Goal: Task Accomplishment & Management: Use online tool/utility

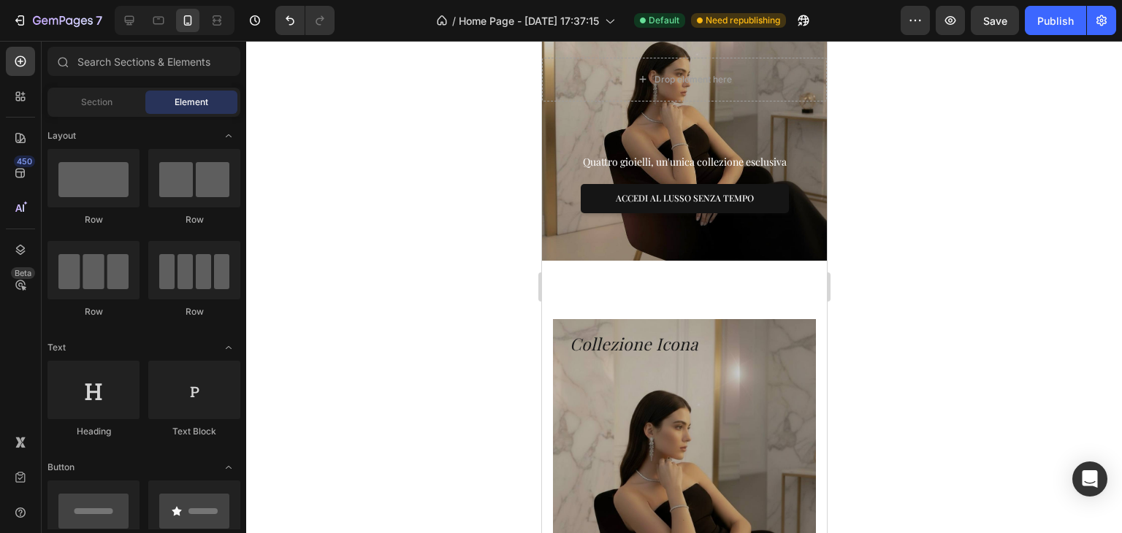
scroll to position [460, 0]
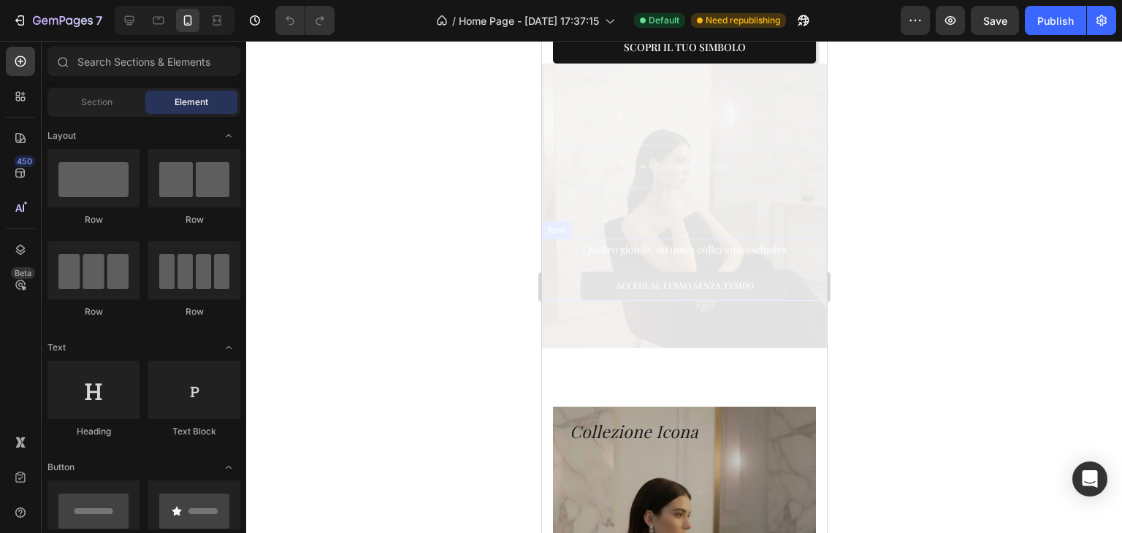
scroll to position [365, 0]
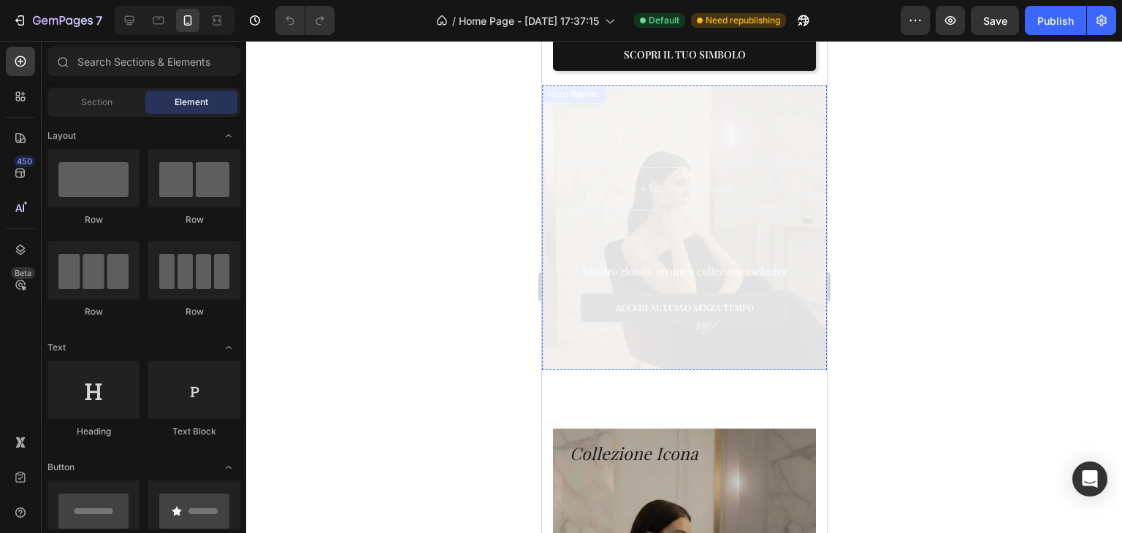
click at [638, 126] on div "Drop element here Row Quattro gioielli, un'unica collezione esclusiva Text bloc…" at bounding box center [683, 228] width 285 height 294
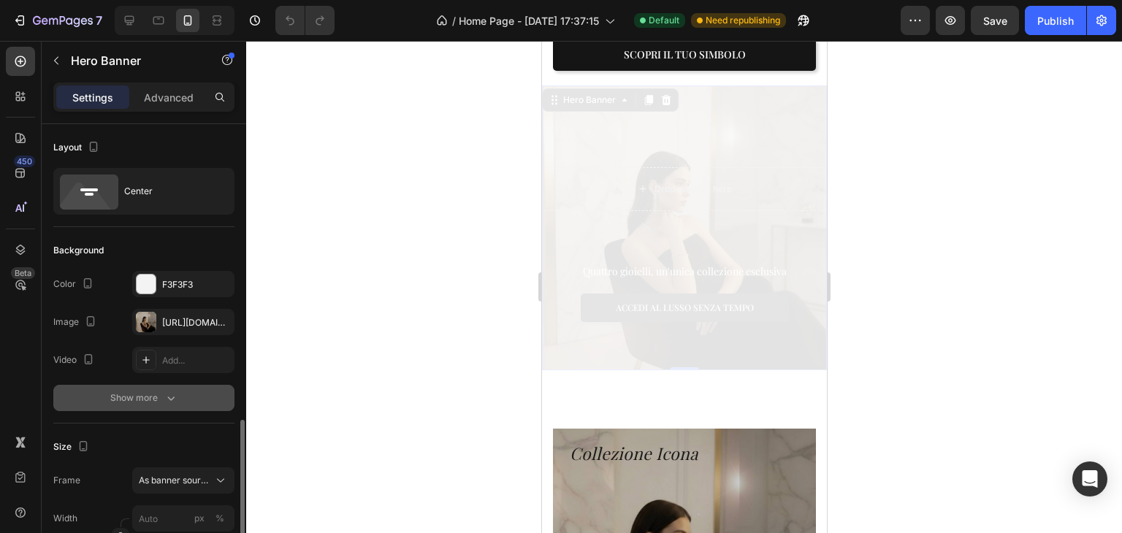
scroll to position [219, 0]
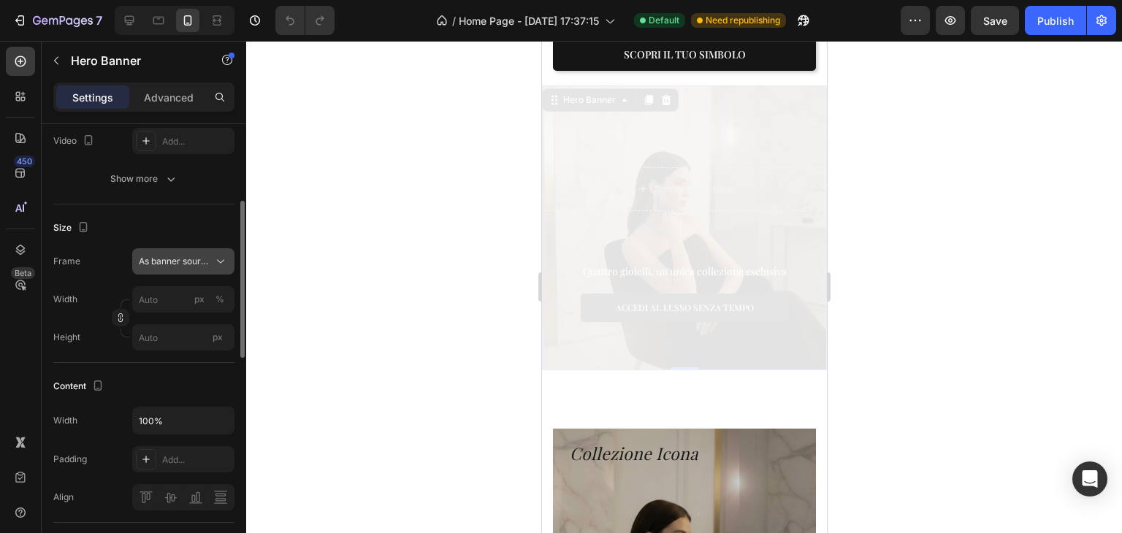
click at [214, 257] on icon at bounding box center [220, 261] width 15 height 15
drag, startPoint x: 193, startPoint y: 311, endPoint x: 188, endPoint y: 273, distance: 37.6
click at [193, 311] on div "Custom" at bounding box center [170, 323] width 117 height 26
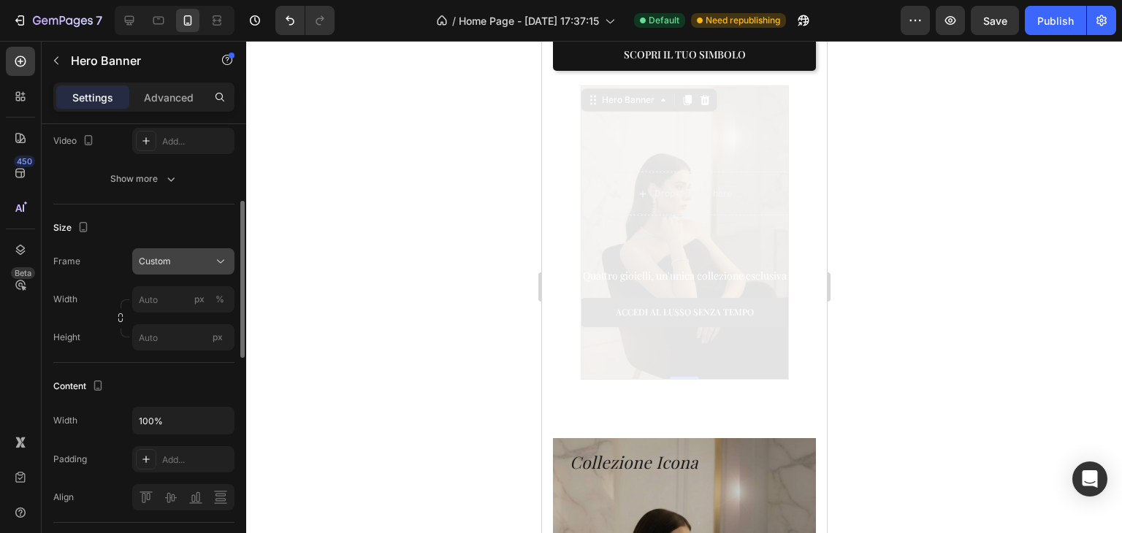
click at [192, 263] on div "Custom" at bounding box center [175, 261] width 72 height 13
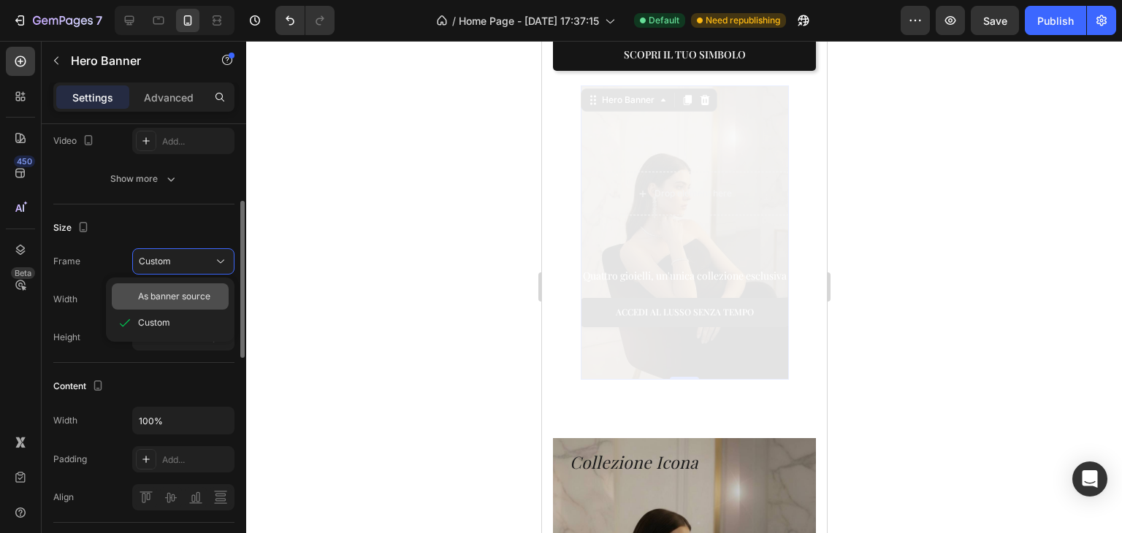
click at [193, 301] on span "As banner source" at bounding box center [174, 296] width 72 height 13
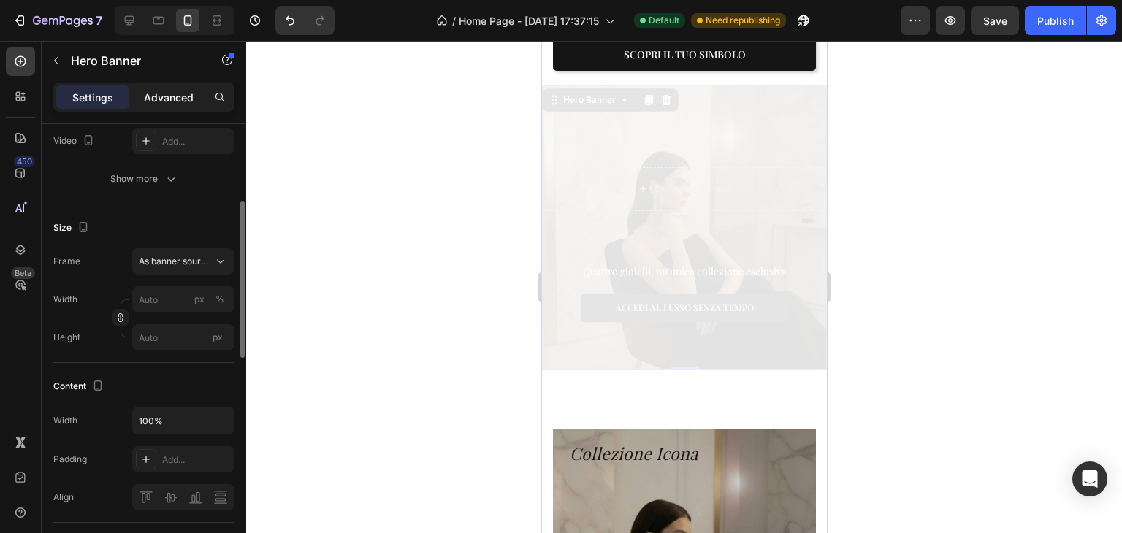
click at [191, 94] on p "Advanced" at bounding box center [169, 97] width 50 height 15
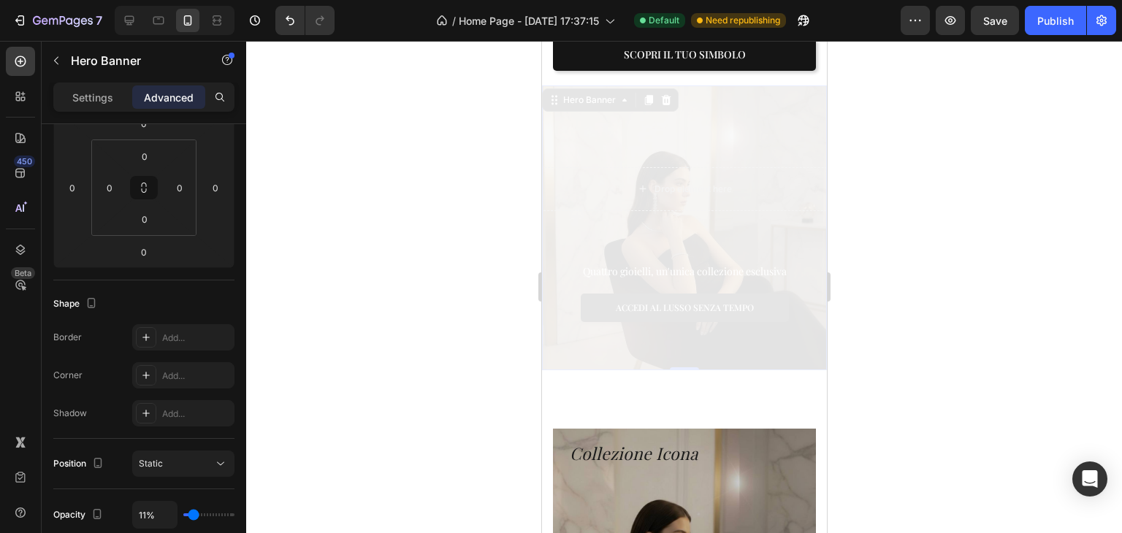
scroll to position [511, 0]
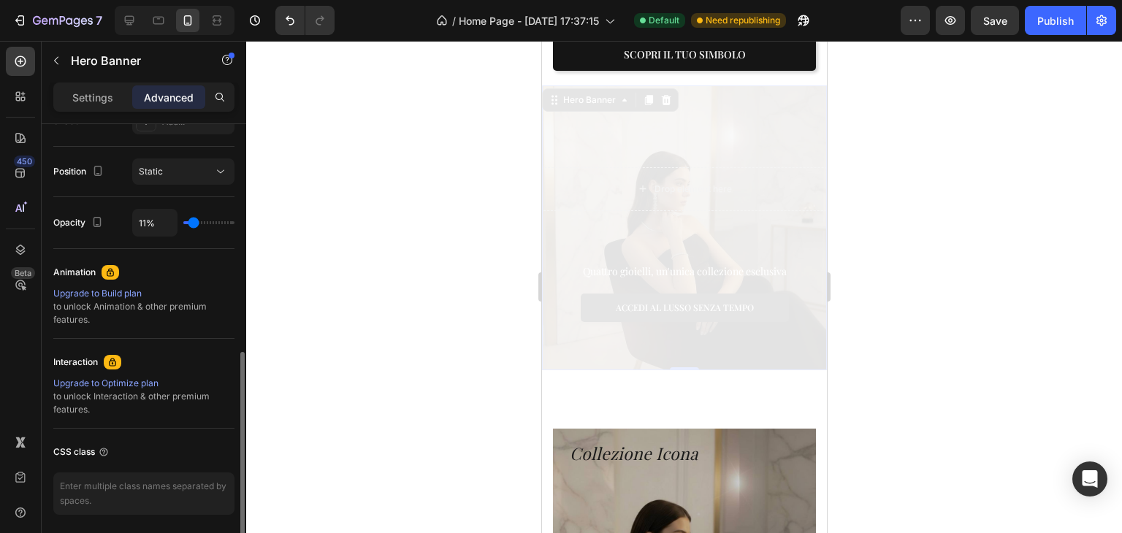
click at [230, 226] on div "11%" at bounding box center [183, 223] width 102 height 28
drag, startPoint x: 186, startPoint y: 224, endPoint x: 276, endPoint y: 232, distance: 90.2
click at [280, 0] on div "7 / Home Page - [DATE] 17:37:15 Default Need republishing Preview Save Publish …" at bounding box center [561, 0] width 1122 height 0
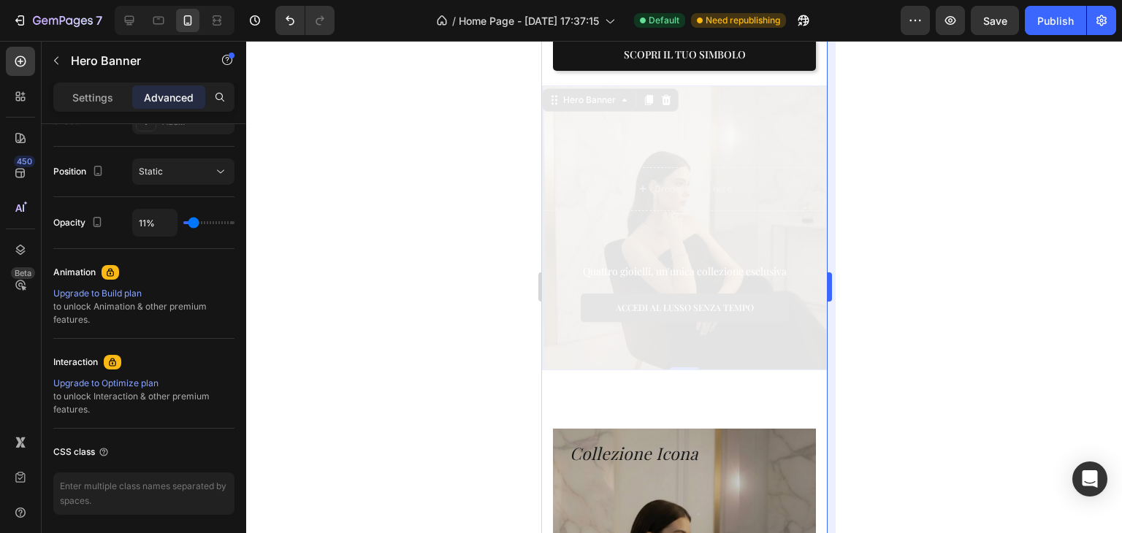
type input "100%"
drag, startPoint x: 191, startPoint y: 222, endPoint x: 829, endPoint y: 290, distance: 640.8
type input "100"
click at [235, 224] on input "range" at bounding box center [208, 222] width 51 height 3
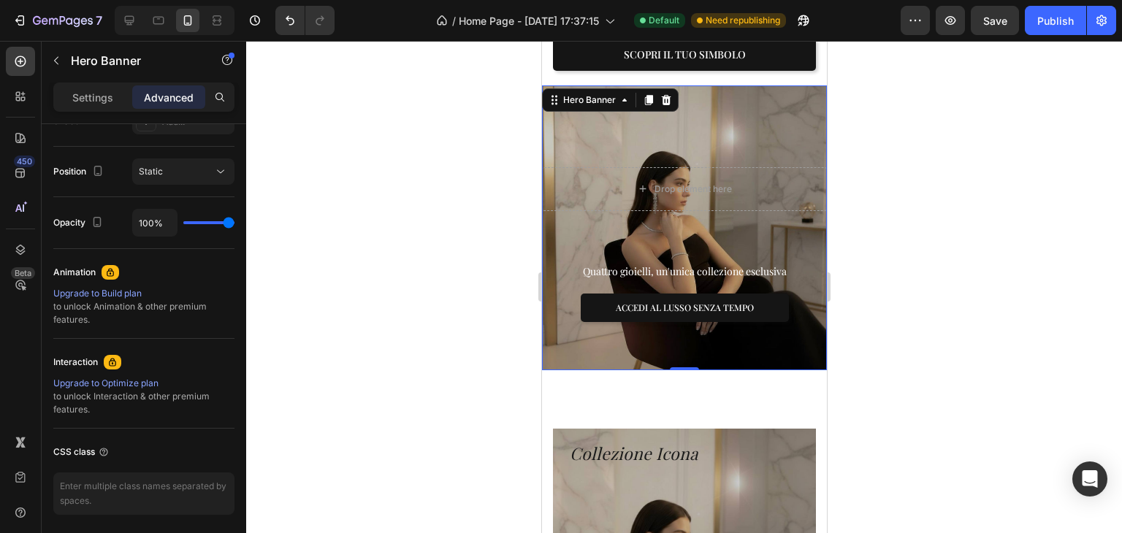
click at [853, 205] on div at bounding box center [684, 287] width 876 height 492
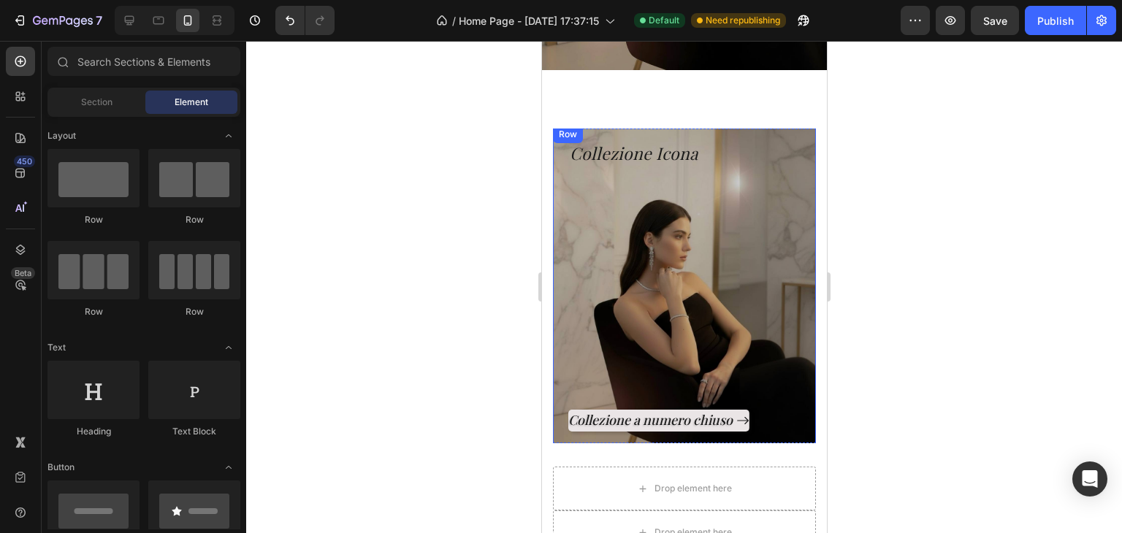
scroll to position [658, 0]
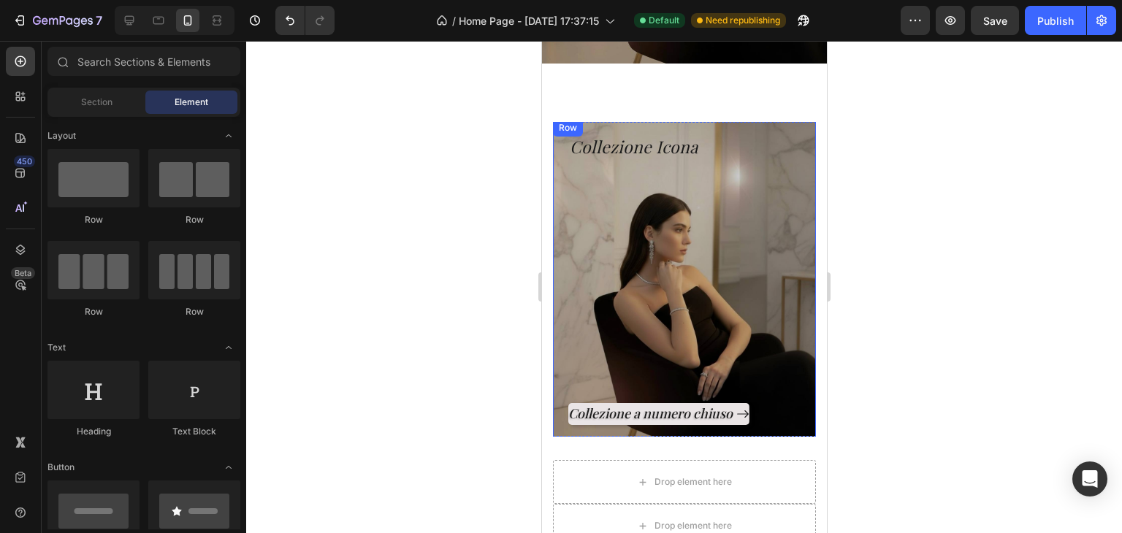
click at [632, 210] on div "Collezione a numero chiuso Button" at bounding box center [684, 292] width 232 height 266
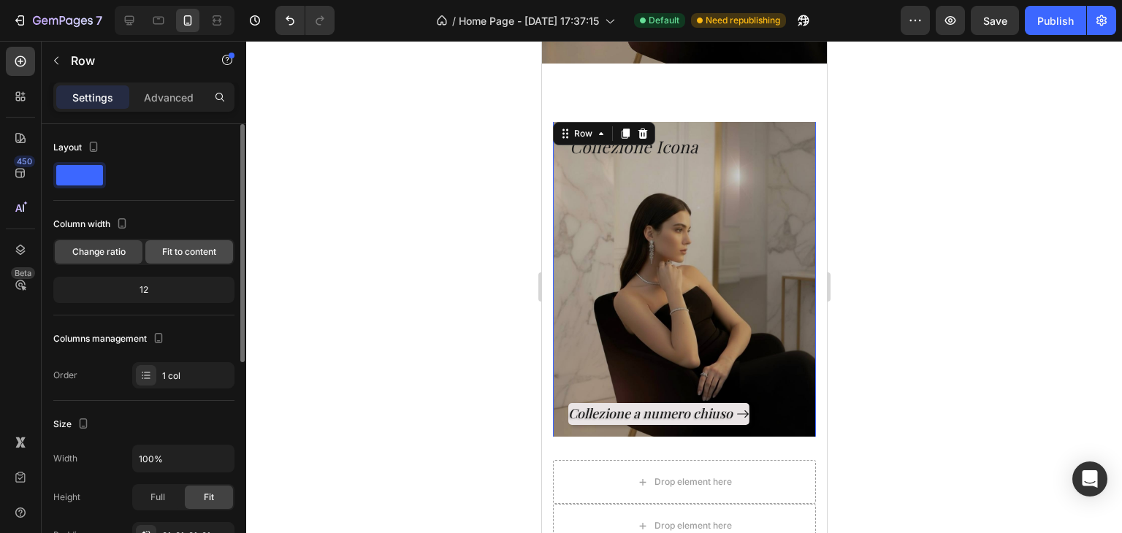
click at [201, 243] on div "Fit to content" at bounding box center [189, 251] width 88 height 23
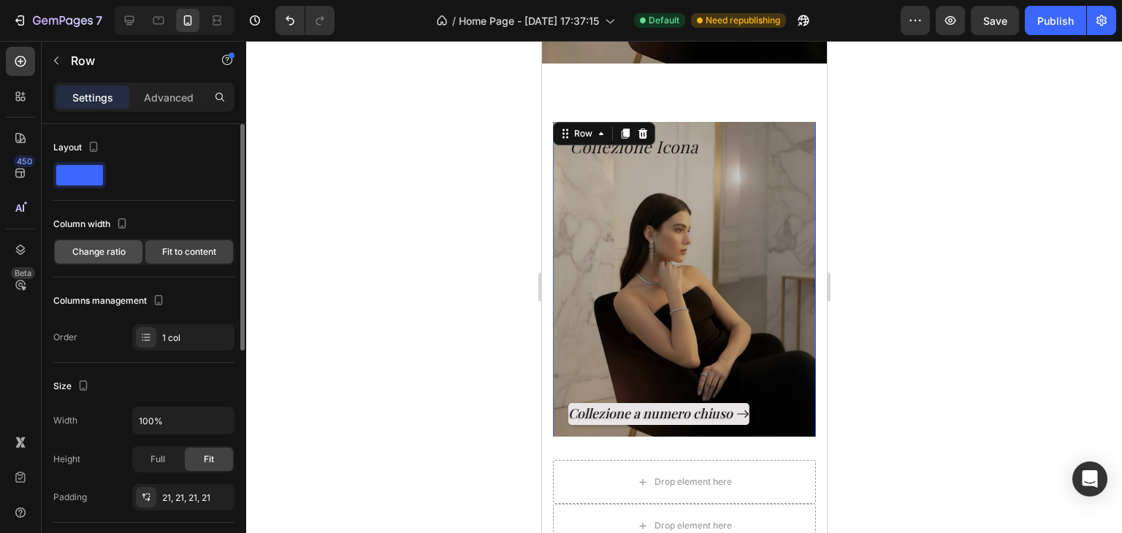
click at [90, 252] on span "Change ratio" at bounding box center [98, 252] width 53 height 13
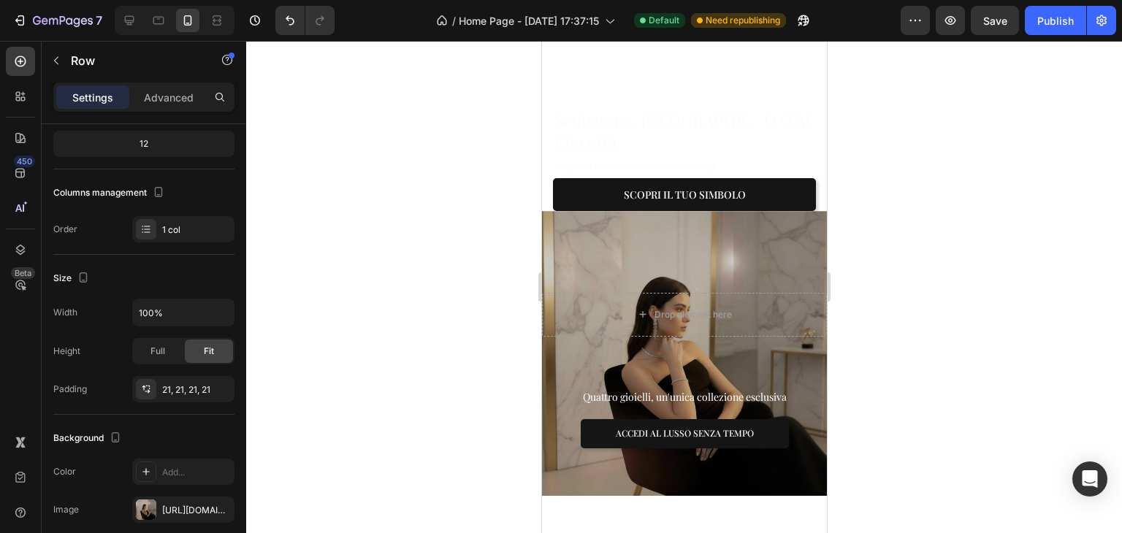
scroll to position [219, 0]
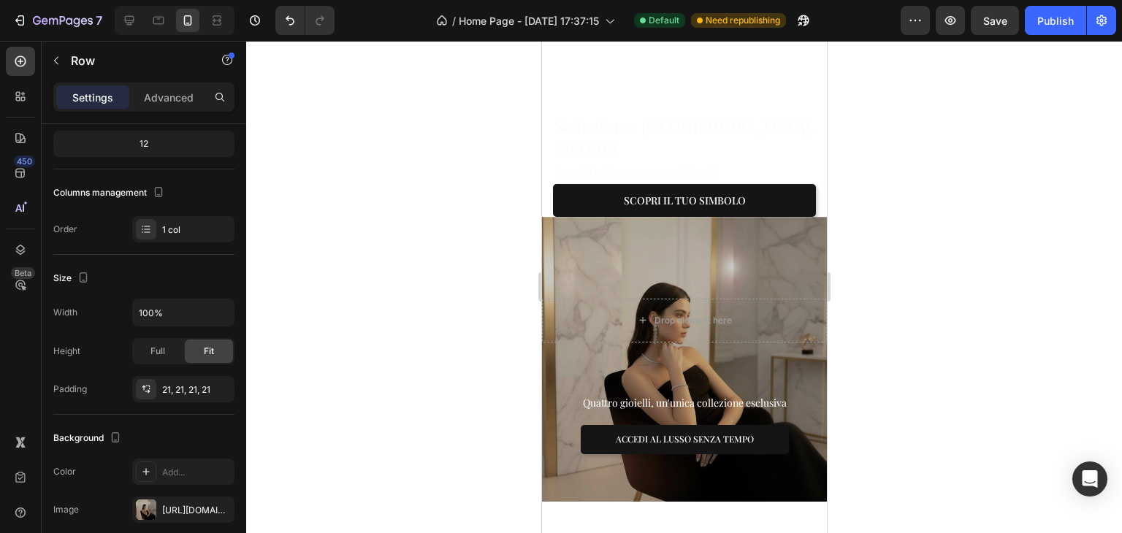
click at [896, 179] on div at bounding box center [684, 287] width 876 height 492
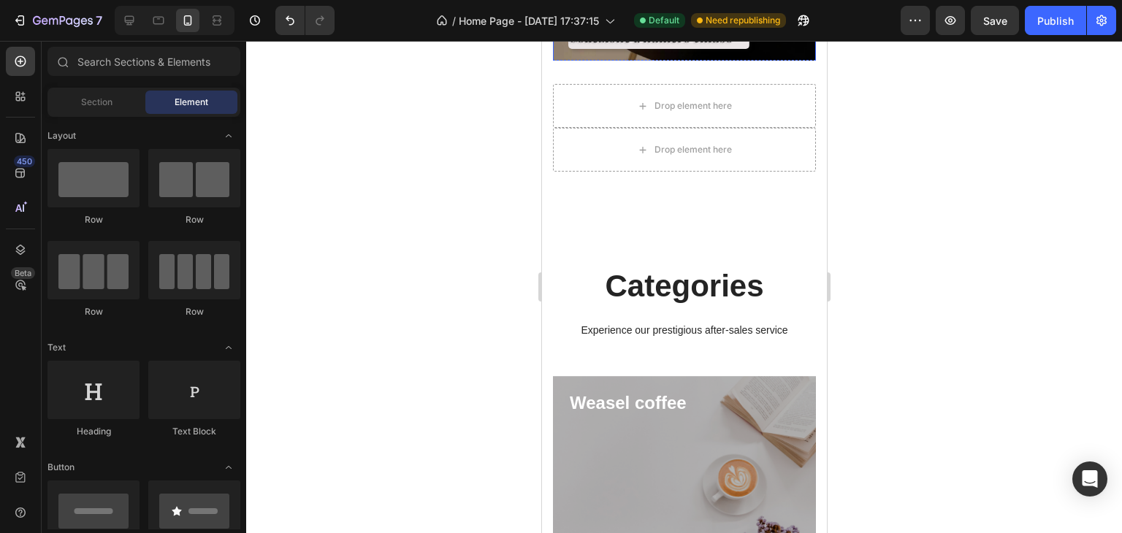
scroll to position [1315, 0]
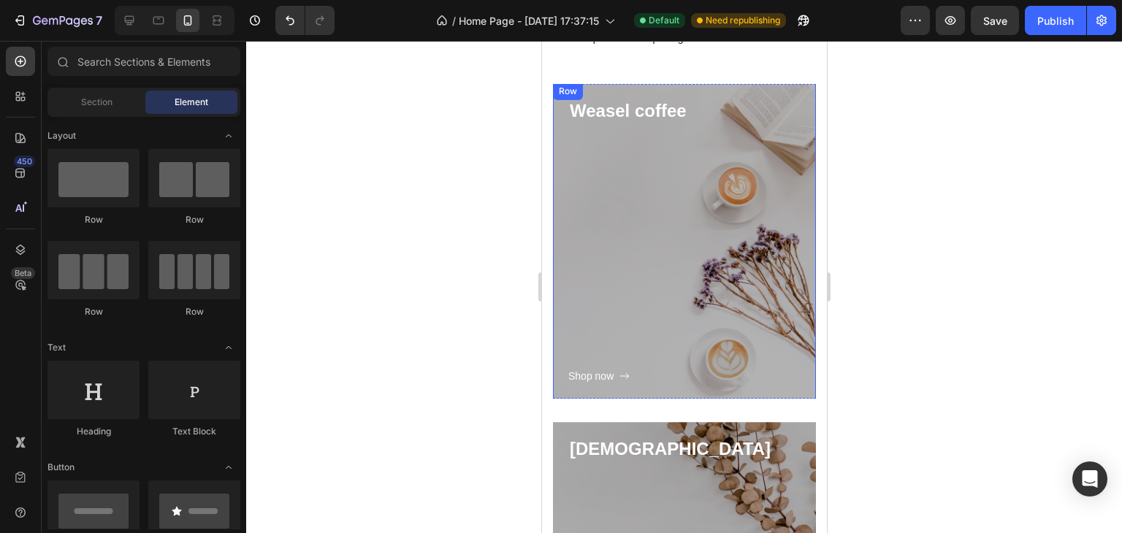
click at [631, 160] on div "Shop now Button" at bounding box center [684, 254] width 232 height 262
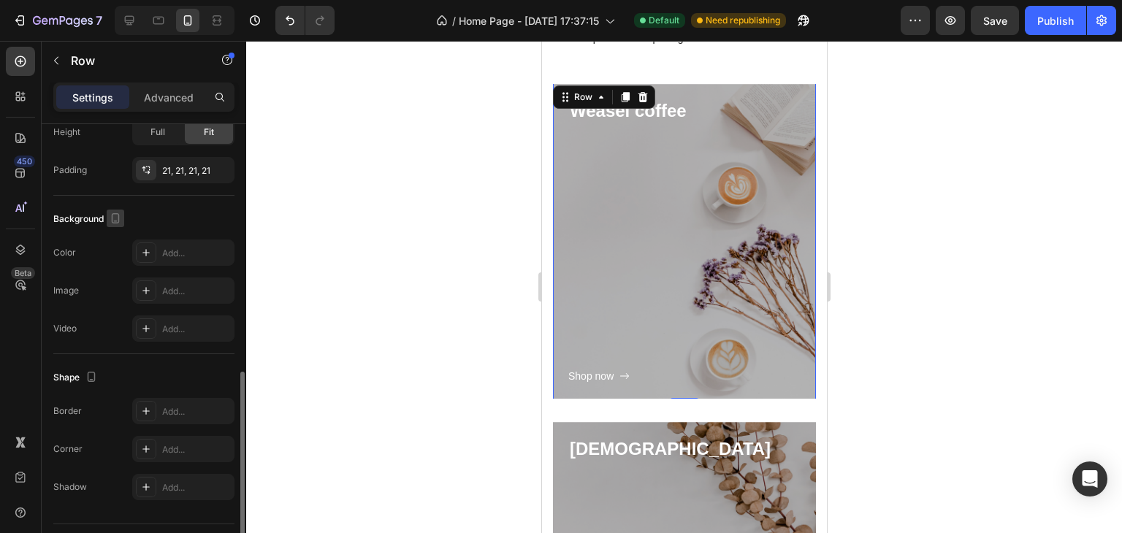
scroll to position [401, 0]
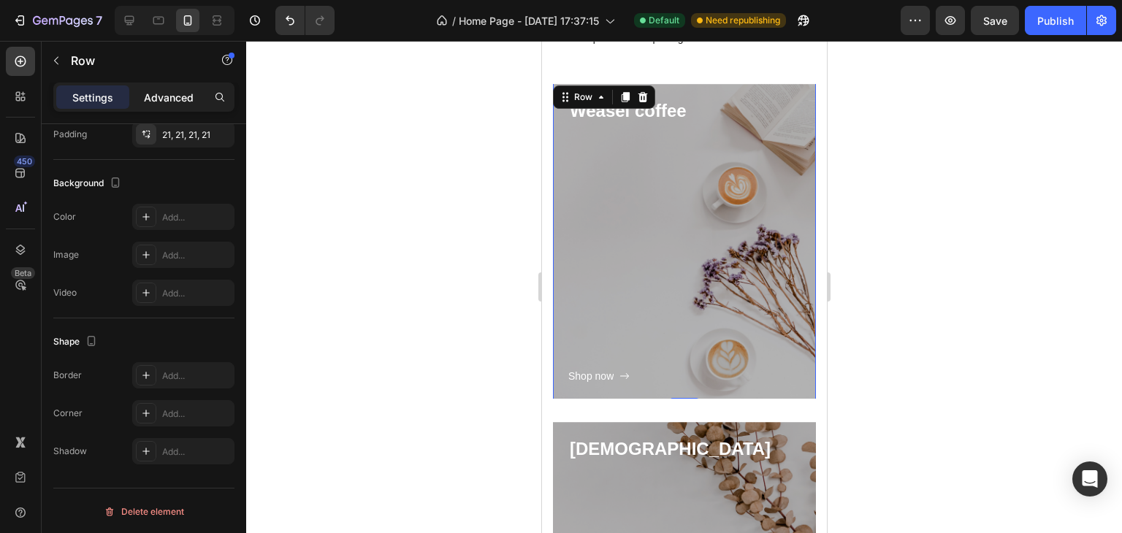
click at [159, 91] on p "Advanced" at bounding box center [169, 97] width 50 height 15
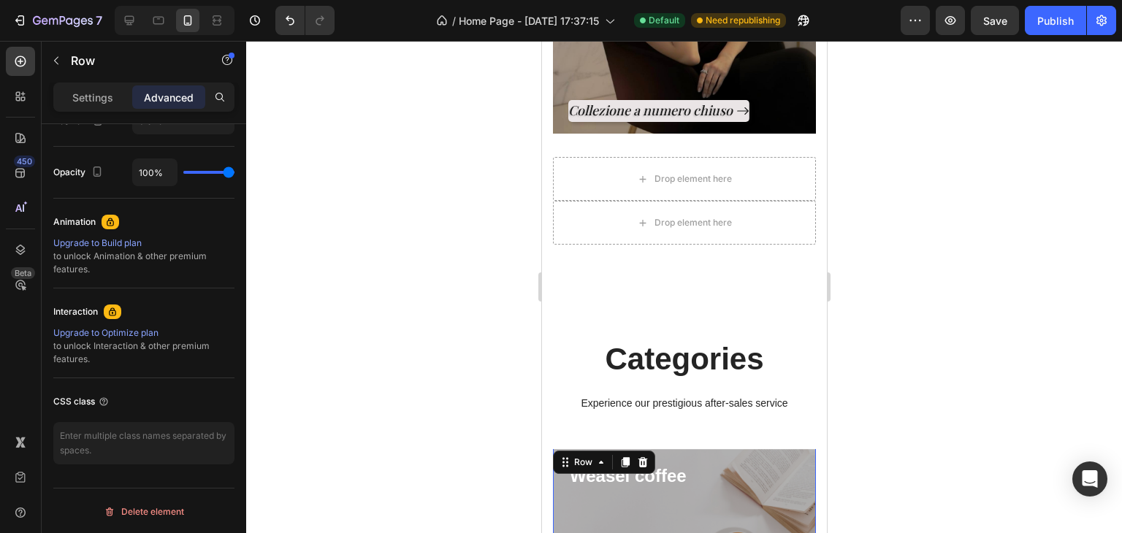
scroll to position [585, 0]
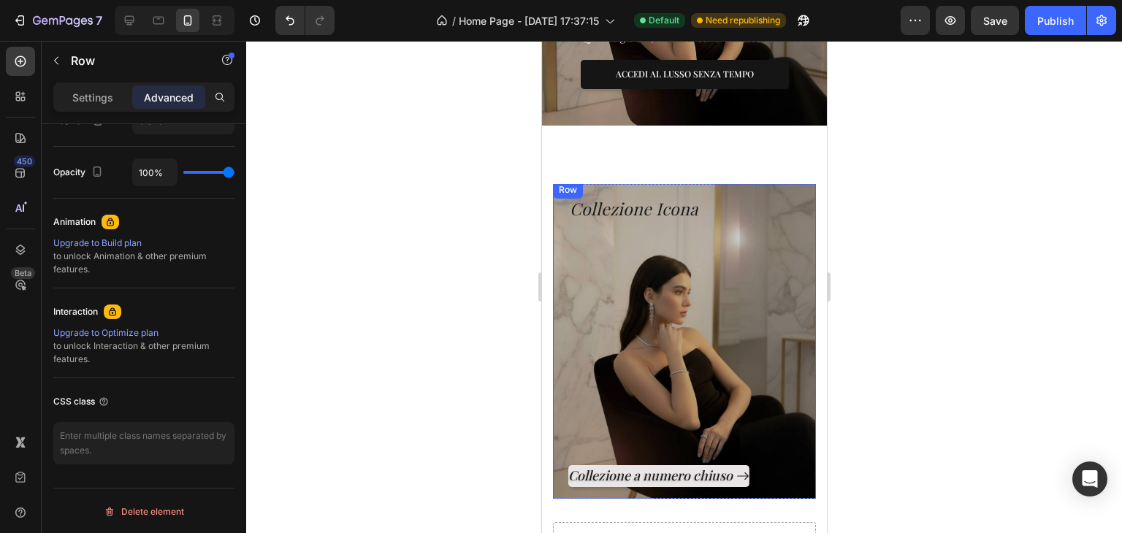
click at [655, 308] on div "Collezione a numero chiuso Button" at bounding box center [684, 354] width 232 height 266
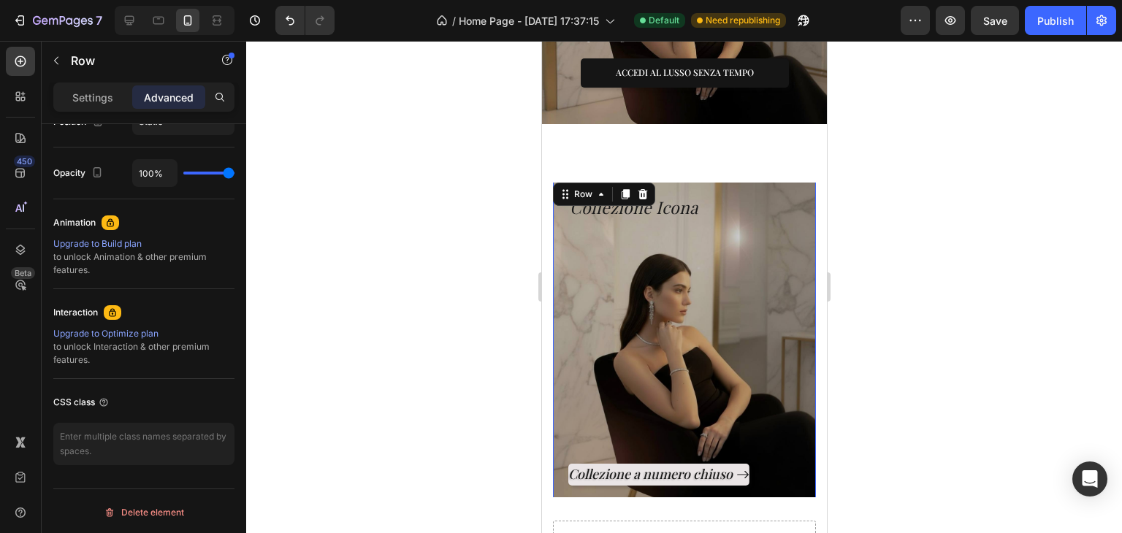
scroll to position [511, 0]
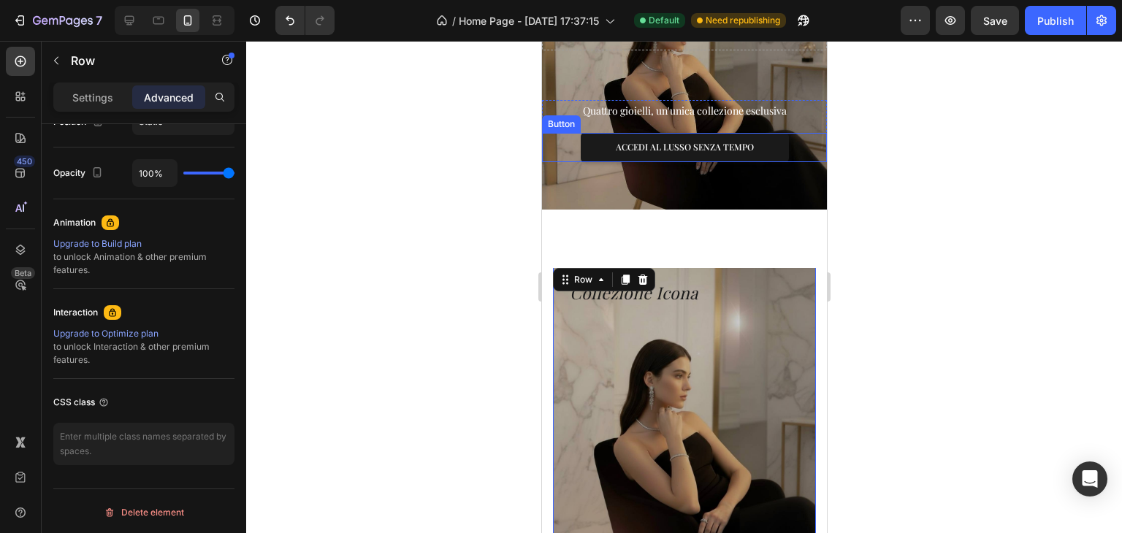
click at [769, 149] on button "ACCEDI AL LUSSO SENZA TEMPO" at bounding box center [684, 147] width 208 height 29
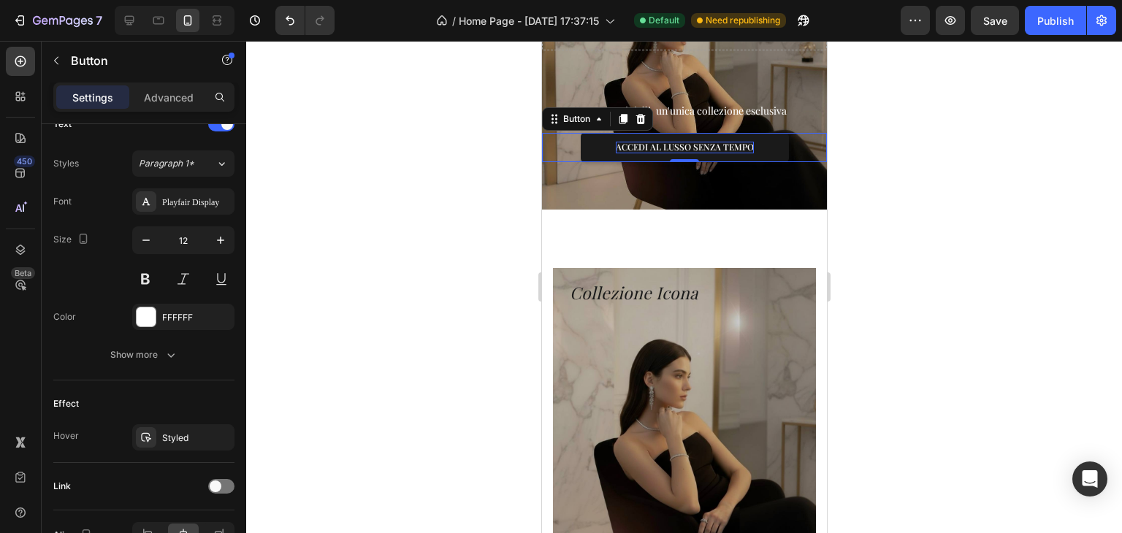
click at [726, 142] on p "ACCEDI AL LUSSO SENZA TEMPO" at bounding box center [684, 148] width 138 height 12
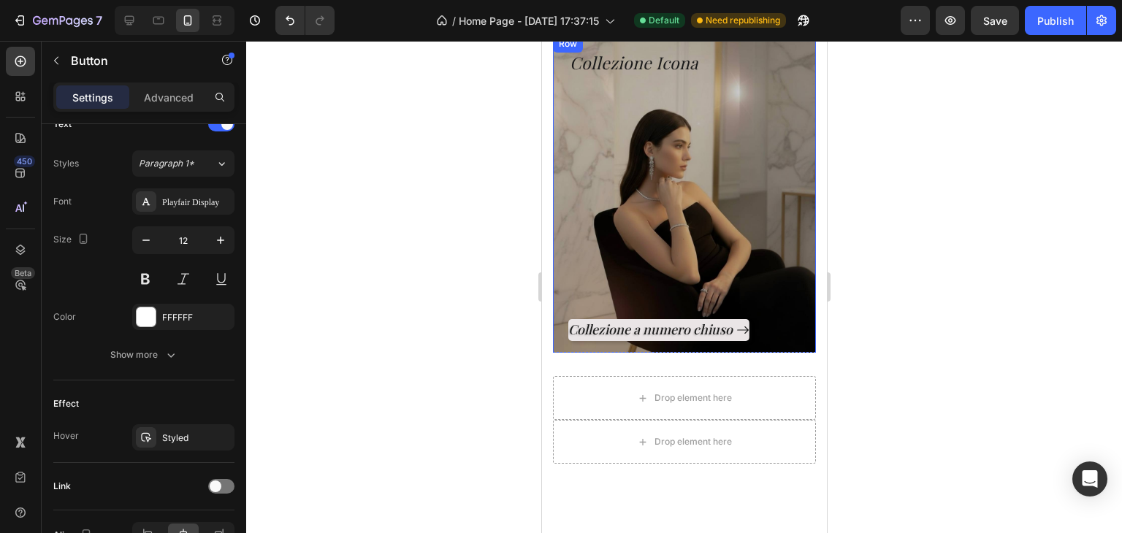
scroll to position [365, 0]
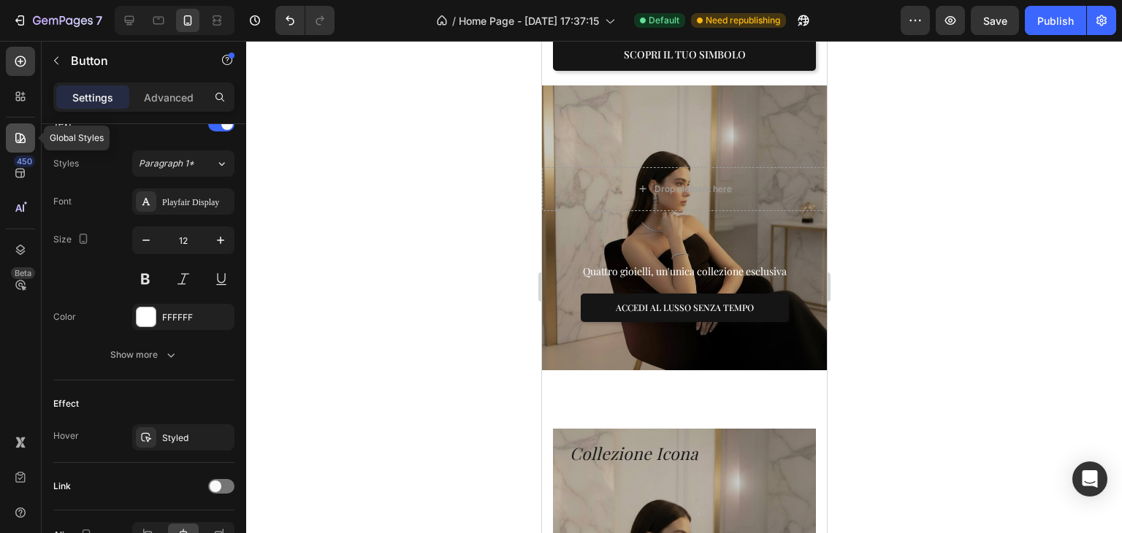
click at [20, 135] on icon at bounding box center [20, 138] width 10 height 10
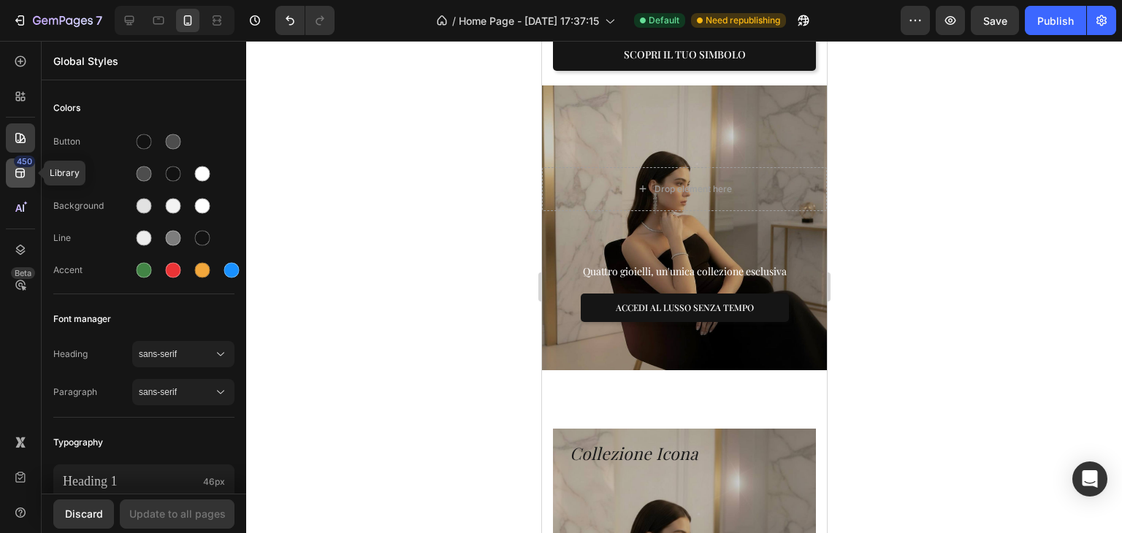
click at [17, 166] on div "450" at bounding box center [24, 162] width 21 height 12
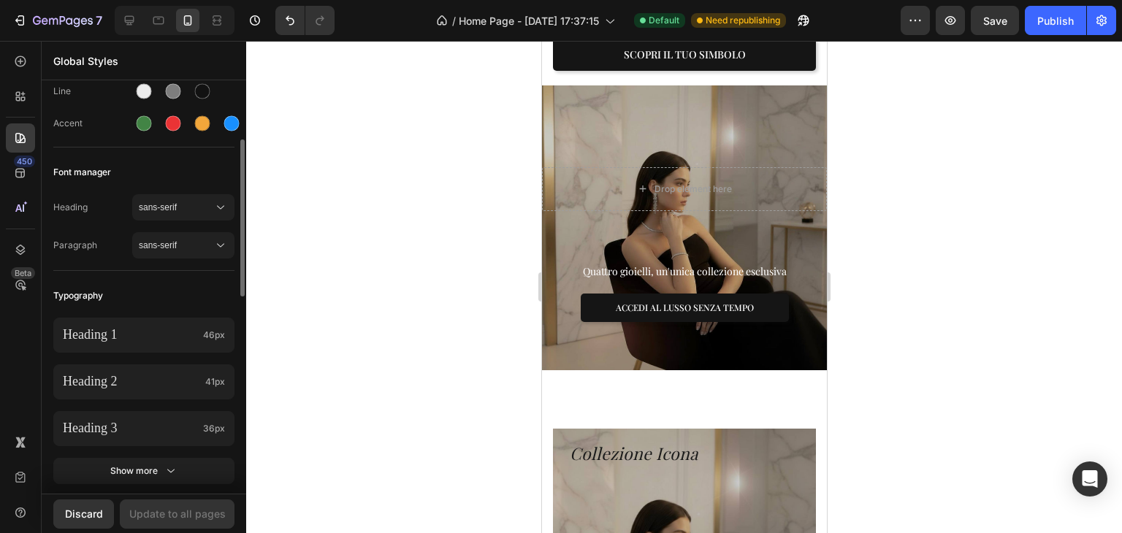
scroll to position [0, 0]
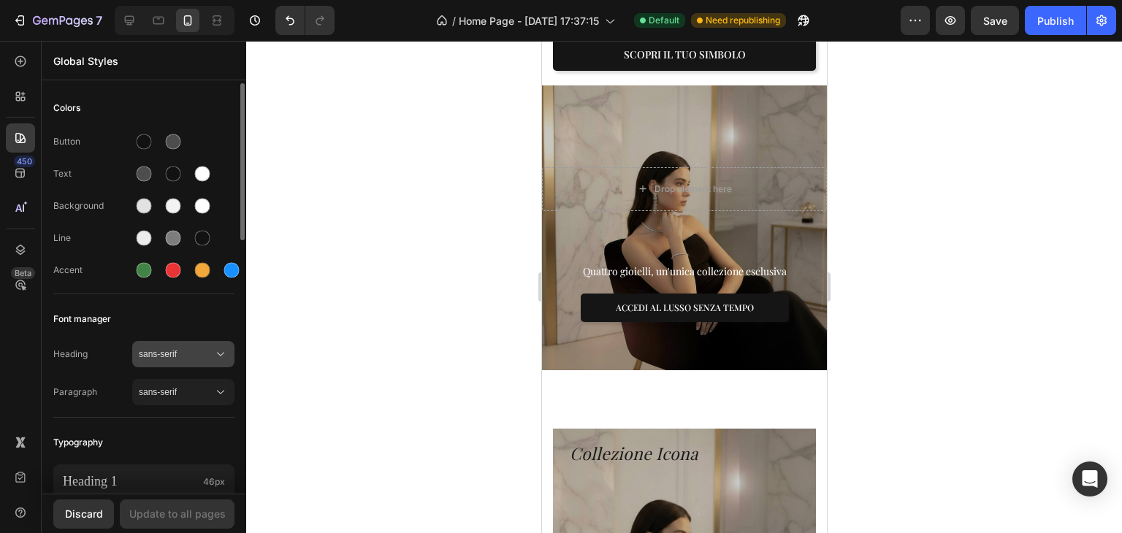
click at [184, 351] on span "sans-serif" at bounding box center [176, 354] width 75 height 13
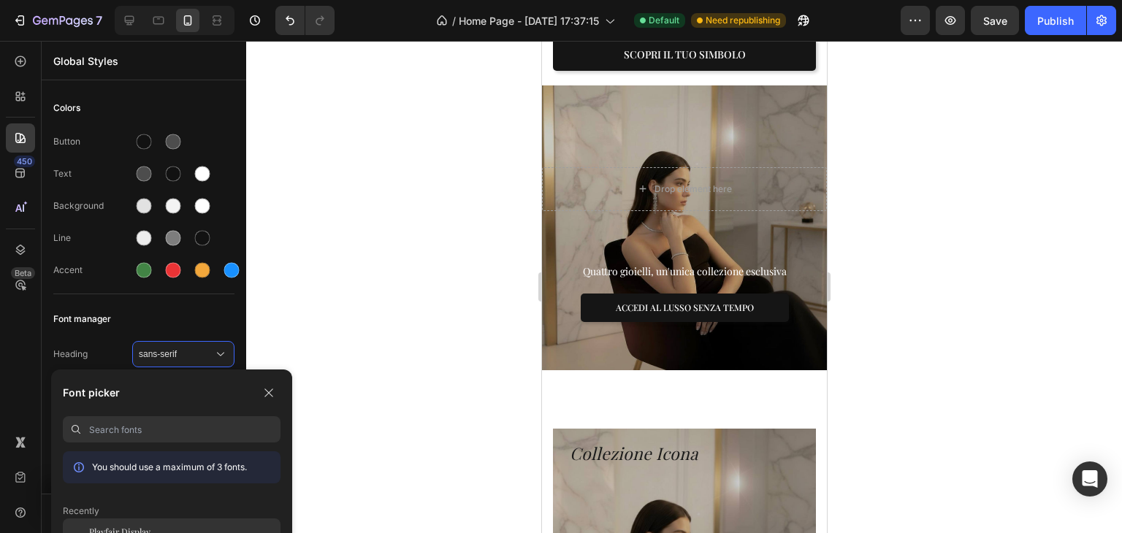
click at [131, 531] on span "Playfair Display" at bounding box center [119, 531] width 61 height 13
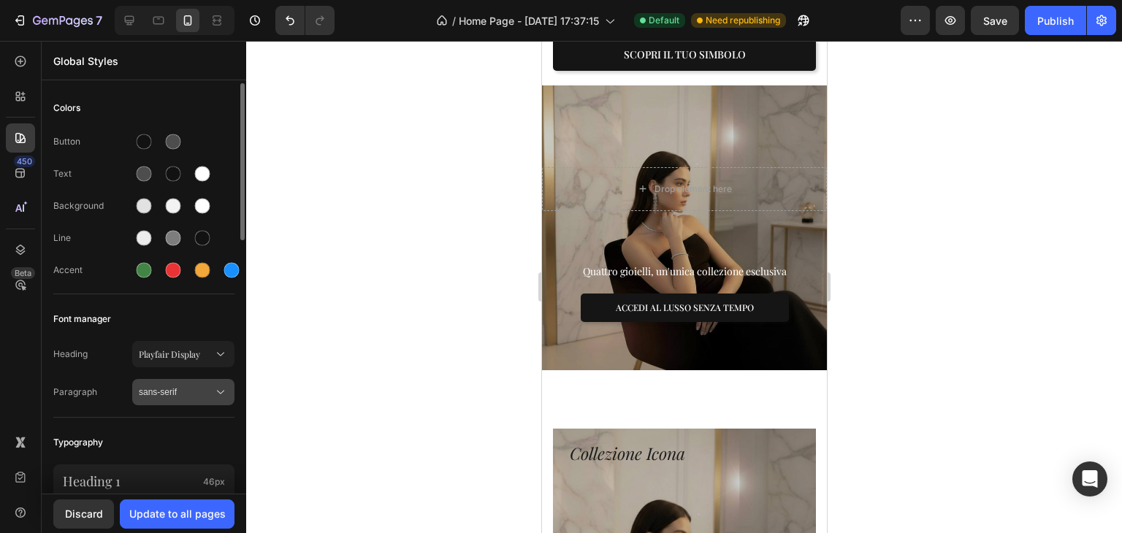
click at [161, 390] on span "sans-serif" at bounding box center [176, 392] width 75 height 13
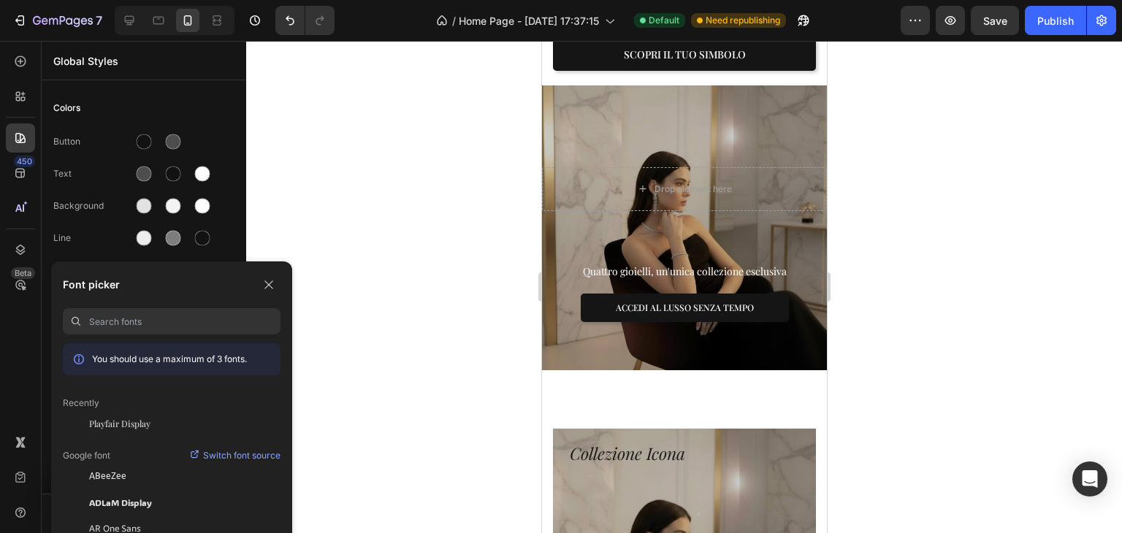
scroll to position [146, 0]
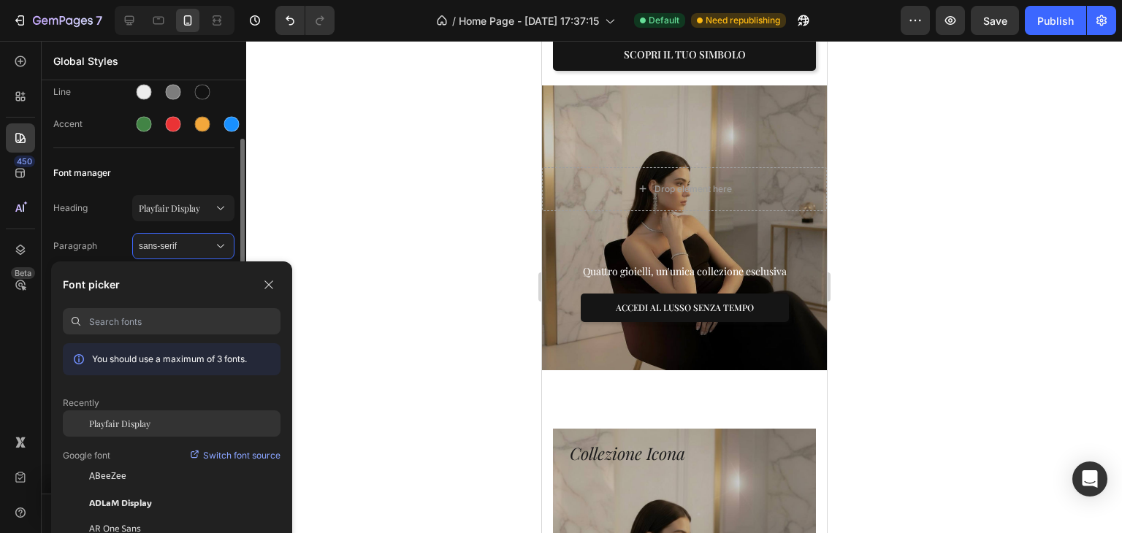
click at [185, 416] on div "Playfair Display" at bounding box center [172, 424] width 218 height 26
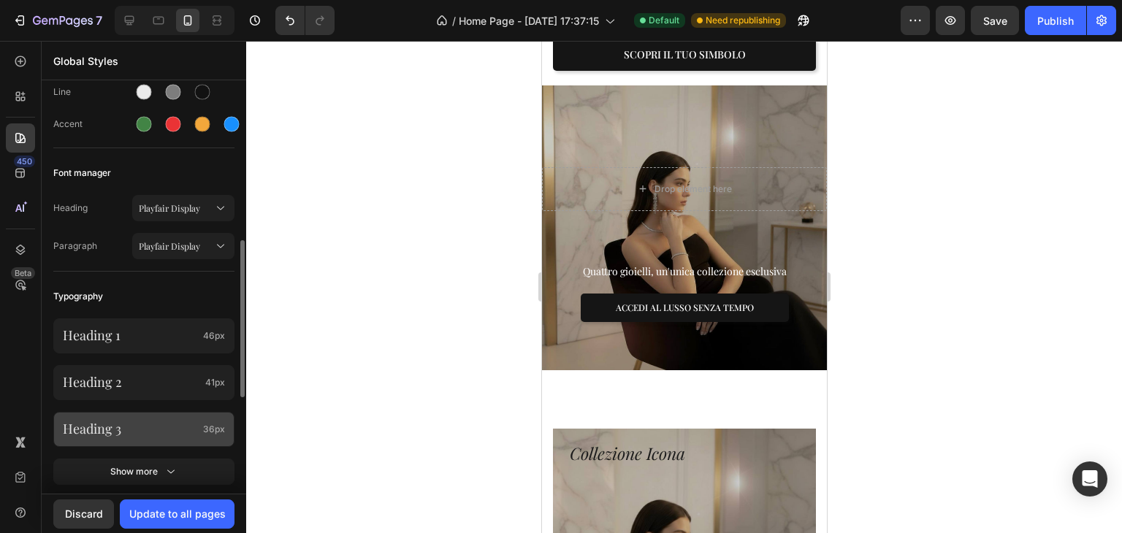
scroll to position [219, 0]
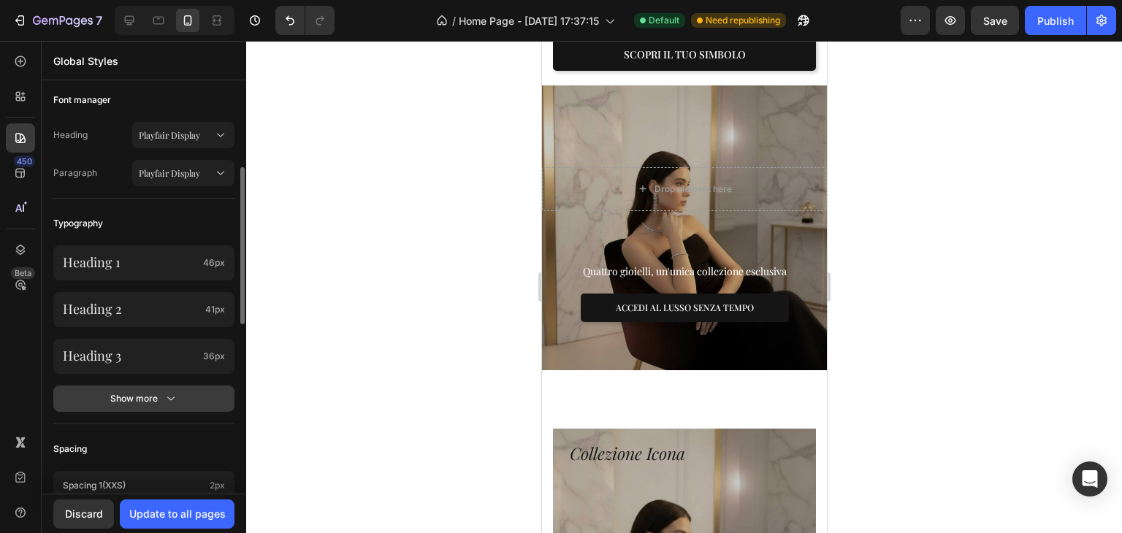
click at [144, 392] on div "Show more" at bounding box center [144, 399] width 68 height 15
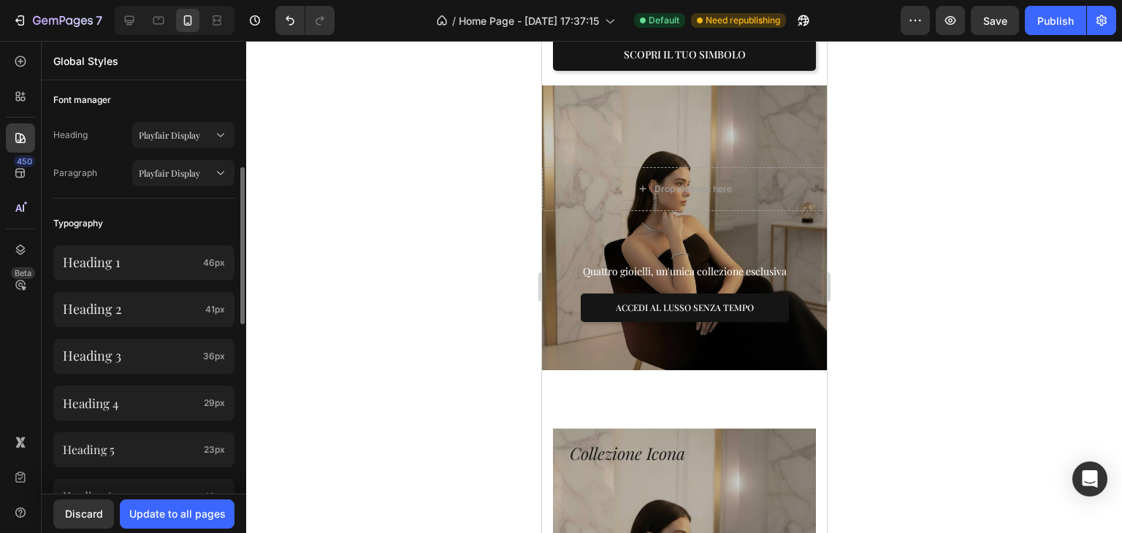
scroll to position [365, 0]
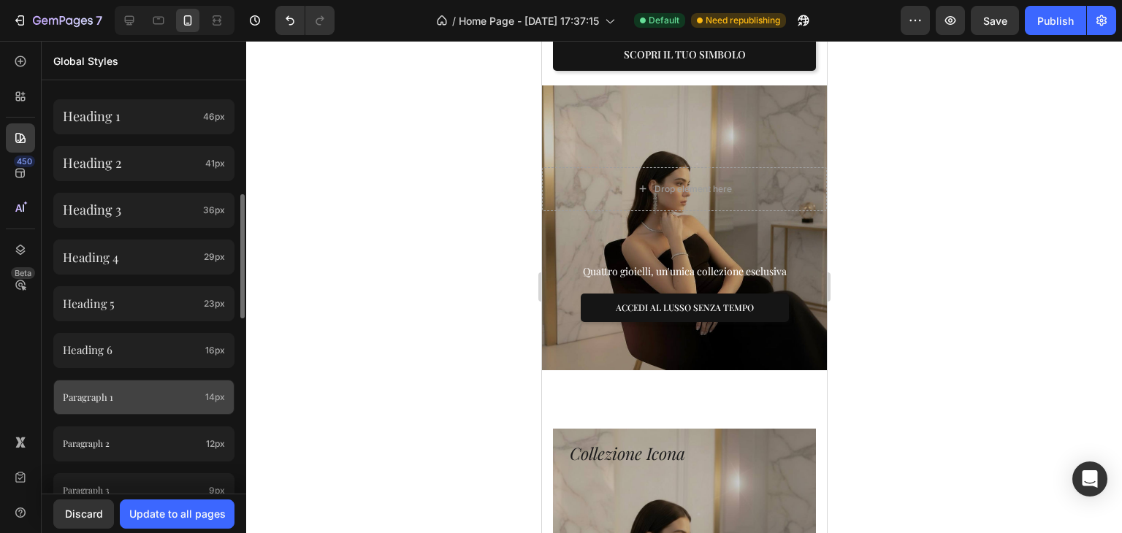
click at [140, 402] on p "Paragraph 1" at bounding box center [131, 397] width 137 height 17
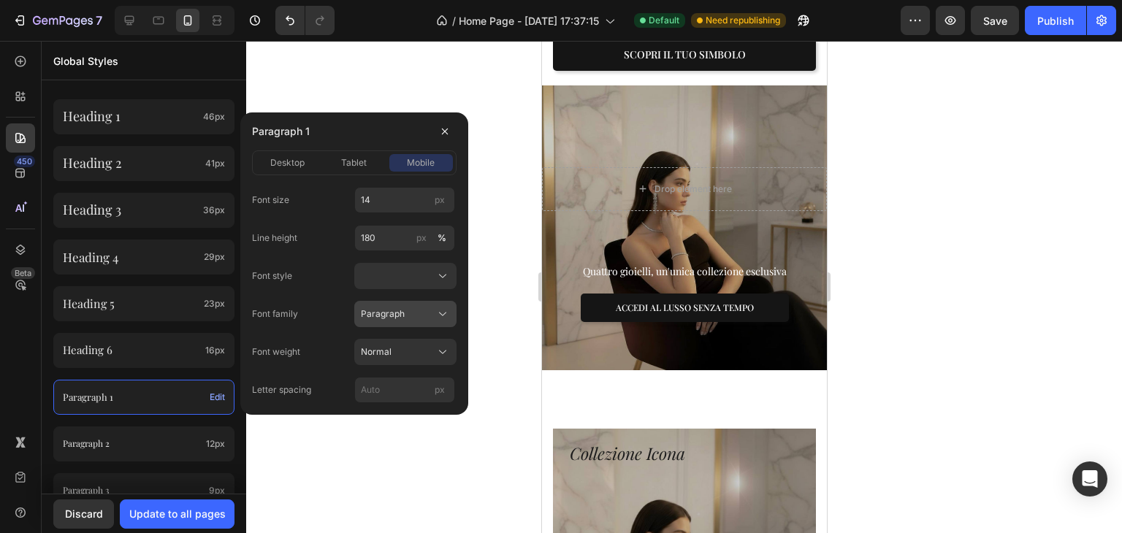
click at [362, 319] on span "Paragraph" at bounding box center [383, 314] width 44 height 13
click at [307, 319] on div "Font family Paragraph" at bounding box center [354, 314] width 205 height 26
click at [310, 115] on div "Paragraph 1" at bounding box center [354, 132] width 205 height 38
click at [441, 129] on icon "button" at bounding box center [445, 132] width 12 height 12
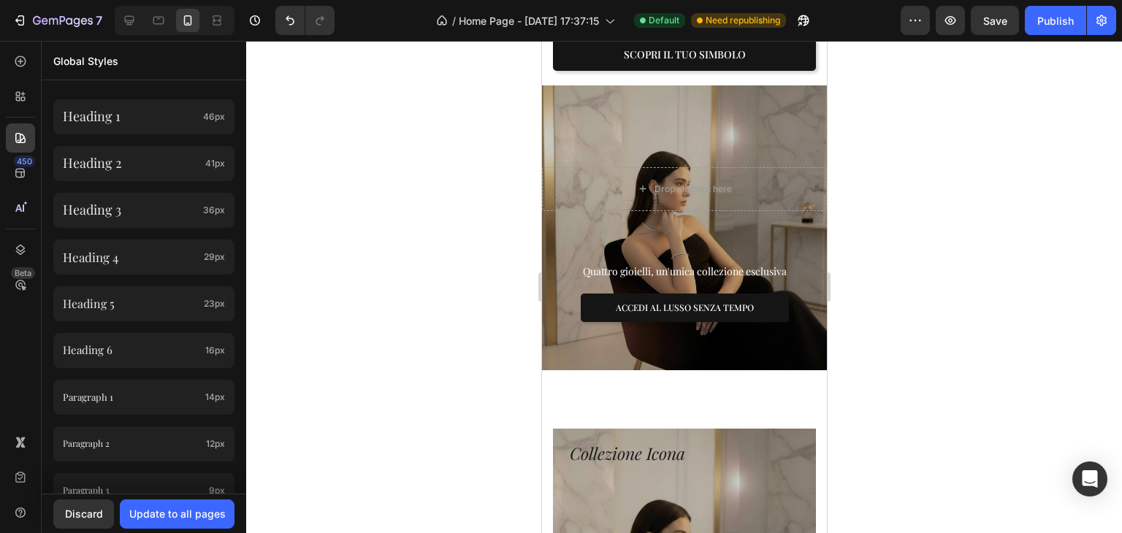
scroll to position [0, 0]
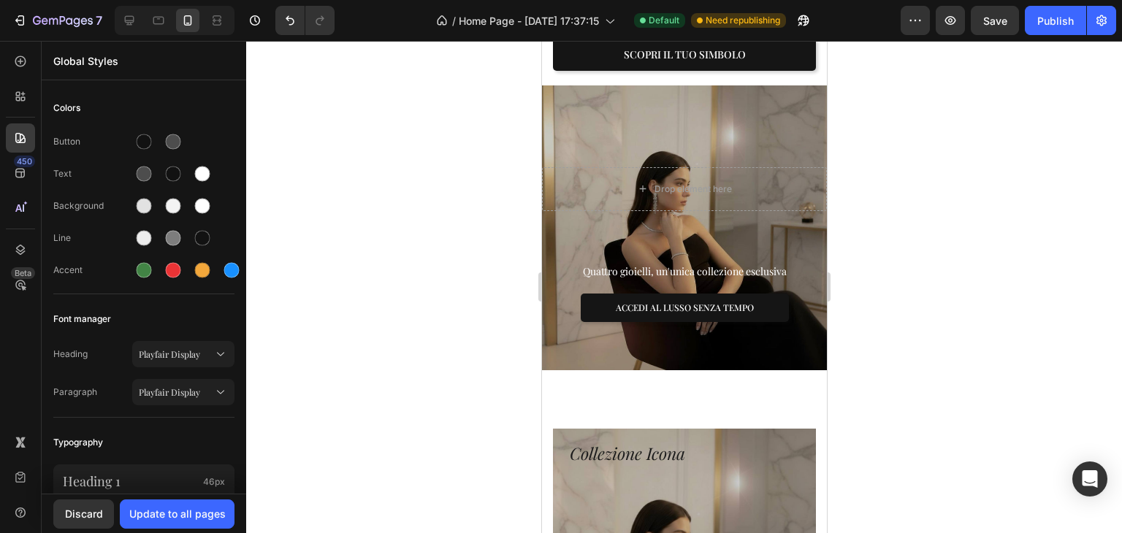
click at [488, 163] on div at bounding box center [684, 287] width 876 height 492
click at [15, 180] on icon at bounding box center [20, 173] width 15 height 15
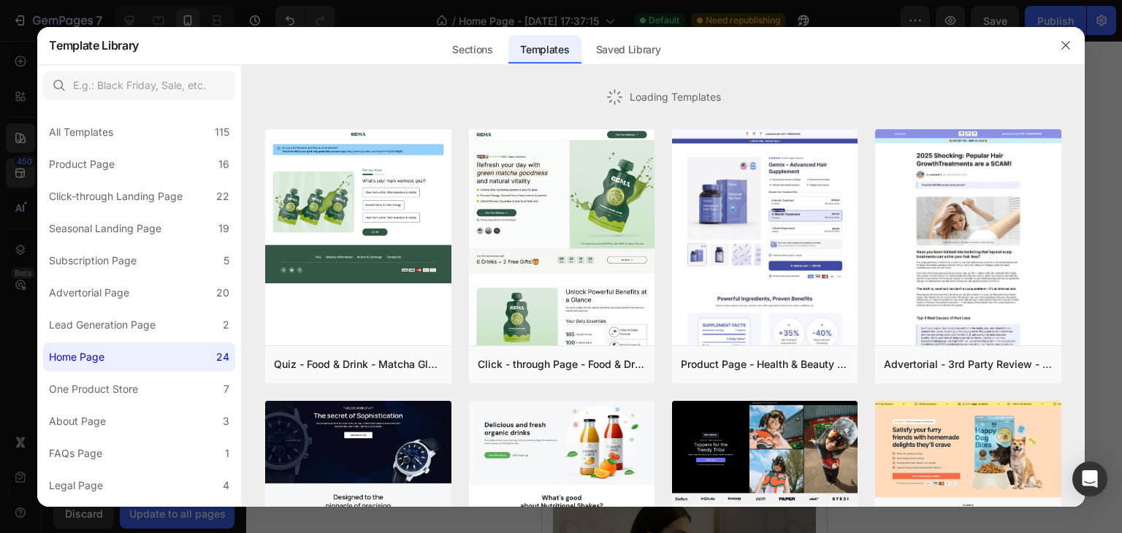
click at [15, 147] on div at bounding box center [561, 266] width 1122 height 533
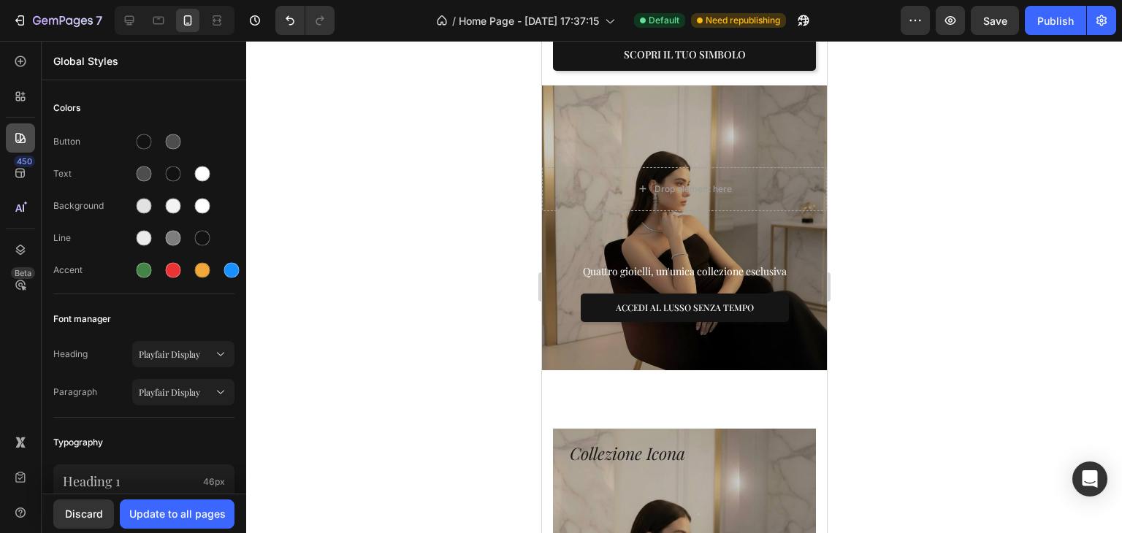
click at [20, 142] on icon at bounding box center [20, 138] width 10 height 10
click at [207, 519] on div "Update to all pages" at bounding box center [177, 513] width 96 height 15
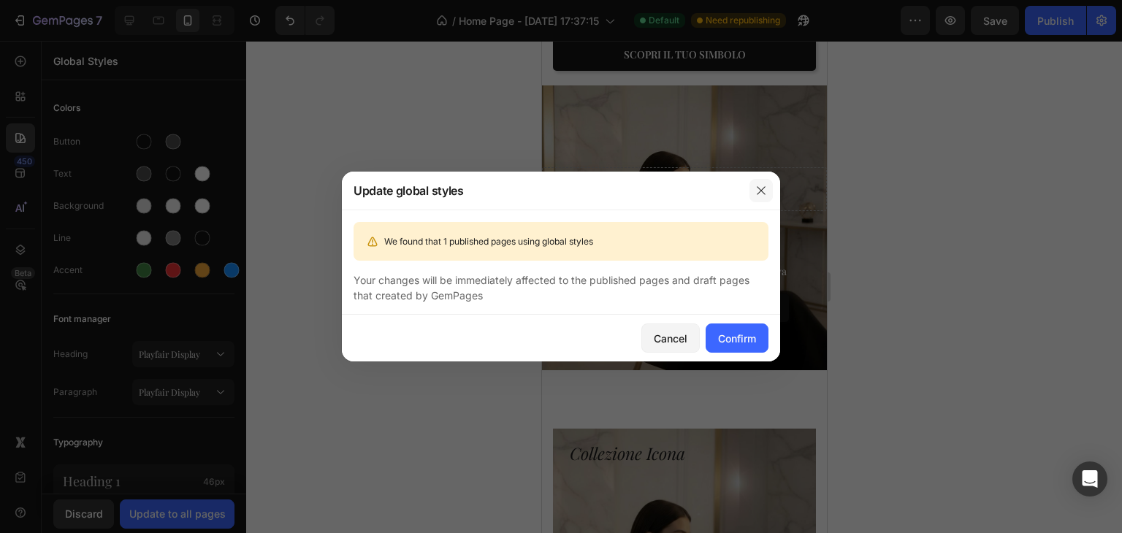
click at [757, 194] on icon "button" at bounding box center [762, 191] width 12 height 12
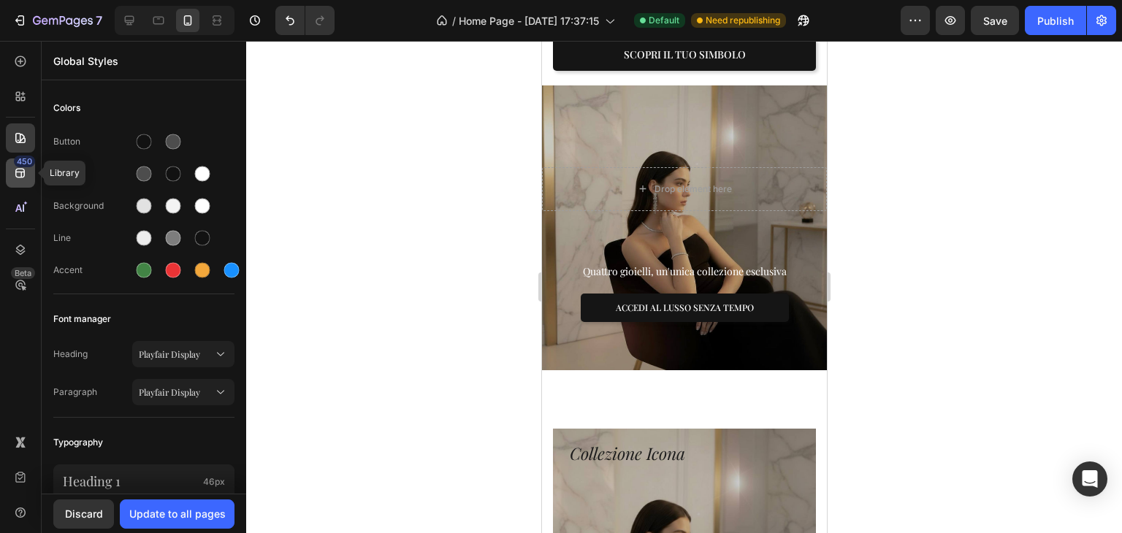
click at [22, 159] on div "450" at bounding box center [24, 162] width 21 height 12
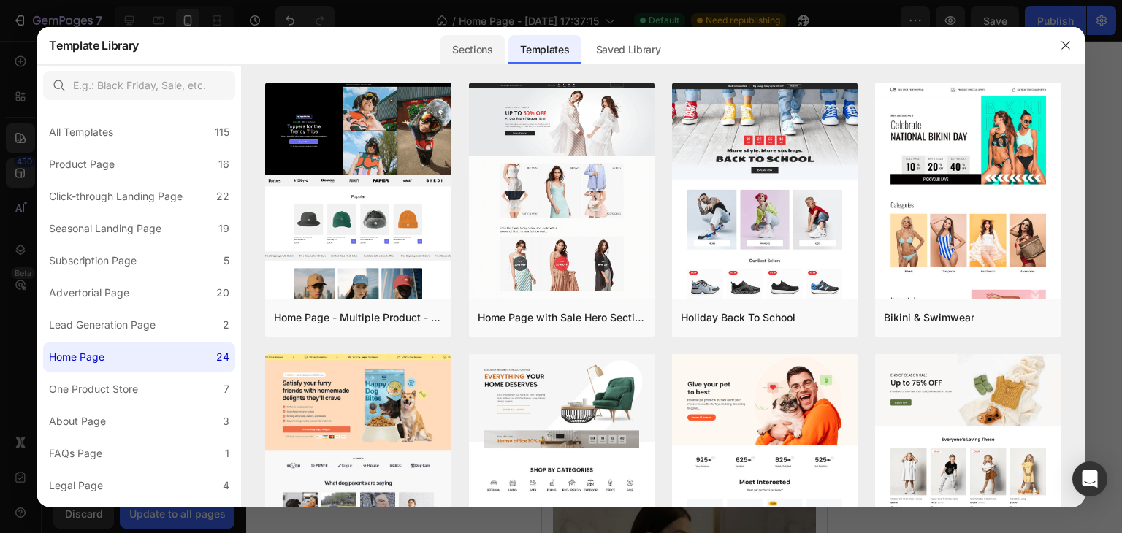
click at [452, 53] on div "Sections" at bounding box center [473, 49] width 64 height 29
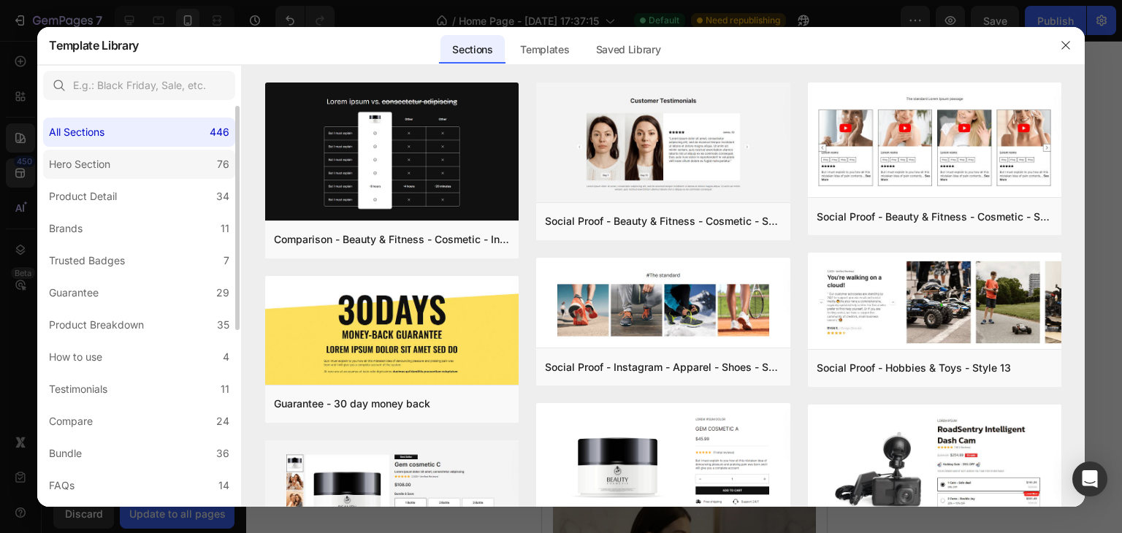
click at [167, 172] on label "Hero Section 76" at bounding box center [139, 164] width 192 height 29
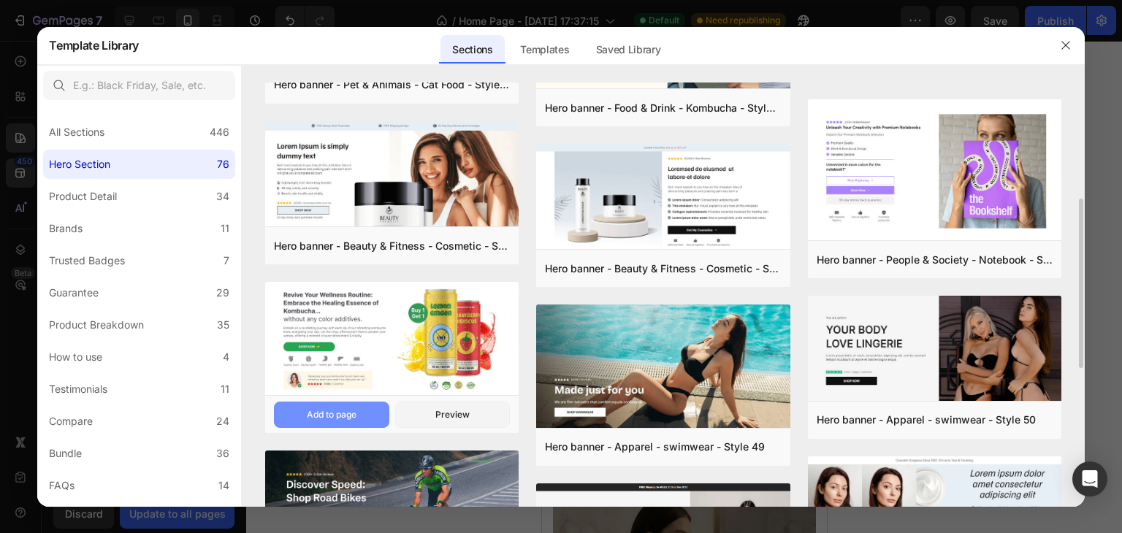
scroll to position [438, 0]
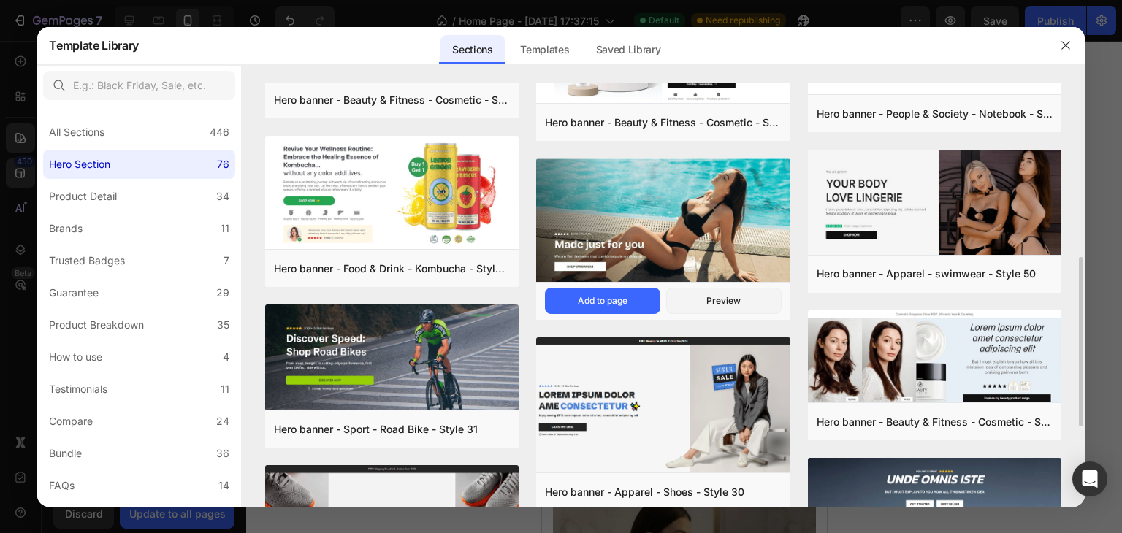
click at [611, 197] on img at bounding box center [663, 222] width 254 height 126
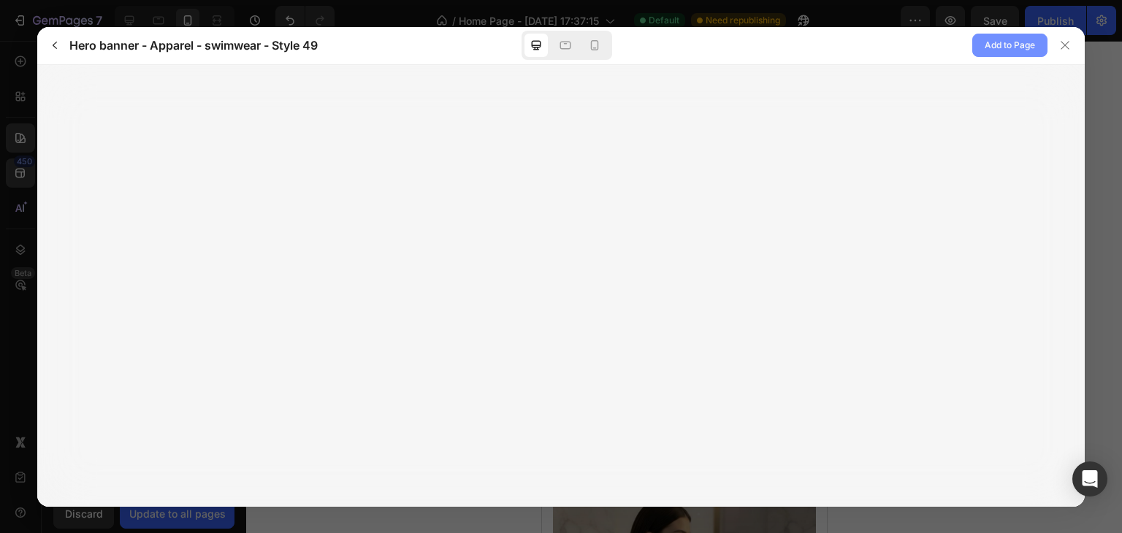
click at [1038, 45] on button "Add to Page" at bounding box center [1010, 45] width 75 height 23
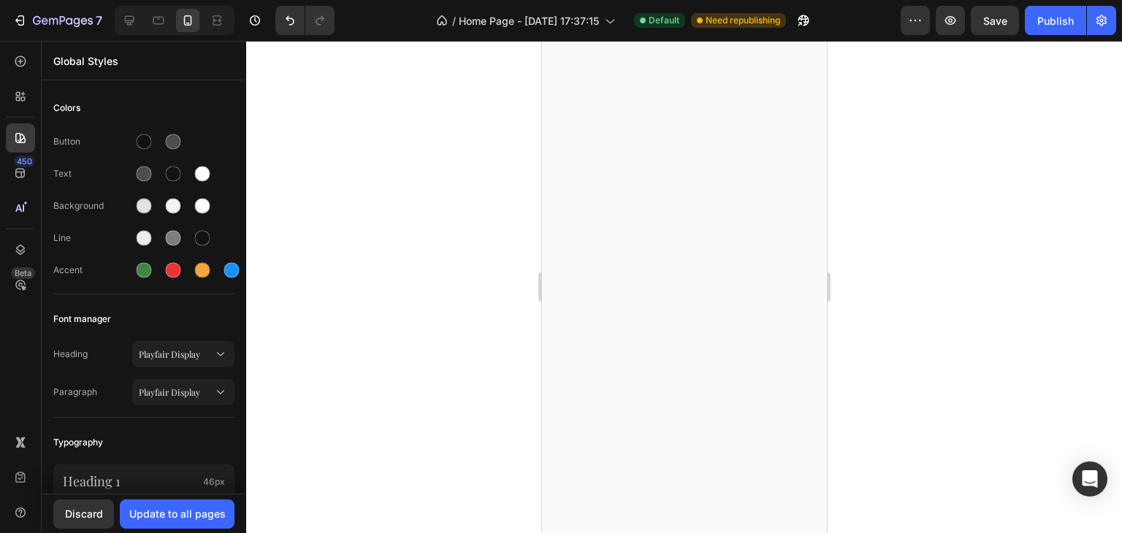
scroll to position [6135, 0]
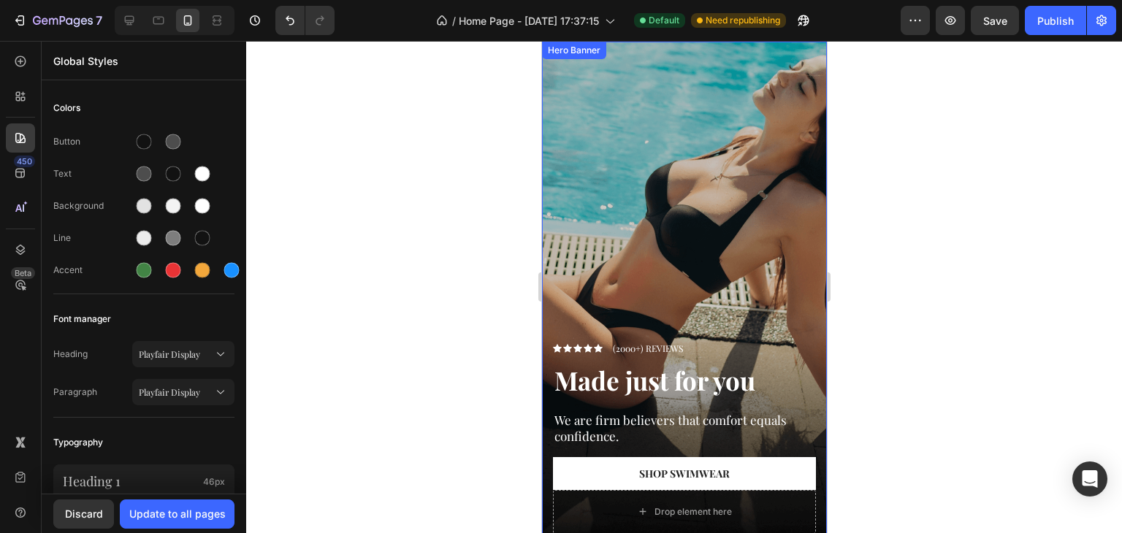
click at [685, 176] on div "Overlay" at bounding box center [683, 295] width 285 height 507
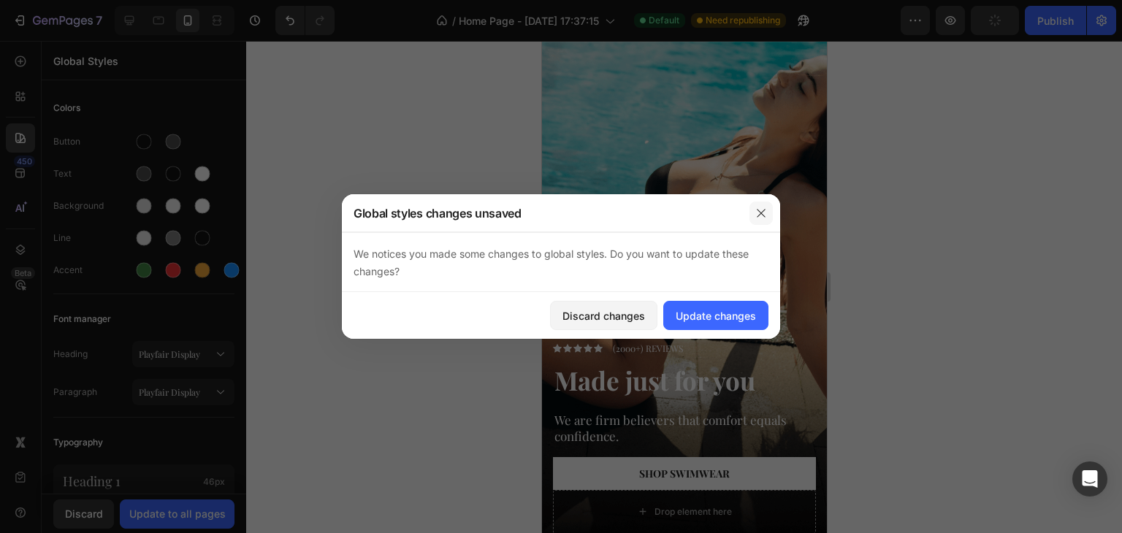
click at [753, 208] on button "button" at bounding box center [761, 213] width 23 height 23
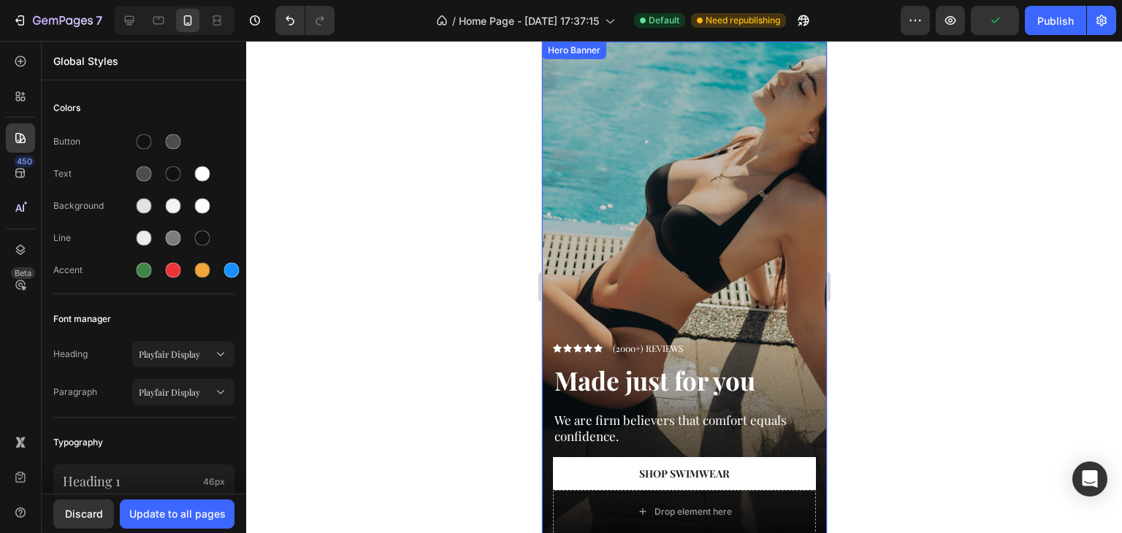
click at [730, 217] on div "Overlay" at bounding box center [683, 295] width 285 height 507
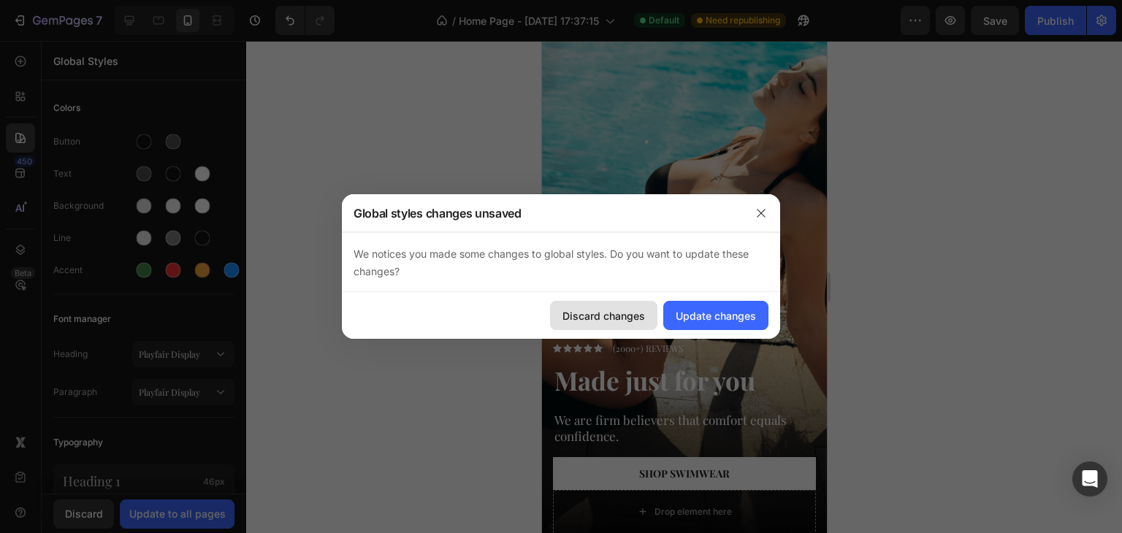
drag, startPoint x: 625, startPoint y: 322, endPoint x: 617, endPoint y: 317, distance: 10.2
click at [625, 322] on div "Discard changes" at bounding box center [604, 315] width 83 height 15
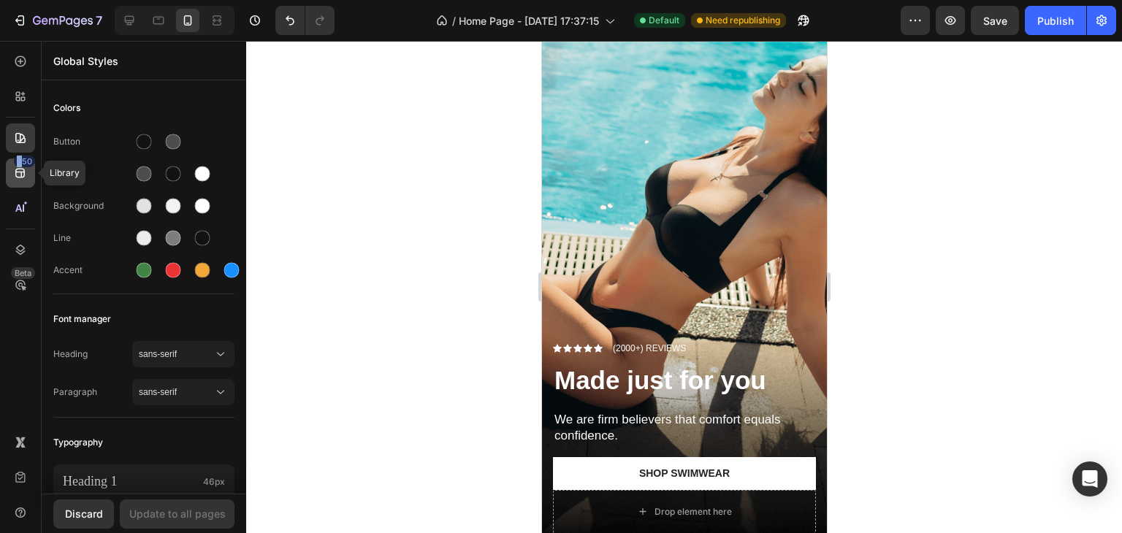
click at [21, 167] on div "450" at bounding box center [20, 173] width 29 height 29
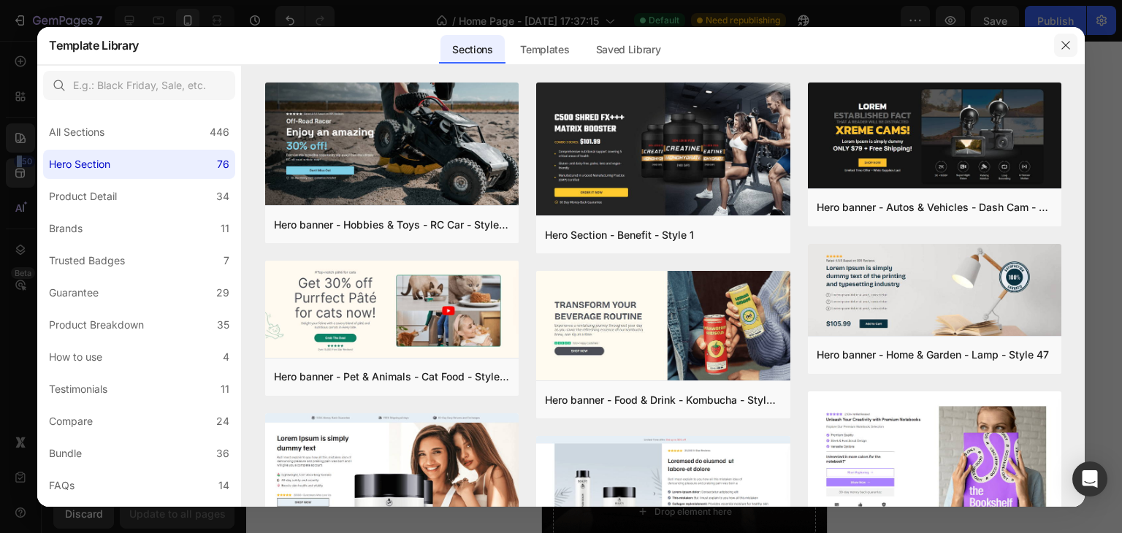
click at [1075, 45] on button "button" at bounding box center [1065, 45] width 23 height 23
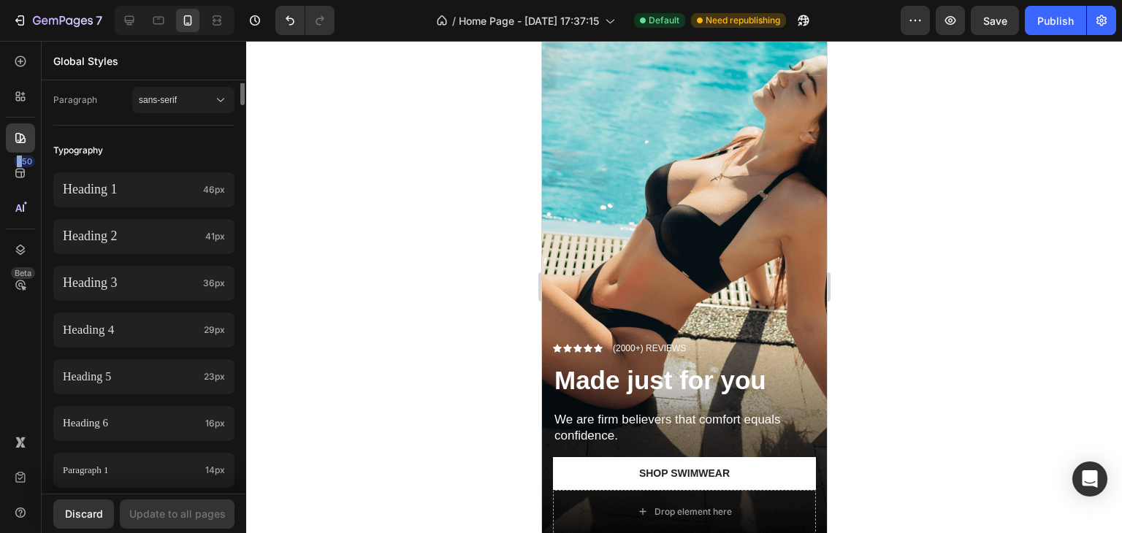
scroll to position [146, 0]
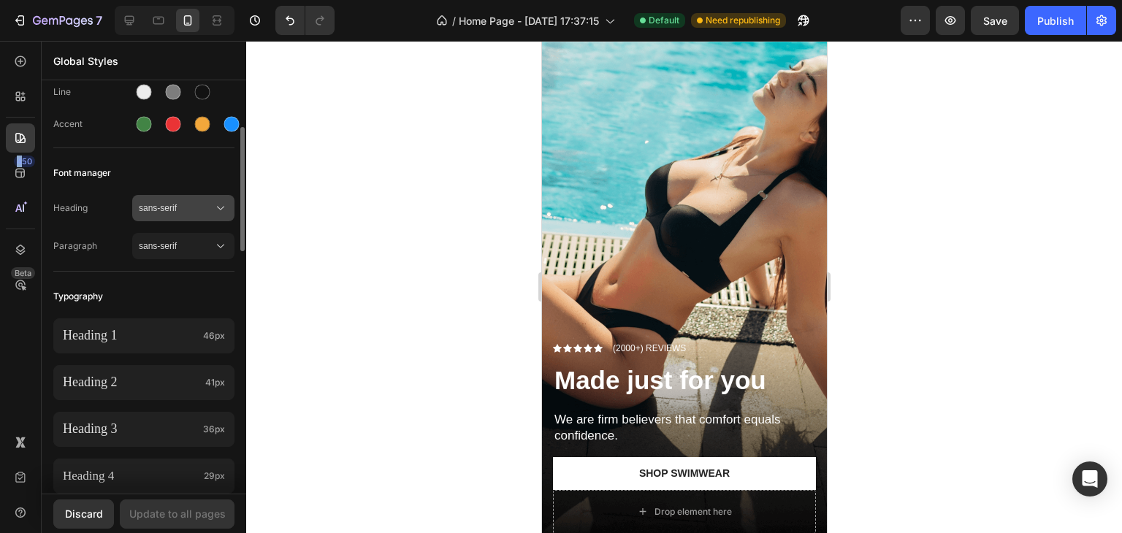
click at [204, 203] on span "sans-serif" at bounding box center [176, 208] width 75 height 13
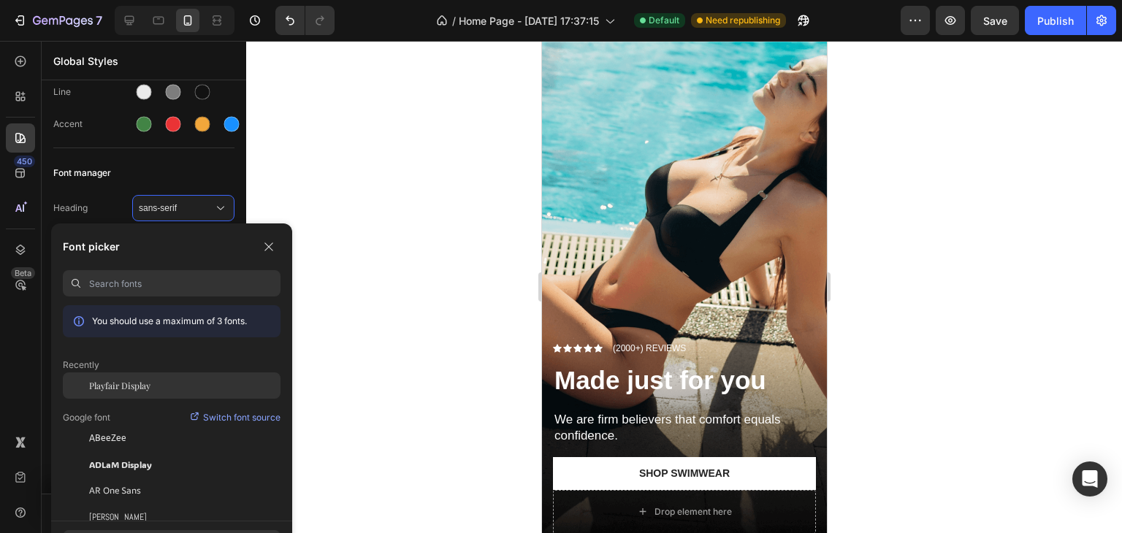
click at [196, 378] on div "Playfair Display" at bounding box center [172, 386] width 218 height 26
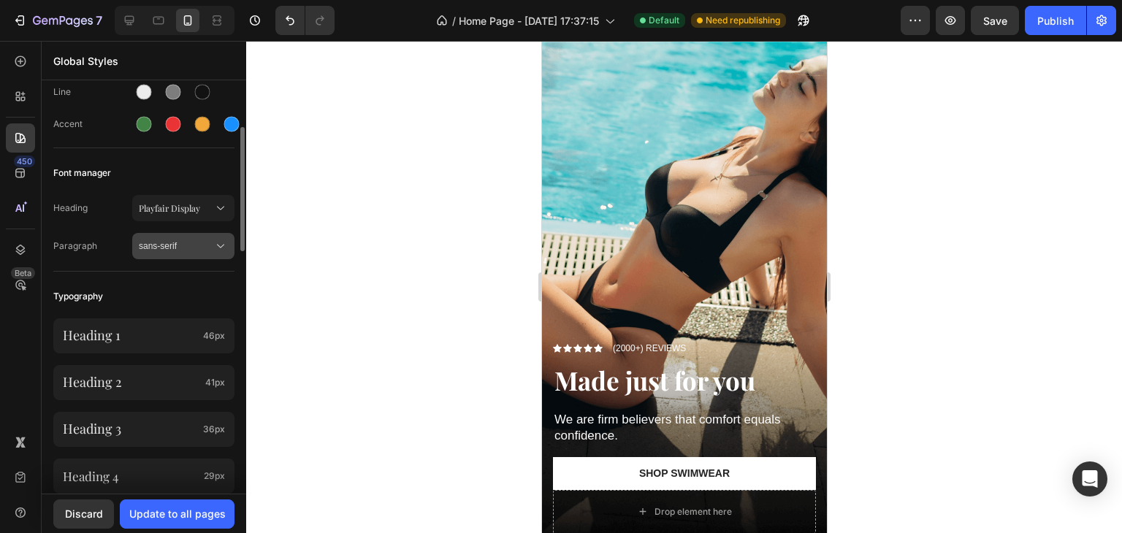
click at [209, 233] on button "sans-serif" at bounding box center [183, 246] width 102 height 26
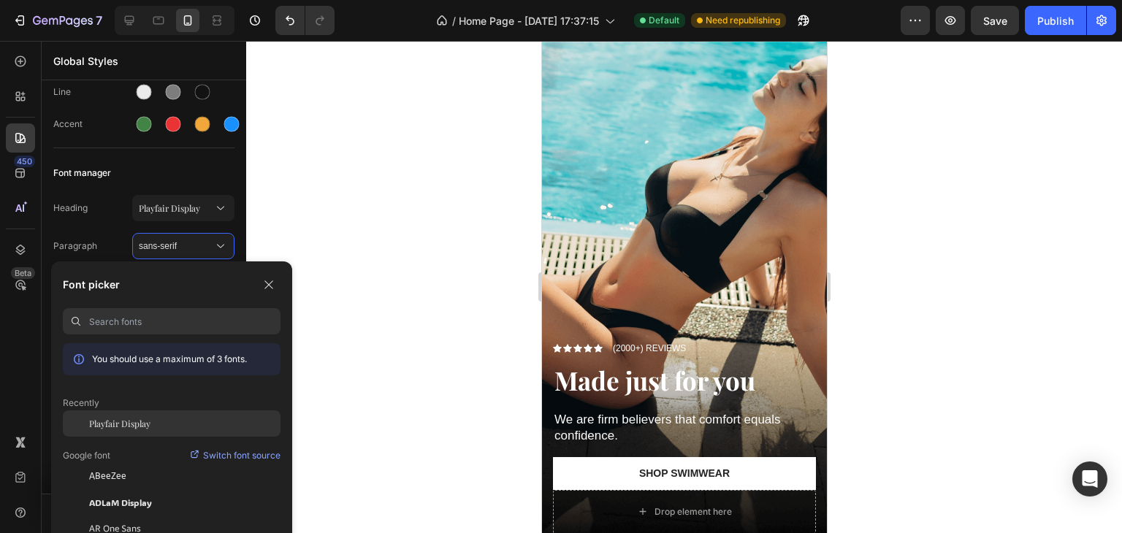
click at [175, 429] on div "Playfair Display" at bounding box center [184, 423] width 191 height 13
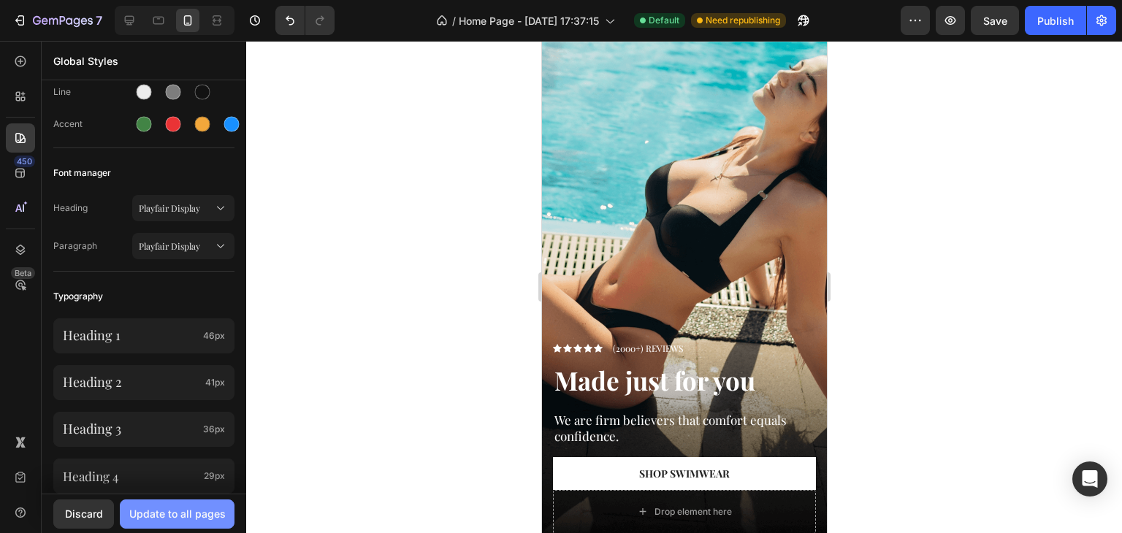
click at [191, 519] on div "Update to all pages" at bounding box center [177, 513] width 96 height 15
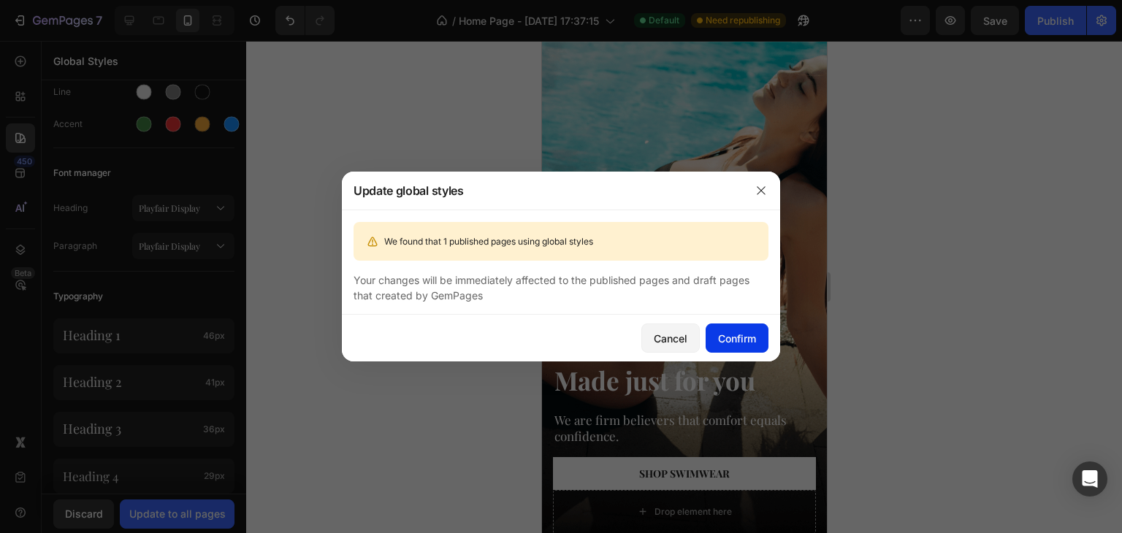
click at [739, 348] on button "Confirm" at bounding box center [737, 338] width 63 height 29
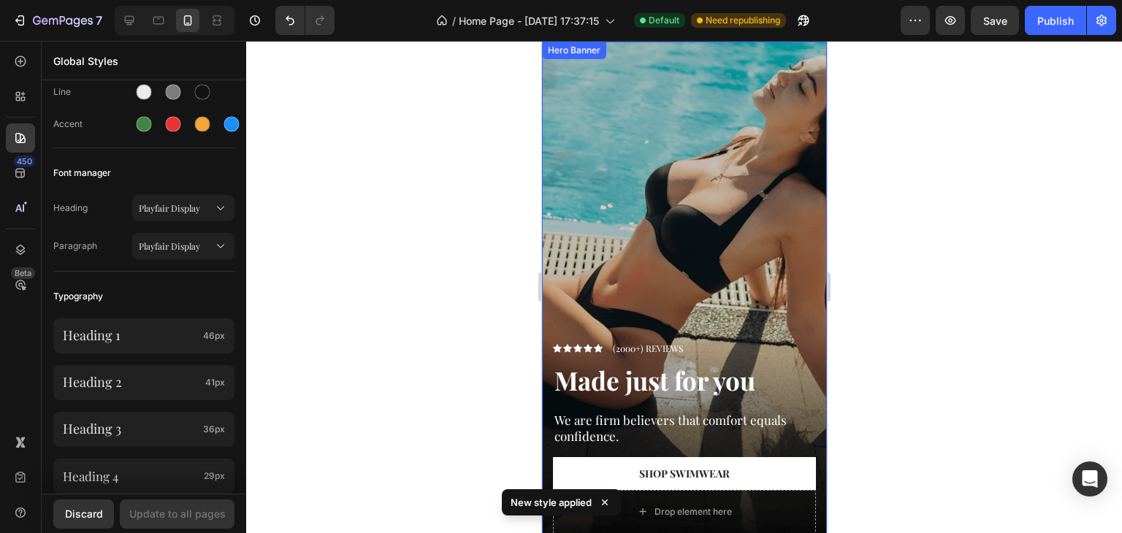
click at [636, 170] on div "Overlay" at bounding box center [683, 295] width 285 height 507
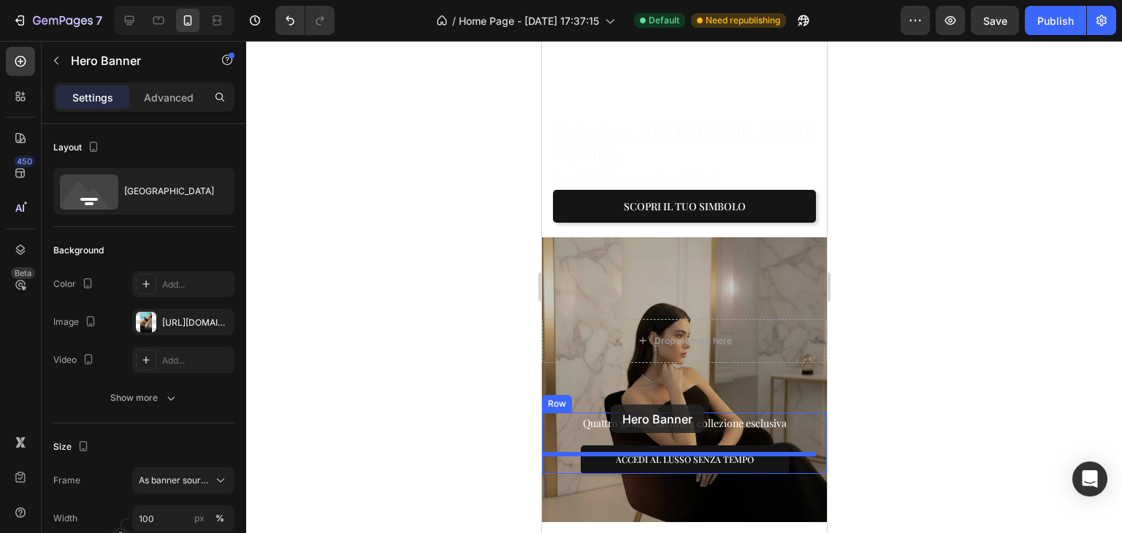
scroll to position [256, 0]
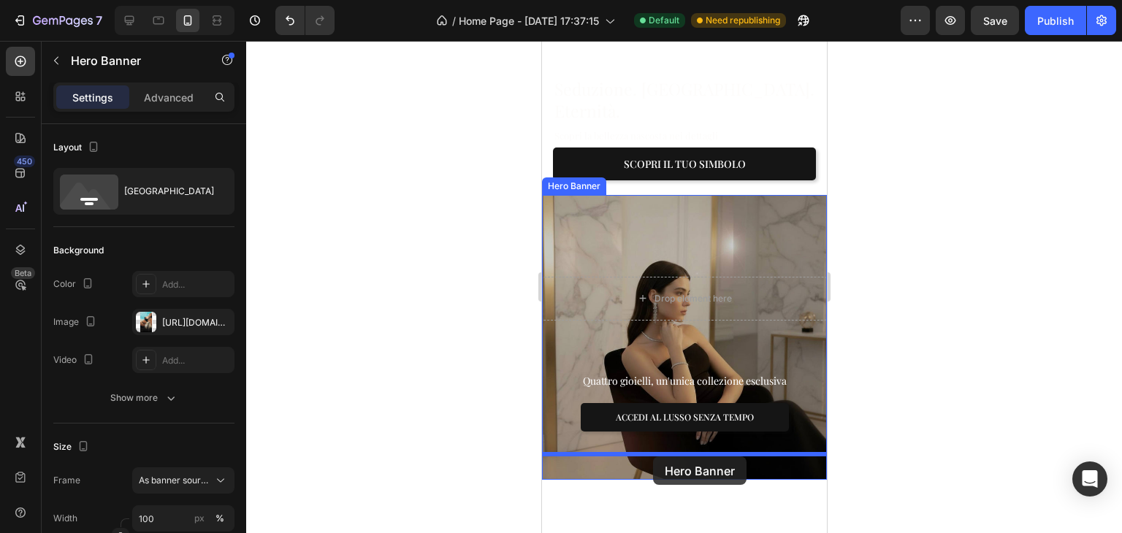
drag, startPoint x: 565, startPoint y: 132, endPoint x: 652, endPoint y: 457, distance: 336.1
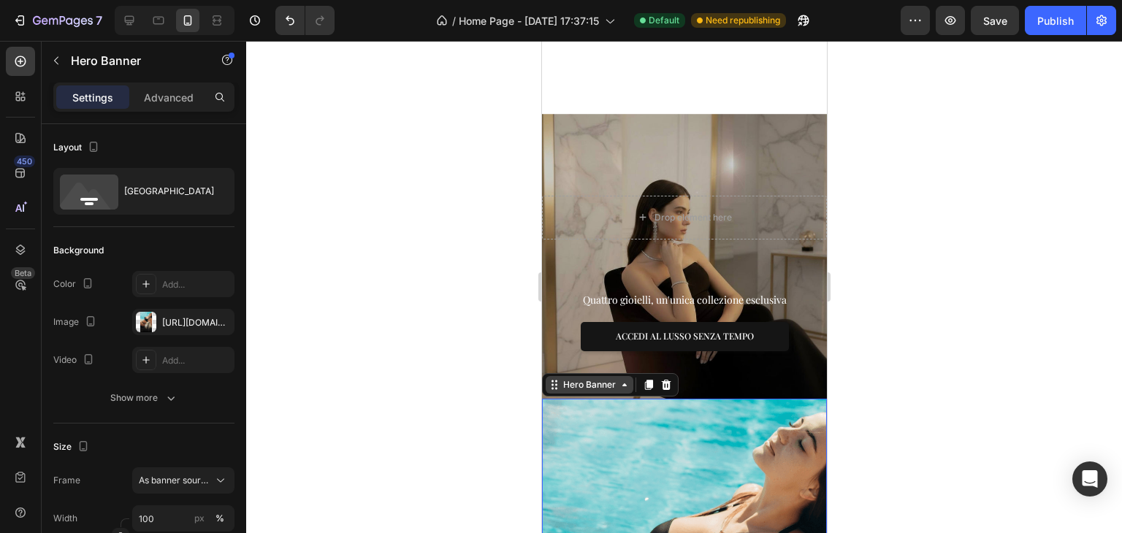
scroll to position [475, 0]
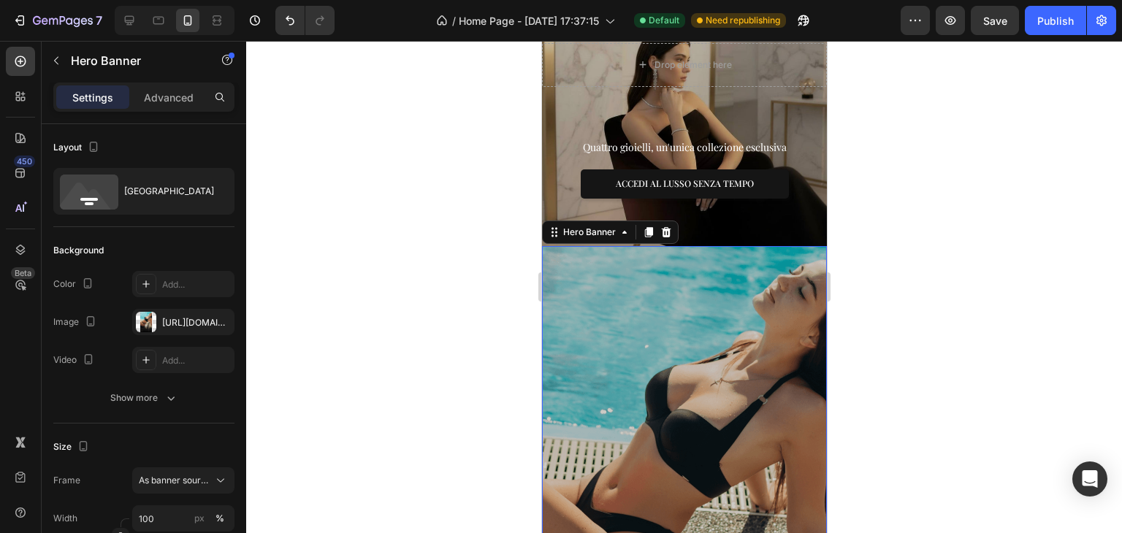
click at [670, 310] on div "Overlay" at bounding box center [683, 499] width 285 height 507
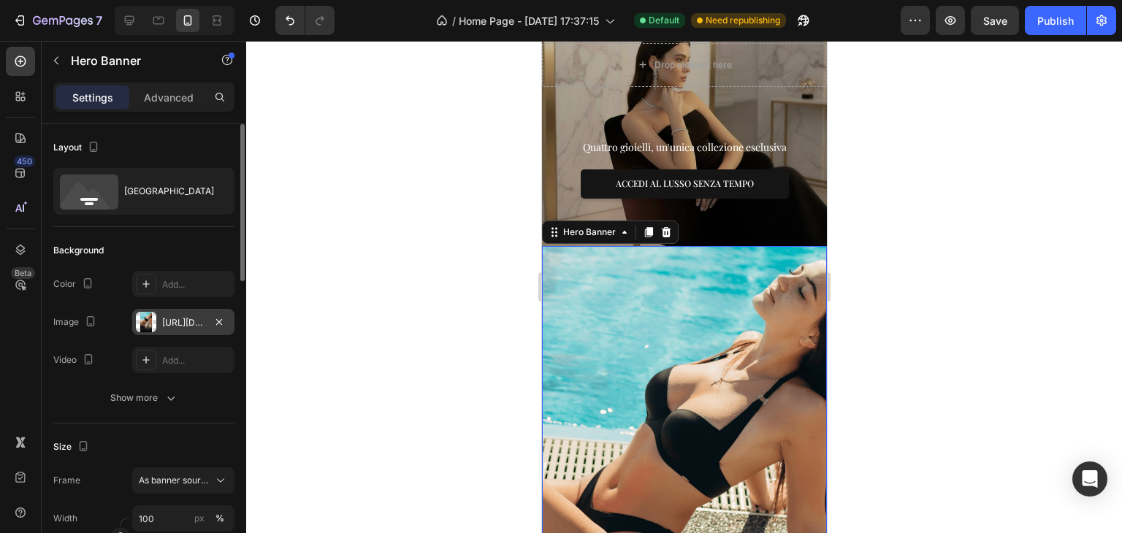
click at [161, 320] on div "[URL][DOMAIN_NAME]" at bounding box center [183, 322] width 102 height 26
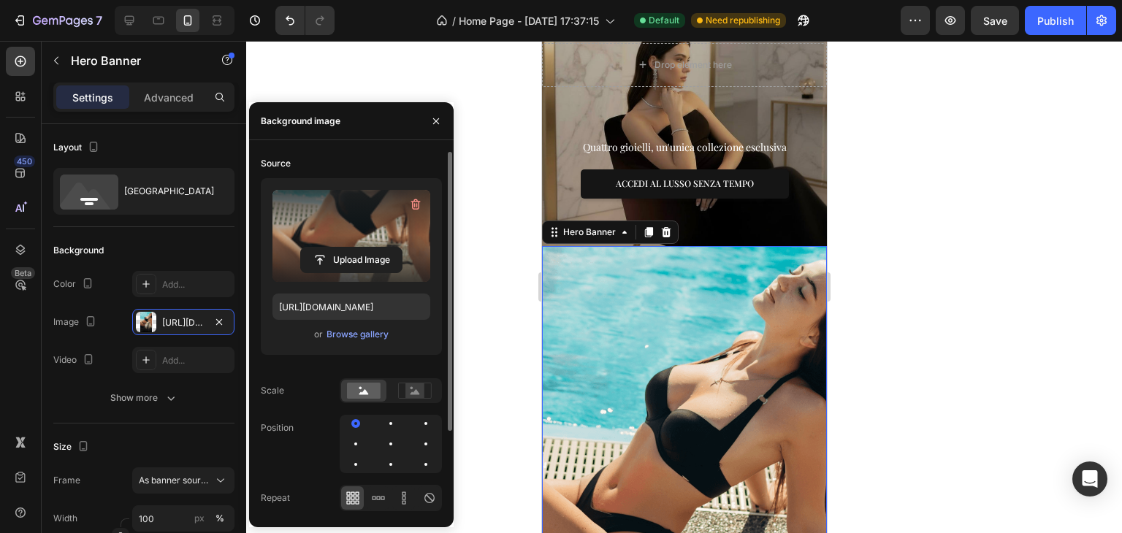
click at [339, 246] on label at bounding box center [352, 236] width 158 height 92
click at [339, 248] on input "file" at bounding box center [351, 260] width 101 height 25
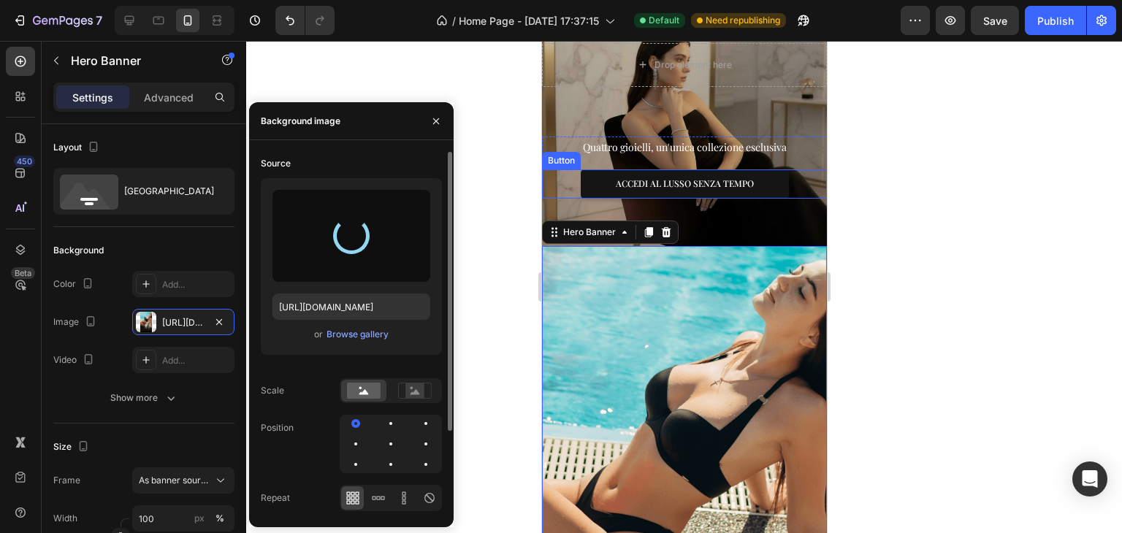
type input "[URL][DOMAIN_NAME]"
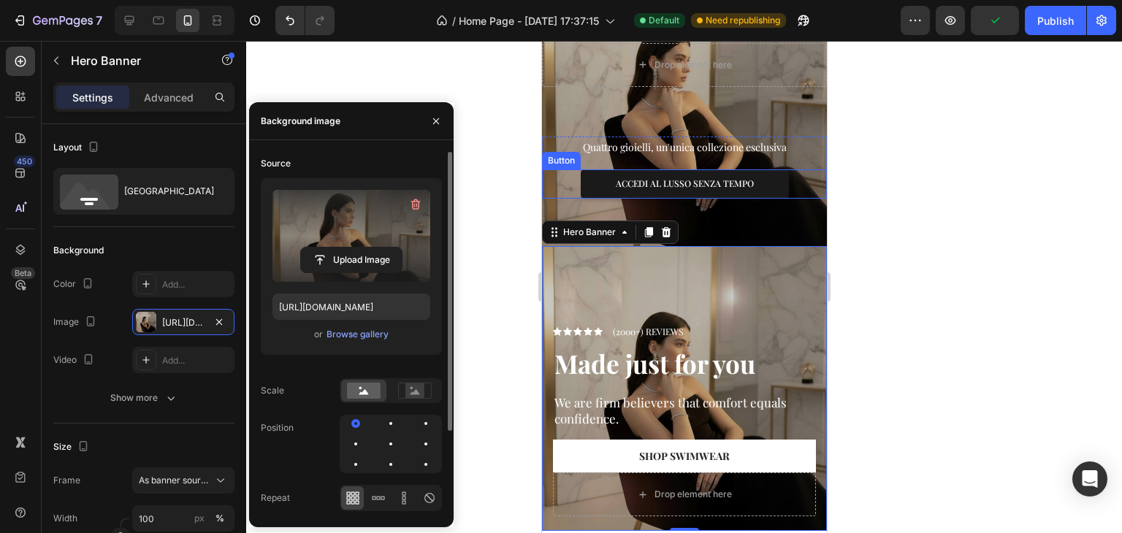
scroll to position [548, 0]
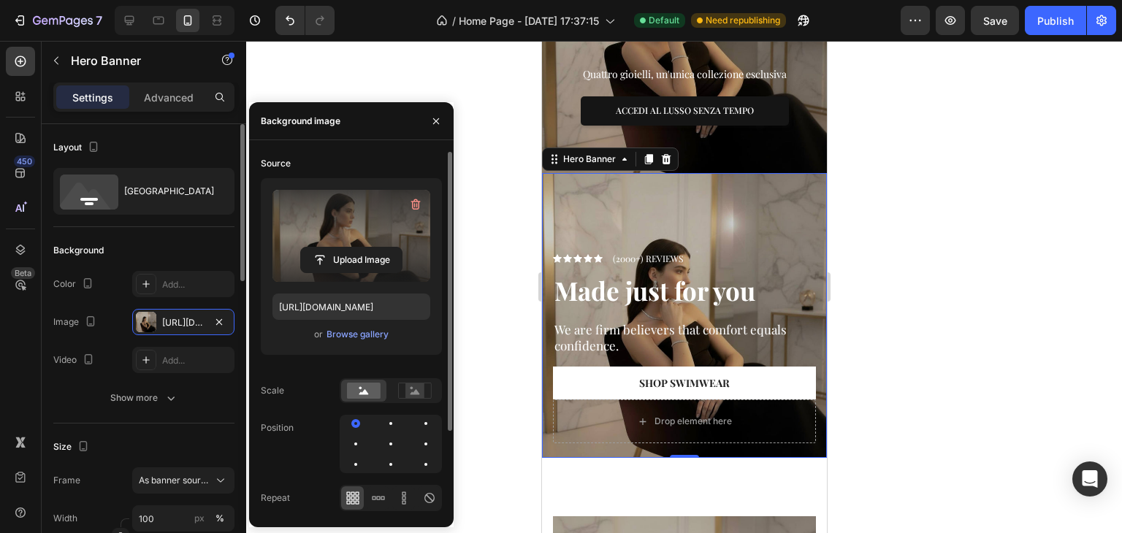
click at [148, 232] on div "Background The changes might be hidden by the video. Color Add... Image [URL][D…" at bounding box center [143, 325] width 181 height 197
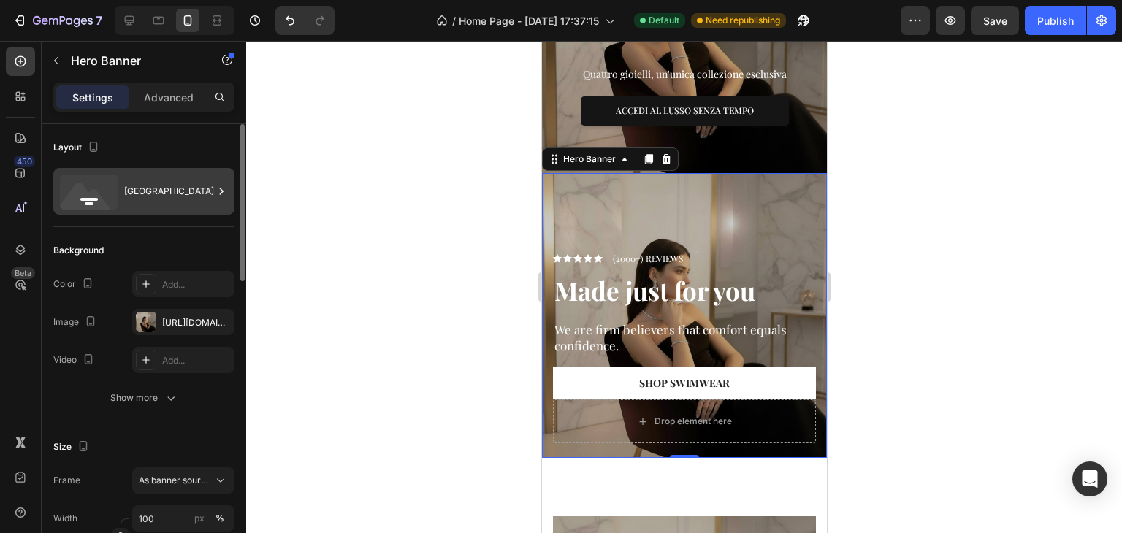
click at [161, 209] on div "[GEOGRAPHIC_DATA]" at bounding box center [143, 191] width 181 height 47
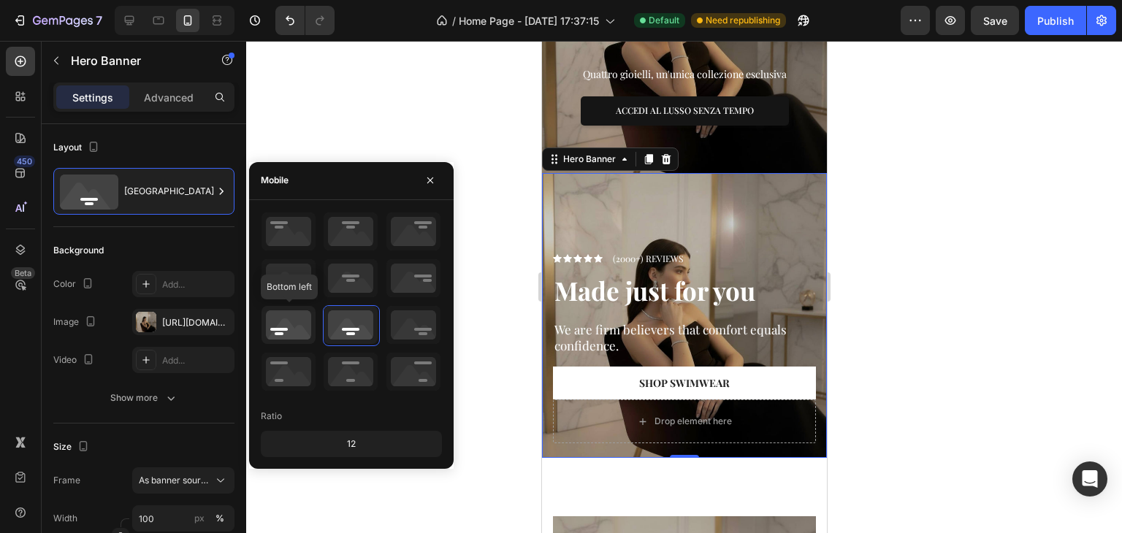
click at [278, 316] on icon at bounding box center [289, 325] width 54 height 38
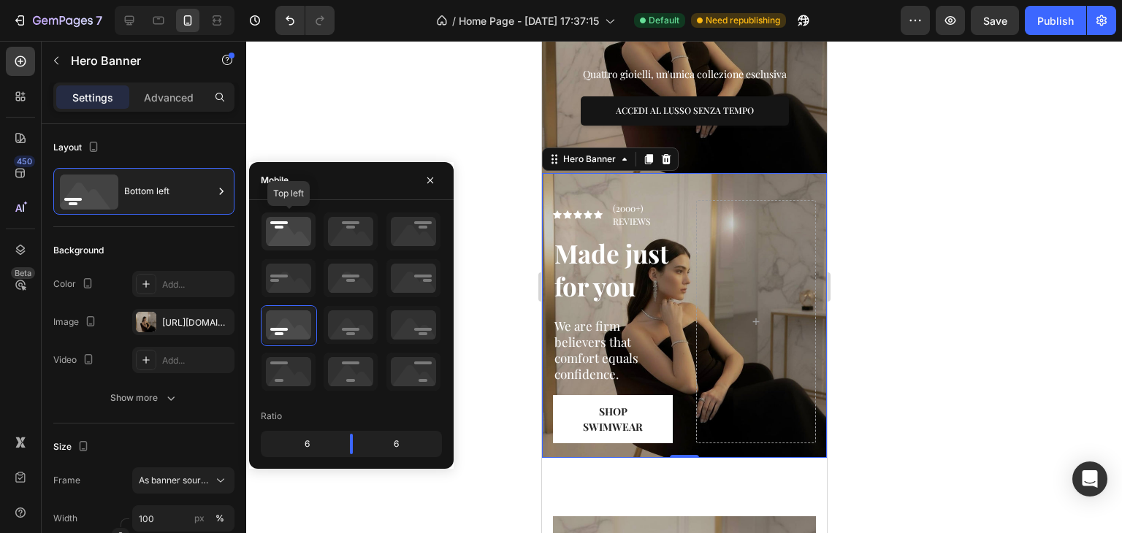
click at [292, 220] on icon at bounding box center [289, 232] width 54 height 38
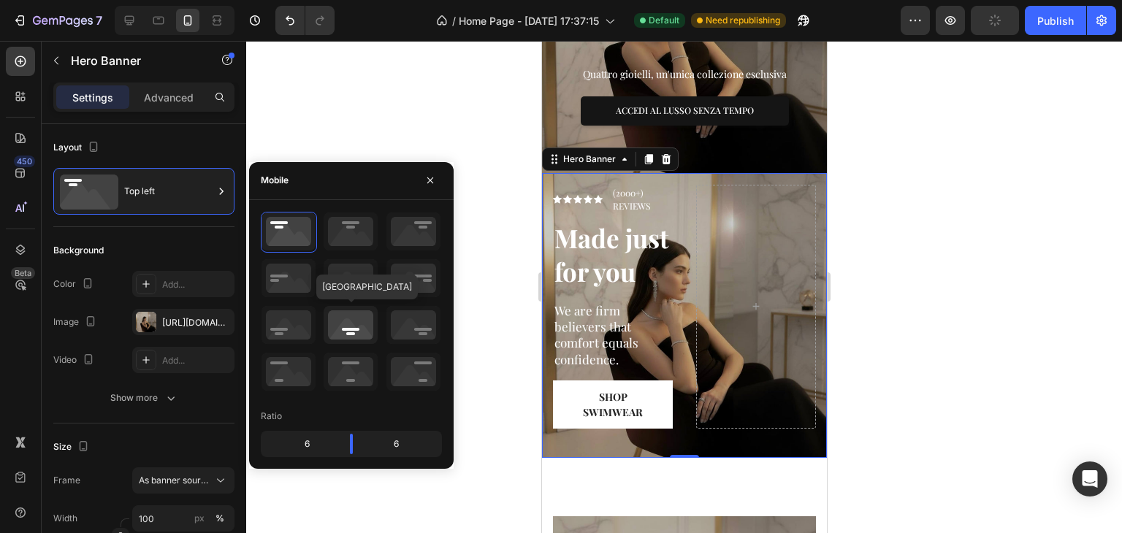
click at [345, 329] on icon at bounding box center [351, 325] width 54 height 38
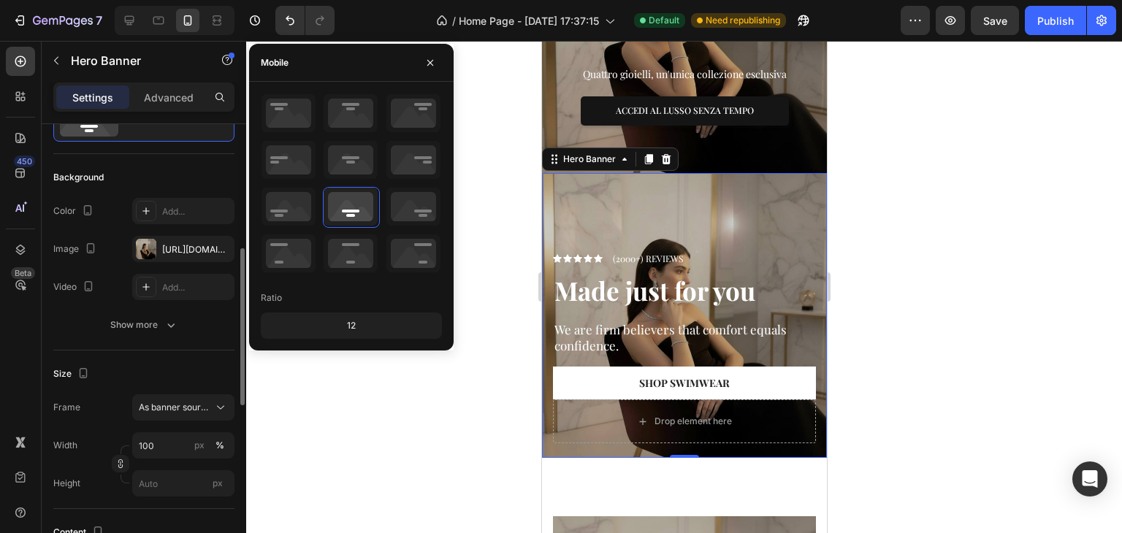
scroll to position [146, 0]
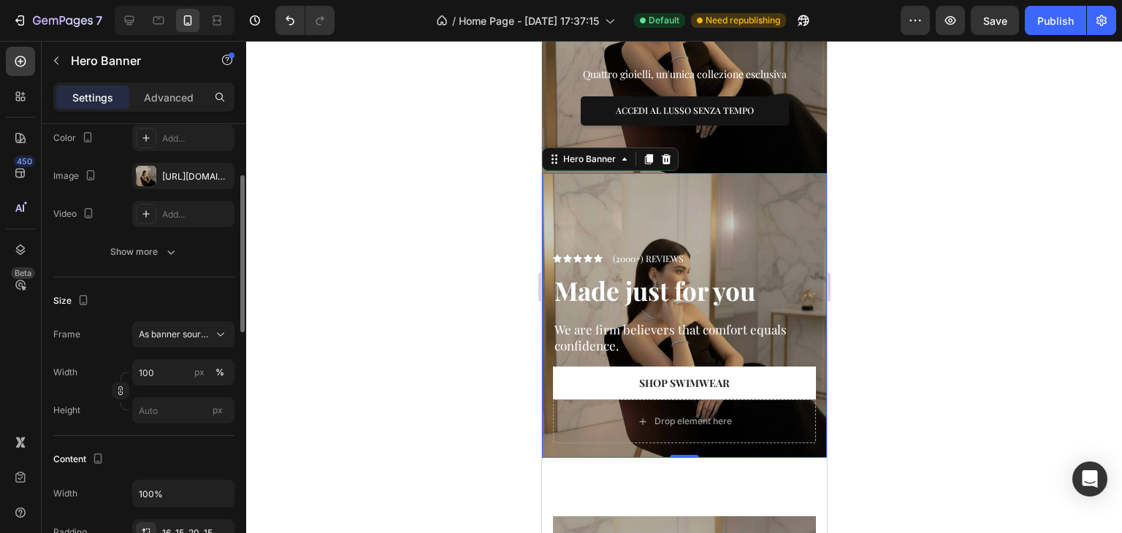
click at [157, 292] on div "Size" at bounding box center [143, 300] width 181 height 23
click at [171, 345] on button "As banner source" at bounding box center [183, 334] width 102 height 26
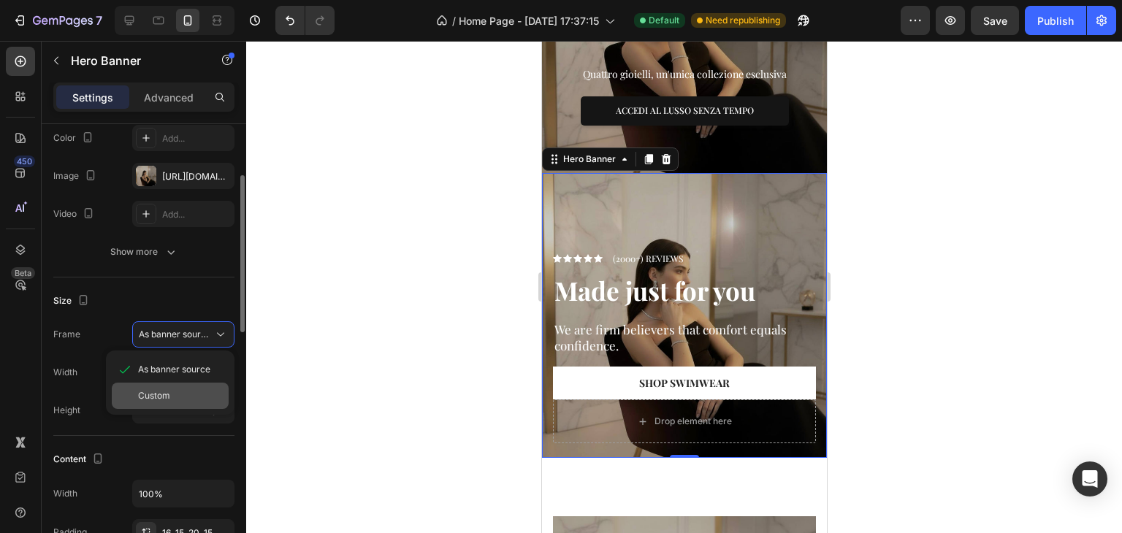
click at [176, 384] on div "Custom" at bounding box center [170, 396] width 117 height 26
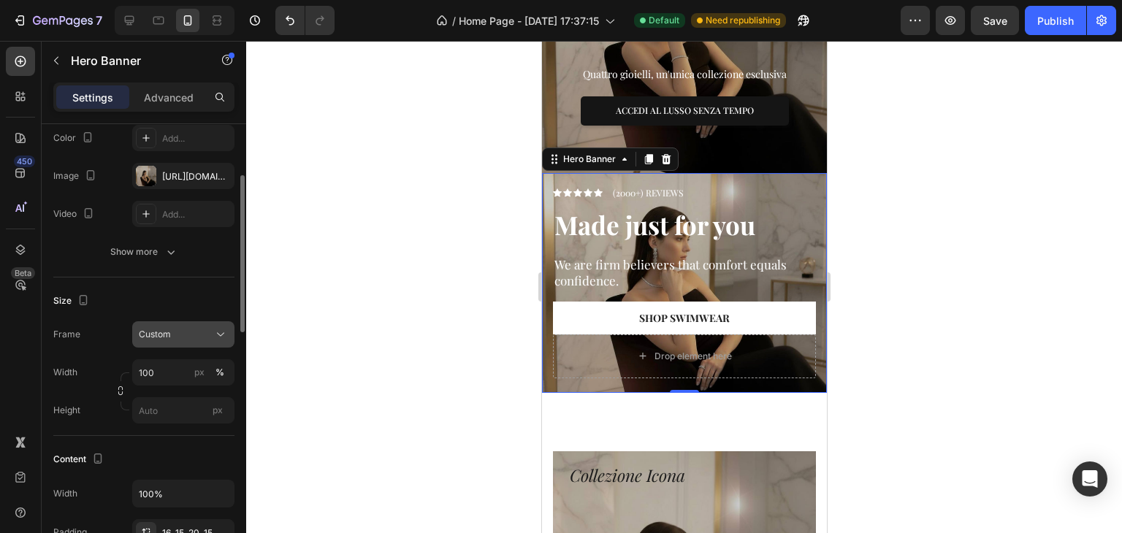
click at [177, 340] on div "Custom" at bounding box center [183, 334] width 89 height 15
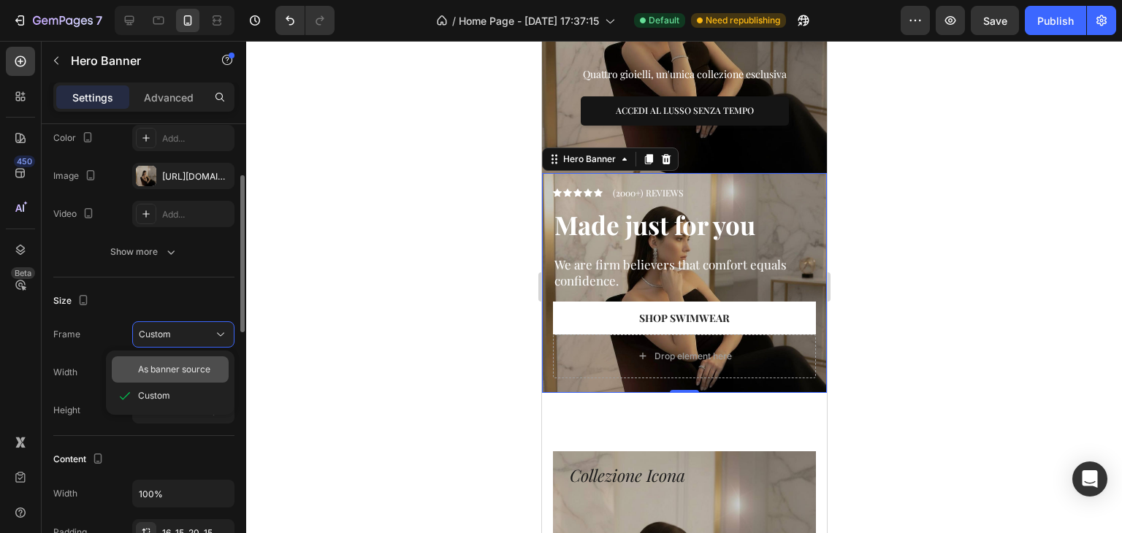
click at [173, 375] on span "As banner source" at bounding box center [174, 369] width 72 height 13
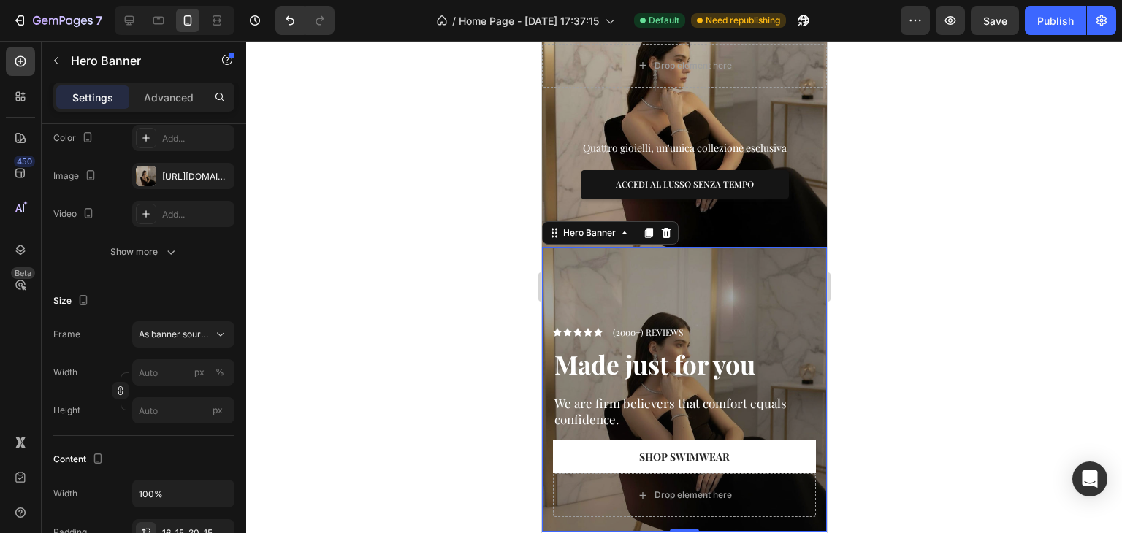
scroll to position [475, 0]
click at [752, 274] on div "Overlay" at bounding box center [683, 388] width 285 height 285
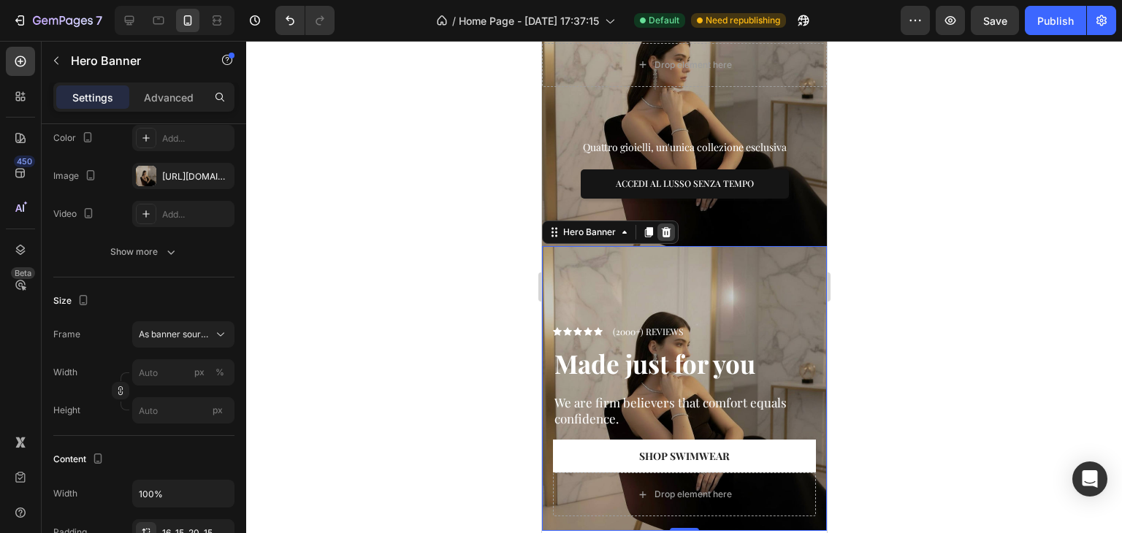
click at [669, 227] on icon at bounding box center [666, 233] width 12 height 12
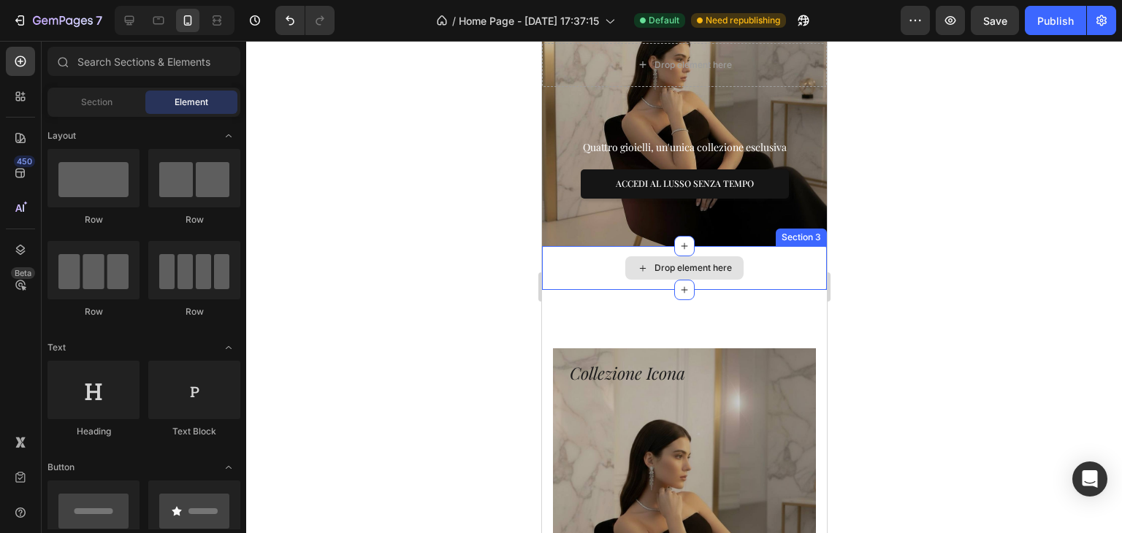
click at [783, 261] on div "Drop element here" at bounding box center [683, 268] width 285 height 44
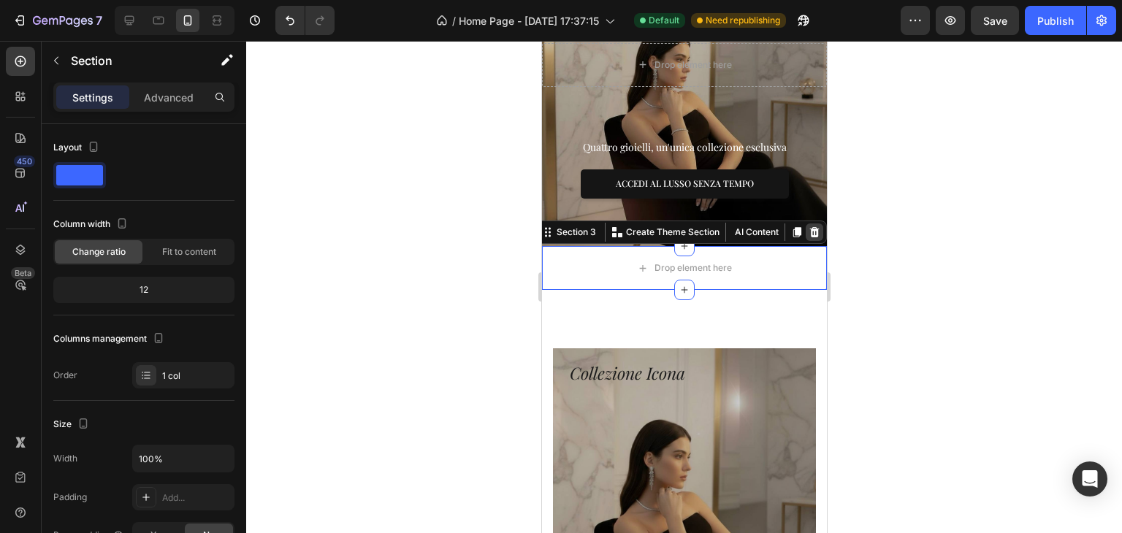
click at [805, 224] on div at bounding box center [814, 233] width 18 height 18
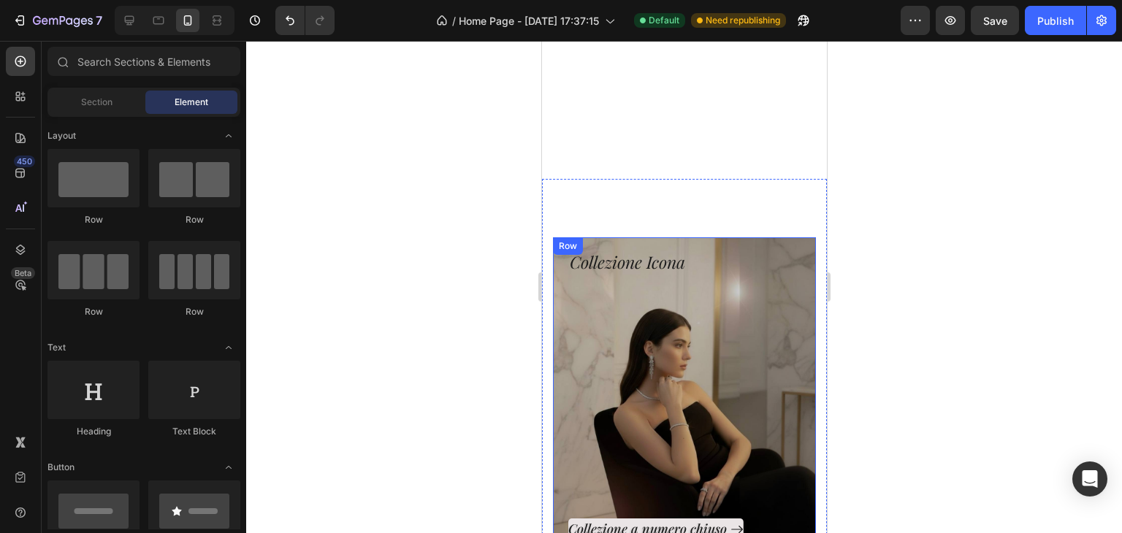
scroll to position [986, 0]
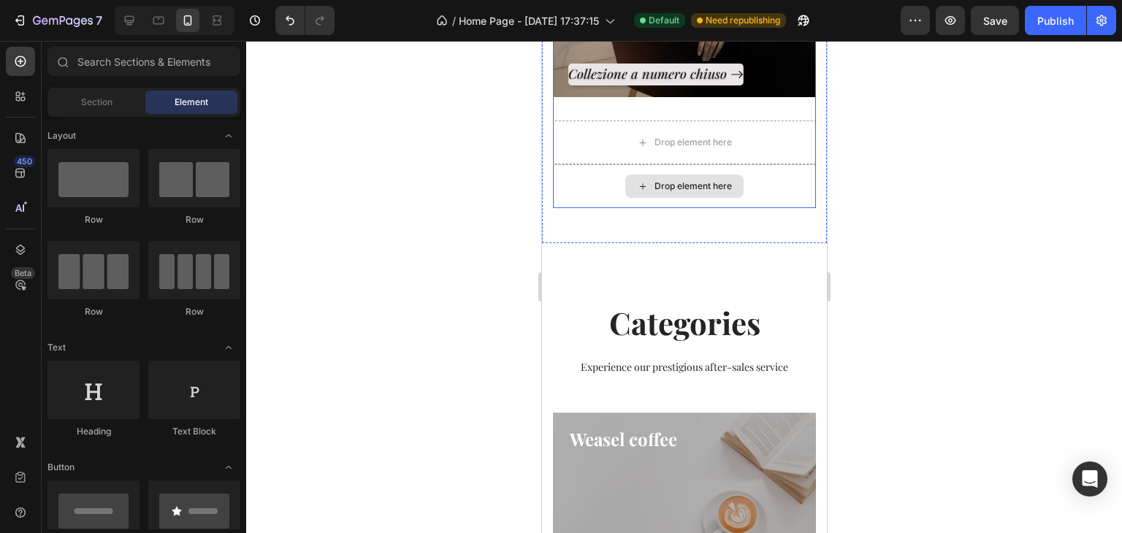
click at [756, 179] on div "Drop element here" at bounding box center [683, 186] width 263 height 44
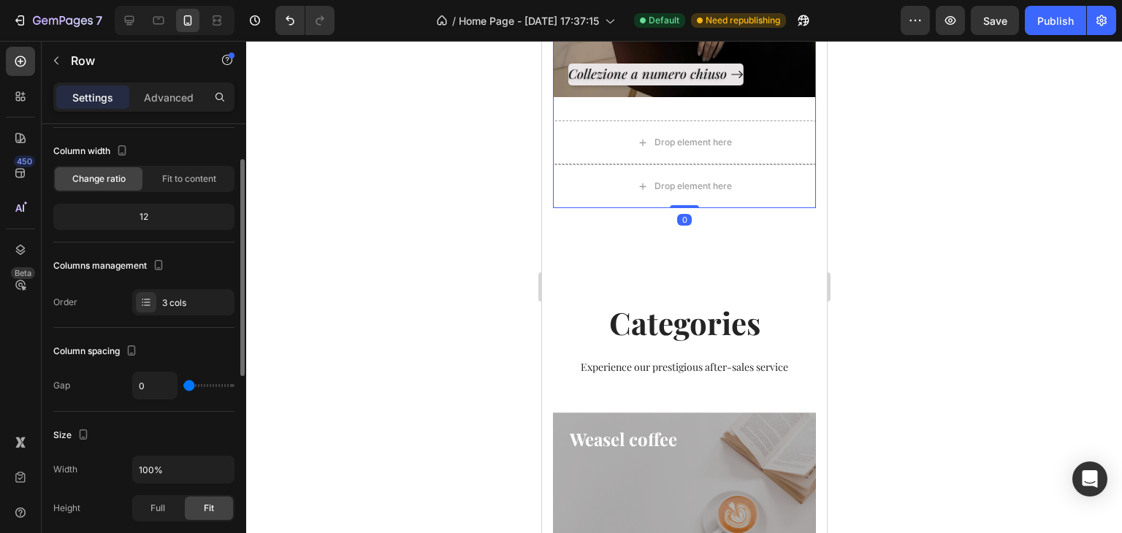
scroll to position [485, 0]
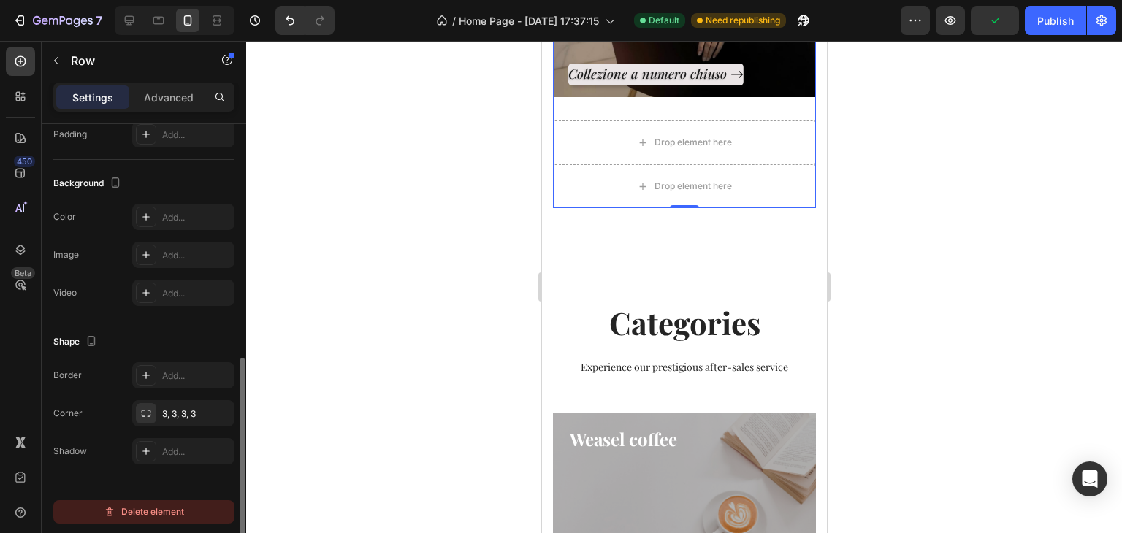
click at [153, 506] on div "Delete element" at bounding box center [144, 512] width 80 height 18
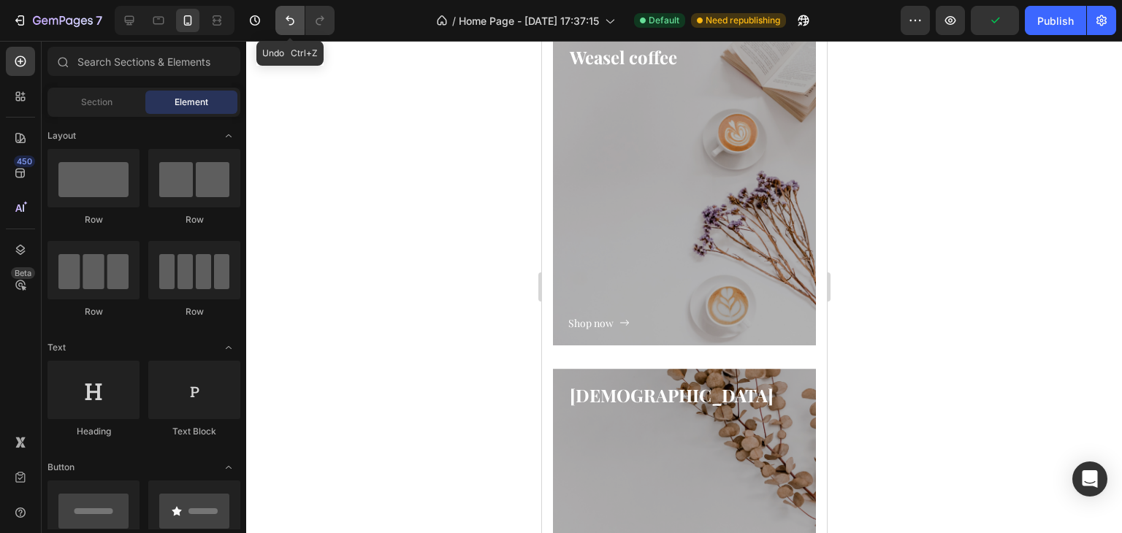
click at [286, 12] on button "Undo/Redo" at bounding box center [289, 20] width 29 height 29
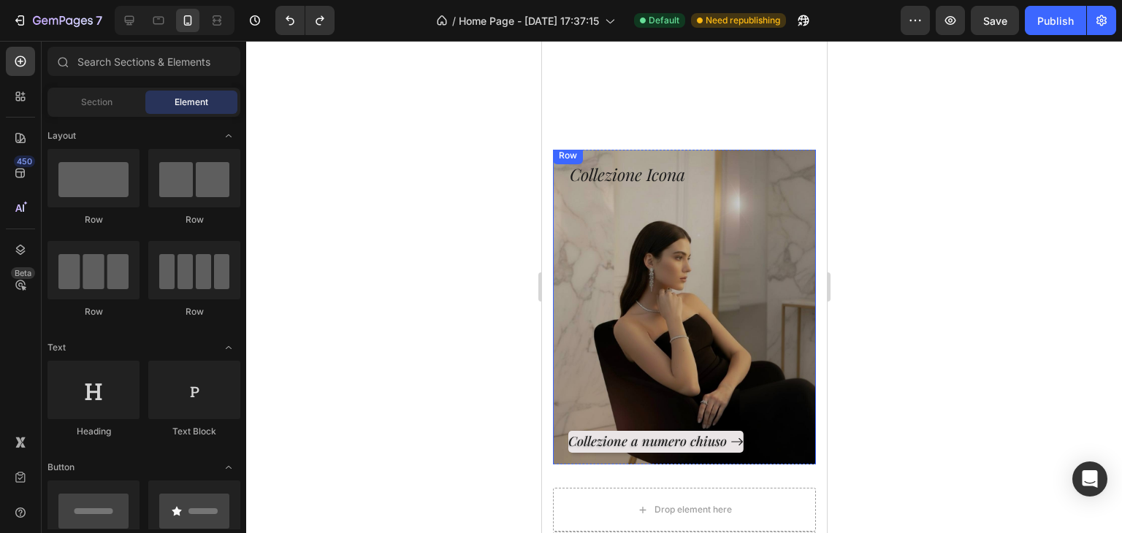
scroll to position [329, 0]
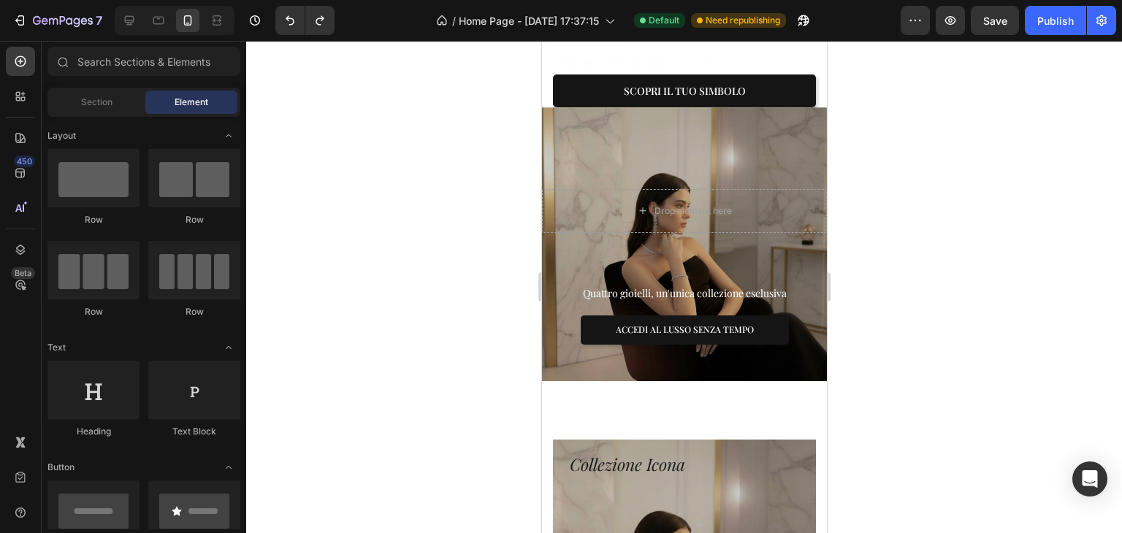
click at [994, 182] on div at bounding box center [684, 287] width 876 height 492
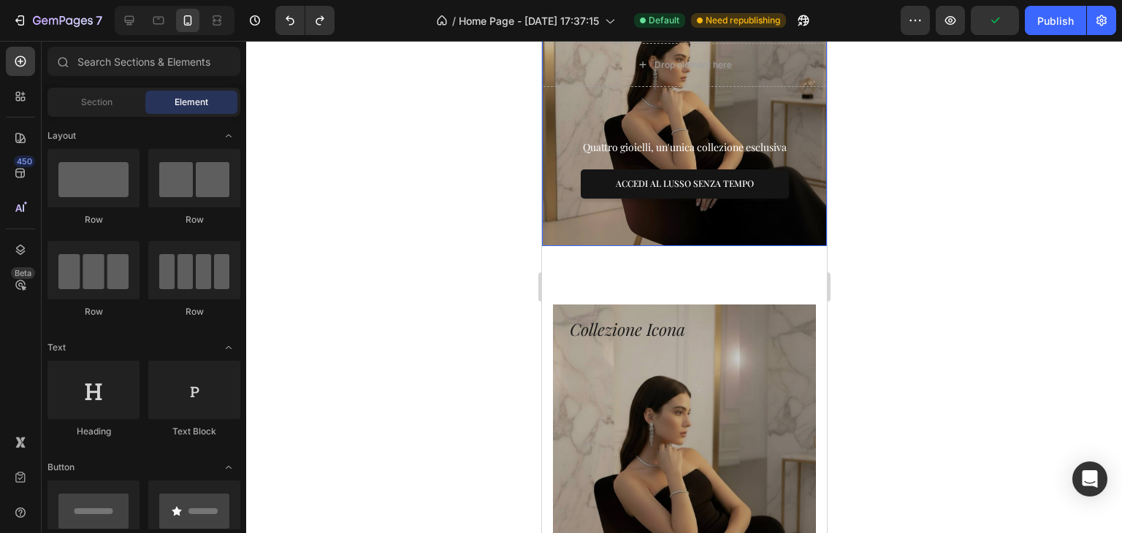
scroll to position [548, 0]
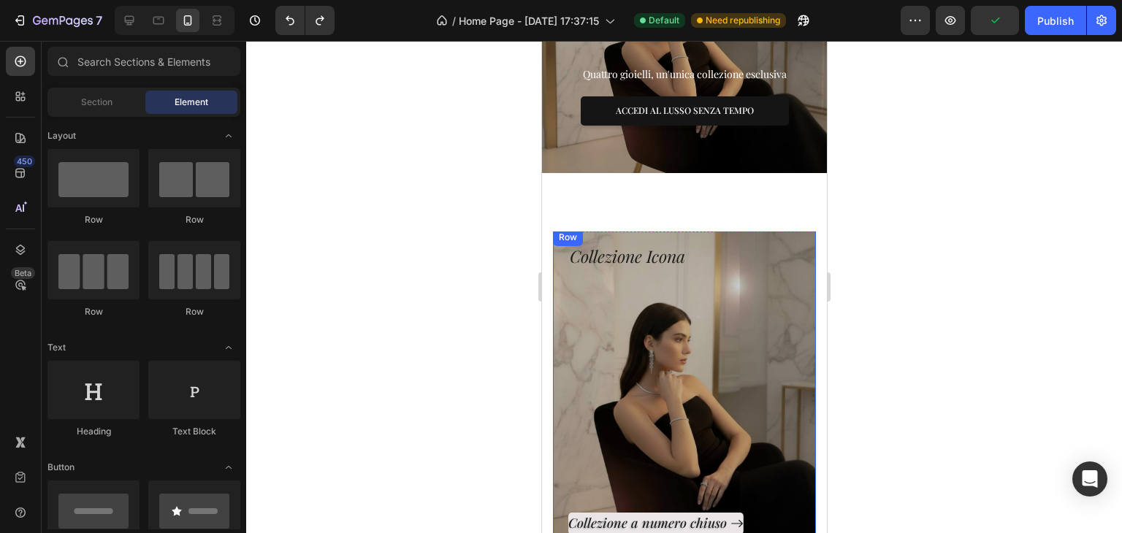
click at [692, 290] on div "Collezione a numero chiuso Button" at bounding box center [684, 402] width 232 height 266
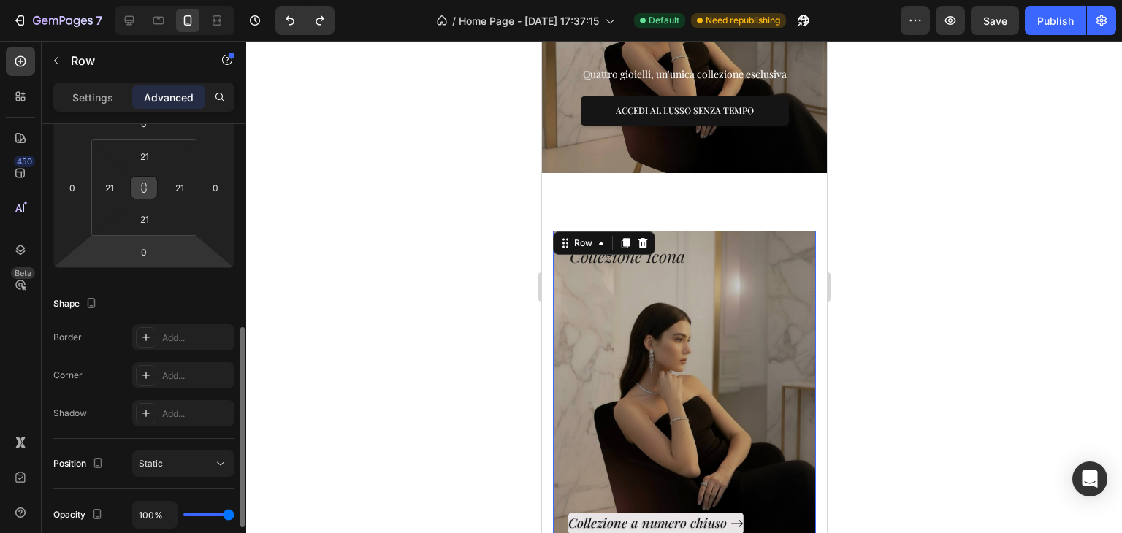
scroll to position [292, 0]
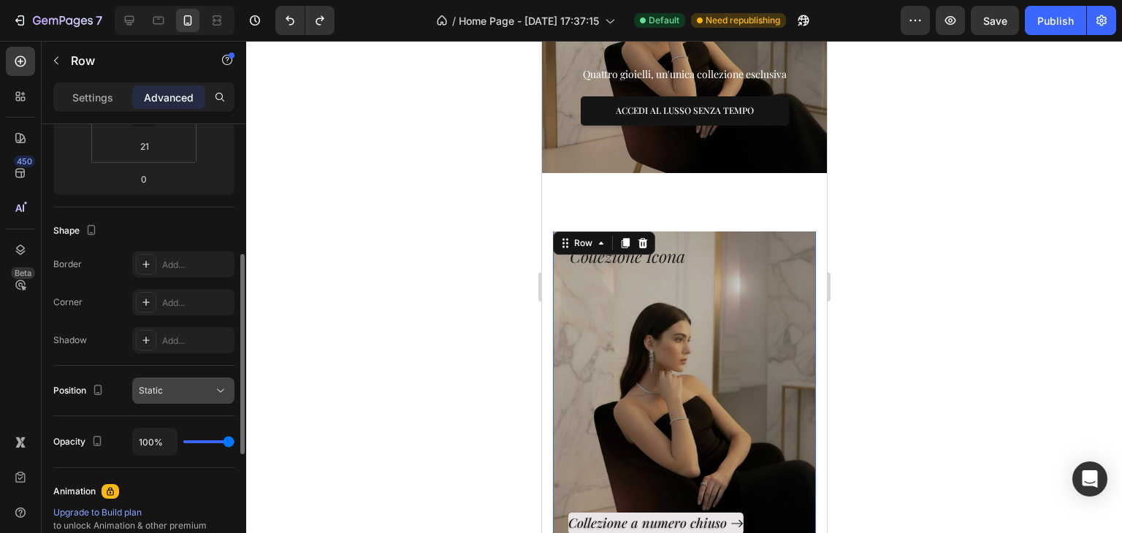
click at [184, 380] on button "Static" at bounding box center [183, 391] width 102 height 26
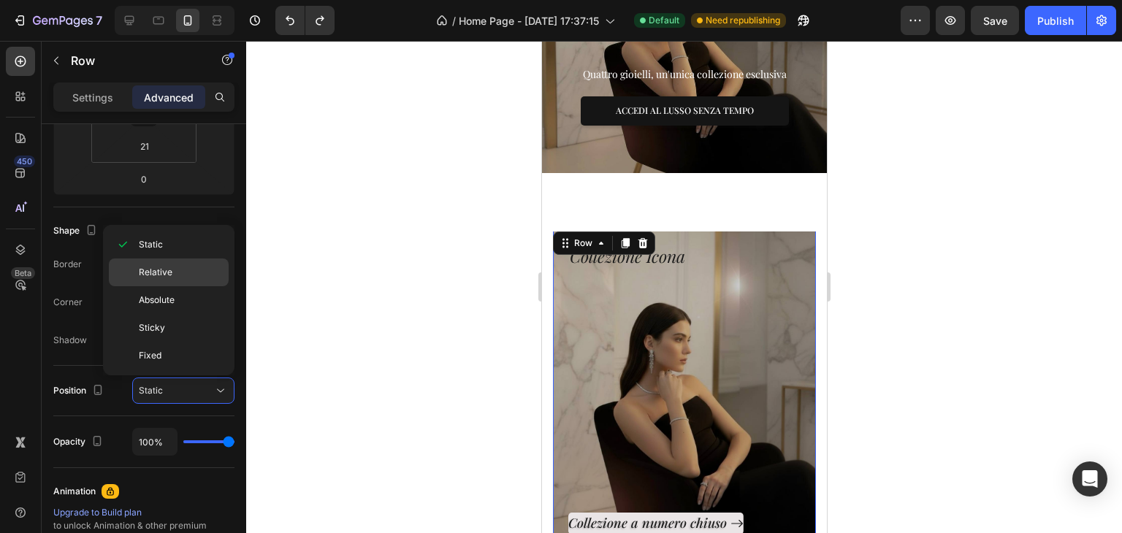
click at [181, 277] on p "Relative" at bounding box center [180, 272] width 83 height 13
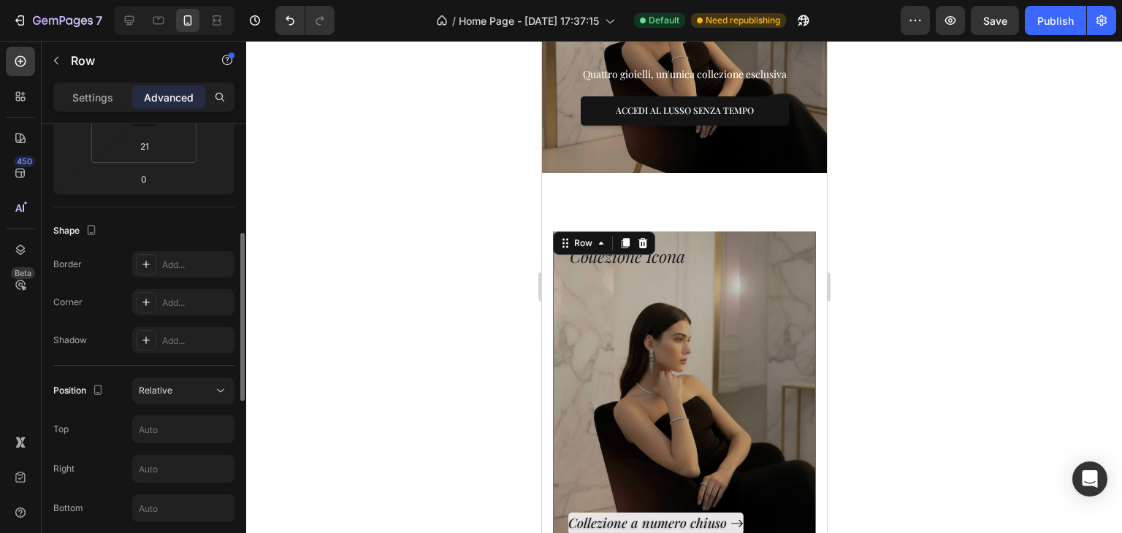
scroll to position [438, 0]
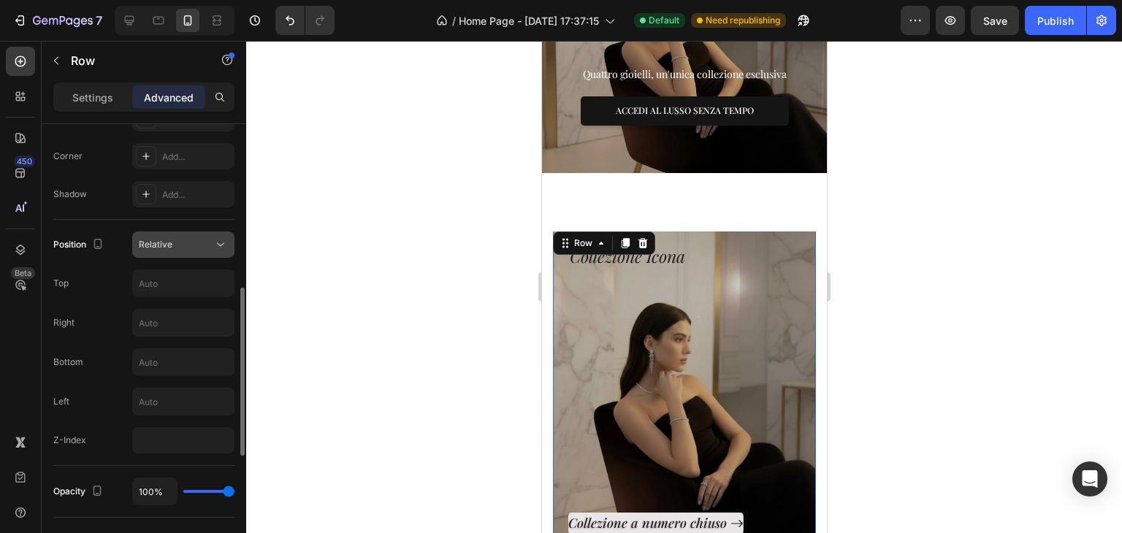
click at [197, 248] on div "Relative" at bounding box center [176, 244] width 75 height 13
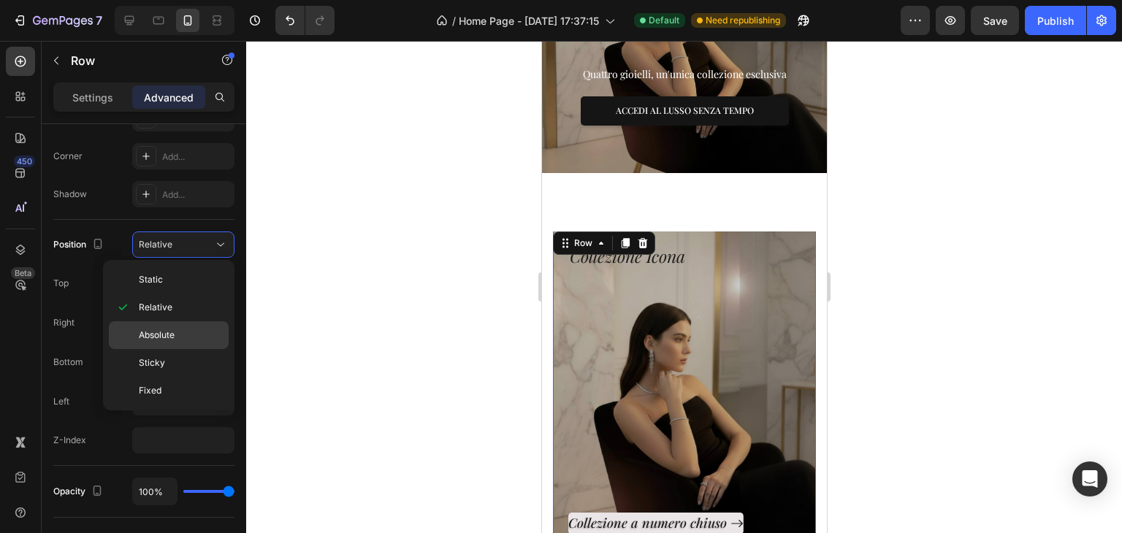
click at [173, 324] on div "Absolute" at bounding box center [169, 335] width 120 height 28
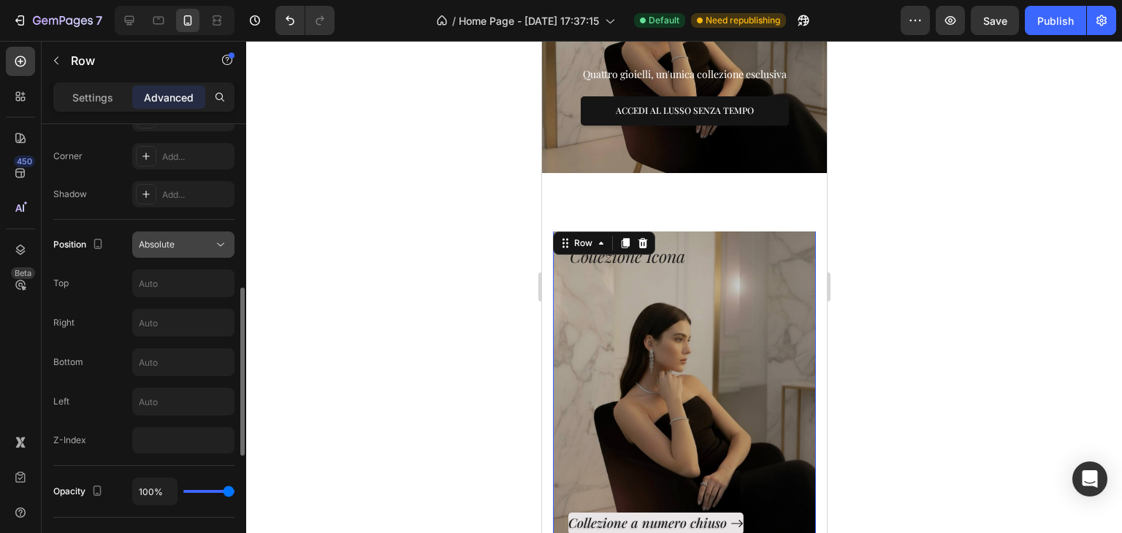
click at [163, 234] on button "Absolute" at bounding box center [183, 245] width 102 height 26
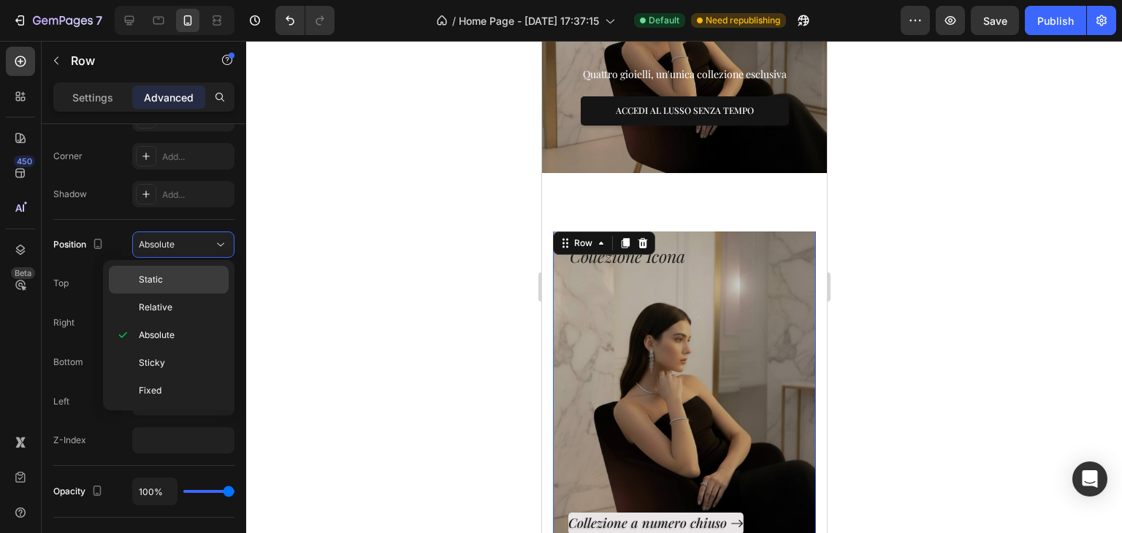
click at [144, 281] on span "Static" at bounding box center [151, 279] width 24 height 13
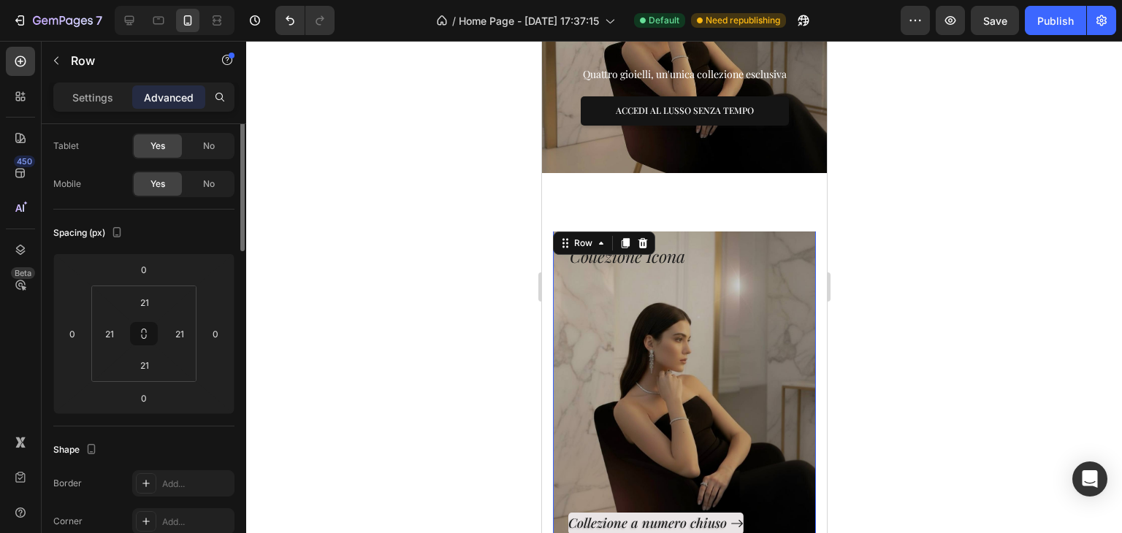
scroll to position [0, 0]
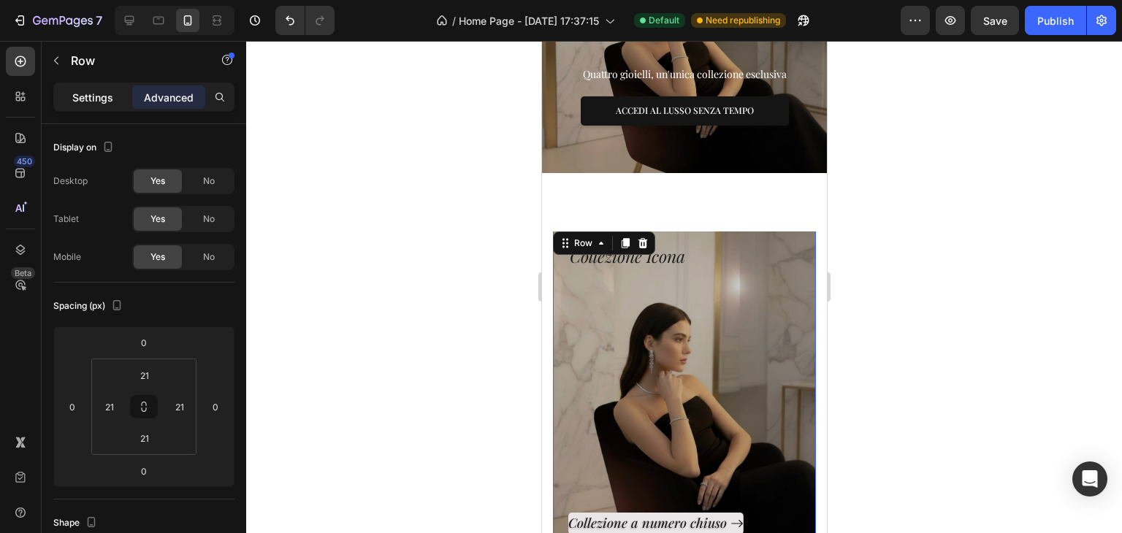
click at [100, 94] on p "Settings" at bounding box center [92, 97] width 41 height 15
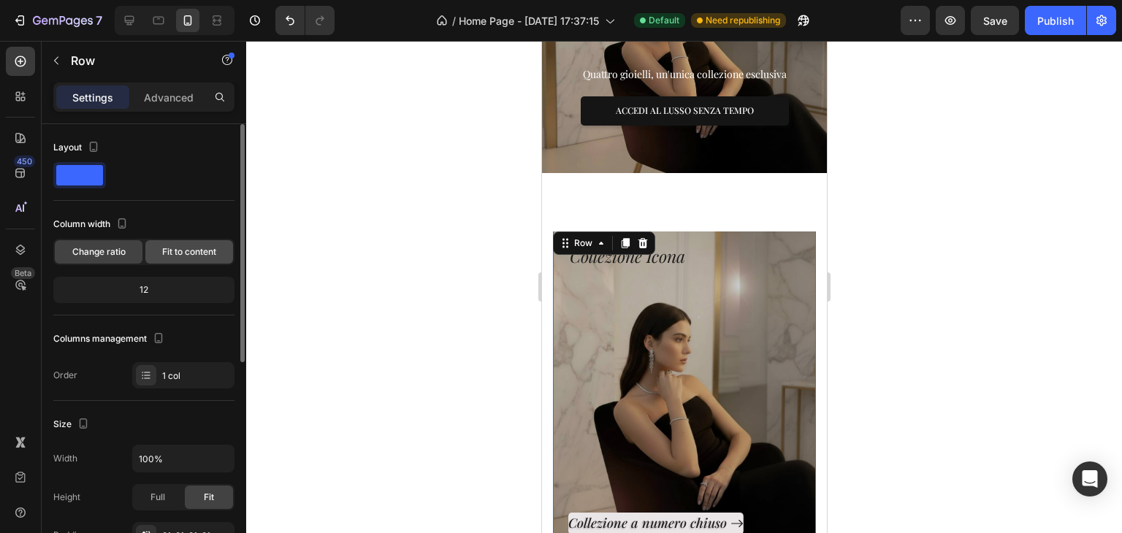
click at [200, 249] on span "Fit to content" at bounding box center [189, 252] width 54 height 13
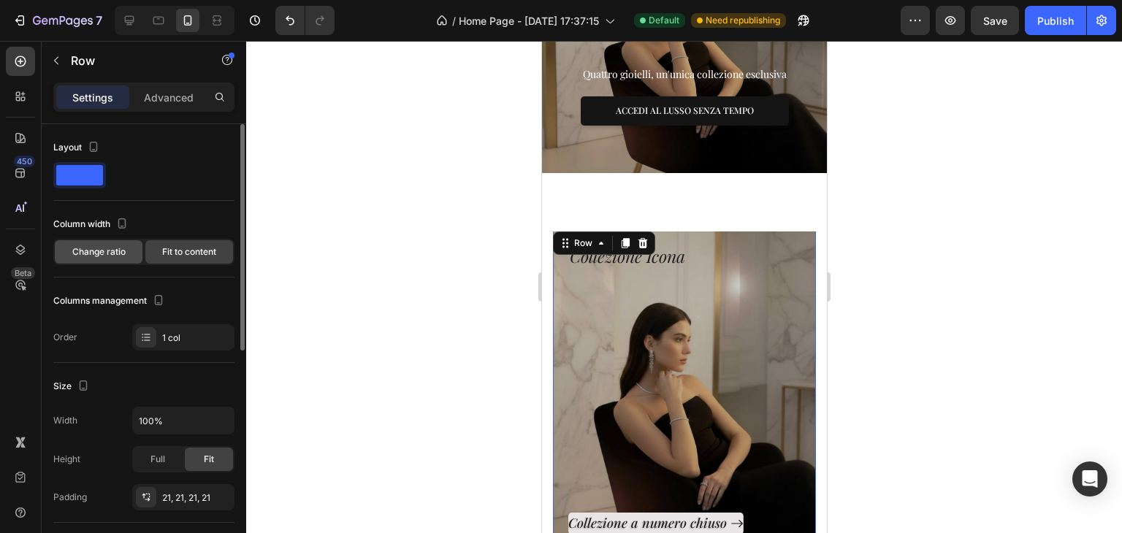
click at [108, 259] on div "Change ratio" at bounding box center [99, 251] width 88 height 23
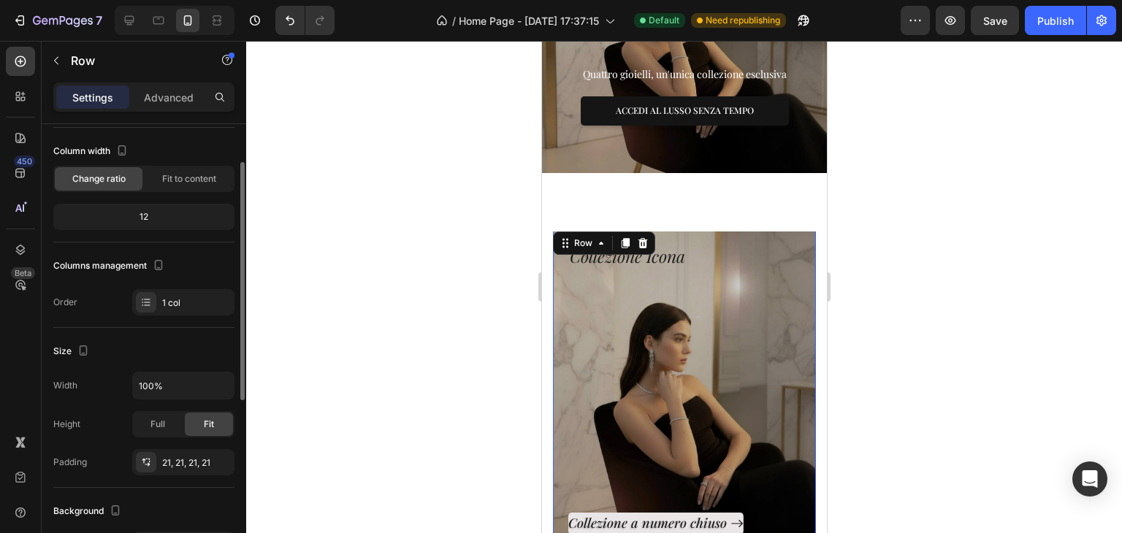
scroll to position [146, 0]
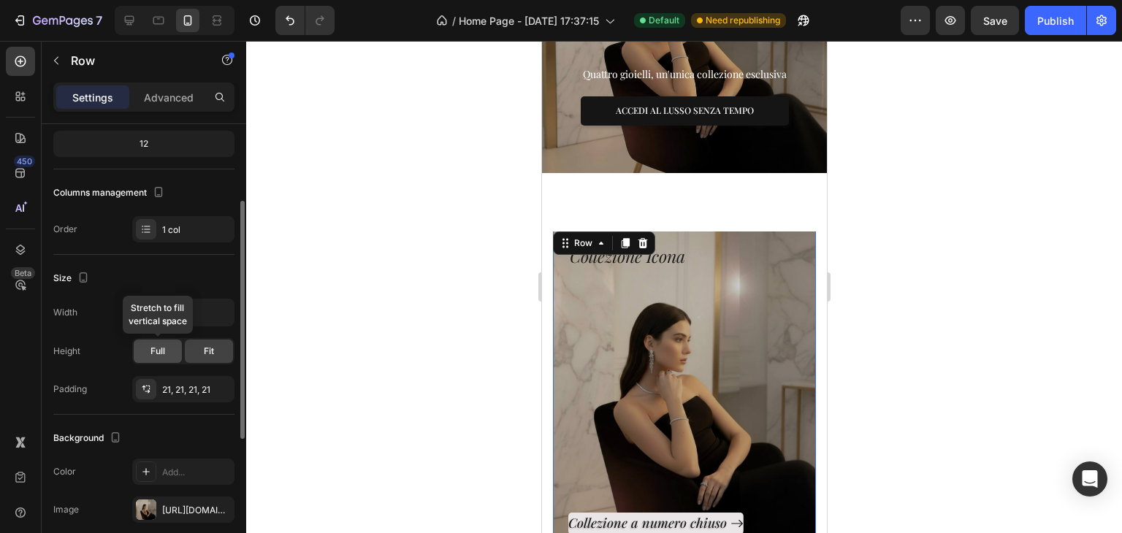
click at [164, 351] on span "Full" at bounding box center [158, 351] width 15 height 13
click at [199, 349] on div "Fit" at bounding box center [209, 351] width 48 height 23
click at [578, 297] on div "Collezione a numero chiuso Button" at bounding box center [684, 402] width 232 height 266
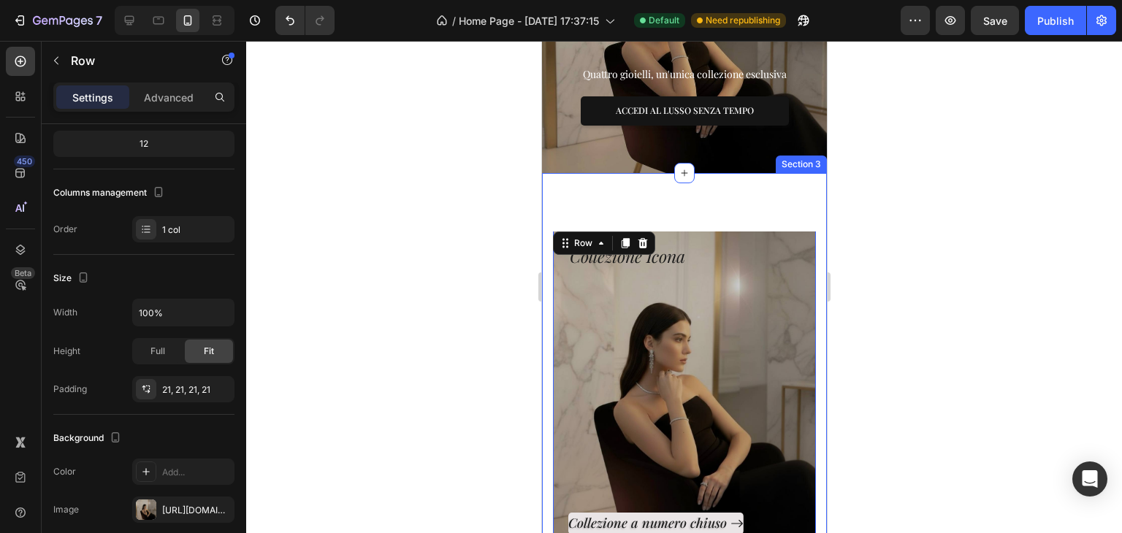
scroll to position [694, 0]
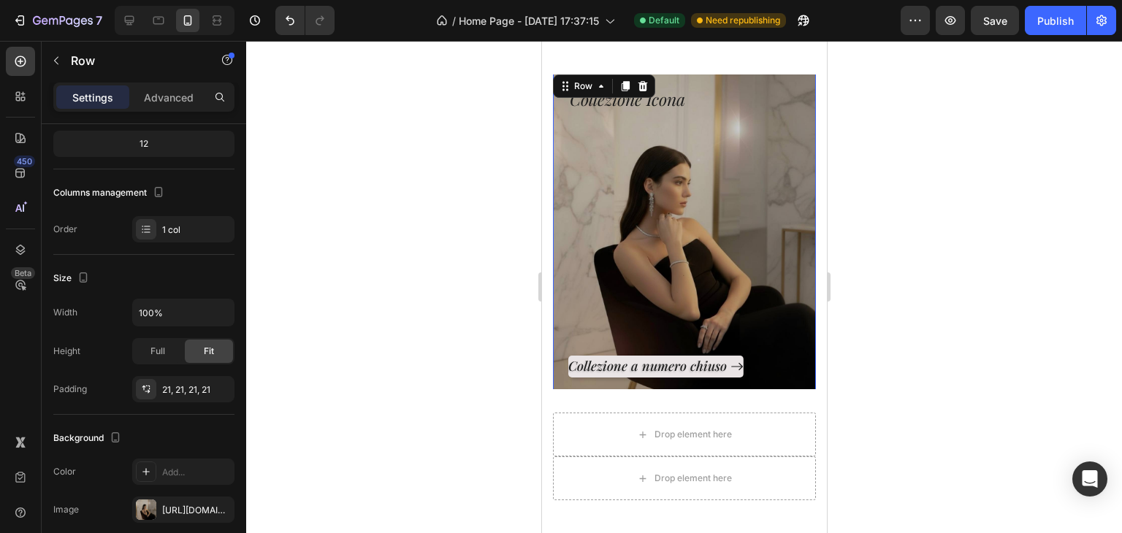
click at [602, 225] on div "Collezione a numero chiuso Button" at bounding box center [684, 245] width 232 height 266
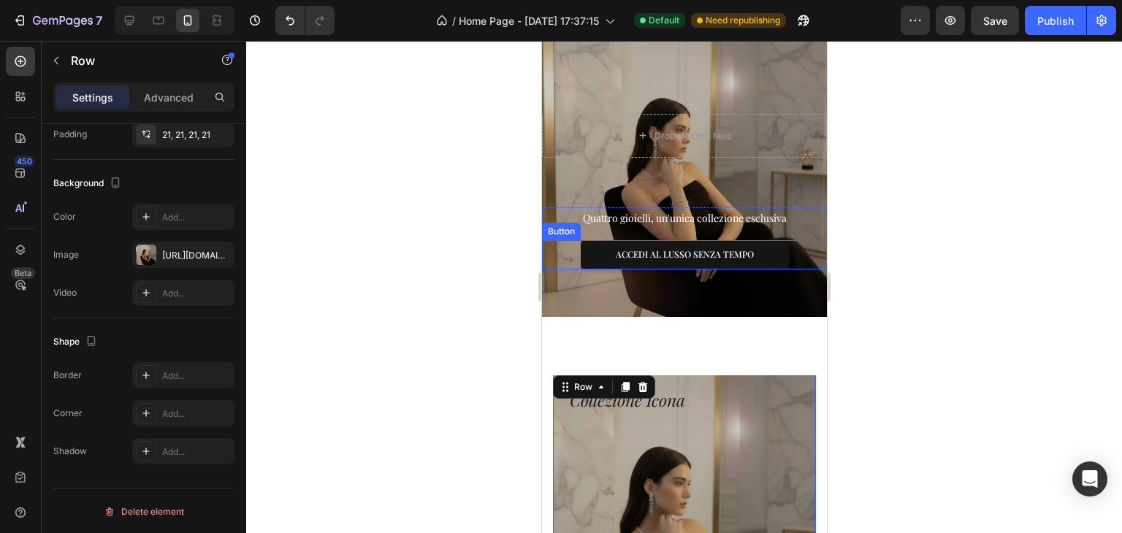
scroll to position [402, 0]
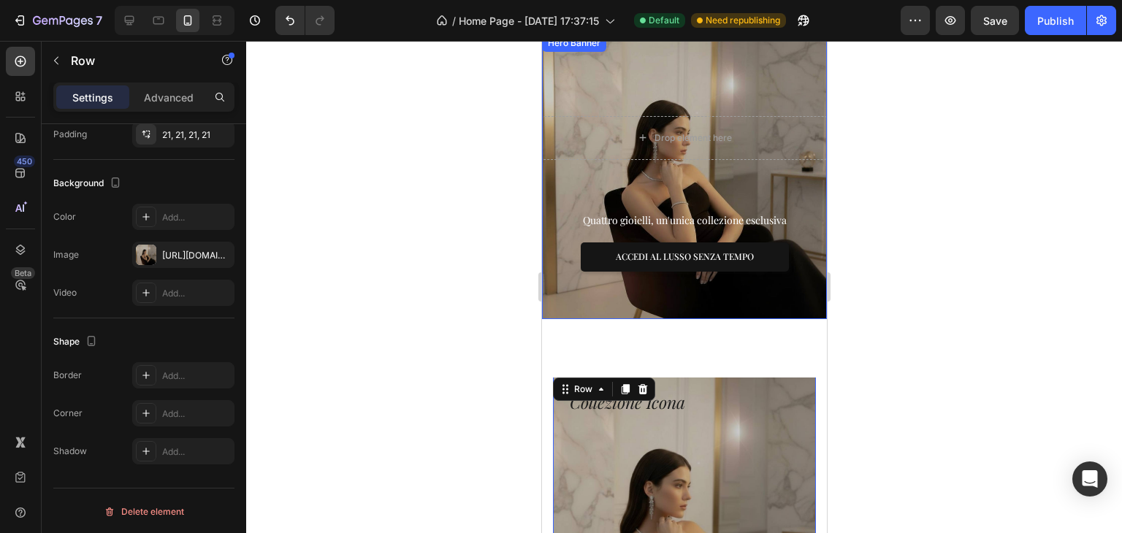
click at [669, 69] on div "Drop element here Row Quattro gioielli, un'unica collezione esclusiva Text bloc…" at bounding box center [683, 177] width 285 height 294
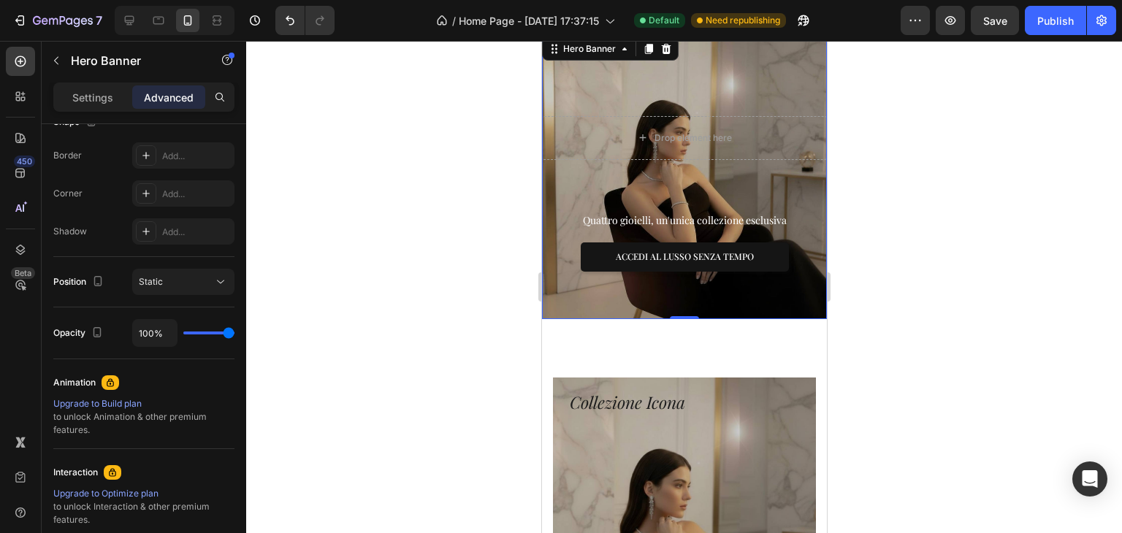
scroll to position [0, 0]
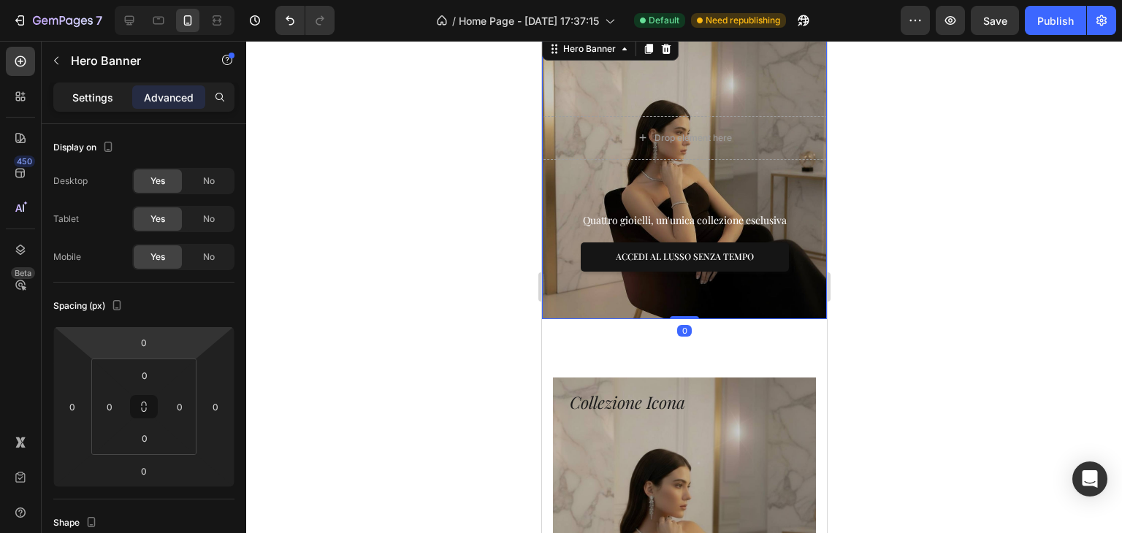
click at [112, 100] on p "Settings" at bounding box center [92, 97] width 41 height 15
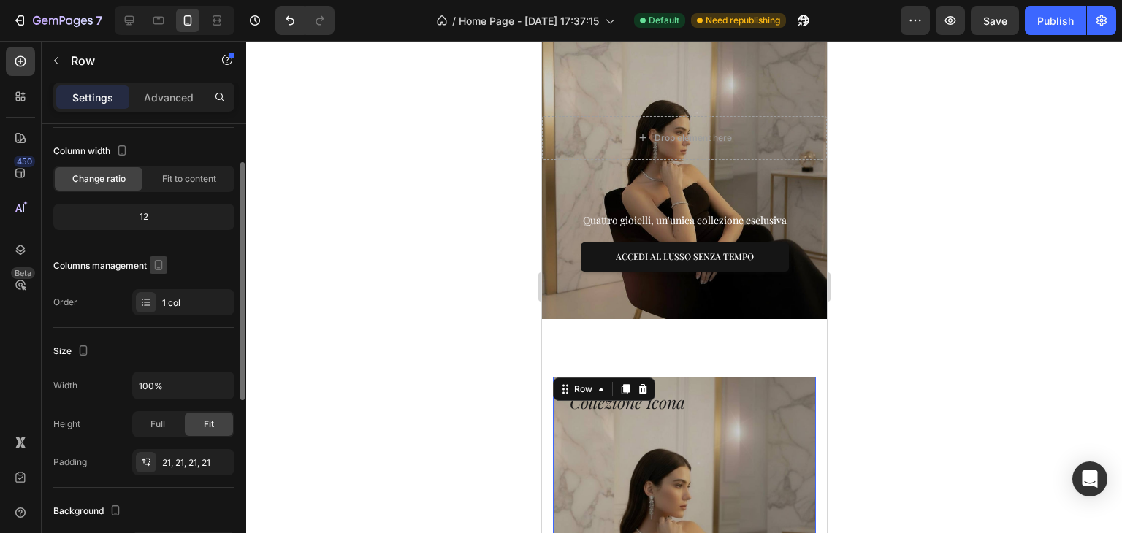
scroll to position [219, 0]
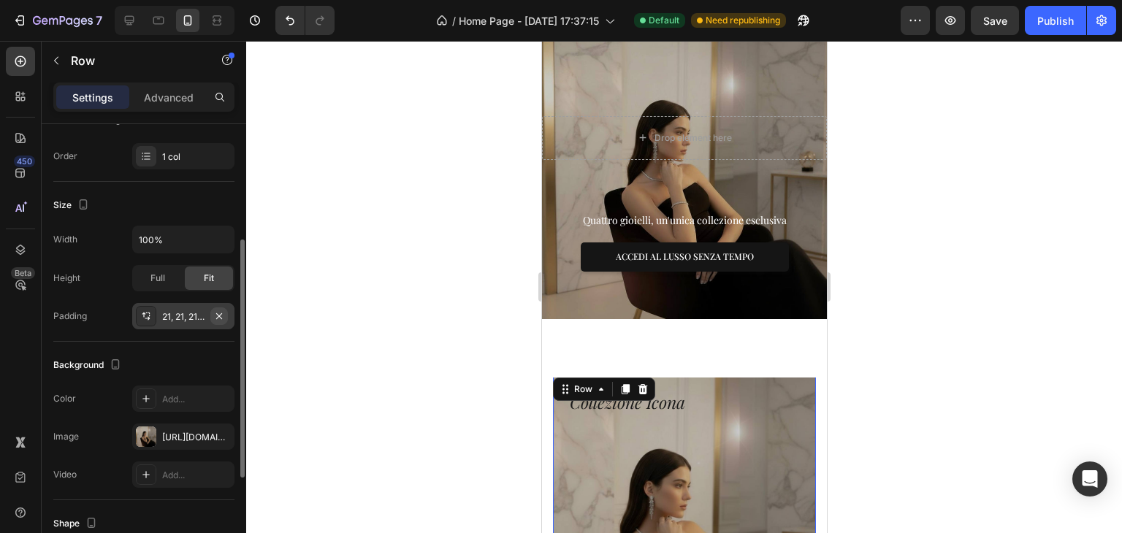
click at [219, 311] on icon "button" at bounding box center [219, 317] width 12 height 12
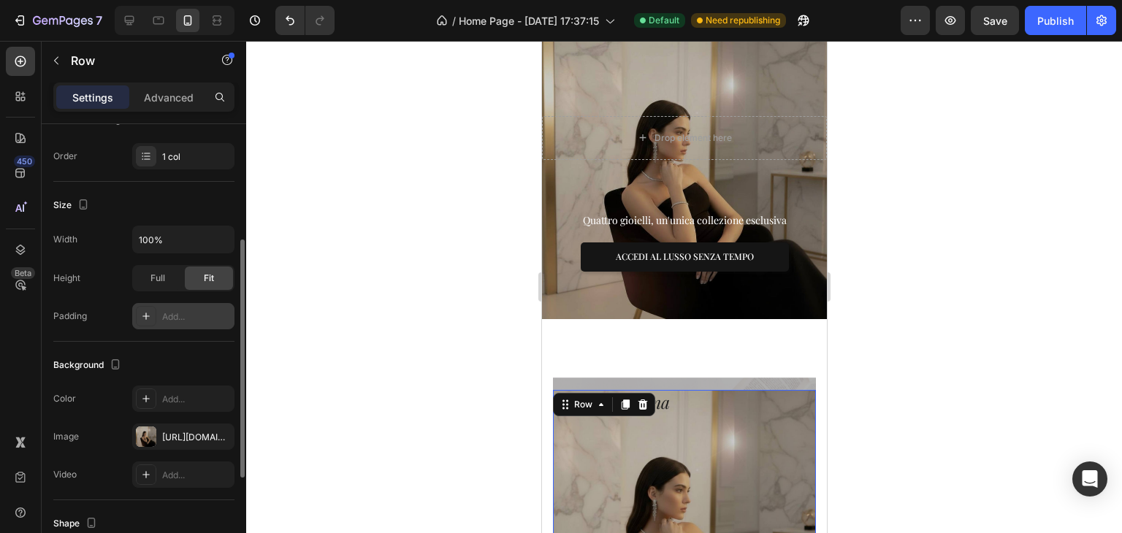
click at [174, 313] on div "Add..." at bounding box center [196, 317] width 69 height 13
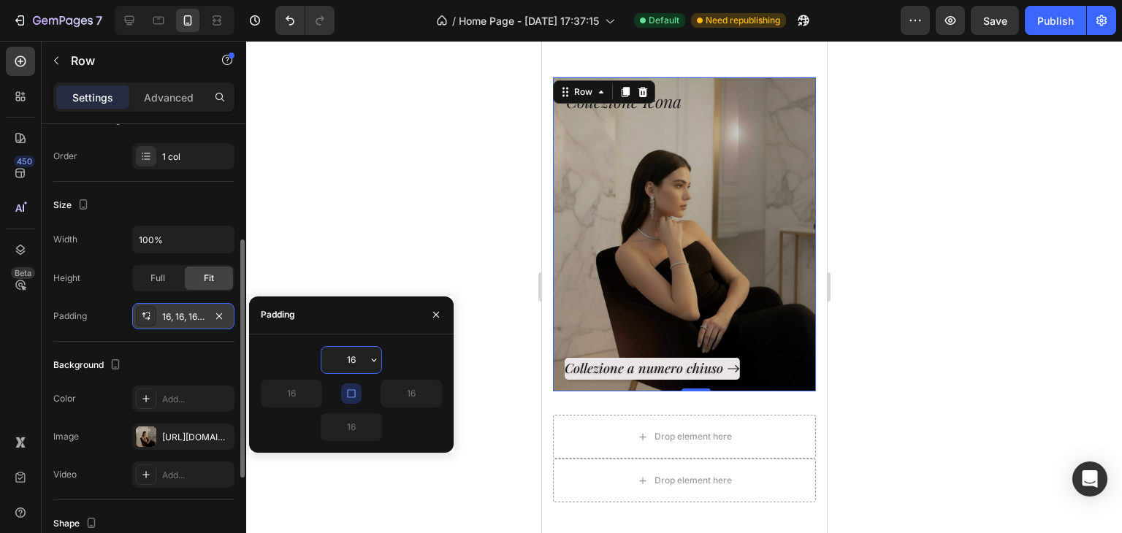
scroll to position [694, 0]
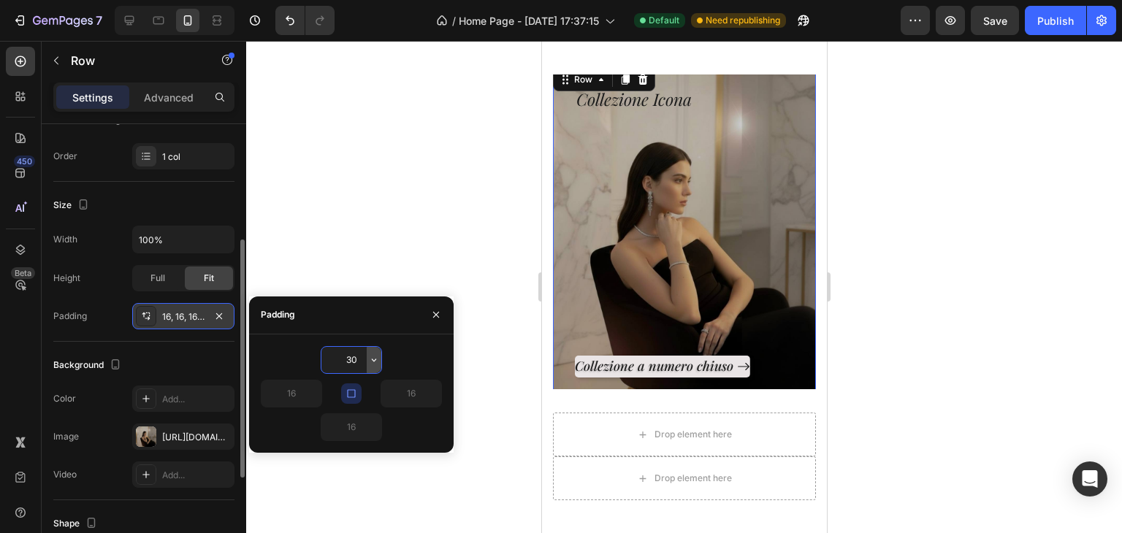
type input "3"
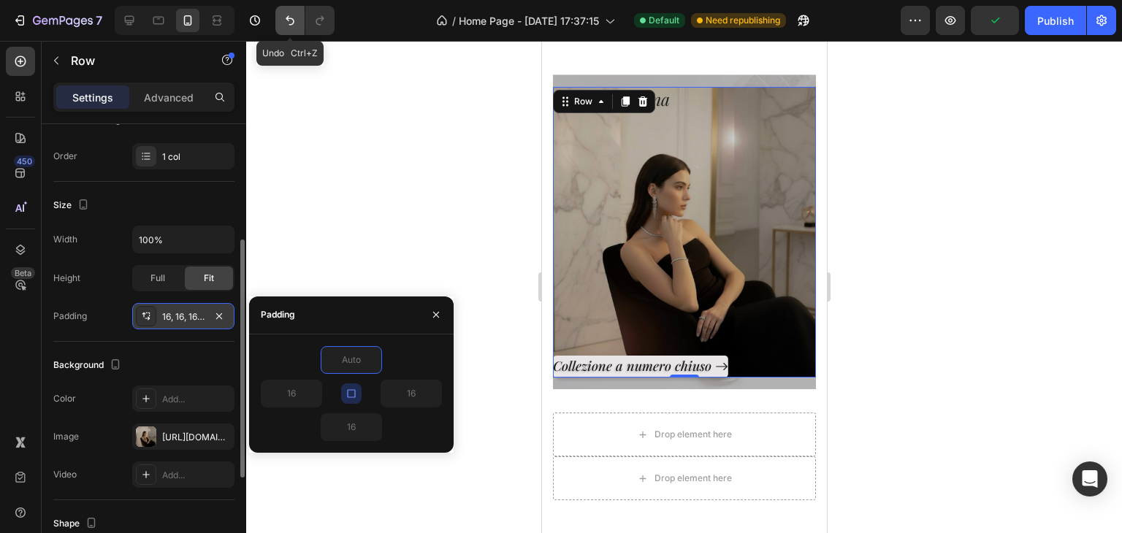
click at [285, 20] on icon "Undo/Redo" at bounding box center [290, 20] width 15 height 15
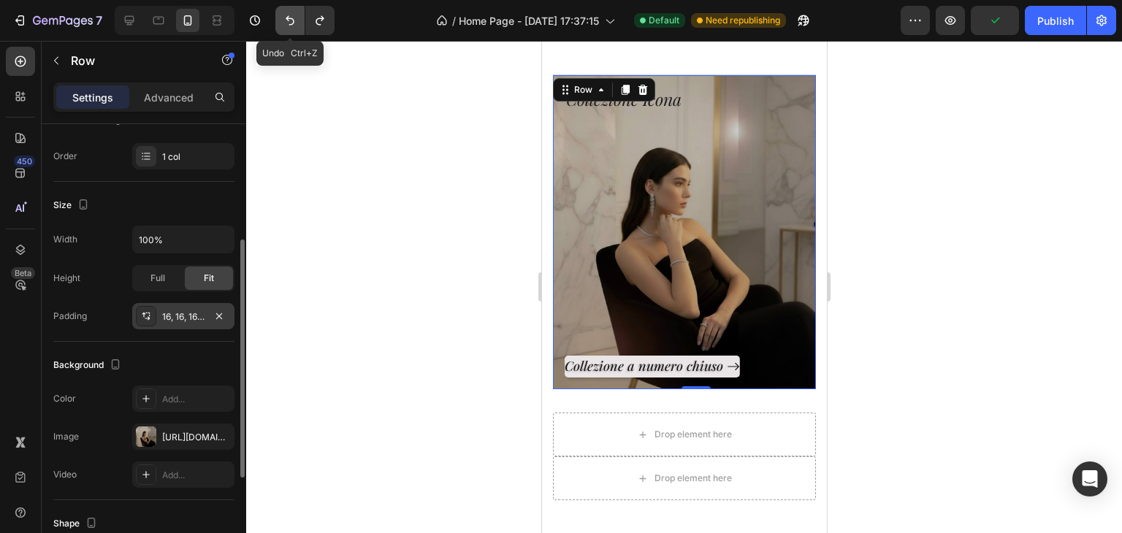
click at [285, 20] on icon "Undo/Redo" at bounding box center [290, 20] width 15 height 15
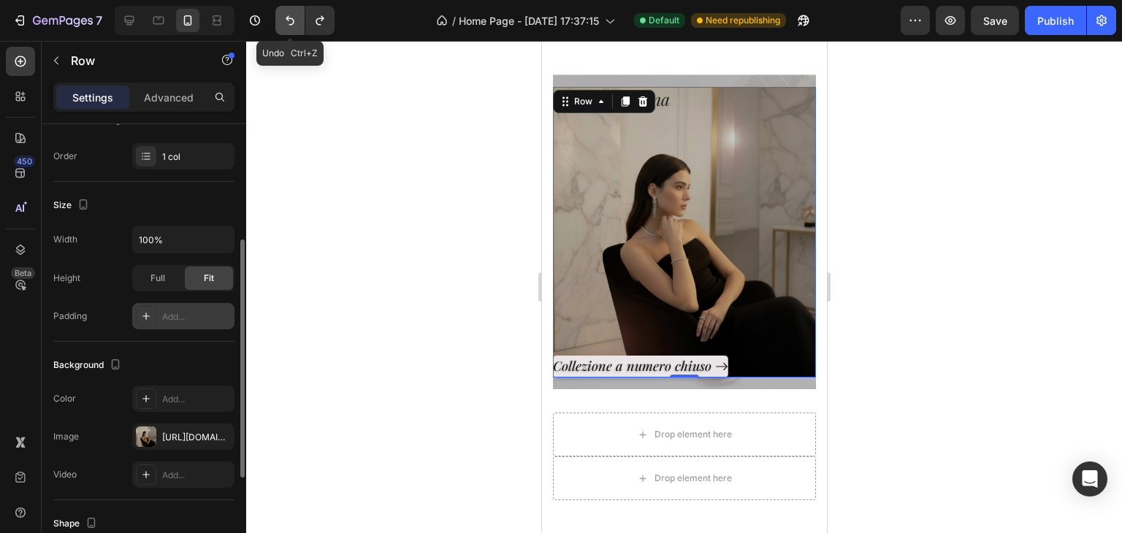
click at [285, 20] on icon "Undo/Redo" at bounding box center [290, 20] width 15 height 15
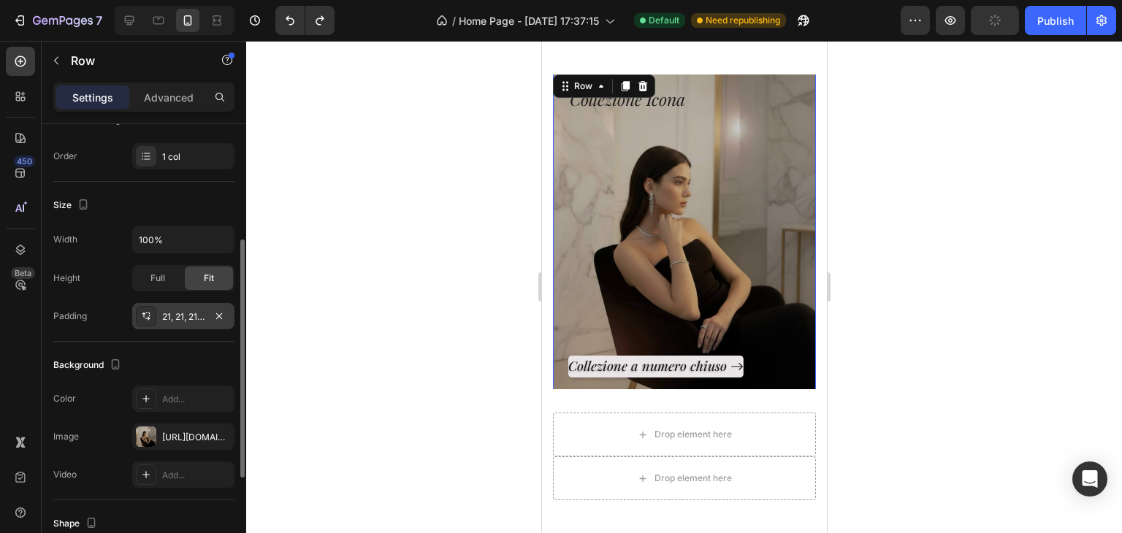
click at [406, 206] on div at bounding box center [684, 287] width 876 height 492
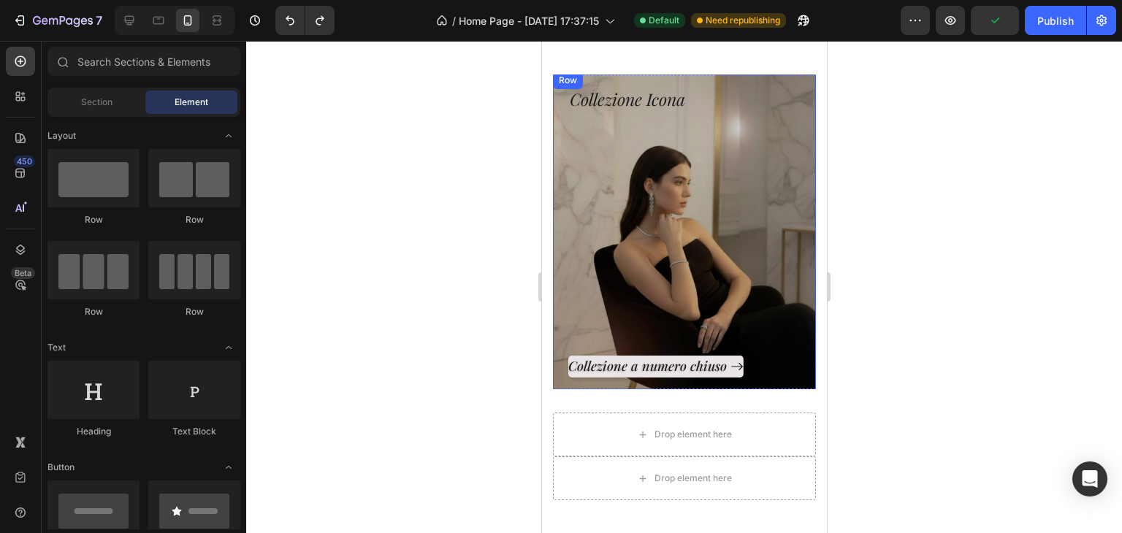
click at [711, 213] on div "Collezione a numero chiuso Button" at bounding box center [684, 245] width 232 height 266
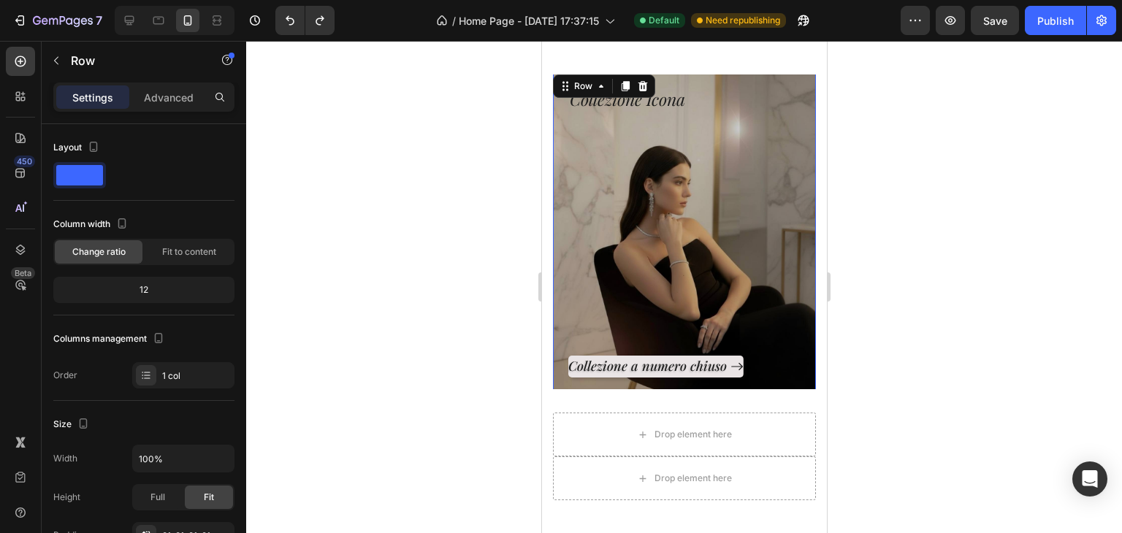
scroll to position [621, 0]
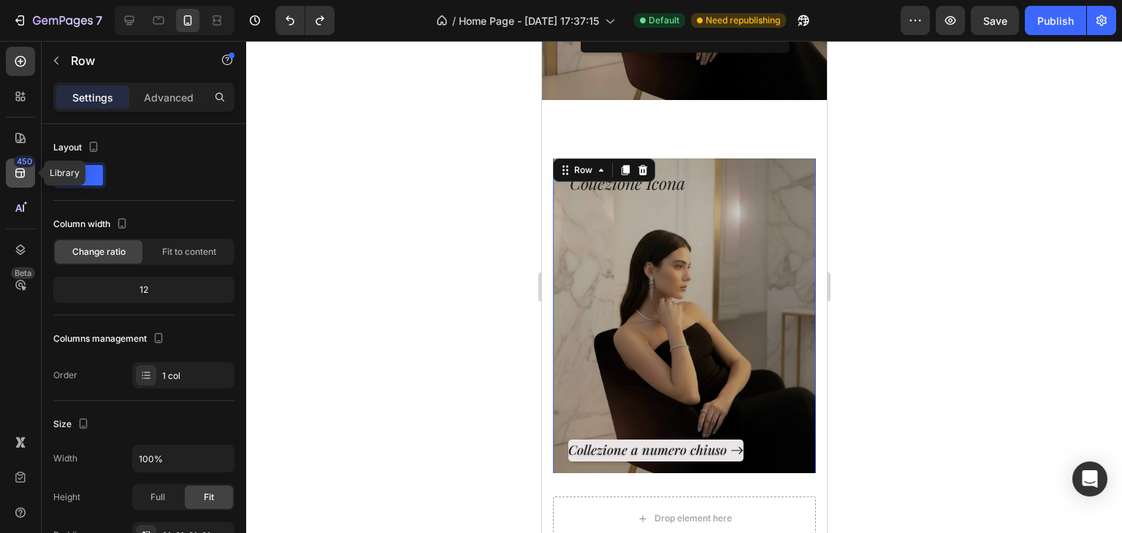
click at [15, 161] on div "450" at bounding box center [24, 162] width 21 height 12
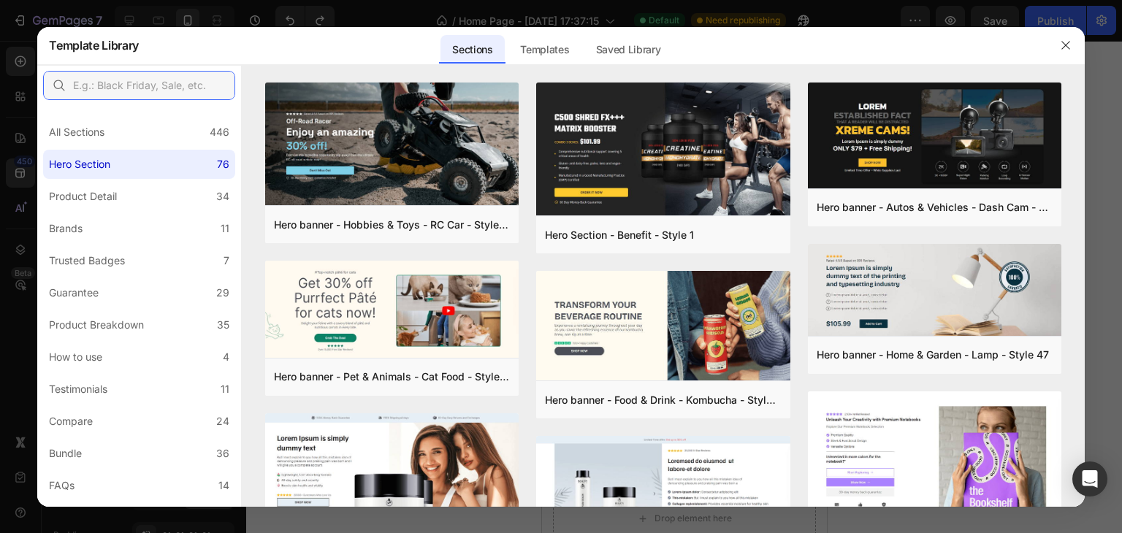
click at [197, 71] on input "text" at bounding box center [139, 85] width 192 height 29
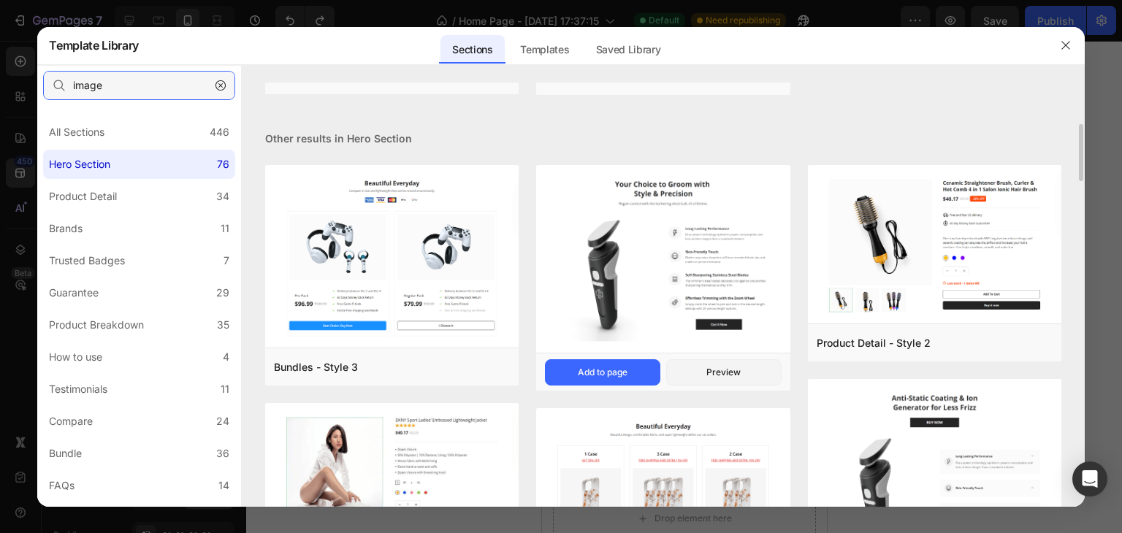
scroll to position [0, 0]
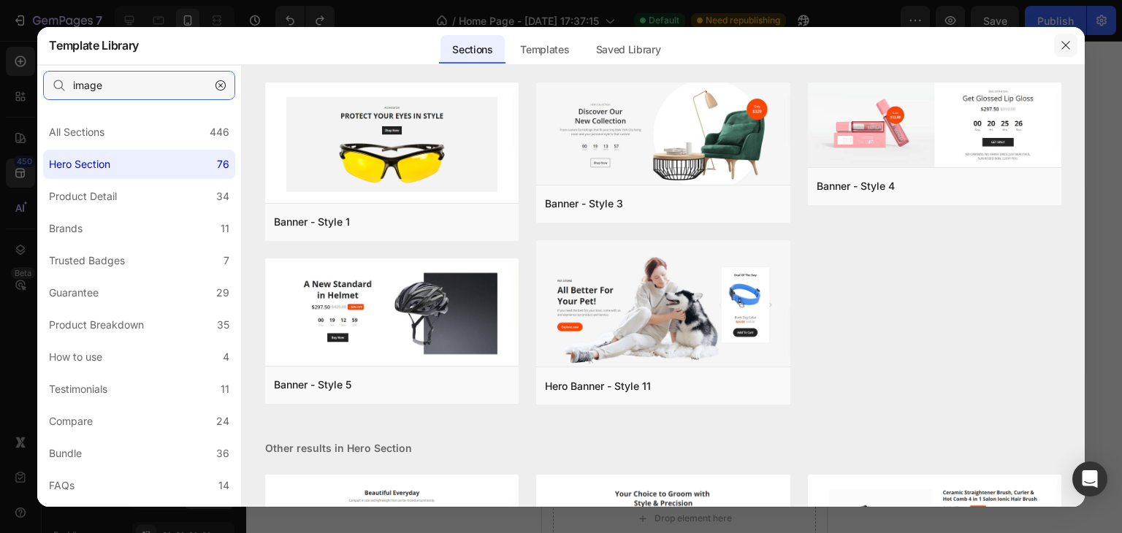
type input "image"
click at [1076, 56] on button "button" at bounding box center [1065, 45] width 23 height 23
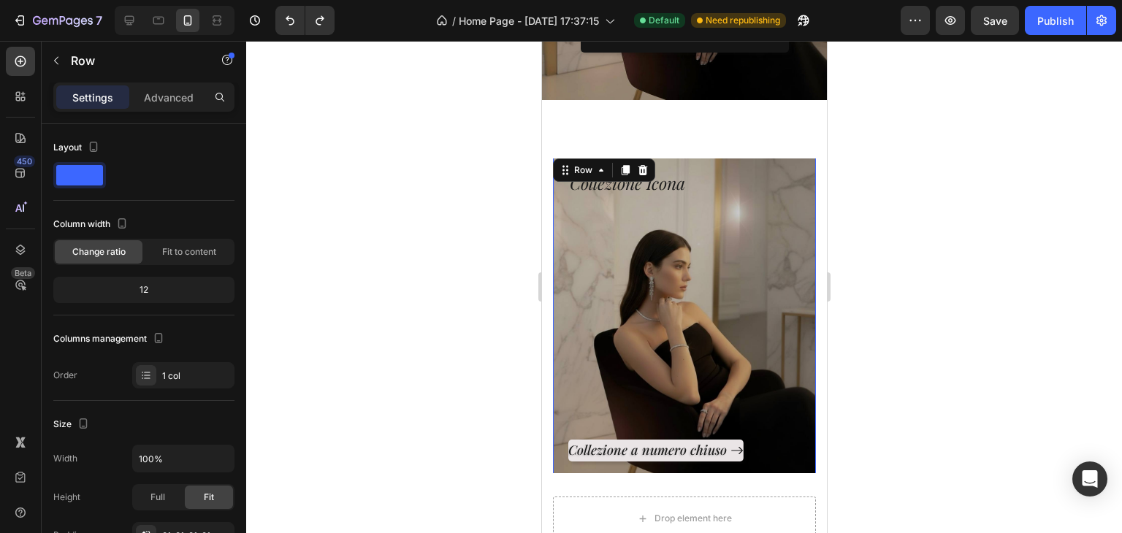
click at [959, 283] on div at bounding box center [684, 287] width 876 height 492
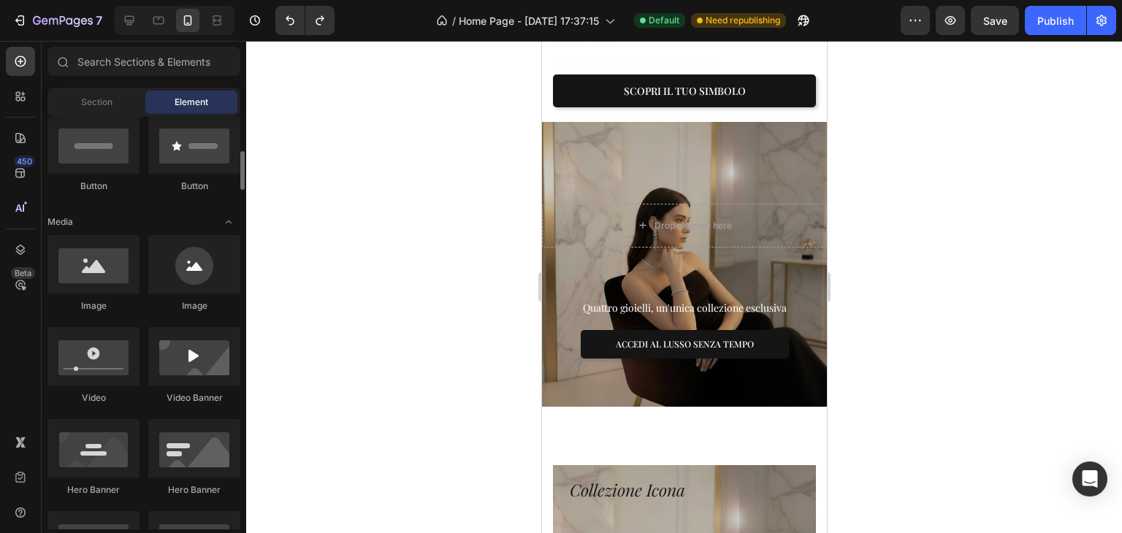
scroll to position [438, 0]
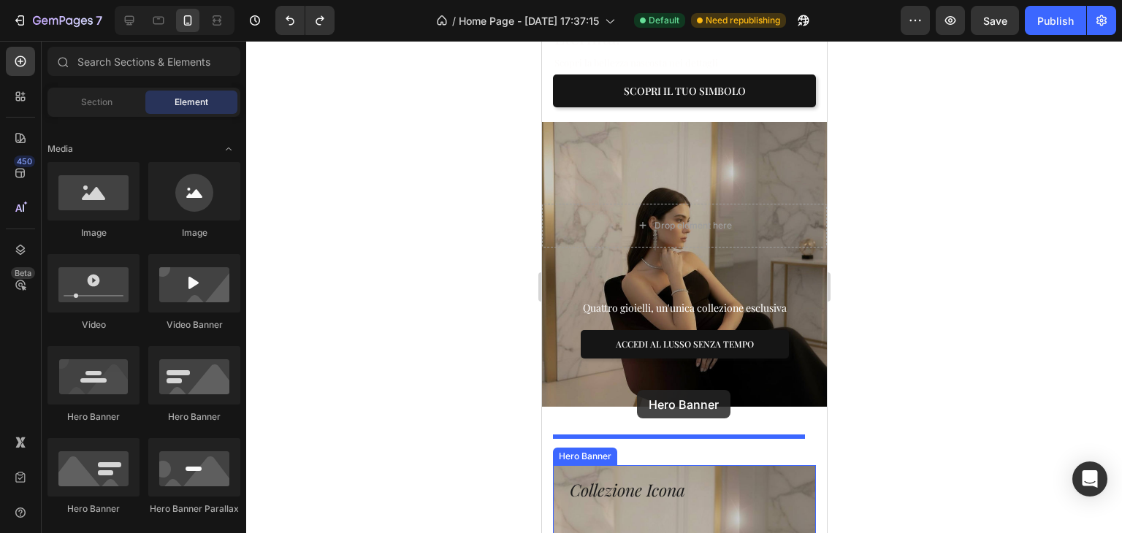
drag, startPoint x: 737, startPoint y: 411, endPoint x: 636, endPoint y: 390, distance: 102.9
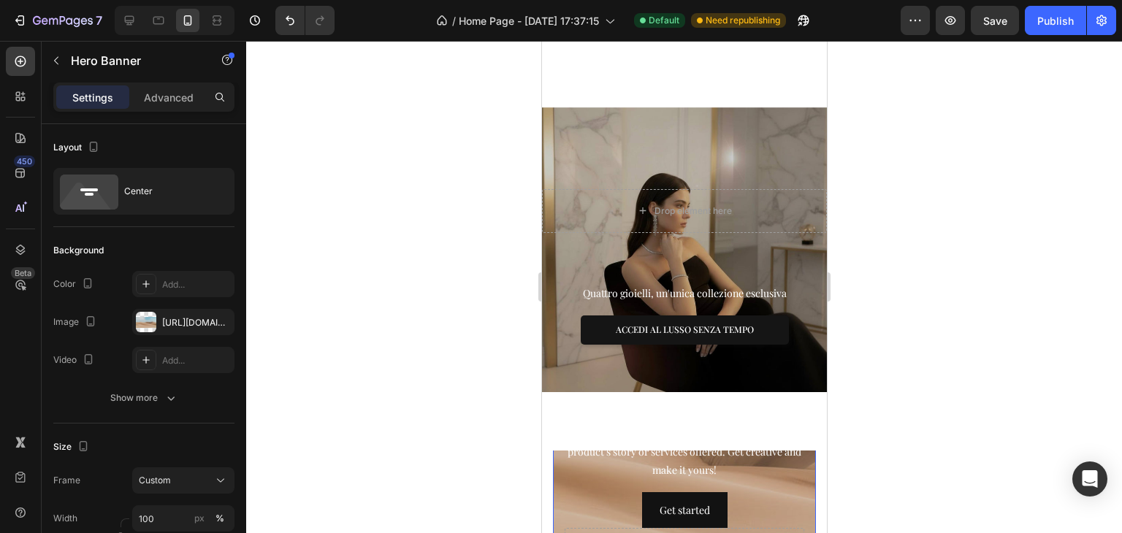
scroll to position [475, 0]
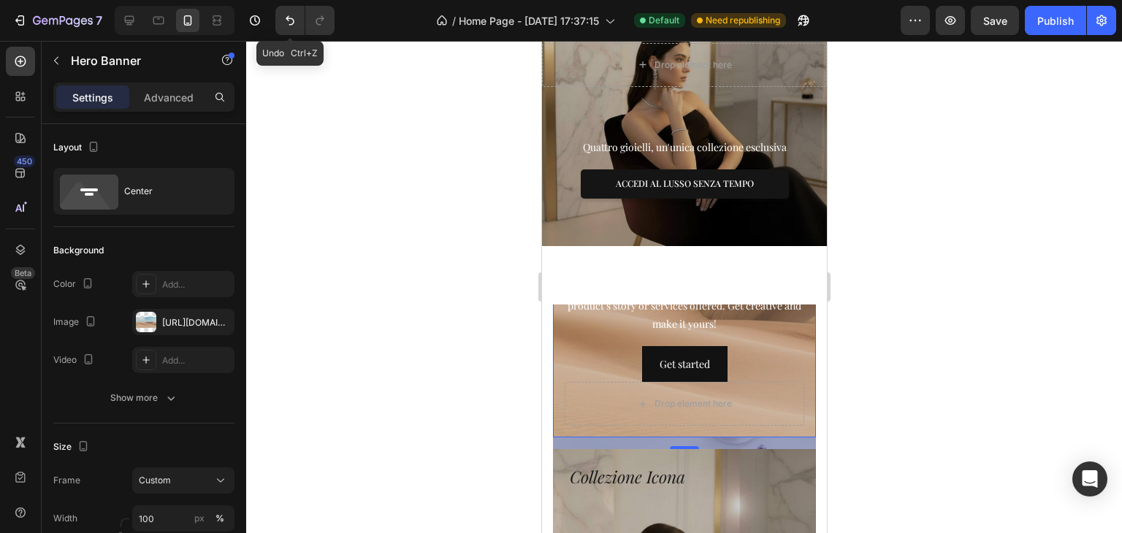
drag, startPoint x: 292, startPoint y: 32, endPoint x: 290, endPoint y: 40, distance: 8.3
click at [291, 39] on div "7 Undo Ctrl+Z / Home Page - [DATE] 17:37:15 Default Need republishing Preview S…" at bounding box center [561, 21] width 1122 height 42
click at [285, 29] on button "Undo/Redo" at bounding box center [289, 20] width 29 height 29
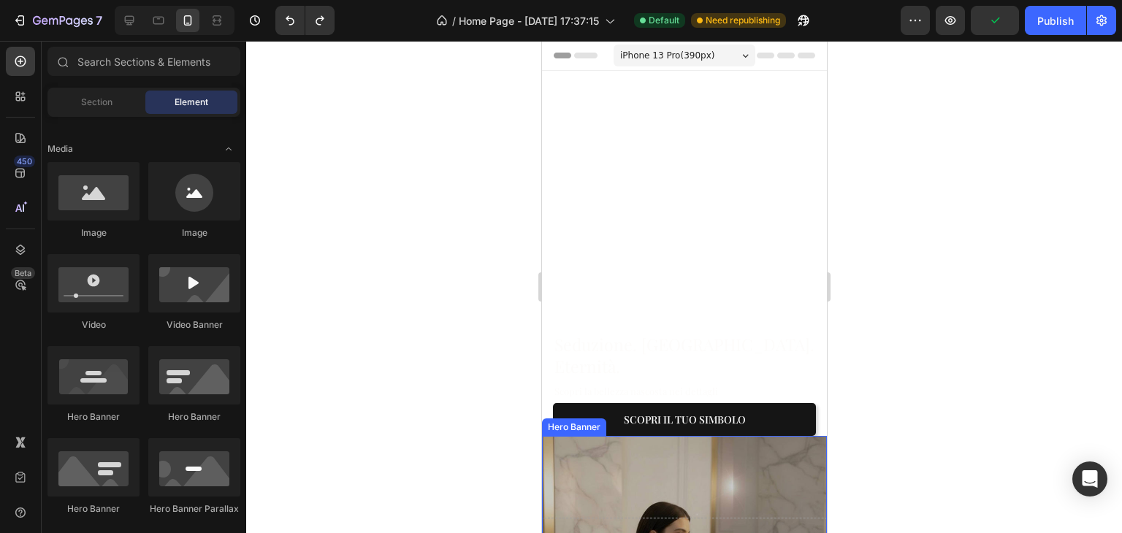
scroll to position [219, 0]
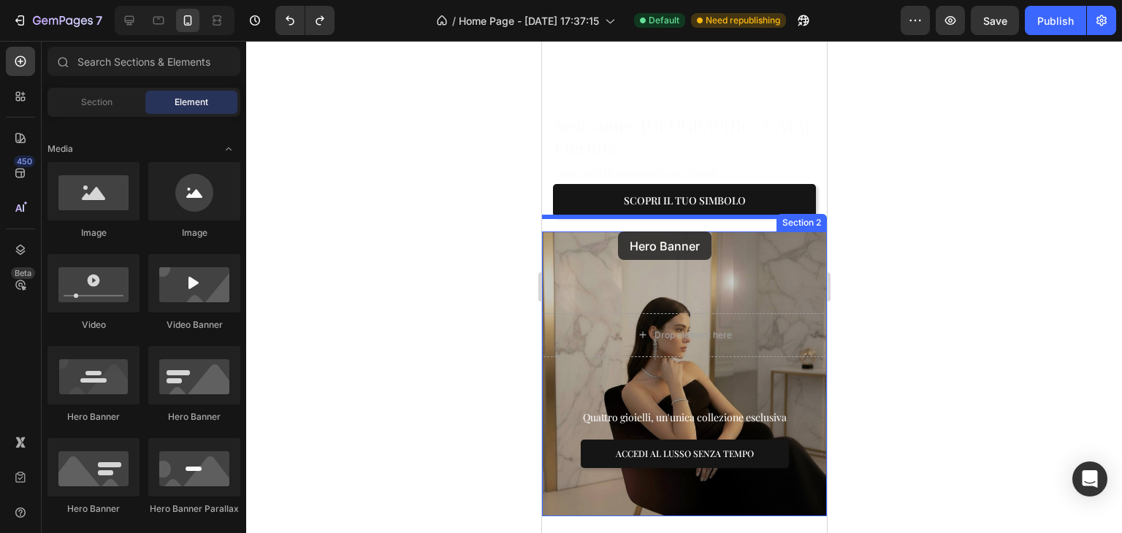
drag, startPoint x: 720, startPoint y: 437, endPoint x: 617, endPoint y: 232, distance: 229.7
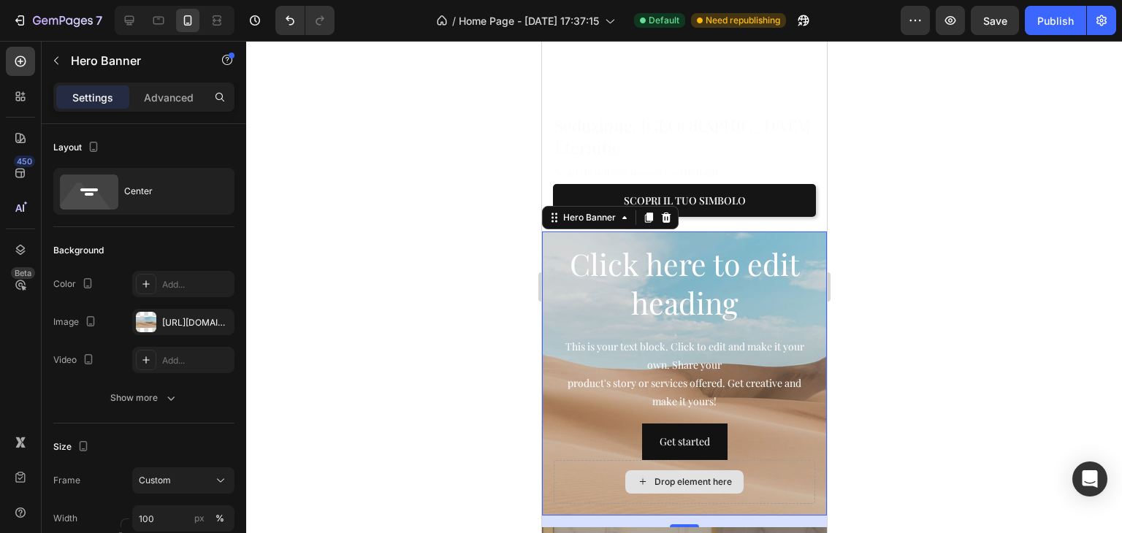
click at [772, 460] on div "Drop element here" at bounding box center [684, 482] width 262 height 44
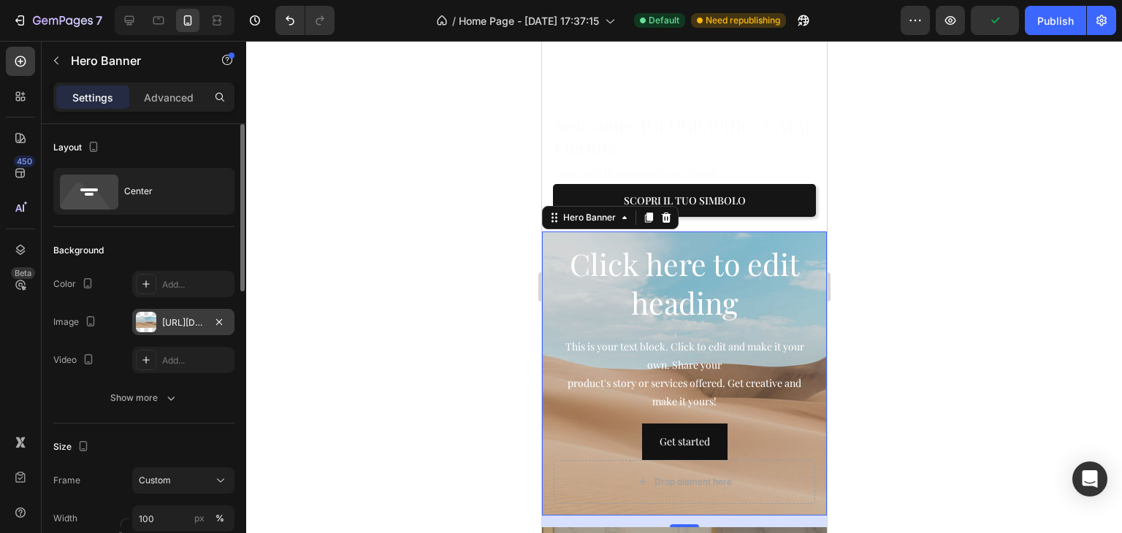
click at [155, 316] on div at bounding box center [146, 322] width 20 height 20
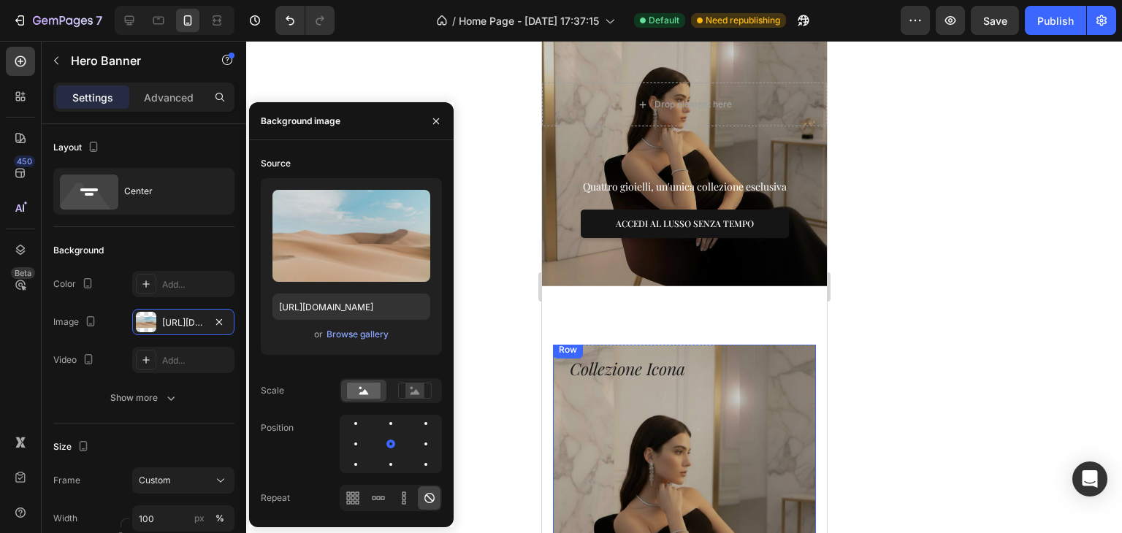
scroll to position [877, 0]
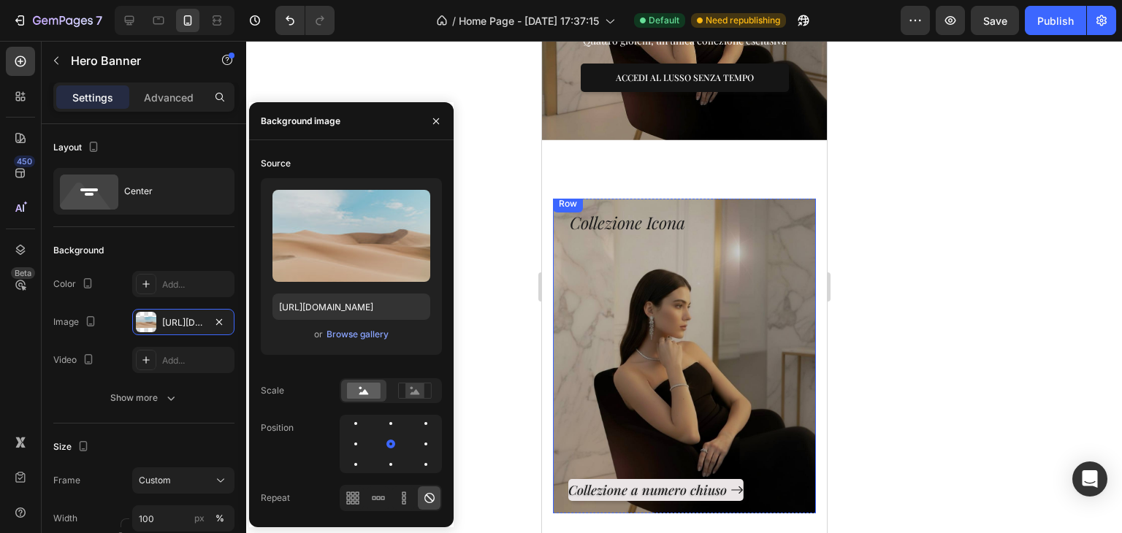
click at [609, 392] on div "Collezione a numero chiuso Button" at bounding box center [684, 368] width 232 height 266
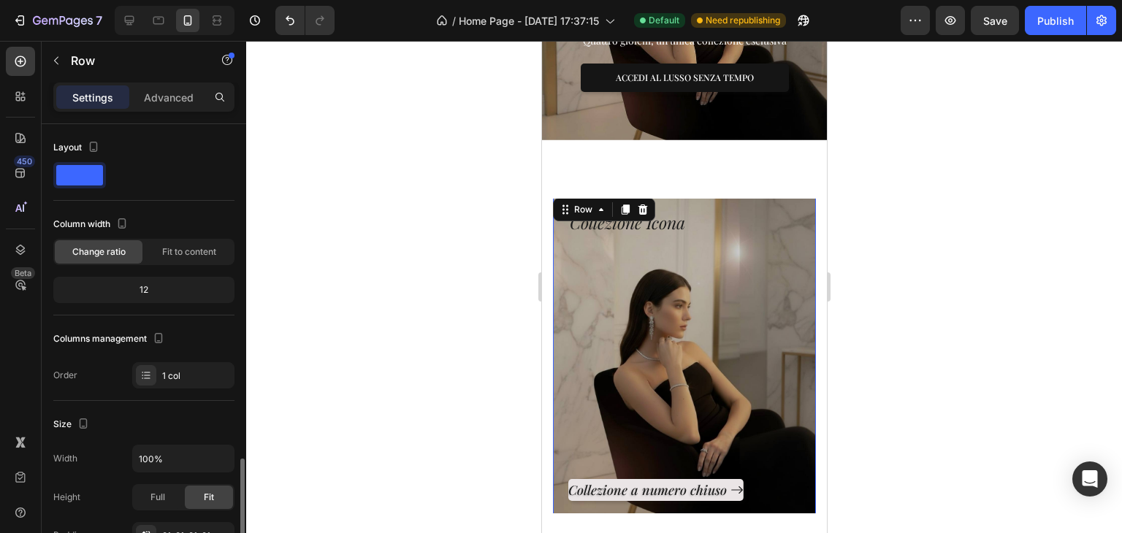
scroll to position [219, 0]
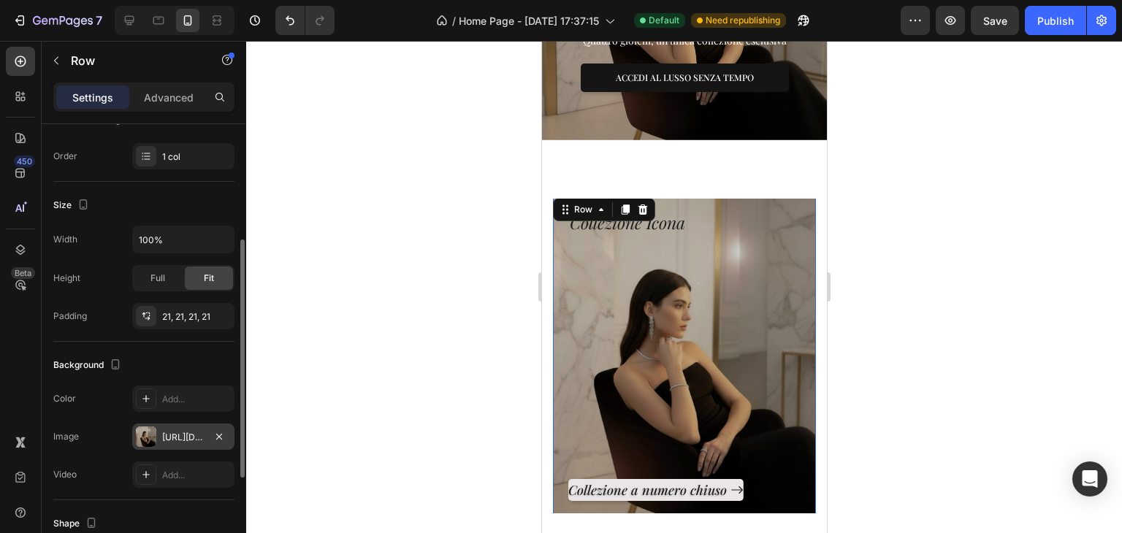
click at [182, 428] on div "[URL][DOMAIN_NAME]" at bounding box center [183, 437] width 102 height 26
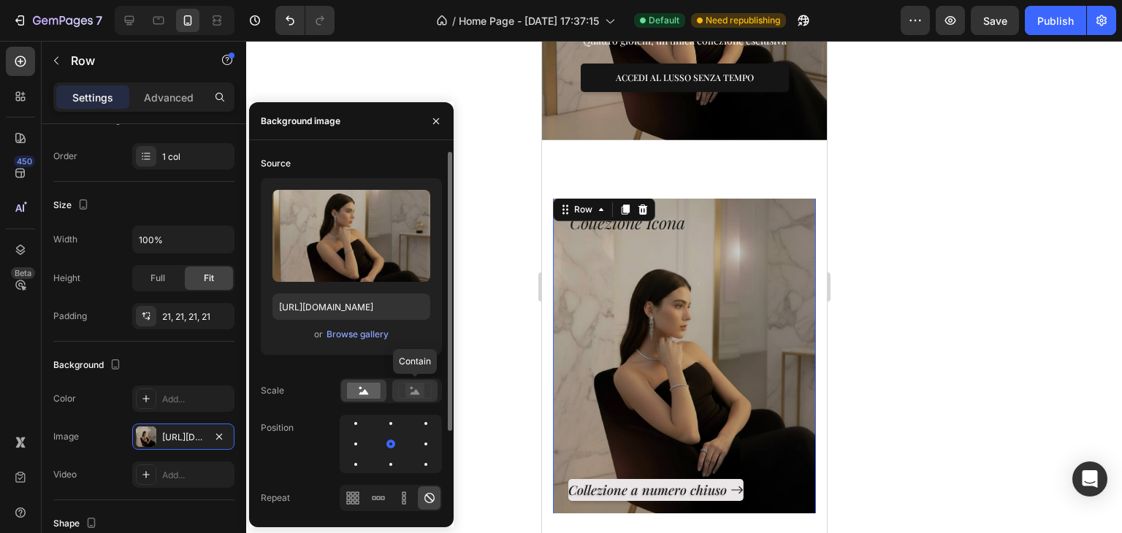
click at [427, 394] on icon at bounding box center [415, 391] width 34 height 16
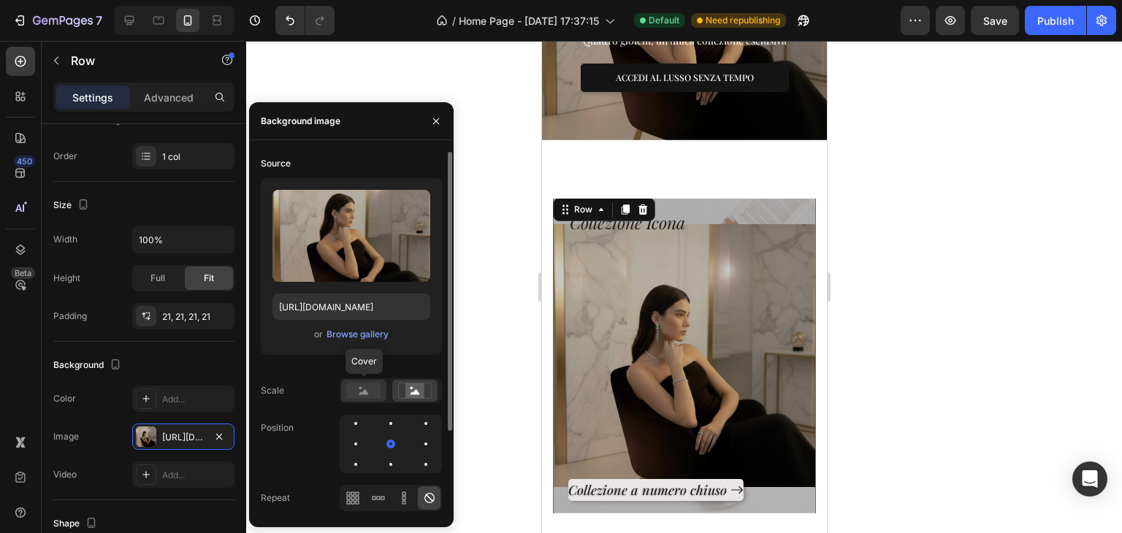
click at [363, 381] on div at bounding box center [363, 391] width 45 height 22
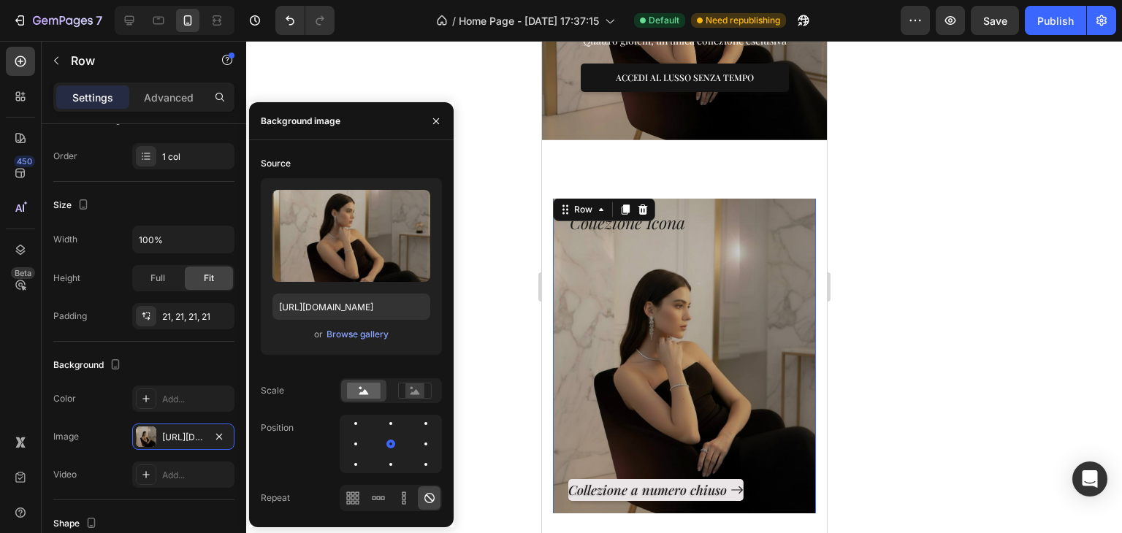
click at [465, 274] on div at bounding box center [684, 287] width 876 height 492
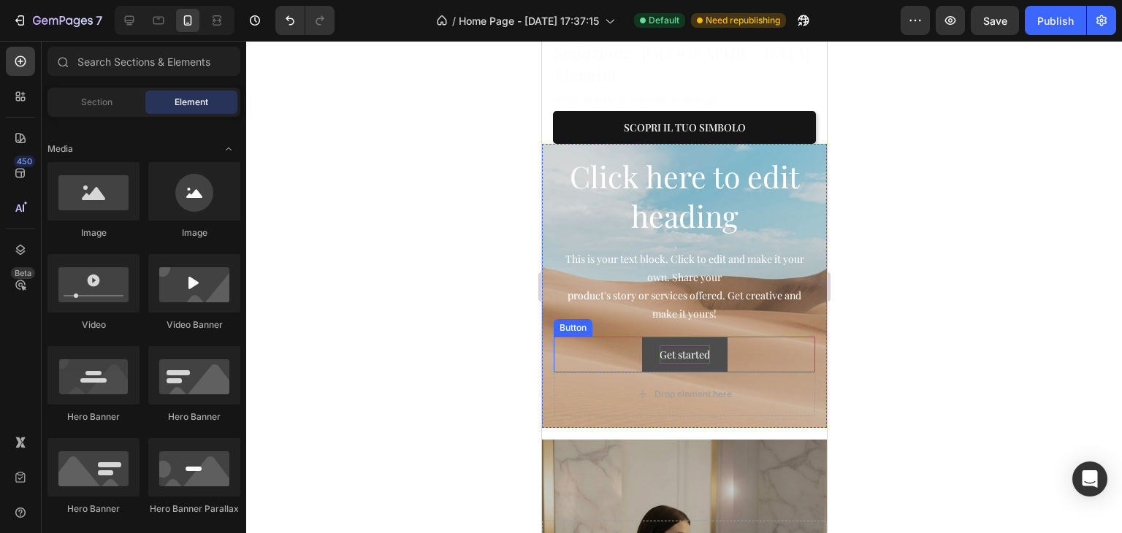
scroll to position [292, 0]
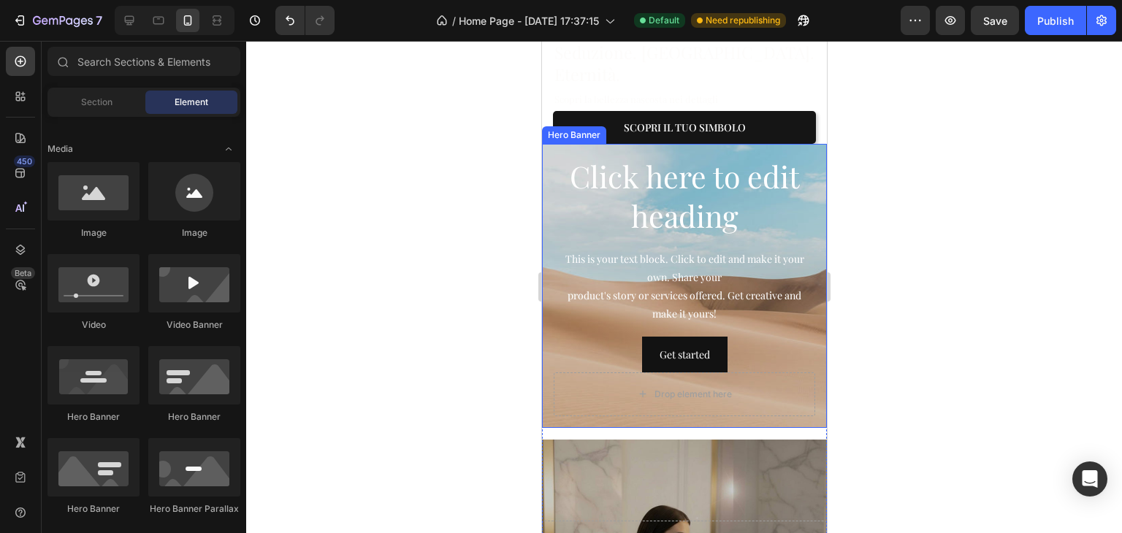
click at [554, 229] on h2 "Click here to edit heading" at bounding box center [684, 196] width 262 height 81
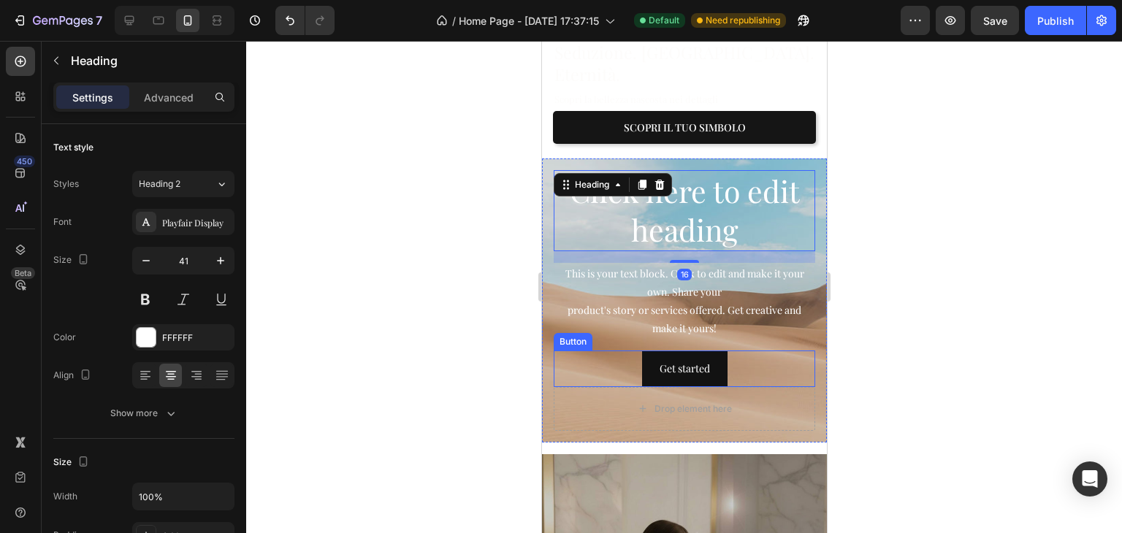
click at [595, 365] on div "Get started Button" at bounding box center [684, 369] width 262 height 36
click at [589, 394] on div "Drop element here" at bounding box center [684, 409] width 262 height 44
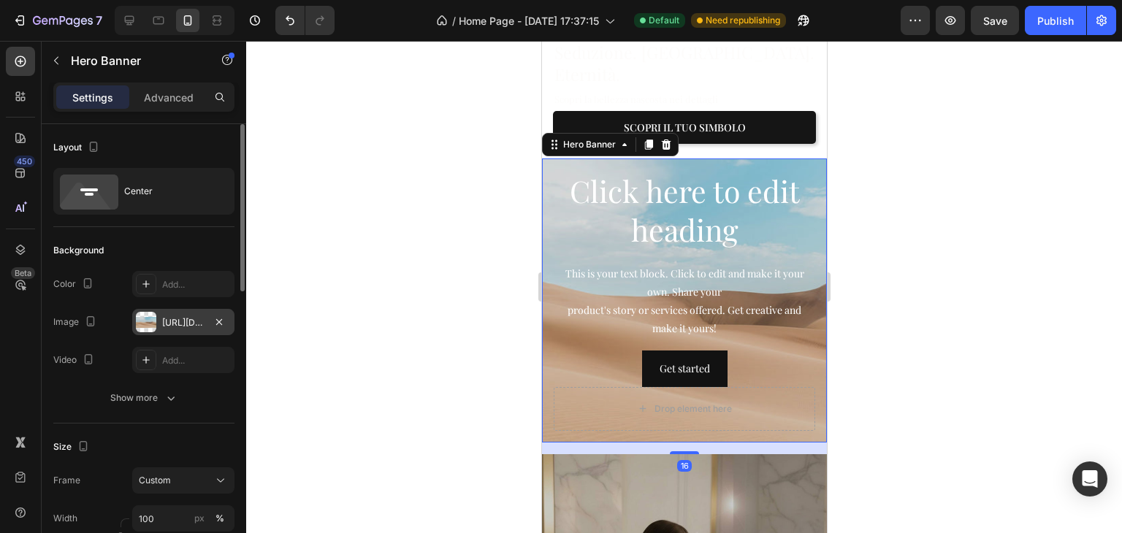
click at [176, 328] on div "[URL][DOMAIN_NAME]" at bounding box center [183, 322] width 42 height 13
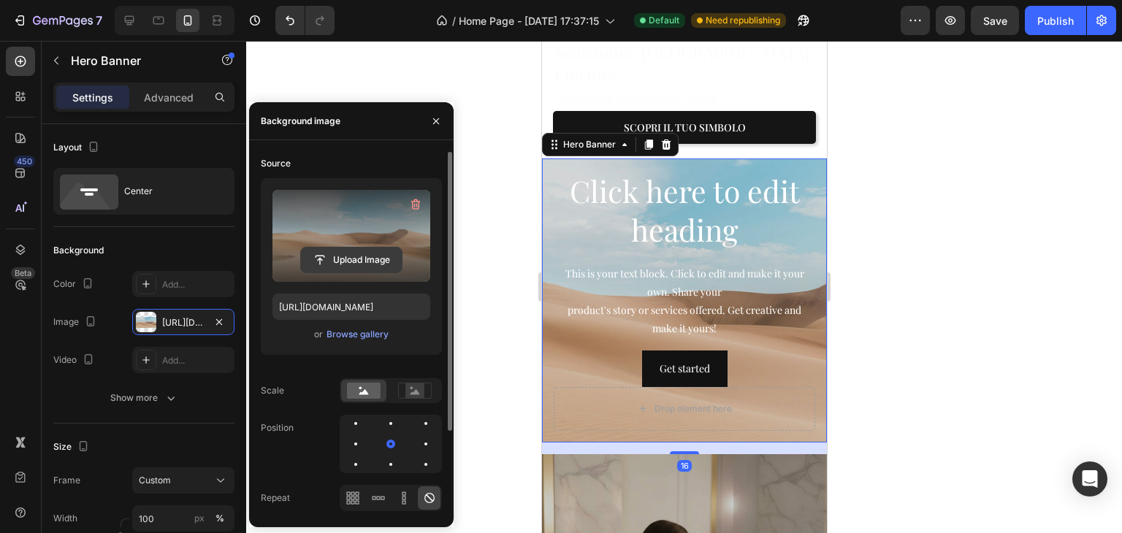
click at [345, 270] on input "file" at bounding box center [351, 260] width 101 height 25
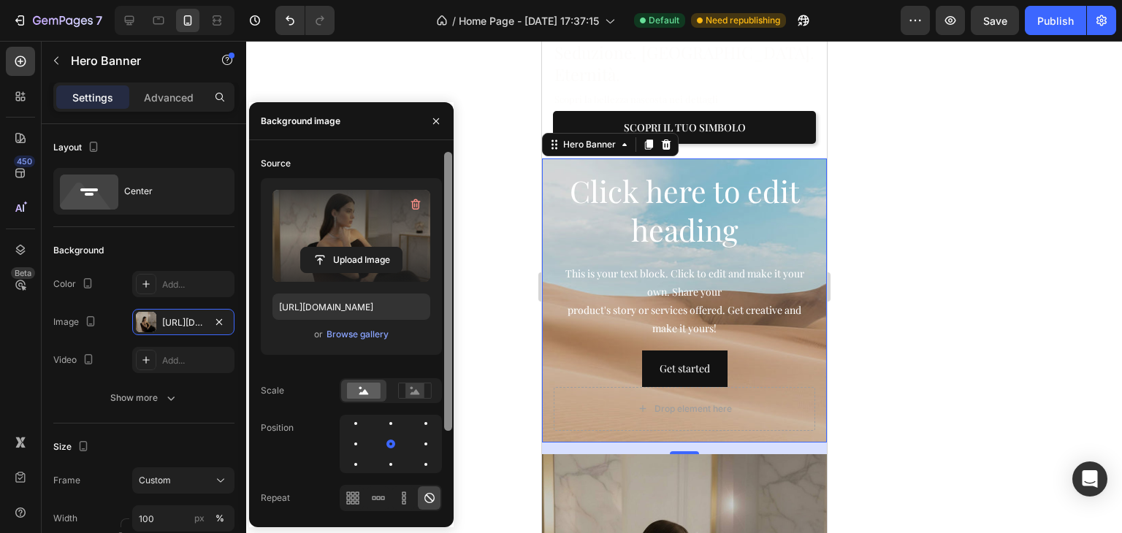
type input "[URL][DOMAIN_NAME]"
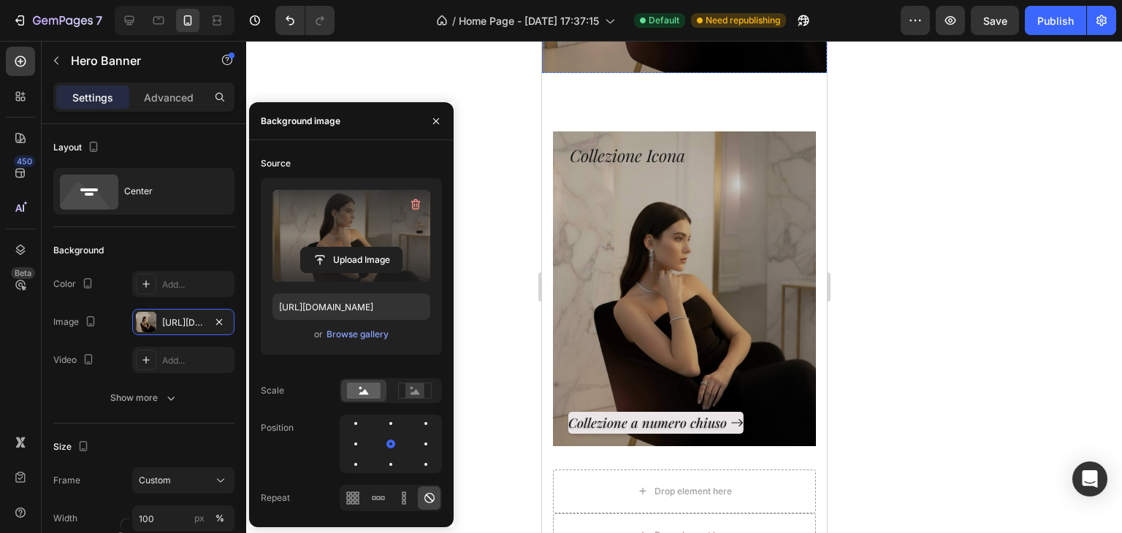
scroll to position [950, 0]
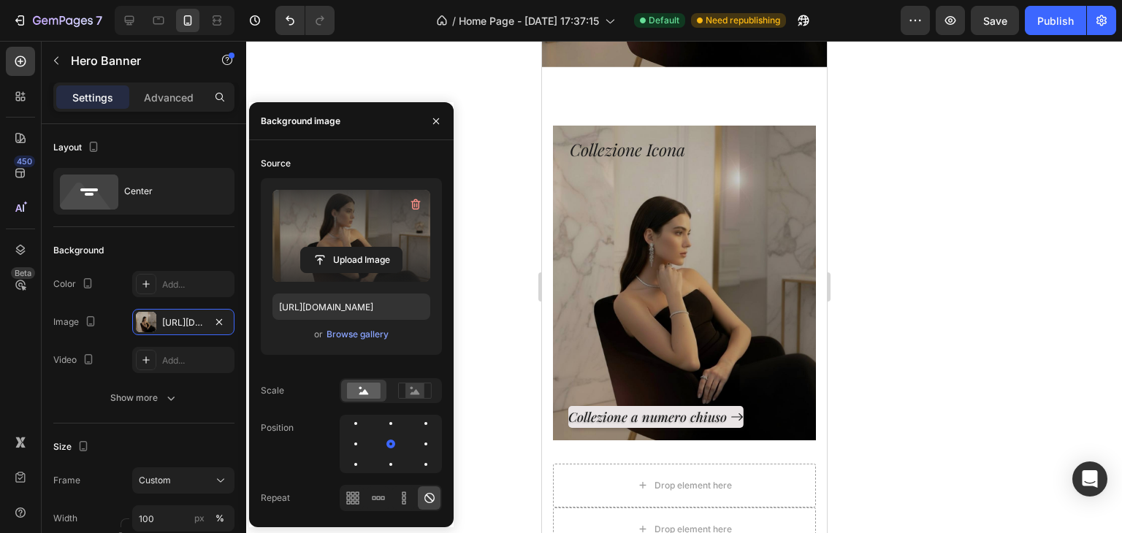
drag, startPoint x: 893, startPoint y: 212, endPoint x: 880, endPoint y: 212, distance: 12.4
click at [892, 212] on div at bounding box center [684, 287] width 876 height 492
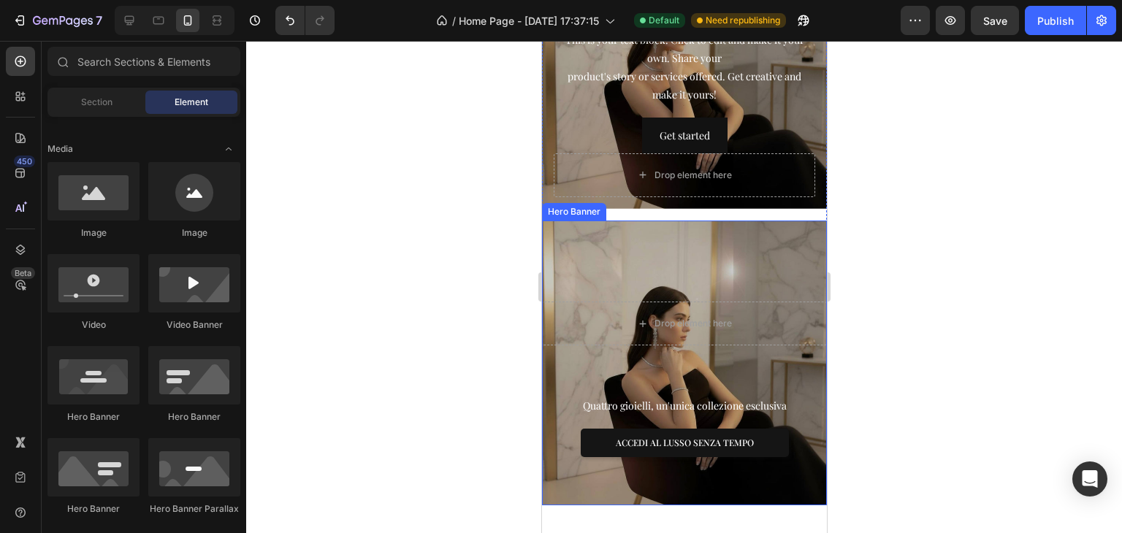
scroll to position [292, 0]
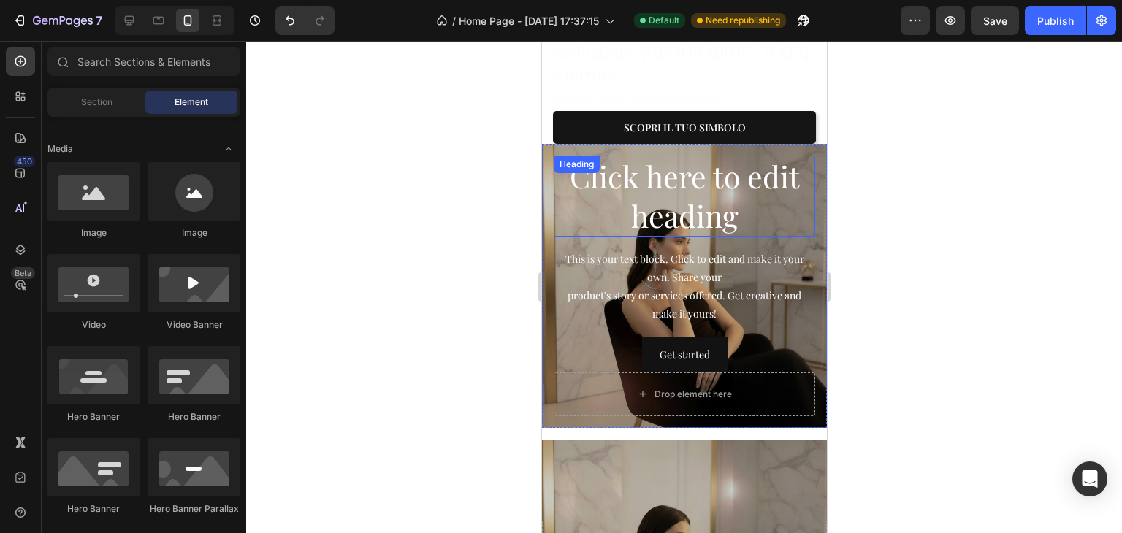
click at [711, 186] on h2 "Click here to edit heading" at bounding box center [684, 196] width 262 height 81
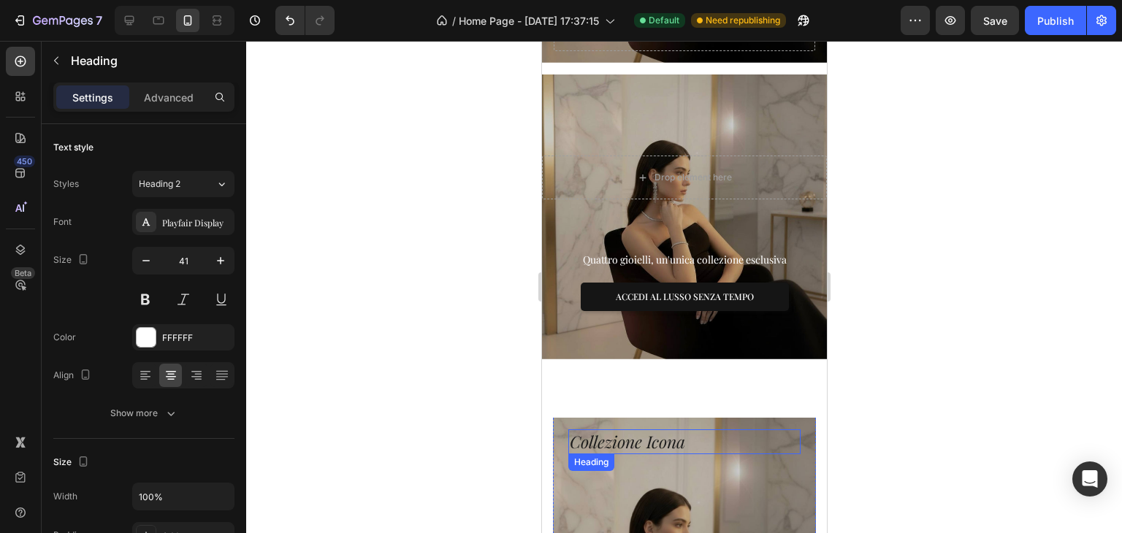
scroll to position [877, 0]
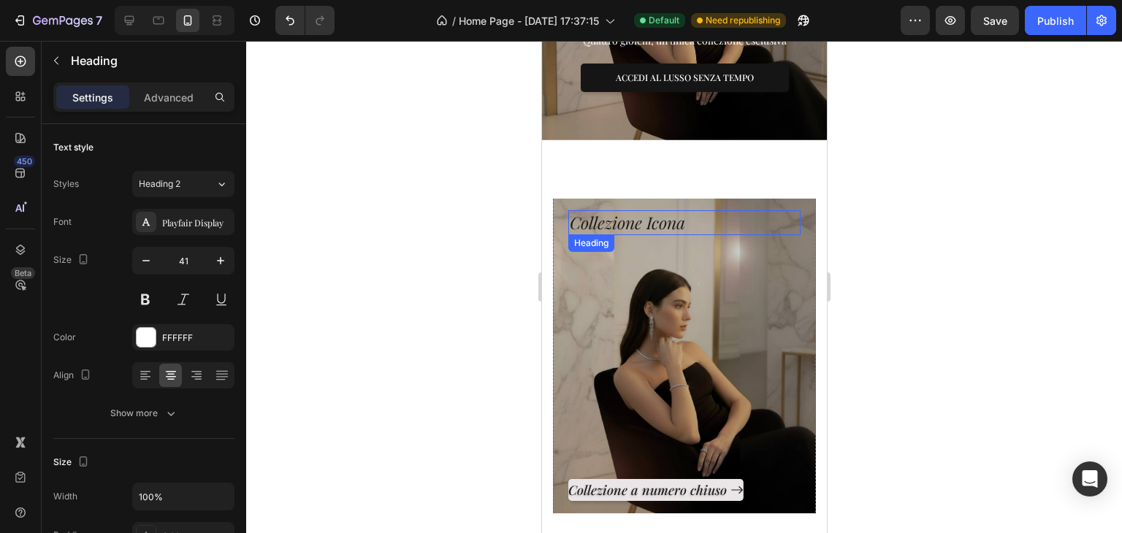
click at [586, 216] on h3 "Collezione Icona" at bounding box center [684, 222] width 232 height 25
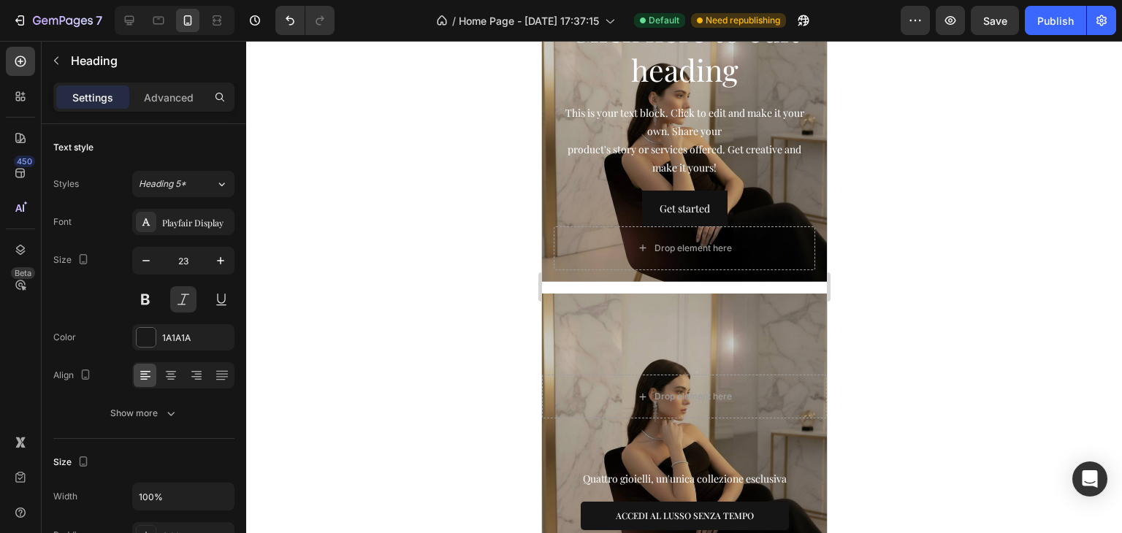
scroll to position [73, 0]
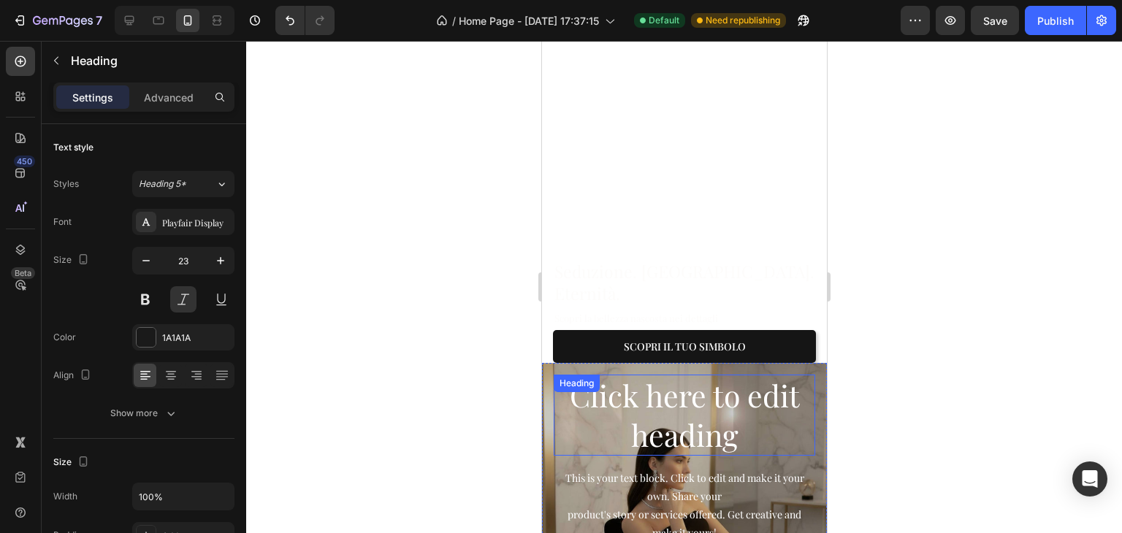
click at [621, 392] on h2 "Click here to edit heading" at bounding box center [684, 415] width 262 height 81
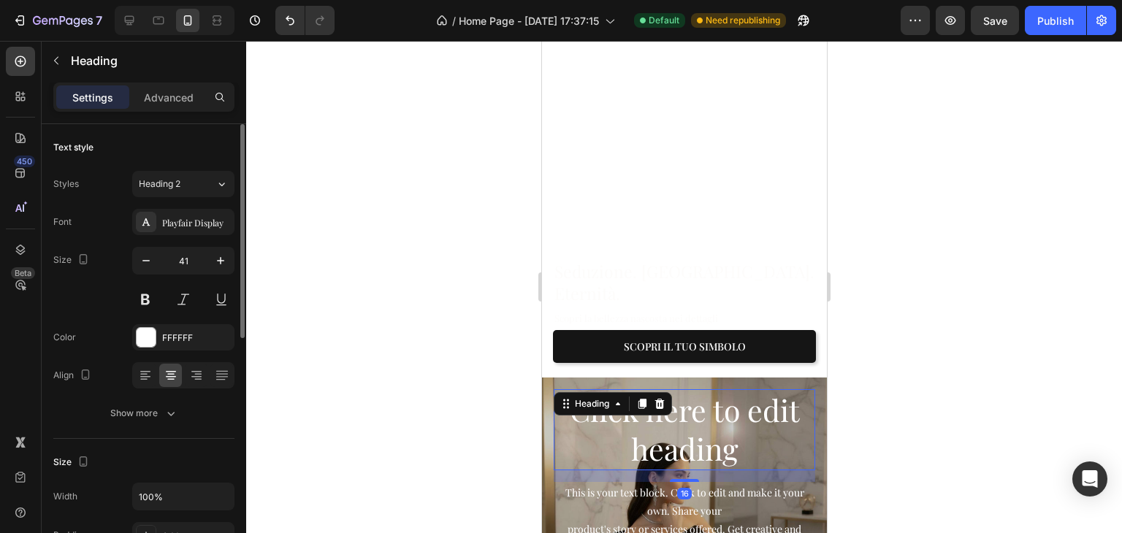
click at [172, 170] on div "Styles Heading 2 Font Playfair Display Size 41 Color FFFFFF Align Show more" at bounding box center [143, 297] width 181 height 259
click at [175, 179] on span "Heading 2" at bounding box center [160, 184] width 42 height 13
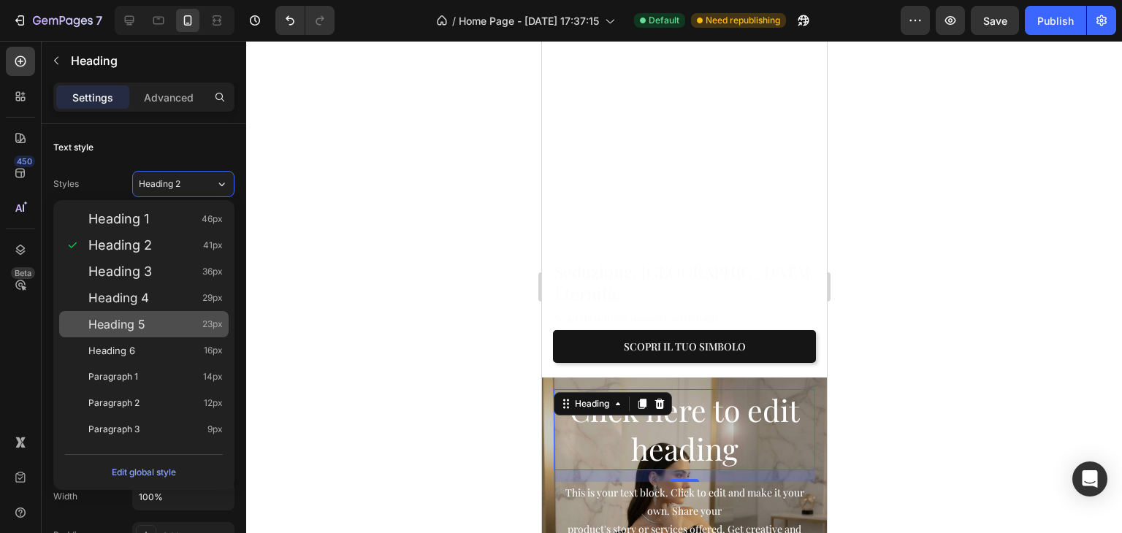
click at [174, 327] on div "Heading 5 23px" at bounding box center [155, 324] width 134 height 15
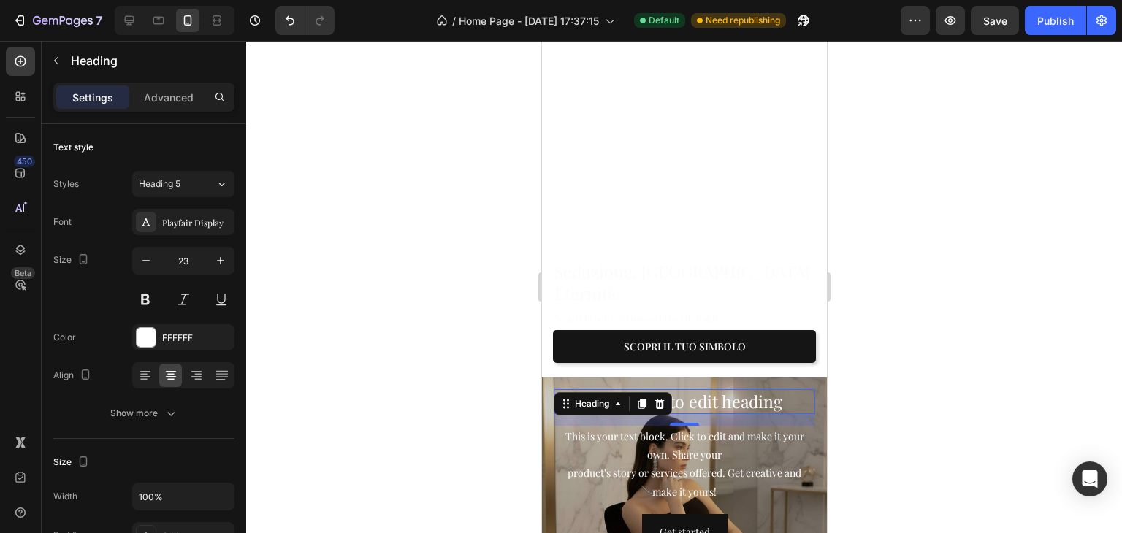
click at [734, 389] on h2 "Click here to edit heading" at bounding box center [684, 401] width 262 height 25
click at [734, 391] on p "Click here to edit heading" at bounding box center [684, 402] width 259 height 22
click at [705, 391] on p "Collezione icona" at bounding box center [684, 402] width 259 height 22
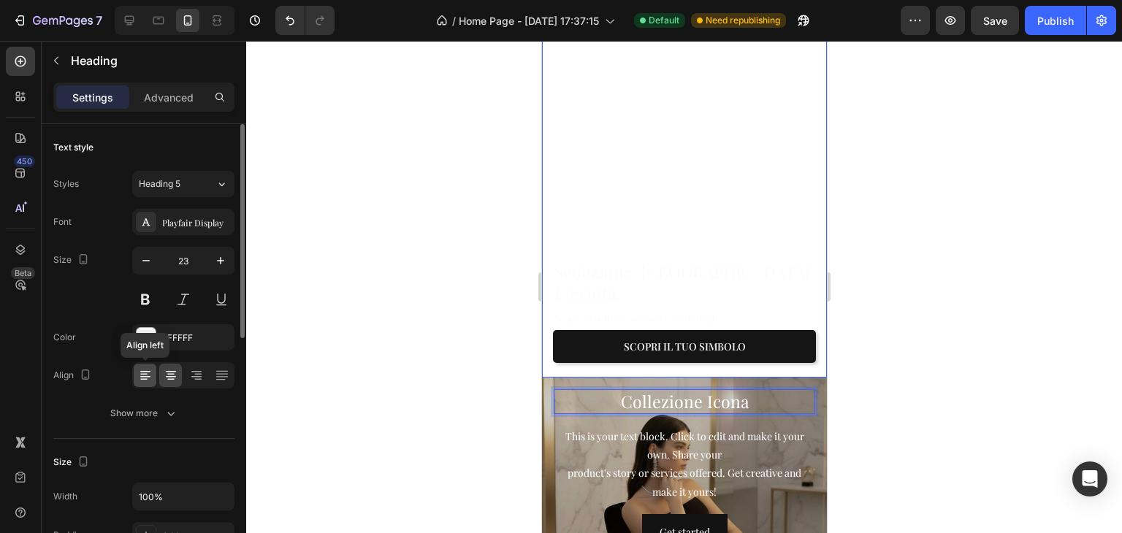
click at [153, 372] on div at bounding box center [145, 375] width 23 height 23
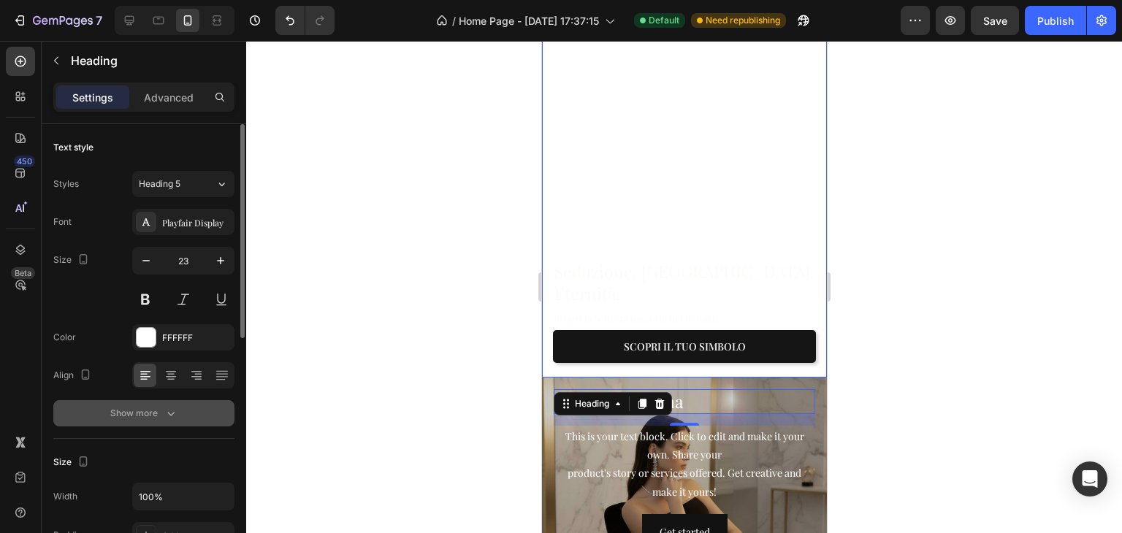
click at [159, 414] on div "Show more" at bounding box center [144, 413] width 68 height 15
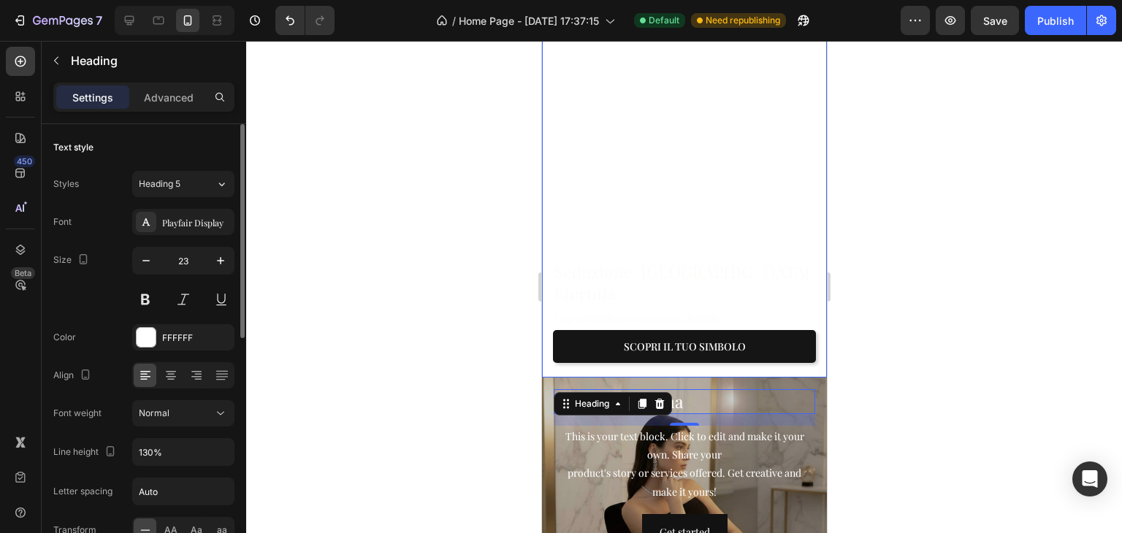
scroll to position [146, 0]
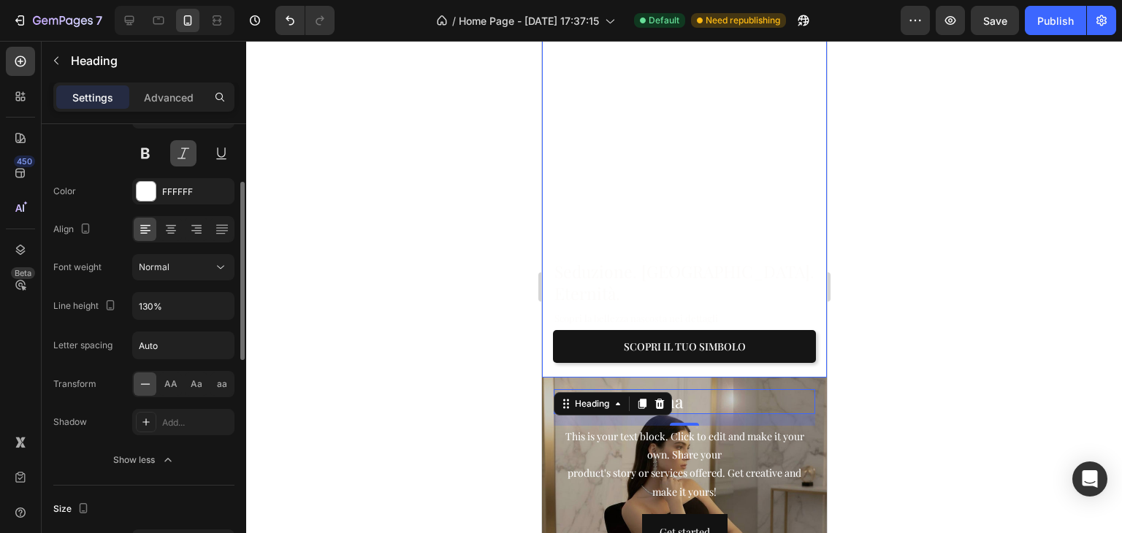
click at [180, 161] on button at bounding box center [183, 153] width 26 height 26
click at [190, 263] on div "Normal" at bounding box center [176, 267] width 75 height 13
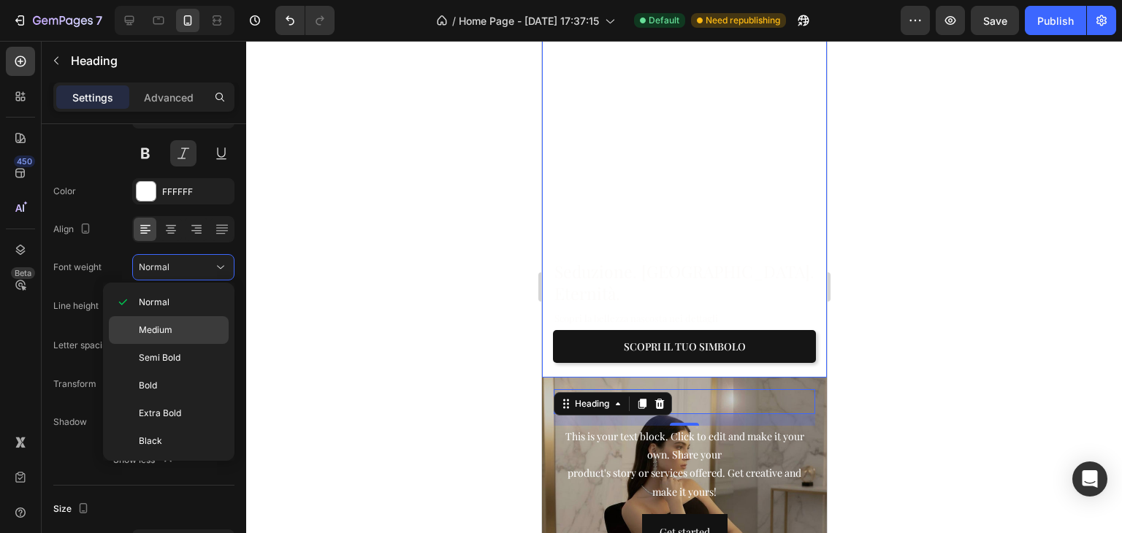
click at [164, 324] on span "Medium" at bounding box center [156, 330] width 34 height 13
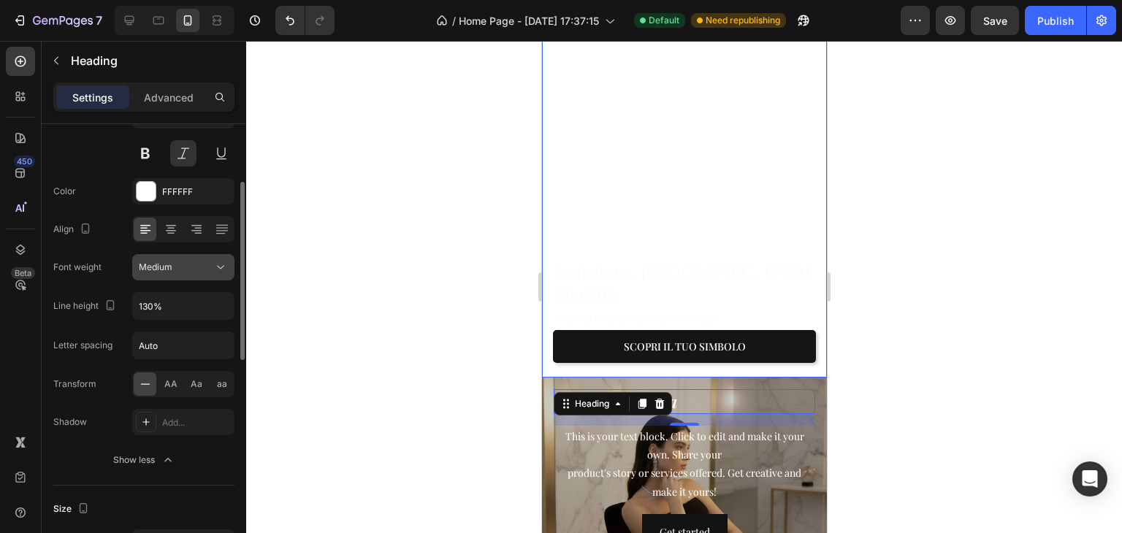
scroll to position [0, 0]
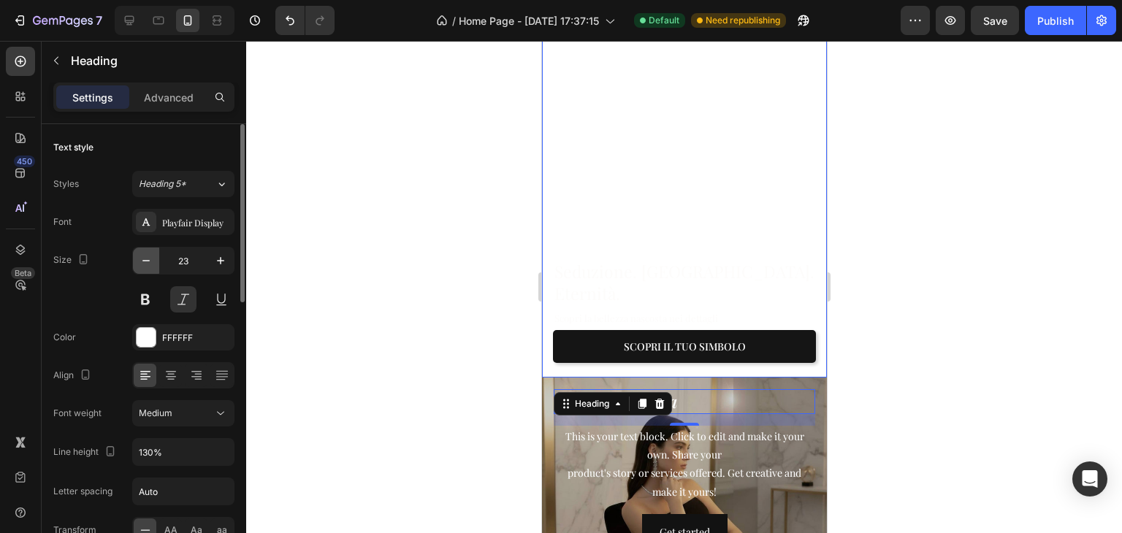
click at [149, 266] on icon "button" at bounding box center [146, 261] width 15 height 15
type input "20"
click at [184, 332] on div "FFFFFF" at bounding box center [183, 338] width 42 height 13
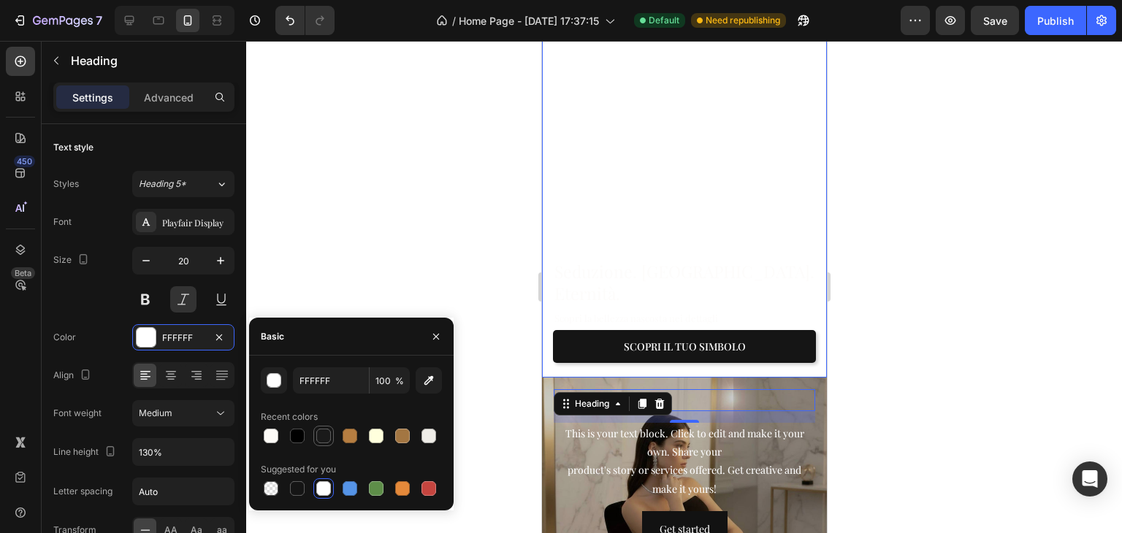
click at [318, 432] on div at bounding box center [323, 436] width 15 height 15
type input "1A1A1A"
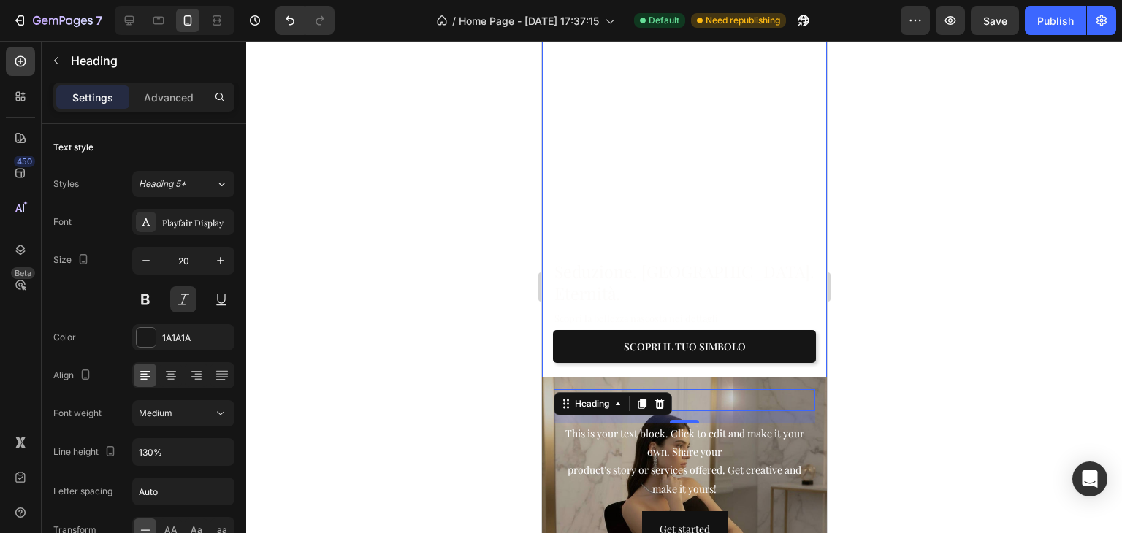
click at [322, 267] on div at bounding box center [684, 287] width 876 height 492
click at [322, 268] on div at bounding box center [684, 287] width 876 height 492
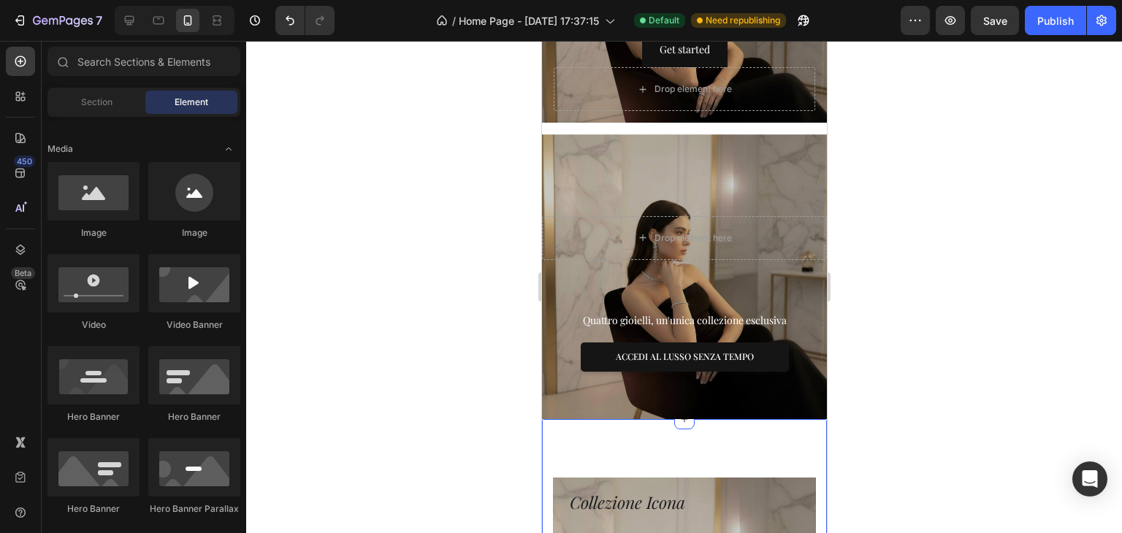
scroll to position [658, 0]
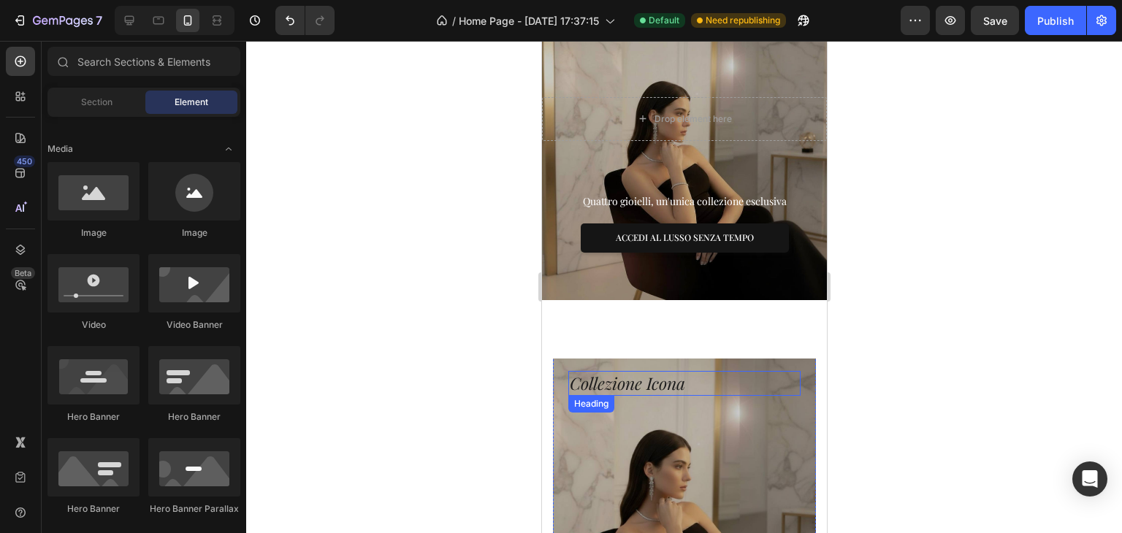
click at [639, 378] on h3 "Collezione Icona" at bounding box center [684, 383] width 232 height 25
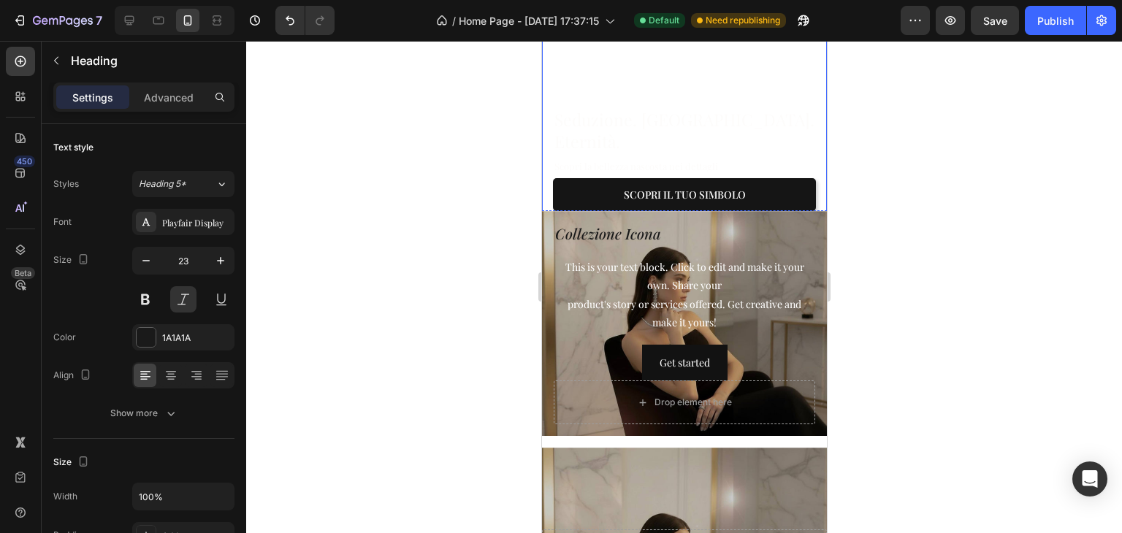
scroll to position [219, 0]
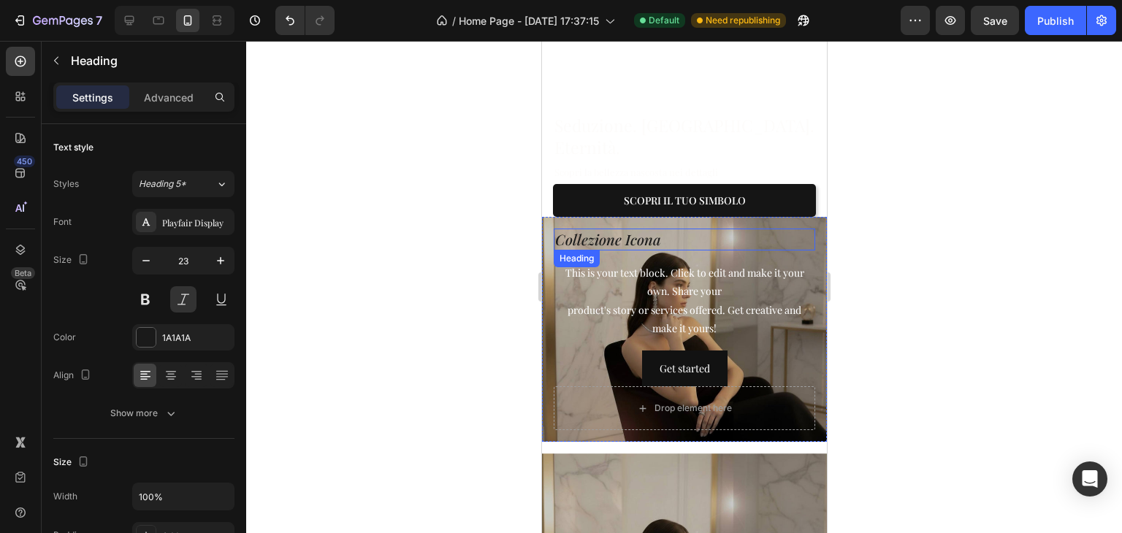
click at [612, 234] on p "Collezione Icona" at bounding box center [684, 239] width 259 height 19
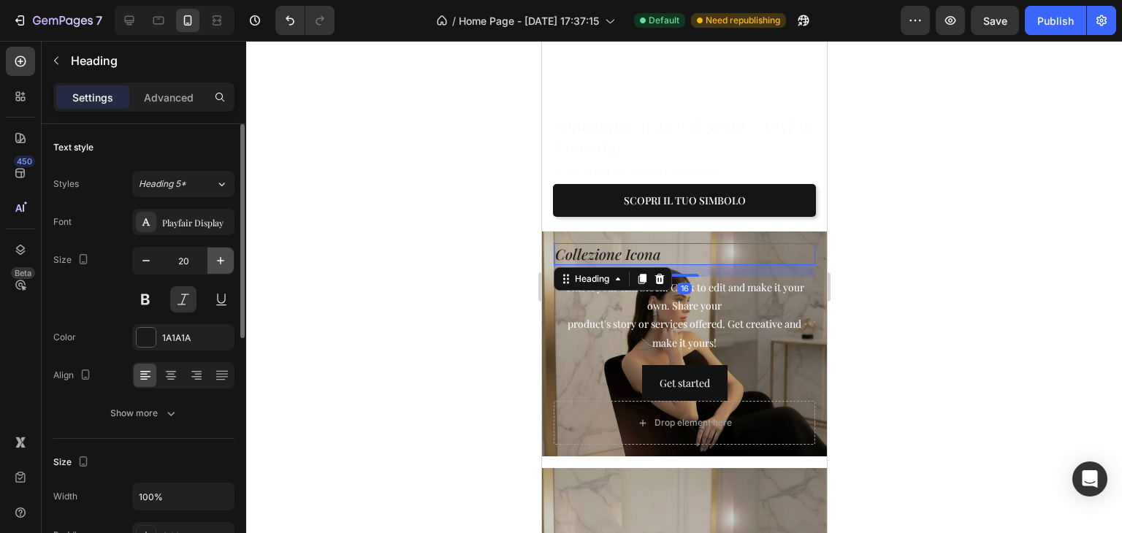
click at [226, 262] on icon "button" at bounding box center [220, 261] width 15 height 15
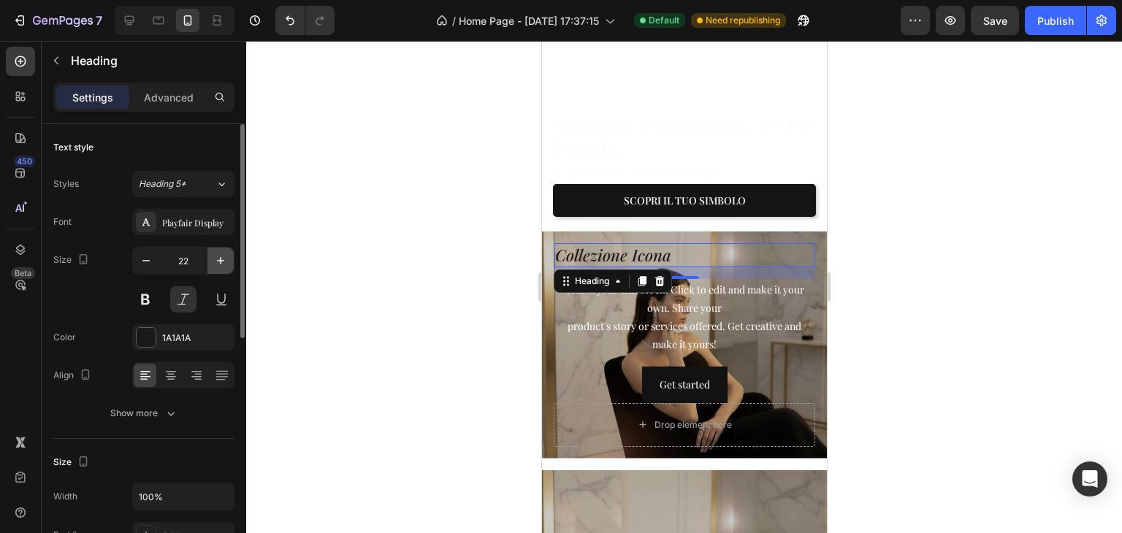
click at [227, 261] on icon "button" at bounding box center [220, 261] width 15 height 15
type input "23"
click at [1018, 275] on div at bounding box center [684, 287] width 876 height 492
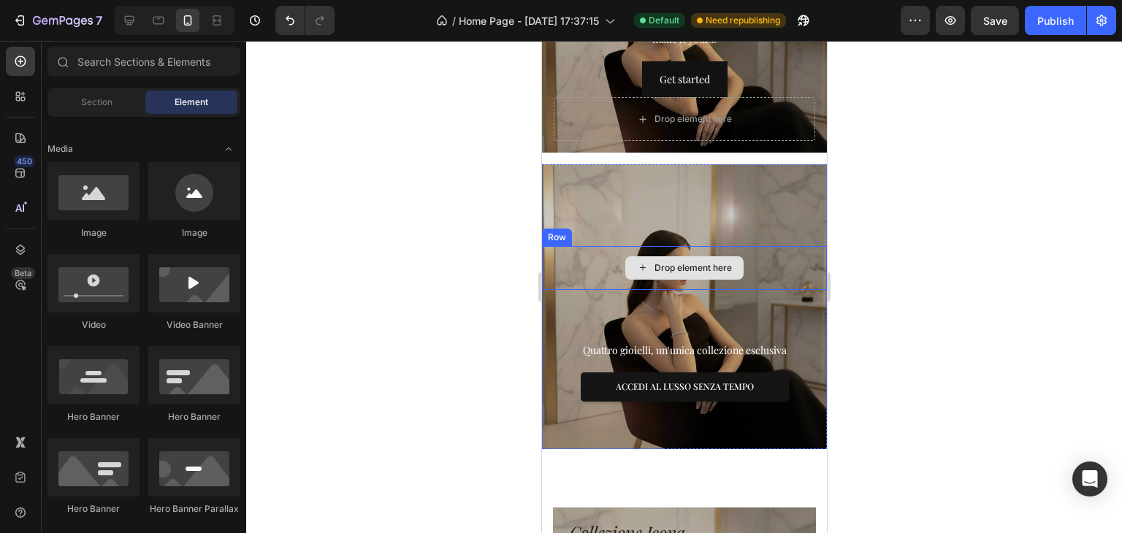
scroll to position [365, 0]
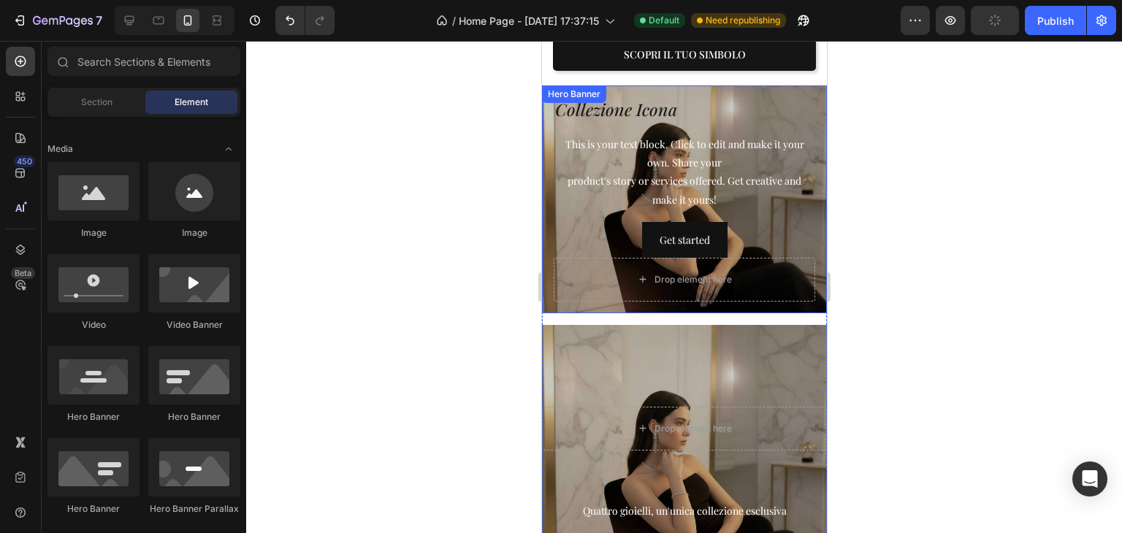
click at [715, 85] on div "Collezione Icona Heading This is your text block. Click to edit and make it you…" at bounding box center [683, 199] width 285 height 228
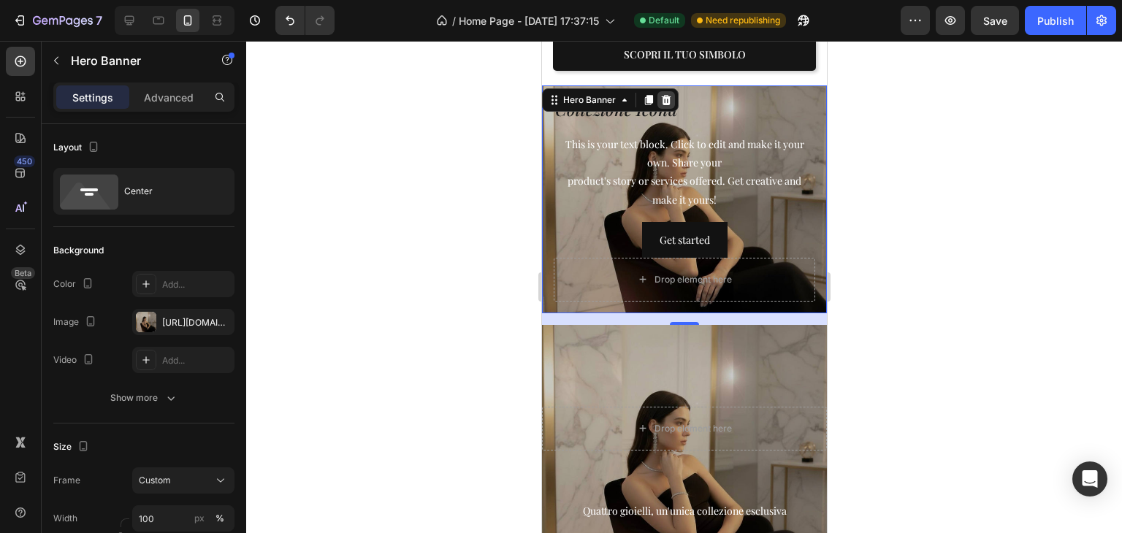
click at [669, 91] on div at bounding box center [666, 100] width 18 height 18
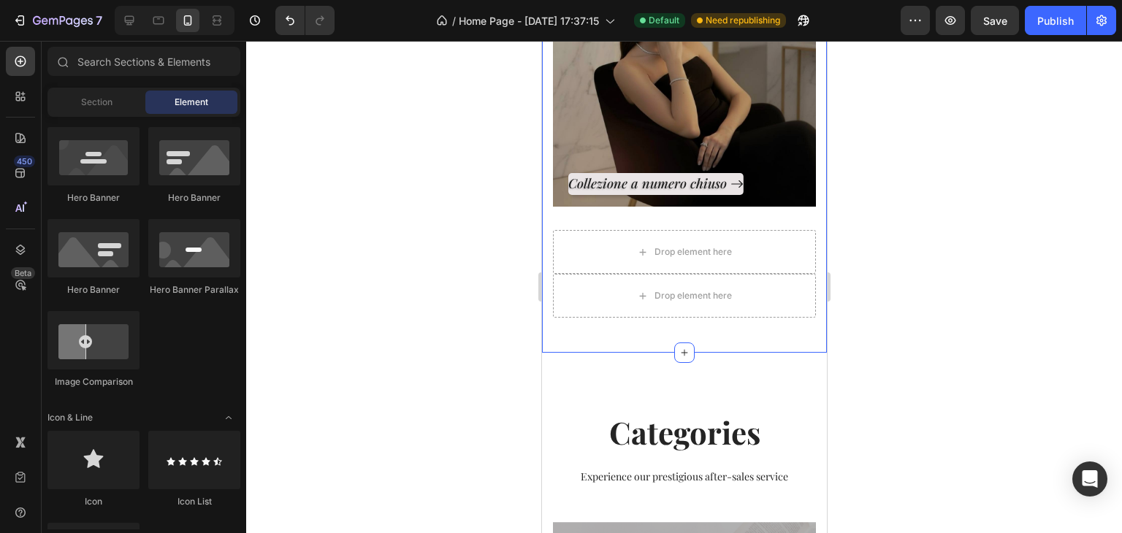
scroll to position [950, 0]
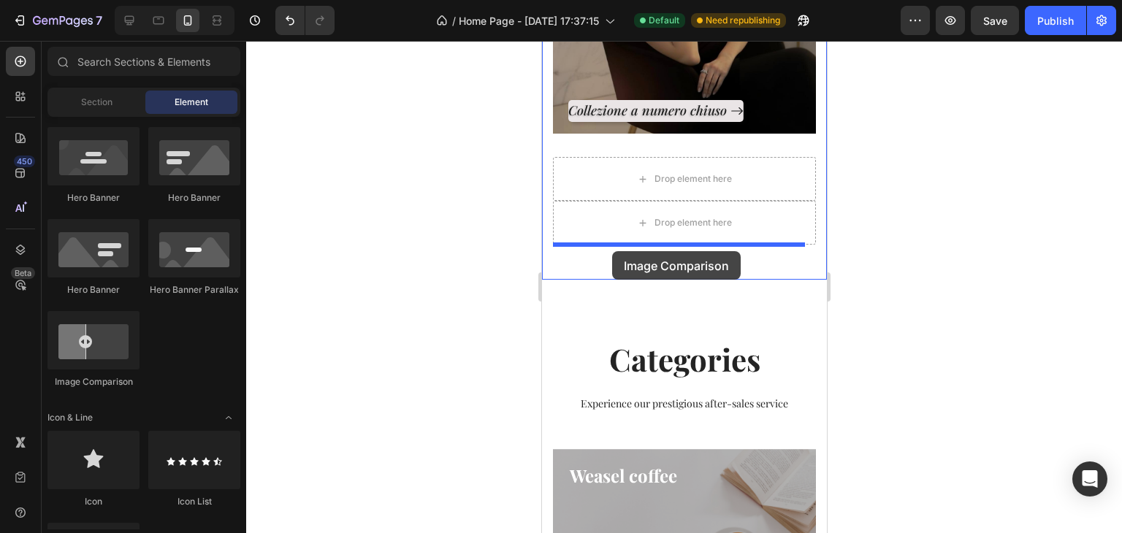
drag, startPoint x: 693, startPoint y: 379, endPoint x: 612, endPoint y: 251, distance: 151.8
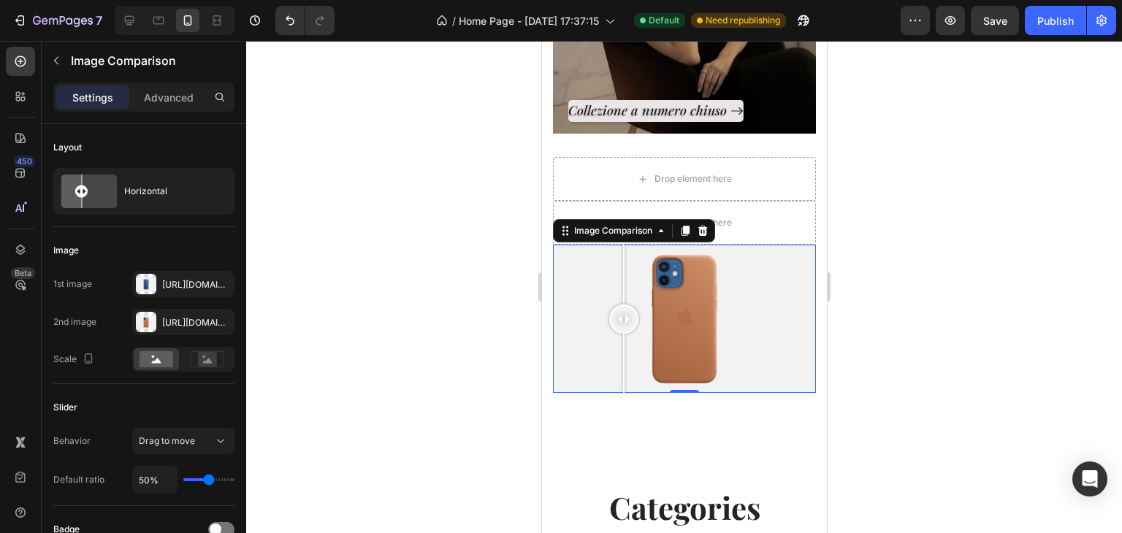
drag, startPoint x: 679, startPoint y: 313, endPoint x: 623, endPoint y: 308, distance: 55.8
click at [623, 308] on div at bounding box center [623, 319] width 29 height 29
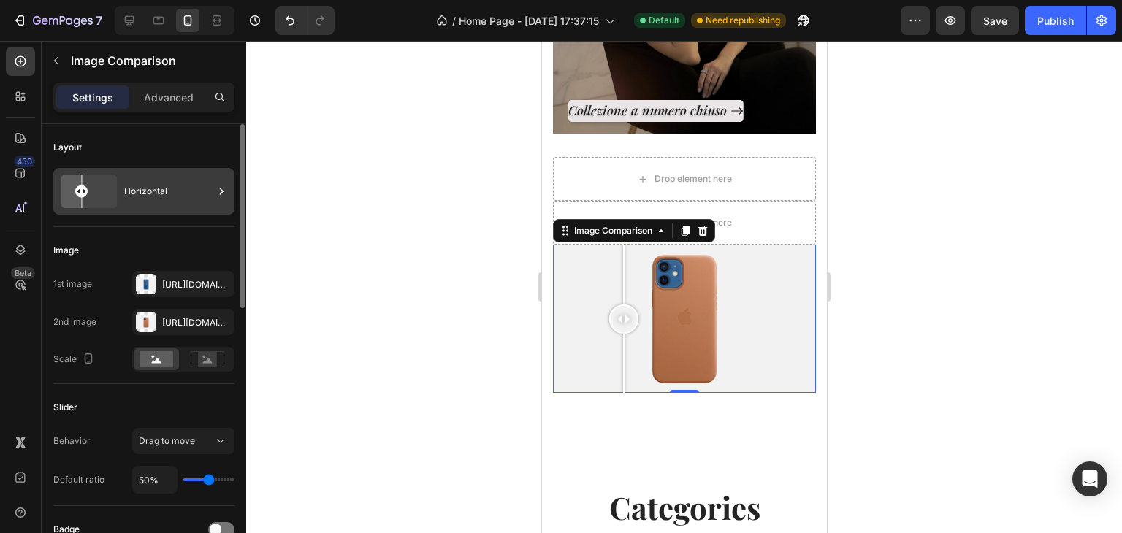
click at [136, 210] on div "Horizontal" at bounding box center [143, 191] width 181 height 47
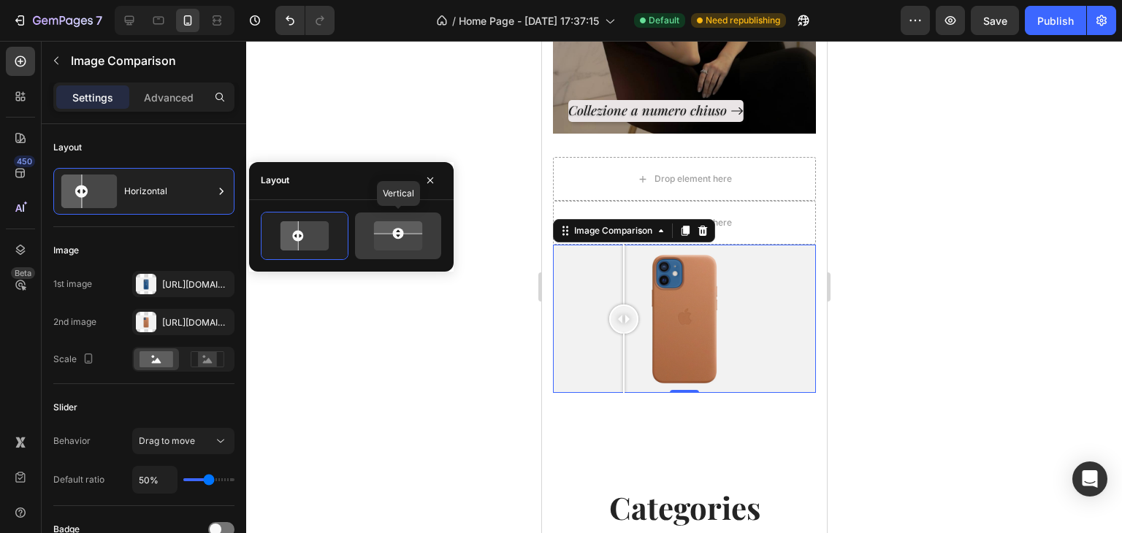
click at [414, 251] on div at bounding box center [398, 236] width 86 height 47
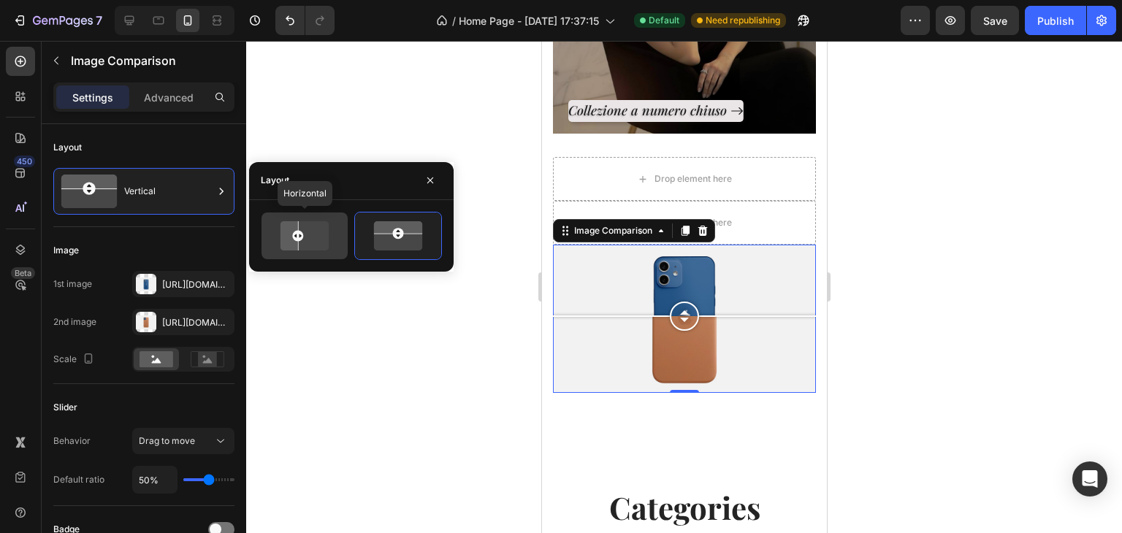
click at [315, 232] on icon at bounding box center [304, 235] width 58 height 34
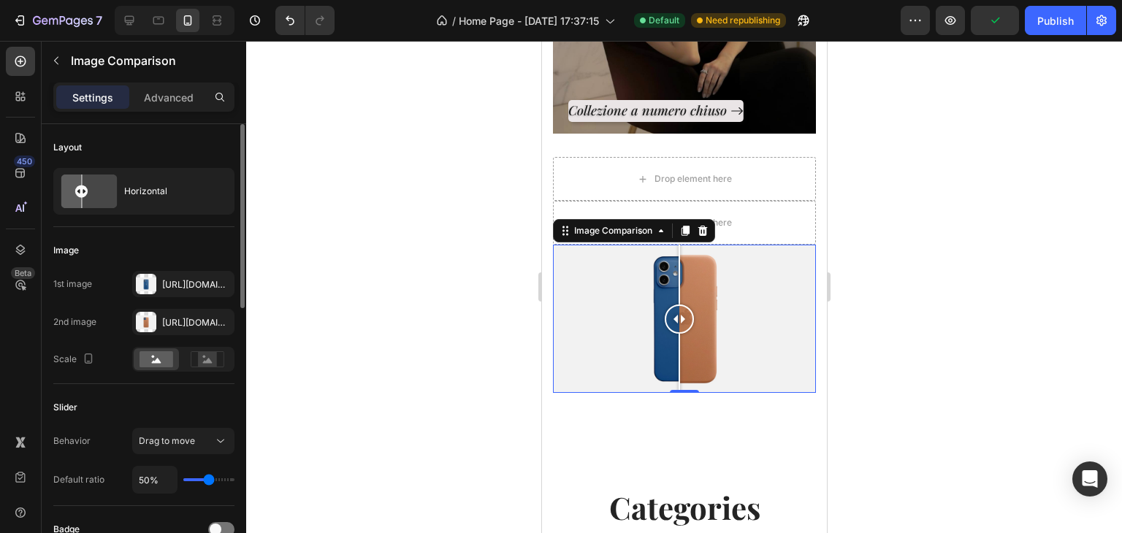
click at [216, 481] on div "50%" at bounding box center [183, 480] width 102 height 28
type input "73%"
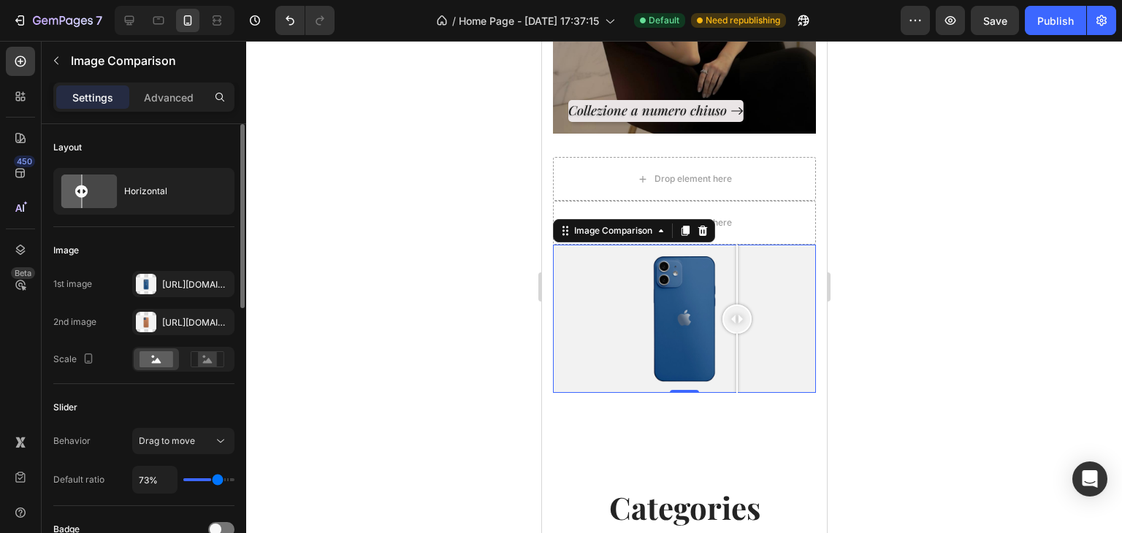
type input "73"
click at [218, 479] on input "range" at bounding box center [208, 480] width 51 height 3
type input "9%"
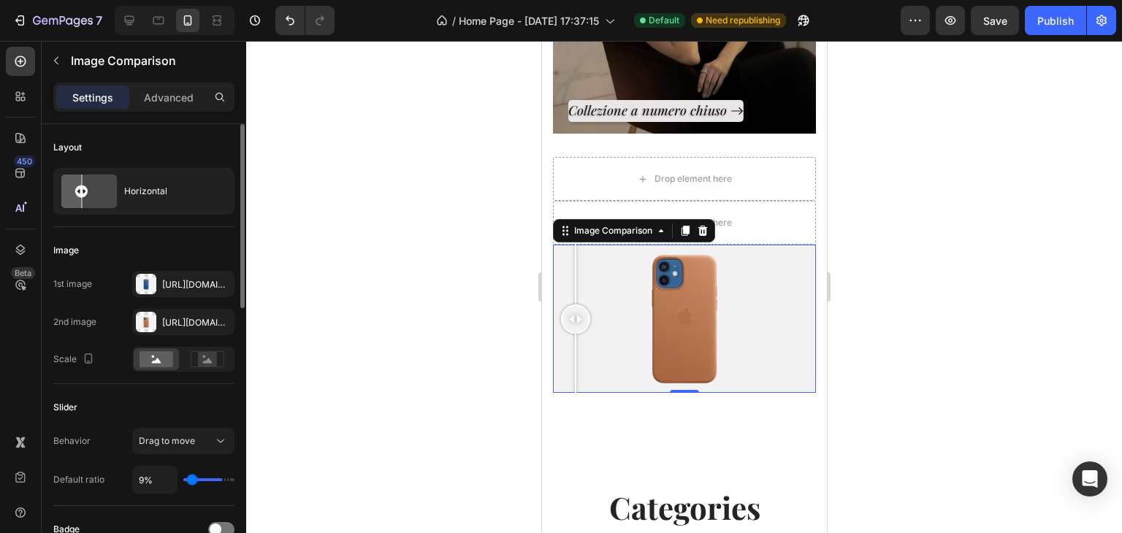
click at [192, 479] on input "range" at bounding box center [208, 480] width 51 height 3
type input "28"
click at [199, 479] on input "range" at bounding box center [208, 480] width 51 height 3
type input "31%"
type input "31"
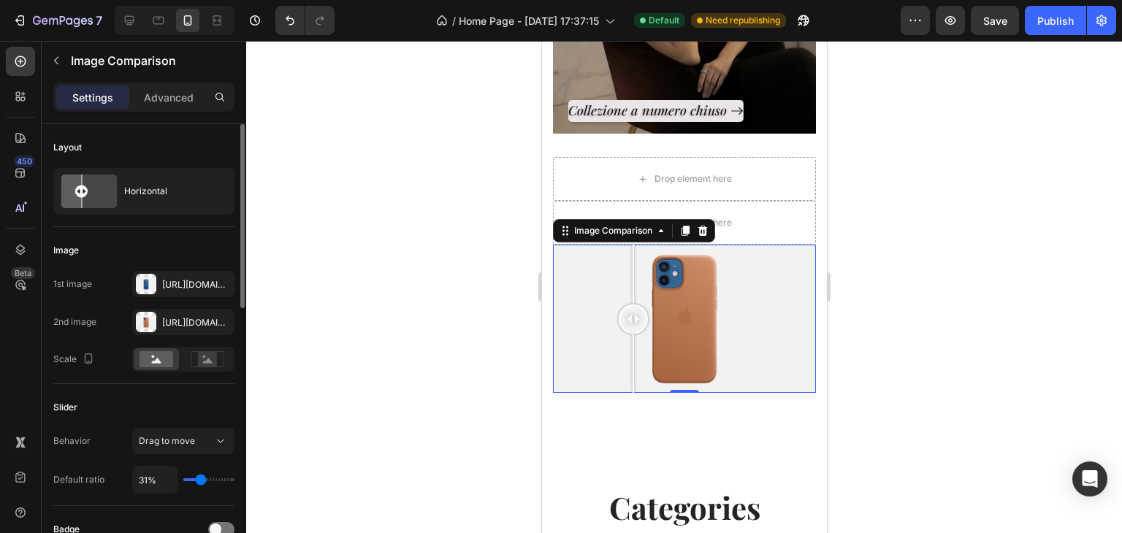
type input "32%"
type input "32"
type input "35%"
type input "35"
type input "37%"
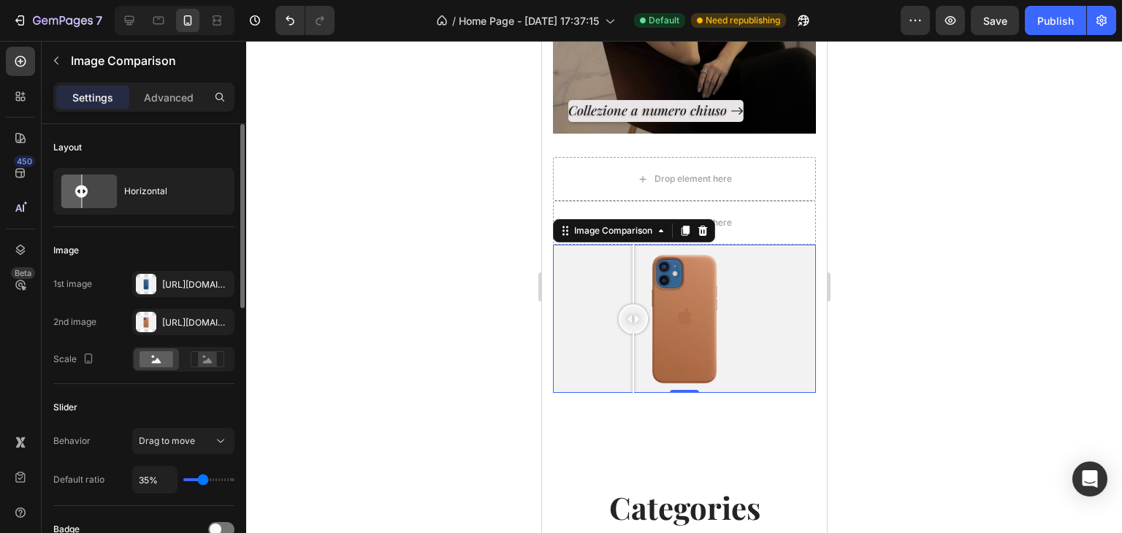
type input "37"
type input "38%"
type input "38"
type input "40%"
type input "40"
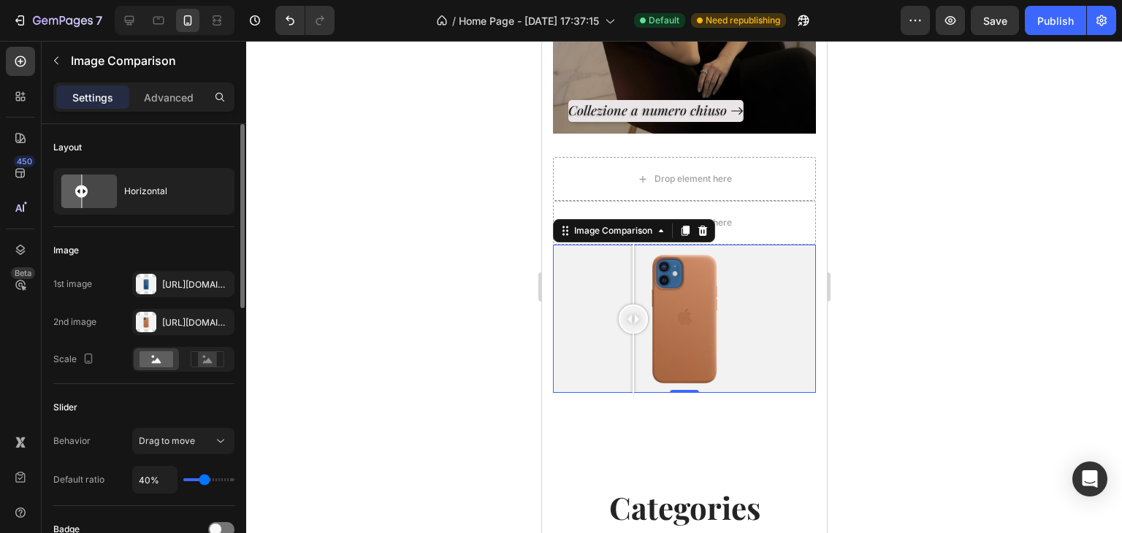
type input "41%"
type input "41"
type input "44%"
type input "44"
type input "45%"
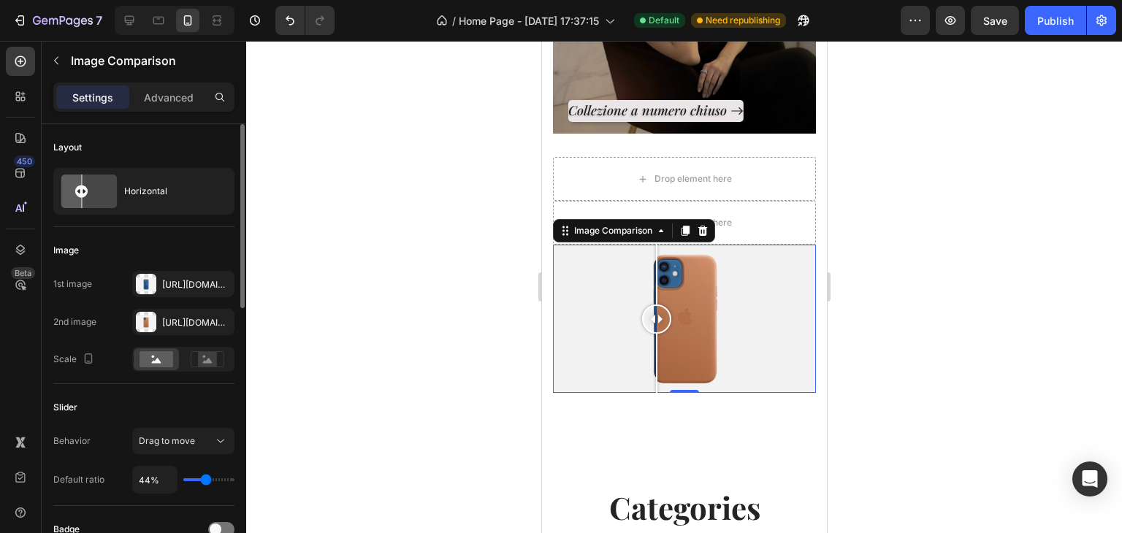
type input "45"
type input "47%"
type input "47"
type input "48%"
type input "48"
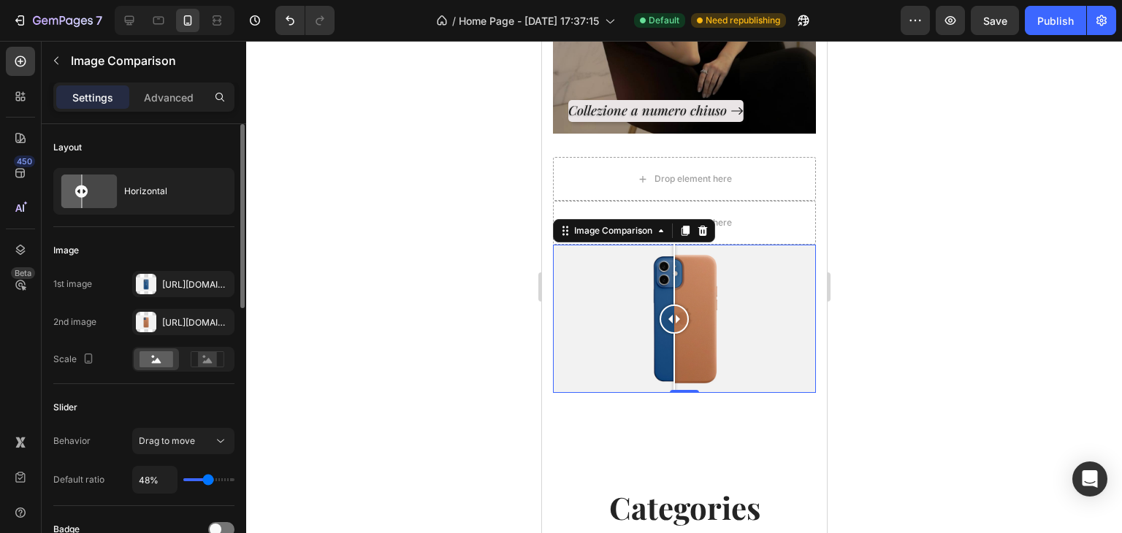
type input "50%"
drag, startPoint x: 199, startPoint y: 479, endPoint x: 208, endPoint y: 477, distance: 9.6
type input "50"
click at [208, 479] on input "range" at bounding box center [208, 480] width 51 height 3
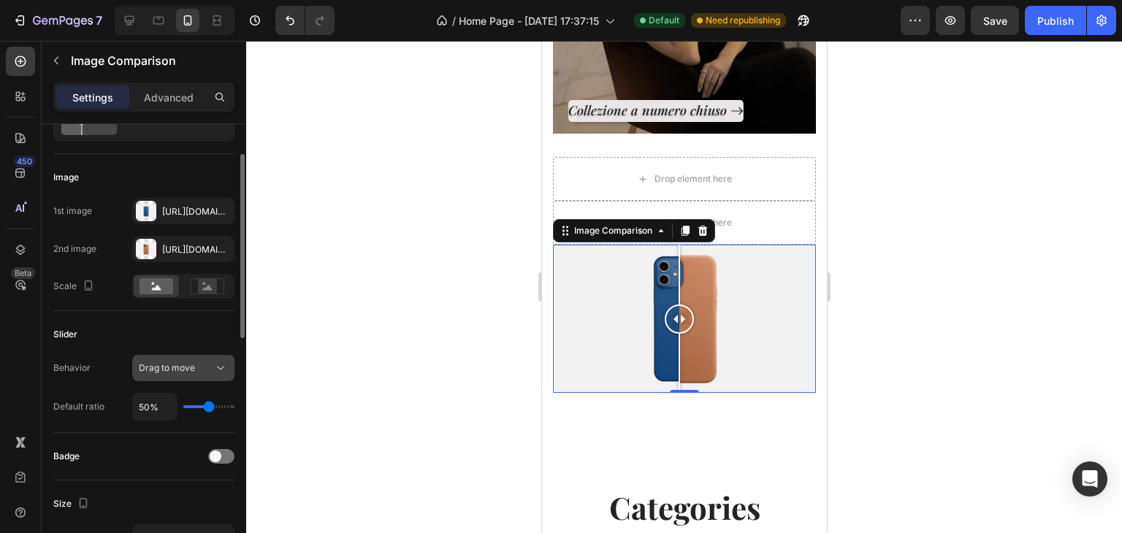
click at [183, 373] on span "Drag to move" at bounding box center [167, 368] width 56 height 13
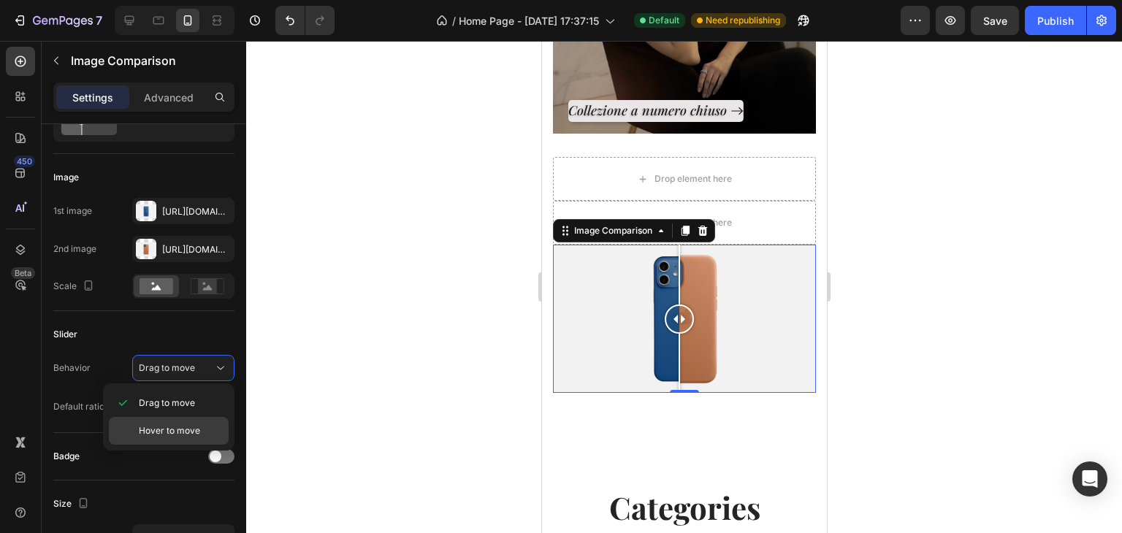
click at [181, 437] on span "Hover to move" at bounding box center [169, 431] width 61 height 13
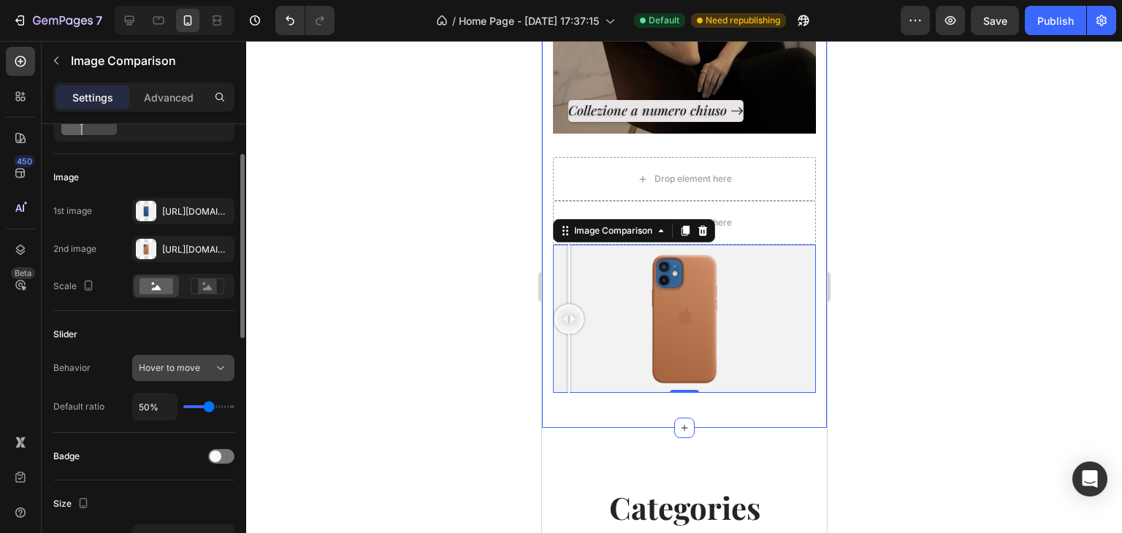
click at [196, 372] on span "Hover to move" at bounding box center [169, 367] width 61 height 11
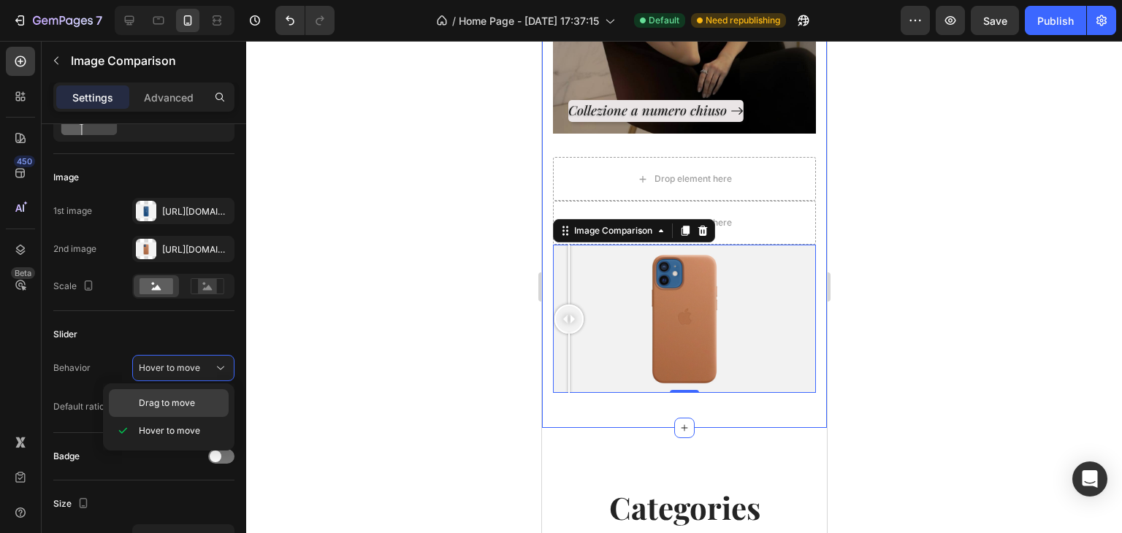
click at [199, 408] on p "Drag to move" at bounding box center [180, 403] width 83 height 13
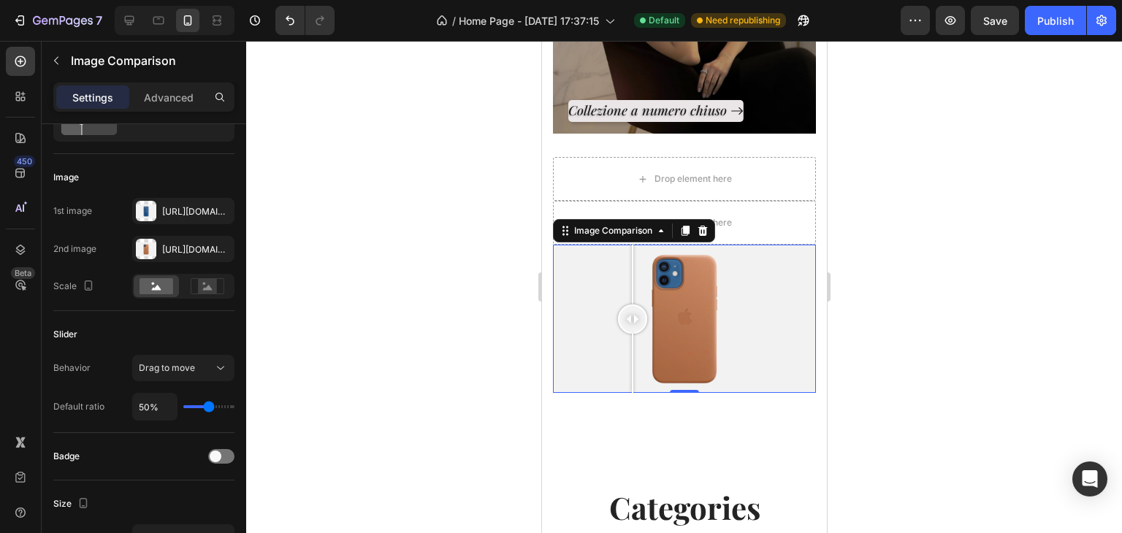
drag, startPoint x: 572, startPoint y: 317, endPoint x: 683, endPoint y: 311, distance: 111.3
click at [647, 311] on div at bounding box center [631, 319] width 29 height 29
click at [678, 311] on div at bounding box center [677, 319] width 29 height 29
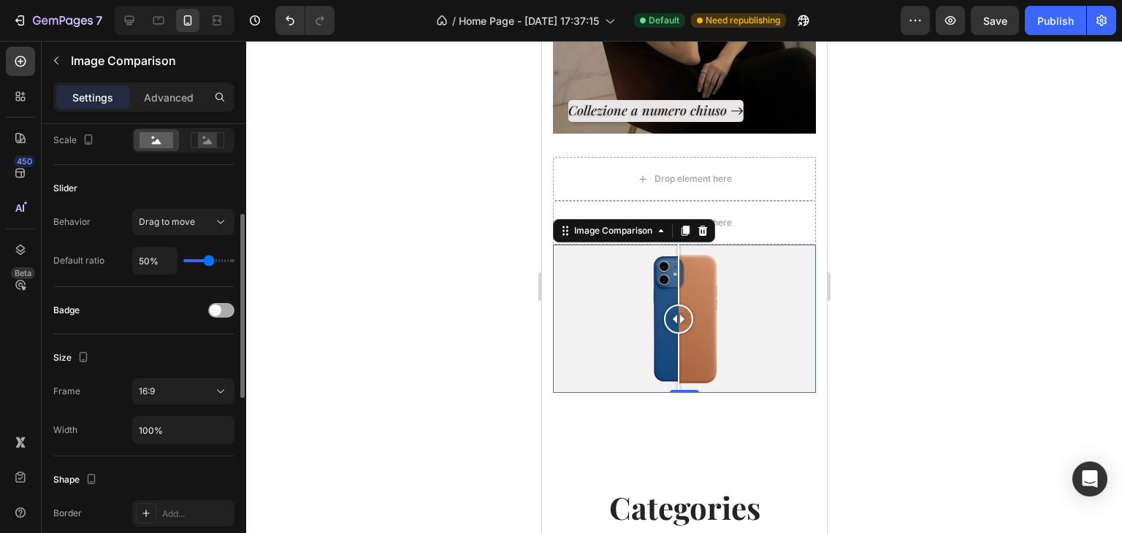
click at [219, 303] on div at bounding box center [221, 310] width 26 height 15
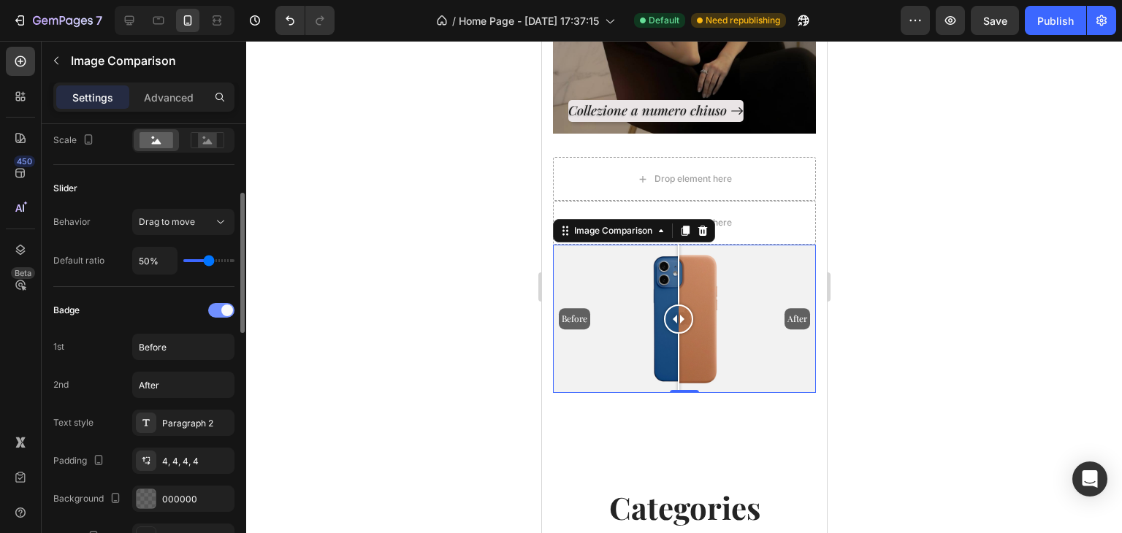
click at [219, 303] on div at bounding box center [221, 310] width 26 height 15
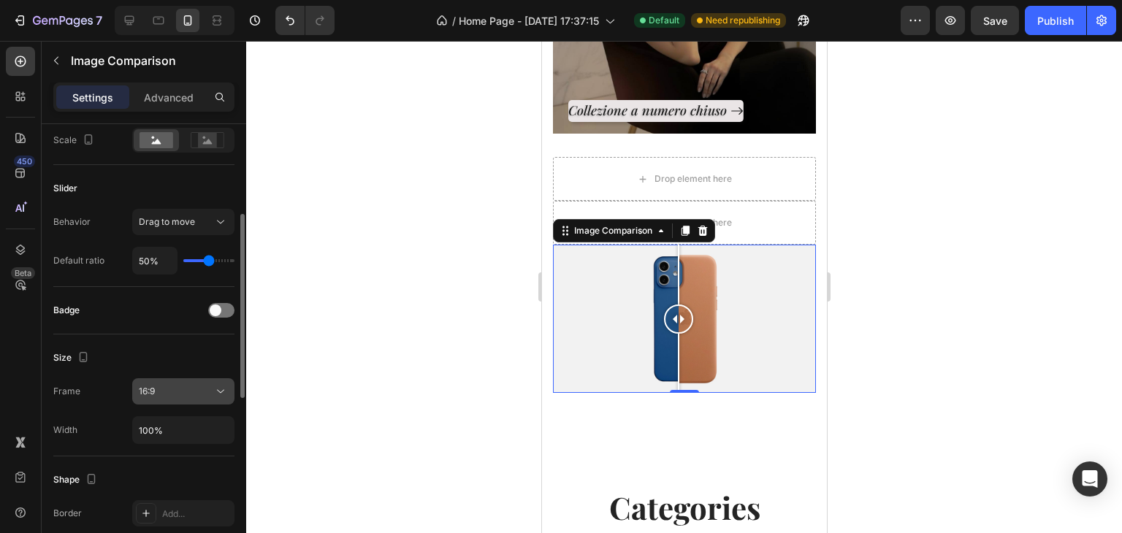
scroll to position [292, 0]
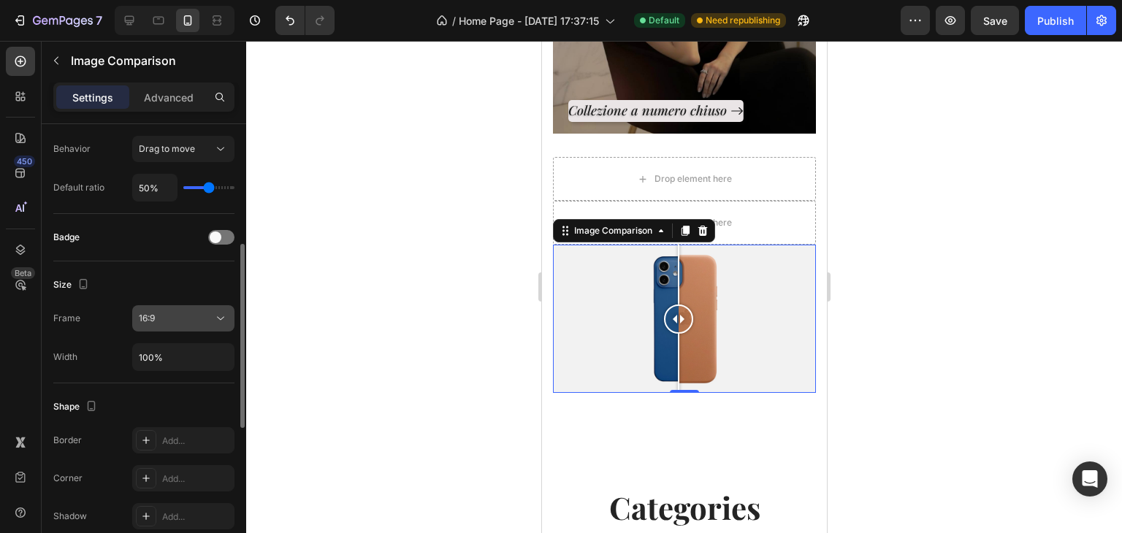
click at [169, 312] on div "16:9" at bounding box center [176, 318] width 75 height 13
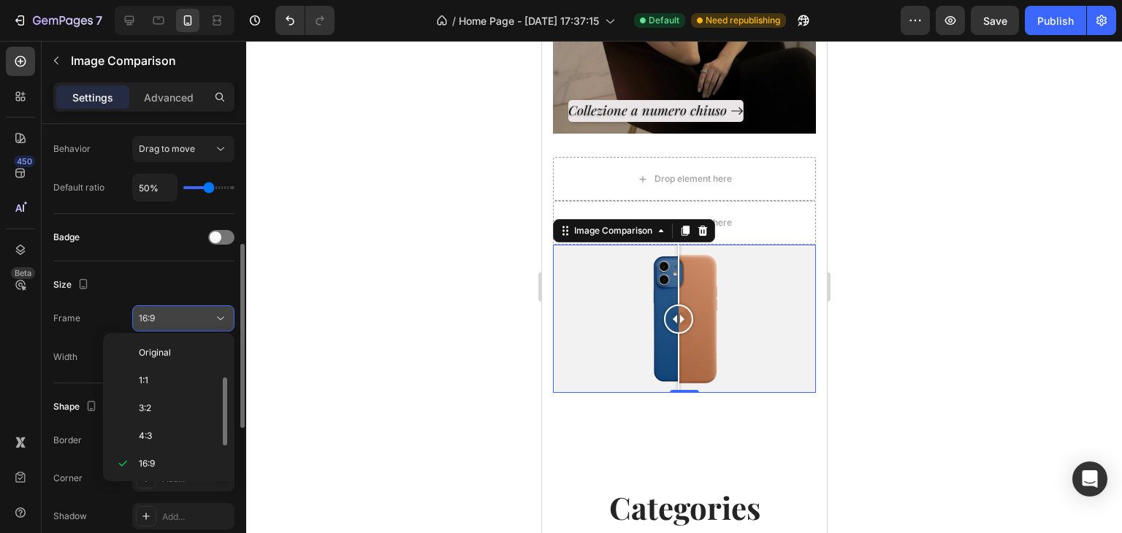
scroll to position [26, 0]
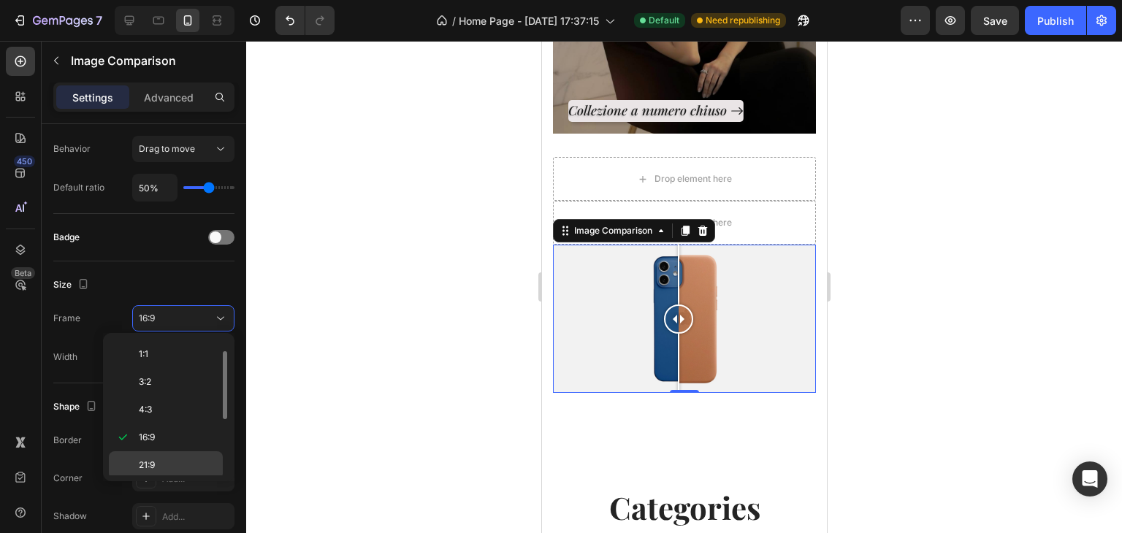
click at [156, 459] on p "21:9" at bounding box center [177, 465] width 77 height 13
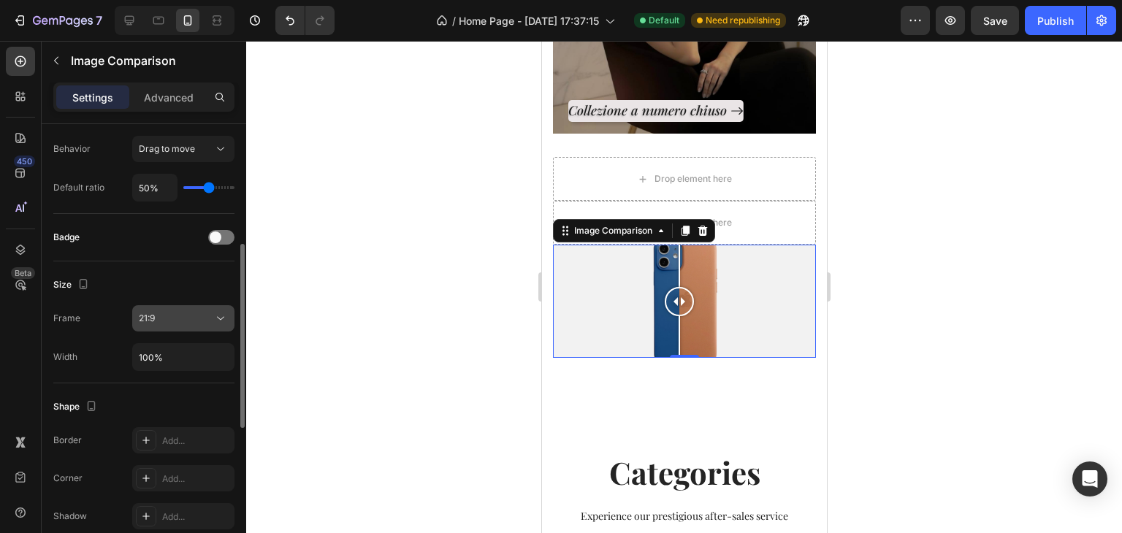
click at [191, 328] on button "21:9" at bounding box center [183, 318] width 102 height 26
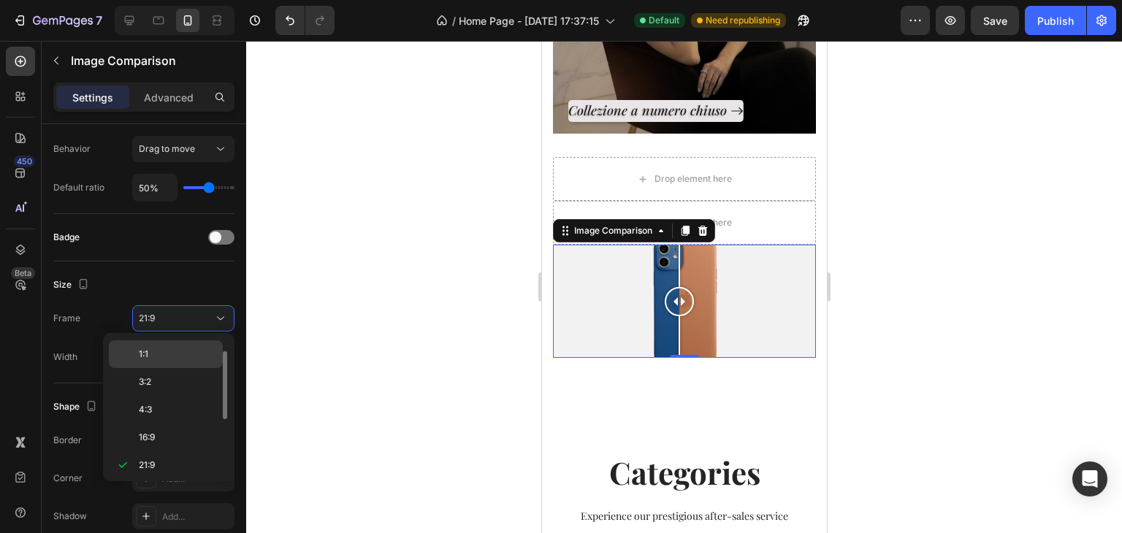
click at [184, 350] on p "1:1" at bounding box center [177, 354] width 77 height 13
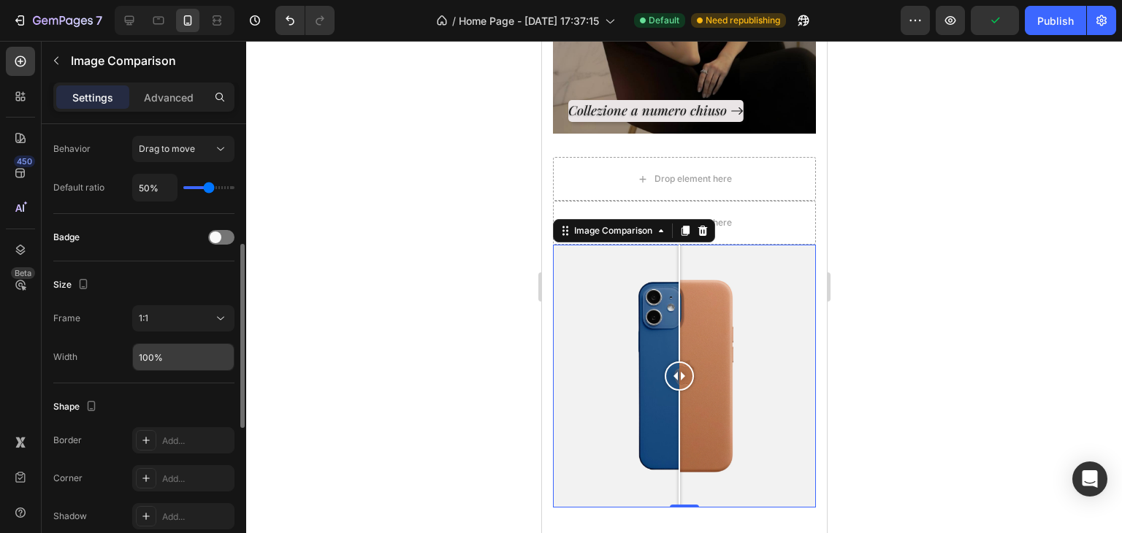
click at [186, 365] on input "100%" at bounding box center [183, 357] width 101 height 26
click at [194, 316] on div "1:1" at bounding box center [176, 318] width 75 height 13
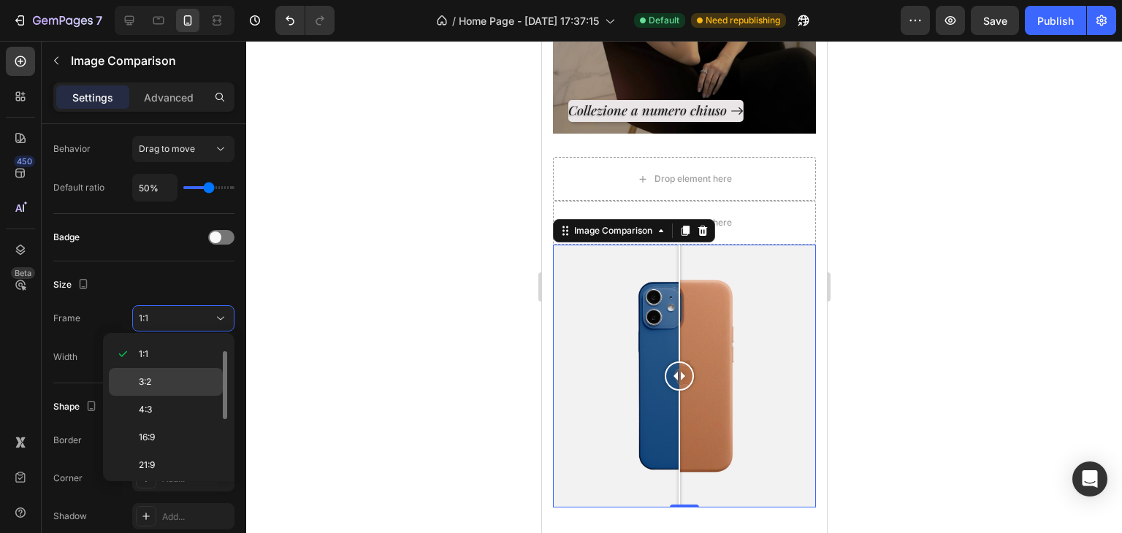
click at [176, 381] on p "3:2" at bounding box center [177, 382] width 77 height 13
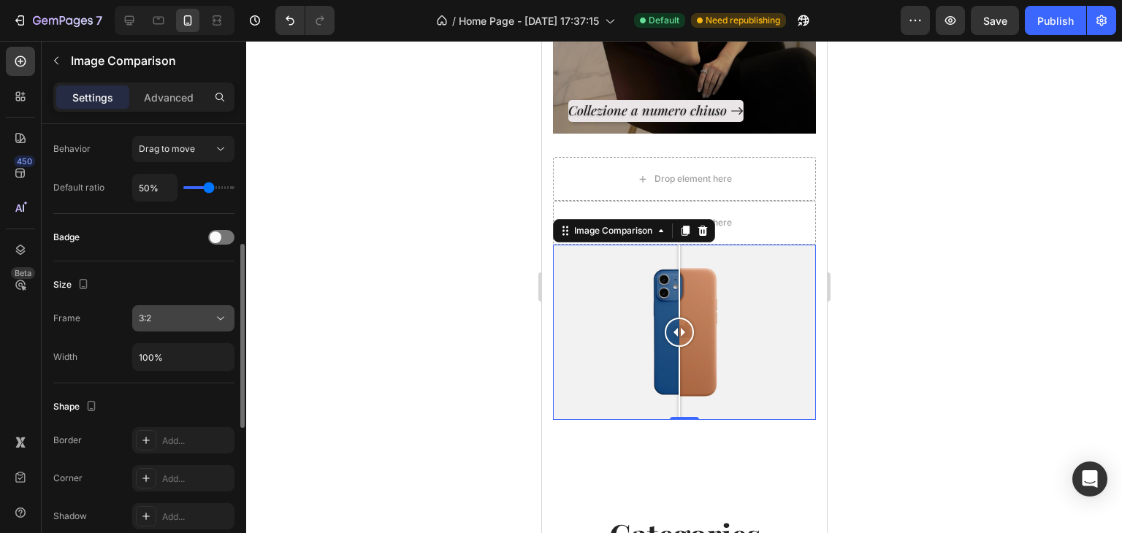
click at [189, 321] on div "3:2" at bounding box center [176, 318] width 75 height 13
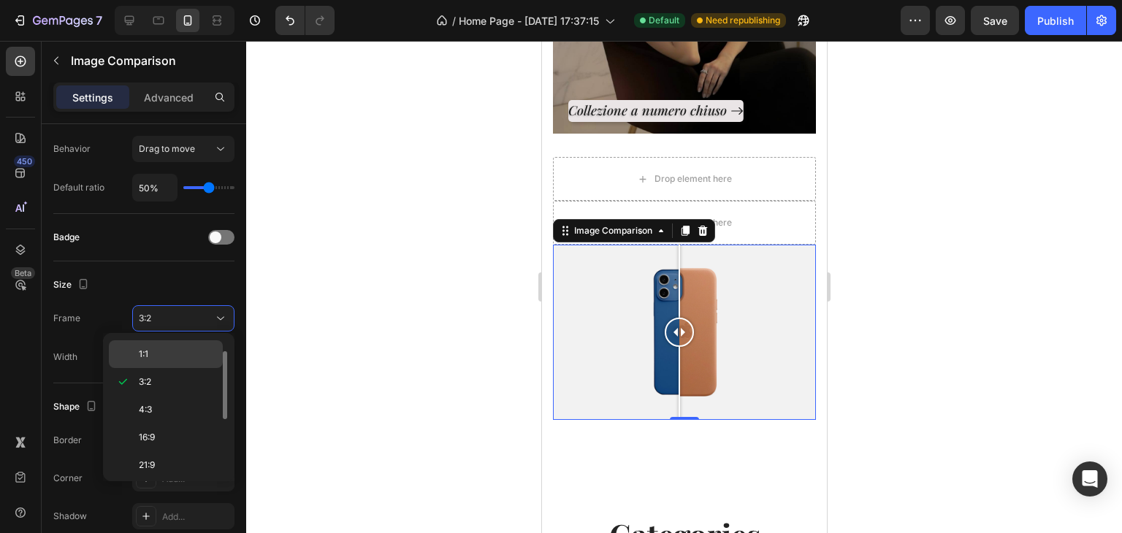
click at [184, 354] on p "1:1" at bounding box center [177, 354] width 77 height 13
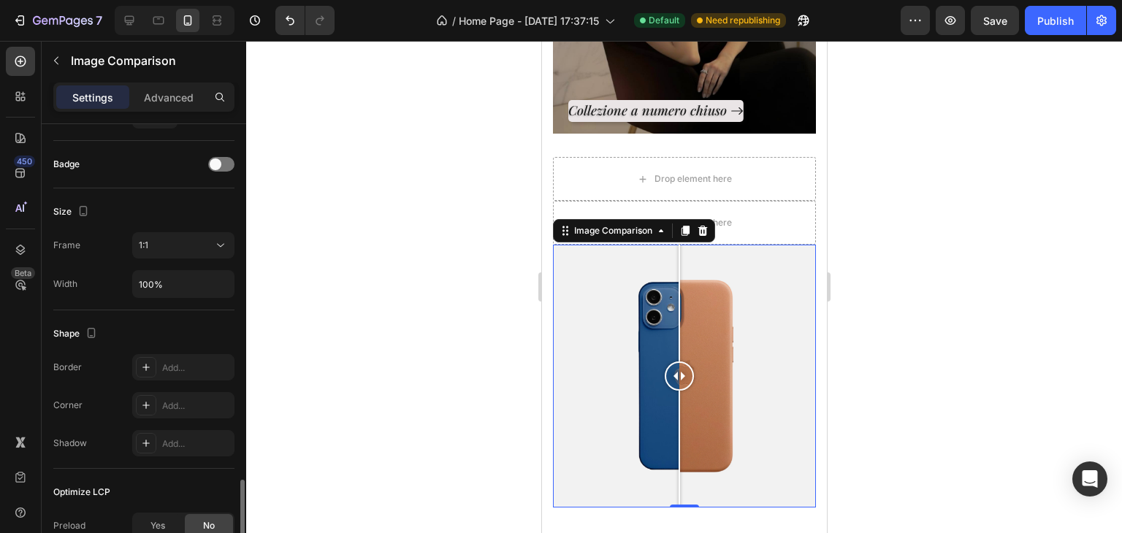
scroll to position [511, 0]
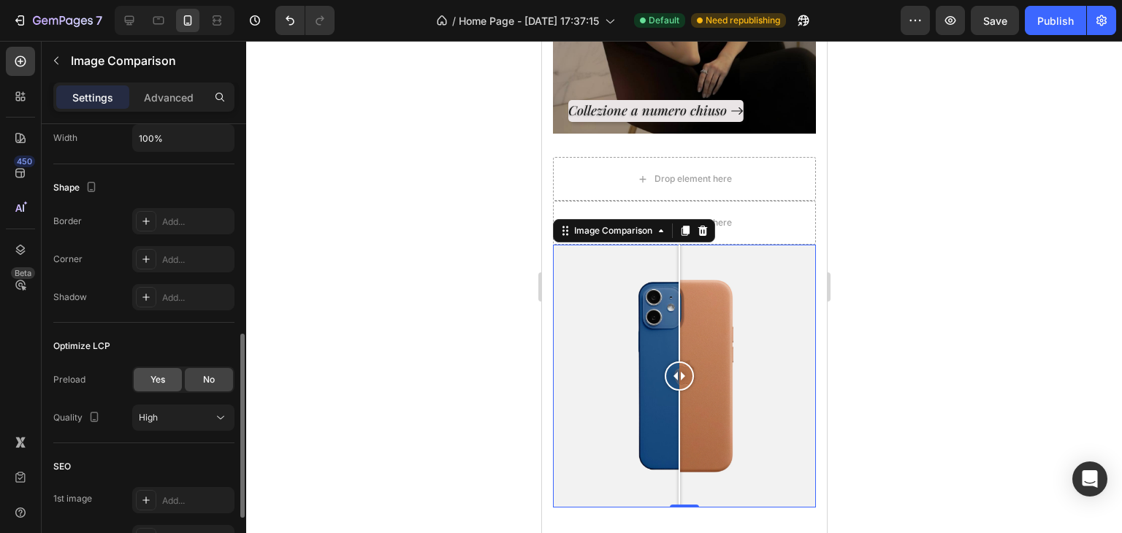
click at [148, 373] on div "Yes" at bounding box center [158, 379] width 48 height 23
click at [196, 378] on div "No" at bounding box center [209, 379] width 48 height 23
click at [154, 411] on div "High" at bounding box center [183, 418] width 89 height 15
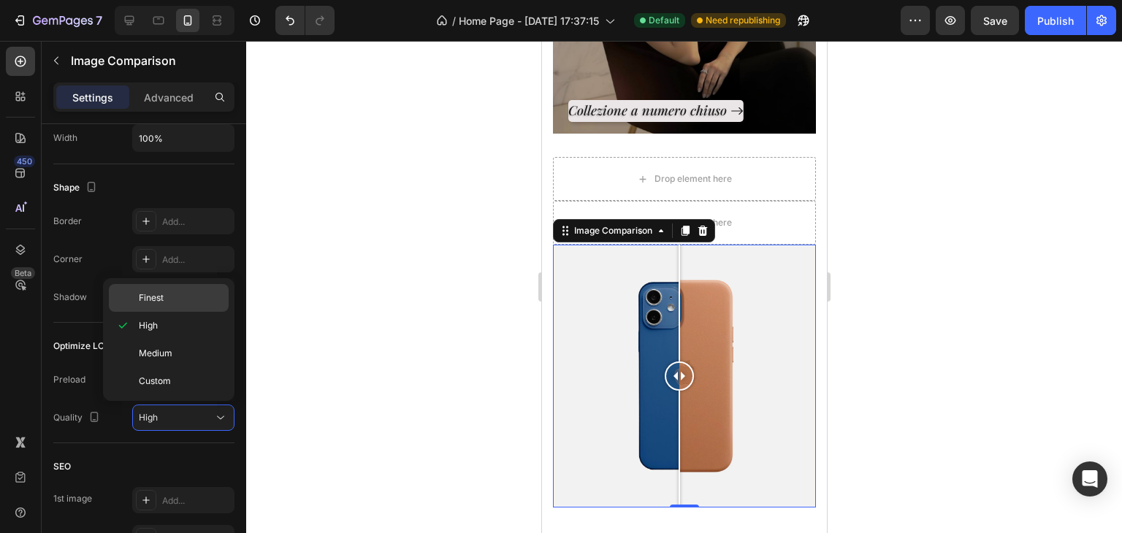
click at [176, 308] on div "Finest" at bounding box center [169, 298] width 120 height 28
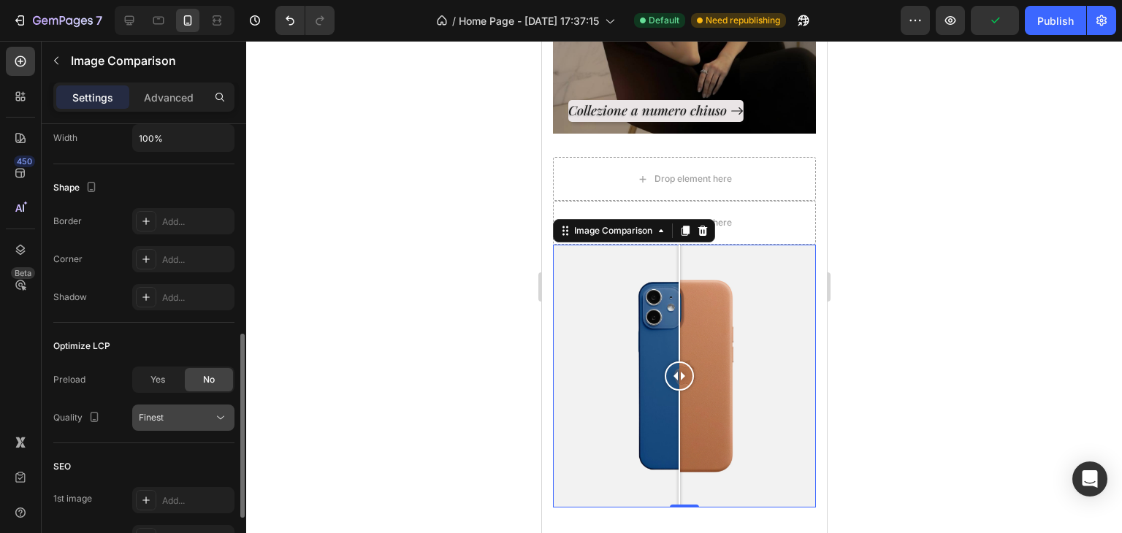
click at [166, 414] on div "Finest" at bounding box center [176, 417] width 75 height 13
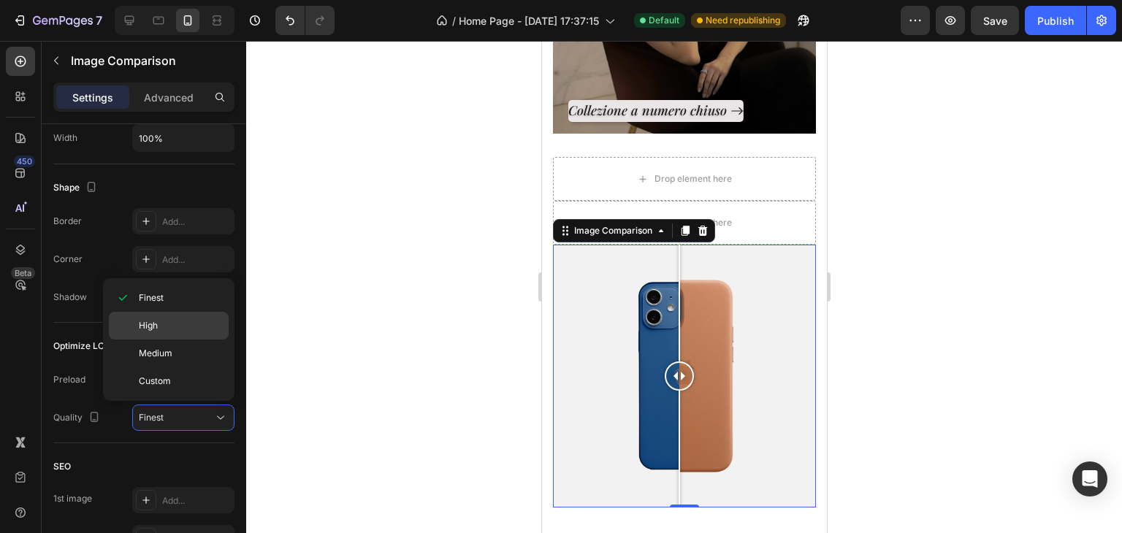
click at [189, 319] on p "High" at bounding box center [180, 325] width 83 height 13
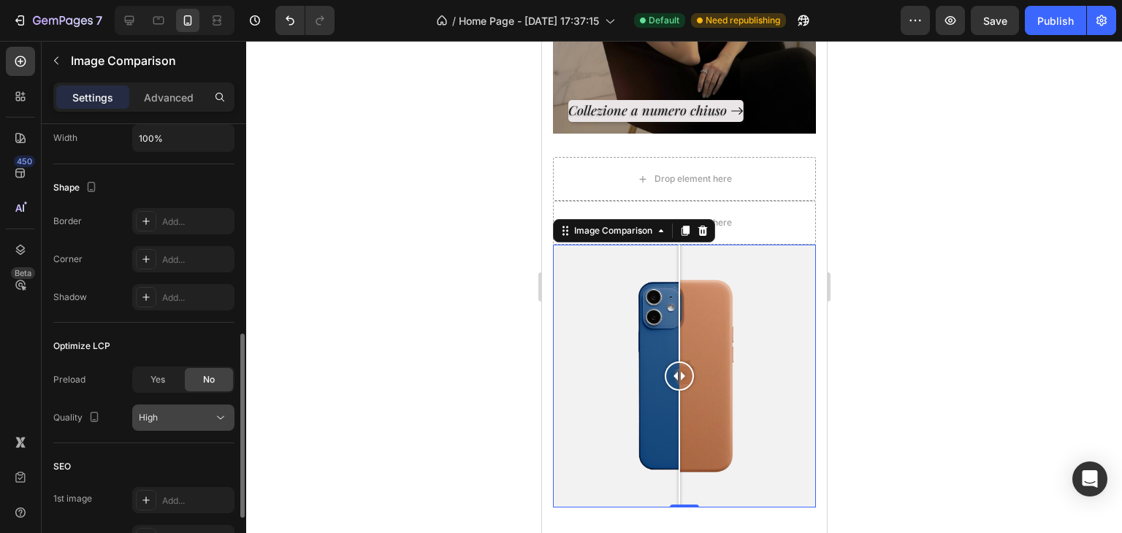
click at [189, 411] on div "High" at bounding box center [176, 417] width 75 height 13
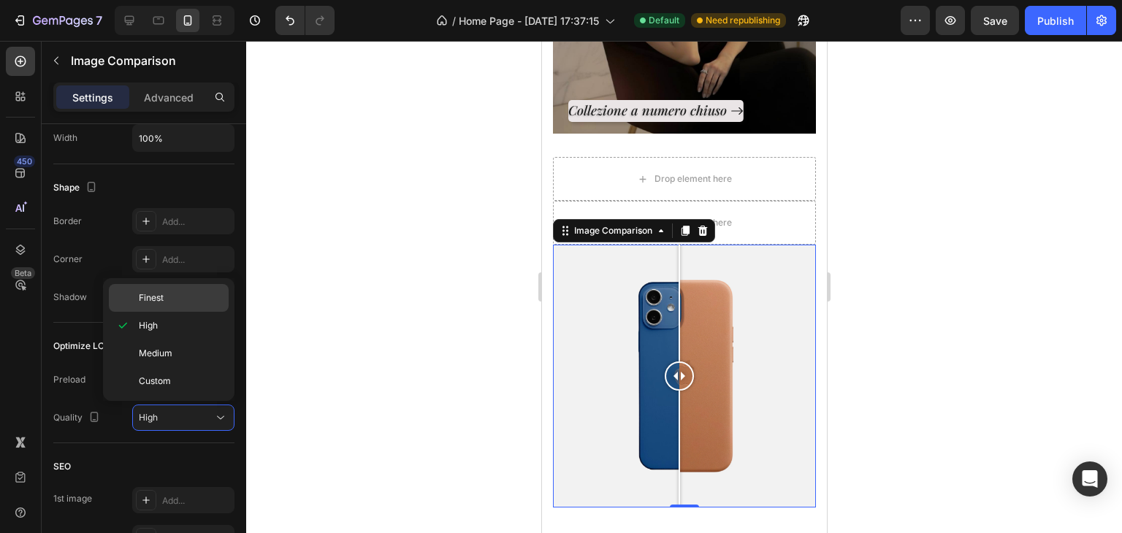
click at [152, 304] on span "Finest" at bounding box center [151, 298] width 25 height 13
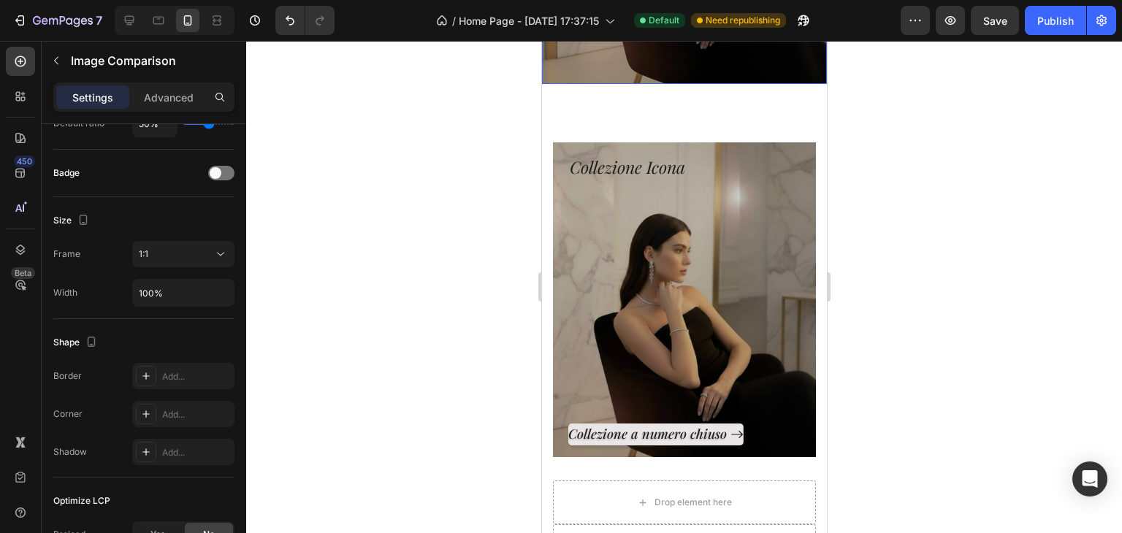
scroll to position [658, 0]
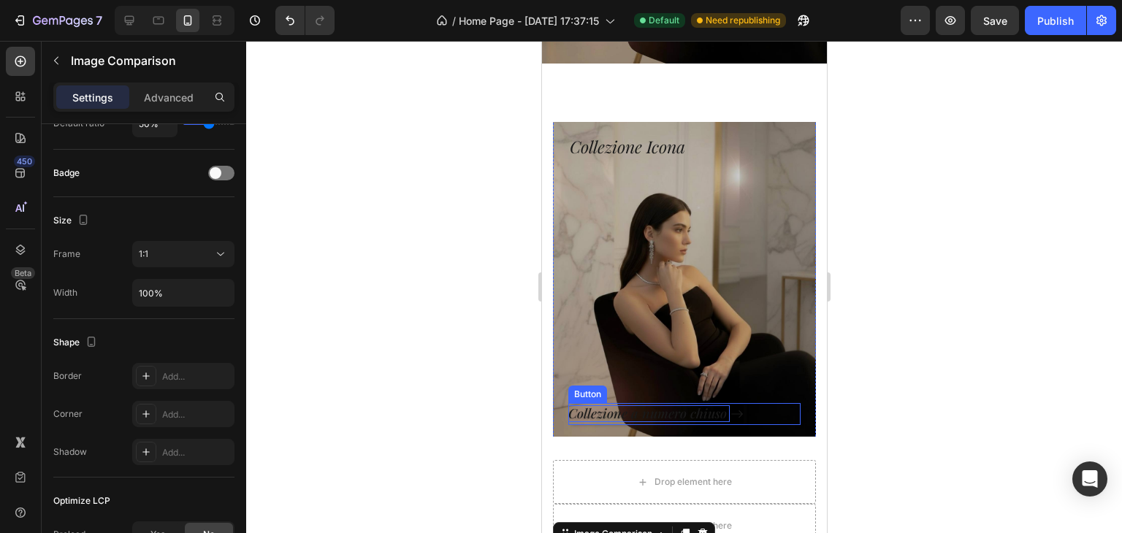
click at [574, 406] on p "Collezione a numero chiuso" at bounding box center [648, 414] width 161 height 17
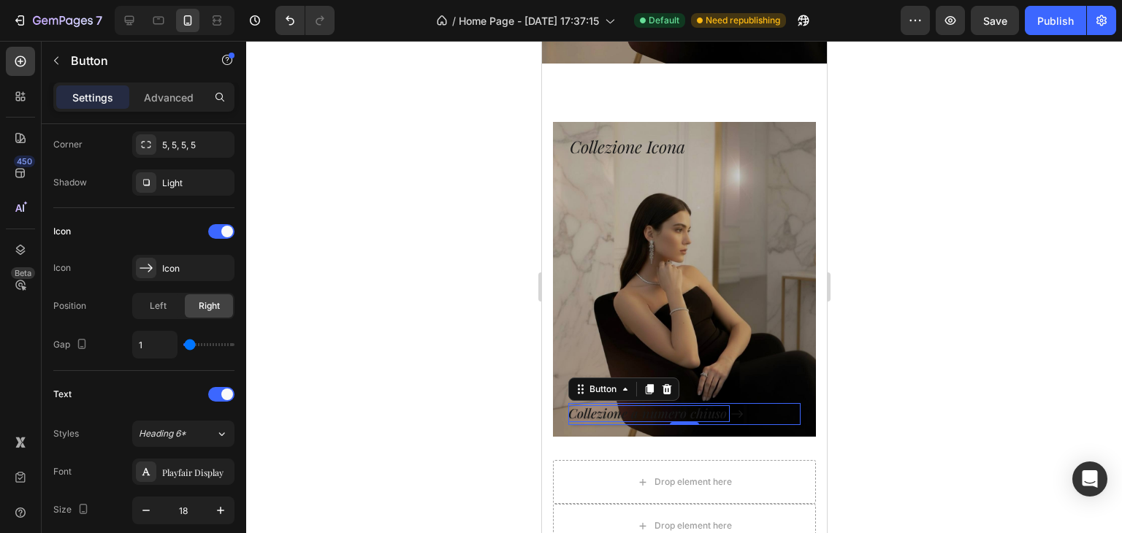
scroll to position [0, 0]
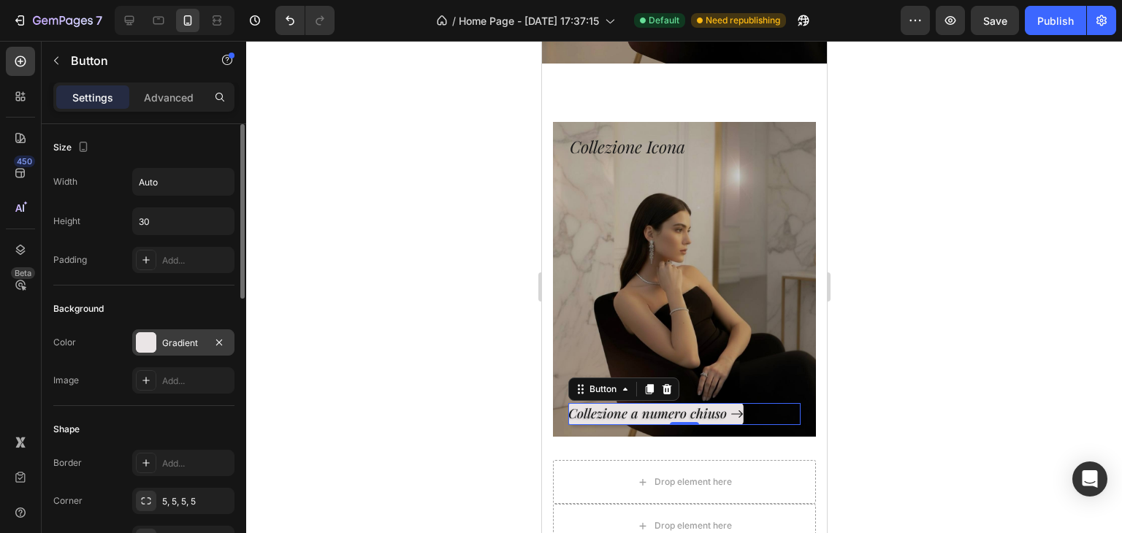
click at [158, 351] on div "Gradient" at bounding box center [183, 343] width 102 height 26
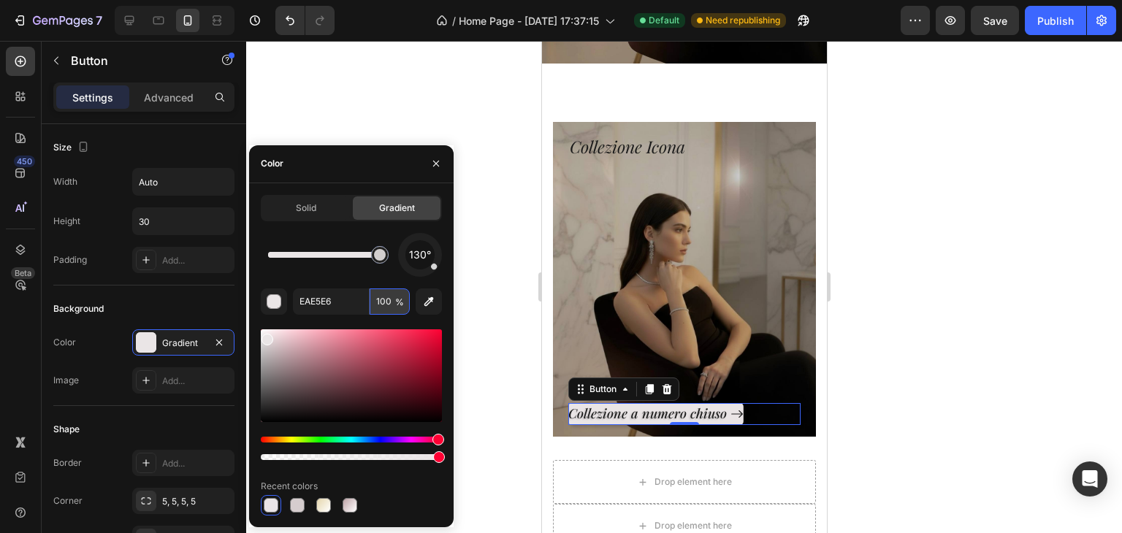
click at [392, 298] on input "100" at bounding box center [390, 302] width 40 height 26
type input "7"
type input "5"
type input "3"
type input "50"
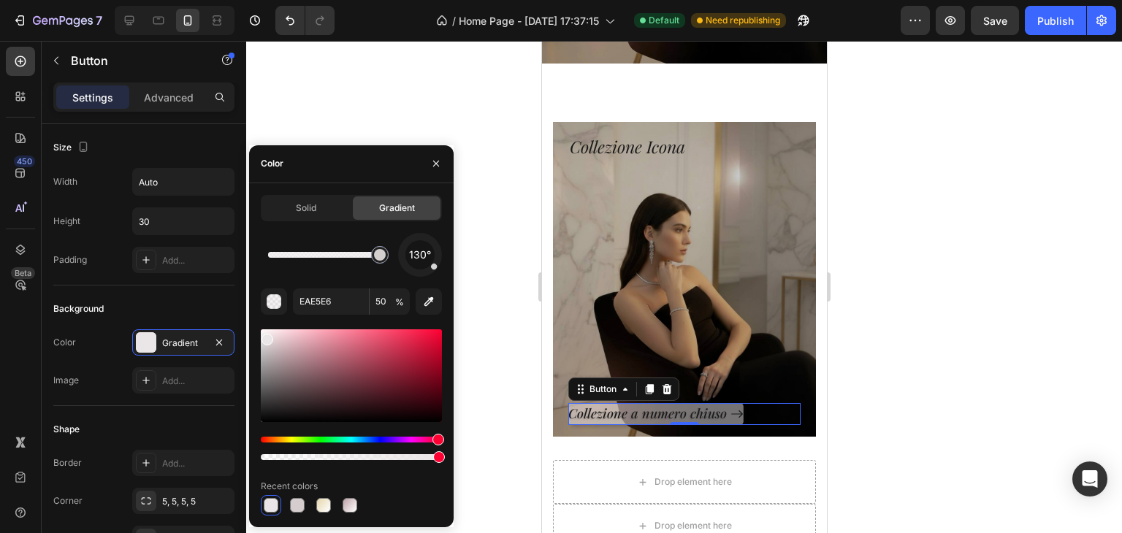
click at [479, 278] on div at bounding box center [684, 287] width 876 height 492
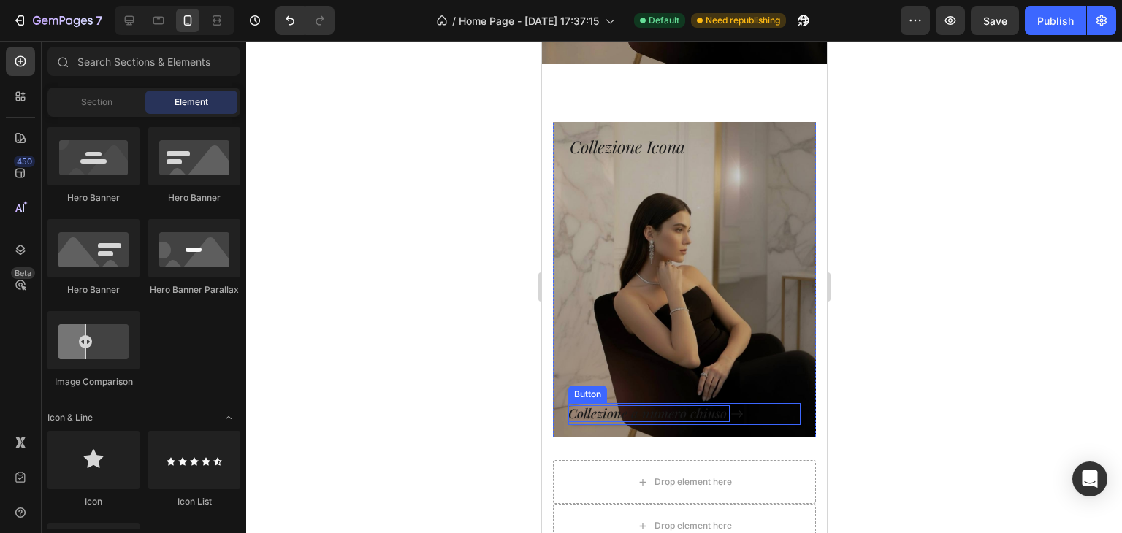
click at [637, 406] on p "Collezione a numero chiuso" at bounding box center [648, 414] width 161 height 17
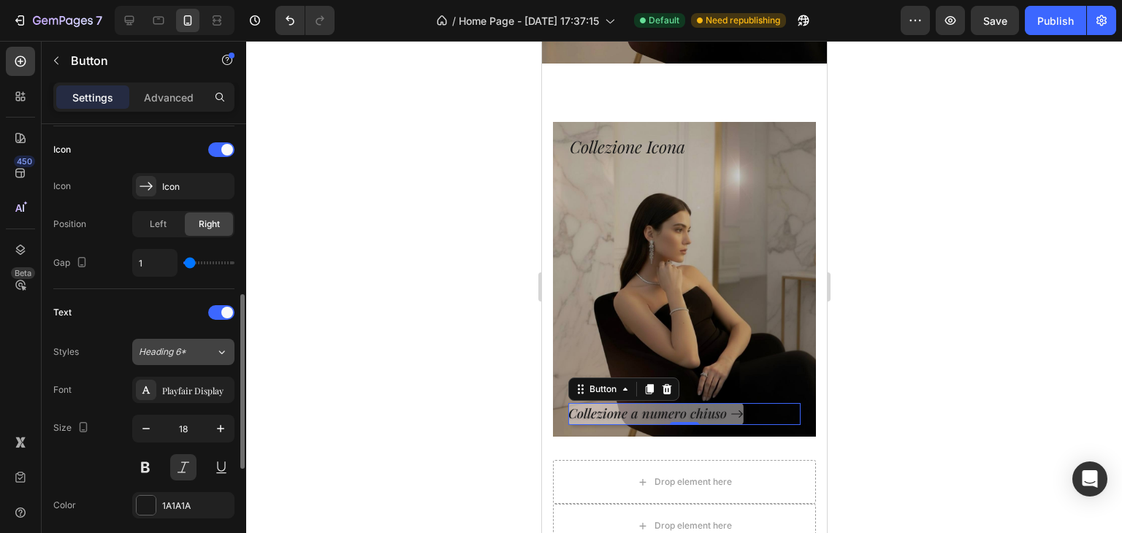
scroll to position [511, 0]
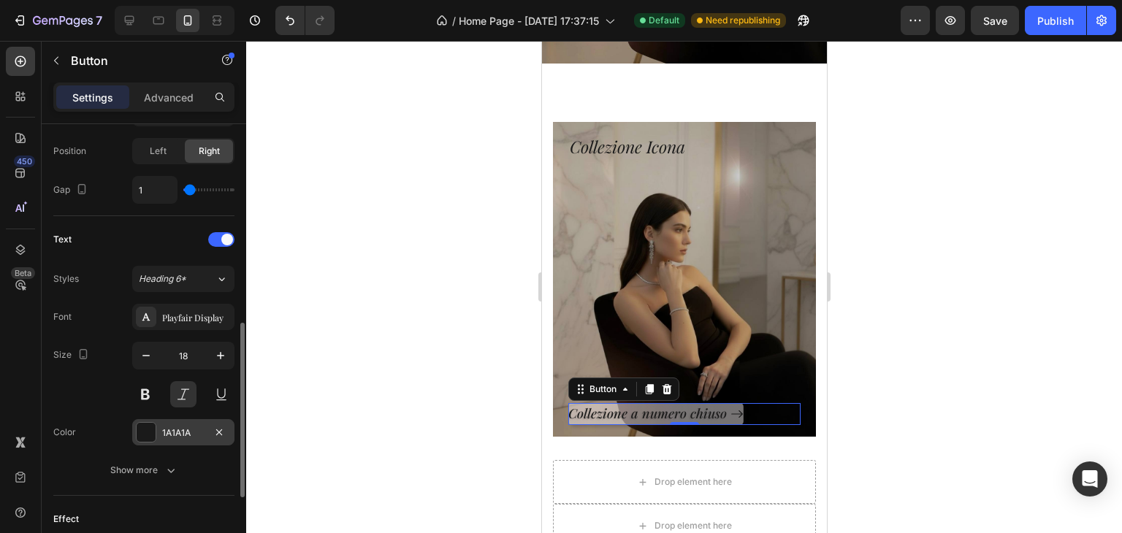
click at [187, 430] on div "1A1A1A" at bounding box center [183, 433] width 42 height 13
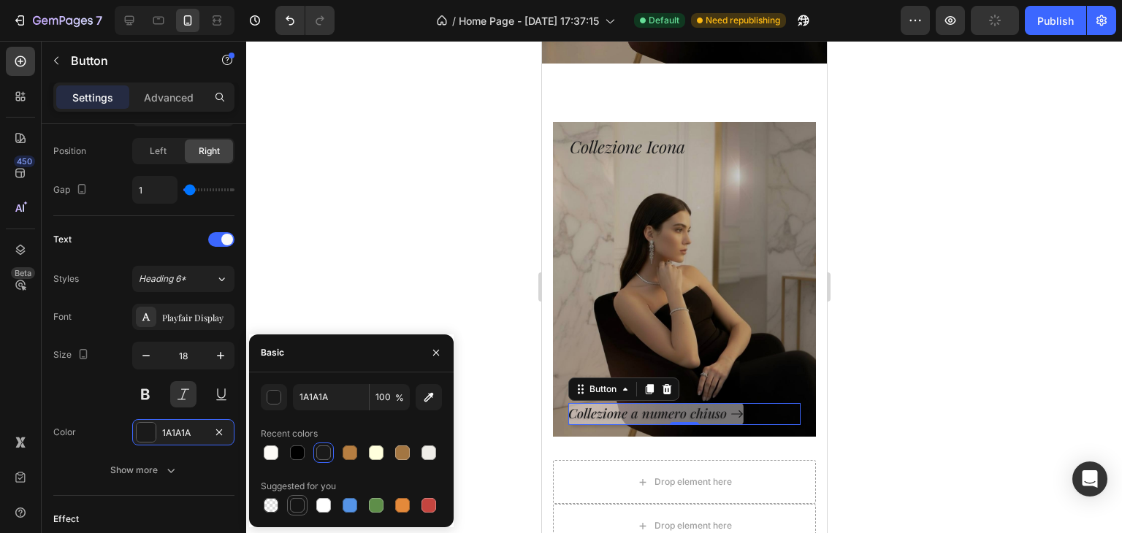
click at [291, 504] on div at bounding box center [297, 505] width 15 height 15
type input "151515"
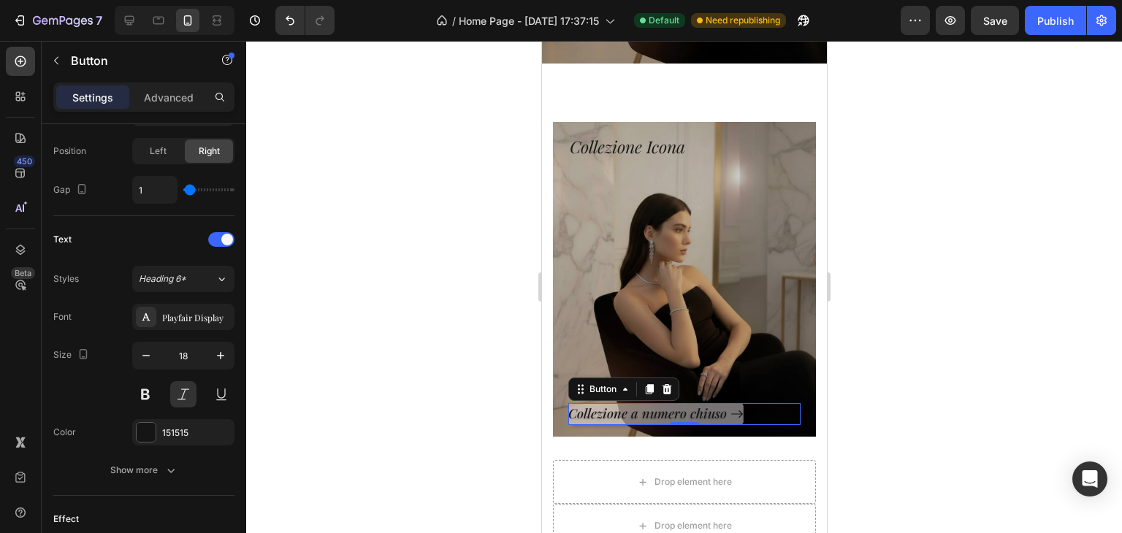
click at [449, 218] on div at bounding box center [684, 287] width 876 height 492
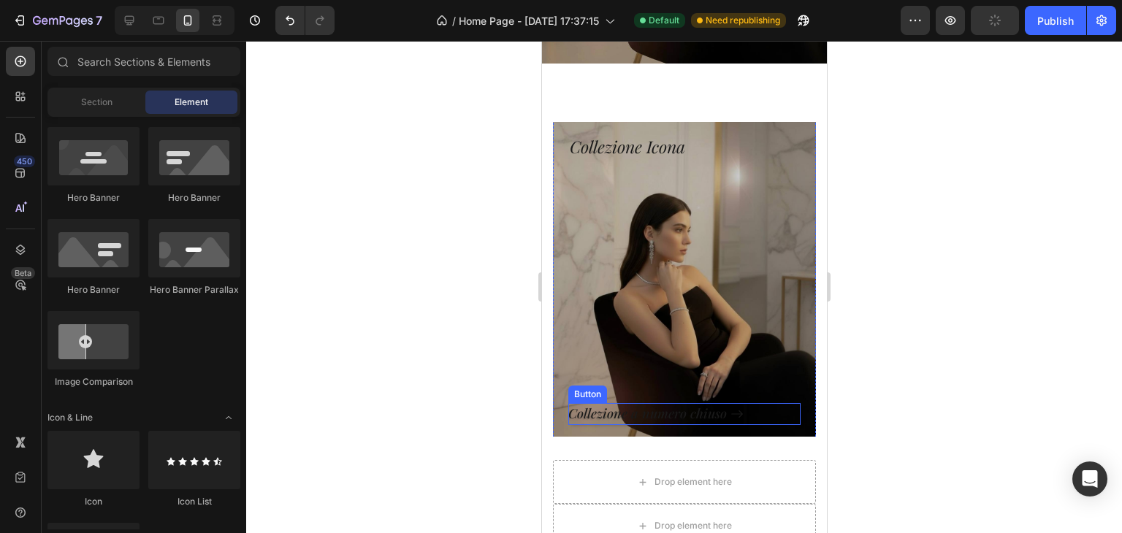
click at [730, 408] on icon "<p>Collezione a numero chiuso</p>" at bounding box center [736, 414] width 13 height 13
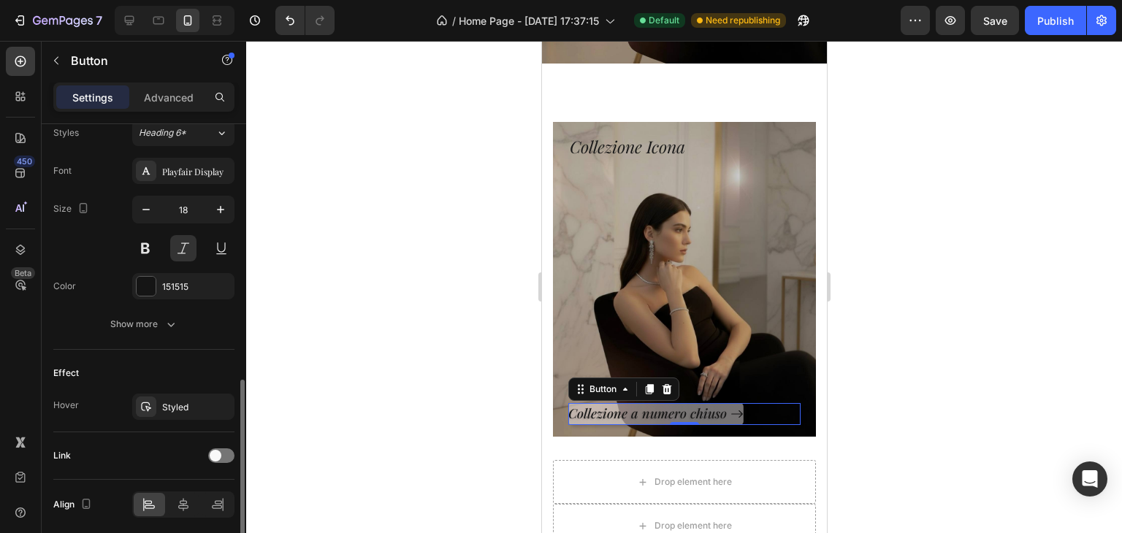
scroll to position [710, 0]
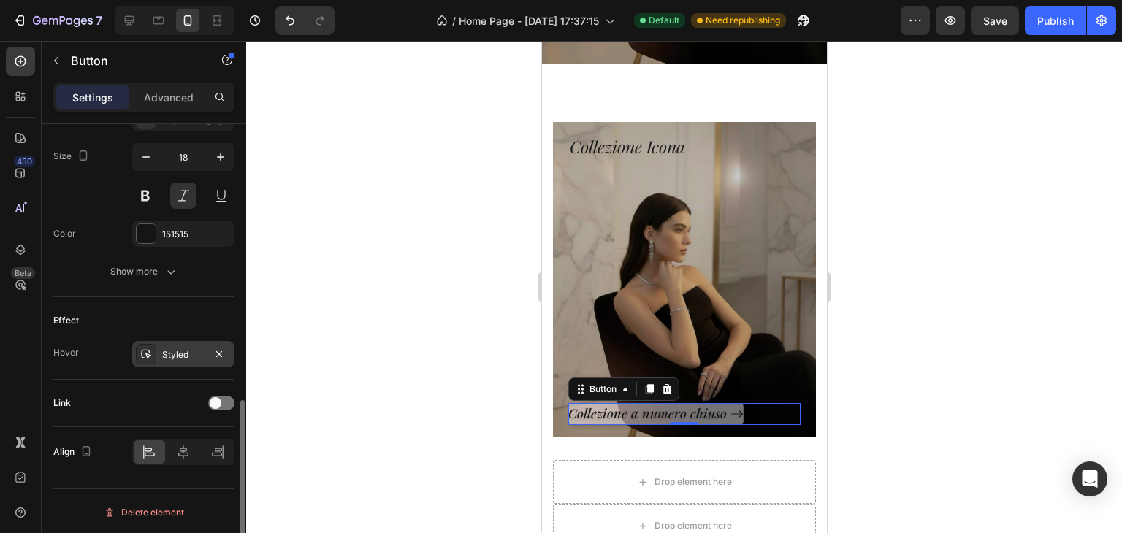
click at [170, 349] on div "Styled" at bounding box center [183, 355] width 42 height 13
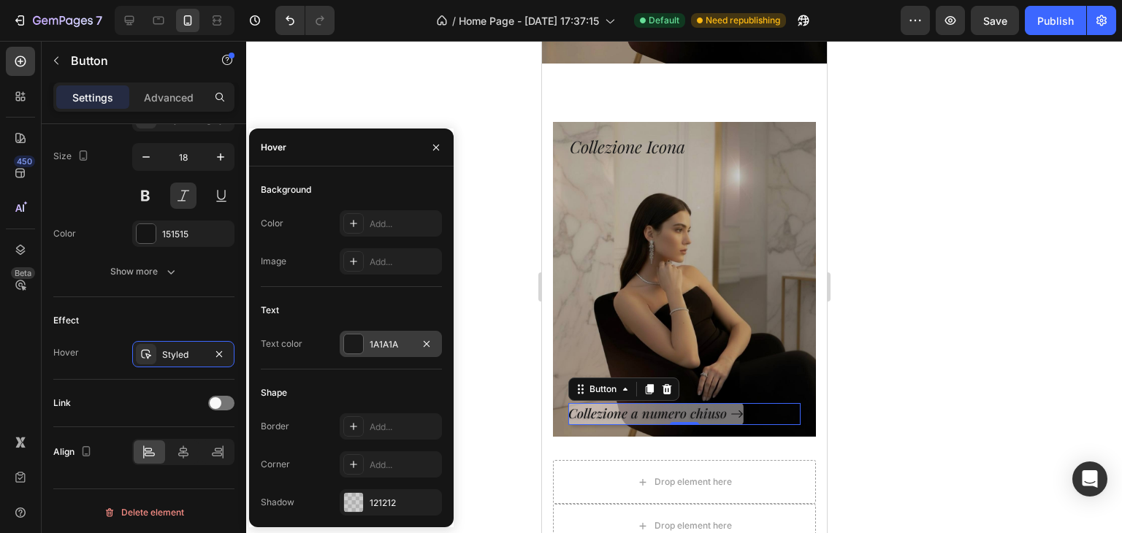
click at [383, 349] on div "1A1A1A" at bounding box center [391, 344] width 42 height 13
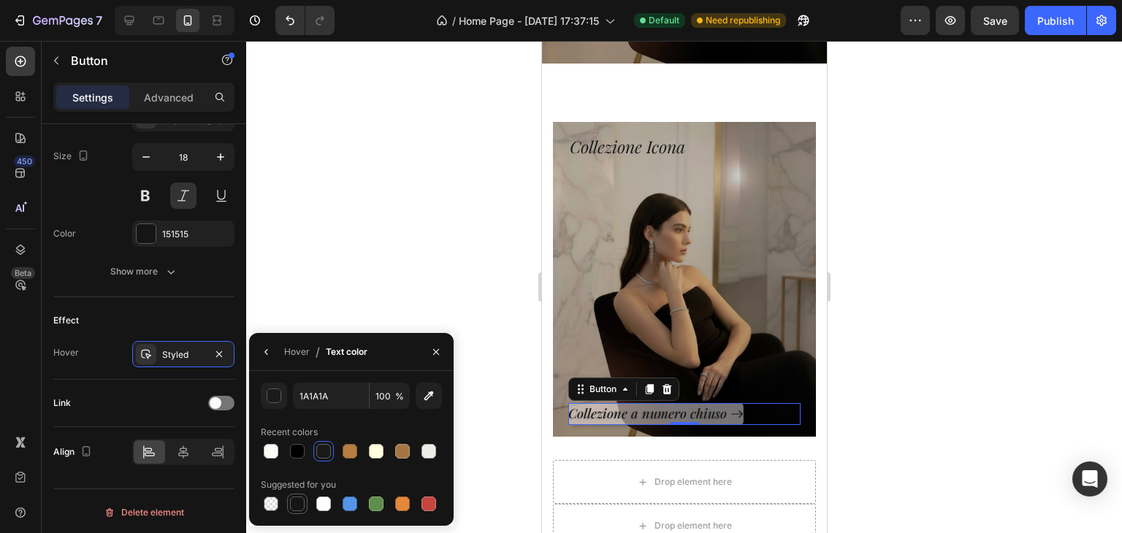
click at [302, 505] on div at bounding box center [297, 504] width 15 height 15
type input "151515"
click at [289, 352] on div "Hover" at bounding box center [297, 352] width 26 height 13
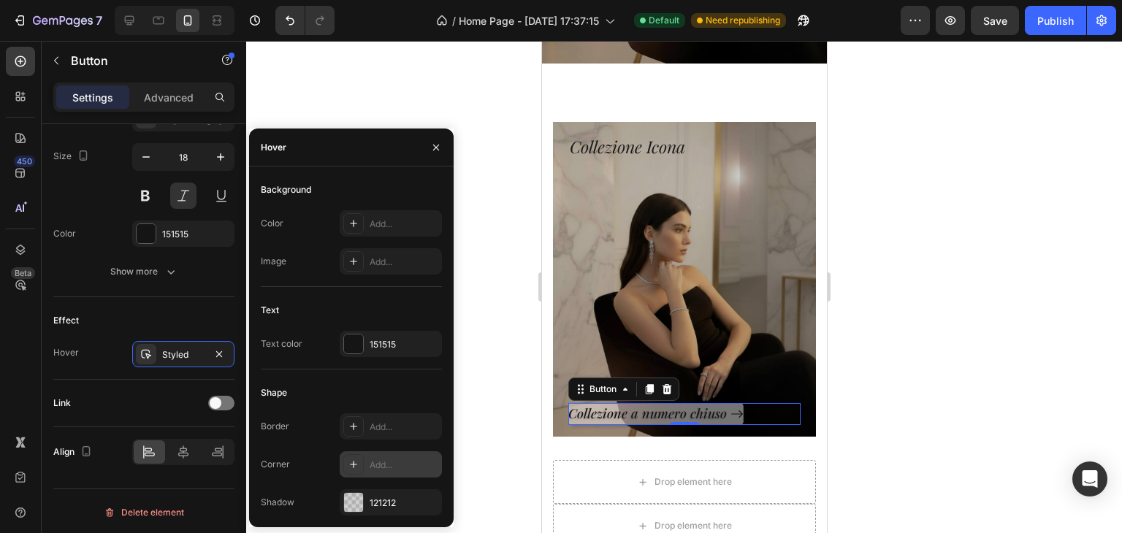
click at [388, 472] on div "Add..." at bounding box center [391, 465] width 102 height 26
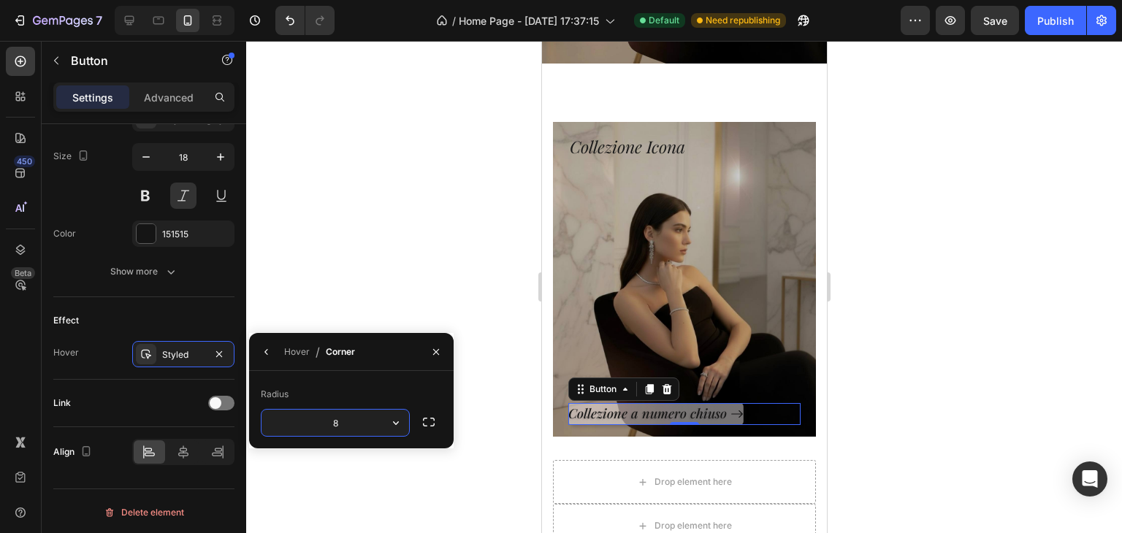
type input "5"
click at [262, 346] on icon "button" at bounding box center [267, 352] width 12 height 12
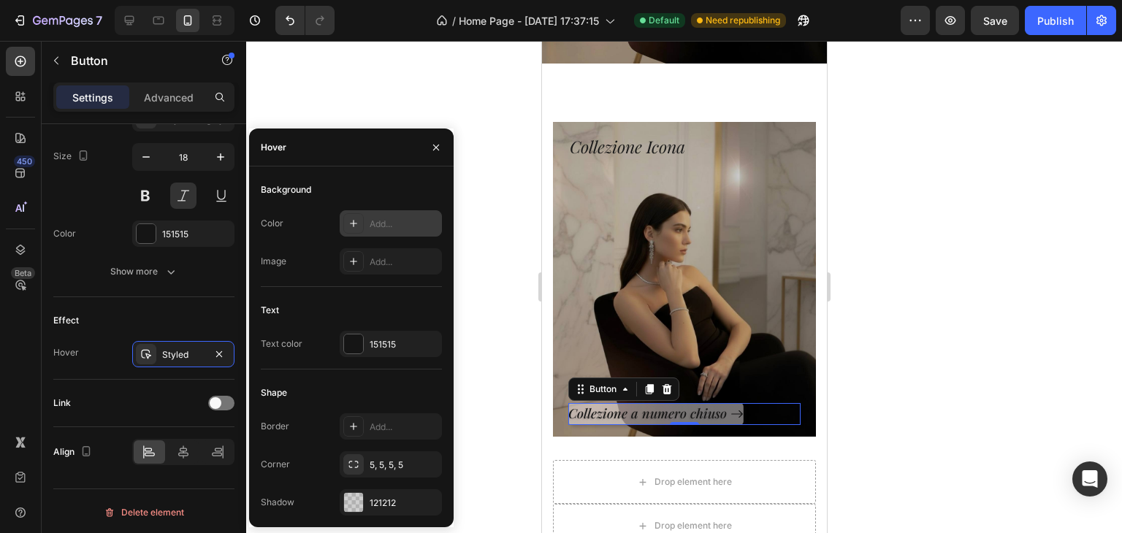
click at [415, 229] on div "Add..." at bounding box center [404, 224] width 69 height 13
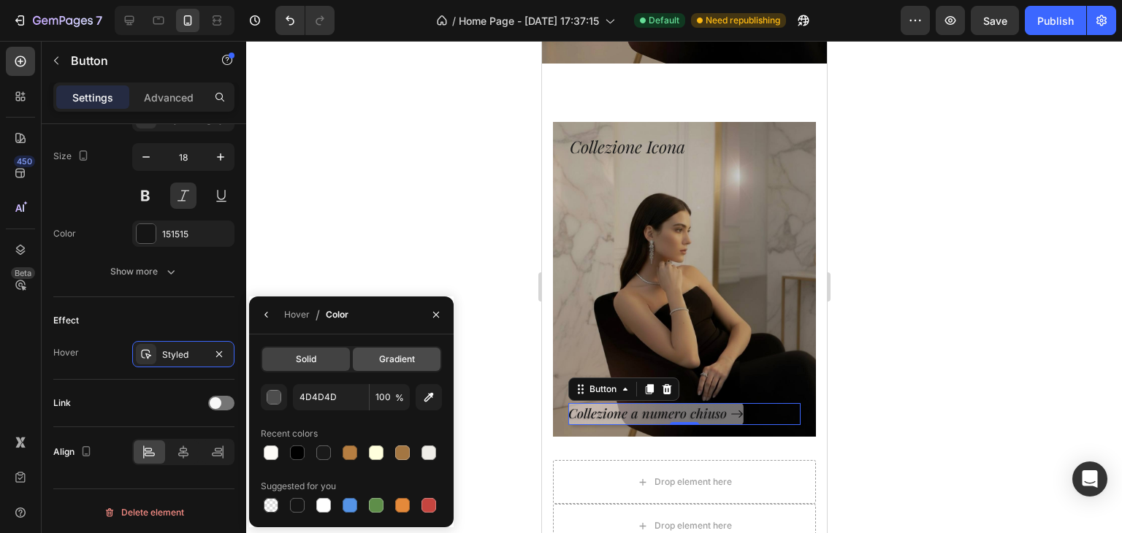
click at [406, 356] on span "Gradient" at bounding box center [397, 359] width 36 height 13
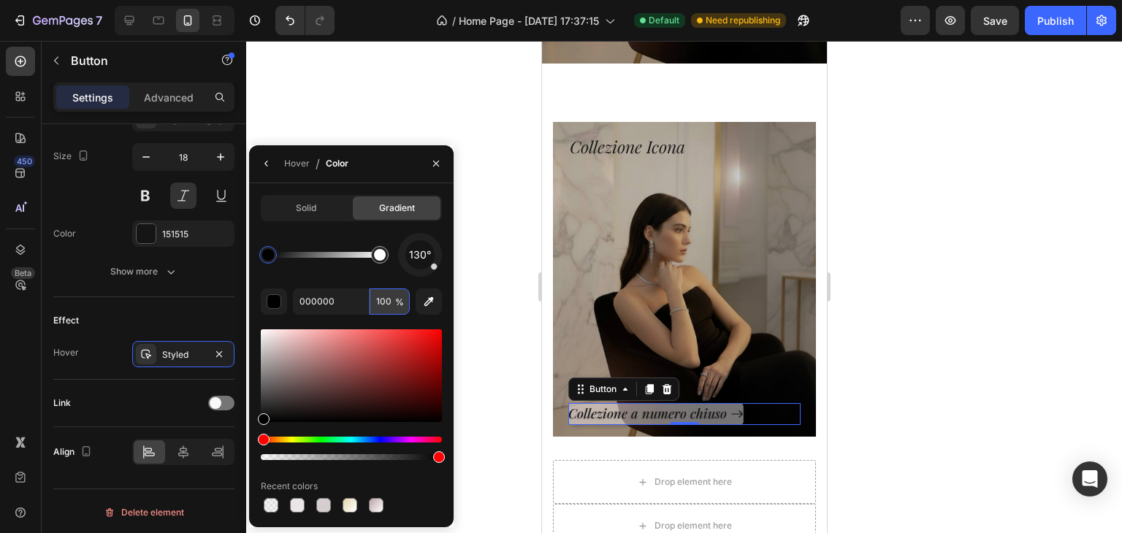
click at [376, 300] on input "100" at bounding box center [390, 302] width 40 height 26
type input "40"
click at [297, 502] on div at bounding box center [297, 505] width 15 height 15
type input "D3CFCF"
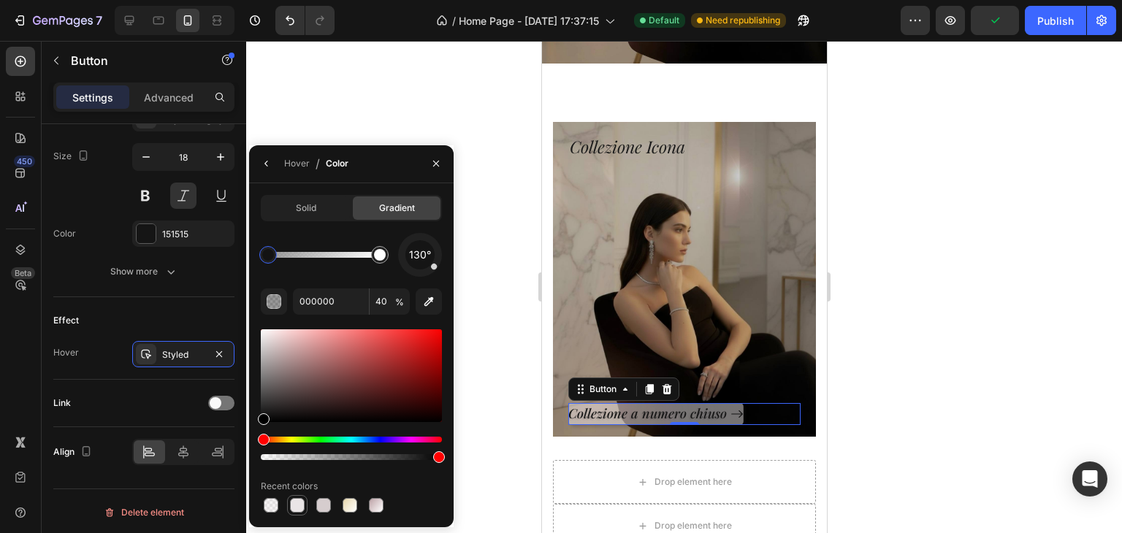
type input "100"
click at [502, 298] on div at bounding box center [684, 287] width 876 height 492
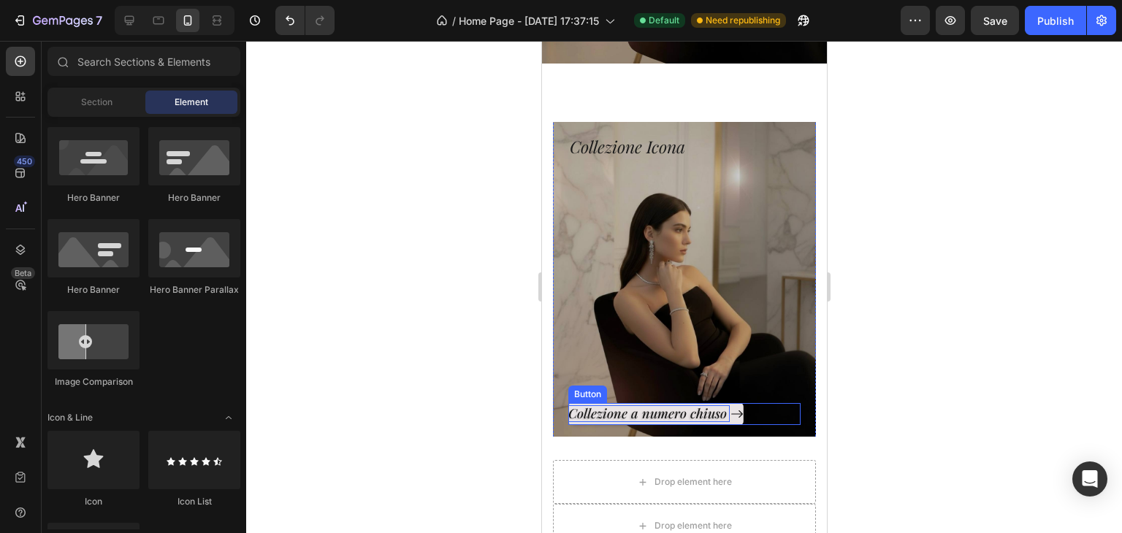
click at [581, 406] on p "Collezione a numero chiuso" at bounding box center [648, 414] width 161 height 17
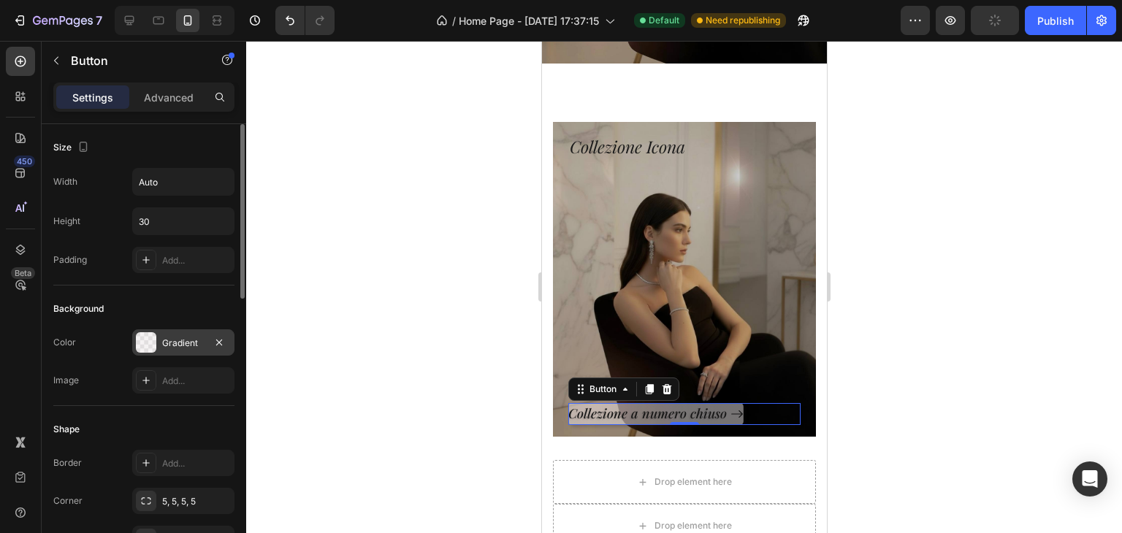
click at [164, 339] on div "Gradient" at bounding box center [183, 343] width 42 height 13
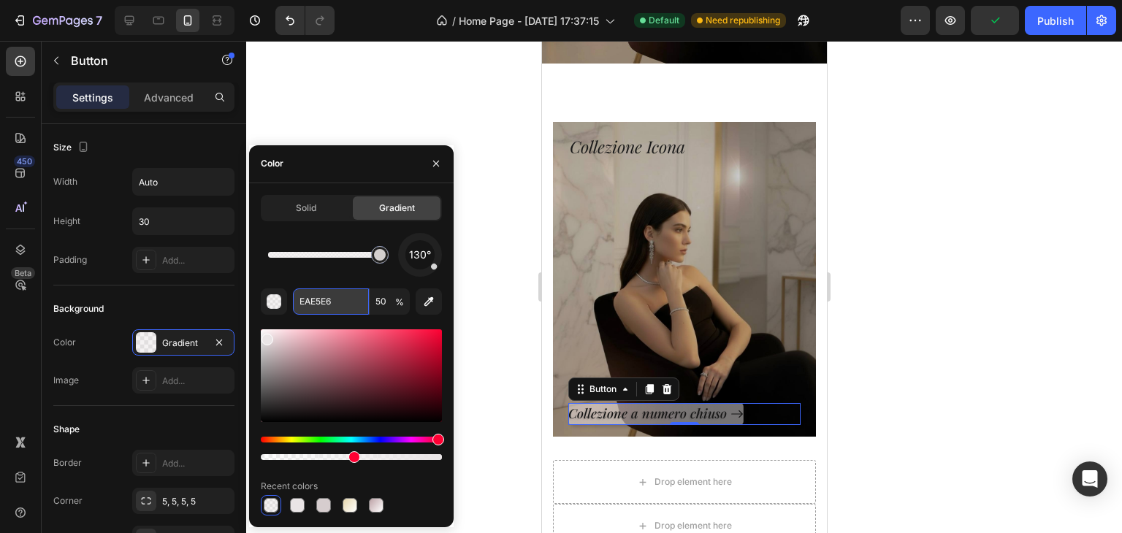
click at [315, 305] on input "EAE5E6" at bounding box center [331, 302] width 76 height 26
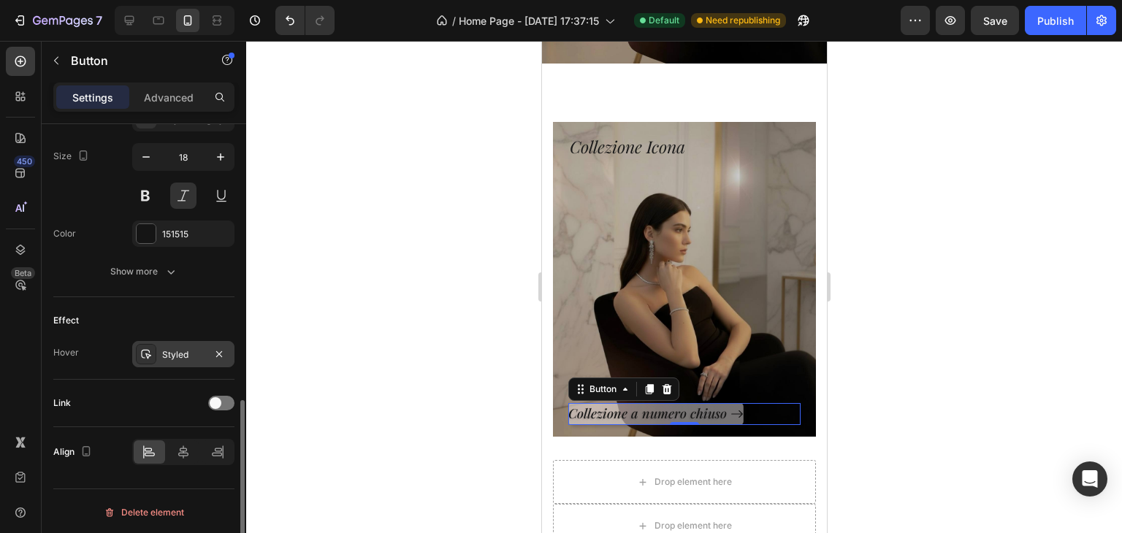
click at [187, 356] on div "Styled" at bounding box center [183, 355] width 42 height 13
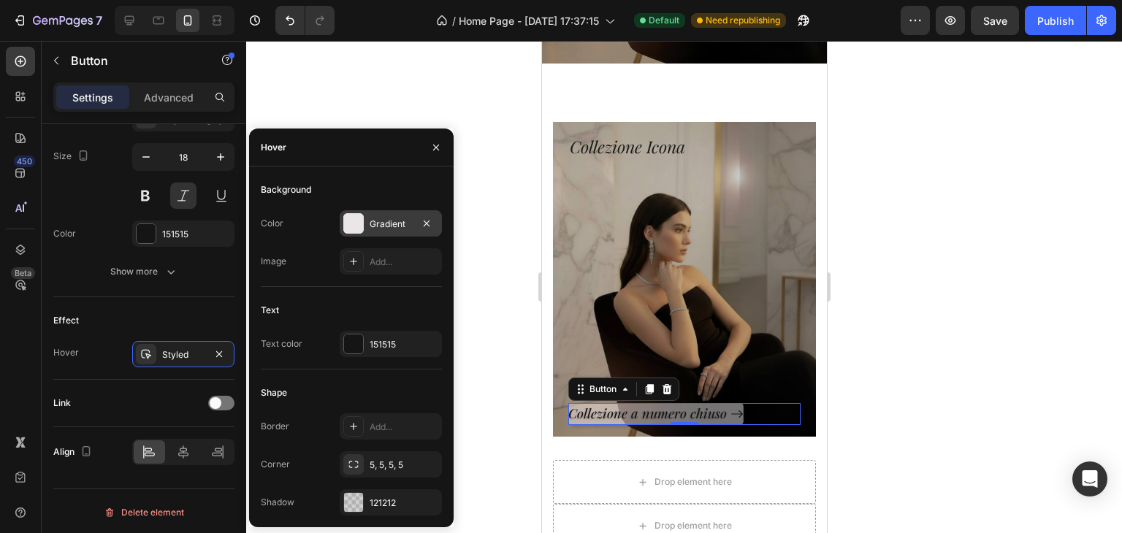
click at [381, 225] on div "Gradient" at bounding box center [391, 224] width 42 height 13
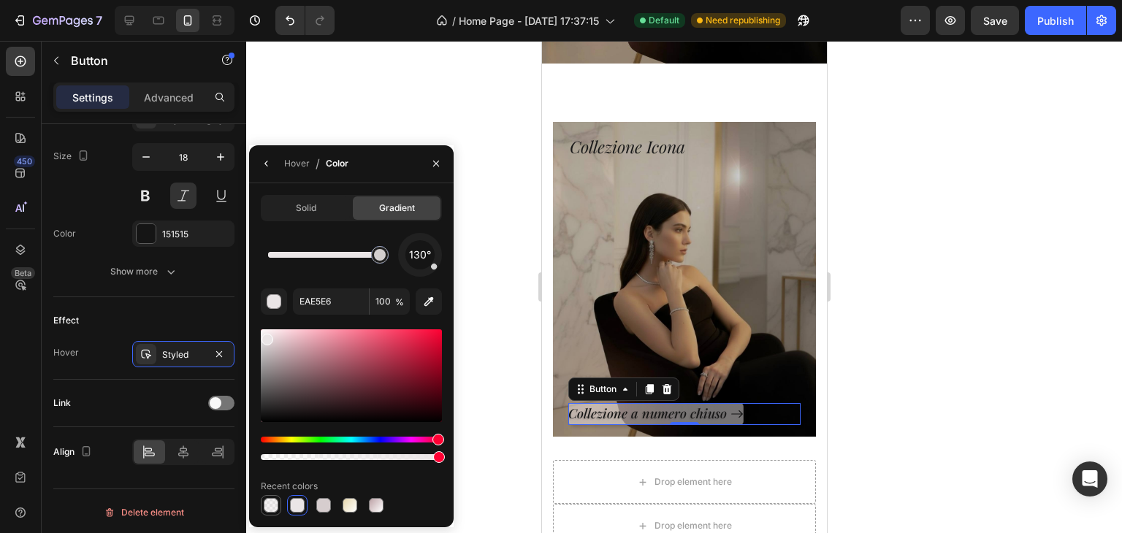
click at [264, 508] on div at bounding box center [271, 505] width 15 height 15
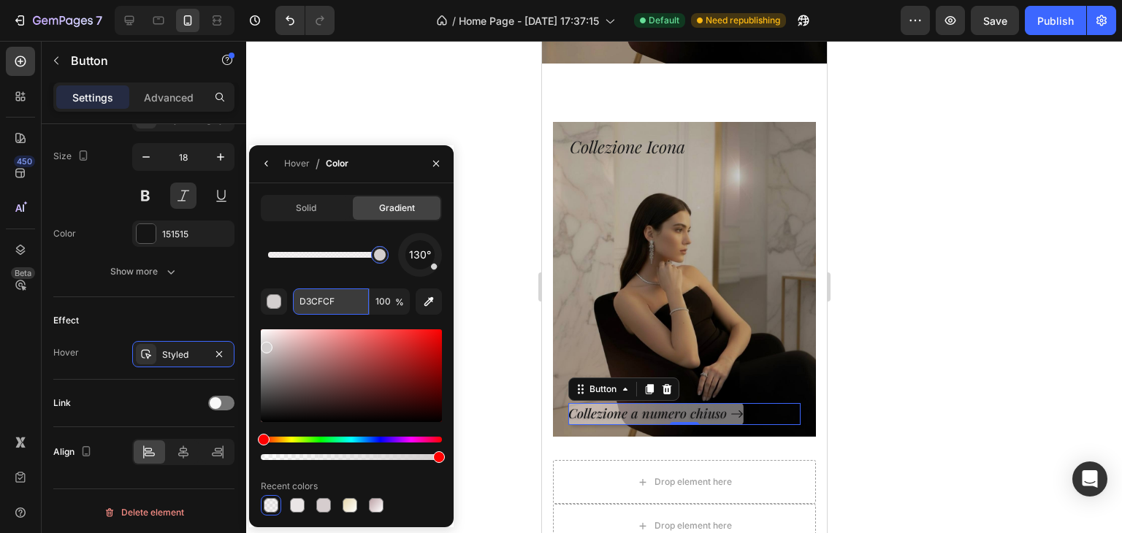
click at [320, 304] on input "D3CFCF" at bounding box center [331, 302] width 76 height 26
paste input "EAE5E6"
type input "EAE5E6"
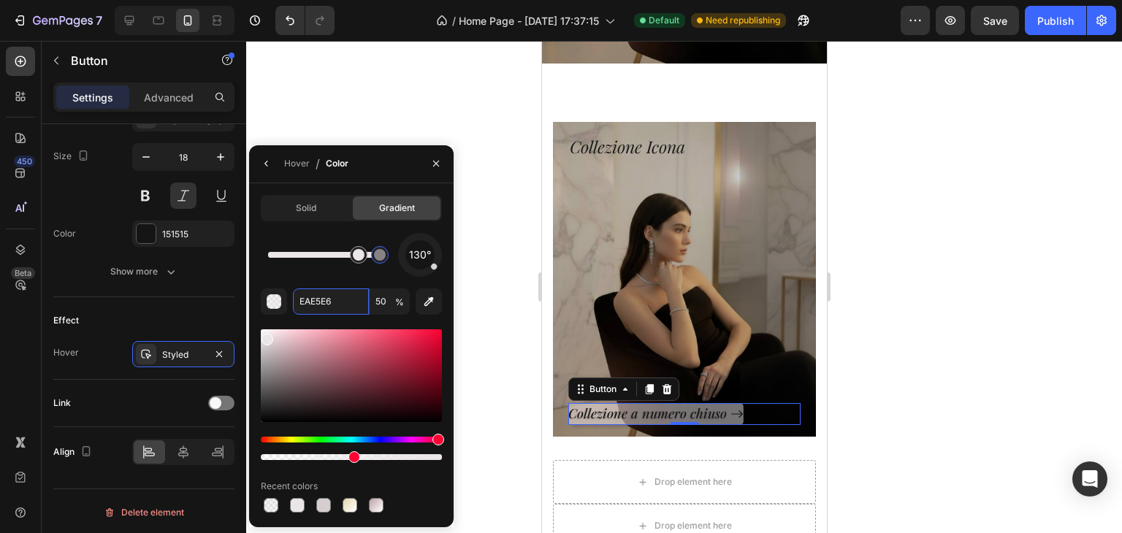
drag, startPoint x: 380, startPoint y: 257, endPoint x: 359, endPoint y: 264, distance: 22.2
click at [357, 262] on div at bounding box center [359, 255] width 26 height 26
drag, startPoint x: 359, startPoint y: 254, endPoint x: 336, endPoint y: 262, distance: 24.7
click at [336, 261] on div at bounding box center [338, 255] width 12 height 12
drag, startPoint x: 337, startPoint y: 258, endPoint x: 357, endPoint y: 255, distance: 19.9
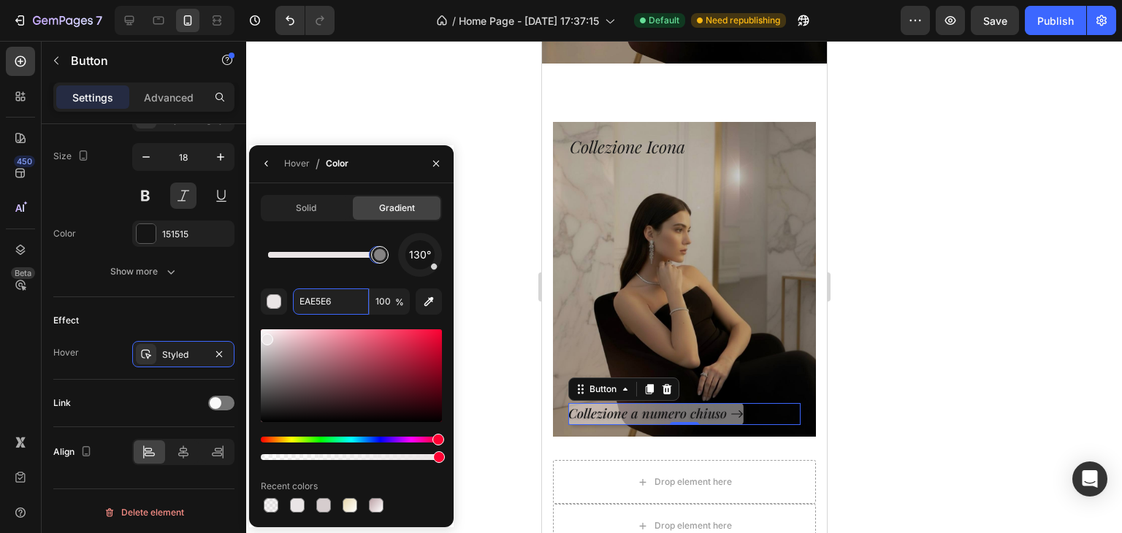
type input "50"
click at [476, 337] on div at bounding box center [684, 287] width 876 height 492
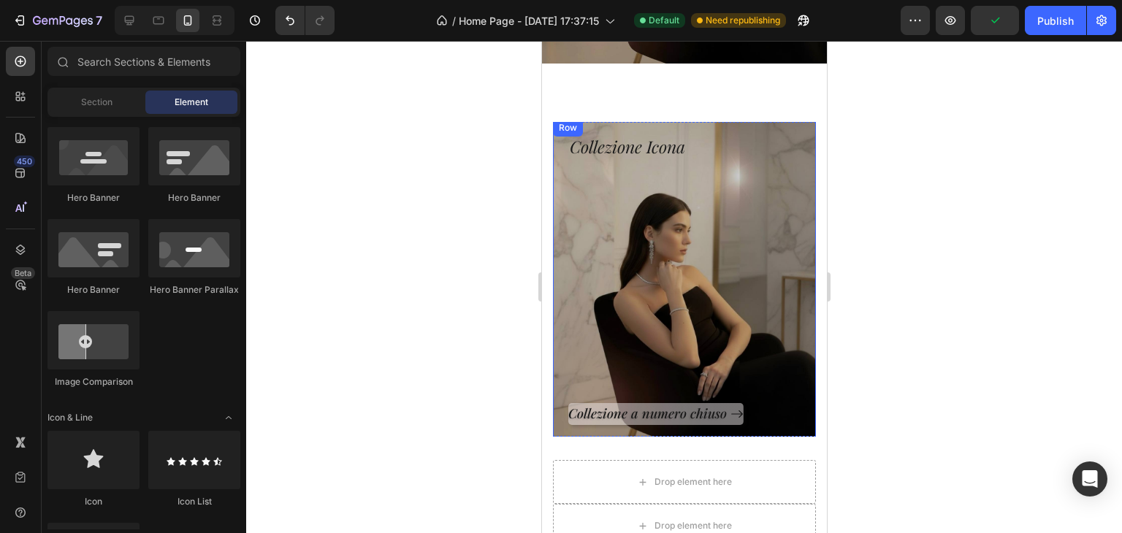
click at [476, 337] on div at bounding box center [684, 287] width 876 height 492
click at [631, 406] on p "Collezione a numero chiuso" at bounding box center [648, 414] width 161 height 17
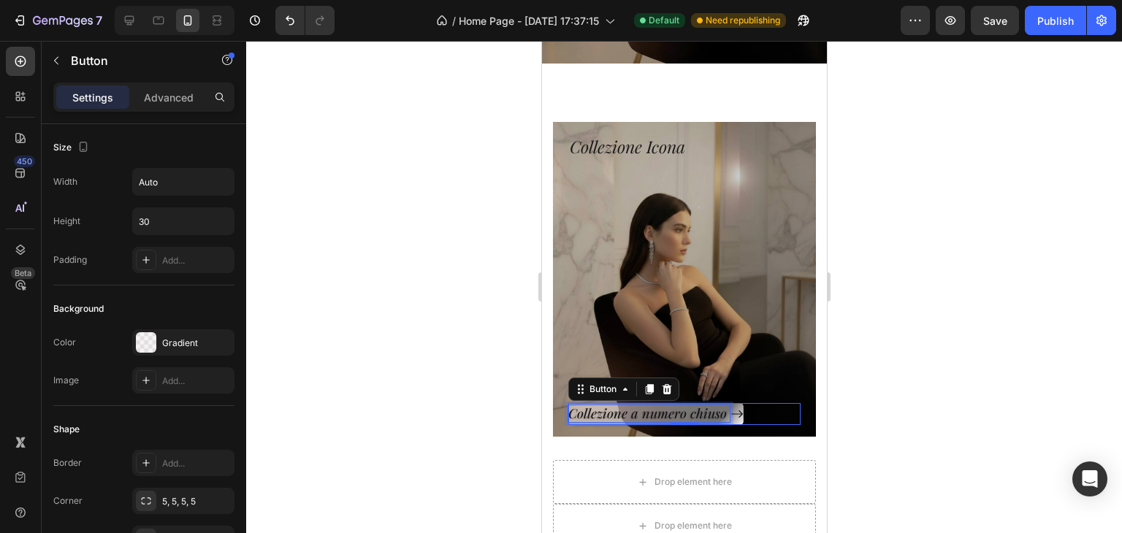
click at [694, 406] on p "Collezione a numero chiuso" at bounding box center [648, 414] width 161 height 17
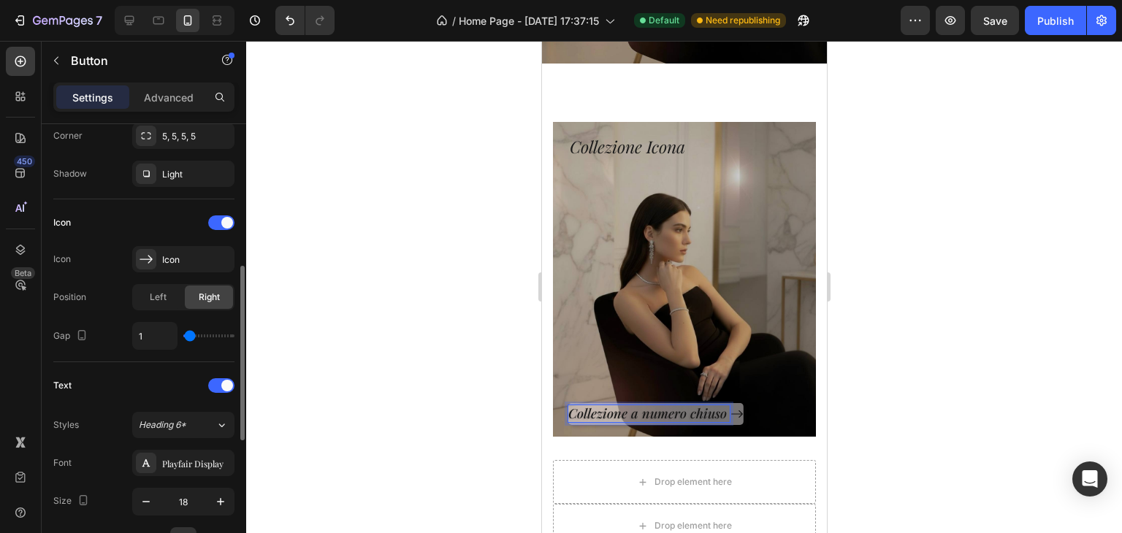
scroll to position [658, 0]
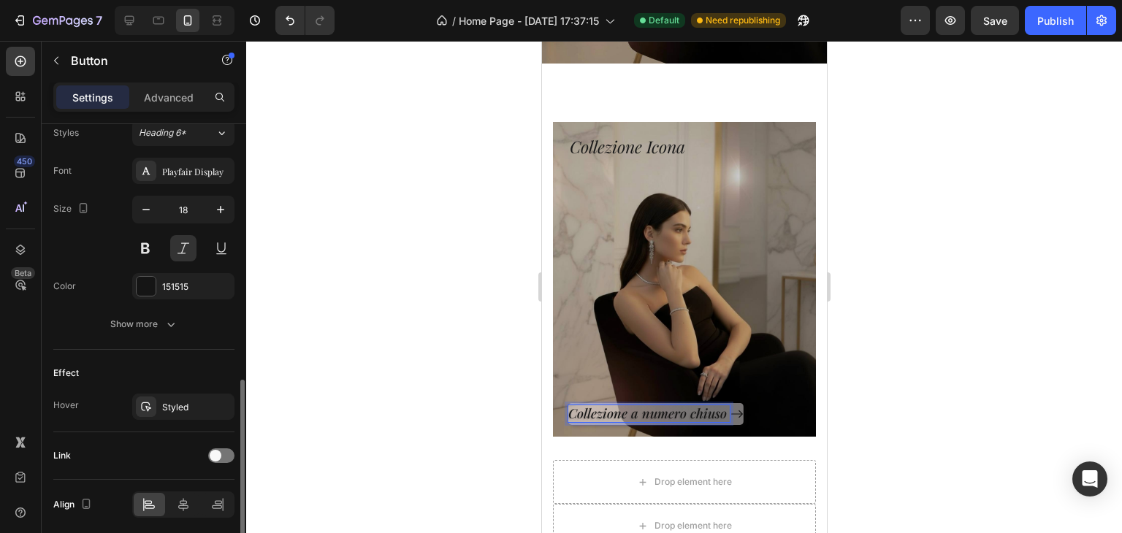
click at [175, 422] on div "Effect Hover Styled" at bounding box center [143, 391] width 181 height 83
click at [189, 402] on div "Styled" at bounding box center [183, 407] width 42 height 13
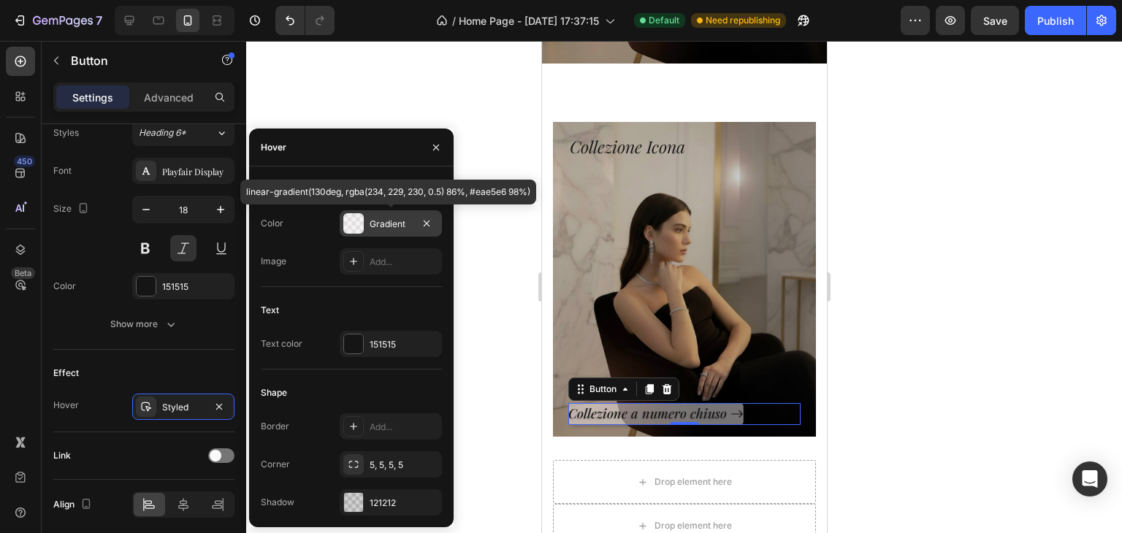
click at [399, 223] on div "Gradient" at bounding box center [391, 224] width 42 height 13
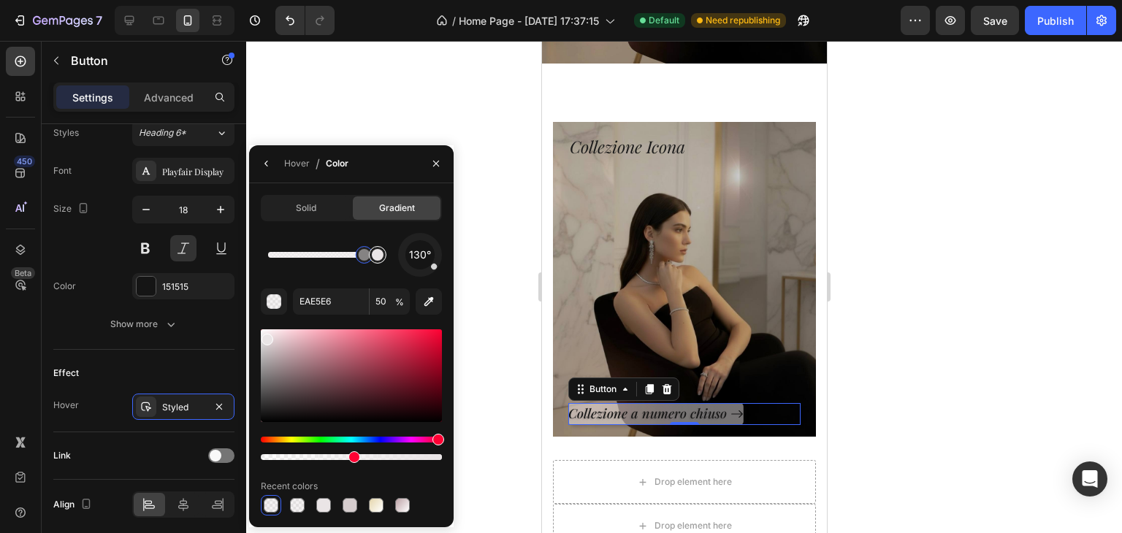
type input "100"
click at [377, 249] on div at bounding box center [378, 255] width 12 height 12
click at [313, 298] on input "EAE5E6" at bounding box center [331, 302] width 76 height 26
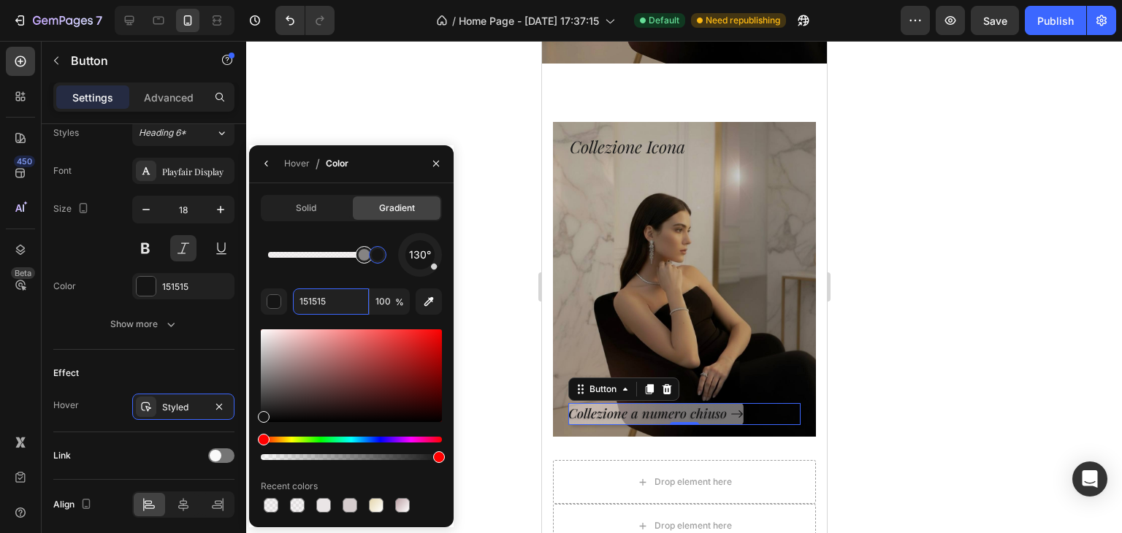
type input "EAE5E6"
type input "50"
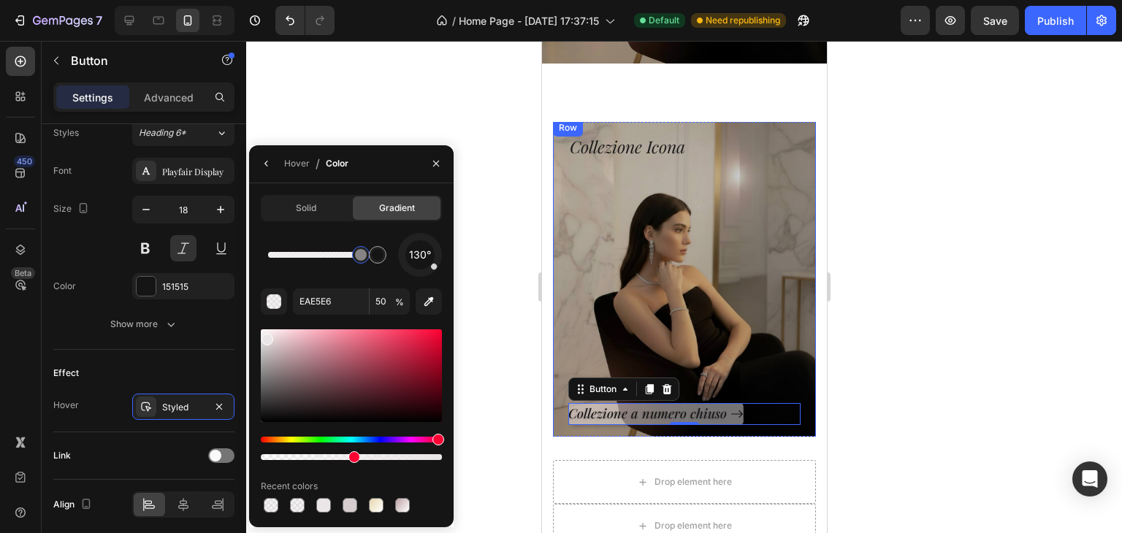
click at [506, 365] on div at bounding box center [684, 287] width 876 height 492
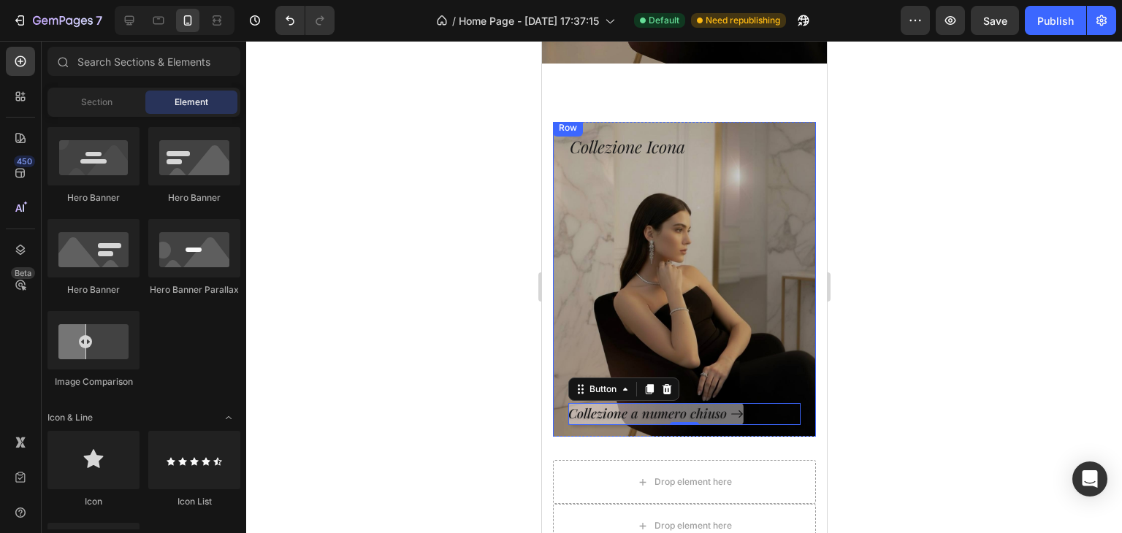
click at [506, 367] on div at bounding box center [684, 287] width 876 height 492
click at [651, 406] on p "Collezione a numero chiuso" at bounding box center [648, 414] width 161 height 17
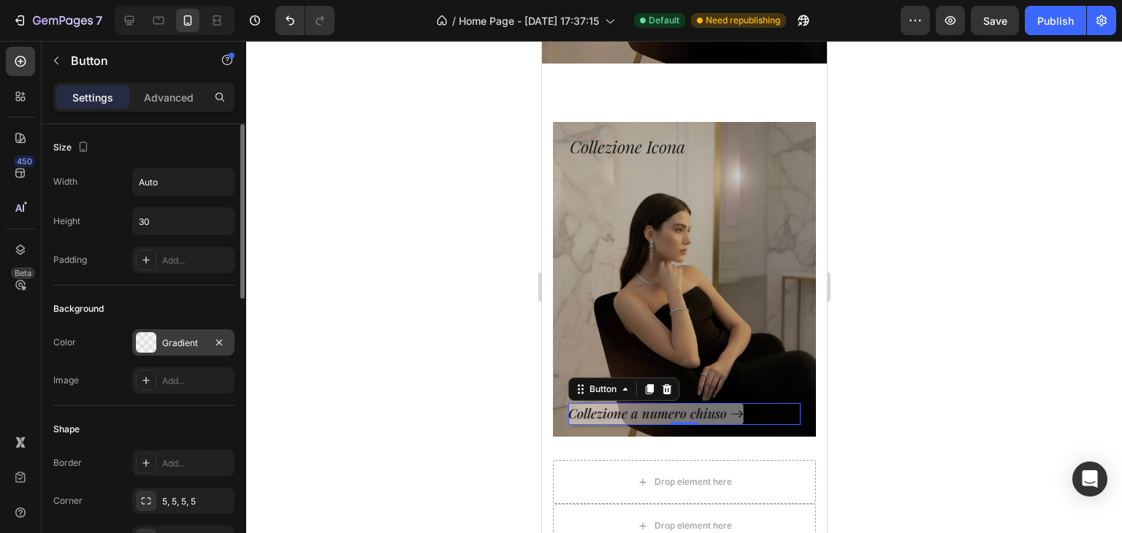
click at [199, 341] on div "Gradient" at bounding box center [183, 343] width 42 height 13
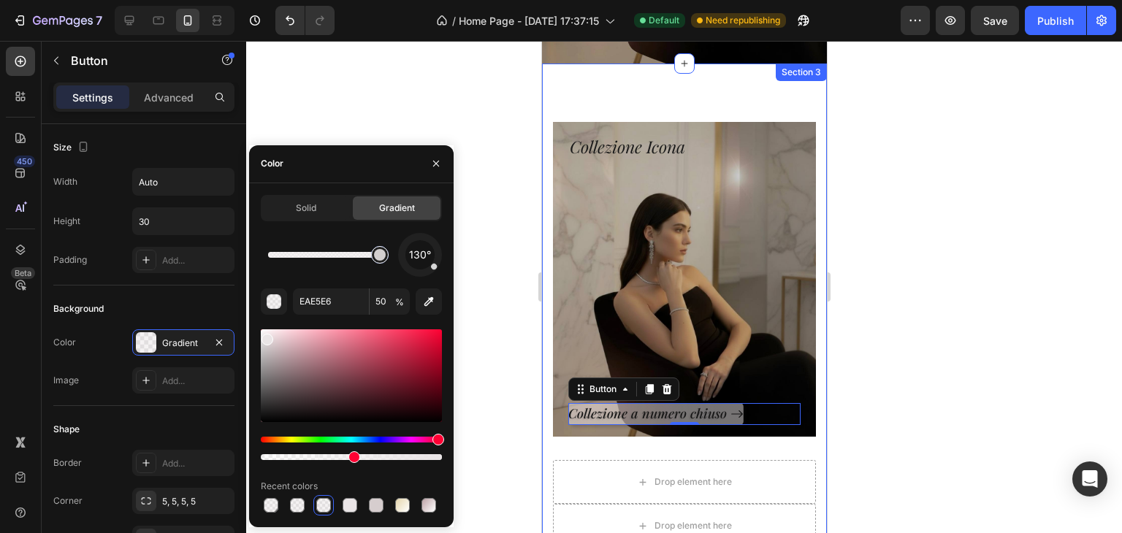
type input "D3CFCF"
type input "100"
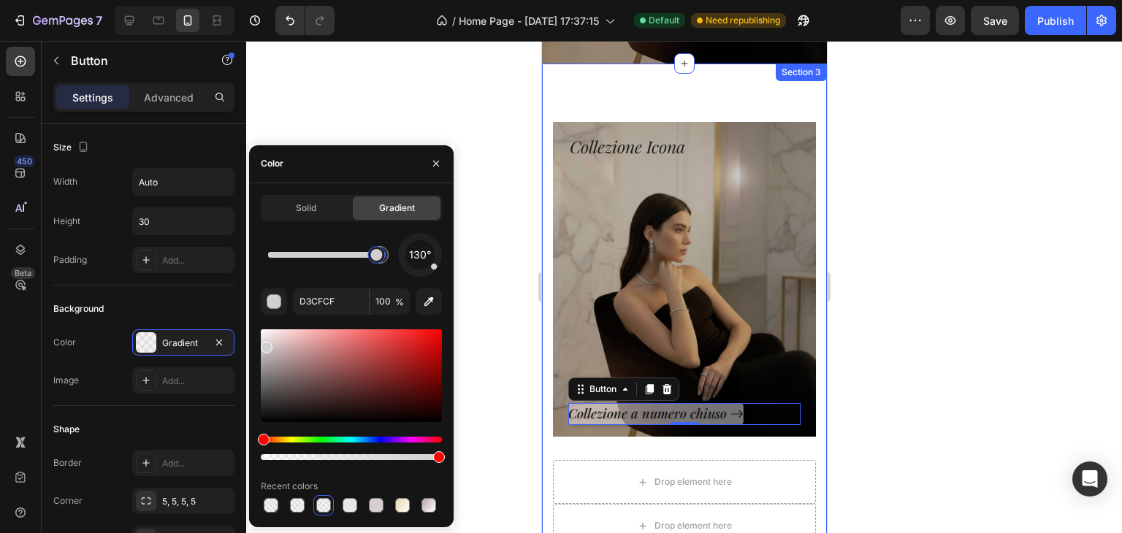
type input "EAE5E6"
type input "50"
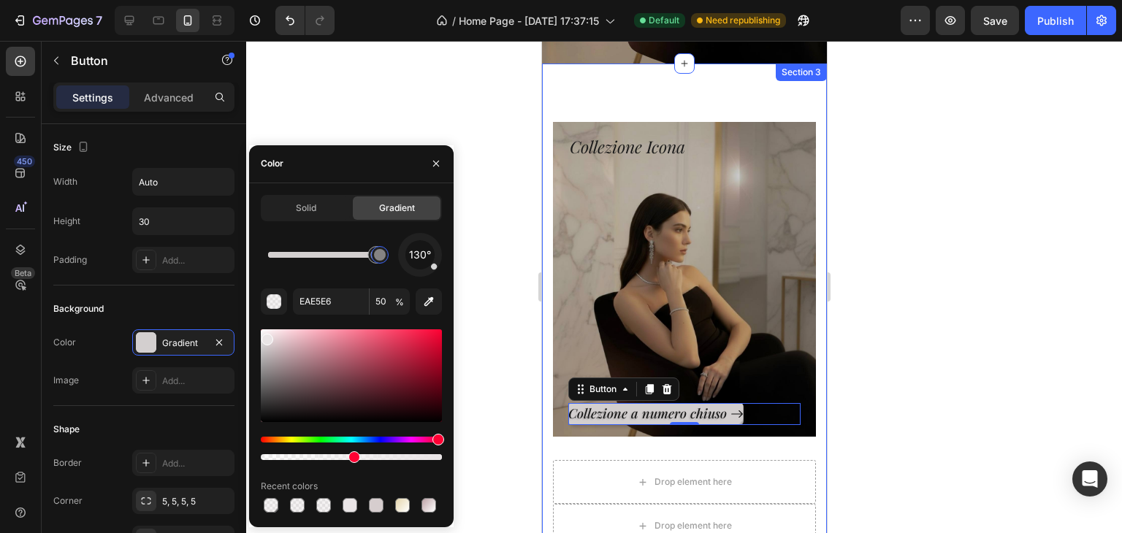
drag, startPoint x: 383, startPoint y: 261, endPoint x: 368, endPoint y: 260, distance: 15.4
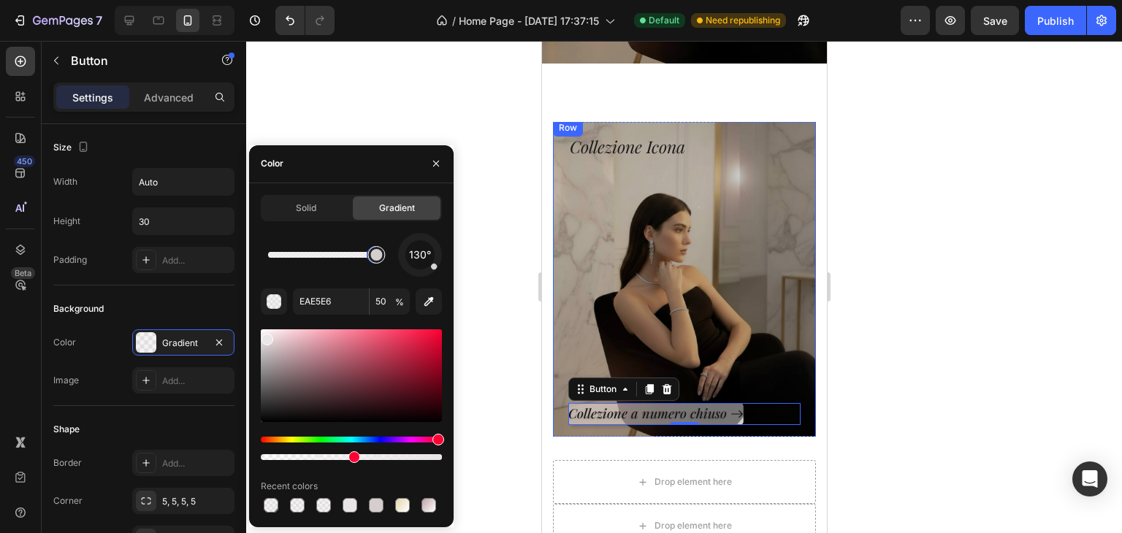
drag, startPoint x: 370, startPoint y: 267, endPoint x: 381, endPoint y: 266, distance: 11.7
type input "D3CFCF"
type input "100"
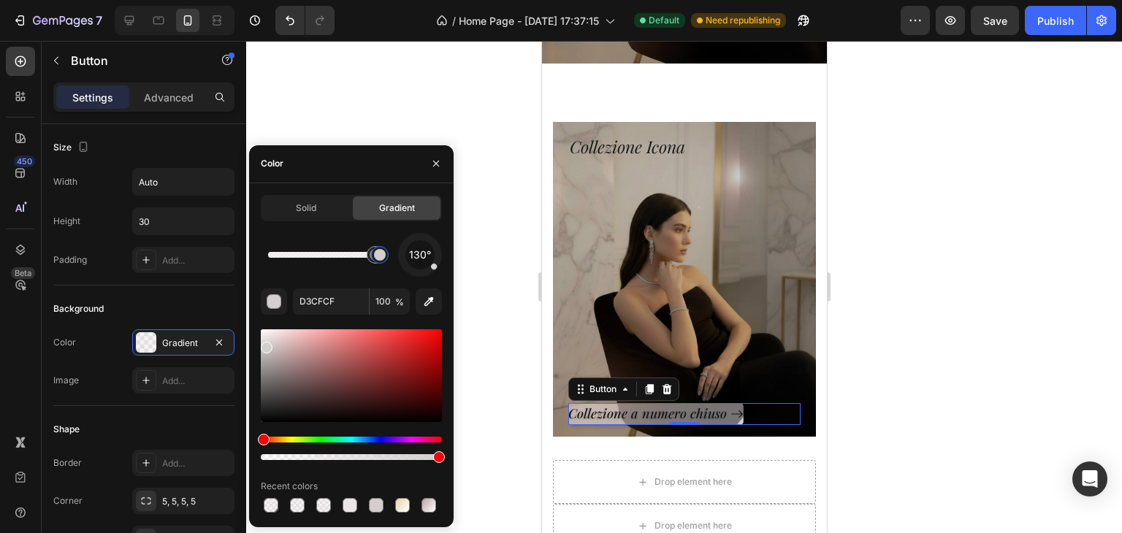
drag, startPoint x: 368, startPoint y: 262, endPoint x: 411, endPoint y: 261, distance: 43.8
type input "EAE5E6"
type input "50"
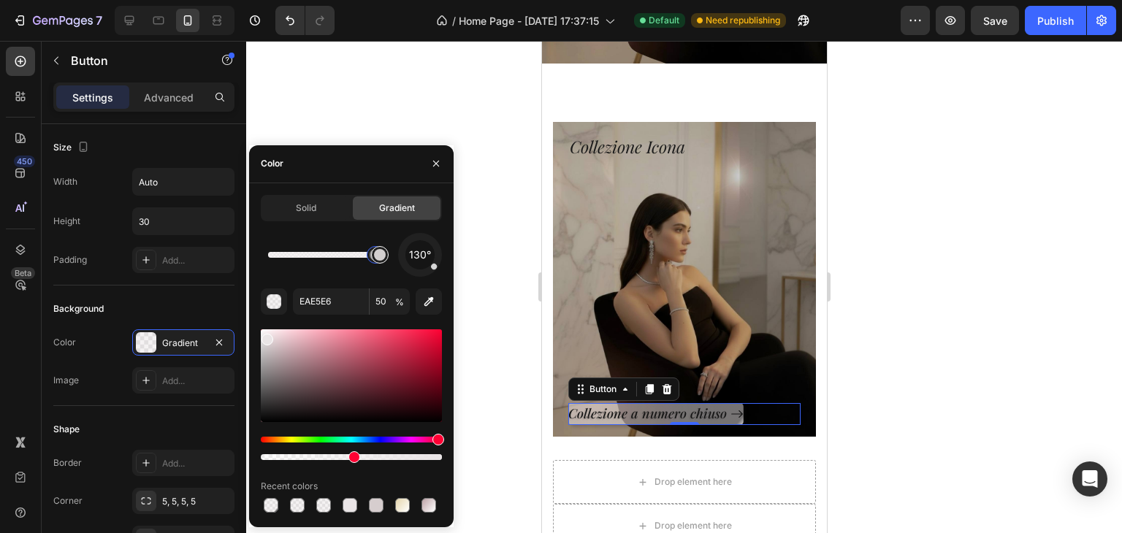
type input "D3CFCF"
type input "100"
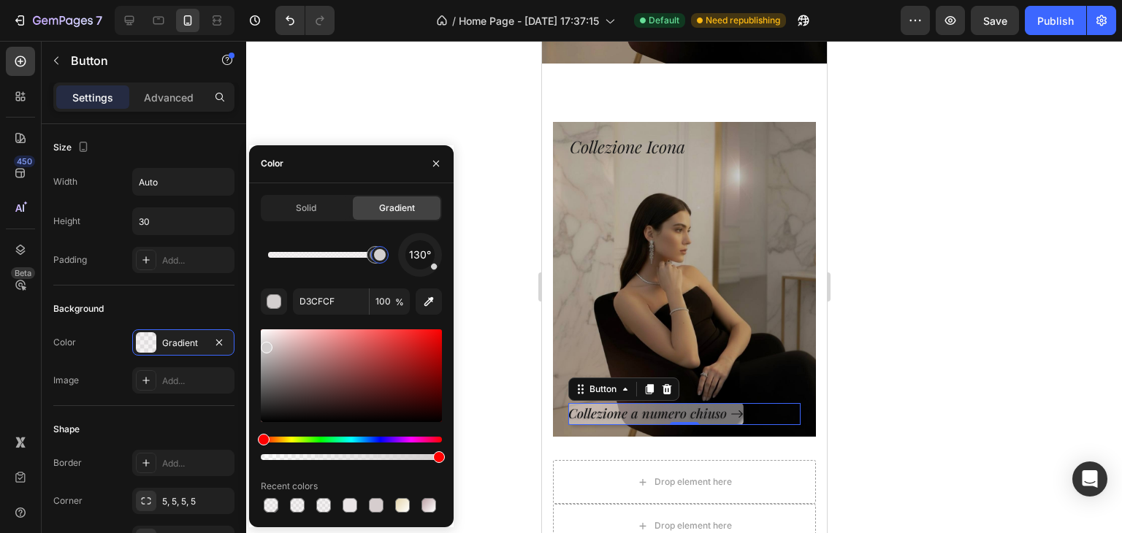
drag, startPoint x: 369, startPoint y: 260, endPoint x: 419, endPoint y: 259, distance: 50.4
click at [419, 259] on div "130°" at bounding box center [351, 255] width 181 height 44
drag, startPoint x: 374, startPoint y: 262, endPoint x: 351, endPoint y: 265, distance: 22.8
click at [351, 265] on div at bounding box center [356, 255] width 26 height 26
type input "EAE5E6"
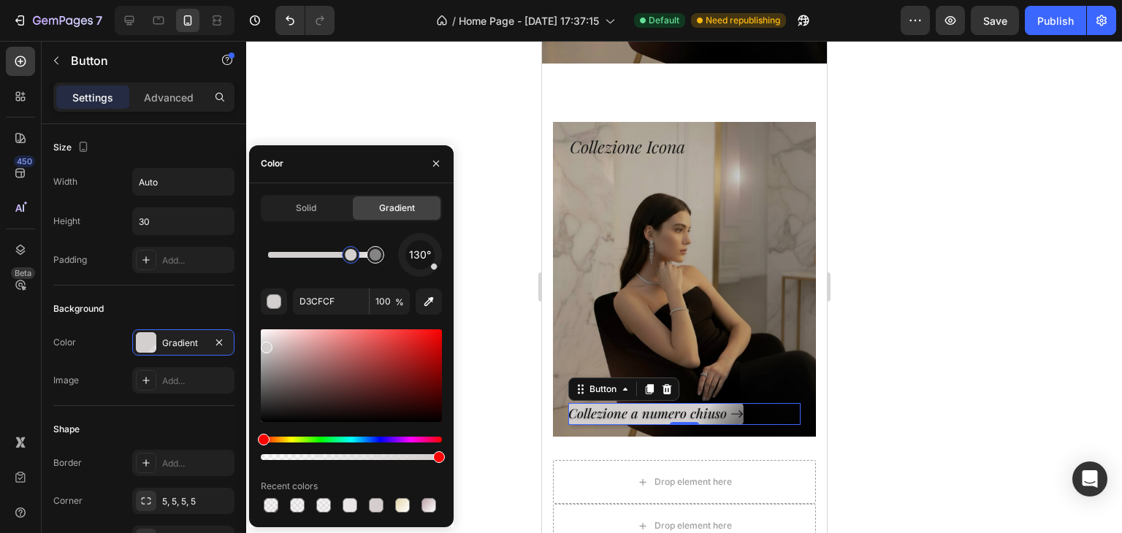
type input "50"
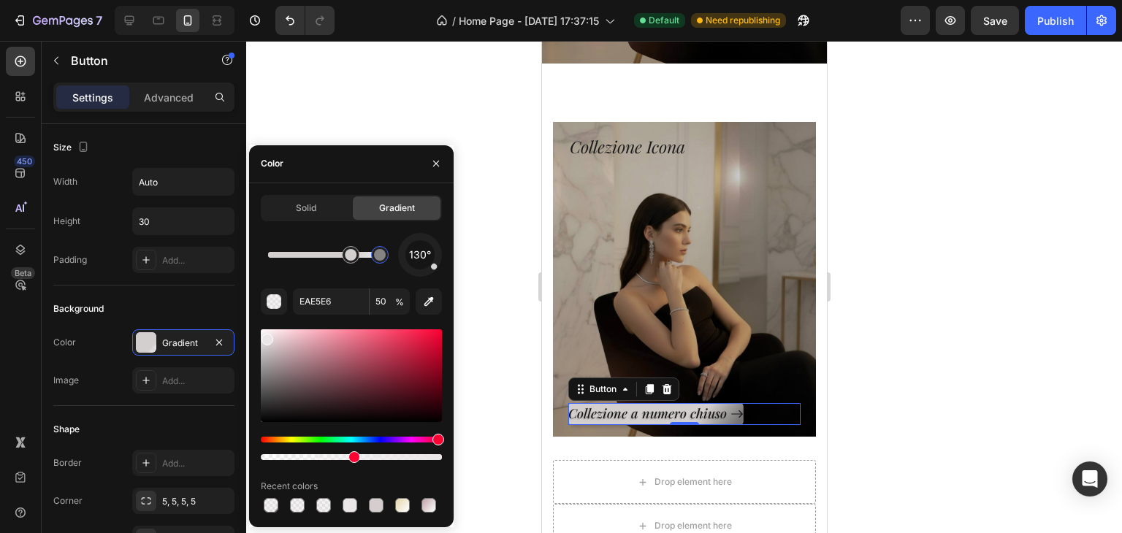
drag, startPoint x: 372, startPoint y: 261, endPoint x: 414, endPoint y: 259, distance: 42.4
click at [414, 259] on div "130°" at bounding box center [351, 255] width 181 height 44
type input "D3CFCF"
type input "100"
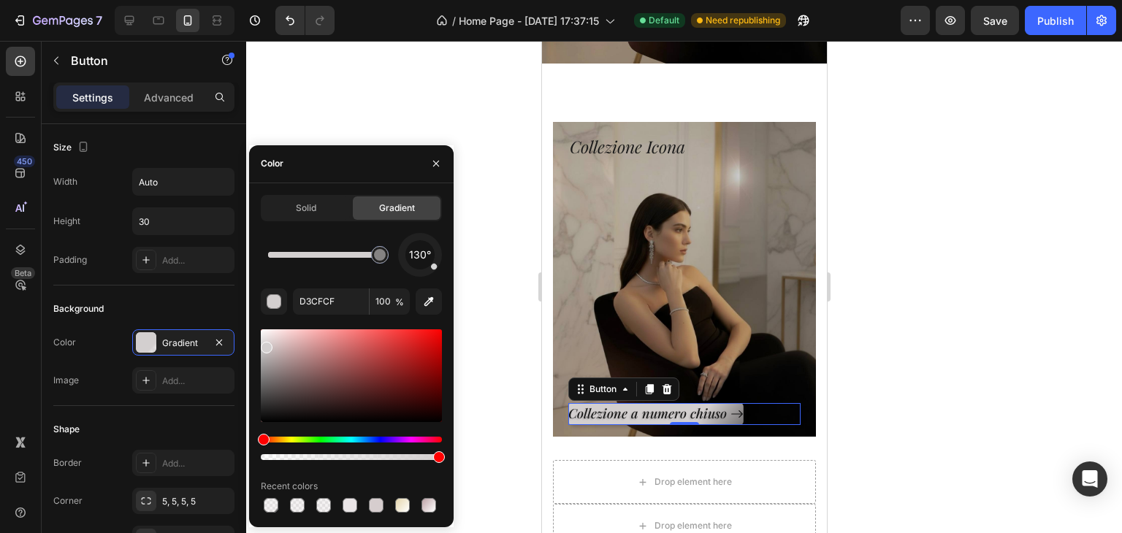
drag, startPoint x: 350, startPoint y: 255, endPoint x: 427, endPoint y: 253, distance: 77.5
click at [427, 253] on div "130°" at bounding box center [351, 255] width 181 height 44
click at [519, 390] on div at bounding box center [684, 287] width 876 height 492
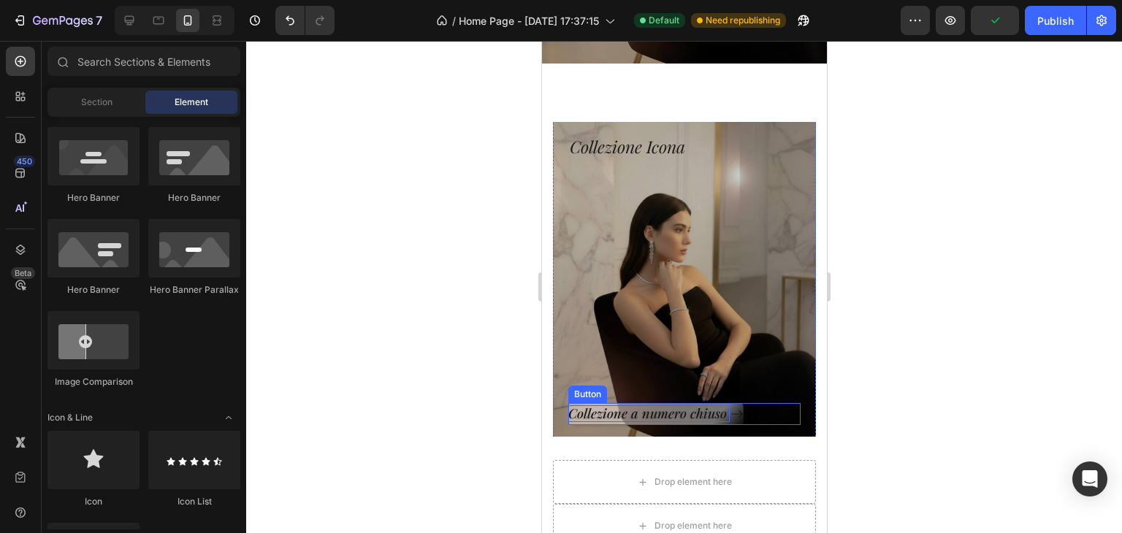
click at [629, 406] on p "Collezione a numero chiuso" at bounding box center [648, 414] width 161 height 17
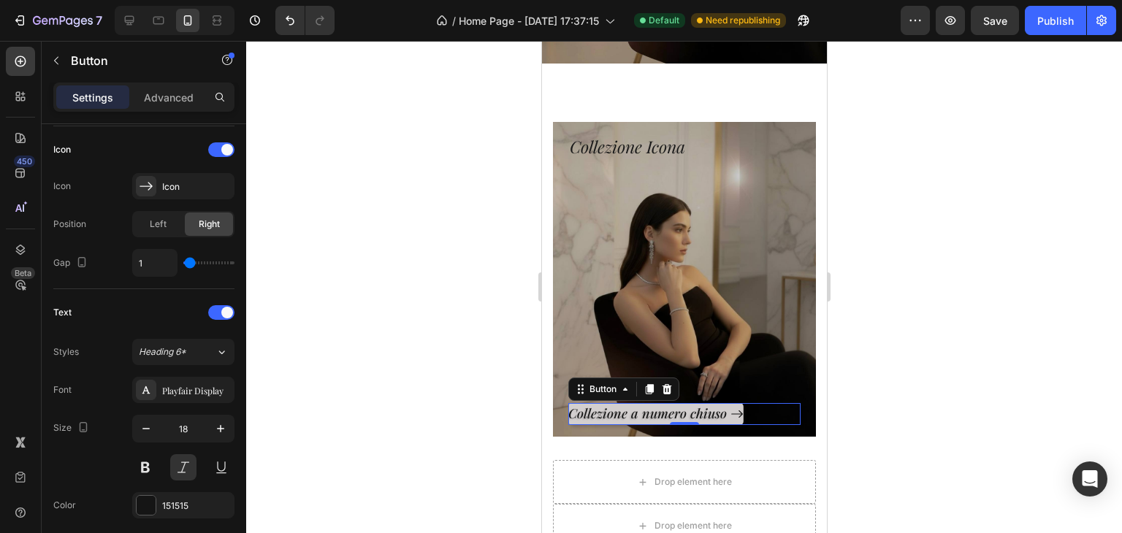
scroll to position [710, 0]
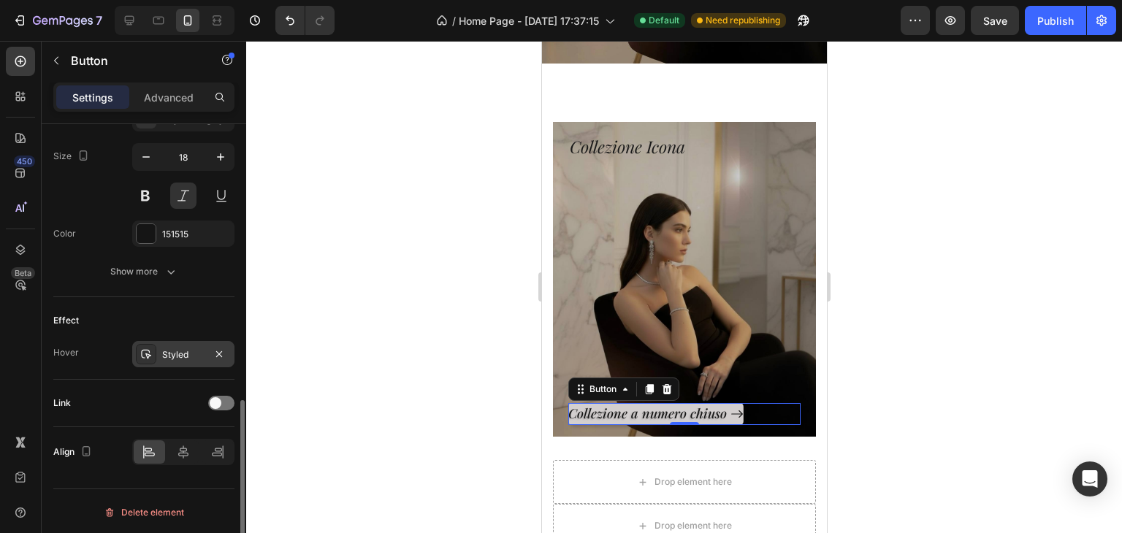
click at [186, 341] on div "Styled" at bounding box center [183, 354] width 102 height 26
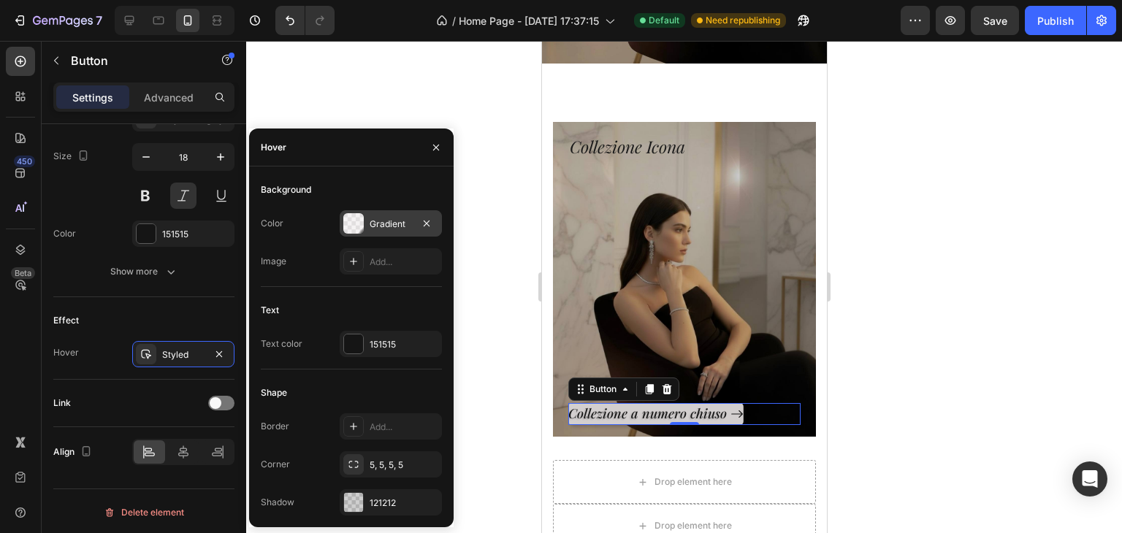
click at [382, 224] on div "Gradient" at bounding box center [391, 224] width 42 height 13
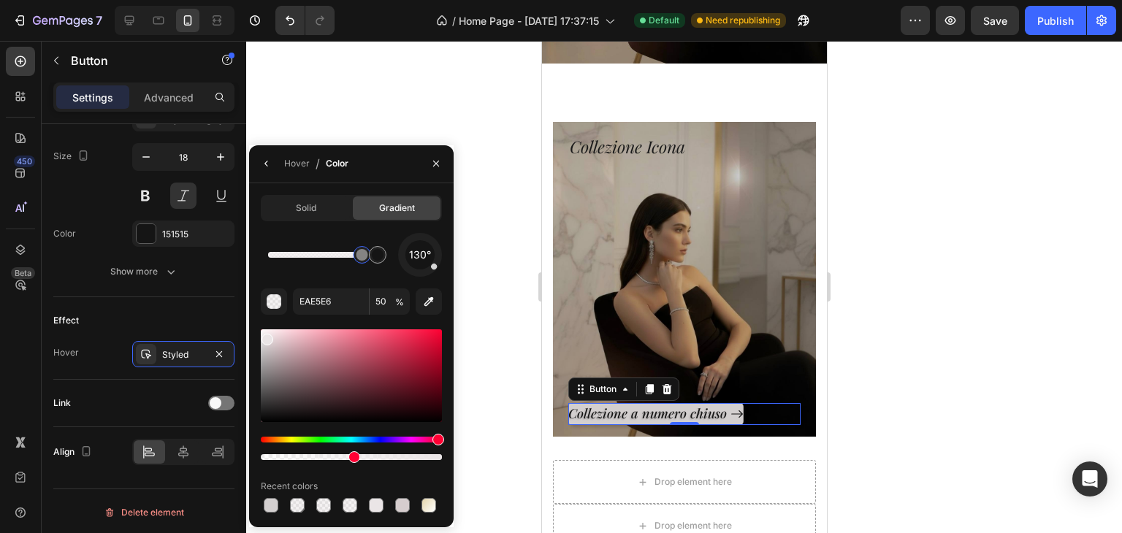
click at [465, 316] on div at bounding box center [684, 287] width 876 height 492
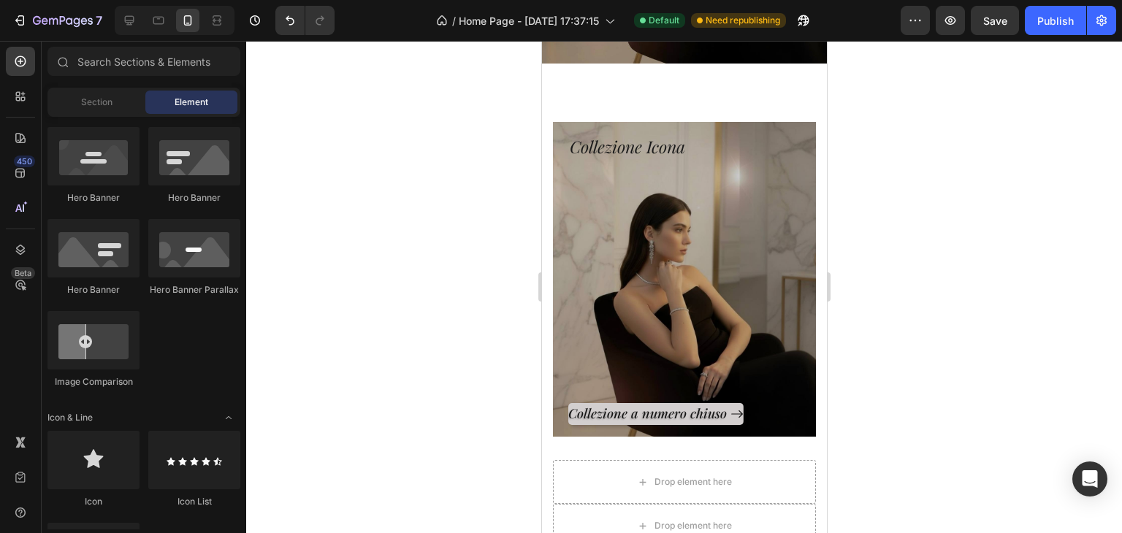
click at [465, 316] on div at bounding box center [684, 287] width 876 height 492
click at [570, 406] on p "Collezione a numero chiuso" at bounding box center [648, 414] width 161 height 17
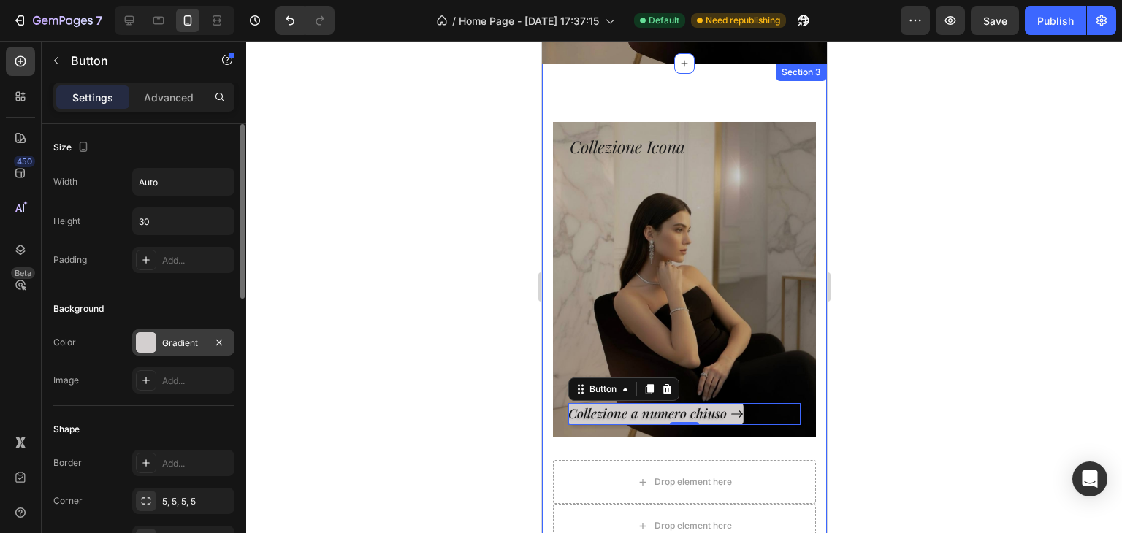
click at [187, 339] on div "Gradient" at bounding box center [183, 343] width 42 height 13
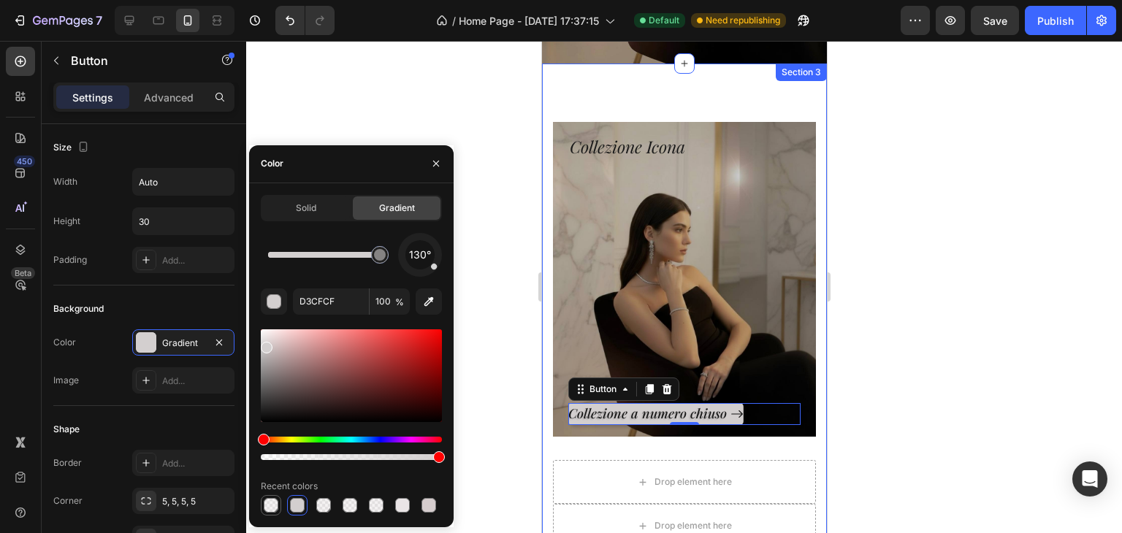
click at [272, 498] on div at bounding box center [271, 505] width 15 height 15
type input "EAE5E6"
type input "50"
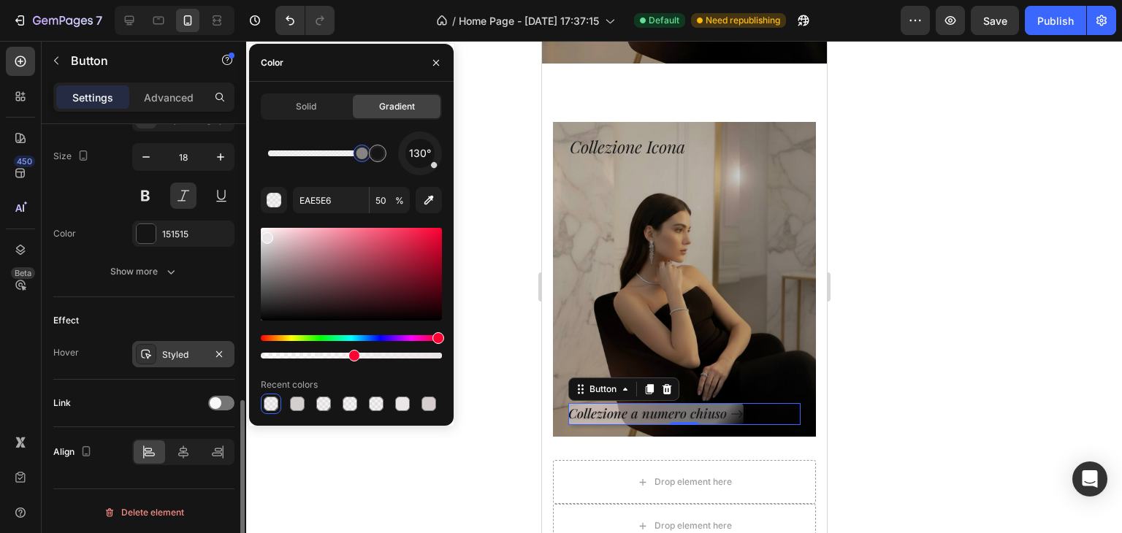
click at [164, 354] on div "Styled" at bounding box center [183, 355] width 42 height 13
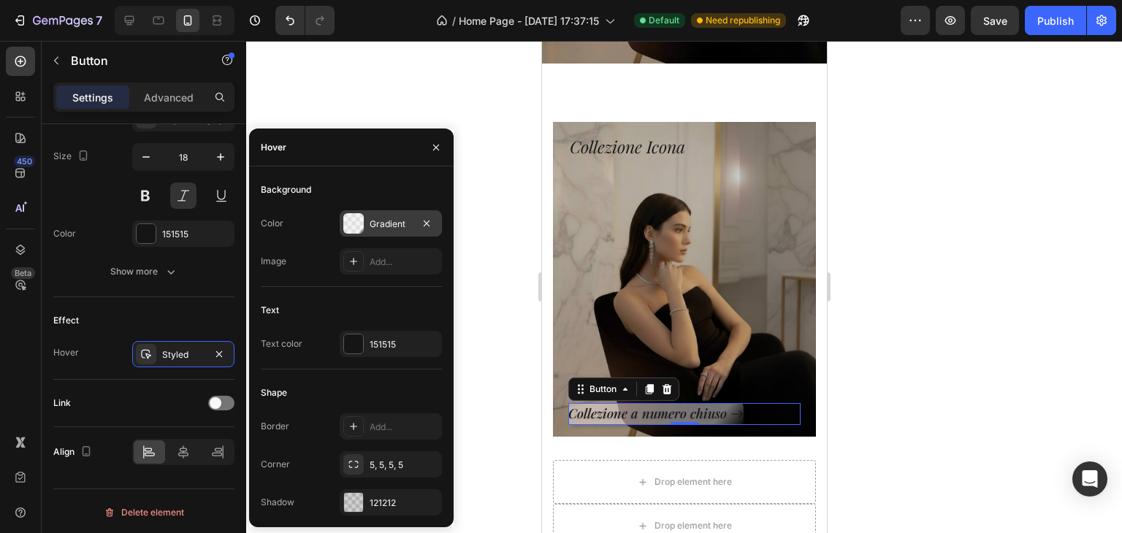
click at [370, 231] on div "Gradient" at bounding box center [391, 223] width 102 height 26
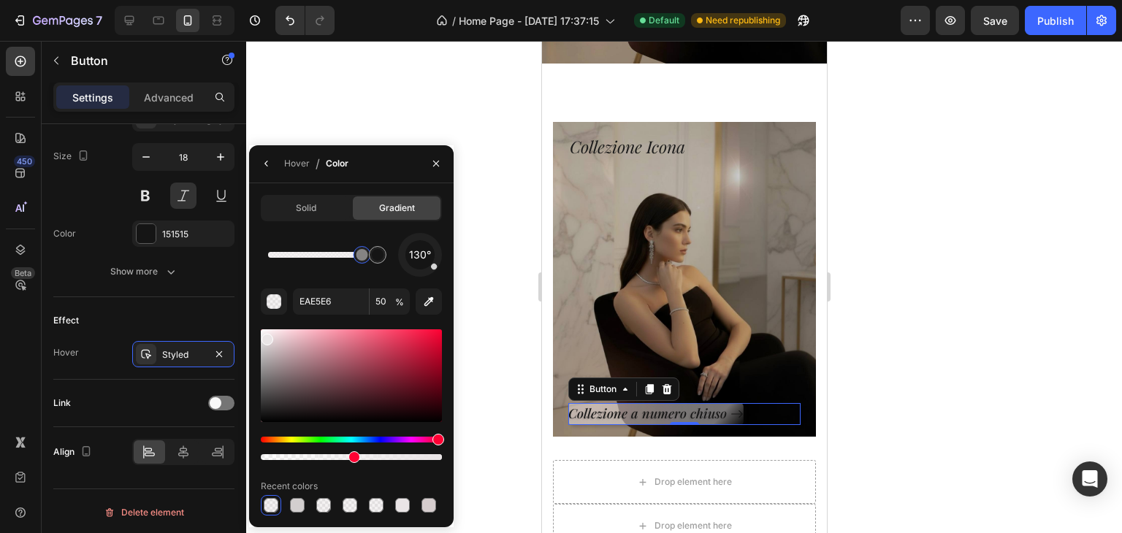
click at [493, 429] on div at bounding box center [684, 287] width 876 height 492
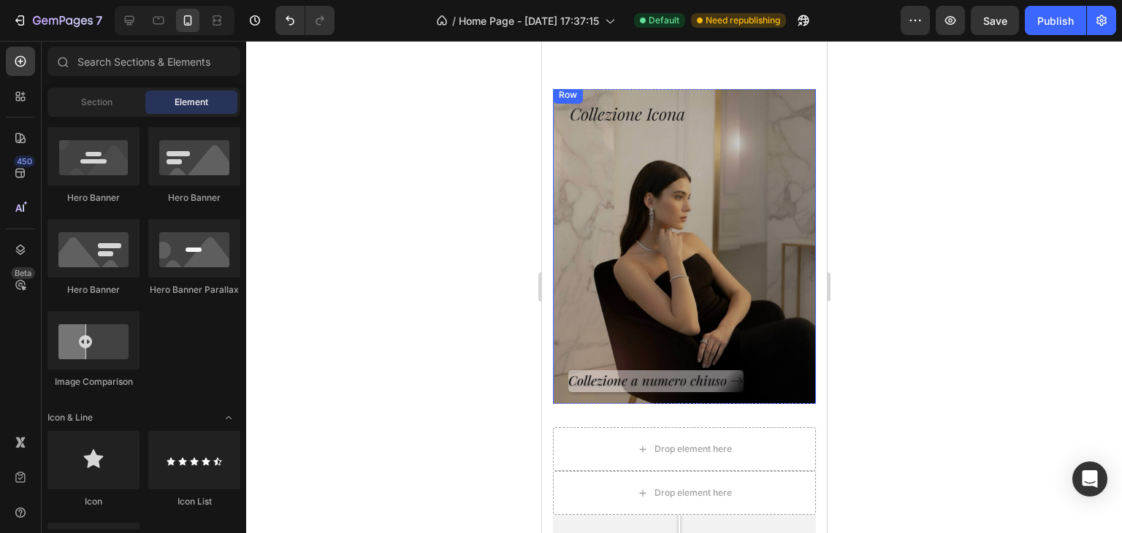
scroll to position [658, 0]
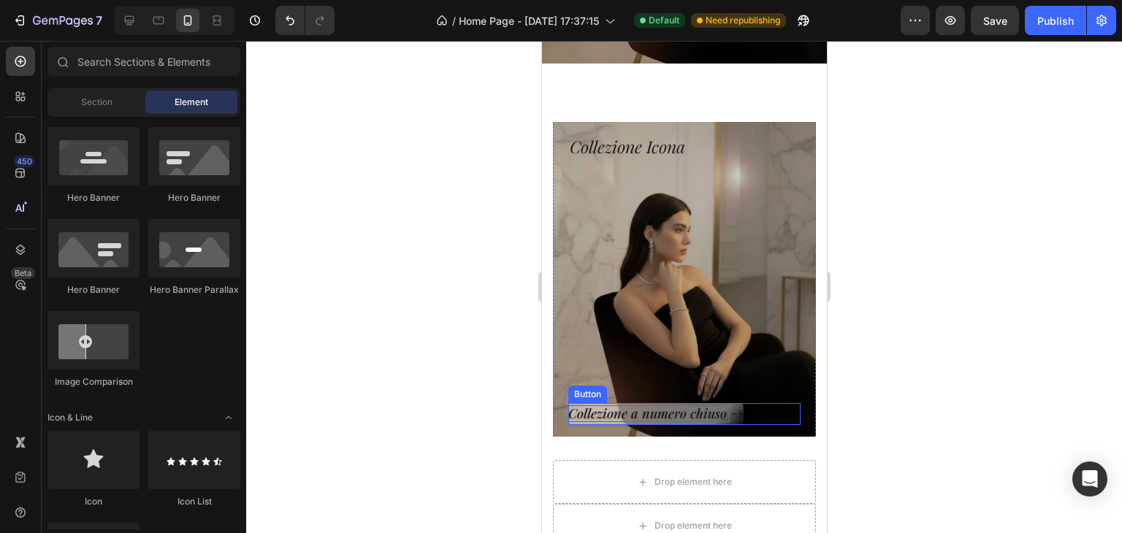
click at [592, 406] on p "Collezione a numero chiuso" at bounding box center [648, 414] width 161 height 17
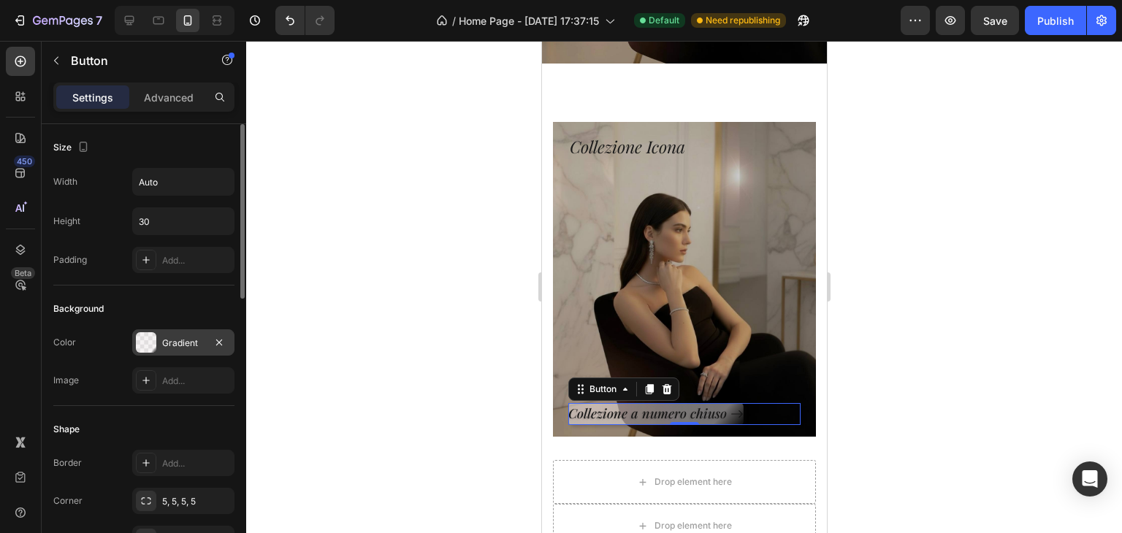
drag, startPoint x: 189, startPoint y: 346, endPoint x: 174, endPoint y: 331, distance: 21.2
click at [189, 344] on div "Gradient" at bounding box center [183, 343] width 42 height 13
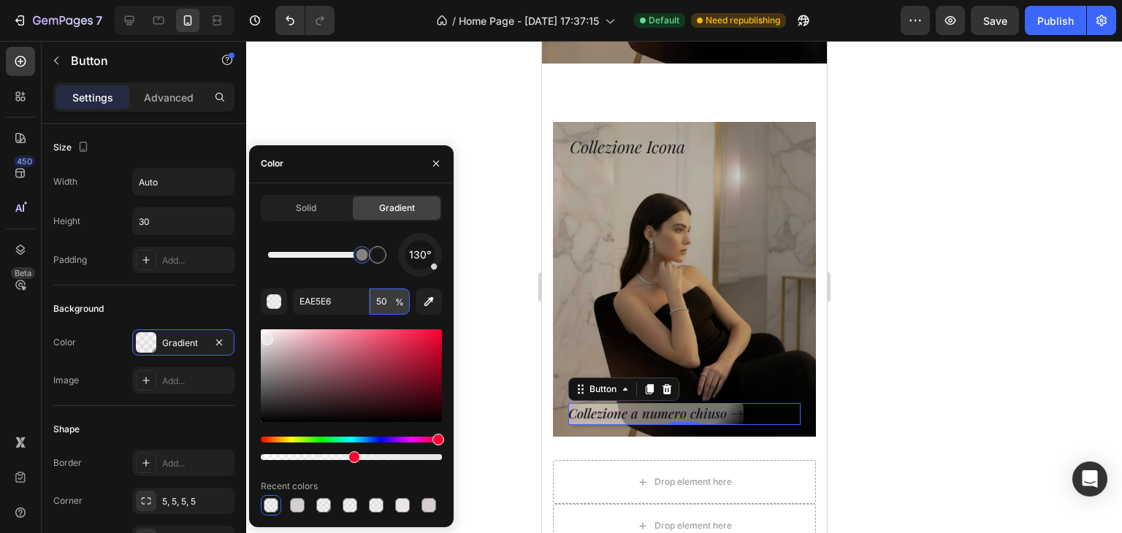
click at [380, 301] on input "50" at bounding box center [390, 302] width 40 height 26
click at [379, 301] on input "50" at bounding box center [390, 302] width 40 height 26
click at [388, 293] on input "50" at bounding box center [390, 302] width 40 height 26
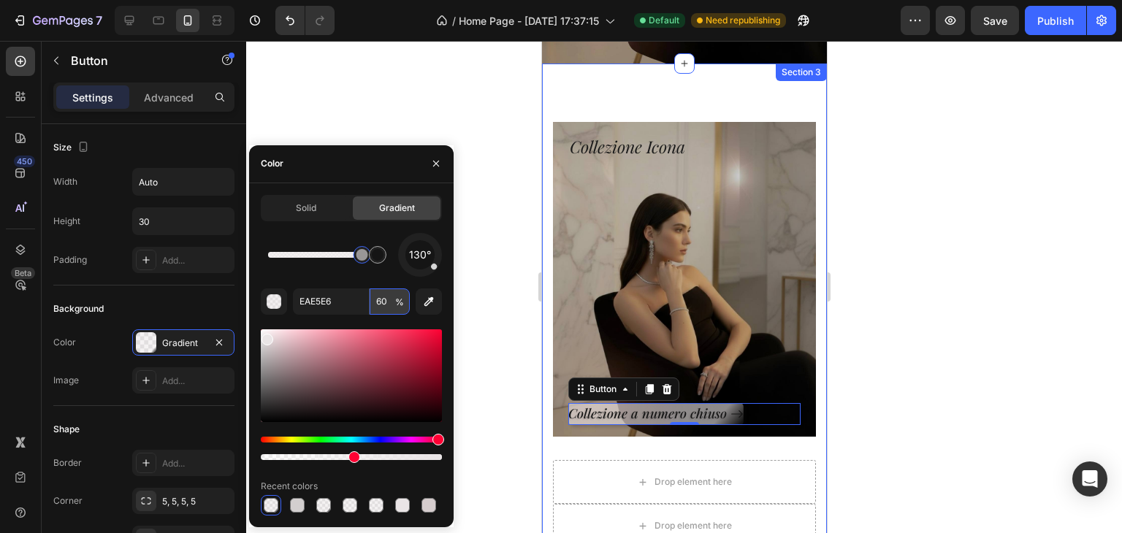
type input "6"
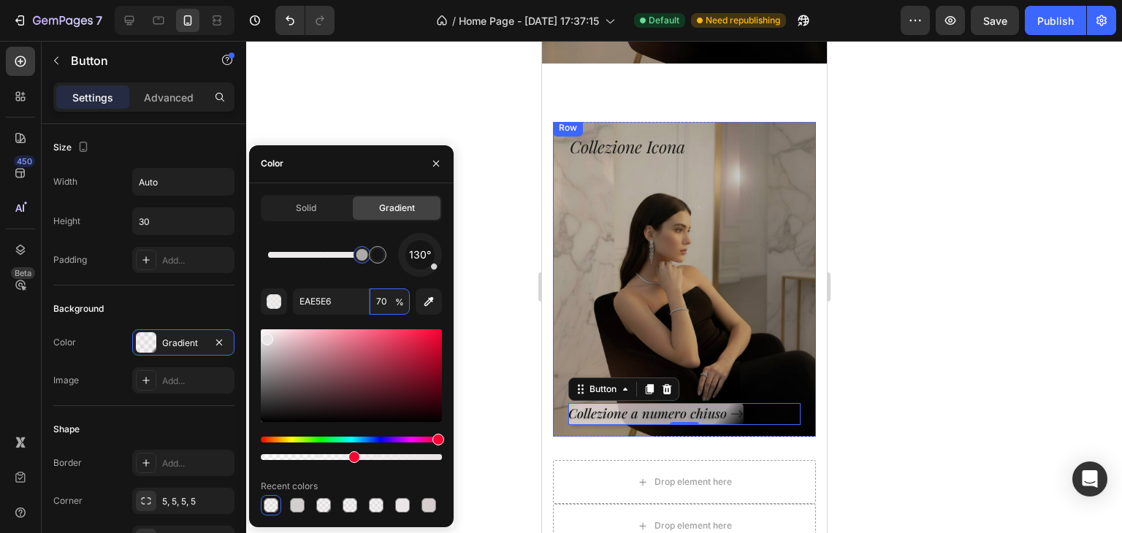
type input "7"
type input "5"
type input "45"
click at [500, 318] on div at bounding box center [684, 287] width 876 height 492
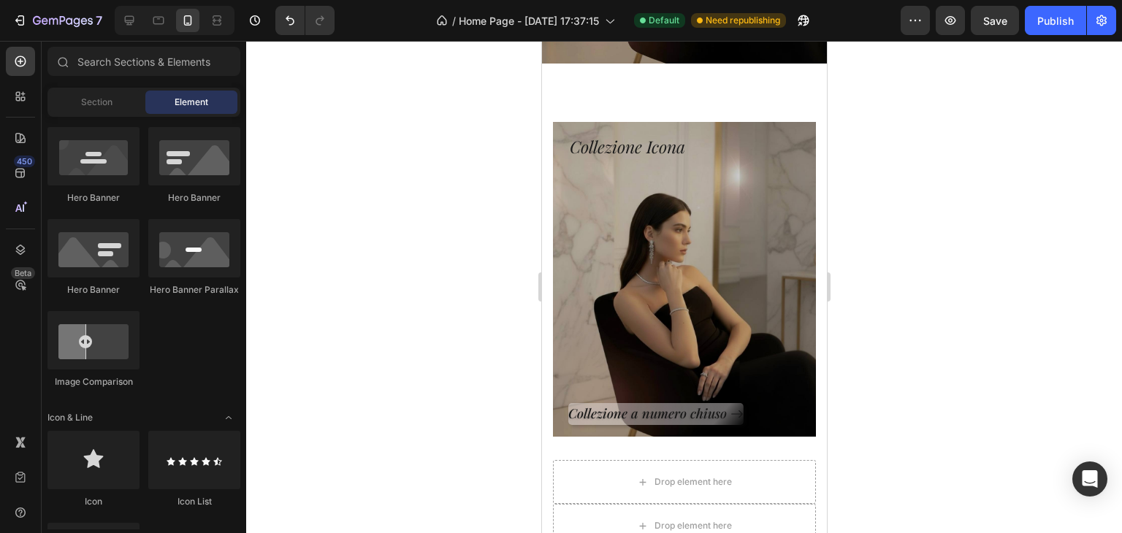
click at [495, 316] on div at bounding box center [684, 287] width 876 height 492
click at [614, 406] on p "Collezione a numero chiuso" at bounding box center [648, 414] width 161 height 17
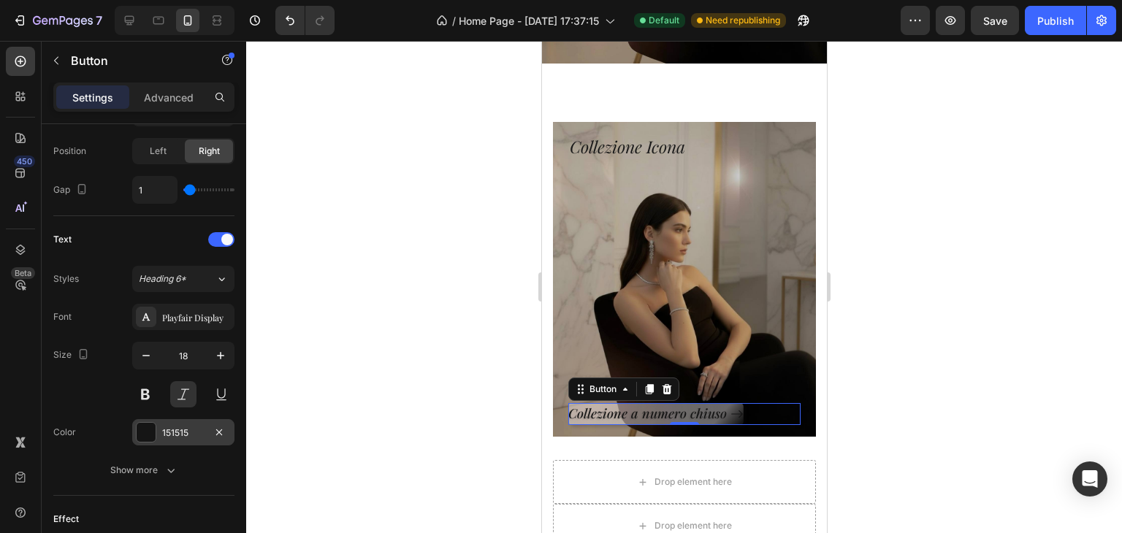
scroll to position [710, 0]
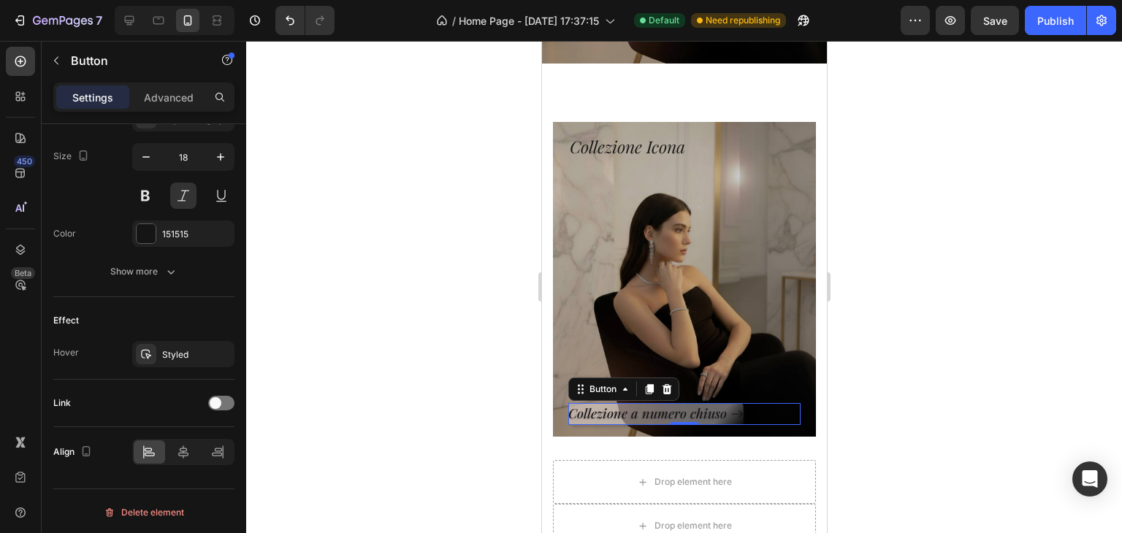
drag, startPoint x: 1049, startPoint y: 348, endPoint x: 1000, endPoint y: 356, distance: 50.3
click at [1049, 347] on div at bounding box center [684, 287] width 876 height 492
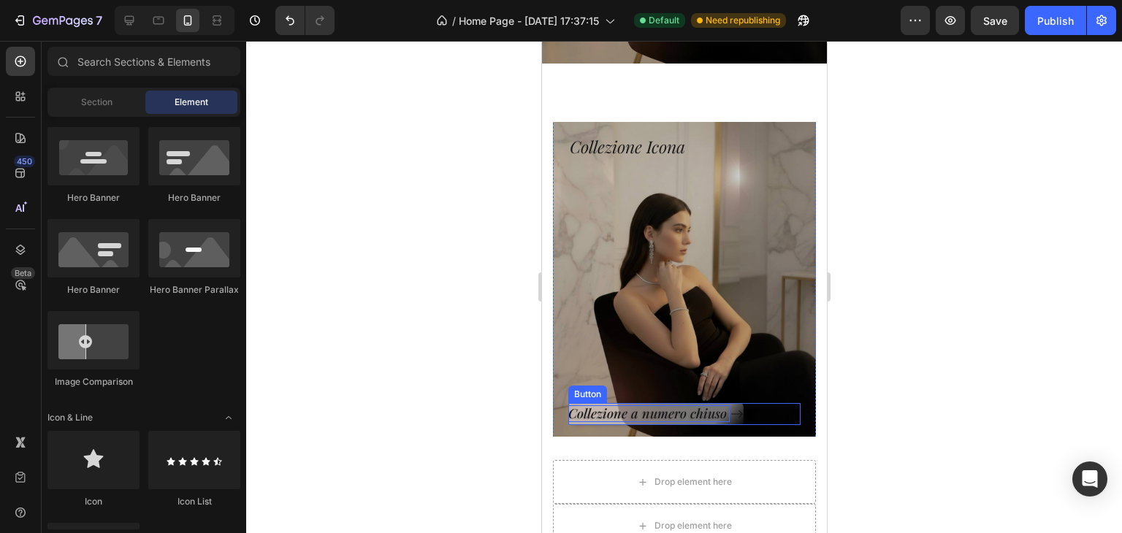
click at [655, 406] on p "Collezione a numero chiuso" at bounding box center [648, 414] width 161 height 17
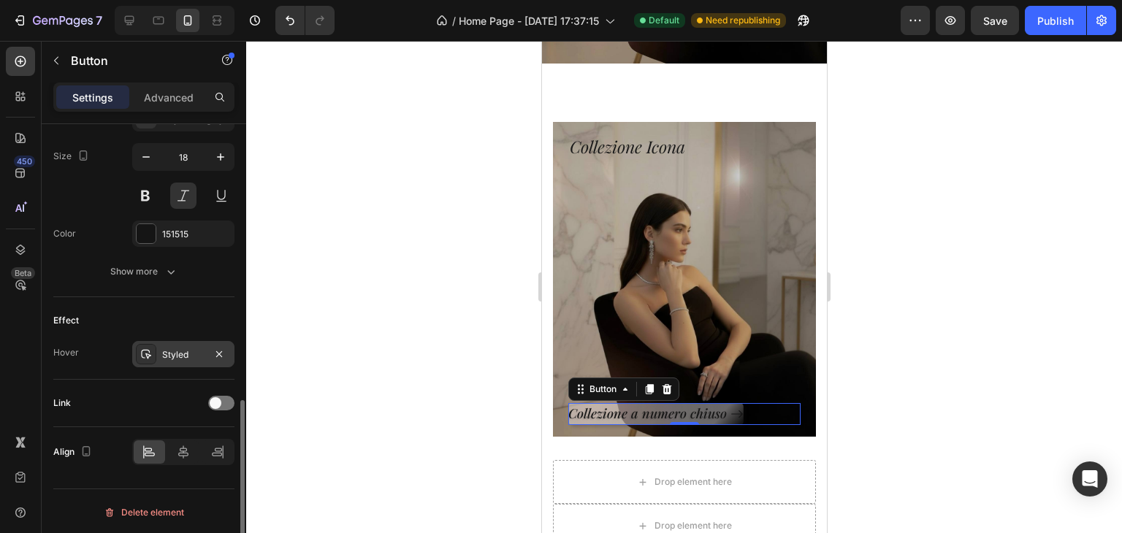
click at [172, 354] on div "Styled" at bounding box center [183, 355] width 42 height 13
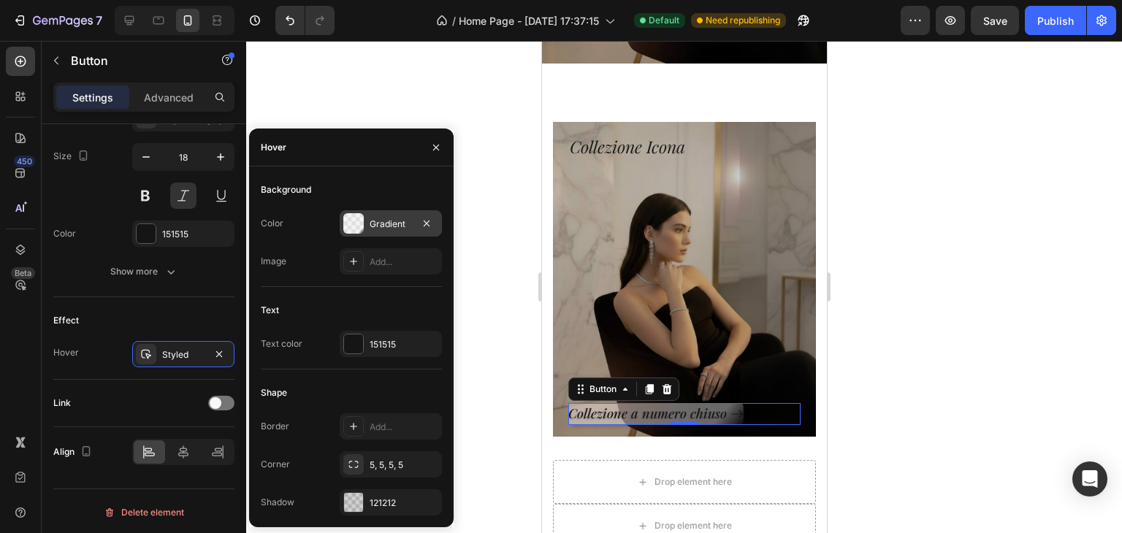
click at [393, 216] on div "Gradient" at bounding box center [391, 223] width 102 height 26
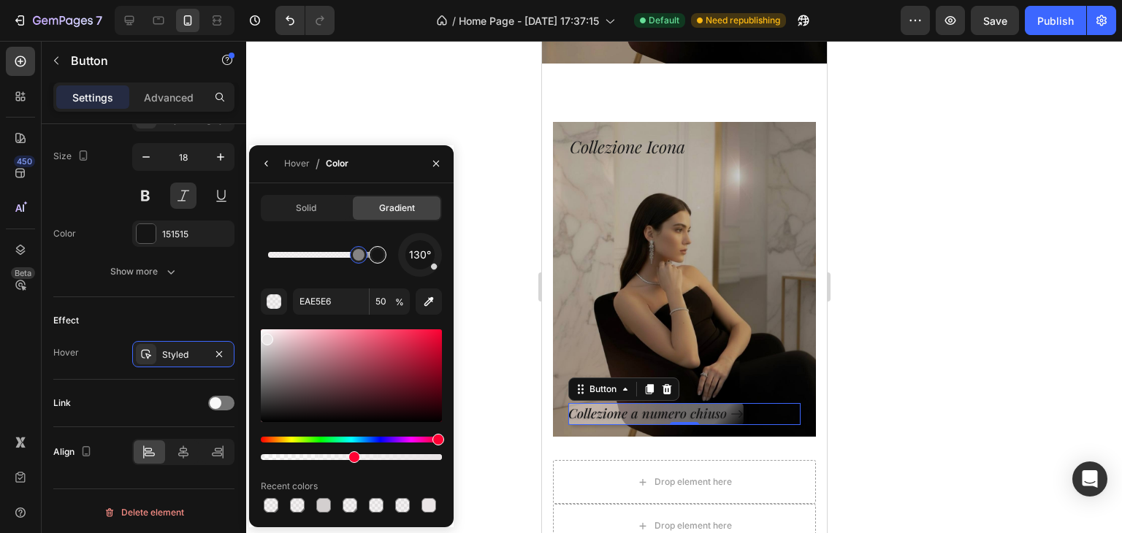
drag, startPoint x: 358, startPoint y: 261, endPoint x: 370, endPoint y: 261, distance: 12.4
click at [477, 321] on div at bounding box center [684, 287] width 876 height 492
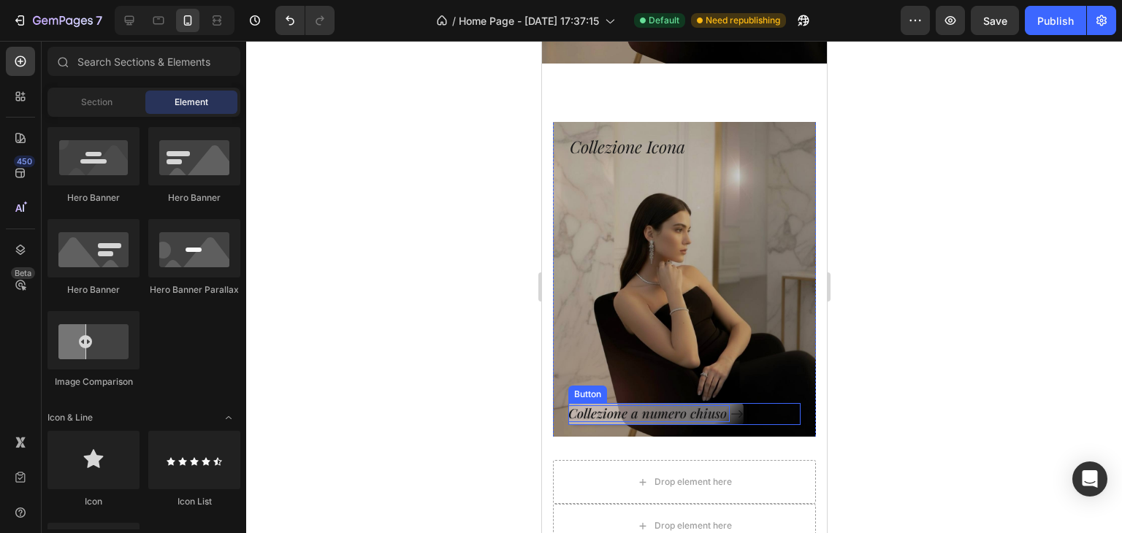
click at [597, 406] on p "Collezione a numero chiuso" at bounding box center [648, 414] width 161 height 17
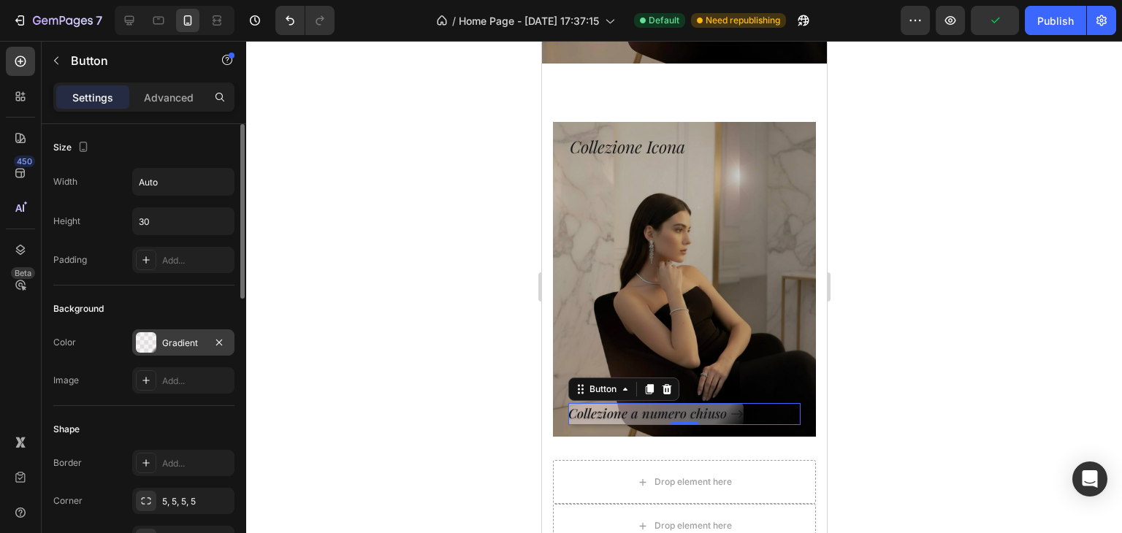
click at [162, 340] on div "Gradient" at bounding box center [183, 343] width 42 height 13
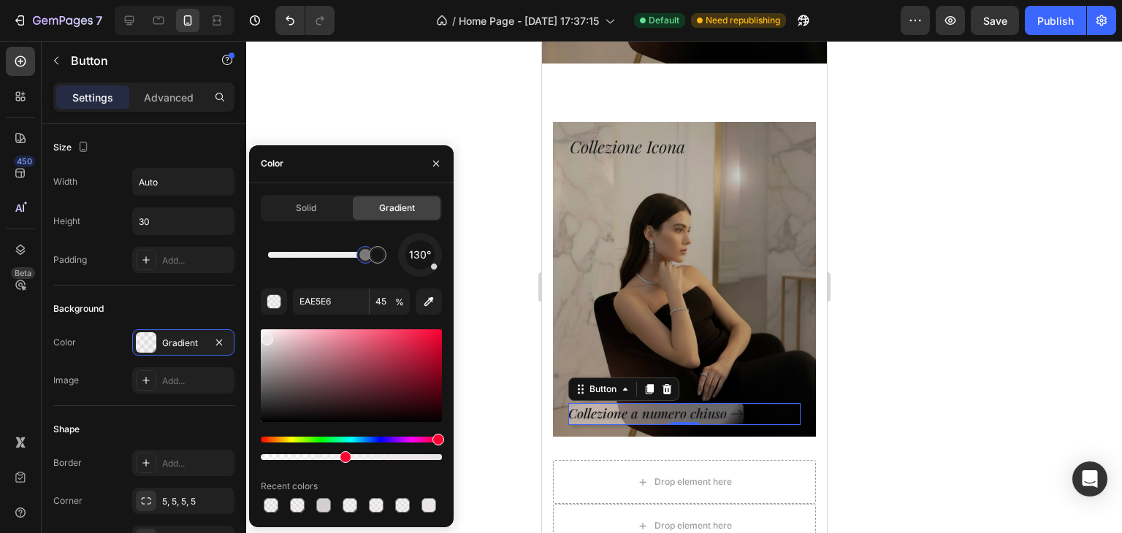
click at [454, 392] on div at bounding box center [684, 287] width 876 height 492
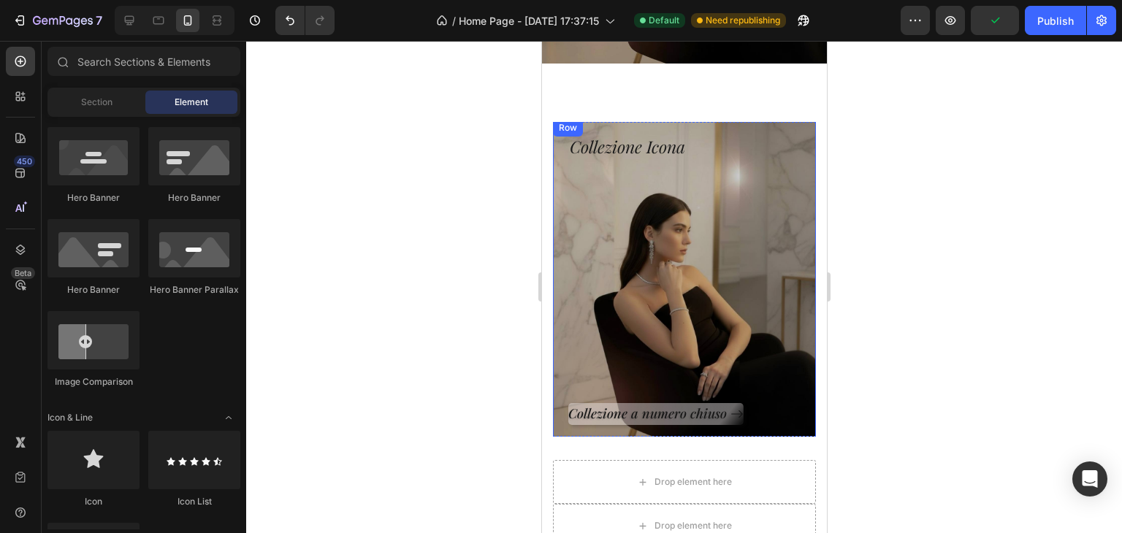
drag, startPoint x: 562, startPoint y: 258, endPoint x: 691, endPoint y: 150, distance: 168.6
click at [562, 258] on div "Collezione Icona Heading Collezione a numero chiuso Button Row" at bounding box center [683, 279] width 263 height 321
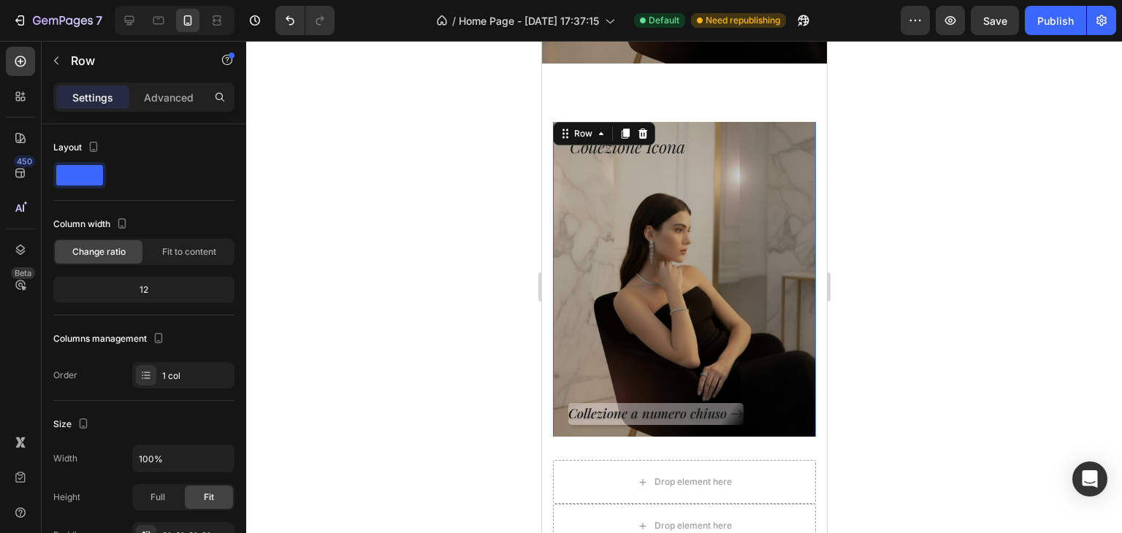
click at [875, 138] on div at bounding box center [684, 287] width 876 height 492
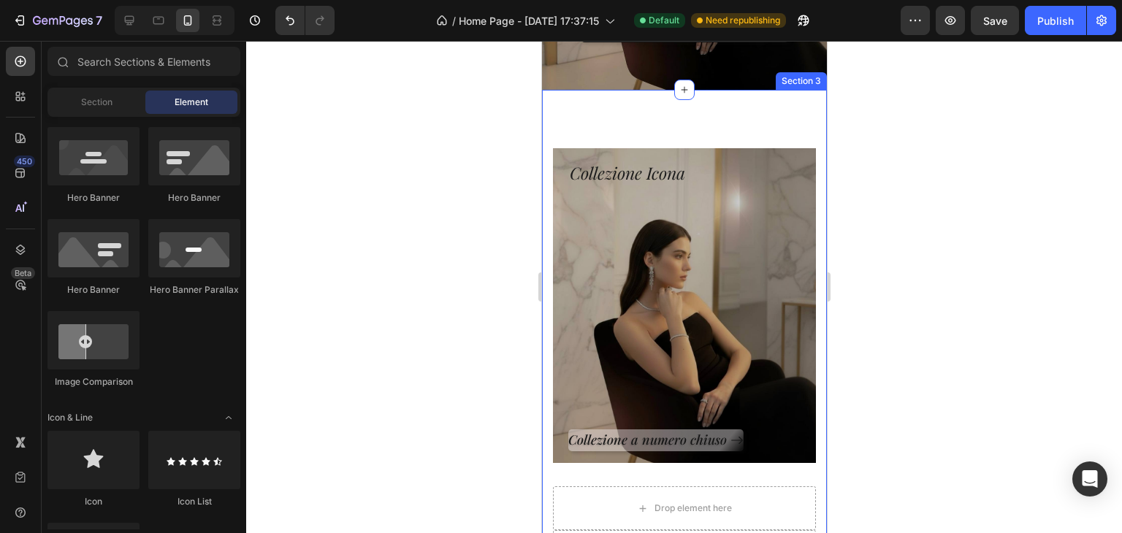
scroll to position [658, 0]
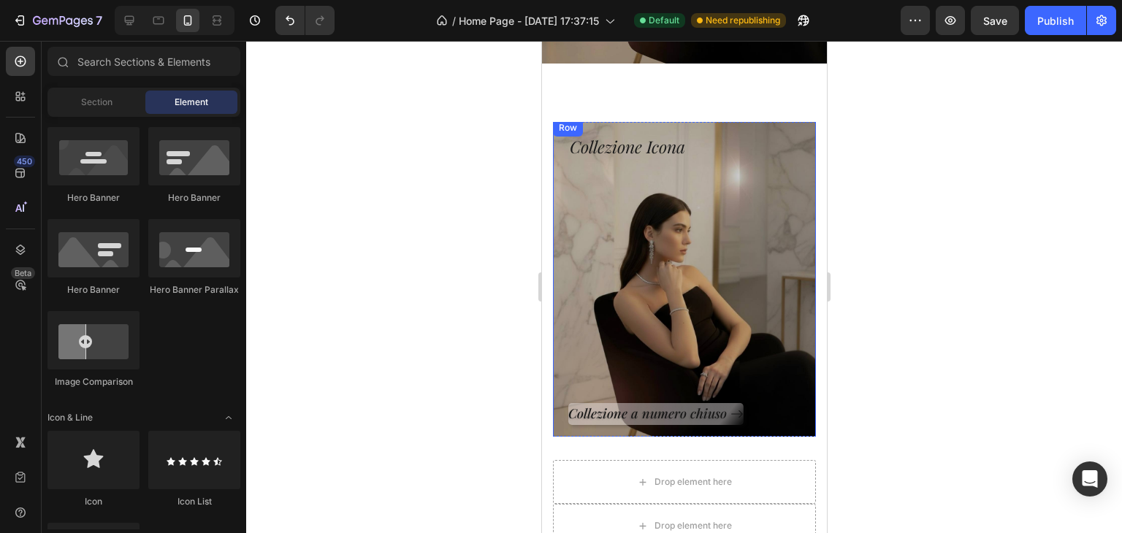
click at [623, 205] on div "Collezione a numero chiuso Button" at bounding box center [684, 292] width 232 height 266
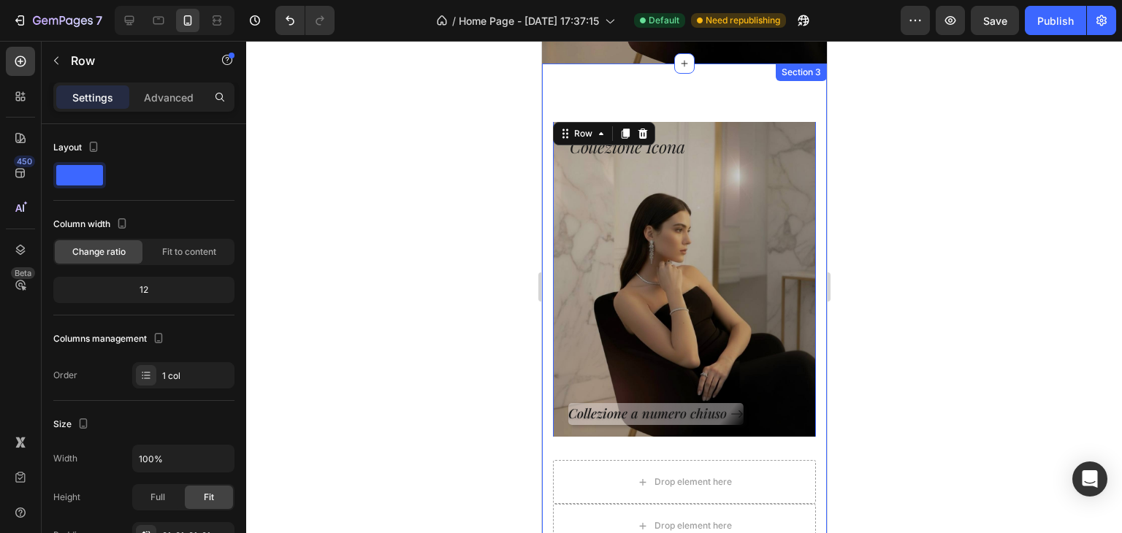
scroll to position [292, 0]
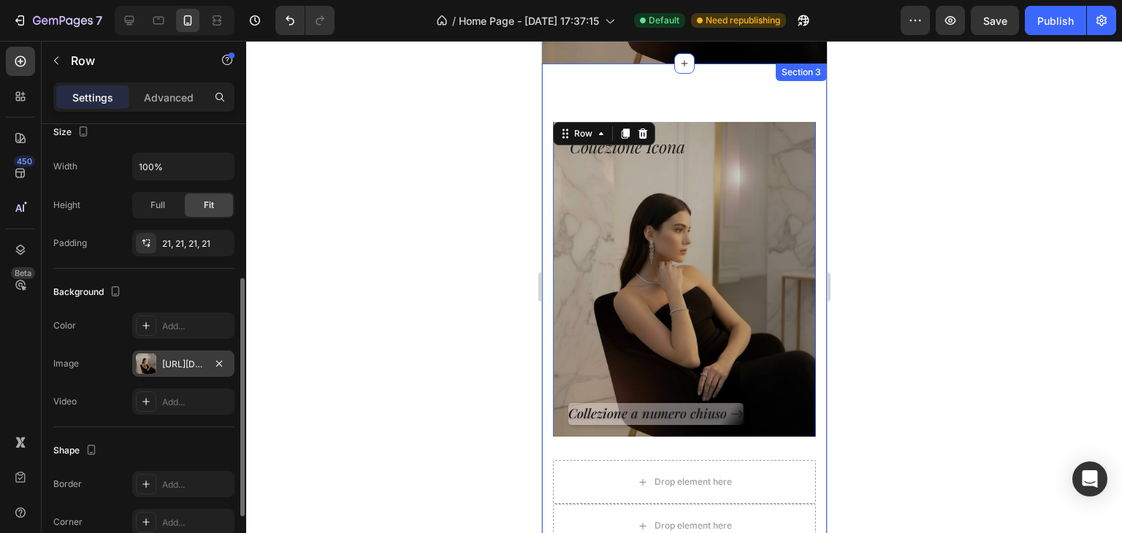
click at [190, 358] on div "[URL][DOMAIN_NAME]" at bounding box center [183, 364] width 42 height 13
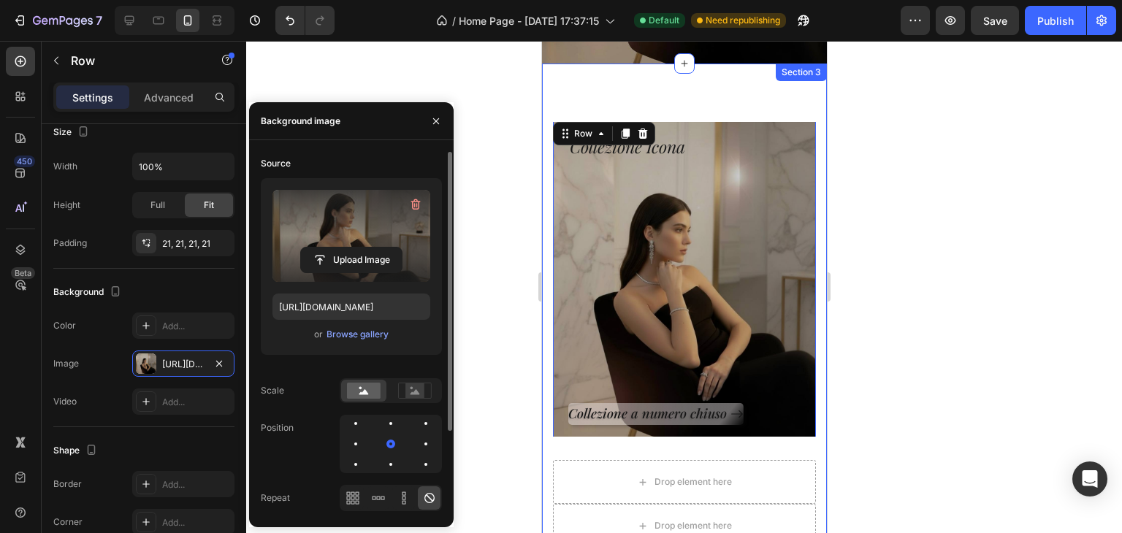
click at [343, 217] on label at bounding box center [352, 236] width 158 height 92
click at [343, 248] on input "file" at bounding box center [351, 260] width 101 height 25
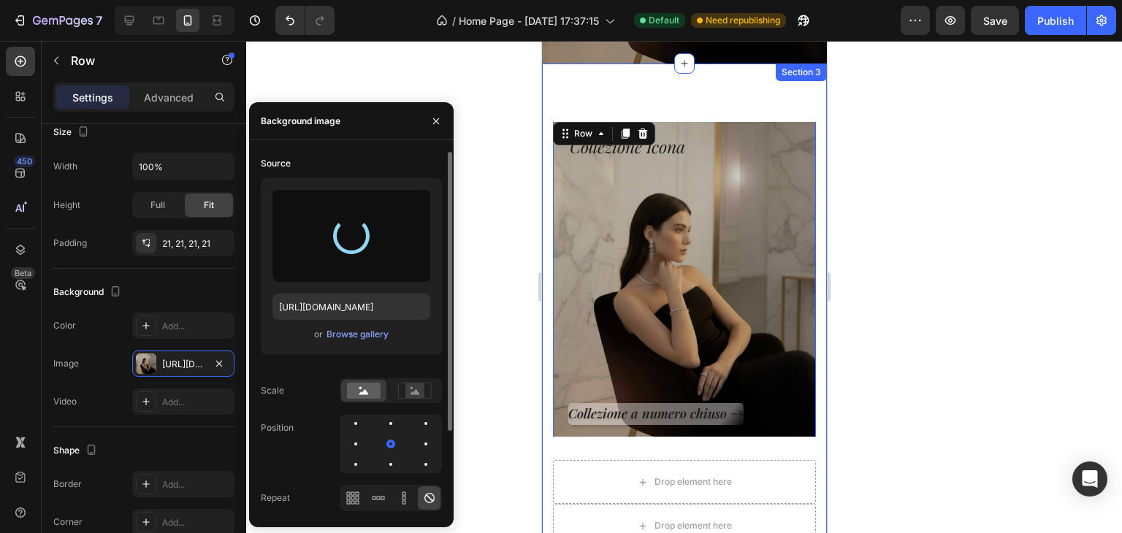
type input "[URL][DOMAIN_NAME]"
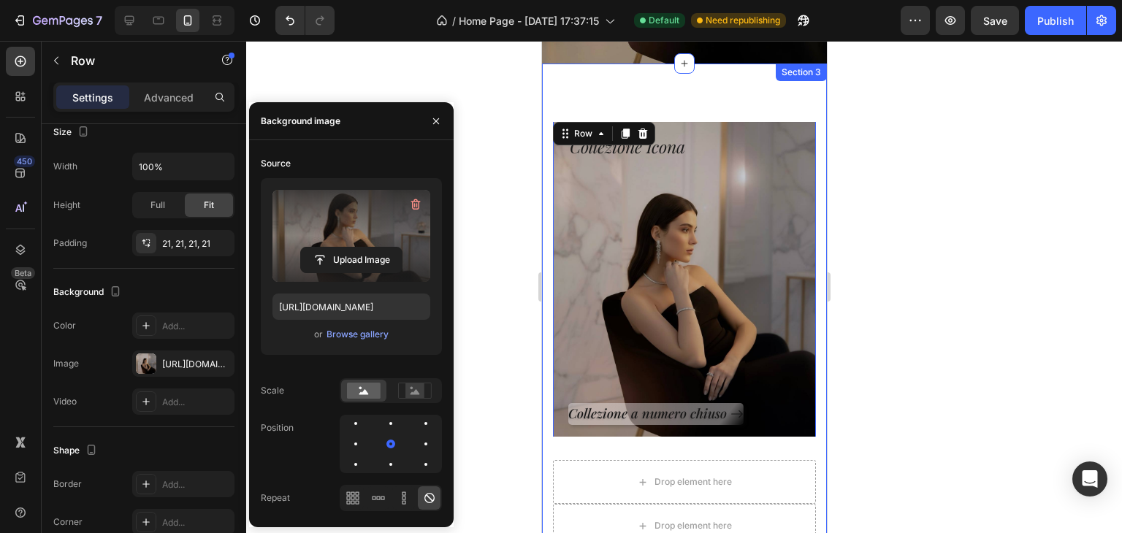
click at [372, 84] on div at bounding box center [684, 287] width 876 height 492
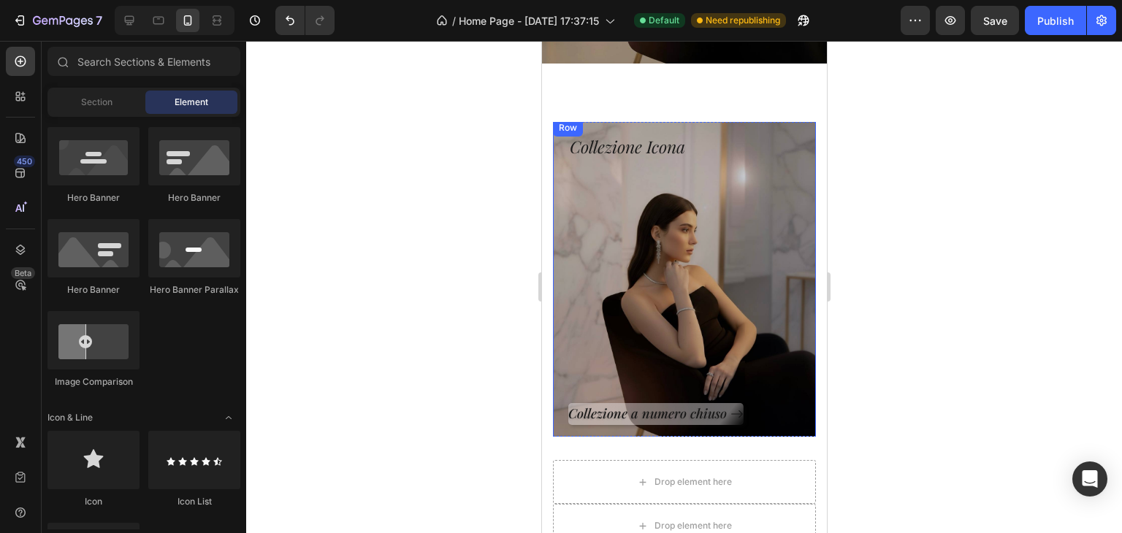
click at [585, 231] on div "Collezione a numero chiuso Button" at bounding box center [684, 292] width 232 height 266
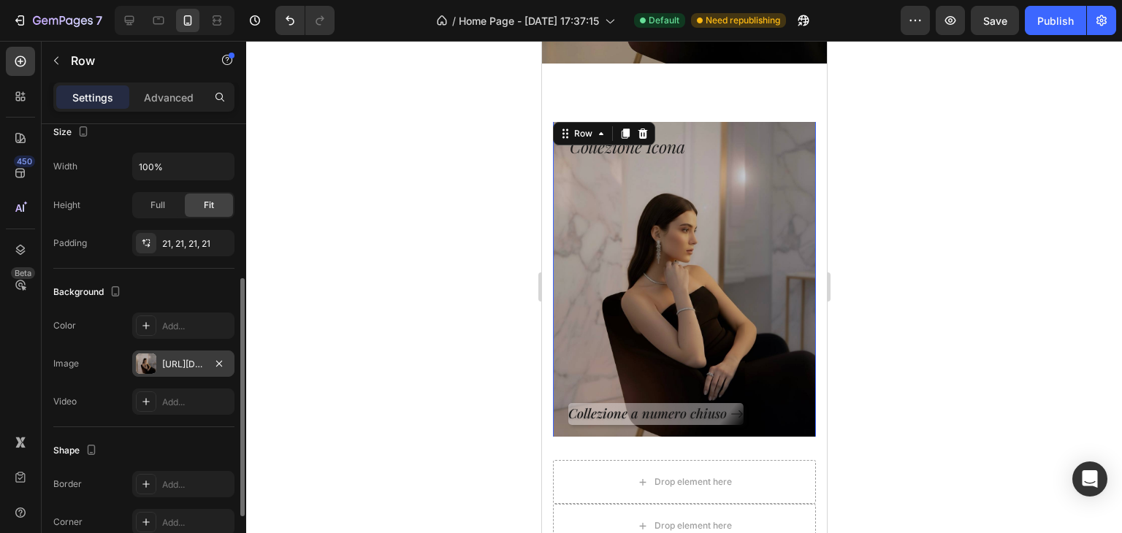
click at [166, 354] on div "[URL][DOMAIN_NAME]" at bounding box center [183, 364] width 102 height 26
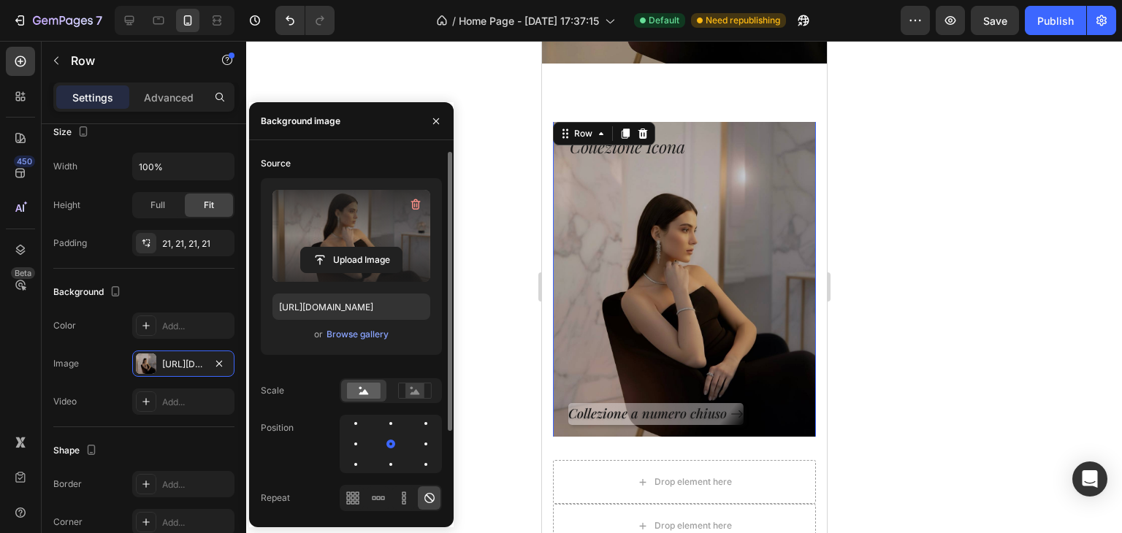
click at [321, 219] on label at bounding box center [352, 236] width 158 height 92
click at [321, 248] on input "file" at bounding box center [351, 260] width 101 height 25
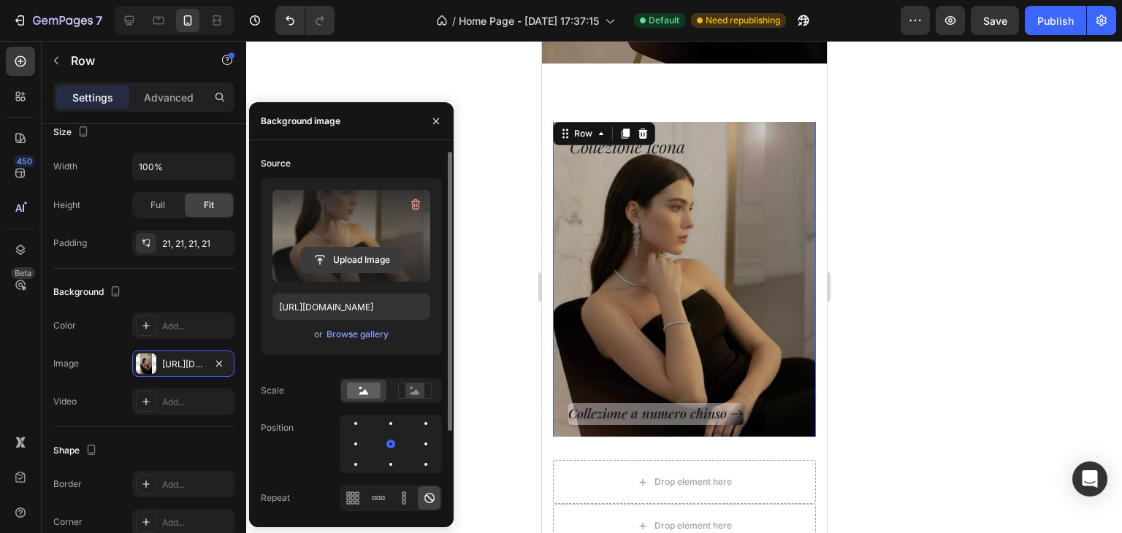
click at [371, 259] on input "file" at bounding box center [351, 260] width 101 height 25
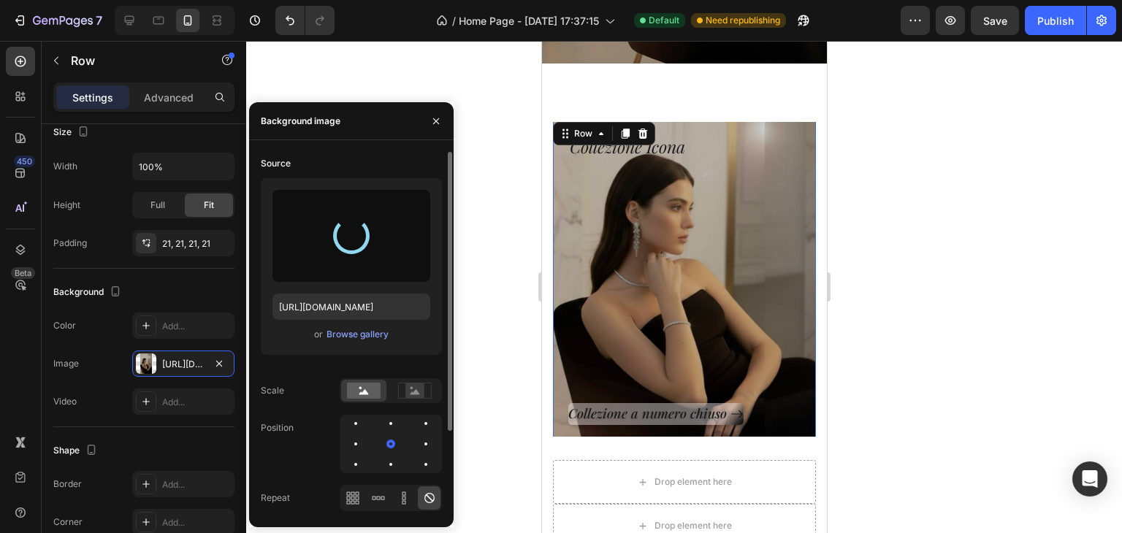
type input "[URL][DOMAIN_NAME]"
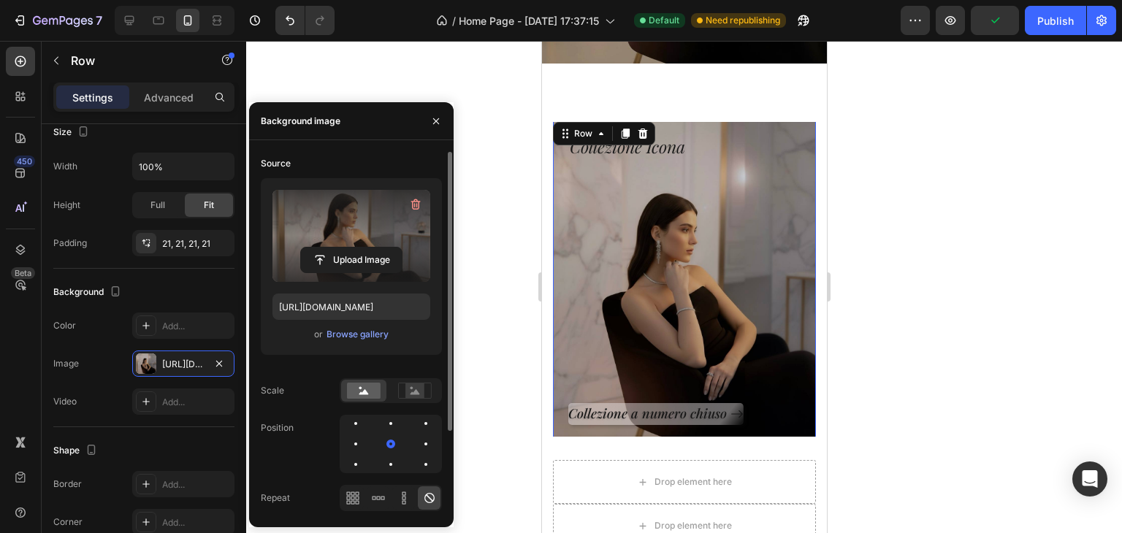
click at [526, 195] on div at bounding box center [684, 287] width 876 height 492
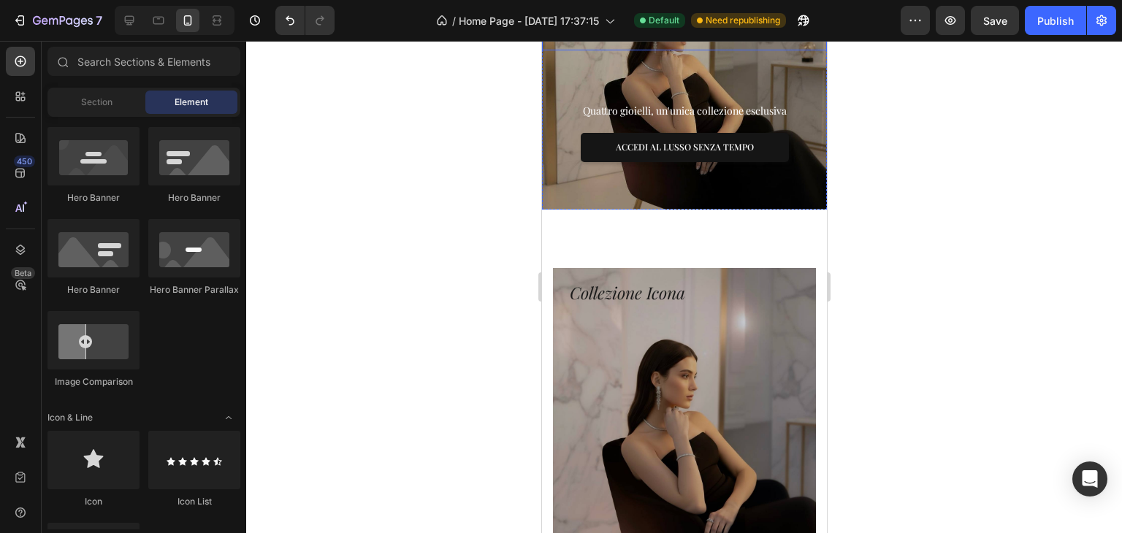
scroll to position [658, 0]
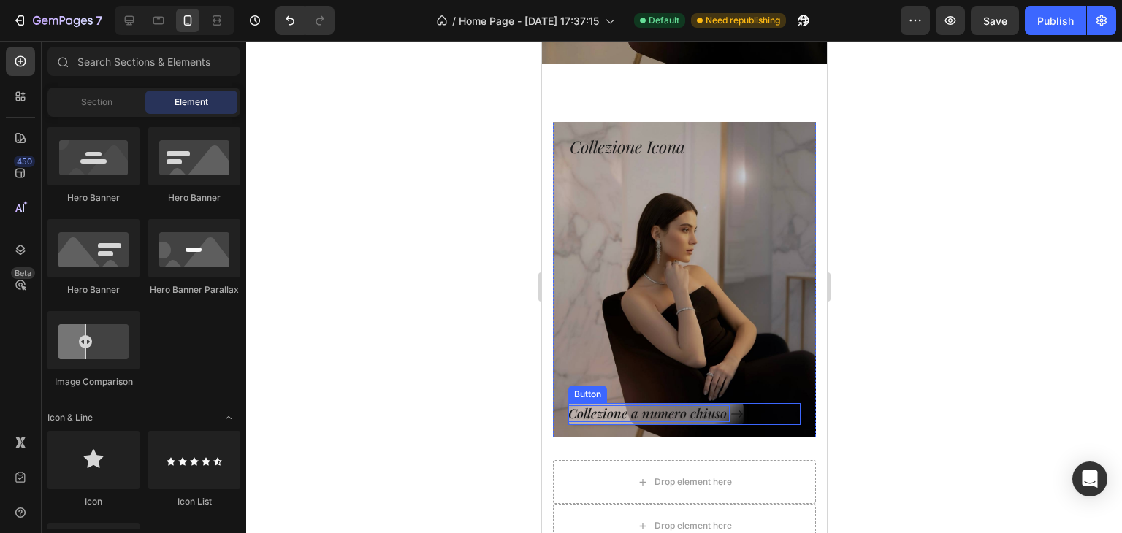
click at [607, 406] on p "Collezione a numero chiuso" at bounding box center [648, 414] width 161 height 17
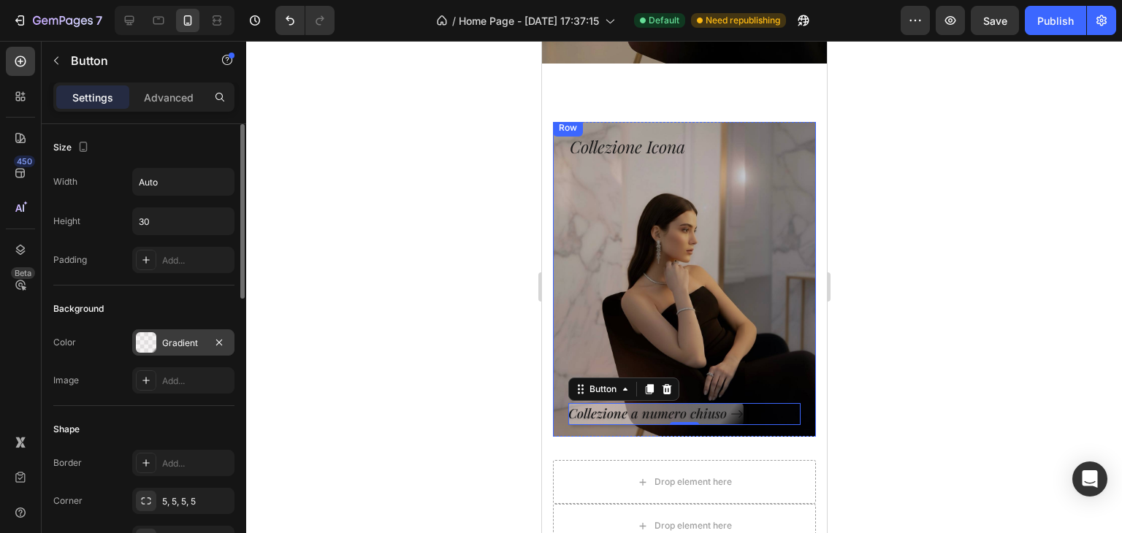
click at [170, 343] on div "Gradient" at bounding box center [183, 343] width 42 height 13
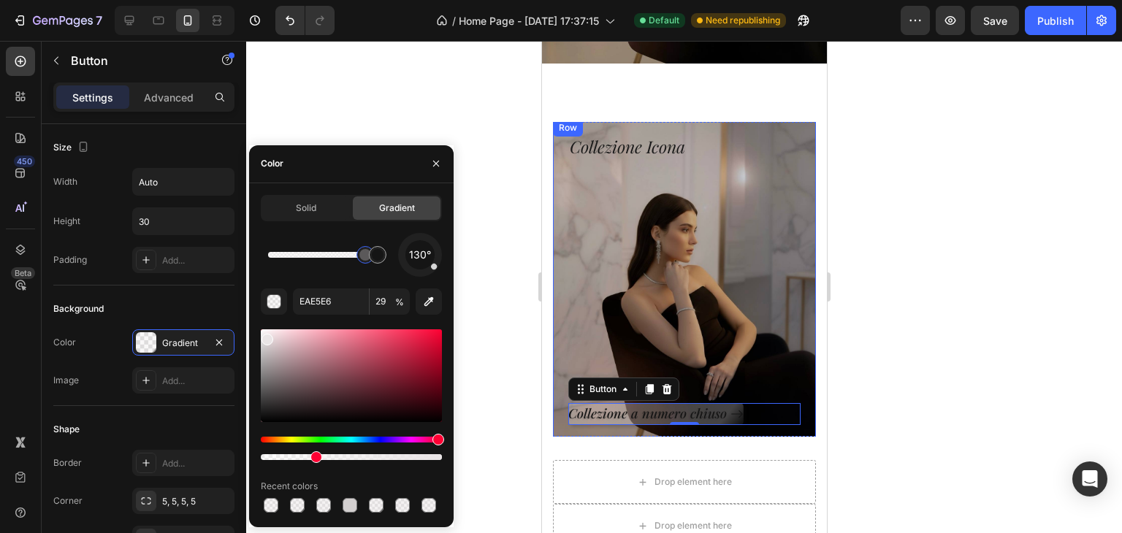
drag, startPoint x: 345, startPoint y: 459, endPoint x: 313, endPoint y: 463, distance: 32.4
click at [319, 457] on div at bounding box center [322, 458] width 12 height 12
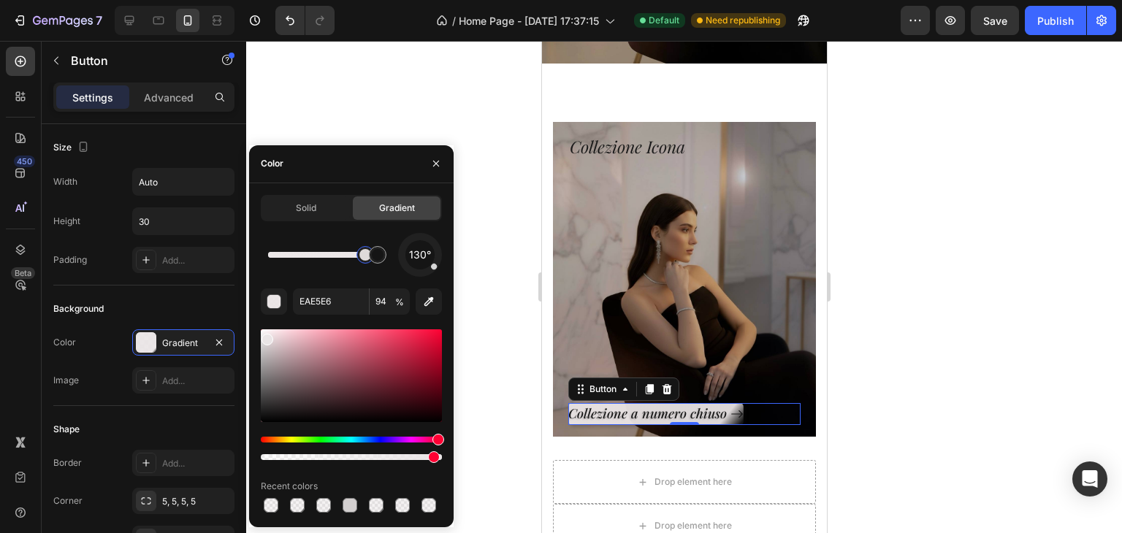
drag, startPoint x: 434, startPoint y: 455, endPoint x: 366, endPoint y: 449, distance: 68.2
type input "42"
drag, startPoint x: 427, startPoint y: 457, endPoint x: 336, endPoint y: 452, distance: 90.7
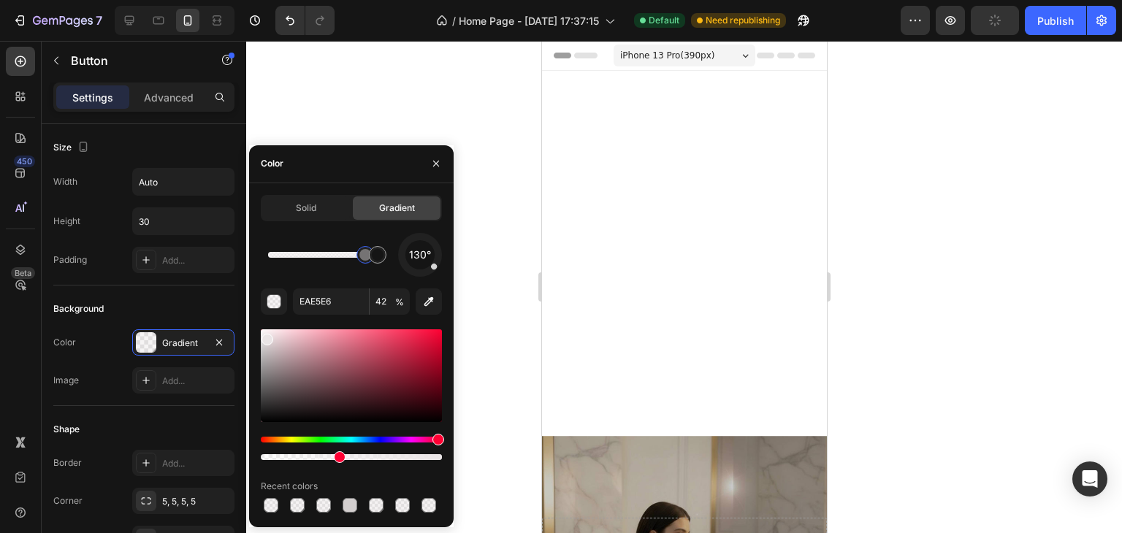
scroll to position [658, 0]
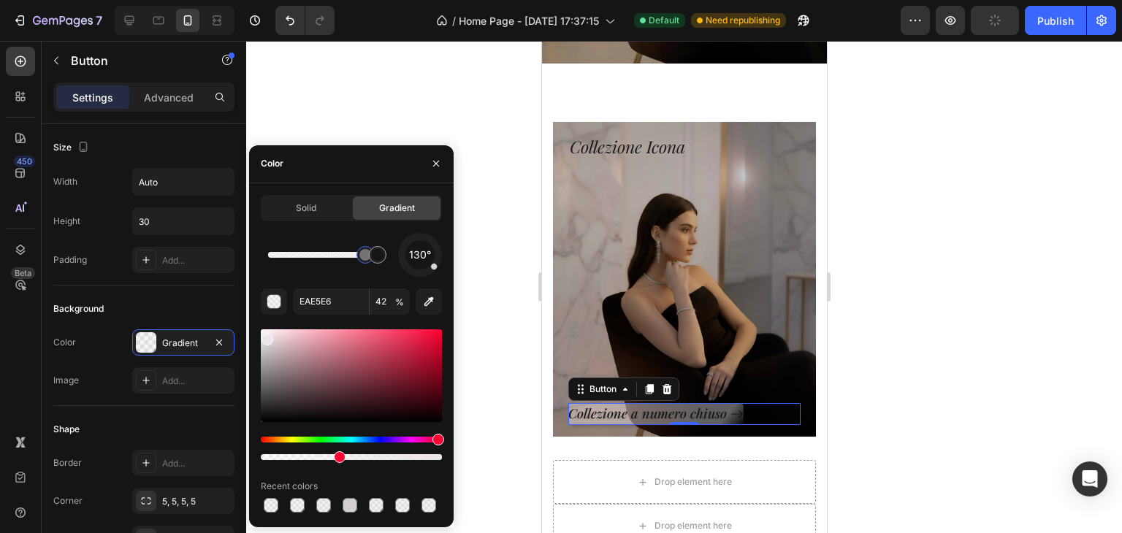
click at [462, 369] on div at bounding box center [684, 287] width 876 height 492
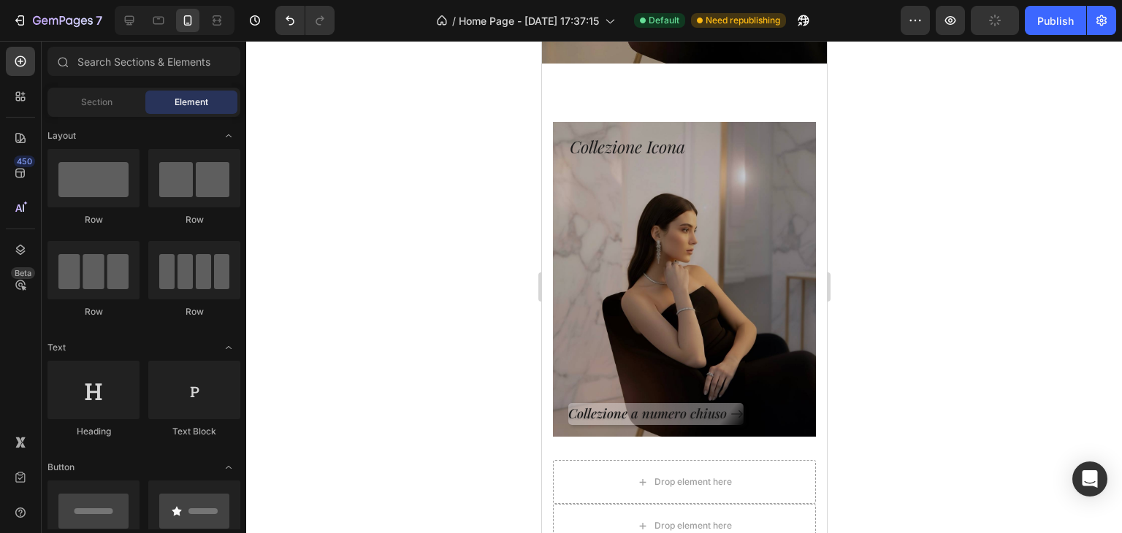
click at [462, 370] on div at bounding box center [684, 287] width 876 height 492
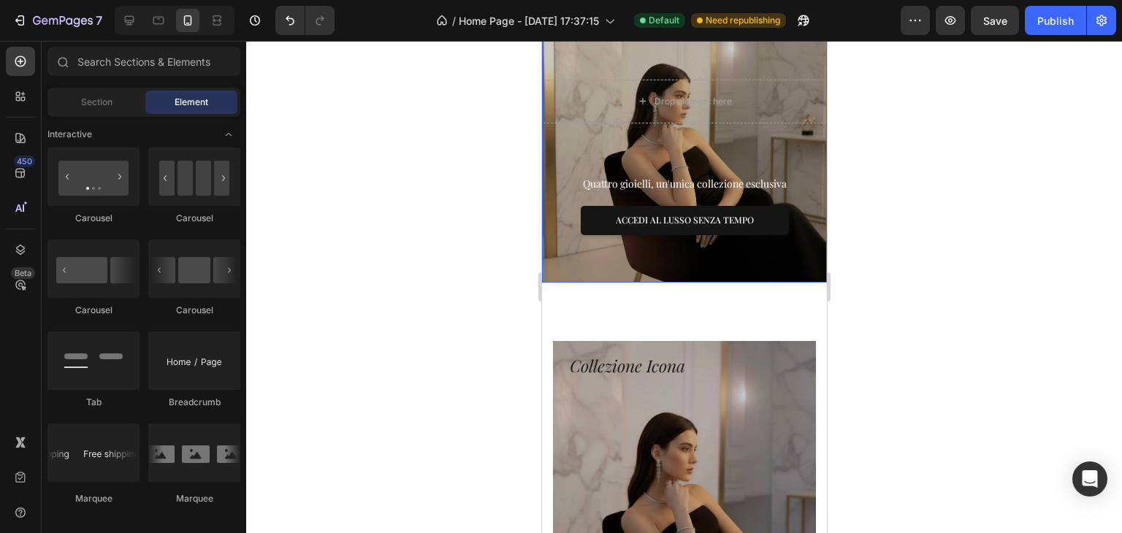
scroll to position [219, 0]
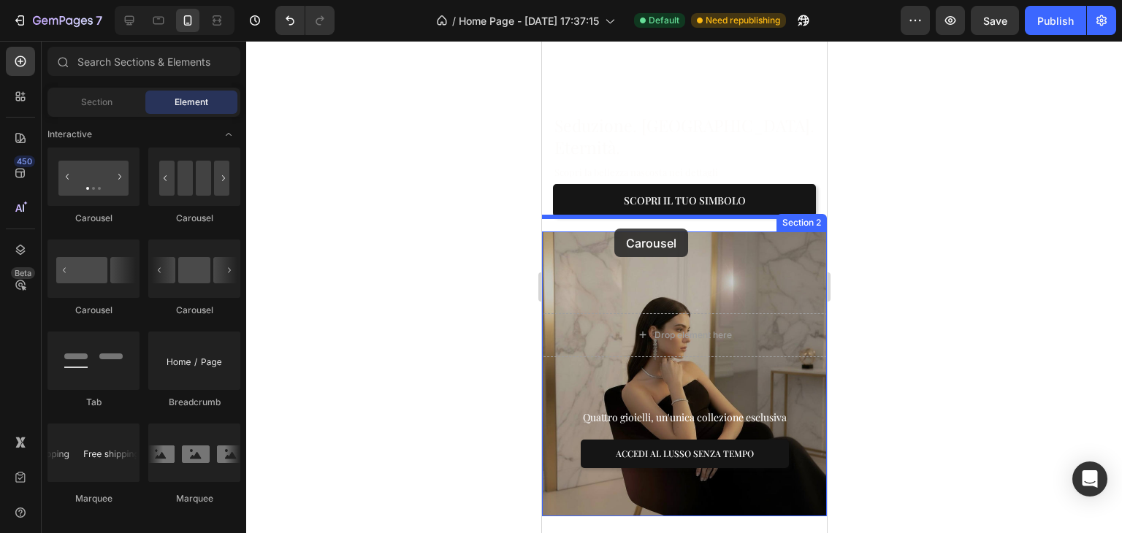
drag, startPoint x: 635, startPoint y: 320, endPoint x: 614, endPoint y: 229, distance: 93.8
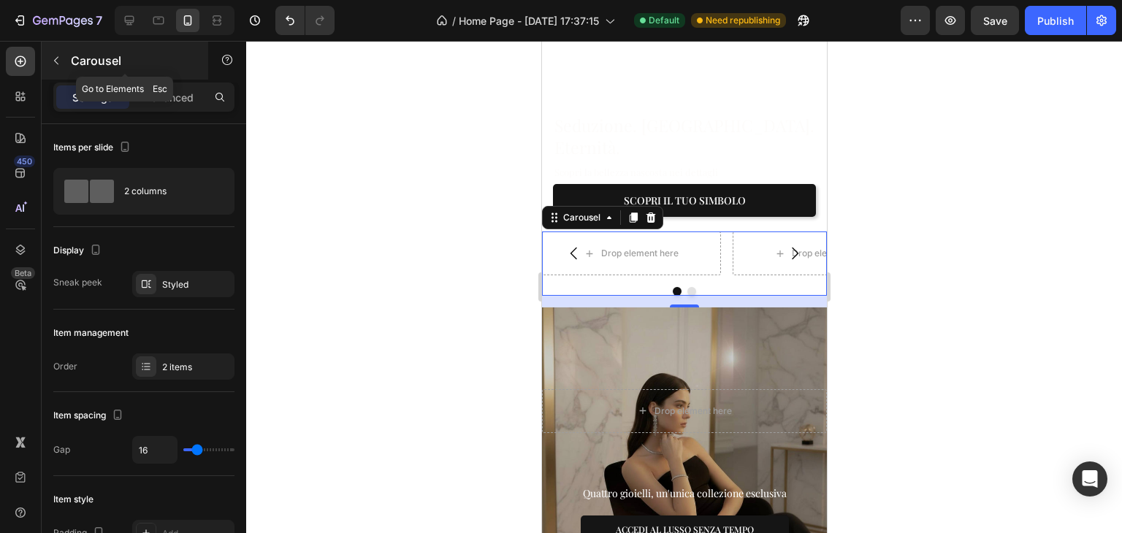
click at [55, 73] on div "Carousel" at bounding box center [125, 61] width 167 height 38
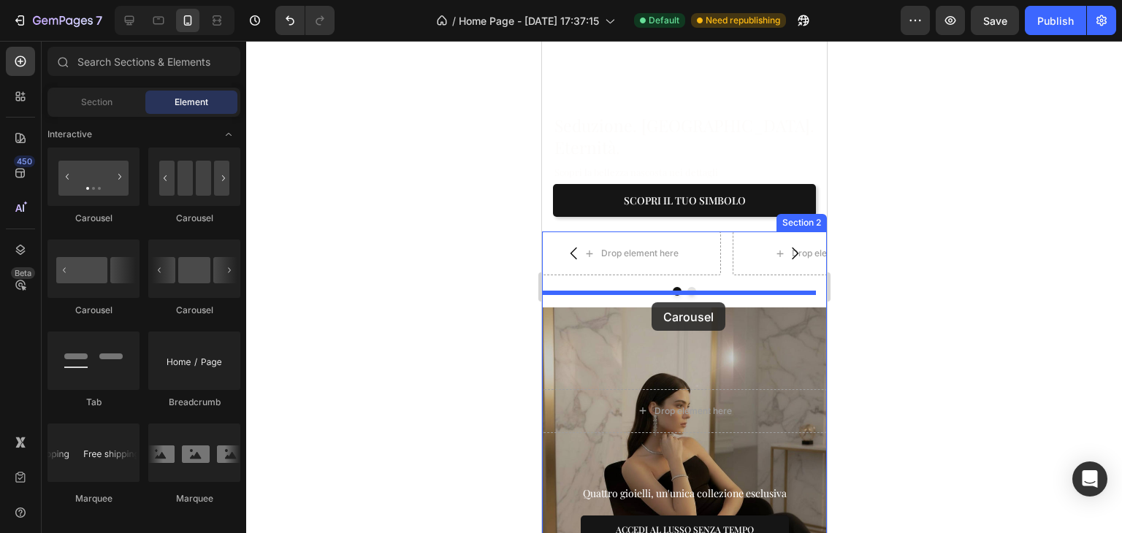
drag, startPoint x: 626, startPoint y: 221, endPoint x: 651, endPoint y: 302, distance: 84.8
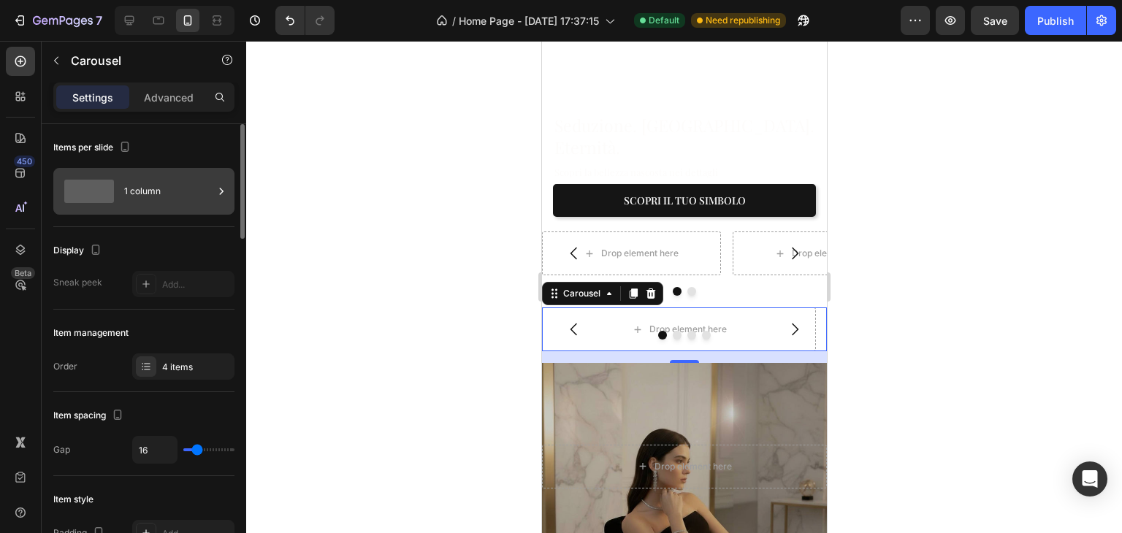
click at [127, 198] on div "1 column" at bounding box center [168, 192] width 89 height 34
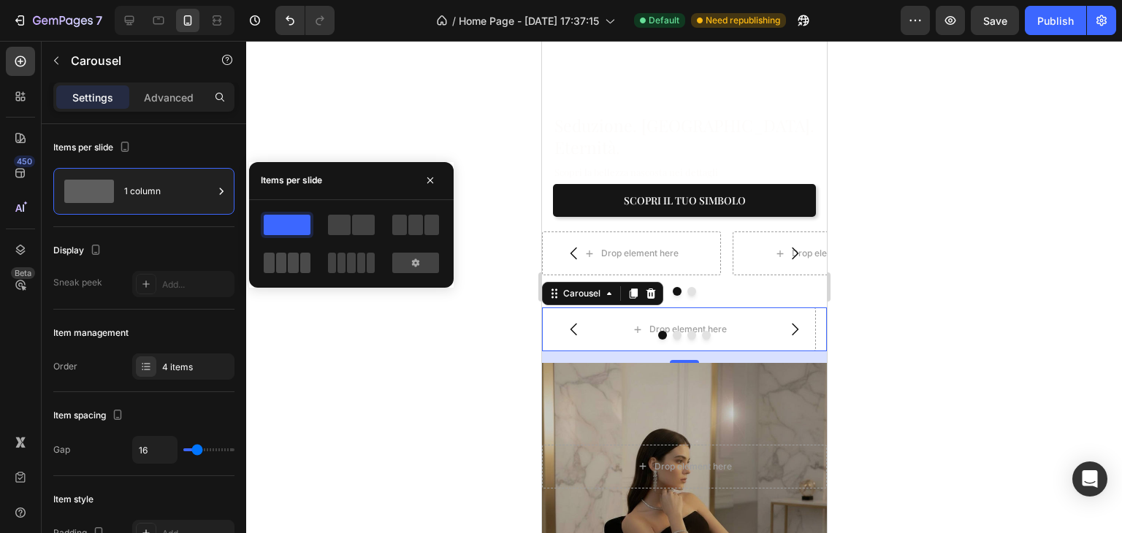
click at [304, 254] on span at bounding box center [305, 263] width 11 height 20
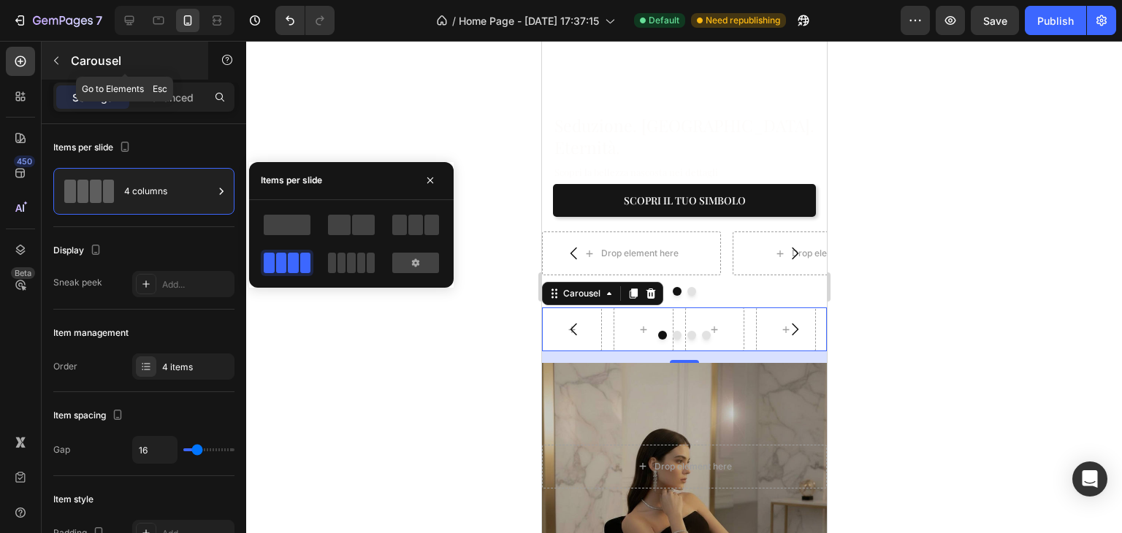
click at [60, 61] on icon "button" at bounding box center [56, 61] width 12 height 12
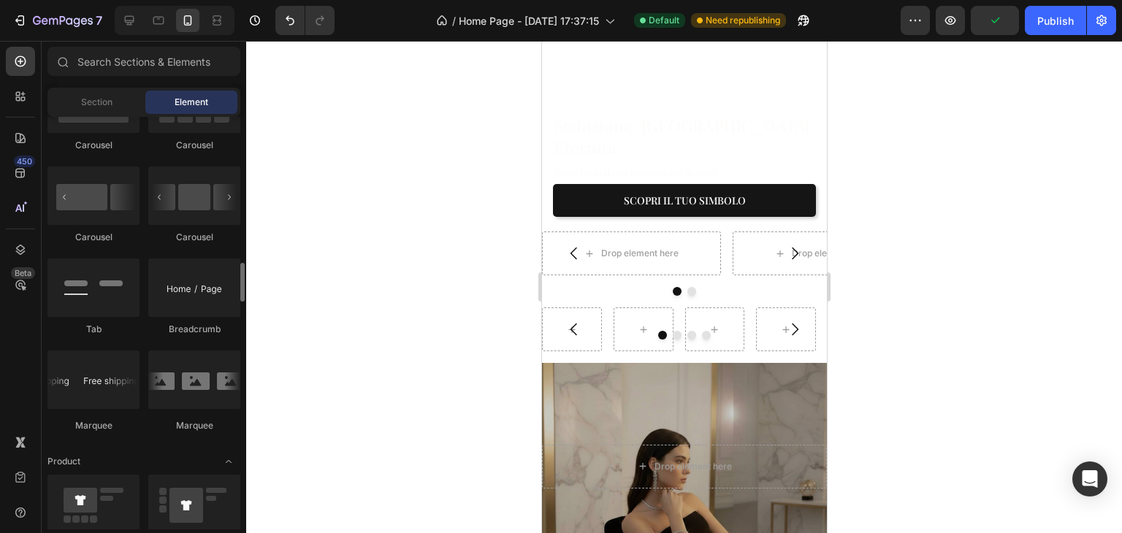
scroll to position [1607, 0]
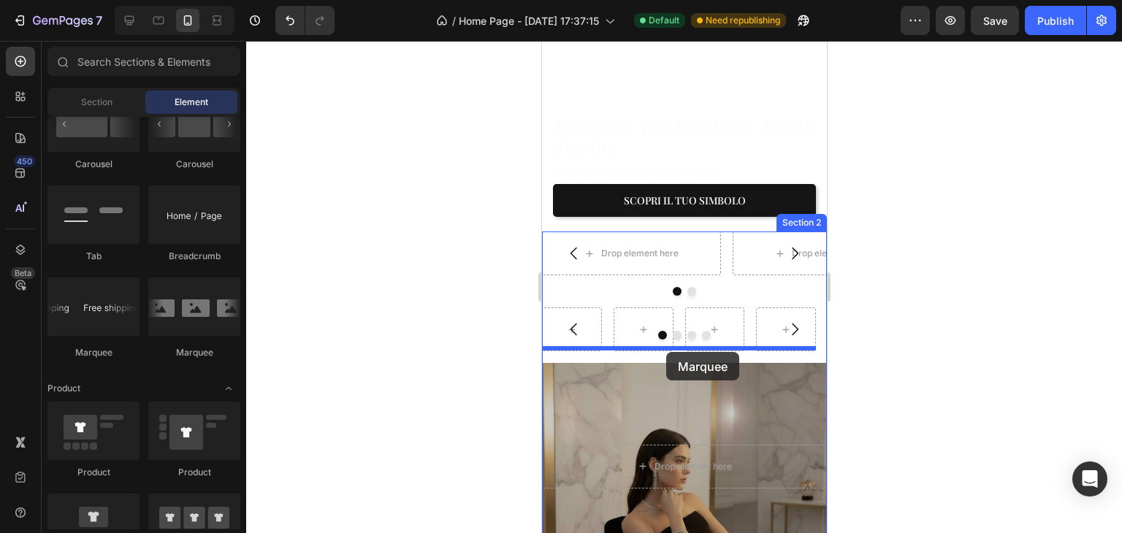
drag, startPoint x: 723, startPoint y: 356, endPoint x: 666, endPoint y: 352, distance: 57.1
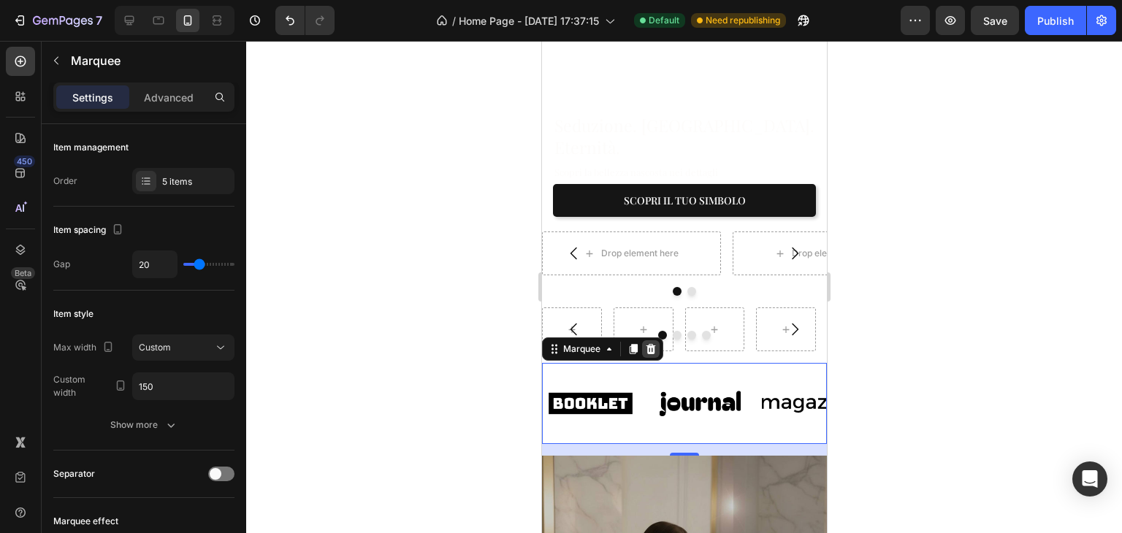
click at [647, 341] on div at bounding box center [651, 349] width 18 height 18
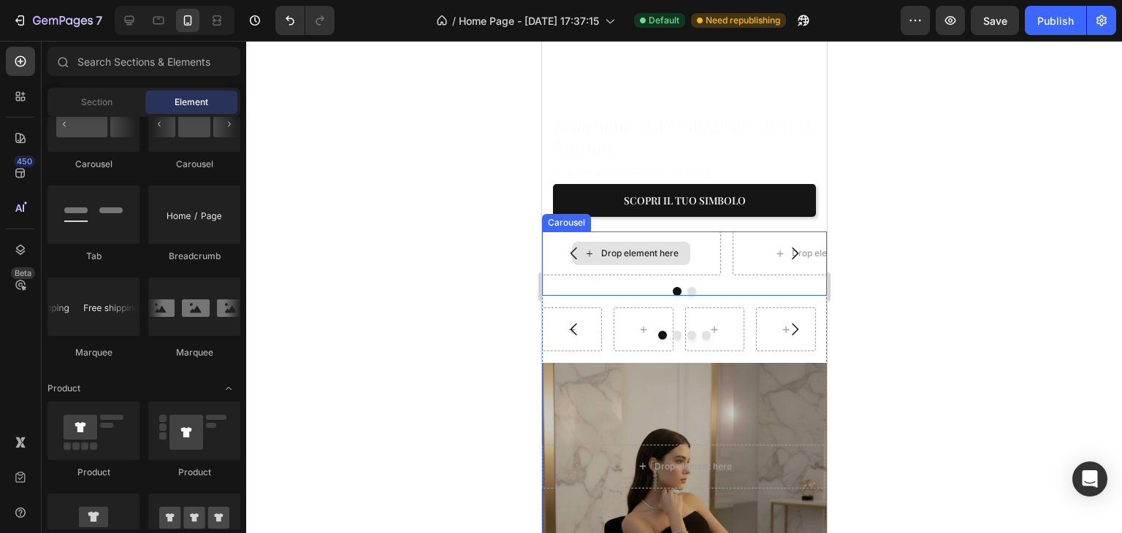
click at [644, 248] on div "Drop element here" at bounding box center [639, 254] width 77 height 12
click at [624, 248] on div "Drop element here" at bounding box center [639, 254] width 77 height 12
click at [728, 233] on div "Drop element here Drop element here" at bounding box center [683, 254] width 285 height 44
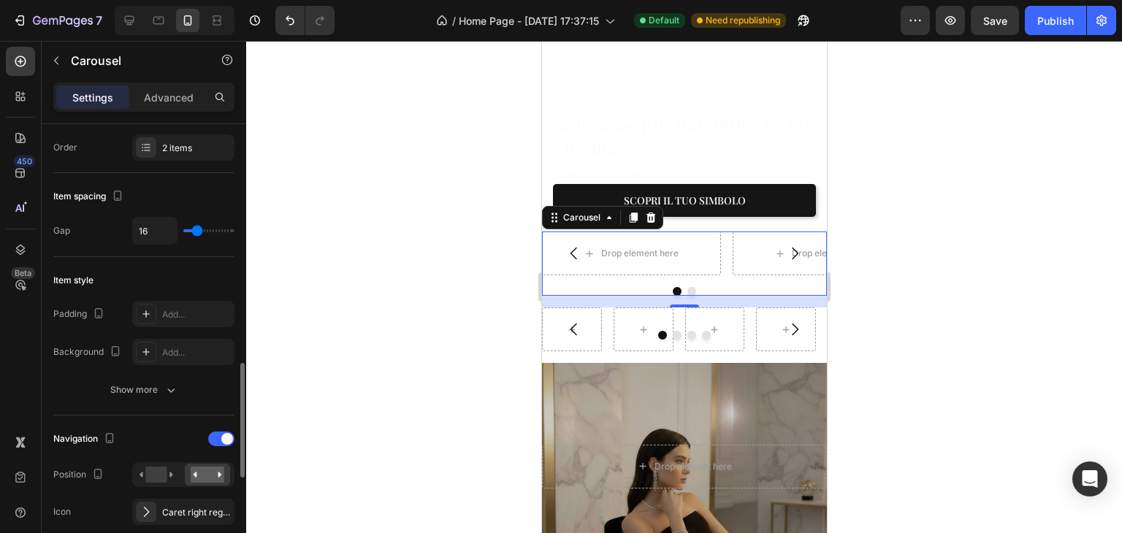
scroll to position [365, 0]
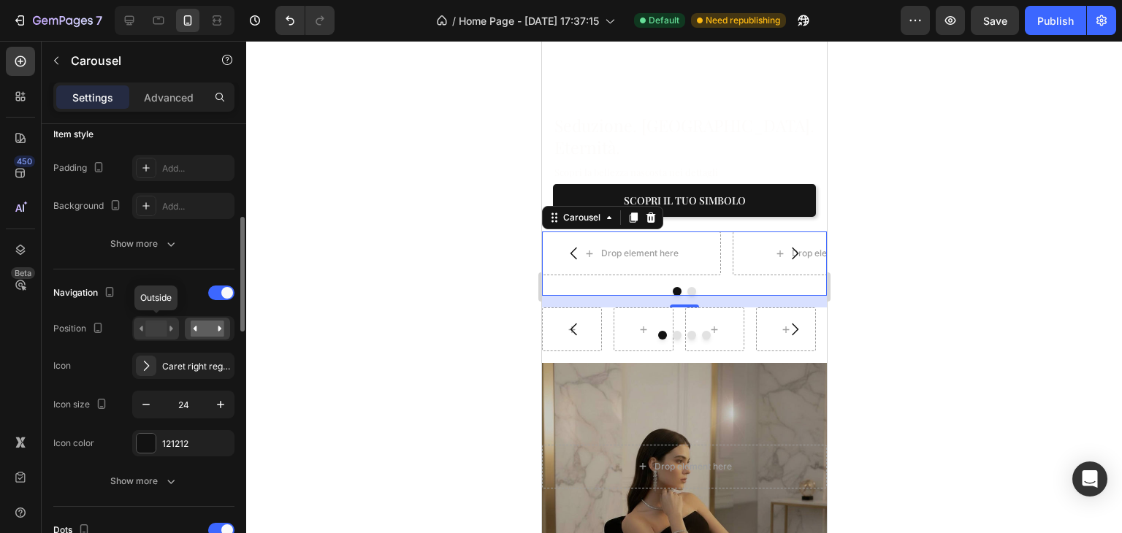
click at [158, 322] on rect at bounding box center [155, 329] width 21 height 16
click at [204, 324] on rect at bounding box center [208, 329] width 34 height 16
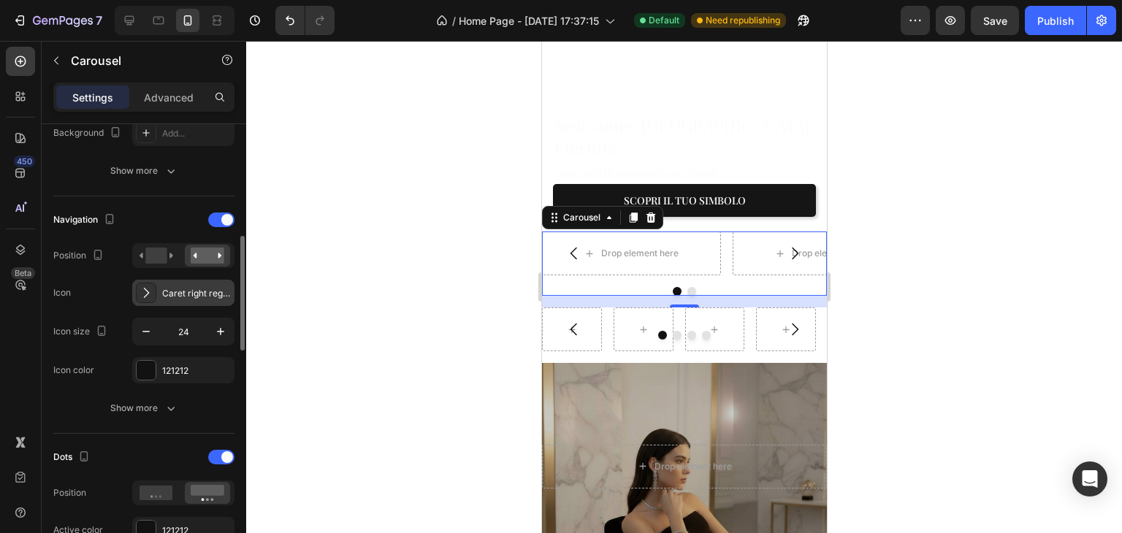
click at [175, 284] on div "Caret right regular" at bounding box center [183, 293] width 102 height 26
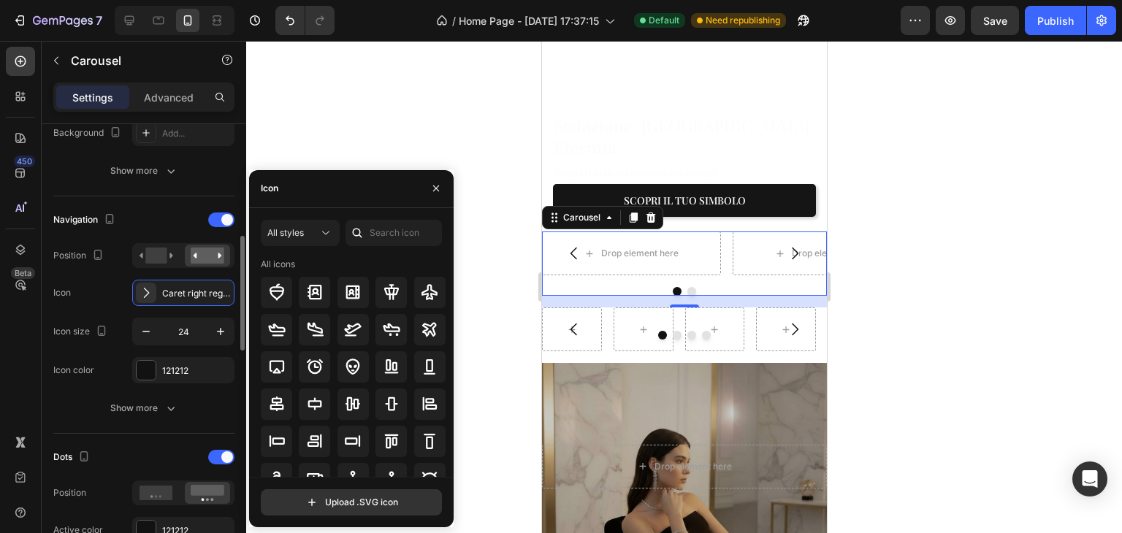
click at [170, 211] on div "Navigation" at bounding box center [143, 219] width 181 height 23
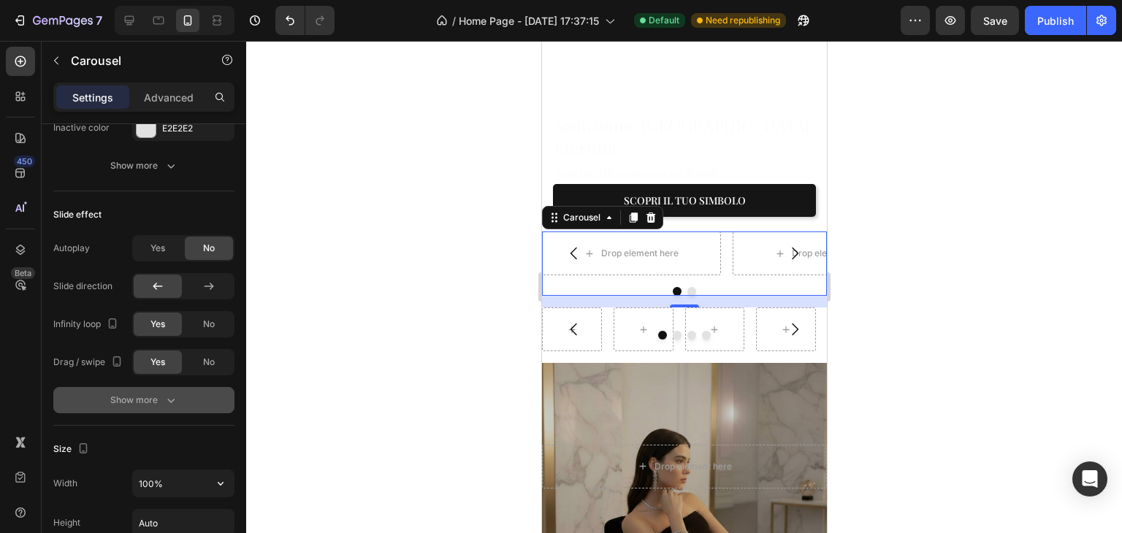
scroll to position [806, 0]
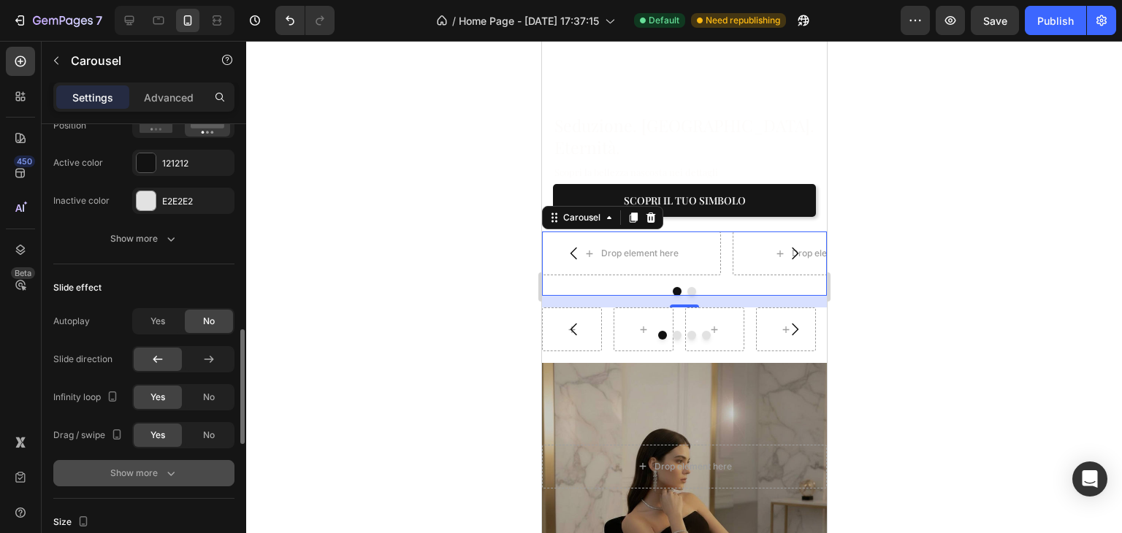
click at [154, 463] on button "Show more" at bounding box center [143, 473] width 181 height 26
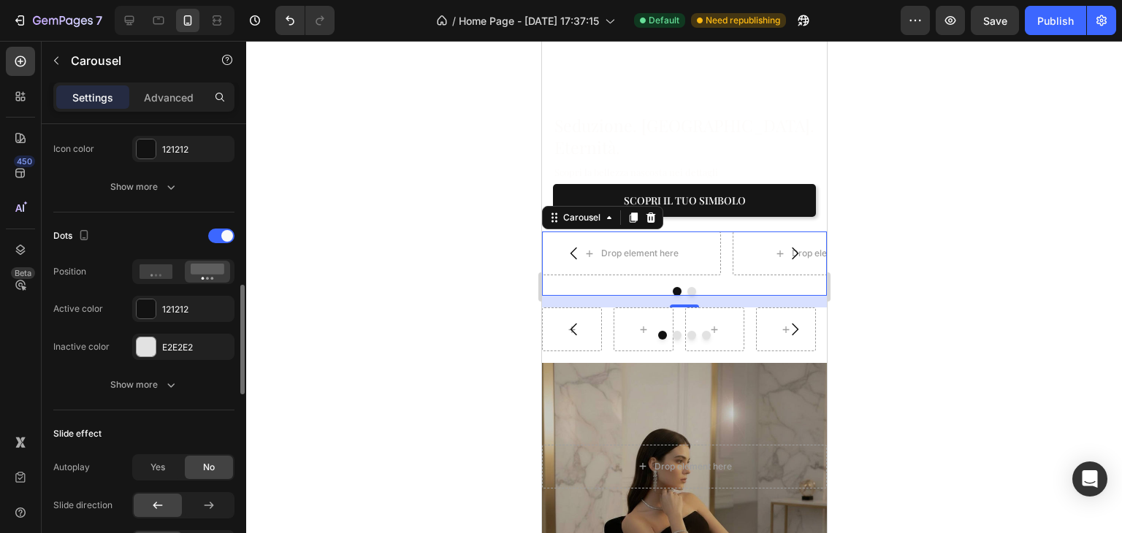
scroll to position [952, 0]
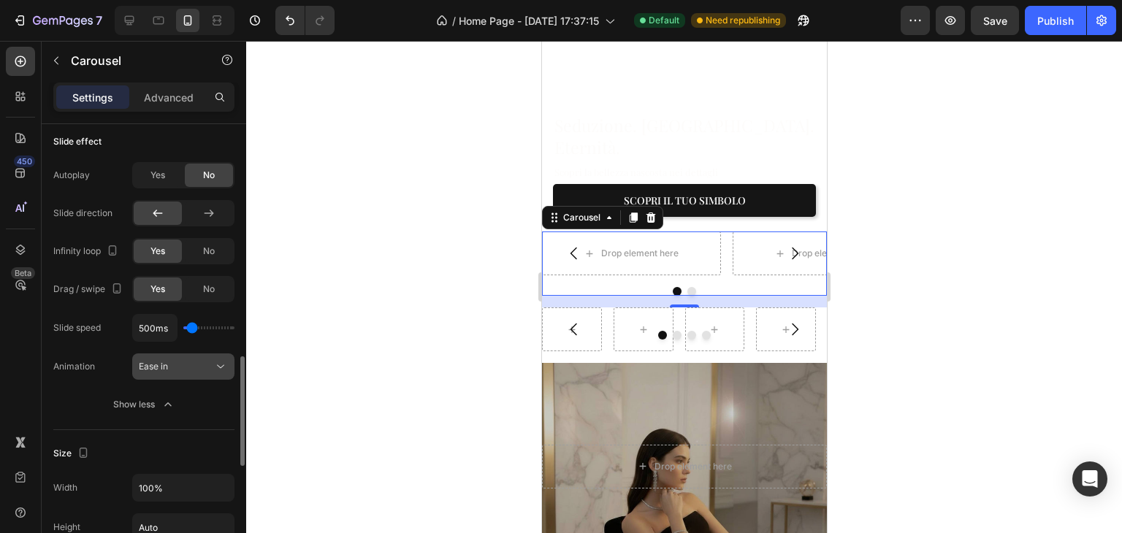
click at [164, 362] on span "Ease in" at bounding box center [153, 366] width 29 height 11
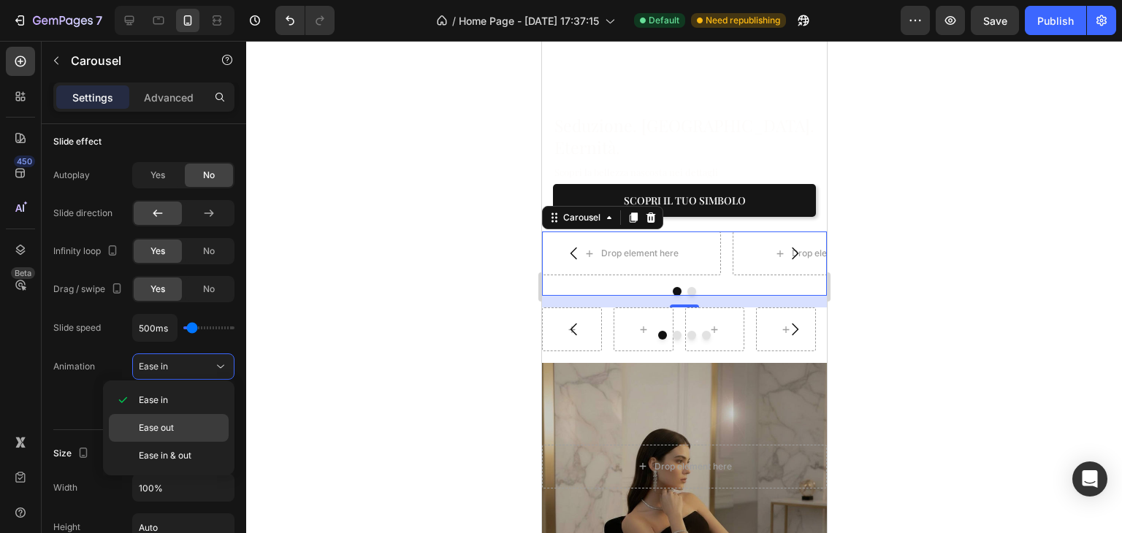
click at [161, 419] on div "Ease out" at bounding box center [169, 428] width 120 height 28
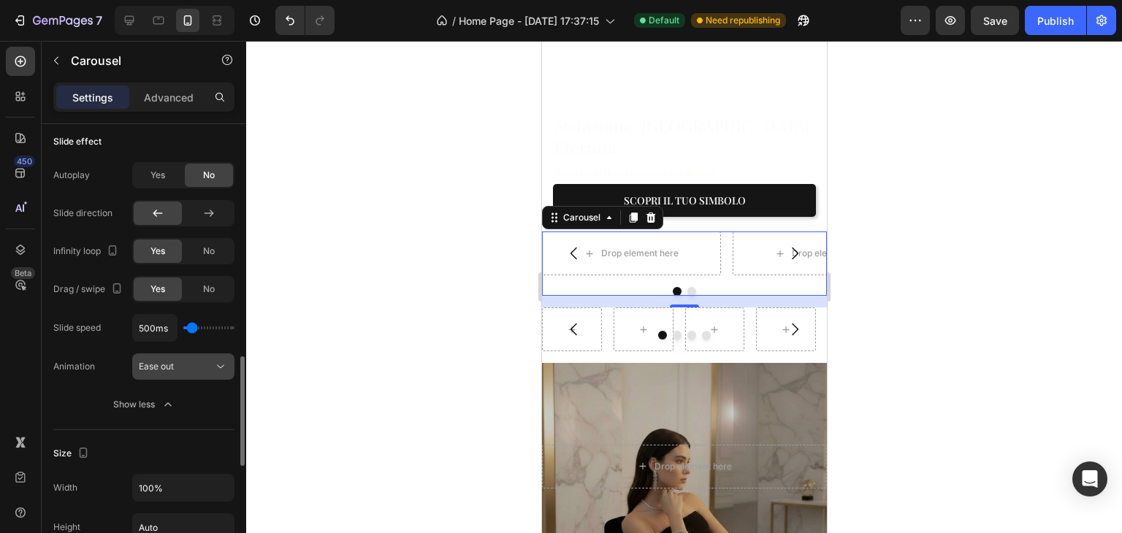
click at [167, 355] on button "Ease out" at bounding box center [183, 367] width 102 height 26
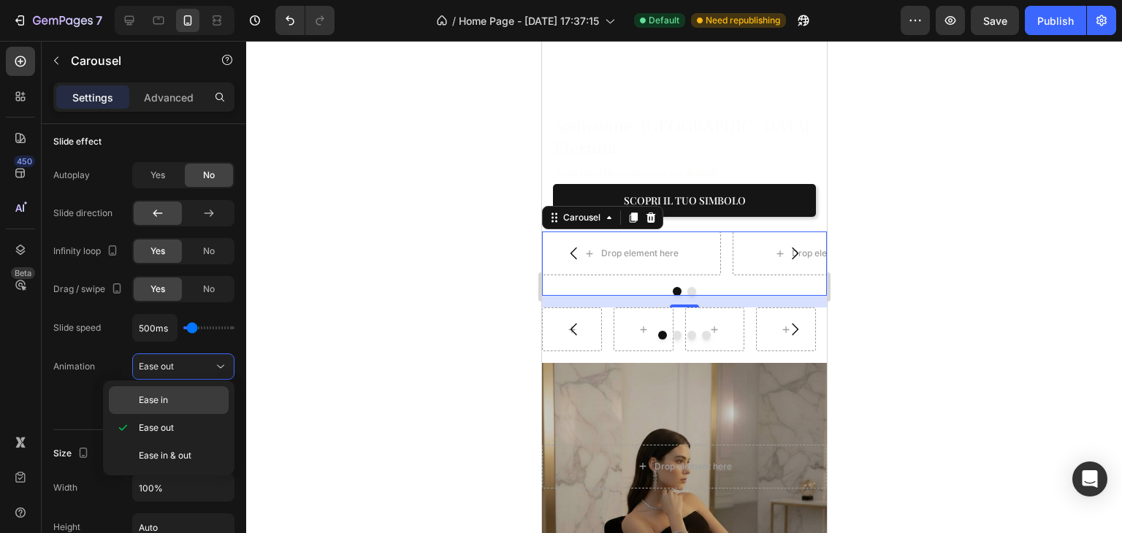
click at [162, 397] on span "Ease in" at bounding box center [153, 400] width 29 height 13
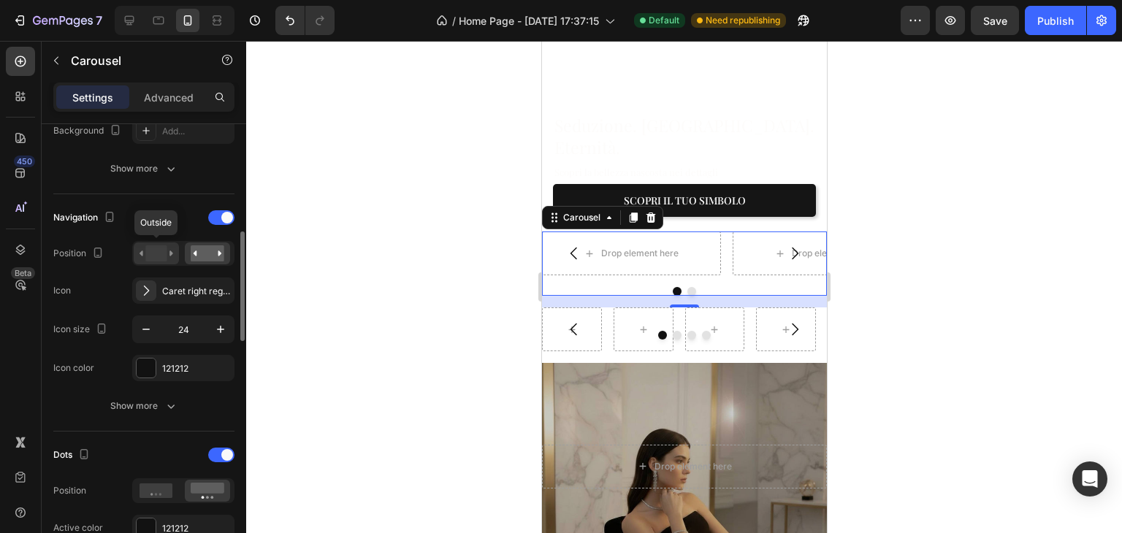
scroll to position [368, 0]
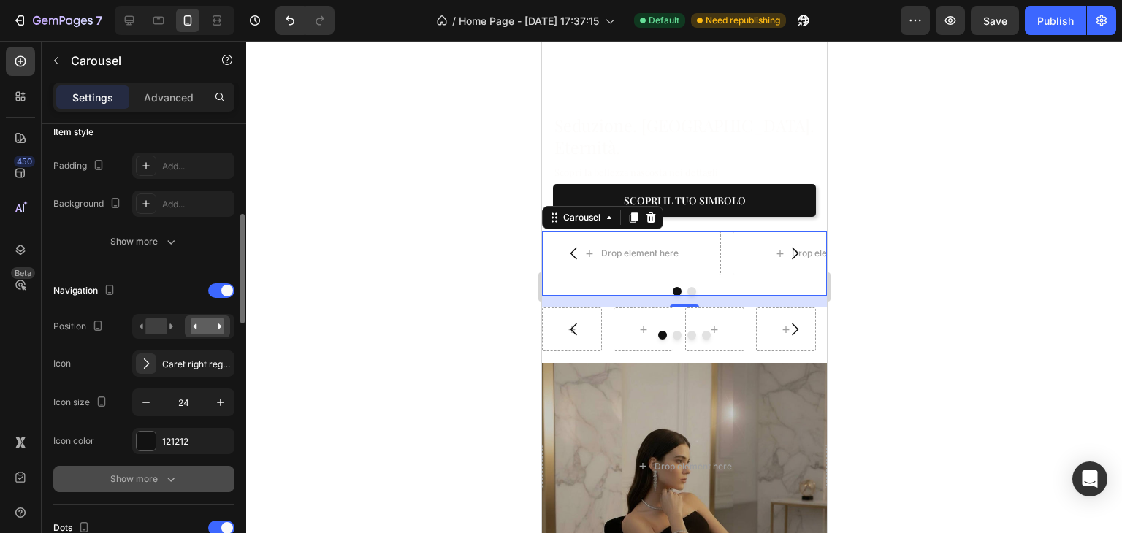
click at [140, 477] on div "Show more" at bounding box center [144, 479] width 68 height 15
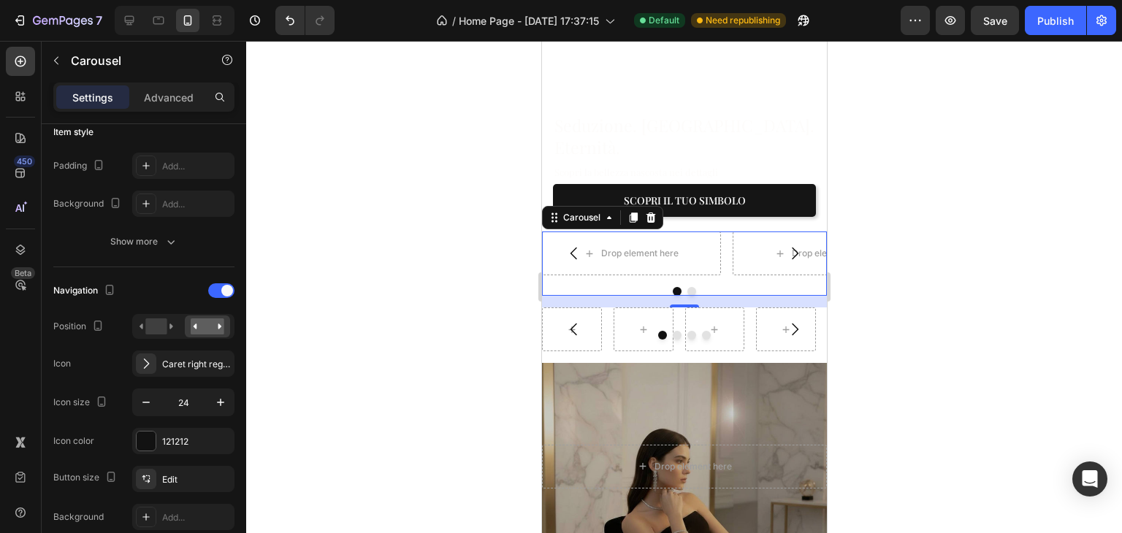
scroll to position [660, 0]
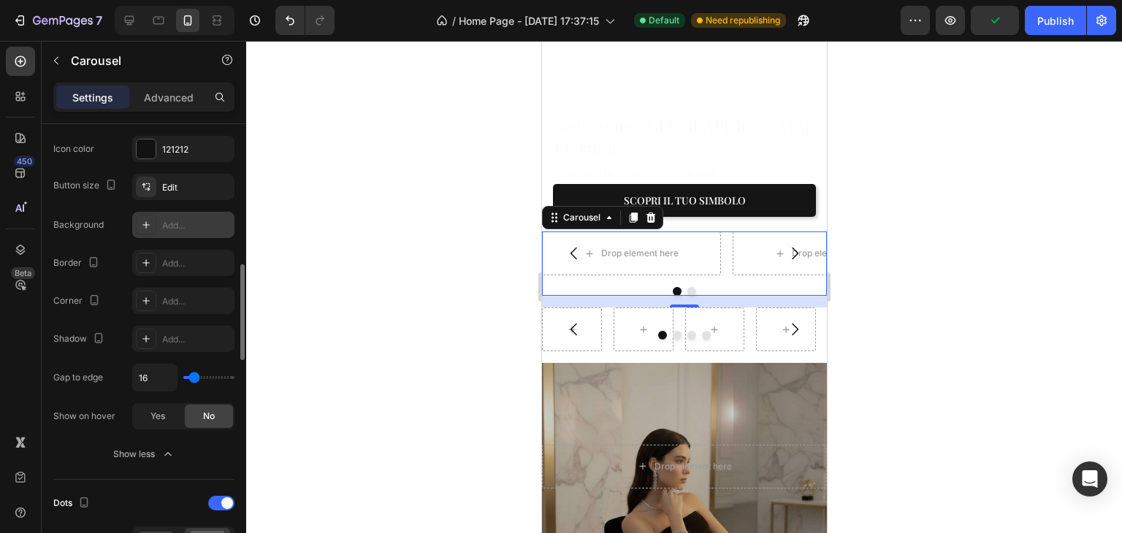
click at [170, 229] on div "Add..." at bounding box center [196, 225] width 69 height 13
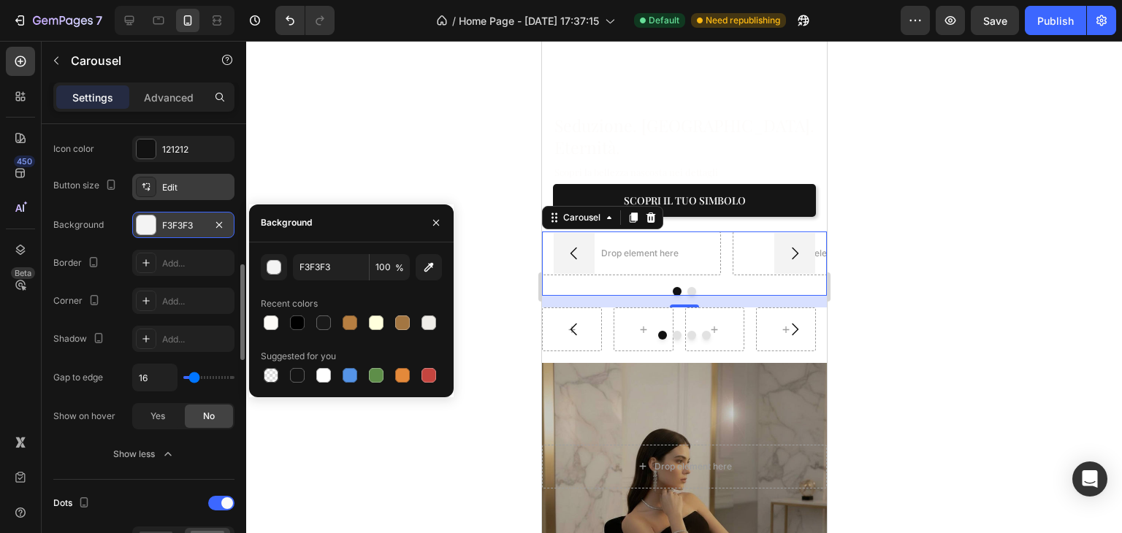
click at [172, 182] on div "Edit" at bounding box center [196, 187] width 69 height 13
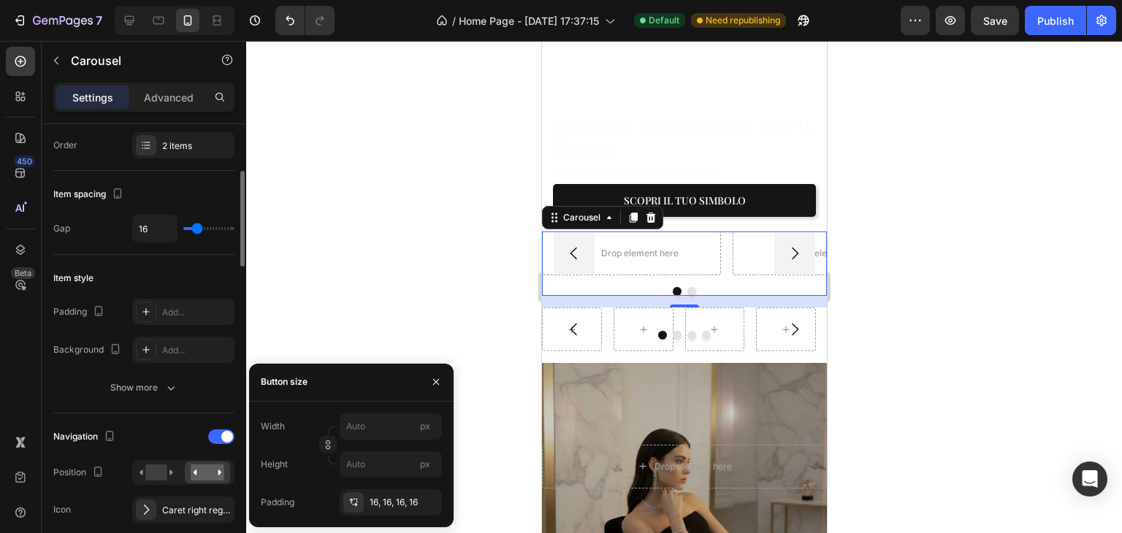
scroll to position [2, 0]
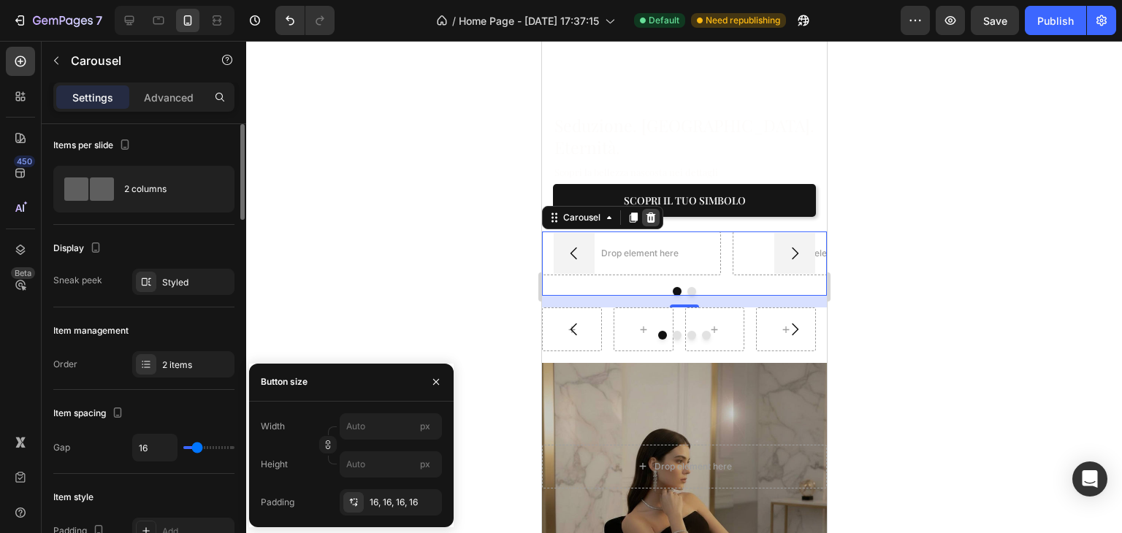
click at [650, 209] on div at bounding box center [651, 218] width 18 height 18
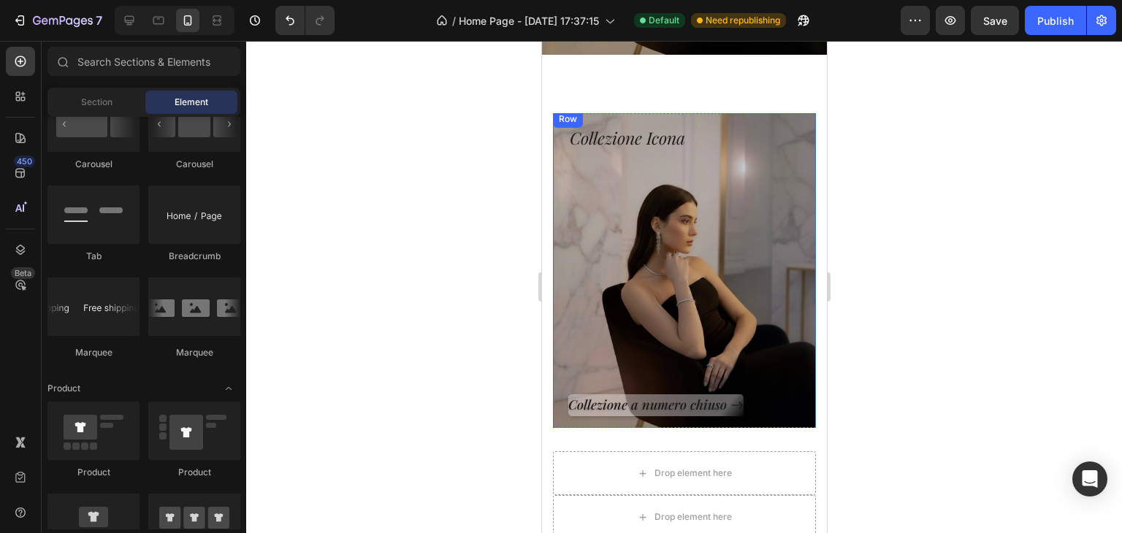
scroll to position [731, 0]
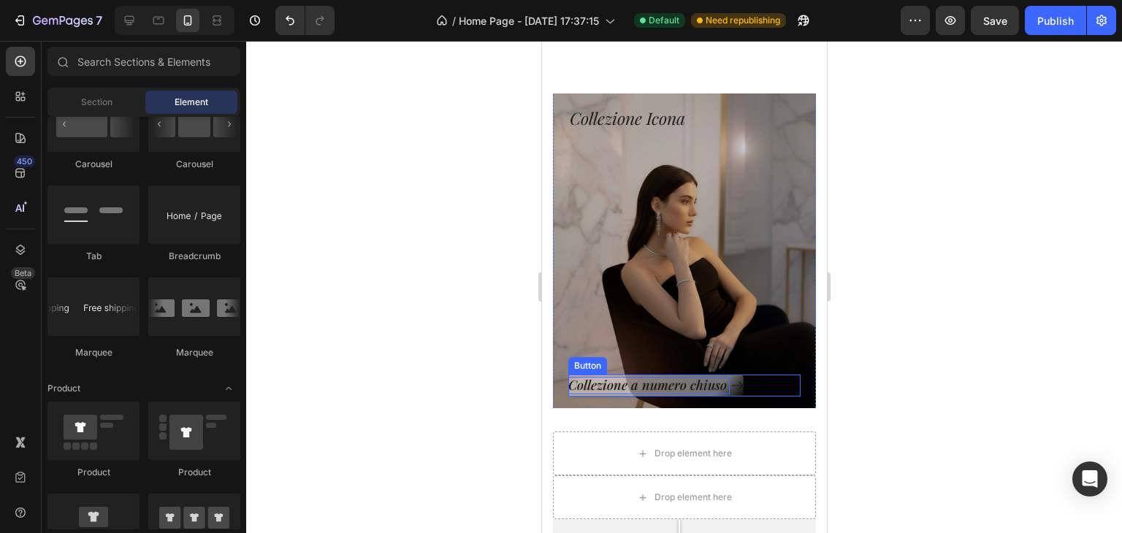
click at [654, 387] on p "Collezione a numero chiuso" at bounding box center [648, 385] width 161 height 17
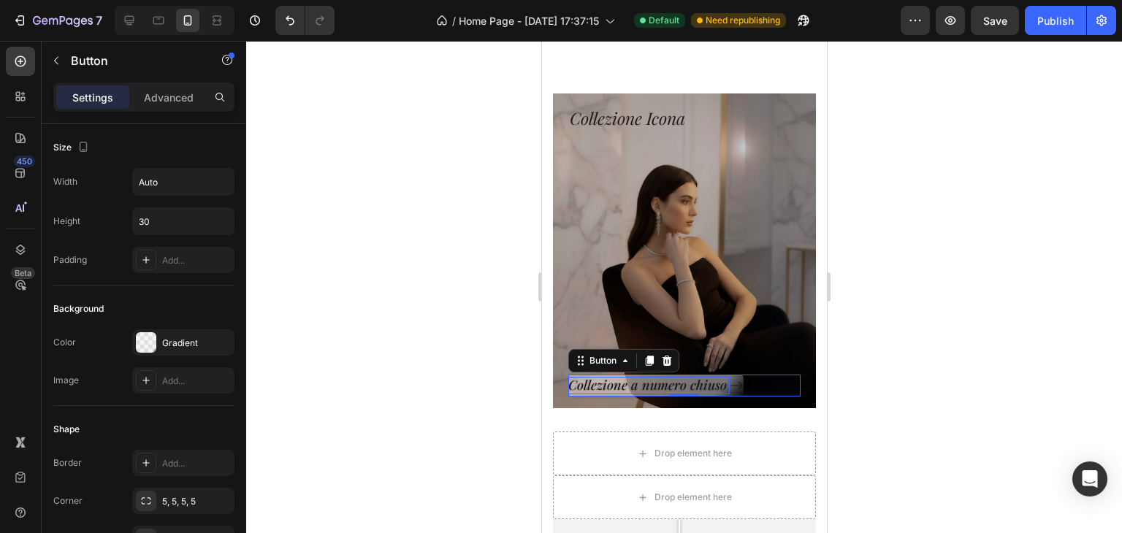
click at [654, 387] on p "Collezione a numero chiuso" at bounding box center [648, 385] width 161 height 17
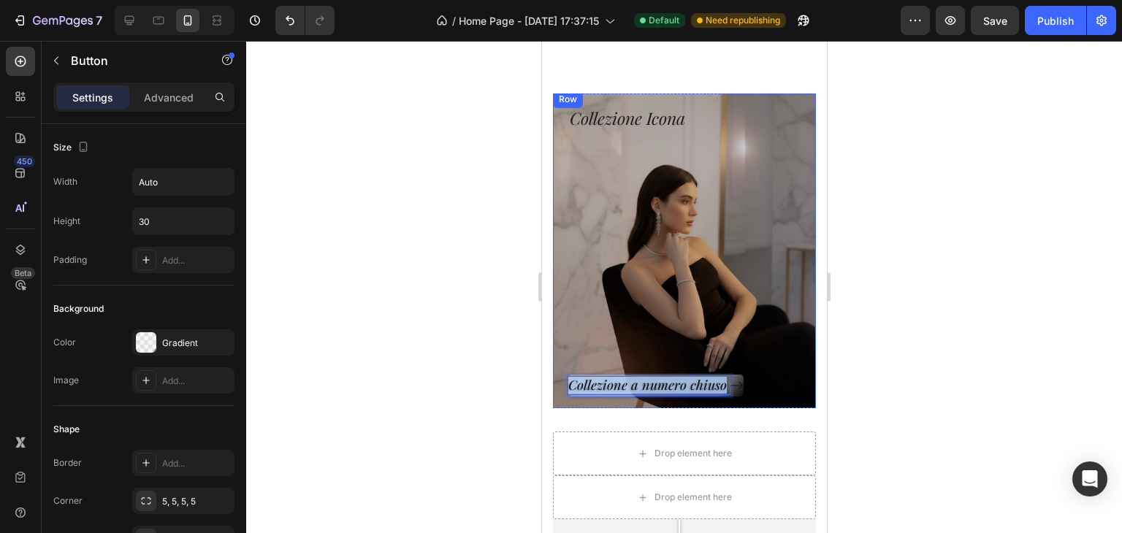
drag, startPoint x: 721, startPoint y: 390, endPoint x: 555, endPoint y: 368, distance: 167.4
click at [555, 368] on div "Collezione Icona Heading Collezione a numero chiuso Button 0 Row" at bounding box center [683, 251] width 263 height 321
click at [568, 375] on button "Solo" at bounding box center [588, 386] width 41 height 22
click at [568, 375] on button "Solo per" at bounding box center [600, 386] width 64 height 22
click at [568, 375] on button "Solo per chi" at bounding box center [610, 386] width 85 height 22
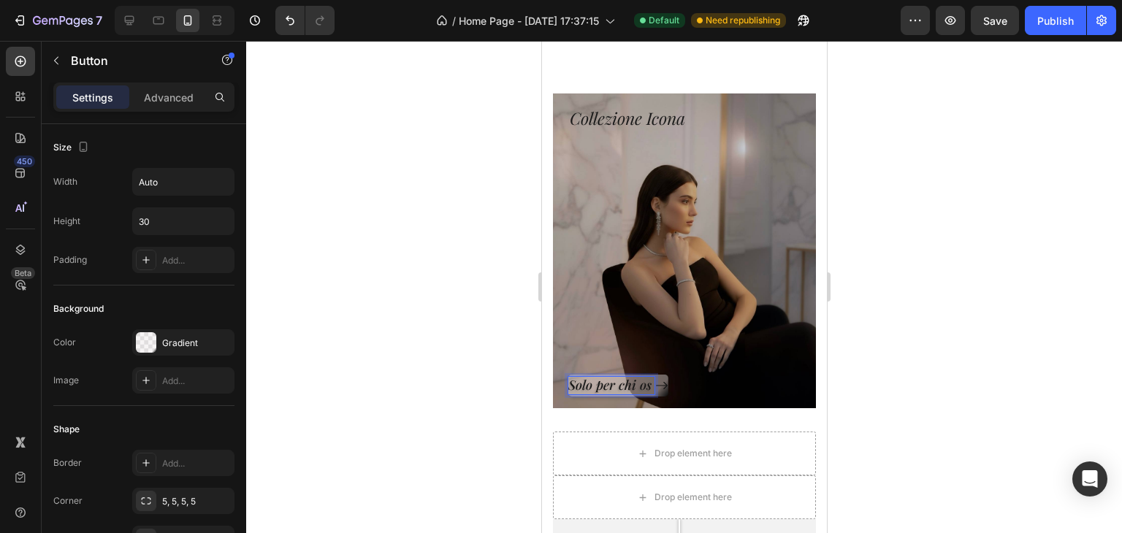
click at [568, 375] on button "Solo per chi os" at bounding box center [618, 386] width 100 height 22
click at [1119, 335] on div at bounding box center [684, 287] width 876 height 492
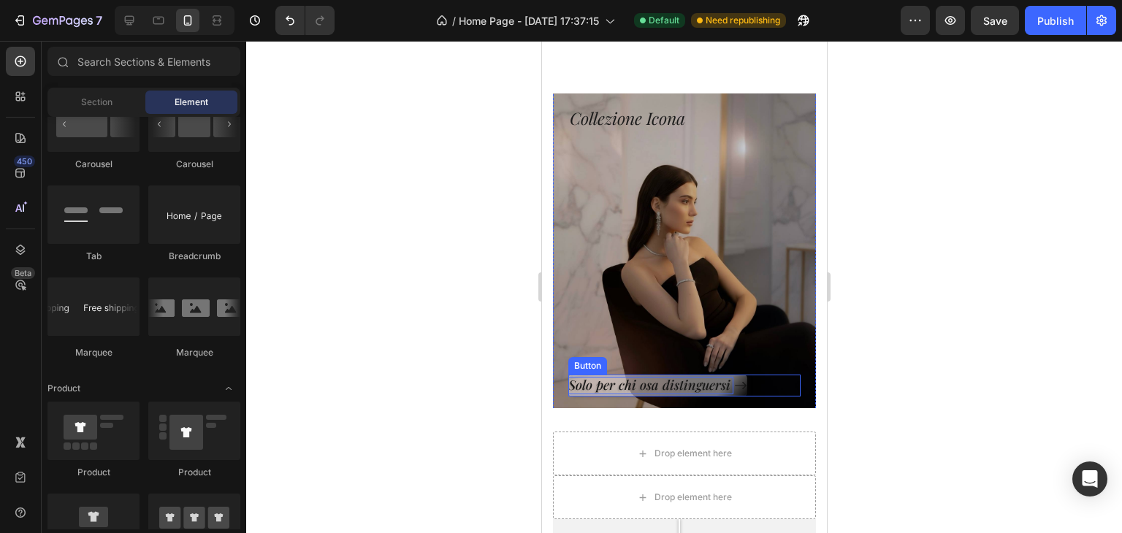
click at [723, 385] on p "Solo per chi osa distinguersi" at bounding box center [650, 385] width 165 height 17
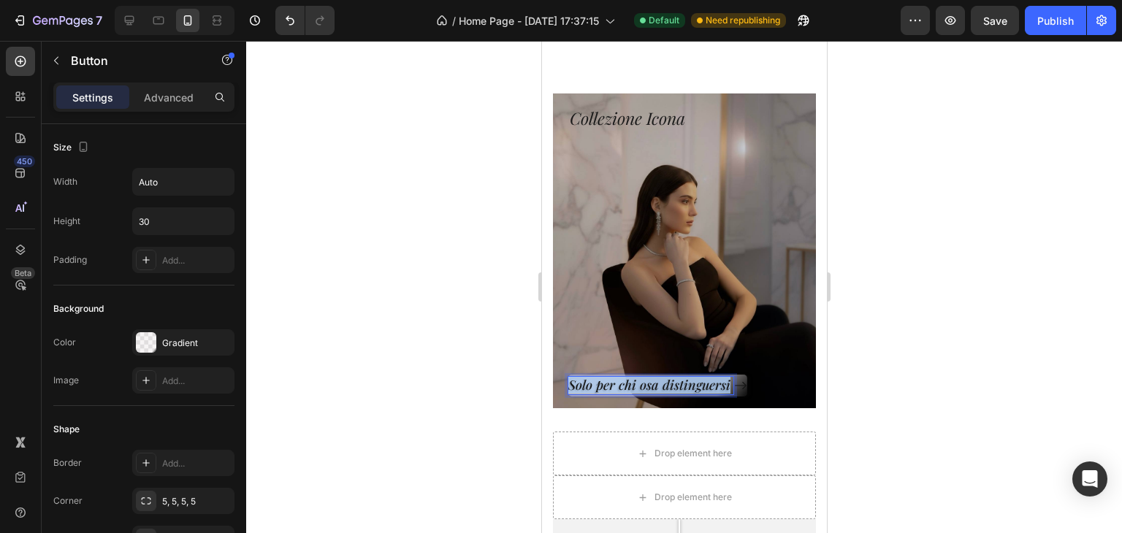
click at [723, 385] on p "Solo per chi osa distinguersi" at bounding box center [650, 385] width 165 height 17
click at [568, 375] on button "Non" at bounding box center [588, 386] width 41 height 22
click at [568, 375] on button "Non per" at bounding box center [600, 386] width 64 height 22
click at [568, 375] on button "Non per tutte," at bounding box center [616, 386] width 97 height 22
click at [568, 375] on button "Non per tutte, solo" at bounding box center [629, 386] width 123 height 22
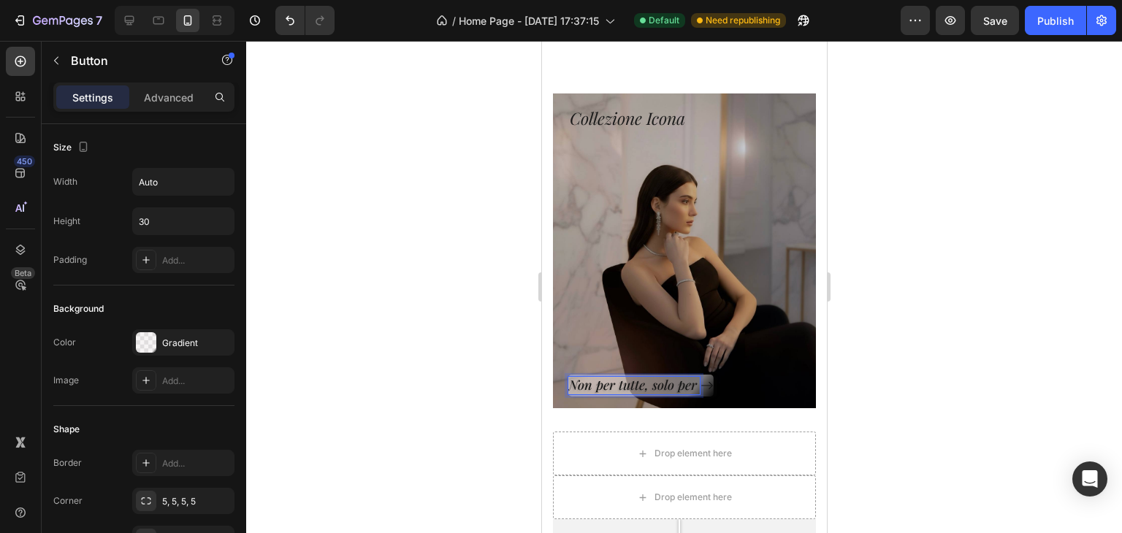
click at [568, 375] on button "Non per tutte, solo per" at bounding box center [640, 386] width 145 height 22
click at [891, 262] on div at bounding box center [684, 287] width 876 height 492
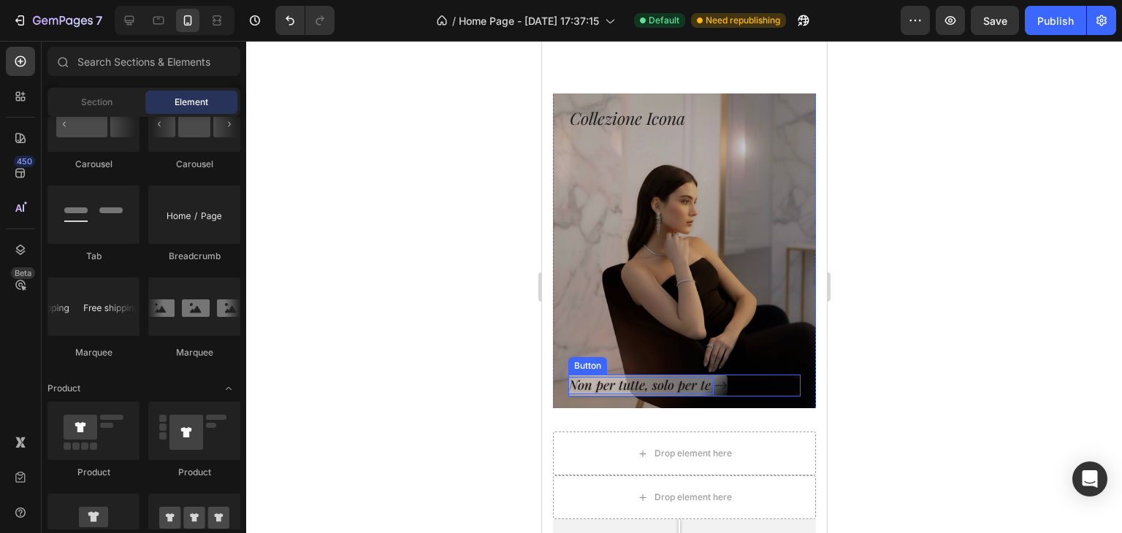
click at [663, 383] on p "Non per tutte, solo per te" at bounding box center [640, 385] width 145 height 17
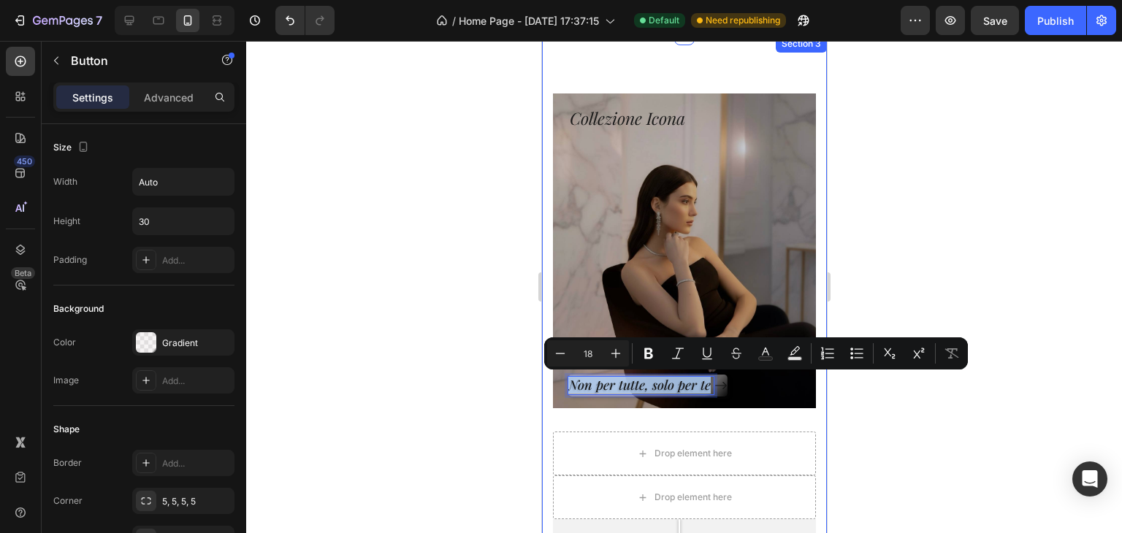
drag, startPoint x: 707, startPoint y: 383, endPoint x: 544, endPoint y: 381, distance: 162.2
click at [544, 381] on div "Collezione Icona Heading Non per tutte, solo per te Button 0 Row Hero Banner Dr…" at bounding box center [683, 426] width 285 height 783
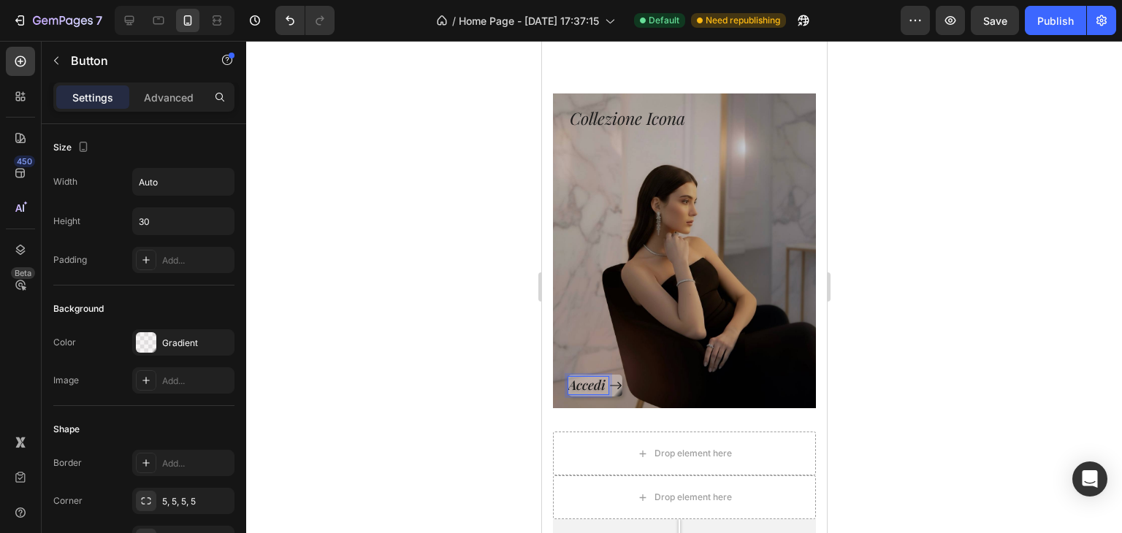
click at [568, 375] on button "Accedi" at bounding box center [595, 386] width 54 height 22
click at [568, 375] on button "Accedi all'Elitè" at bounding box center [619, 386] width 102 height 22
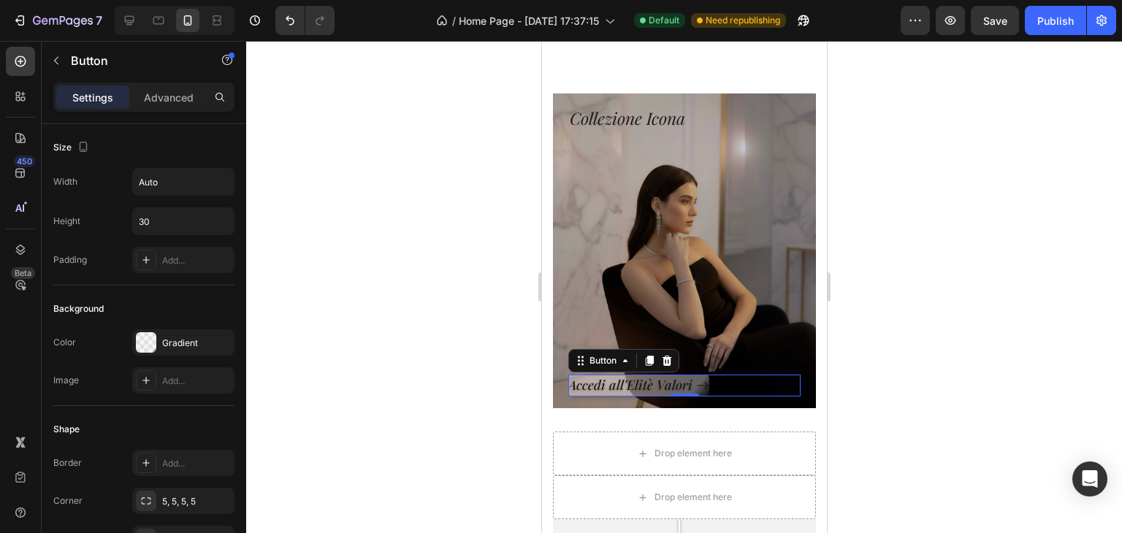
click at [872, 228] on div at bounding box center [684, 287] width 876 height 492
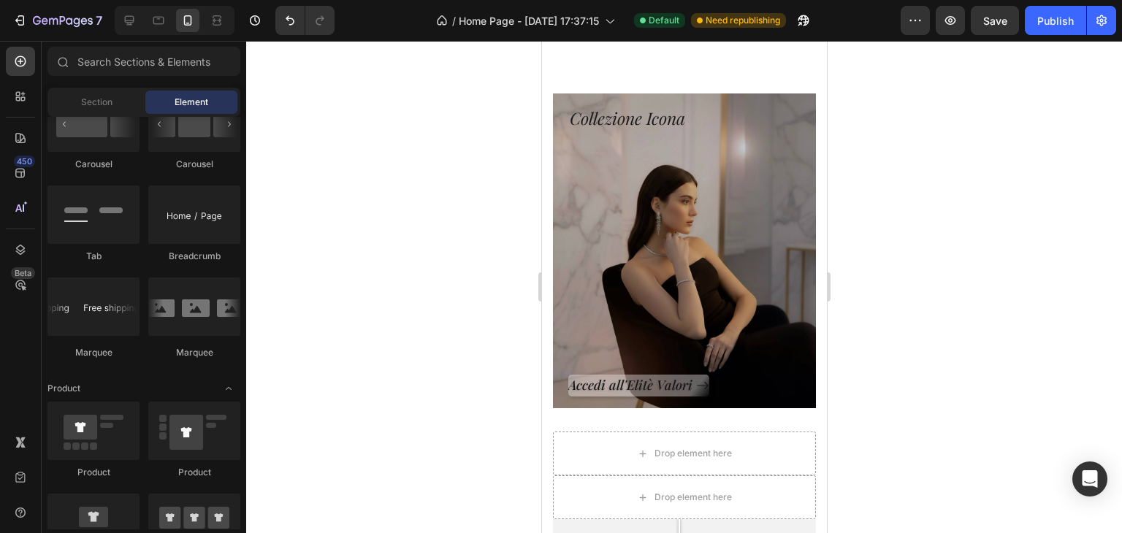
click at [872, 228] on div at bounding box center [684, 287] width 876 height 492
click at [652, 381] on p "Accedi all'Elitè Valori" at bounding box center [631, 385] width 127 height 17
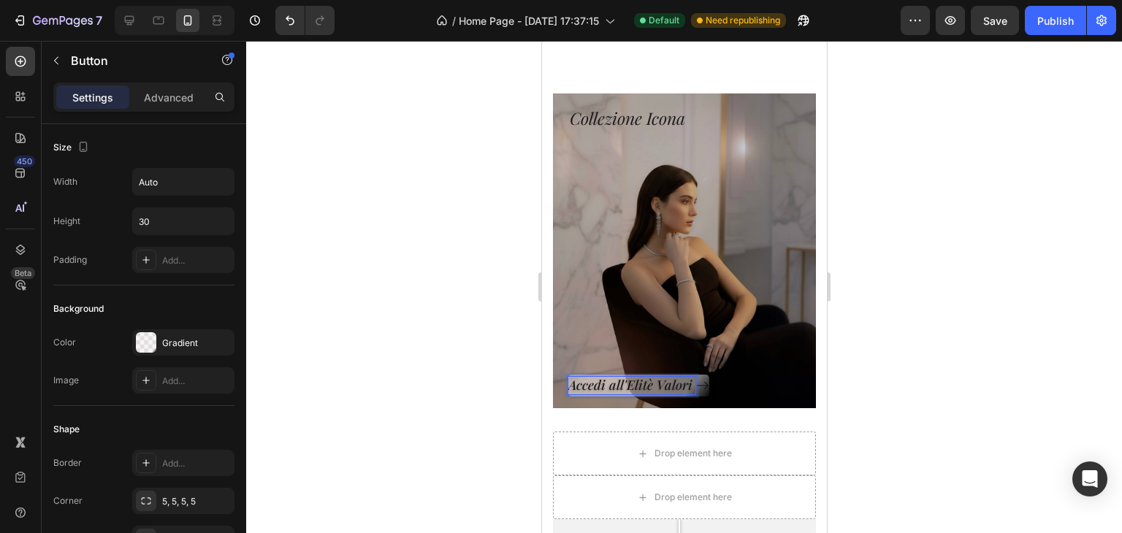
click at [649, 389] on p "Accedi all'Elitè Valori" at bounding box center [631, 385] width 127 height 17
click at [568, 375] on button "Accedi all'Elitè Valori" at bounding box center [638, 386] width 141 height 22
click at [895, 265] on div at bounding box center [684, 287] width 876 height 492
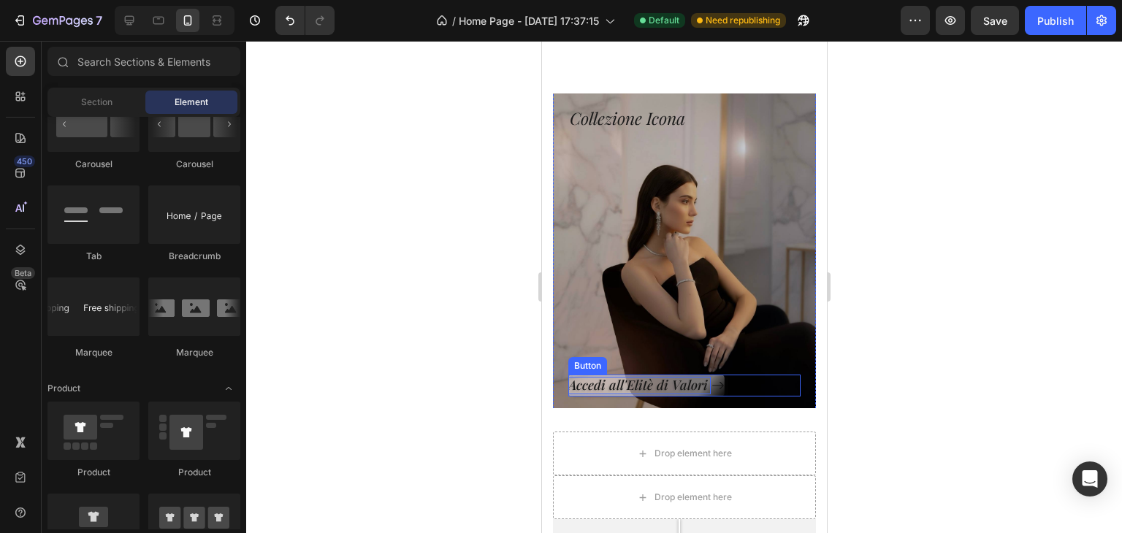
click at [644, 383] on p "Accedi all'Elitè di Valori" at bounding box center [639, 385] width 142 height 17
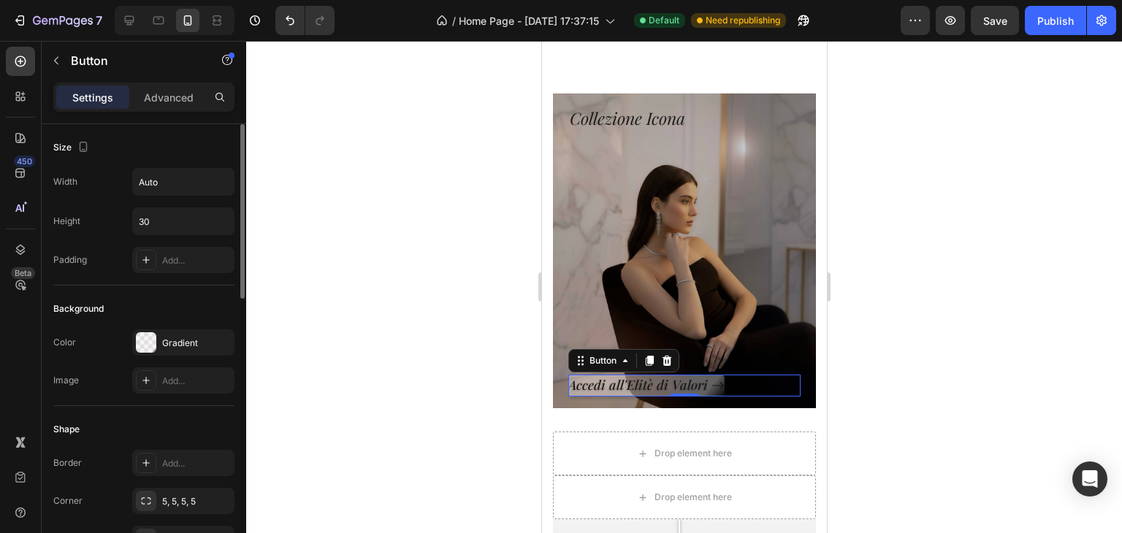
scroll to position [73, 0]
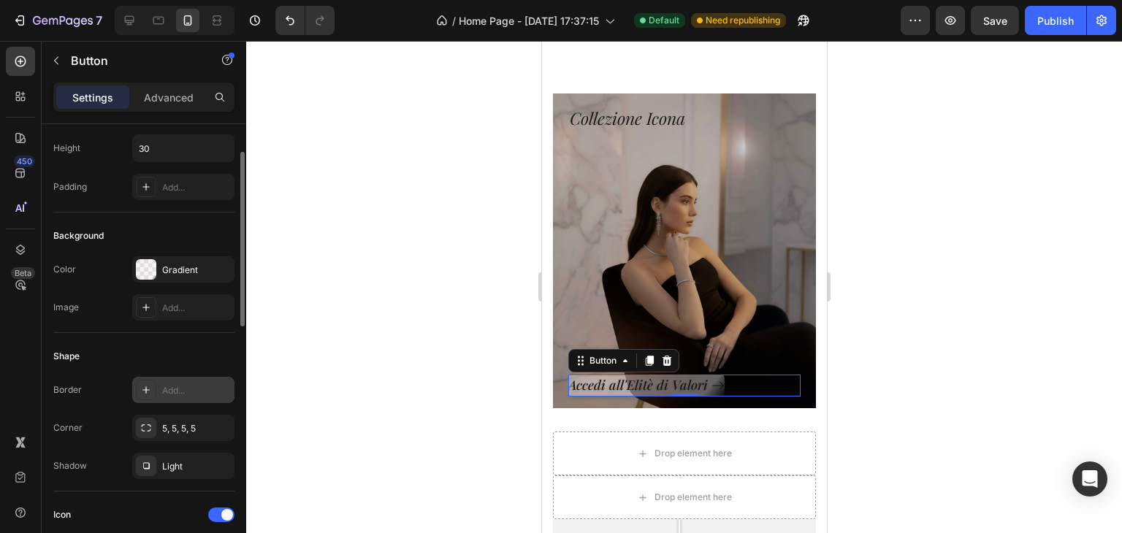
click at [164, 391] on div "Add..." at bounding box center [196, 390] width 69 height 13
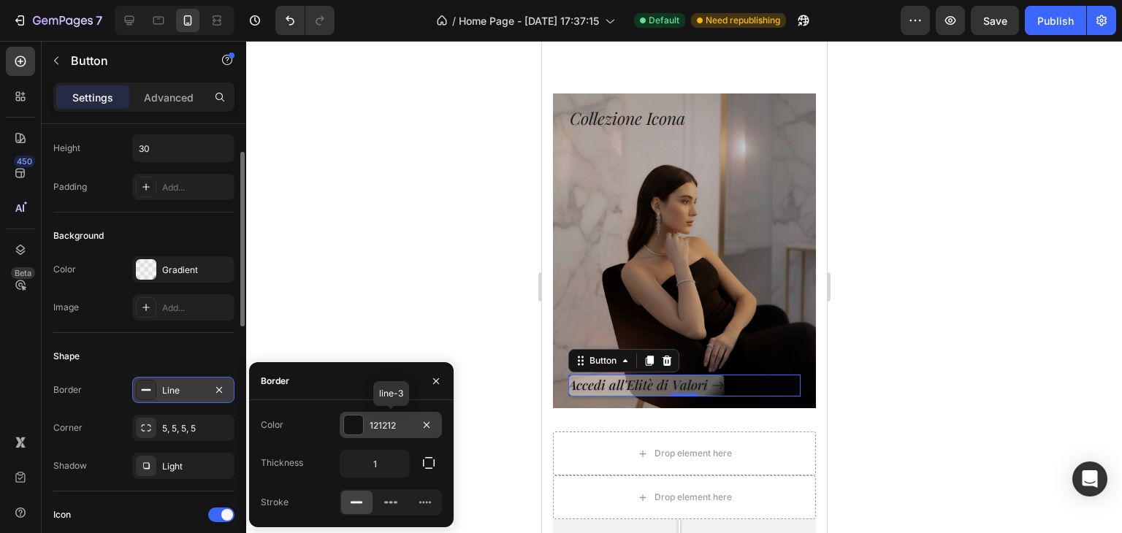
click at [351, 425] on div at bounding box center [353, 425] width 19 height 19
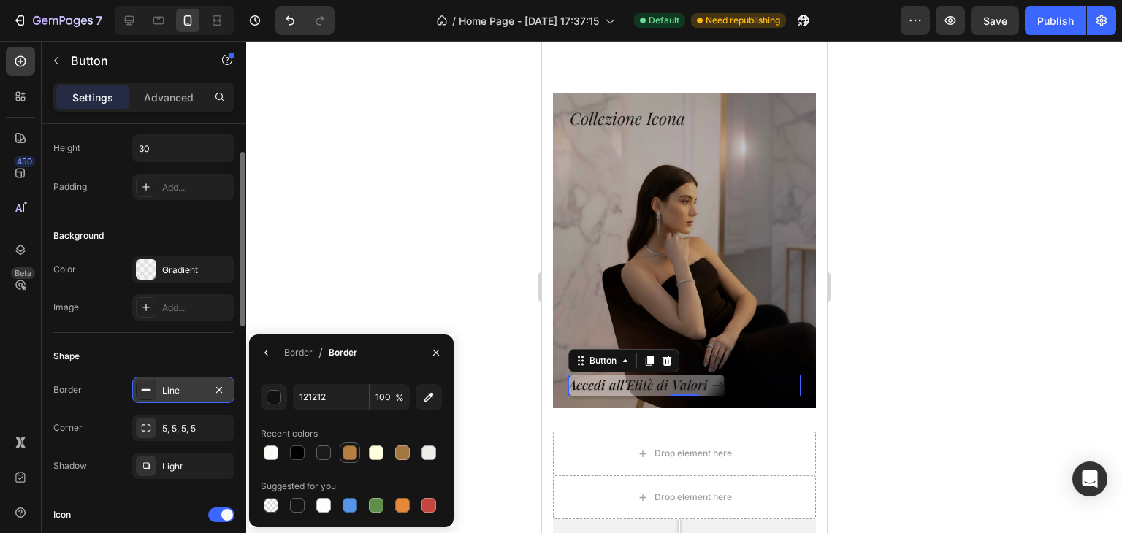
click at [341, 451] on div at bounding box center [350, 453] width 18 height 18
click at [406, 449] on div at bounding box center [402, 453] width 15 height 15
type input "A37642"
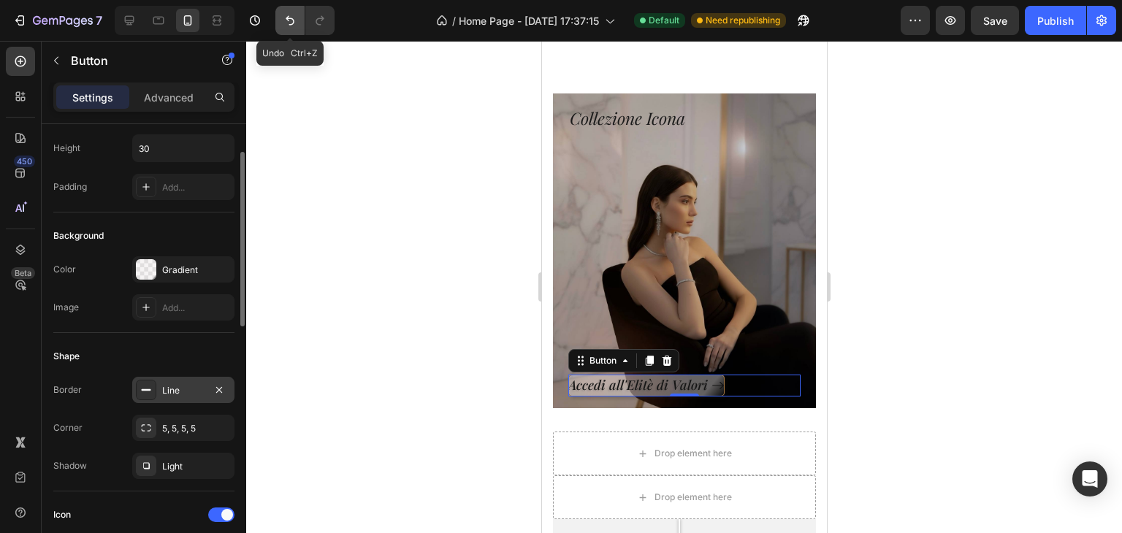
click at [287, 20] on icon "Undo/Redo" at bounding box center [290, 20] width 15 height 15
click at [183, 265] on div "Gradient" at bounding box center [183, 270] width 42 height 13
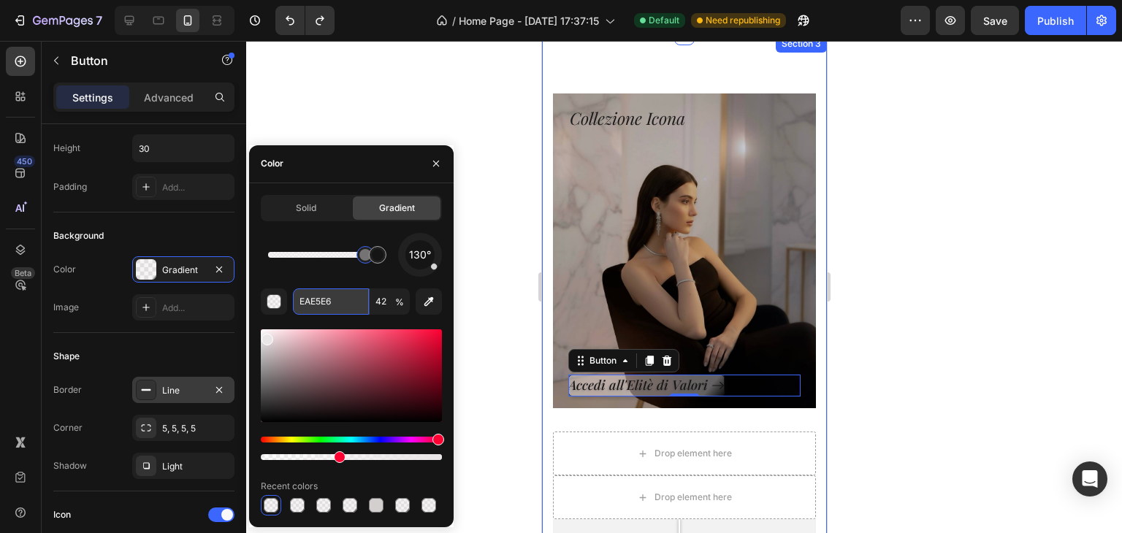
click at [335, 307] on input "EAE5E6" at bounding box center [331, 302] width 76 height 26
click at [333, 306] on input "EAE5E6" at bounding box center [331, 302] width 76 height 26
type input "ede"
type input "100"
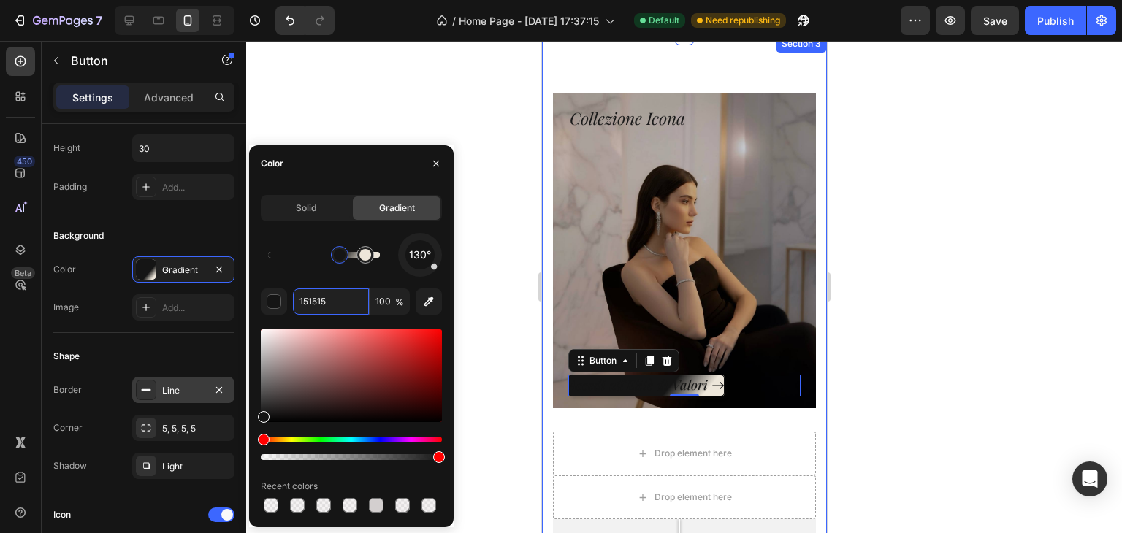
drag, startPoint x: 365, startPoint y: 260, endPoint x: 412, endPoint y: 264, distance: 46.9
drag, startPoint x: 340, startPoint y: 258, endPoint x: 396, endPoint y: 251, distance: 56.0
click at [396, 251] on div "130°" at bounding box center [351, 255] width 181 height 44
drag, startPoint x: 381, startPoint y: 257, endPoint x: 397, endPoint y: 257, distance: 16.1
click at [397, 257] on div "130°" at bounding box center [351, 255] width 181 height 44
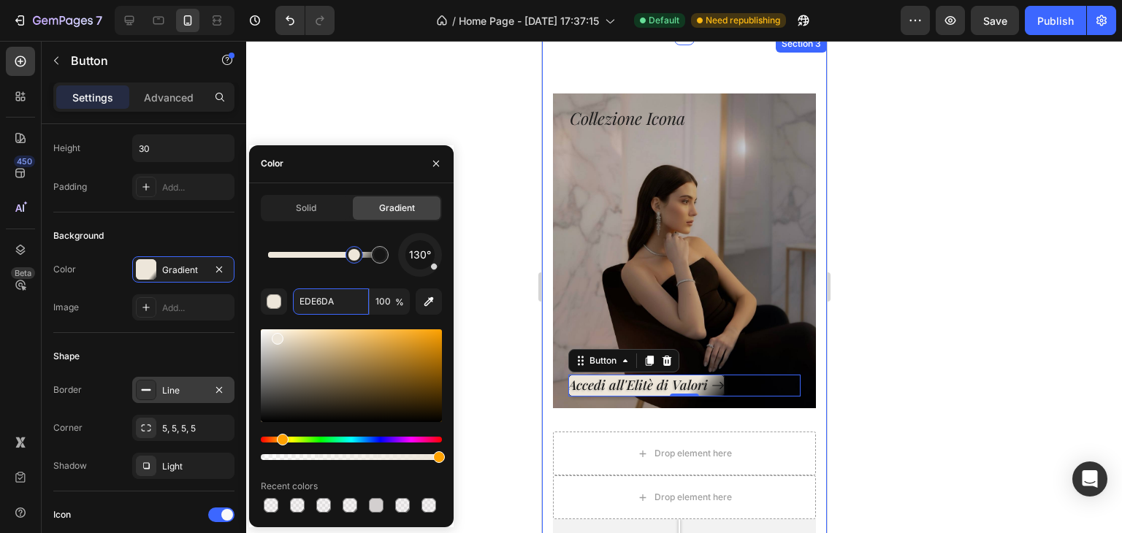
drag, startPoint x: 364, startPoint y: 261, endPoint x: 335, endPoint y: 263, distance: 29.3
drag, startPoint x: 330, startPoint y: 257, endPoint x: 305, endPoint y: 257, distance: 24.8
click at [305, 257] on div at bounding box center [308, 255] width 12 height 12
drag, startPoint x: 305, startPoint y: 255, endPoint x: 329, endPoint y: 253, distance: 24.2
click at [329, 253] on div at bounding box center [329, 255] width 12 height 12
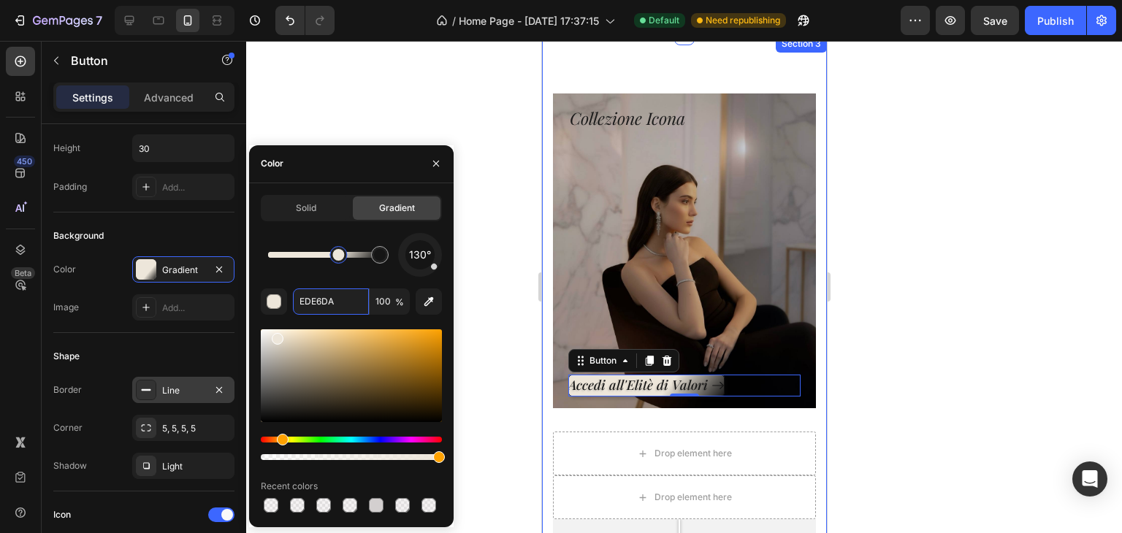
drag, startPoint x: 329, startPoint y: 253, endPoint x: 343, endPoint y: 251, distance: 14.1
click at [355, 254] on div at bounding box center [353, 255] width 12 height 12
click at [338, 297] on input "EDE6DA" at bounding box center [331, 302] width 76 height 26
click at [339, 295] on input "EDE6DA" at bounding box center [331, 302] width 76 height 26
drag, startPoint x: 330, startPoint y: 299, endPoint x: 298, endPoint y: 304, distance: 31.8
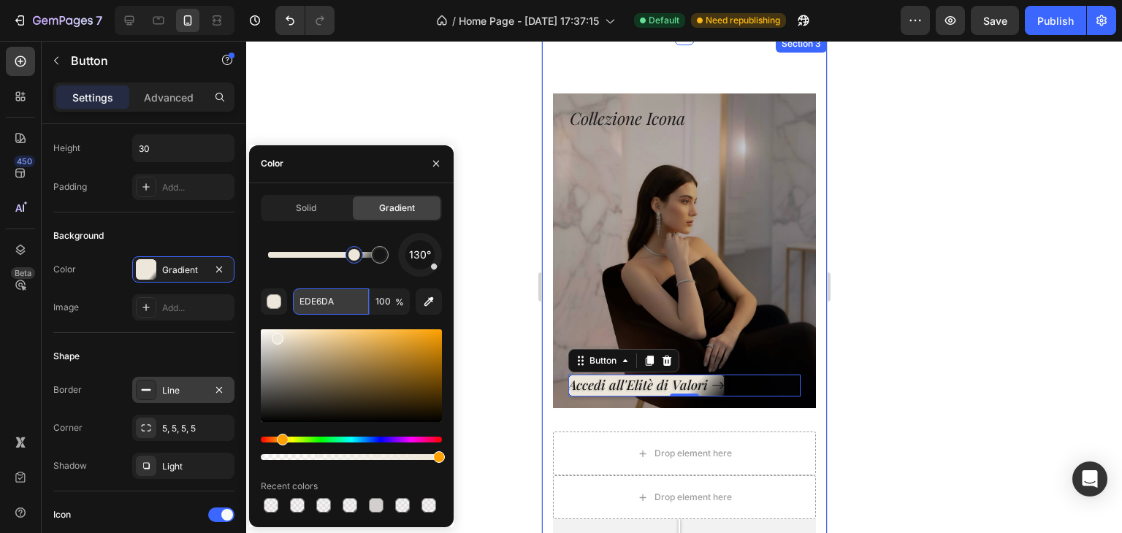
click at [298, 304] on input "EDE6DA" at bounding box center [331, 302] width 76 height 26
drag, startPoint x: 345, startPoint y: 304, endPoint x: 302, endPoint y: 301, distance: 42.5
click at [302, 301] on input "EDE6DA" at bounding box center [331, 302] width 76 height 26
type input "E"
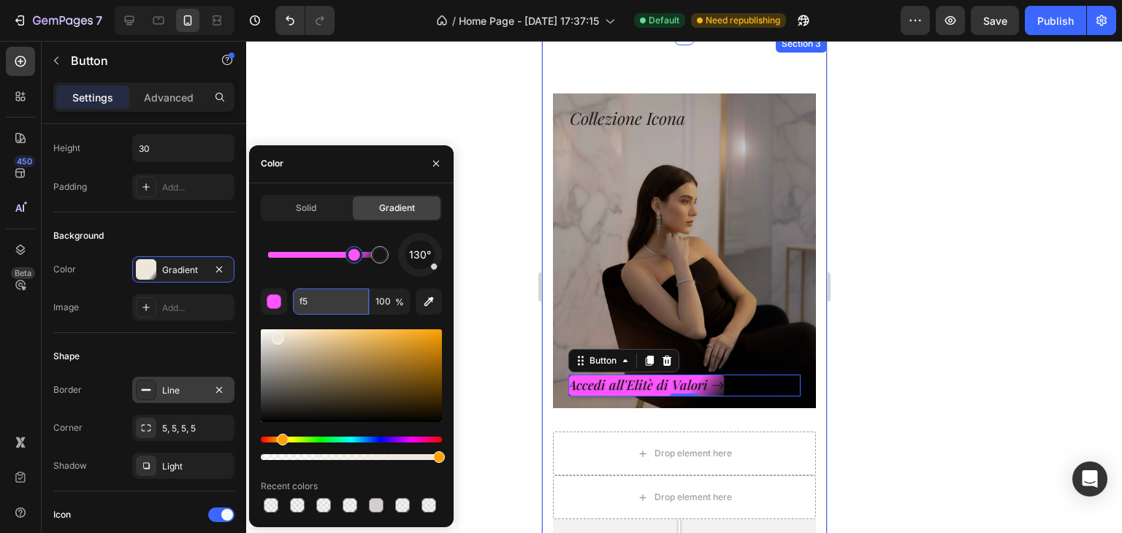
type input "f"
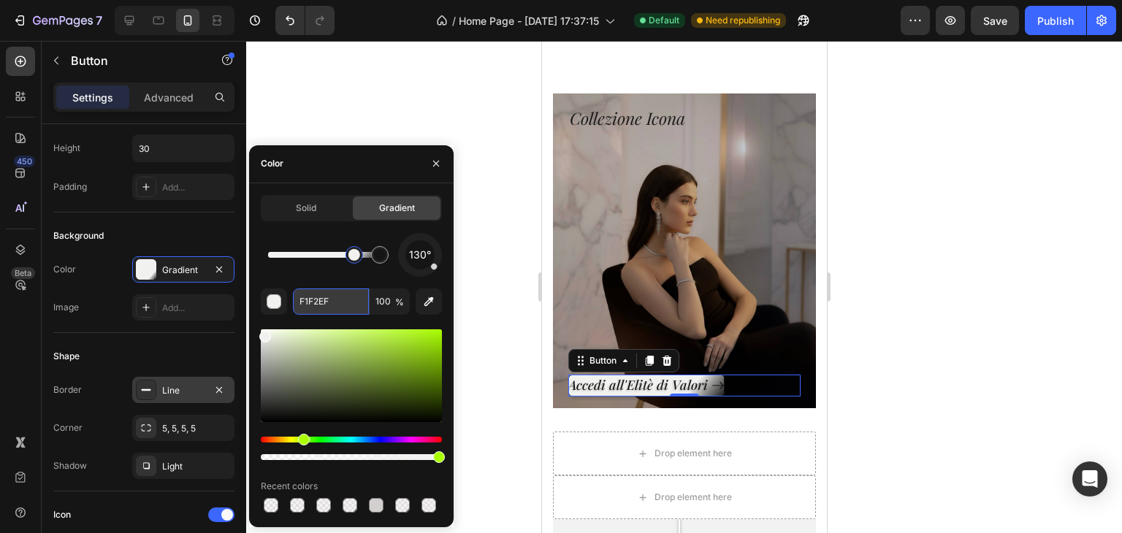
paste input "#AD9C96"
type input "#AD9C96"
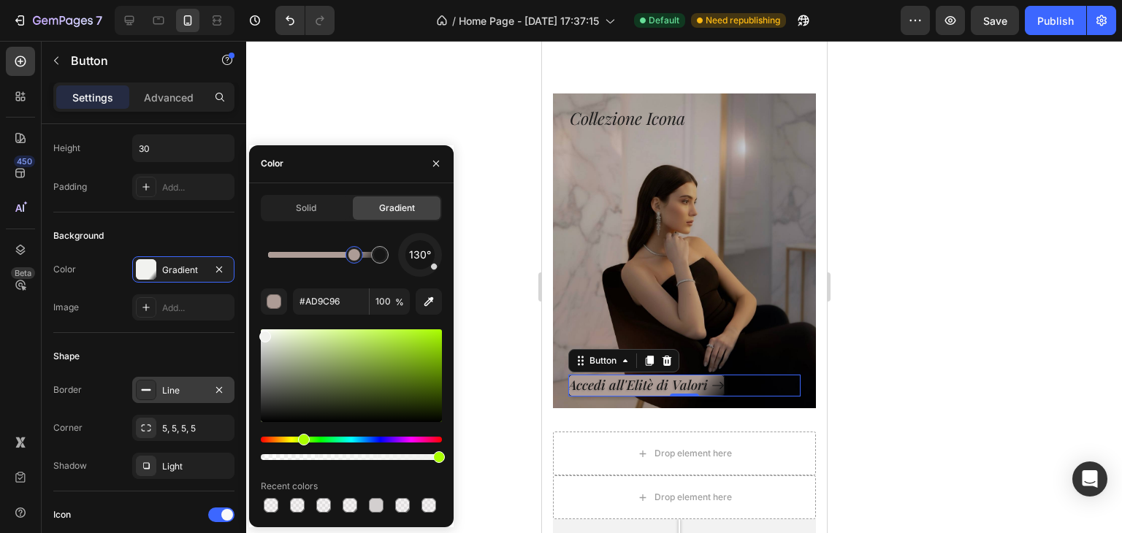
click at [992, 299] on div at bounding box center [684, 287] width 876 height 492
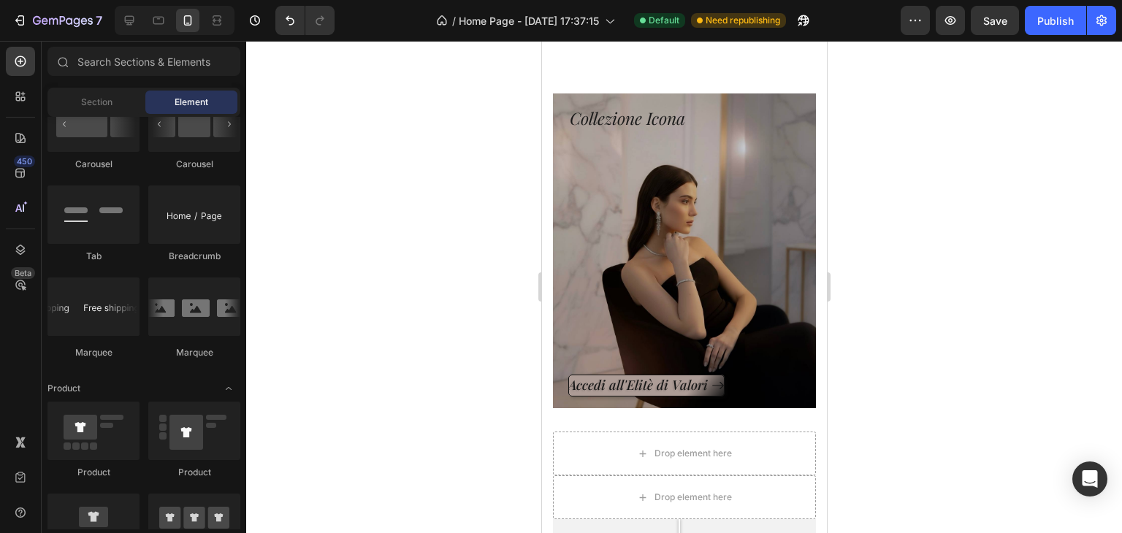
click at [982, 302] on div at bounding box center [684, 287] width 876 height 492
click at [681, 386] on p "Accedi all'Elitè di Valori" at bounding box center [639, 385] width 142 height 17
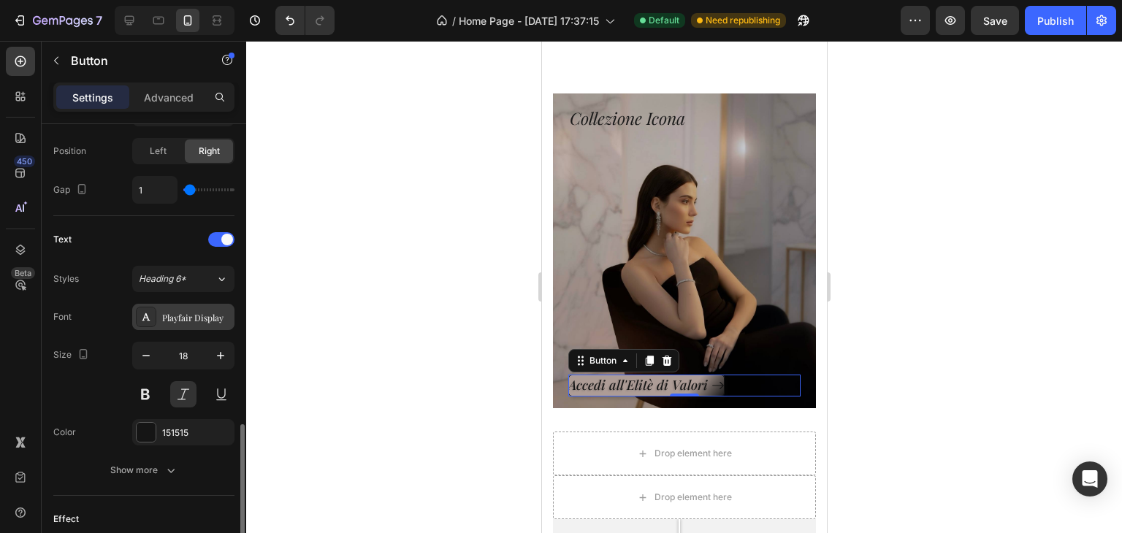
scroll to position [585, 0]
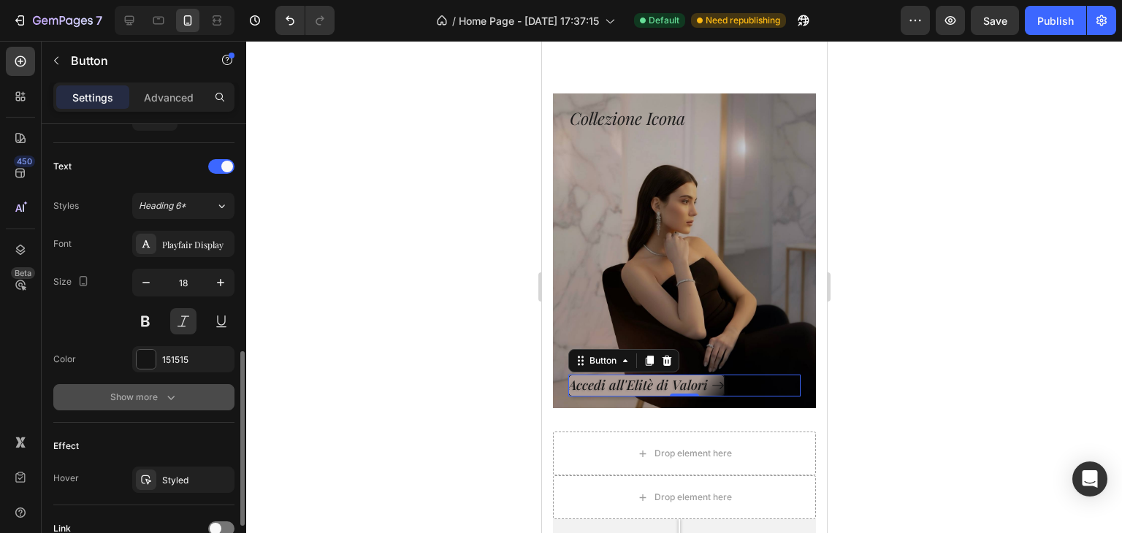
click at [120, 390] on div "Show more" at bounding box center [144, 397] width 68 height 15
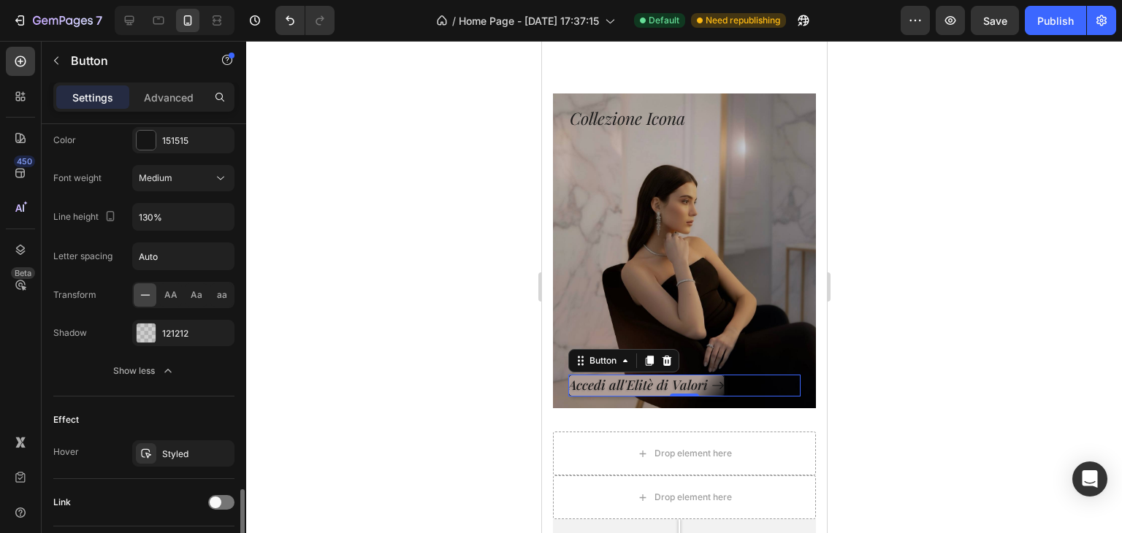
scroll to position [877, 0]
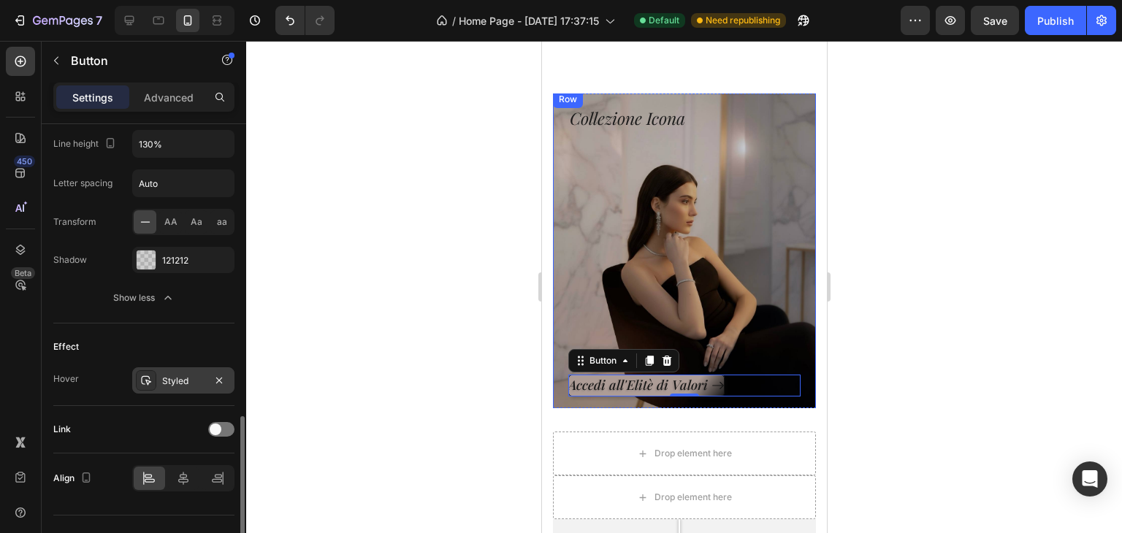
click at [191, 381] on div "Styled" at bounding box center [183, 381] width 42 height 13
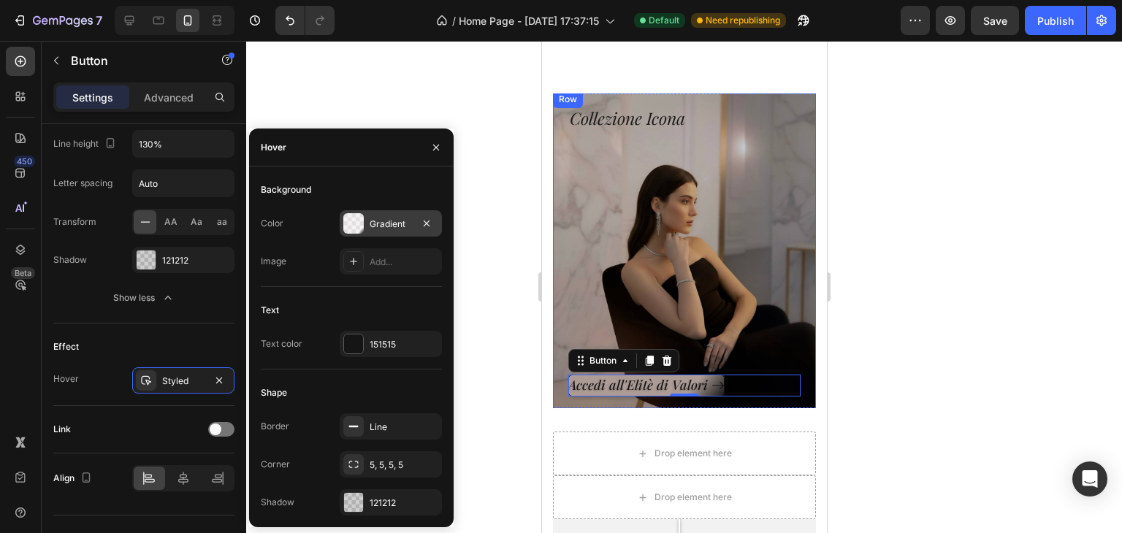
click at [384, 229] on div "Gradient" at bounding box center [391, 224] width 42 height 13
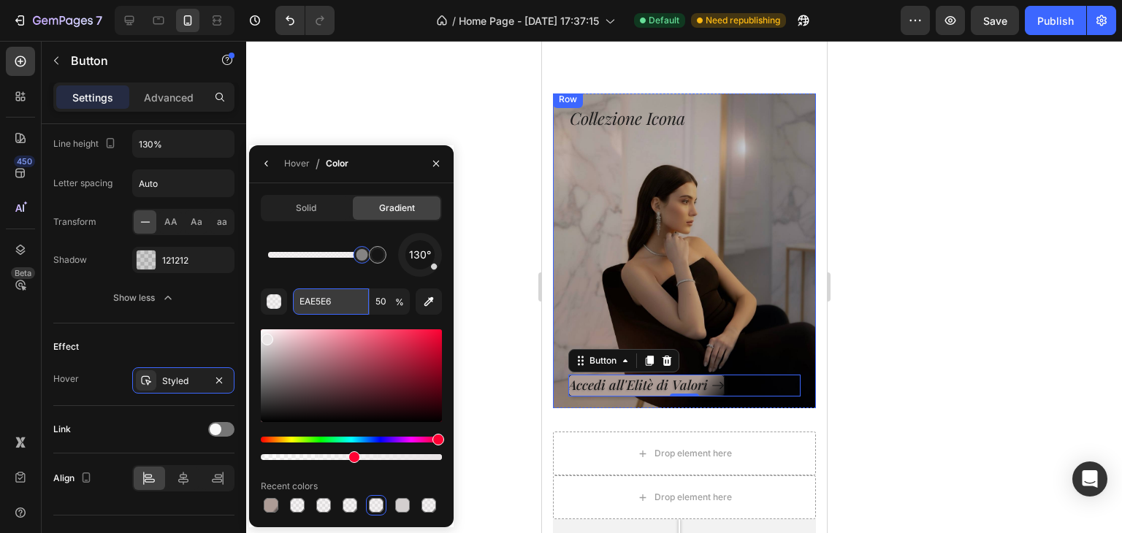
click at [322, 307] on input "EAE5E6" at bounding box center [331, 302] width 76 height 26
paste input "#AD9C9"
type input "#AD9C96"
type input "100"
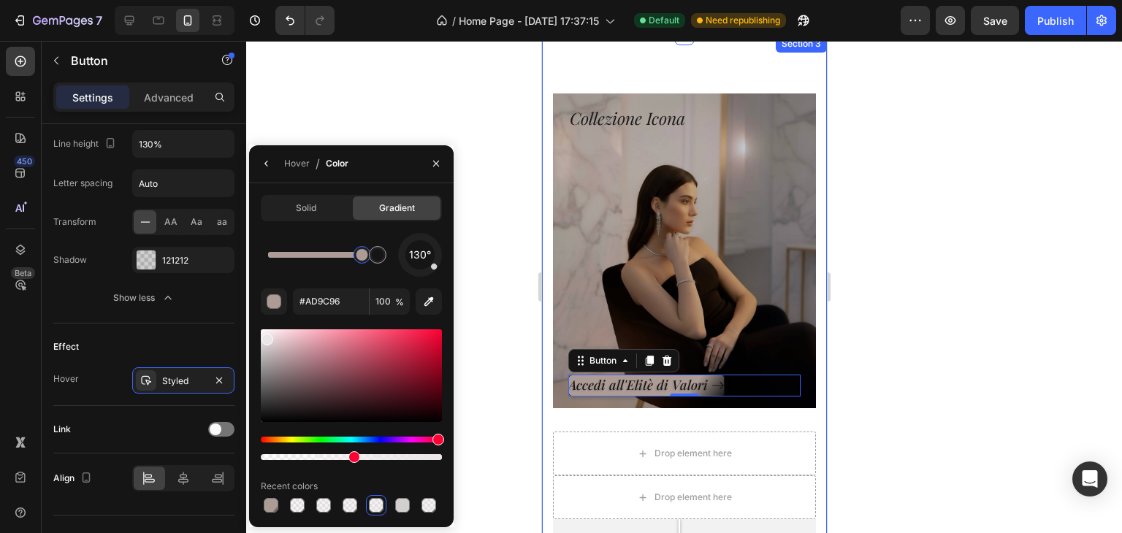
click at [523, 376] on div at bounding box center [684, 287] width 876 height 492
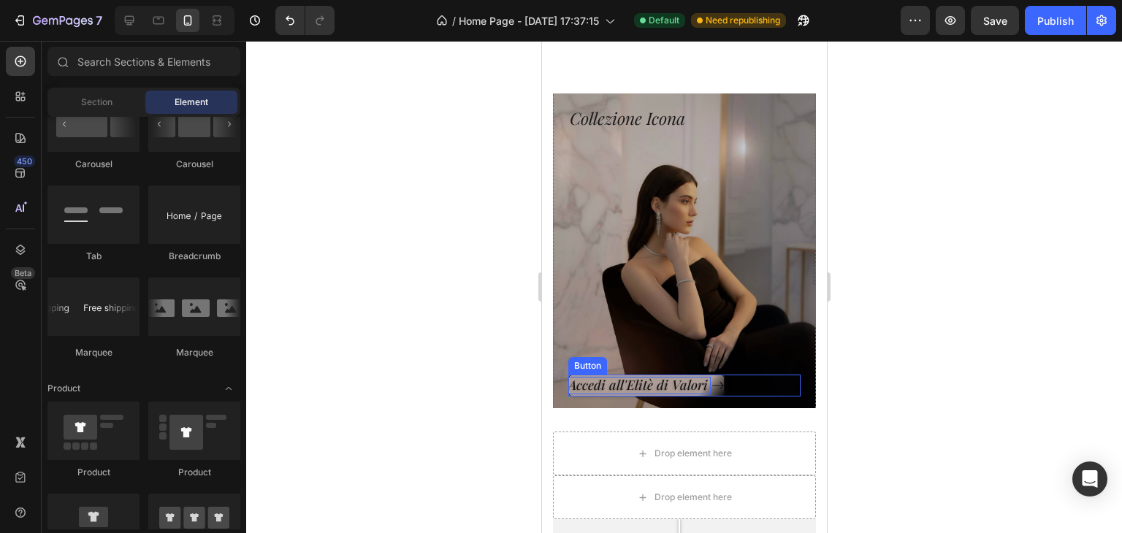
click at [620, 387] on p "Accedi all'Elitè di Valori" at bounding box center [639, 385] width 142 height 17
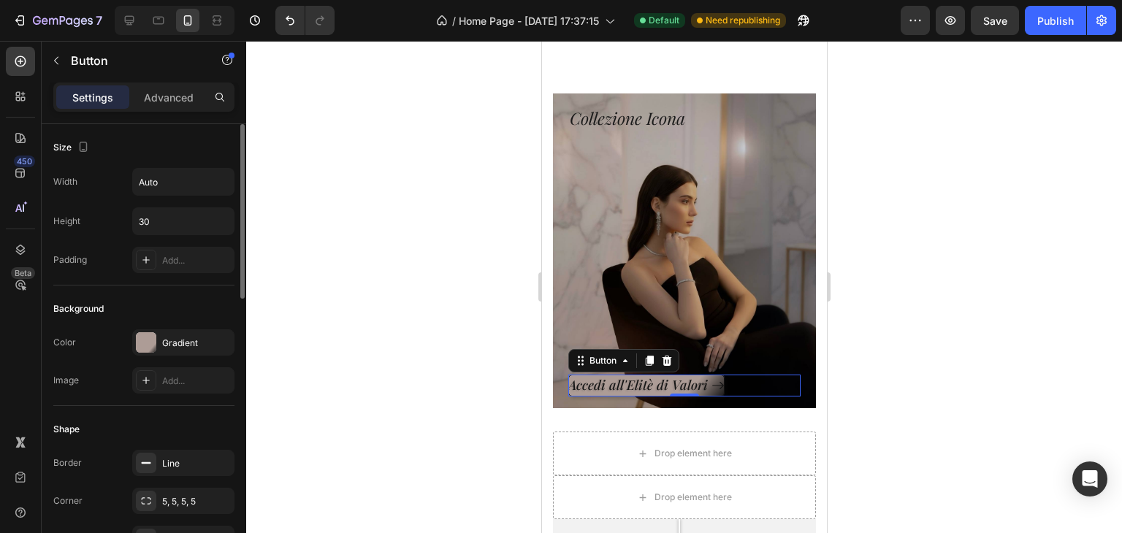
scroll to position [146, 0]
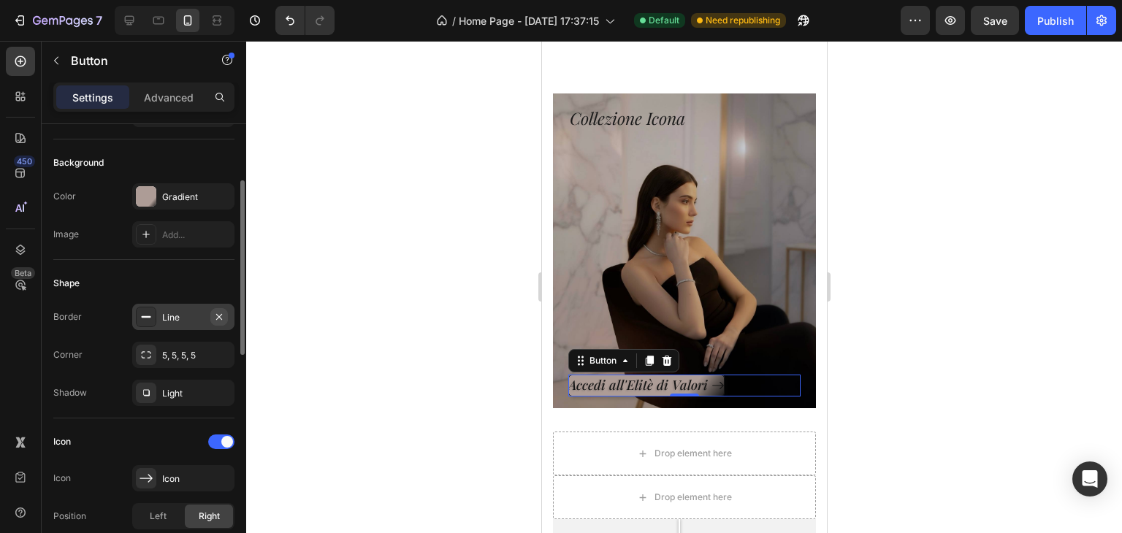
click at [221, 311] on icon "button" at bounding box center [219, 317] width 12 height 12
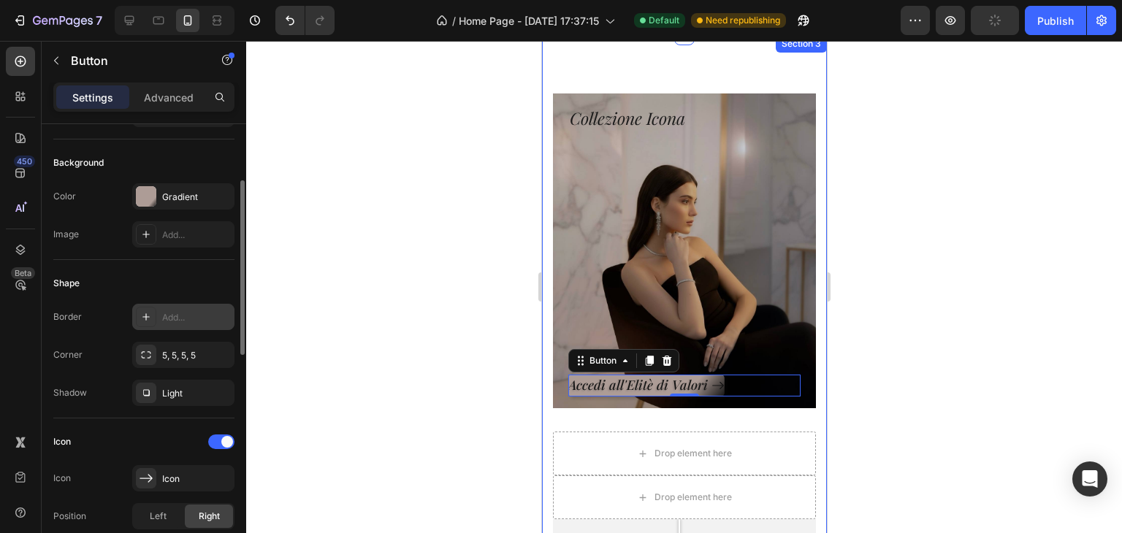
click at [450, 308] on div at bounding box center [684, 287] width 876 height 492
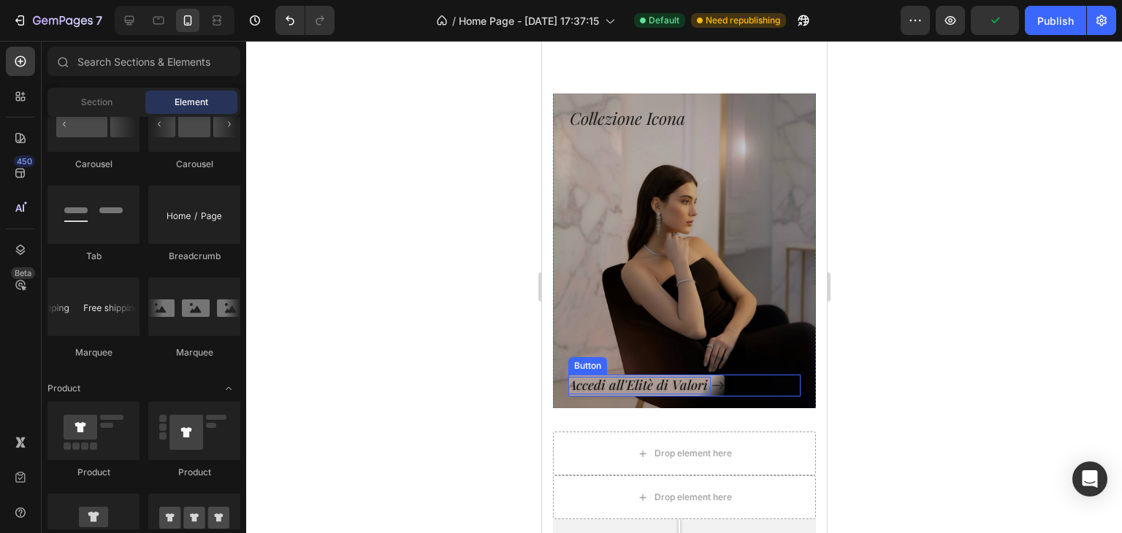
click at [598, 392] on p "Accedi all'Elitè di Valori" at bounding box center [639, 385] width 142 height 17
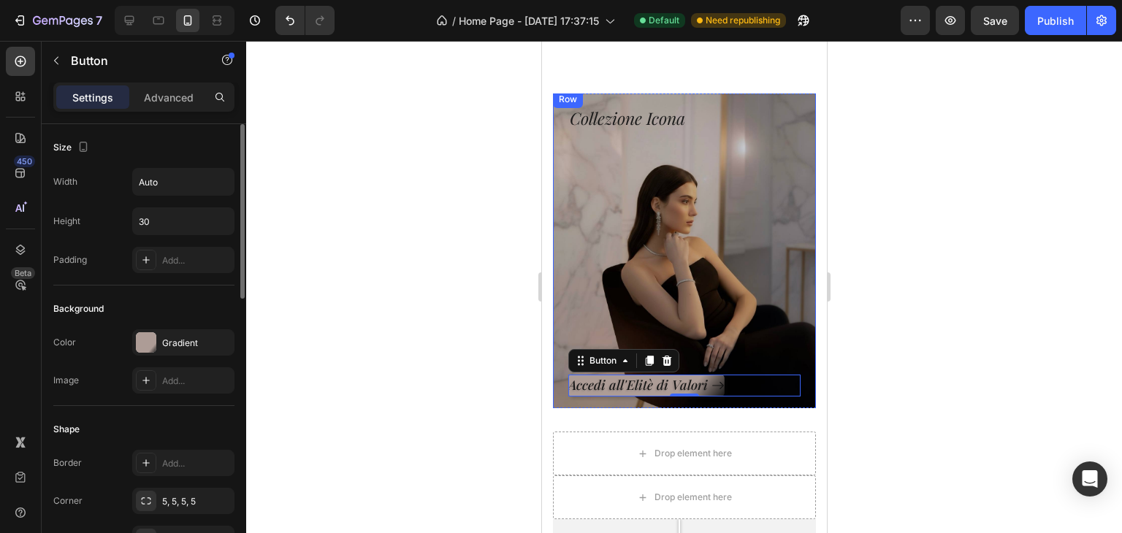
click at [202, 476] on div "Border Add... Corner 5, 5, 5, 5 Shadow Light" at bounding box center [143, 501] width 181 height 102
click at [200, 466] on div "Add..." at bounding box center [196, 463] width 69 height 13
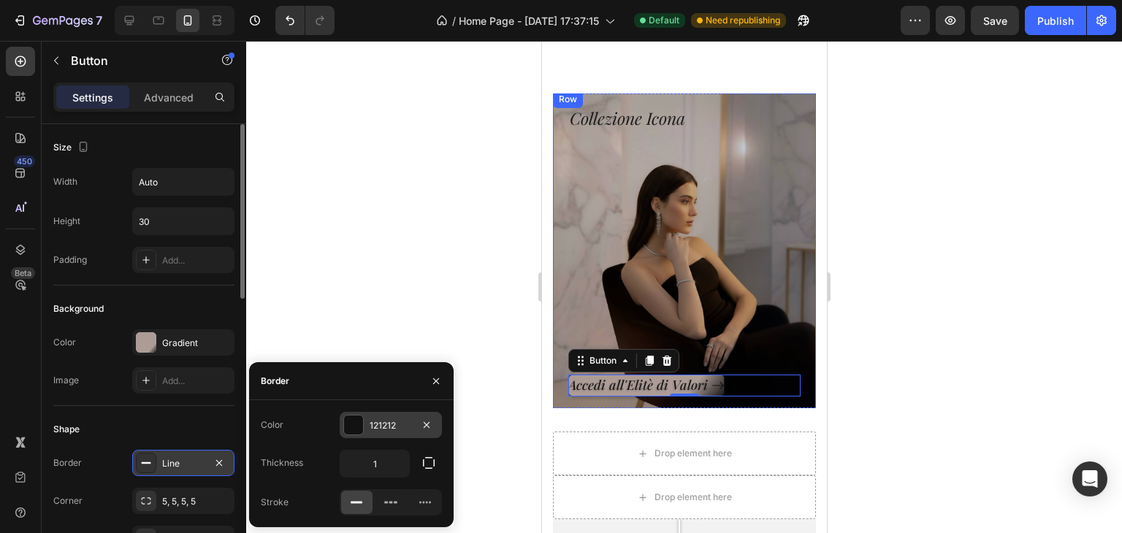
click at [385, 427] on div "121212" at bounding box center [391, 425] width 42 height 13
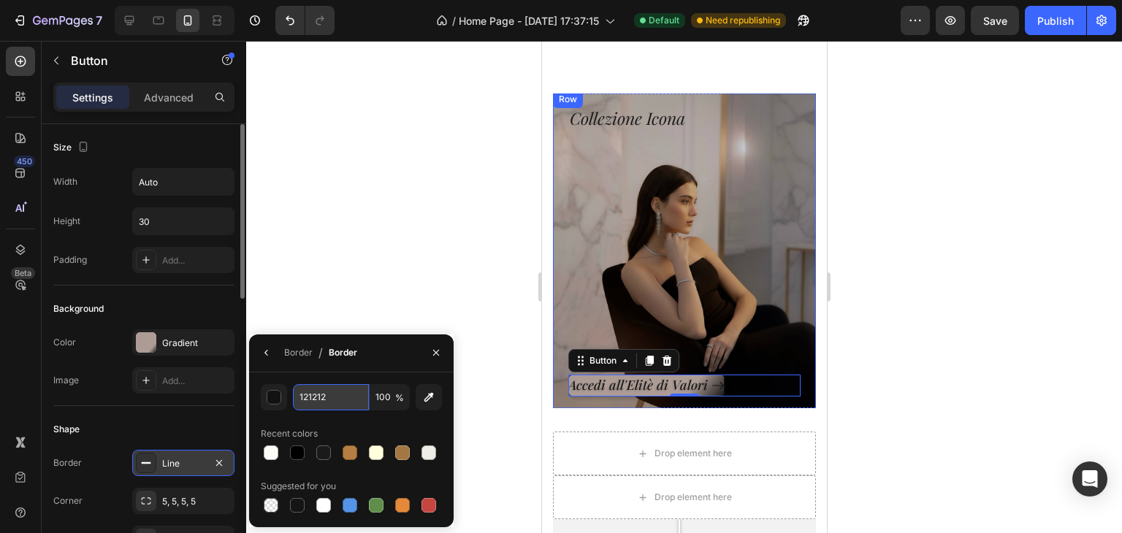
click at [340, 397] on input "121212" at bounding box center [331, 397] width 76 height 26
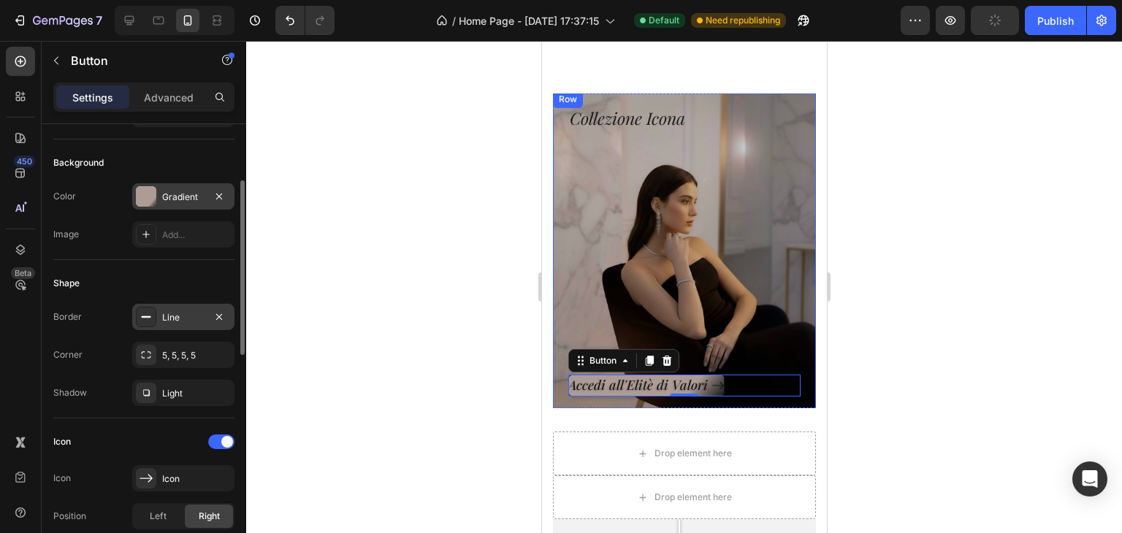
click at [172, 199] on div "Gradient" at bounding box center [183, 197] width 42 height 13
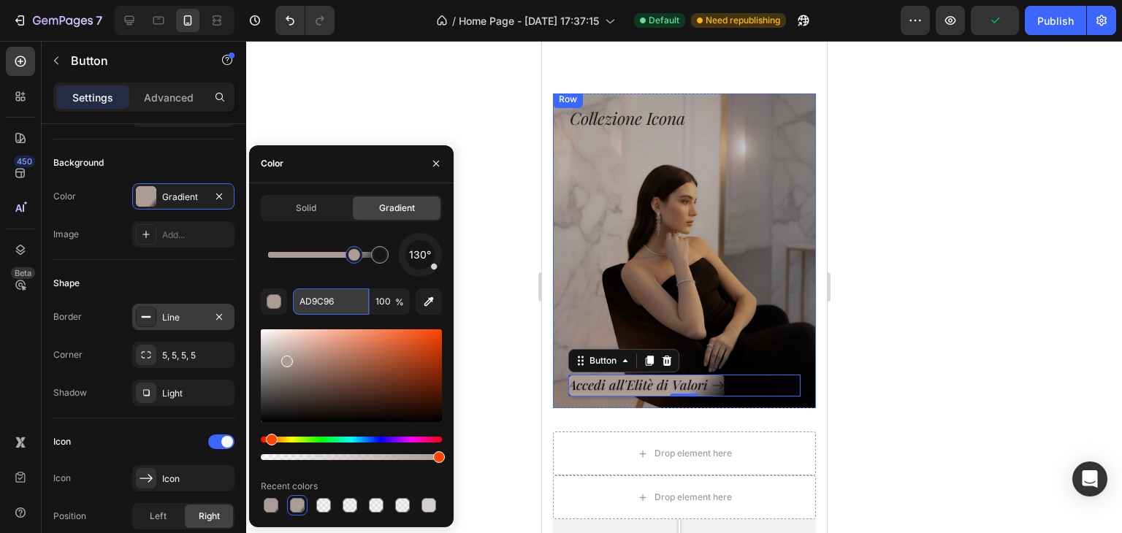
click at [305, 299] on input "AD9C96" at bounding box center [331, 302] width 76 height 26
click at [183, 308] on div "Line" at bounding box center [183, 317] width 102 height 26
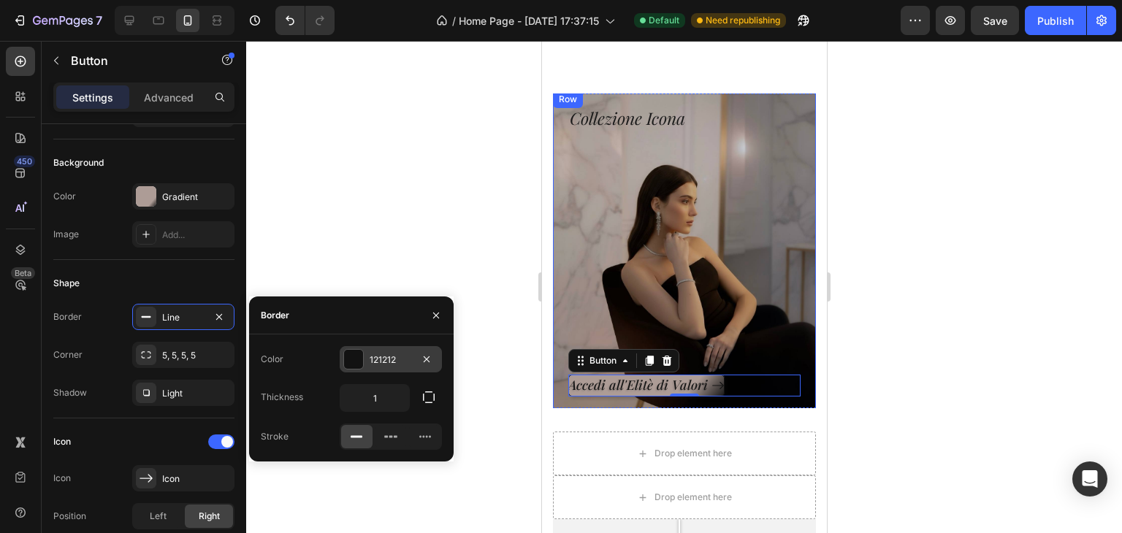
click at [376, 364] on div "121212" at bounding box center [391, 360] width 42 height 13
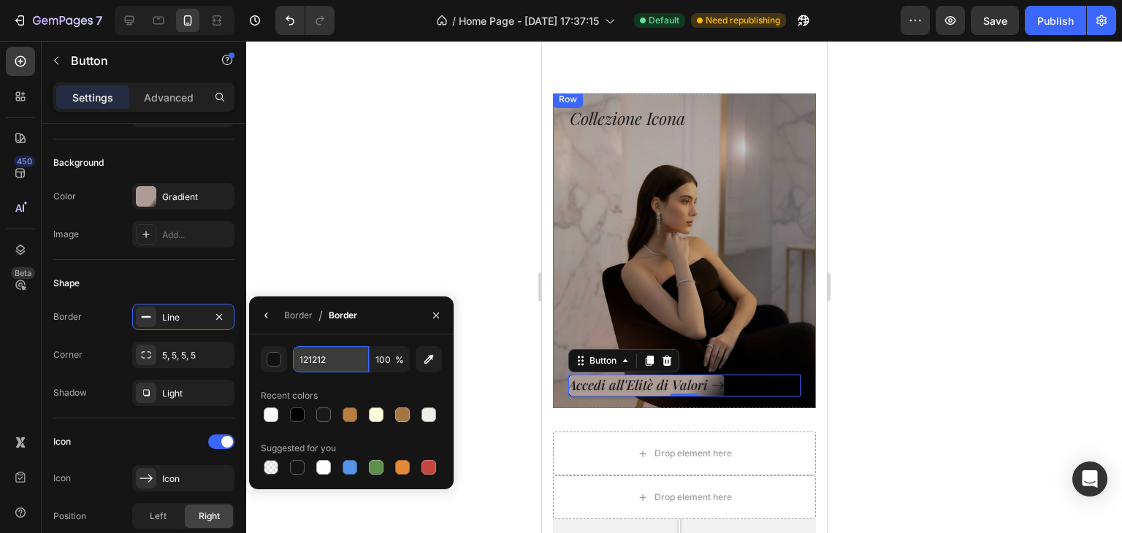
click at [327, 366] on input "121212" at bounding box center [331, 359] width 76 height 26
paste input "AD9C96"
type input "AD9C96"
click at [300, 321] on div "Border" at bounding box center [298, 315] width 28 height 13
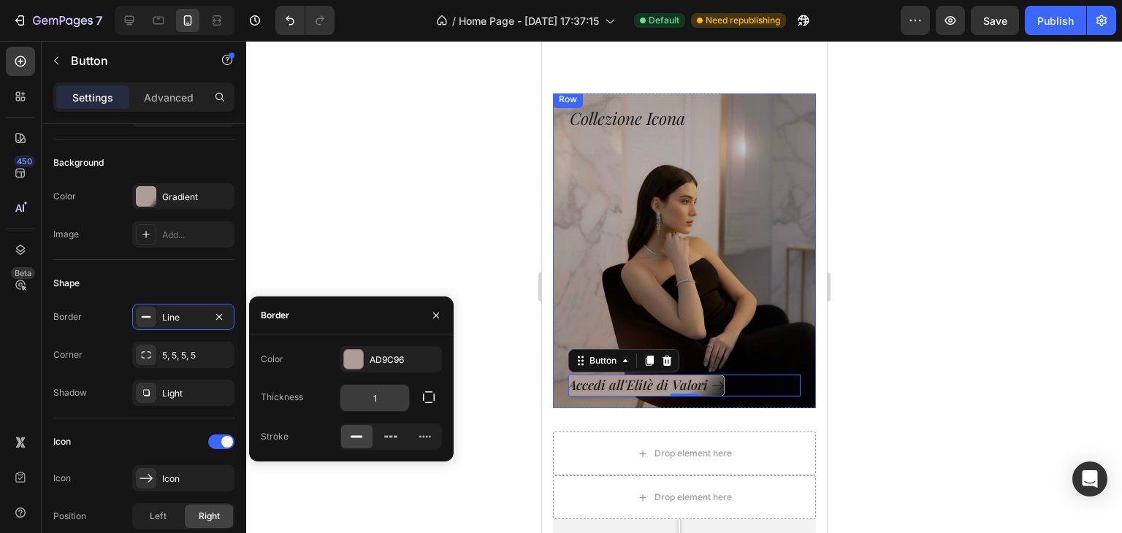
click at [388, 401] on input "1" at bounding box center [374, 398] width 69 height 26
click at [319, 411] on div "Thickness 1" at bounding box center [351, 398] width 181 height 28
click at [343, 229] on div at bounding box center [684, 287] width 876 height 492
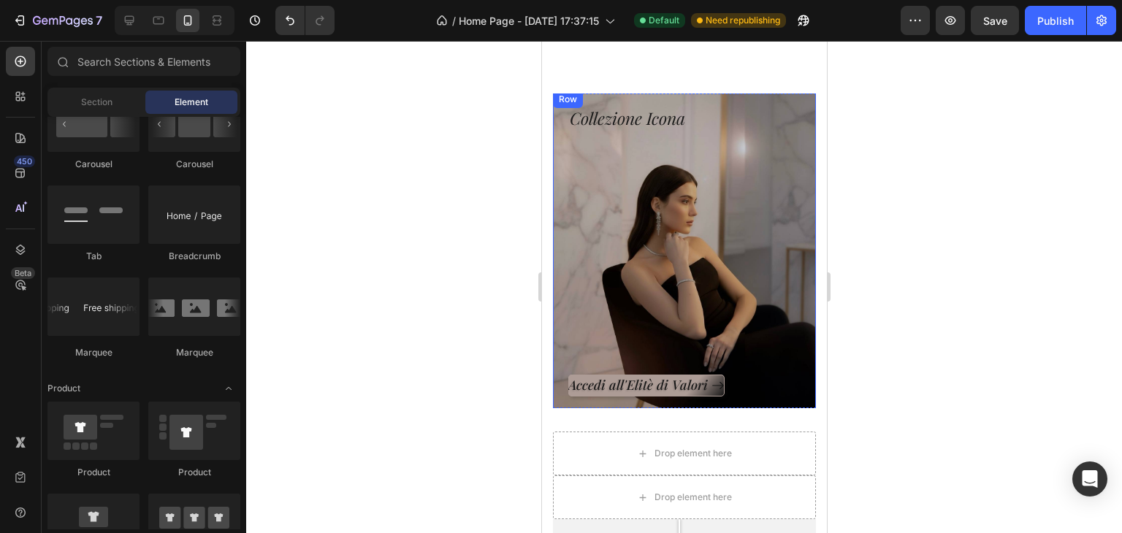
click at [343, 229] on div at bounding box center [684, 287] width 876 height 492
click at [685, 390] on p "Accedi all'Elitè di Valori" at bounding box center [639, 385] width 142 height 17
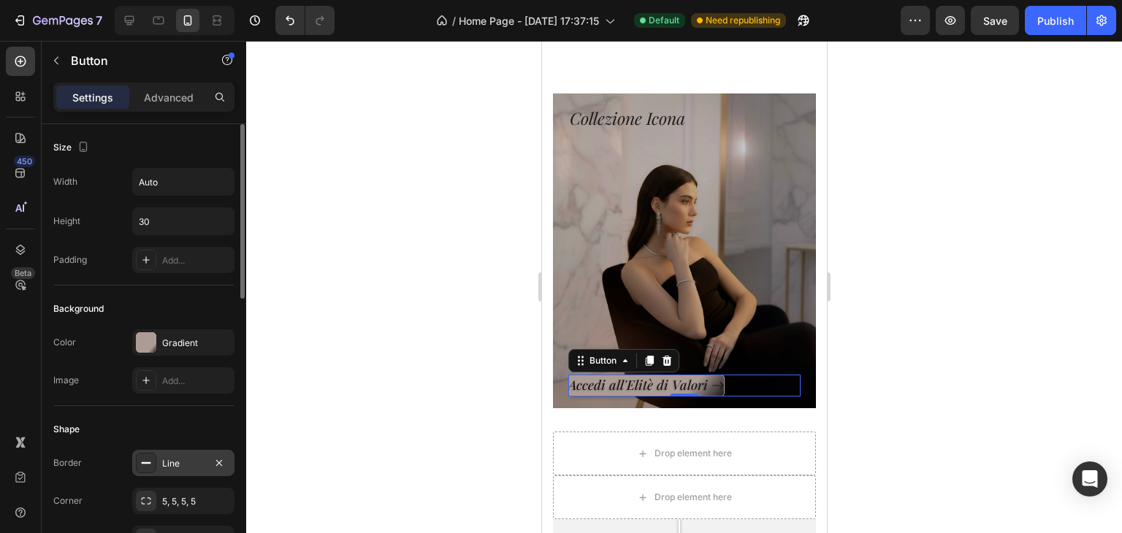
click at [164, 463] on div "Line" at bounding box center [183, 463] width 42 height 13
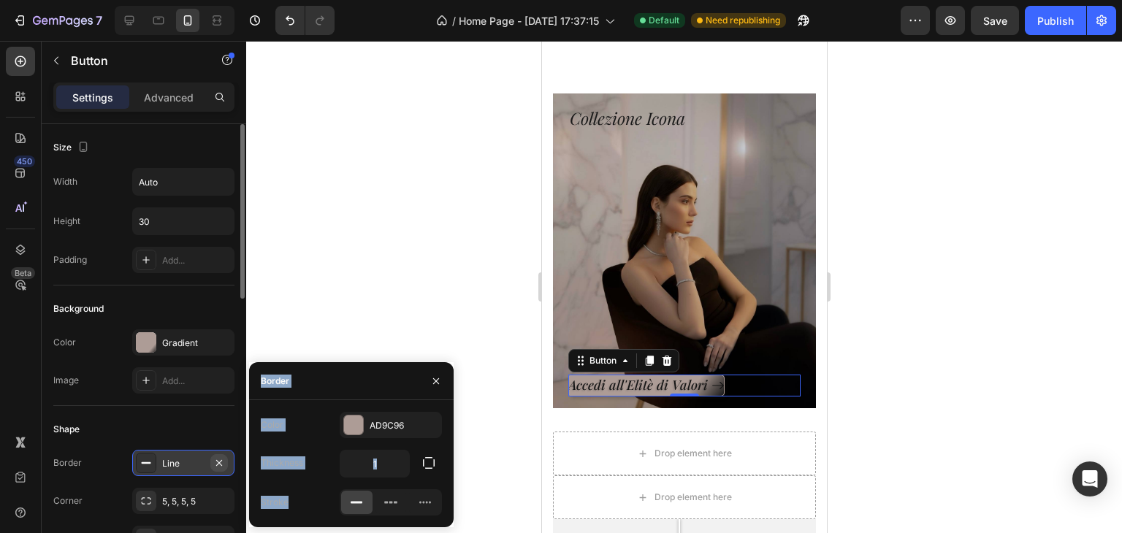
click at [221, 460] on icon "button" at bounding box center [219, 463] width 6 height 6
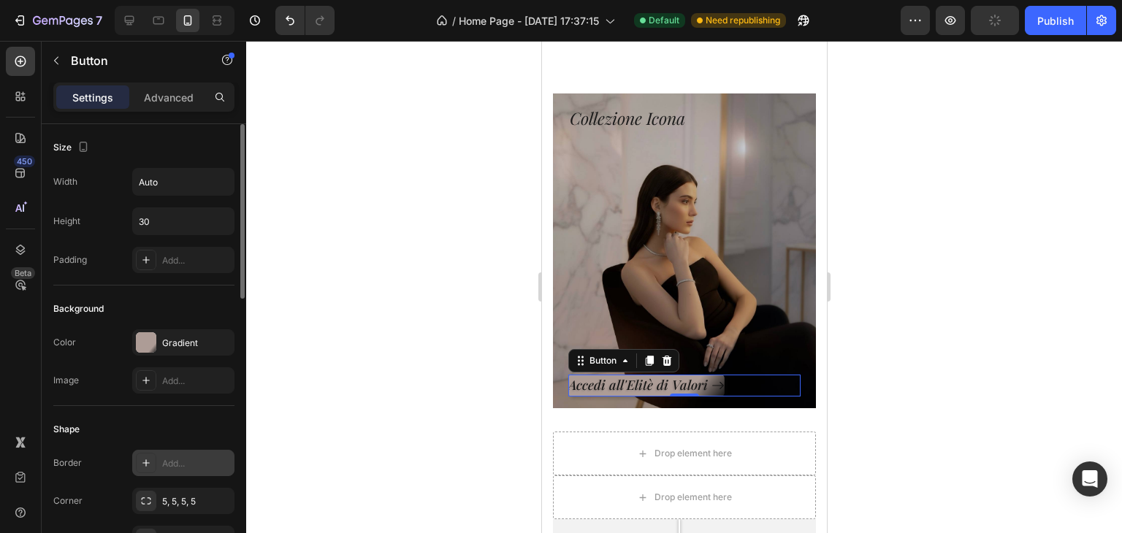
click at [425, 308] on div at bounding box center [684, 287] width 876 height 492
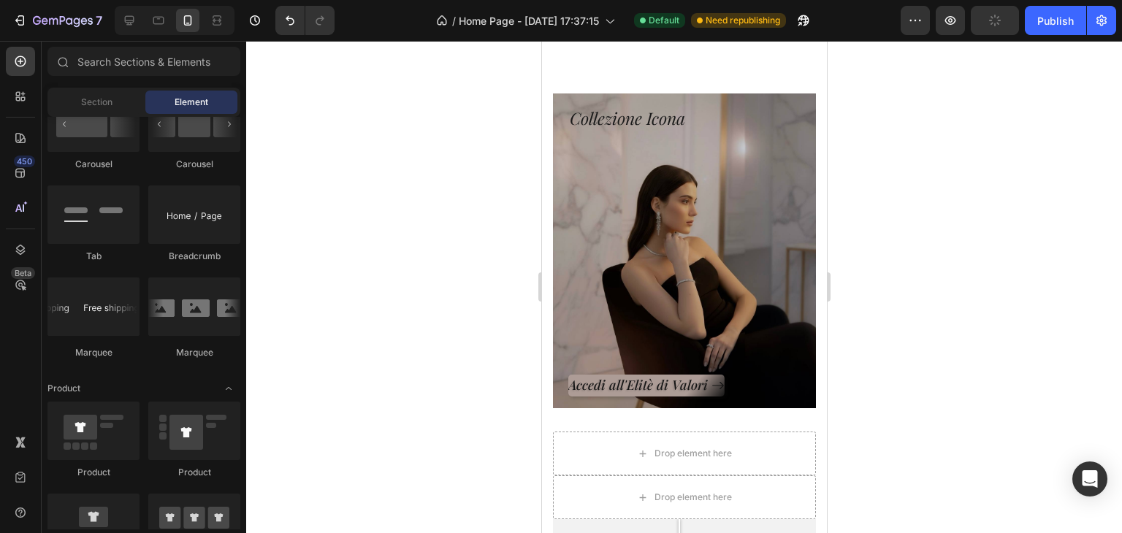
click at [425, 308] on div at bounding box center [684, 287] width 876 height 492
click at [605, 381] on p "Accedi all'Elitè di Valori" at bounding box center [639, 385] width 142 height 17
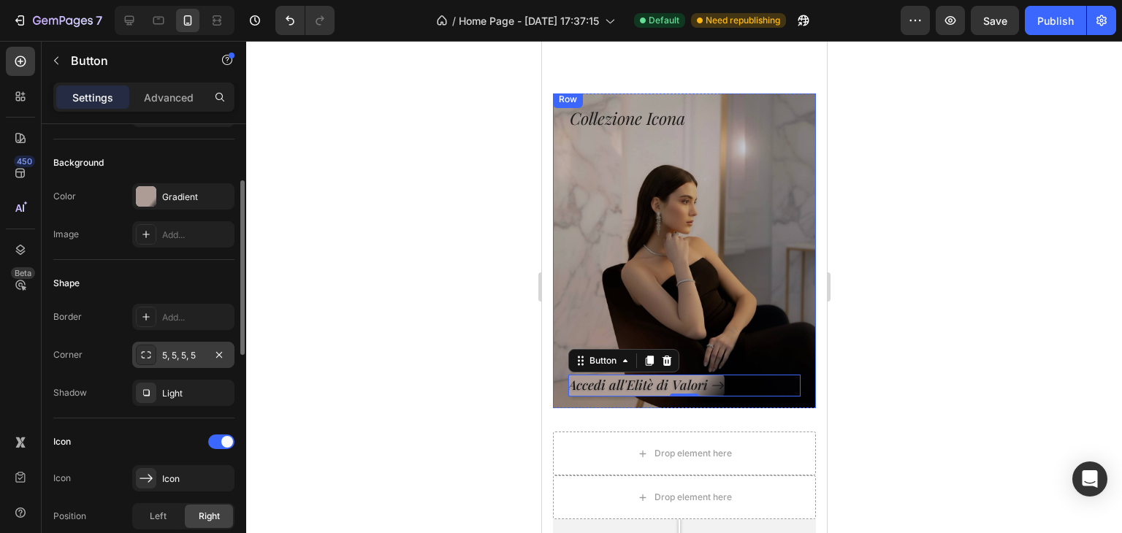
click at [170, 351] on div "5, 5, 5, 5" at bounding box center [183, 355] width 42 height 13
click at [89, 357] on div "Corner 5, 5, 5, 5" at bounding box center [143, 355] width 181 height 26
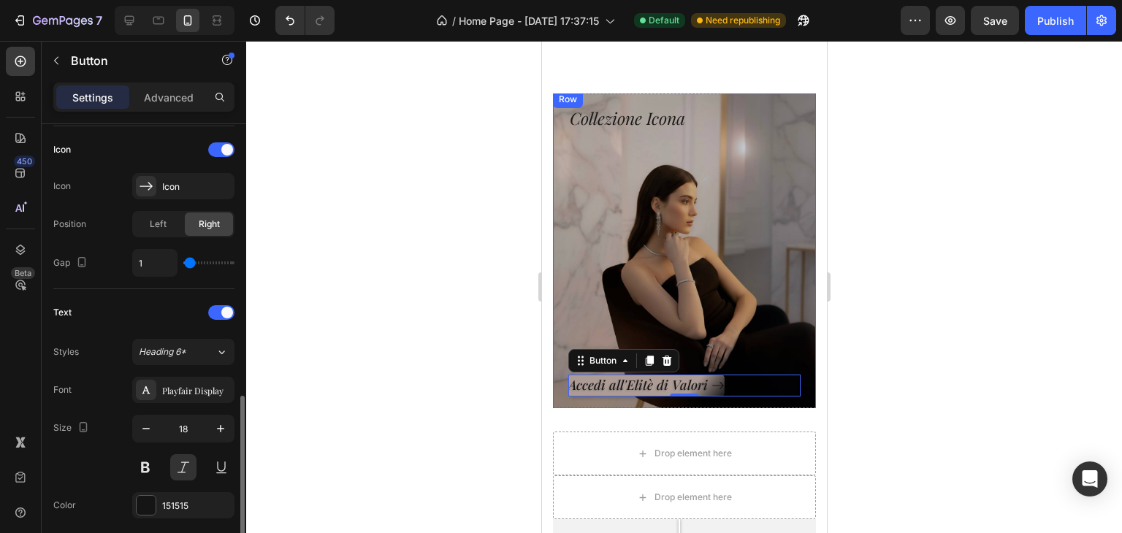
scroll to position [511, 0]
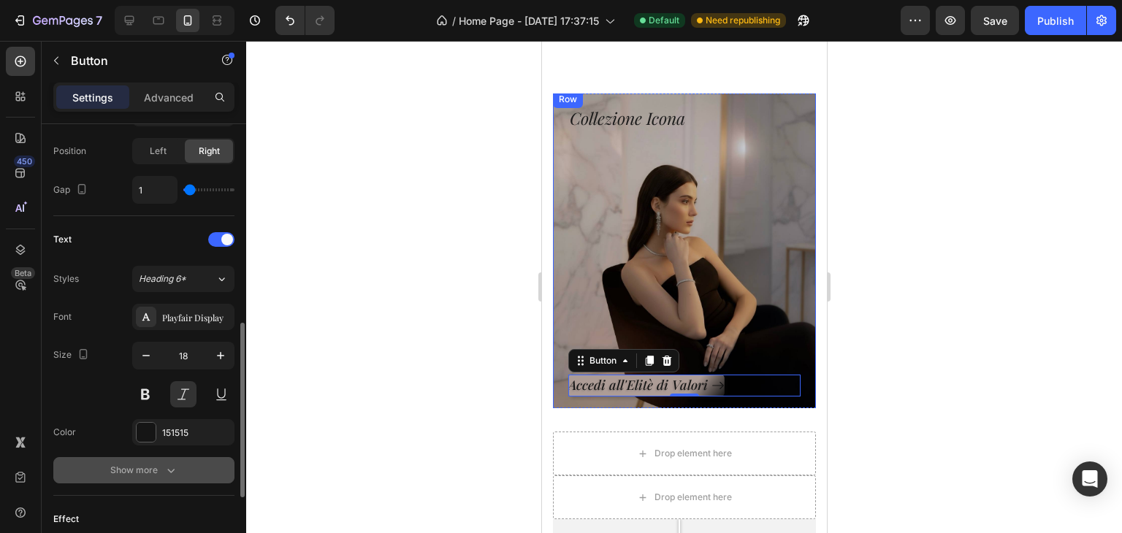
click at [149, 463] on div "Show more" at bounding box center [144, 470] width 68 height 15
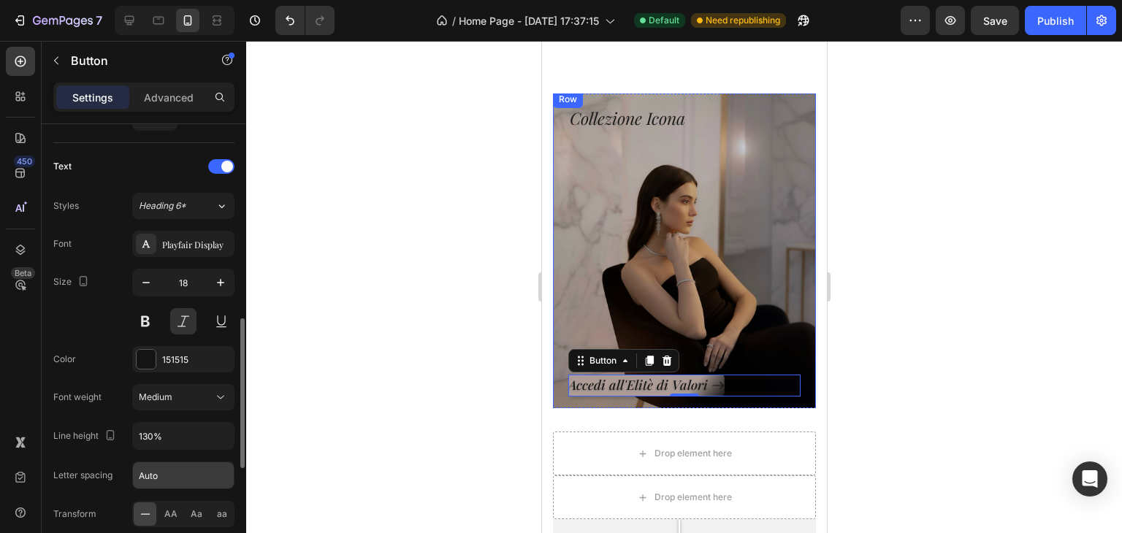
scroll to position [658, 0]
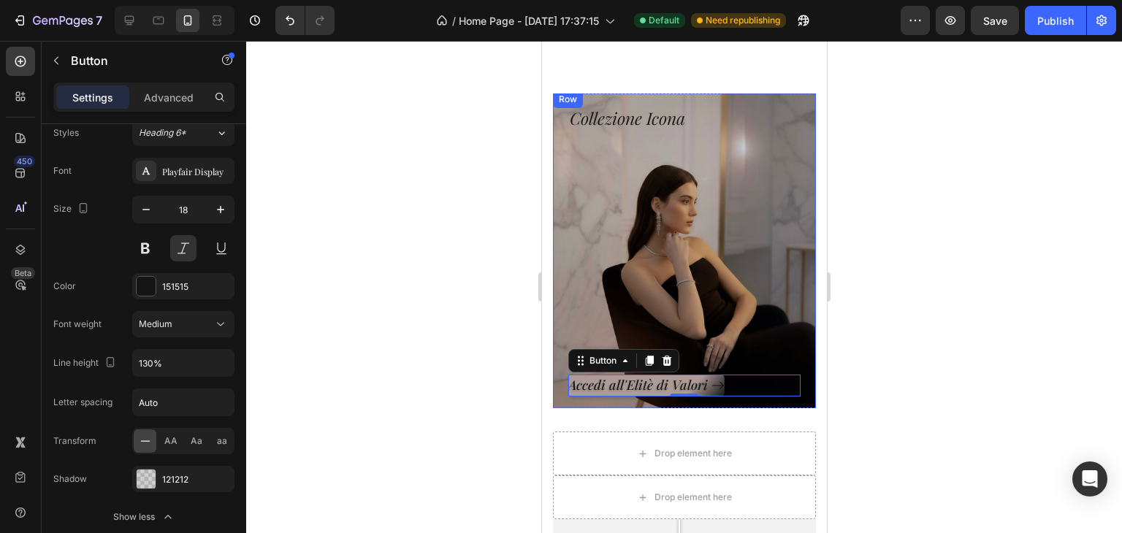
click at [845, 439] on div at bounding box center [684, 287] width 876 height 492
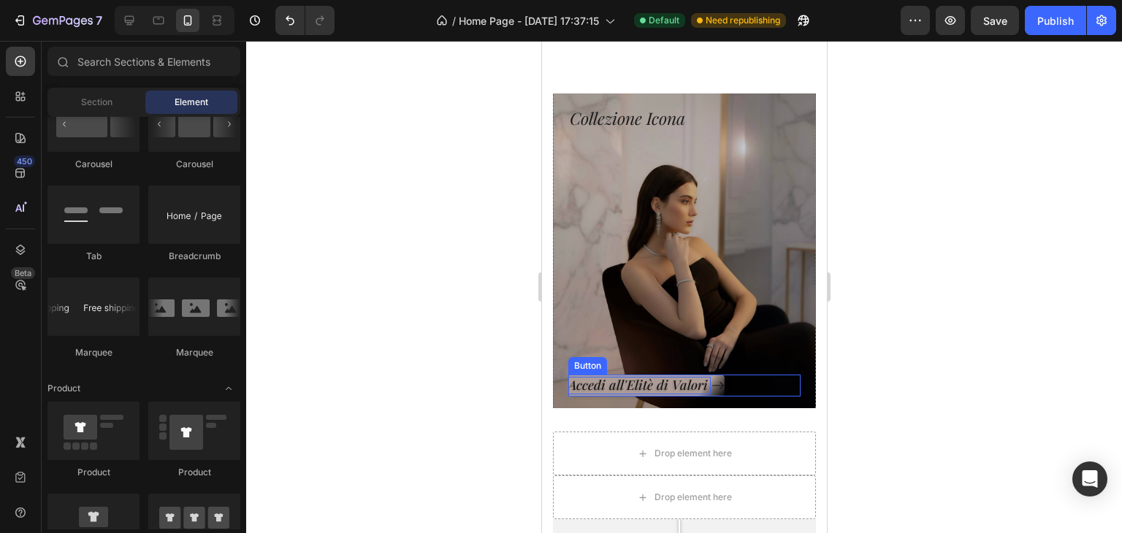
click at [660, 387] on p "Accedi all'Elitè di Valori" at bounding box center [639, 385] width 142 height 17
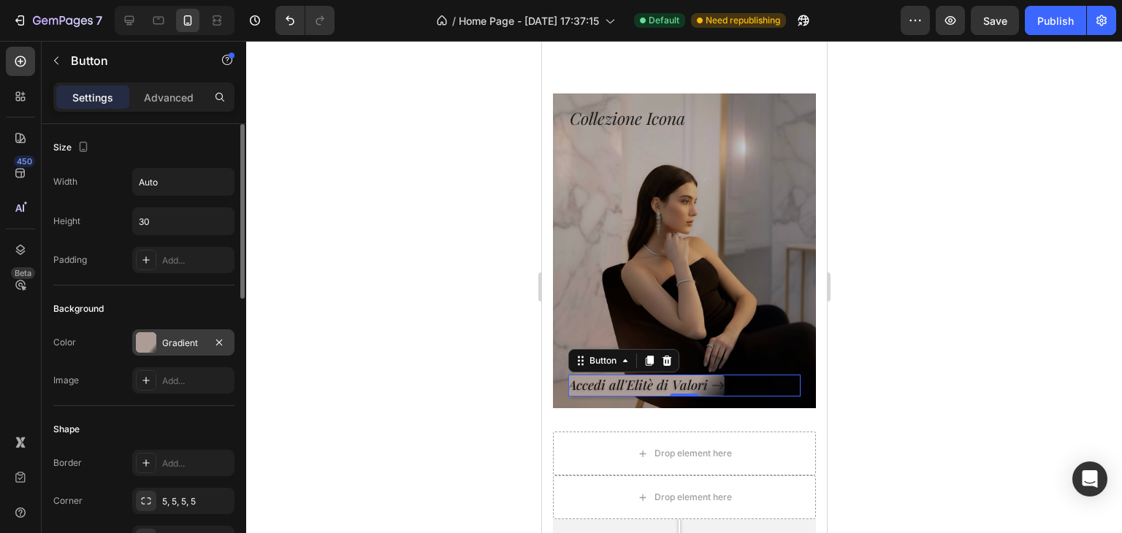
click at [170, 348] on div "Gradient" at bounding box center [183, 343] width 42 height 13
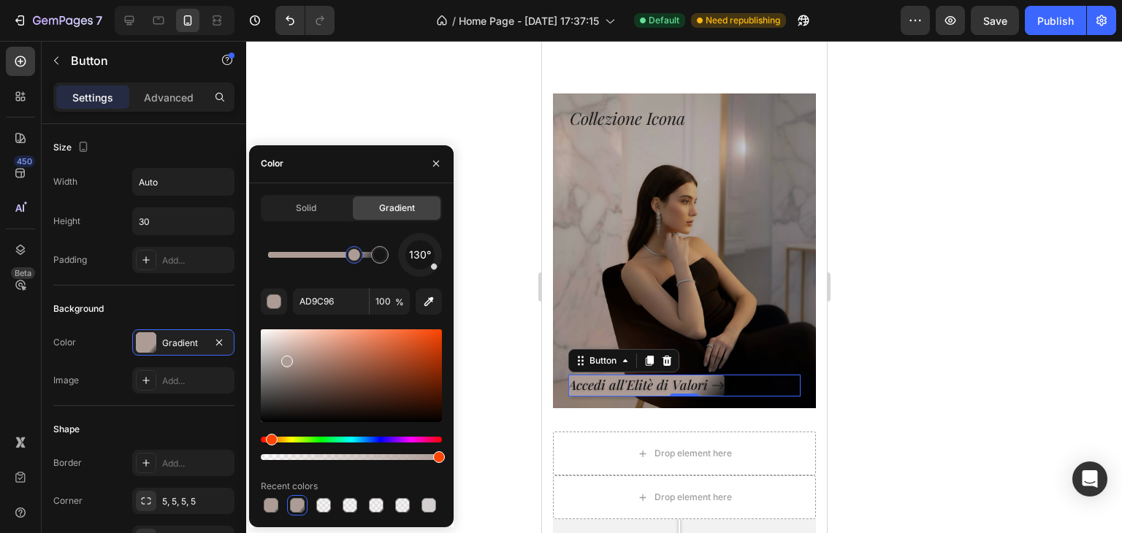
click at [343, 256] on div at bounding box center [354, 255] width 26 height 26
click at [354, 259] on div at bounding box center [345, 255] width 26 height 26
click at [352, 255] on div at bounding box center [351, 255] width 12 height 12
click at [862, 303] on div at bounding box center [684, 287] width 876 height 492
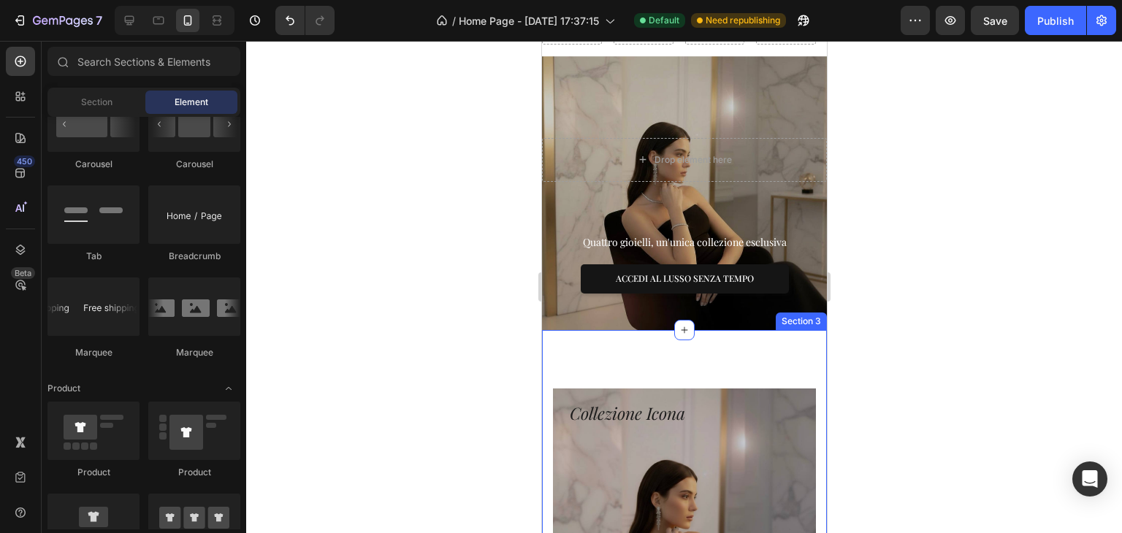
scroll to position [365, 0]
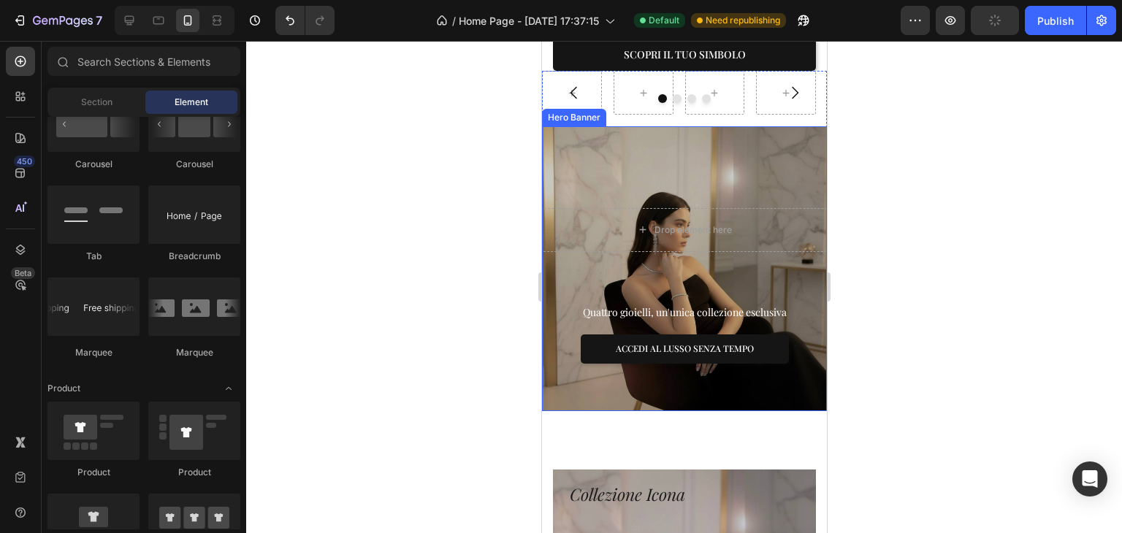
click at [742, 161] on div "Drop element here Row Quattro gioielli, un'unica collezione esclusiva Text bloc…" at bounding box center [683, 269] width 285 height 294
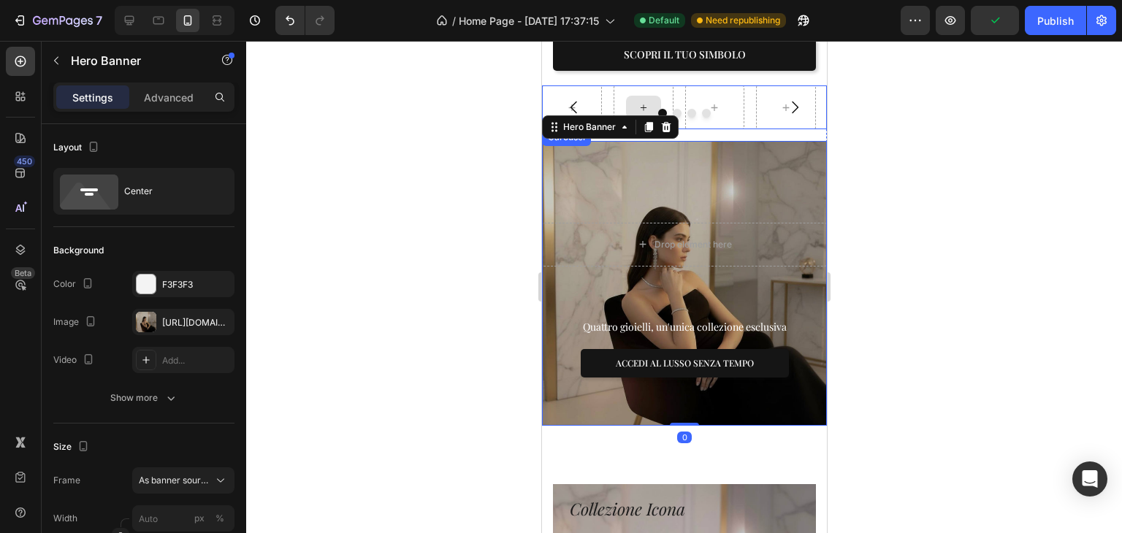
click at [623, 86] on div at bounding box center [643, 107] width 60 height 44
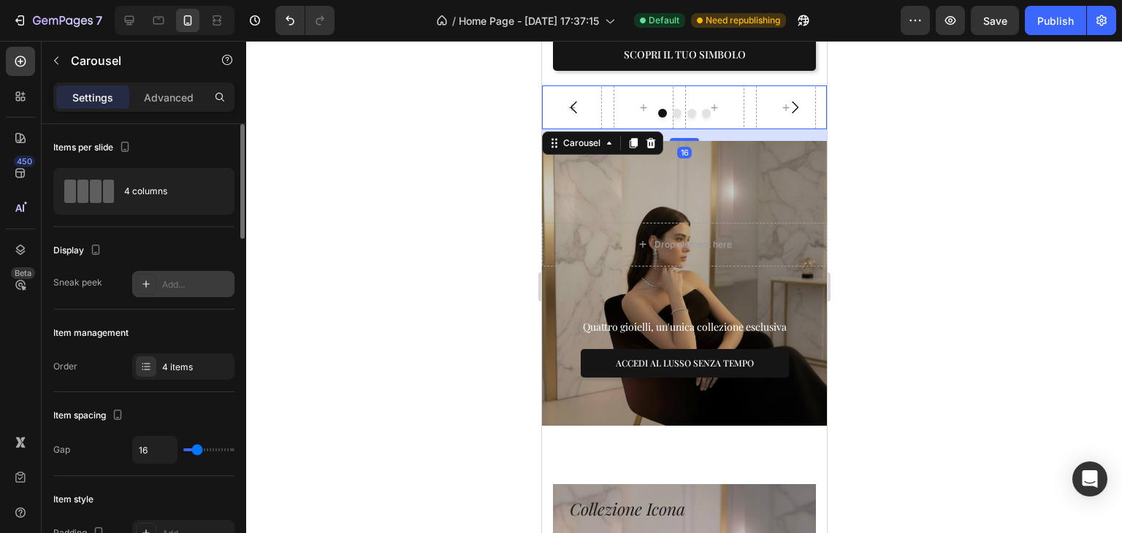
click at [178, 293] on div "Add..." at bounding box center [183, 284] width 102 height 26
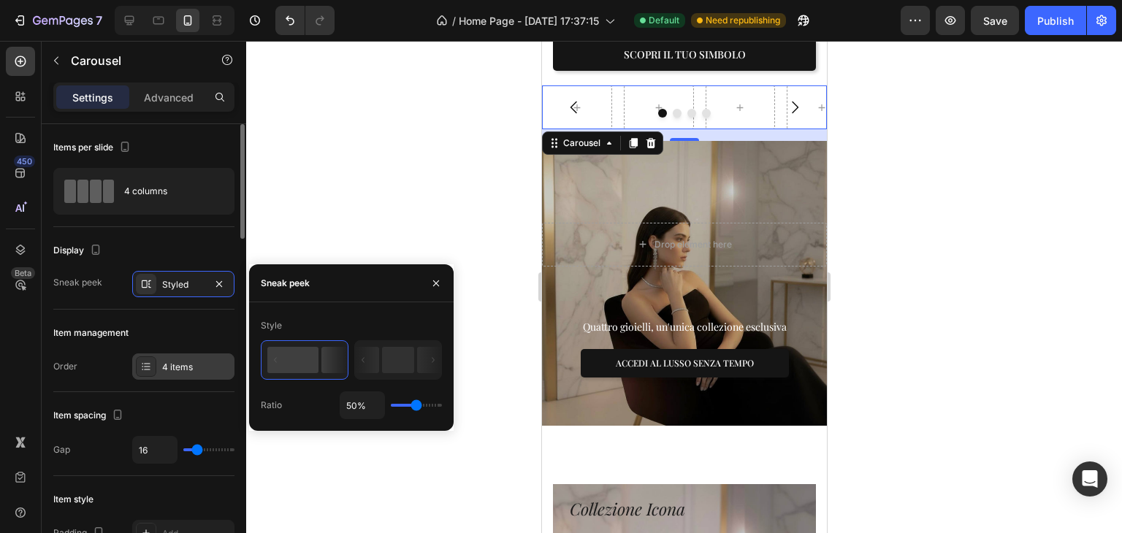
click at [156, 362] on div at bounding box center [146, 367] width 20 height 20
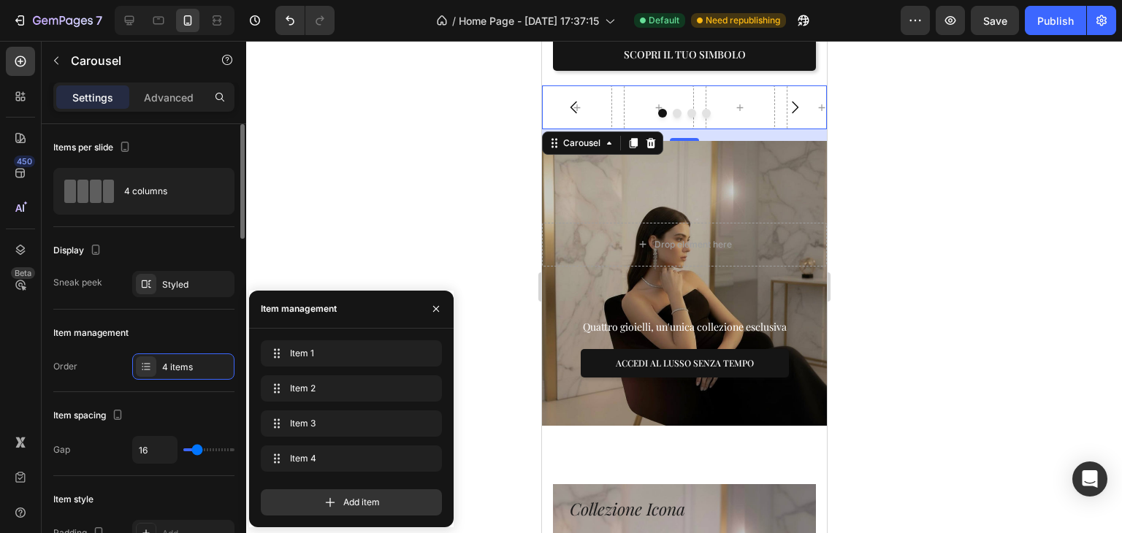
click at [176, 317] on div "Item management Order 4 items" at bounding box center [143, 351] width 181 height 83
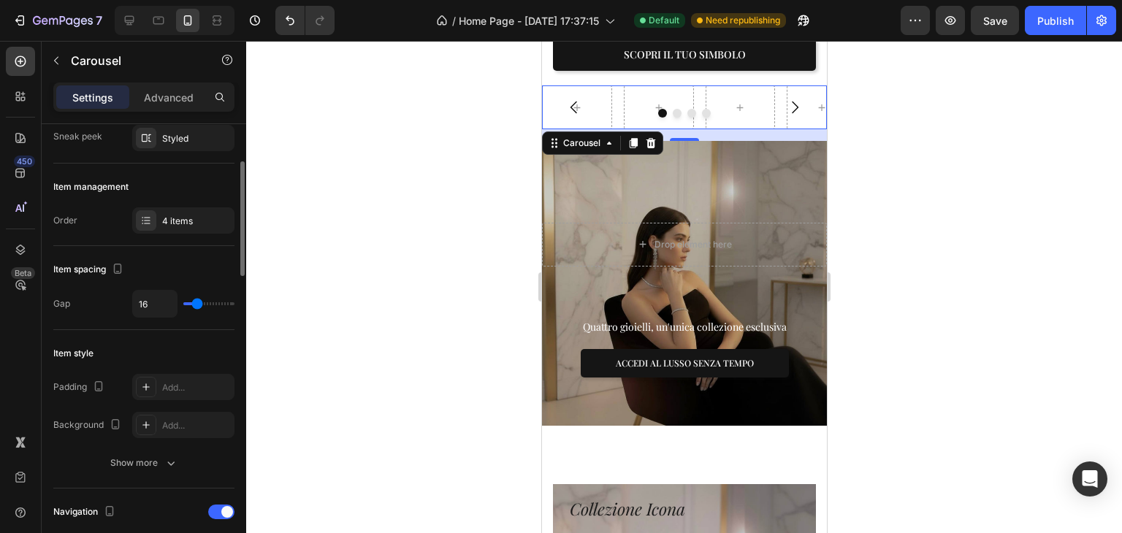
scroll to position [219, 0]
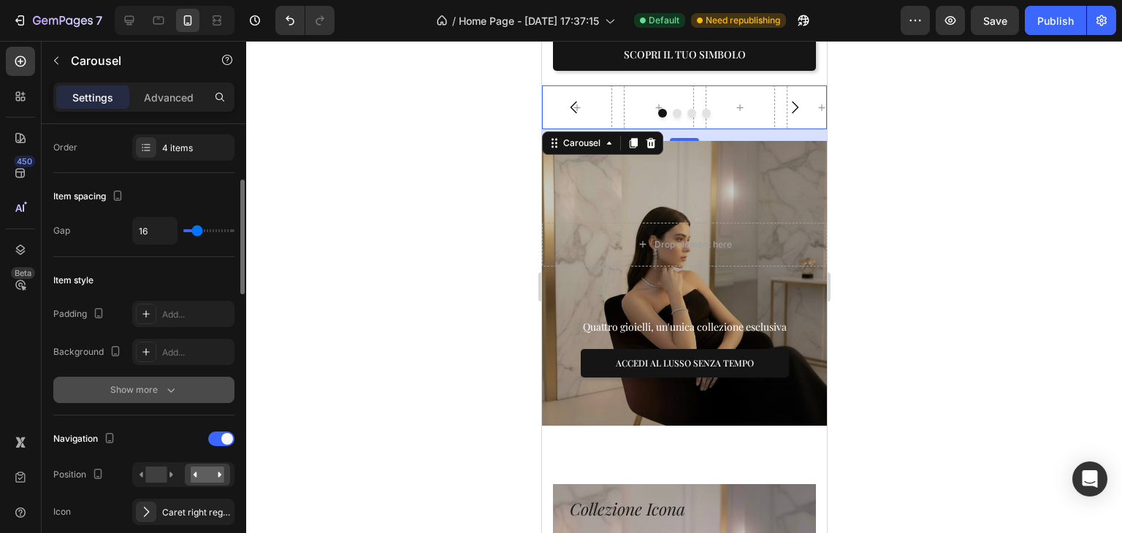
click at [148, 384] on div "Show more" at bounding box center [144, 390] width 68 height 15
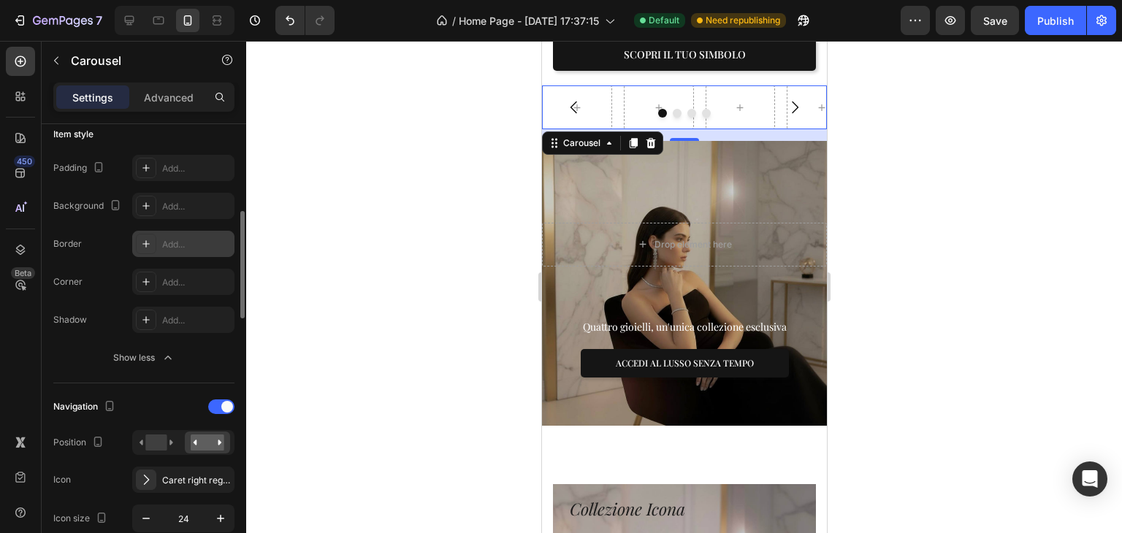
scroll to position [511, 0]
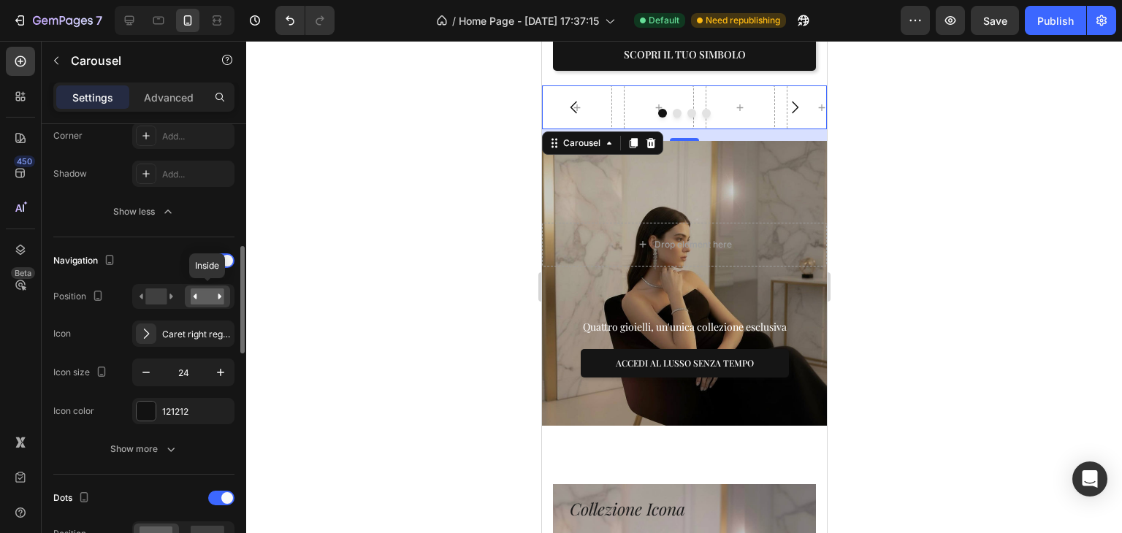
click at [196, 294] on icon at bounding box center [196, 296] width 4 height 5
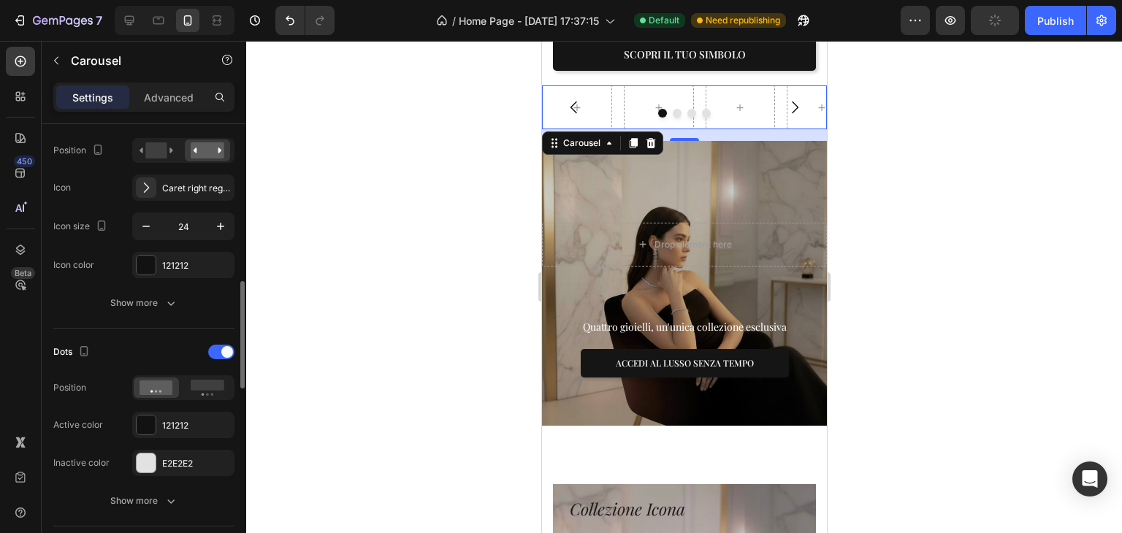
scroll to position [731, 0]
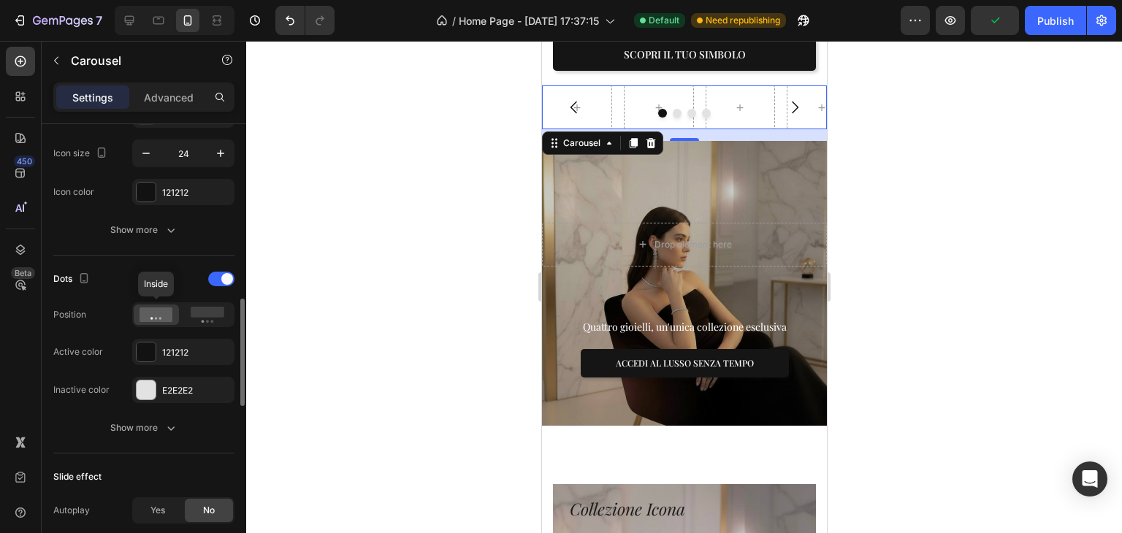
click at [161, 313] on icon at bounding box center [157, 315] width 34 height 15
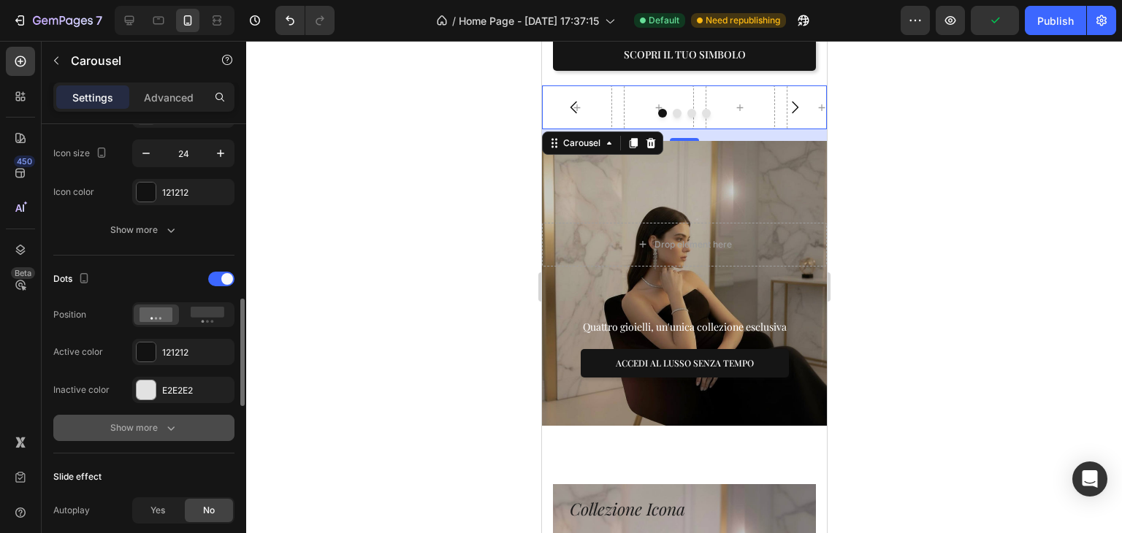
click at [149, 424] on div "Show more" at bounding box center [144, 428] width 68 height 15
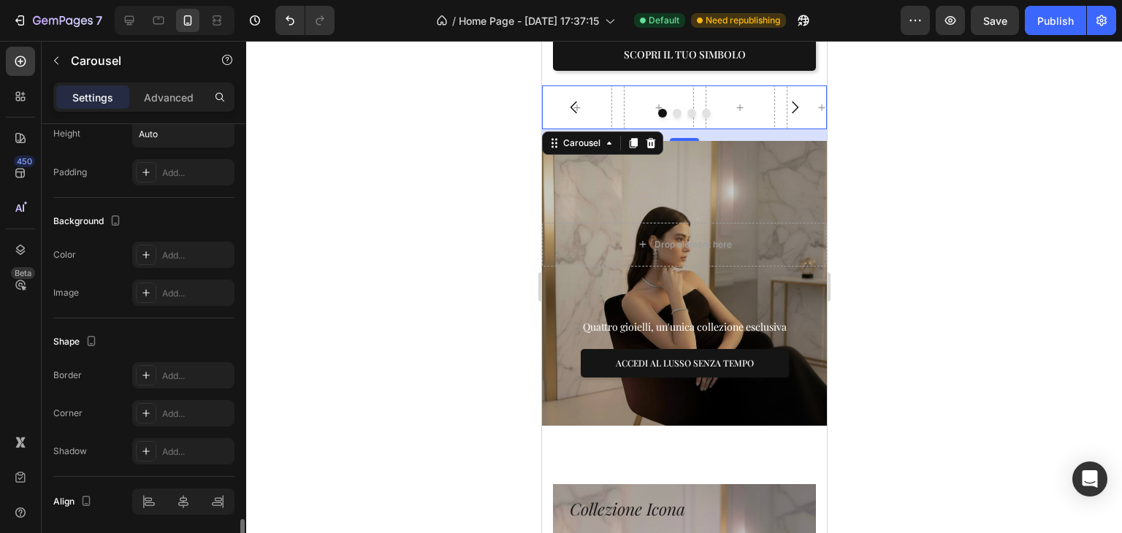
scroll to position [1510, 0]
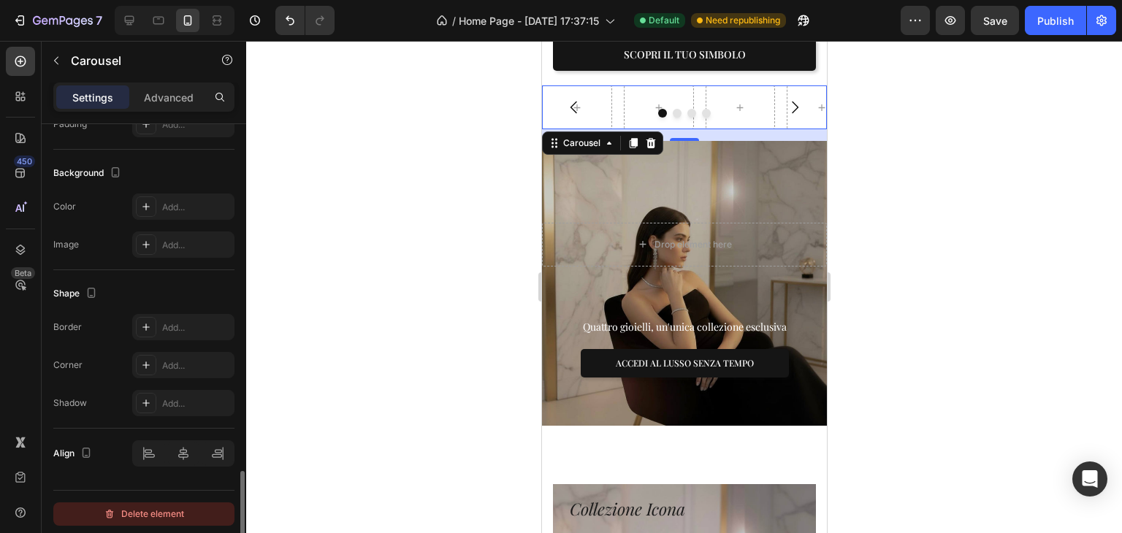
click at [122, 512] on div "Delete element" at bounding box center [144, 515] width 80 height 18
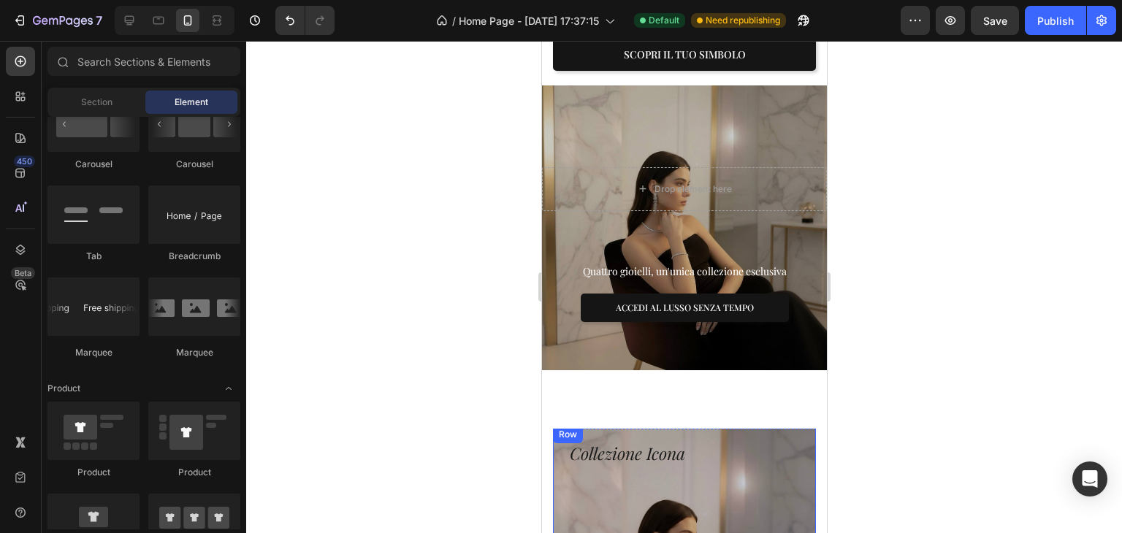
drag, startPoint x: 654, startPoint y: 454, endPoint x: 661, endPoint y: 447, distance: 9.3
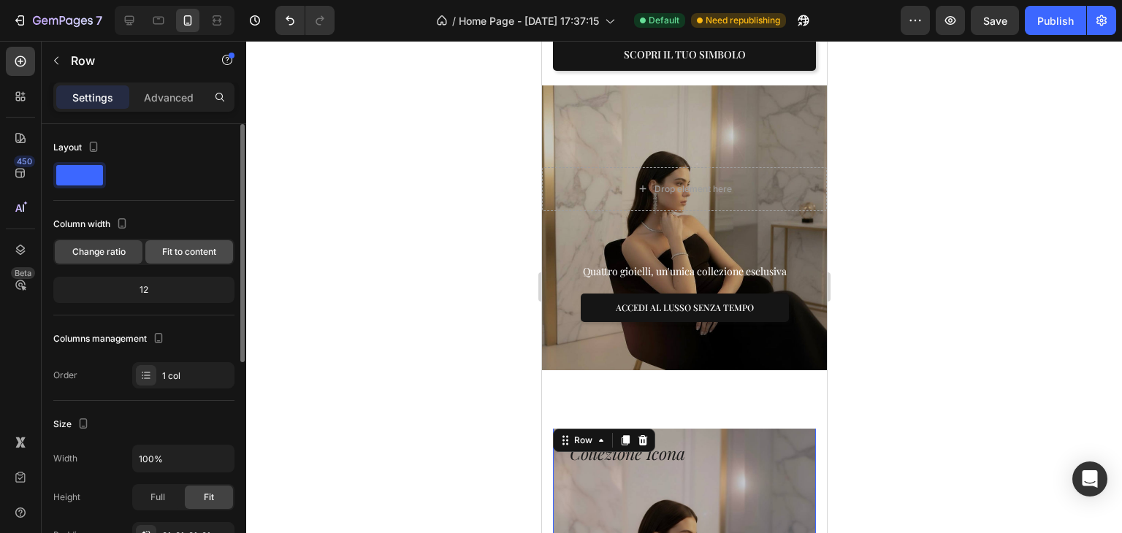
click at [201, 258] on span "Fit to content" at bounding box center [189, 252] width 54 height 13
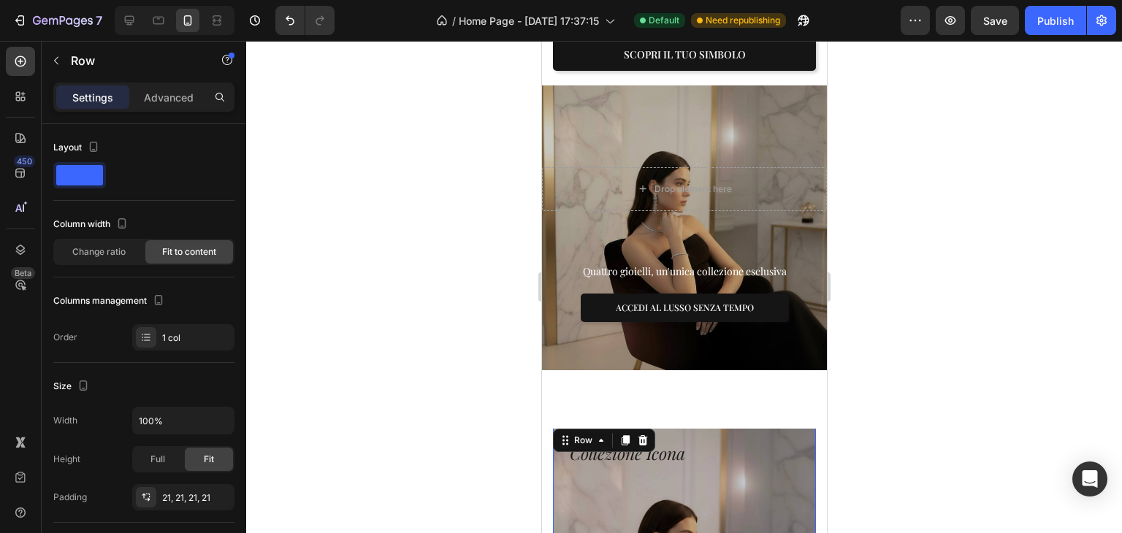
click at [365, 294] on div at bounding box center [684, 287] width 876 height 492
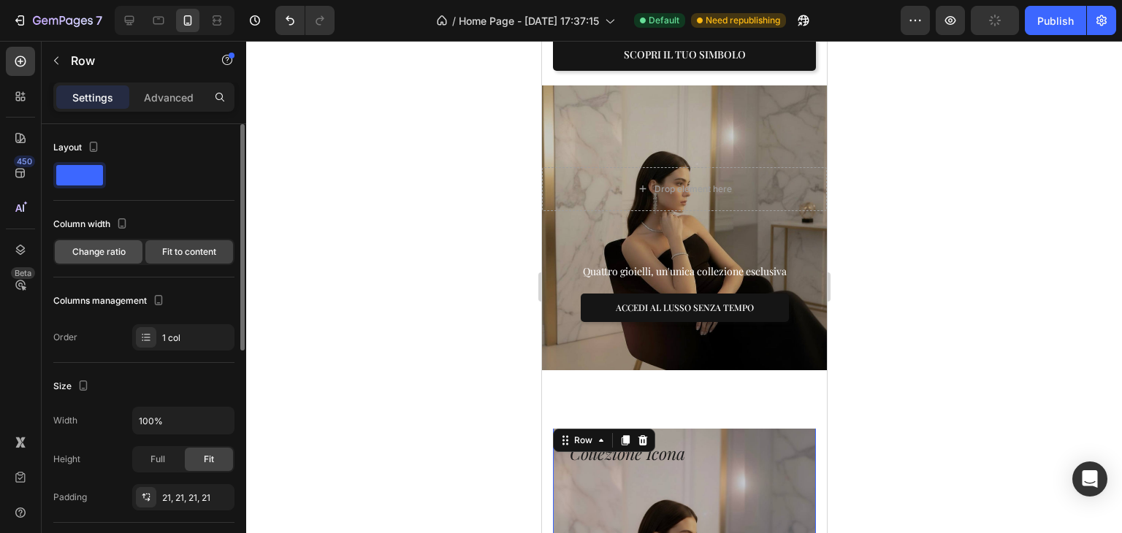
click at [125, 253] on span "Change ratio" at bounding box center [98, 252] width 53 height 13
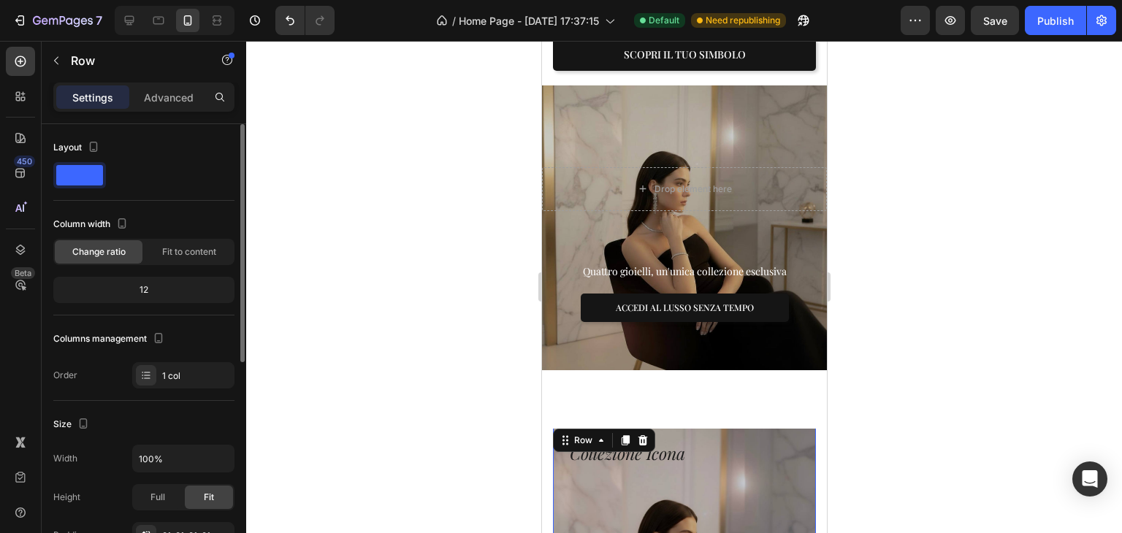
click at [143, 294] on div "12" at bounding box center [143, 290] width 175 height 20
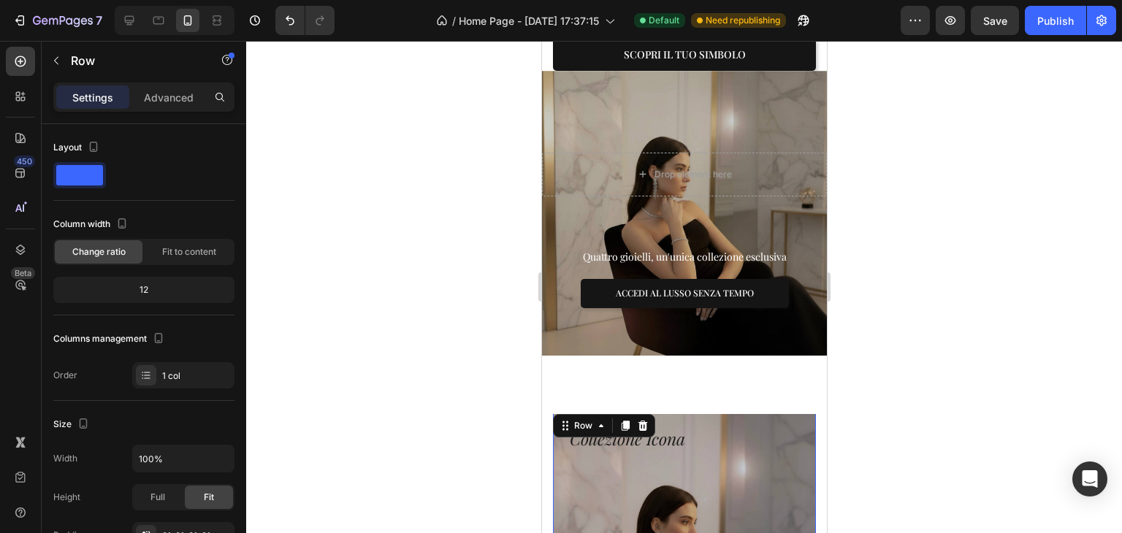
scroll to position [658, 0]
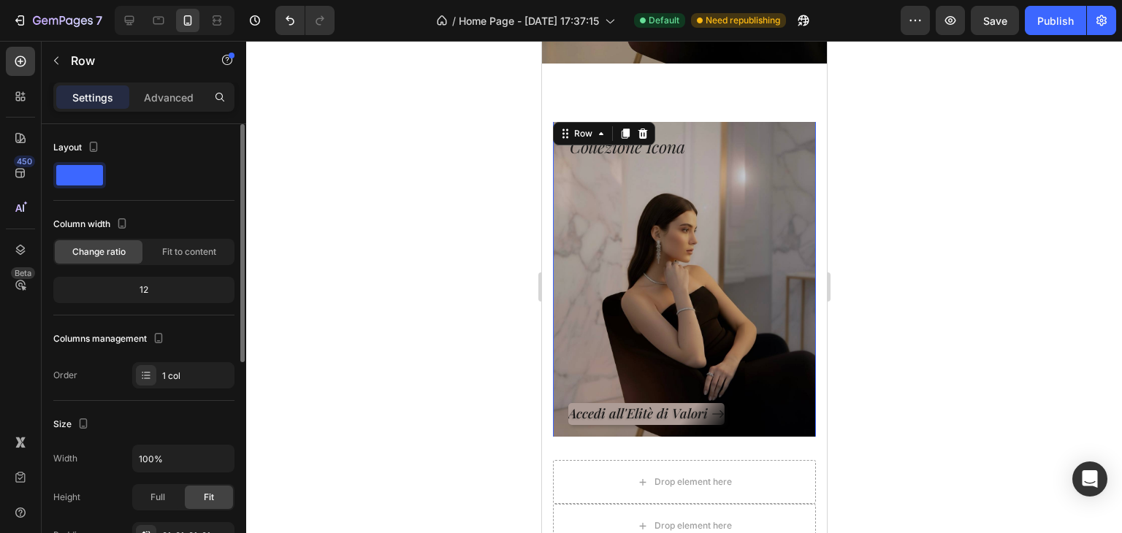
click at [161, 292] on div "12" at bounding box center [143, 290] width 175 height 20
click at [142, 292] on div "12" at bounding box center [143, 290] width 175 height 20
click at [149, 285] on div "12" at bounding box center [143, 290] width 175 height 20
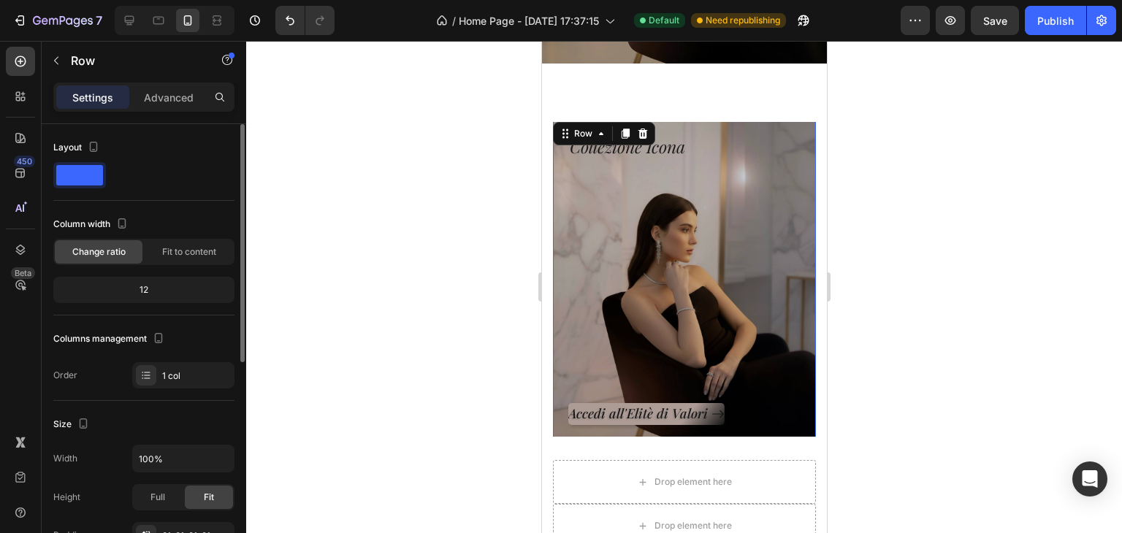
click at [196, 239] on div "Change ratio Fit to content" at bounding box center [143, 252] width 181 height 26
click at [196, 249] on span "Fit to content" at bounding box center [189, 252] width 54 height 13
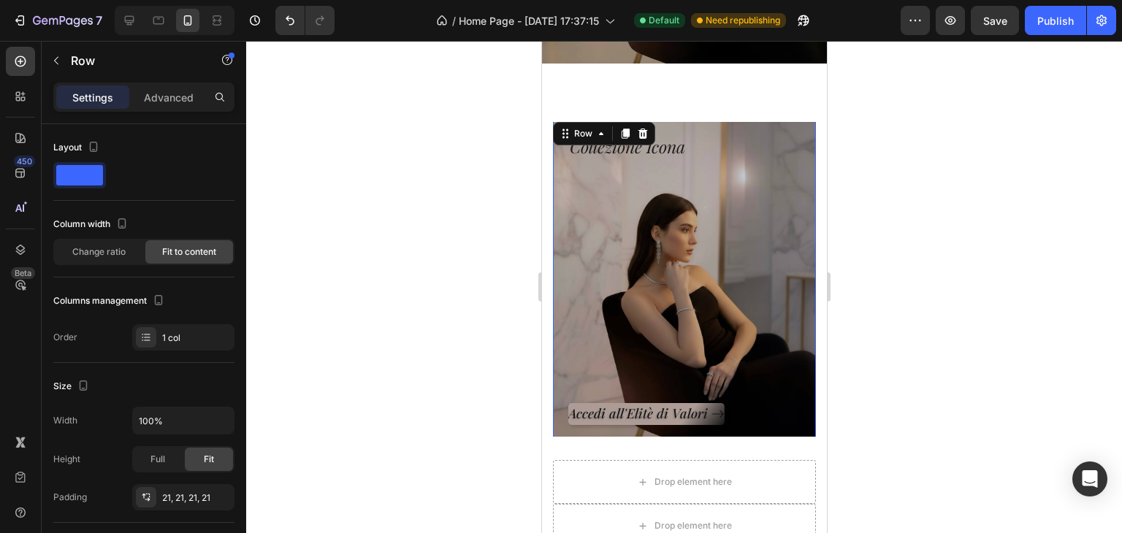
click at [354, 251] on div at bounding box center [684, 287] width 876 height 492
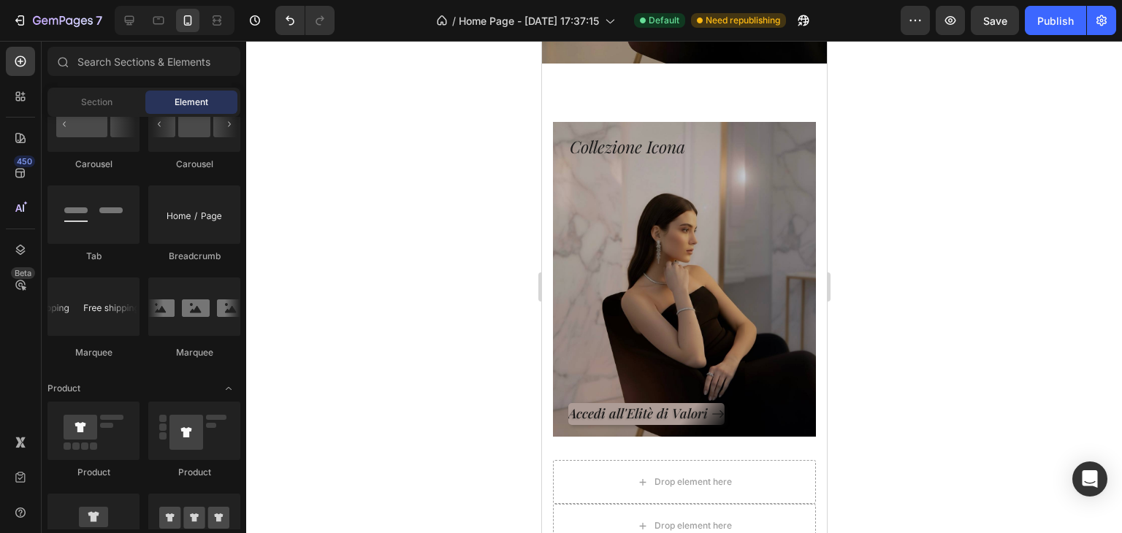
click at [766, 280] on div "Collezione Icona Heading Accedi all'Elitè di Valori Button Row" at bounding box center [683, 279] width 263 height 321
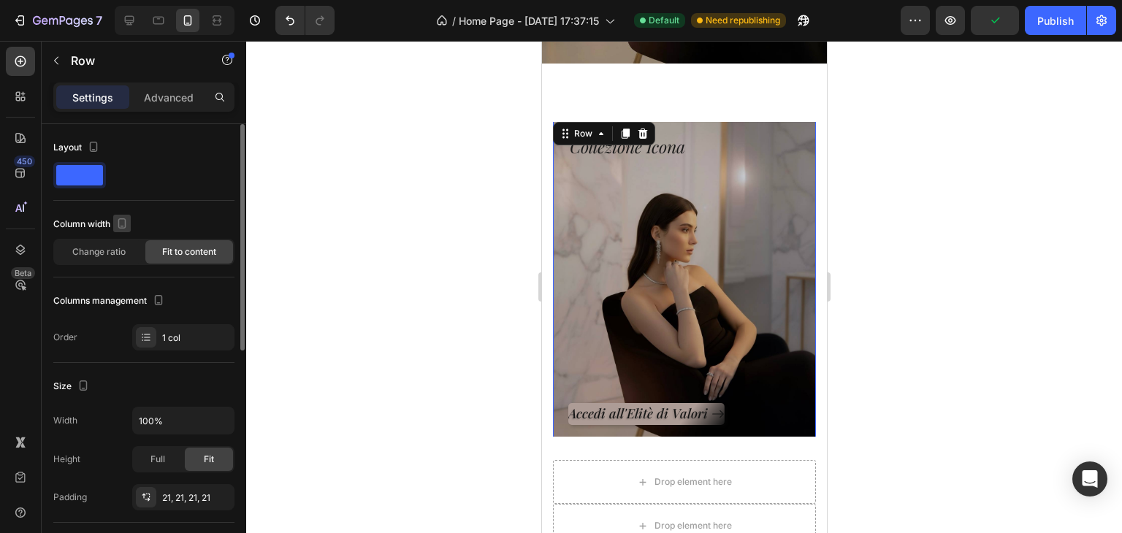
click at [122, 226] on icon "button" at bounding box center [123, 226] width 4 height 1
click at [82, 247] on span "Change ratio" at bounding box center [98, 252] width 53 height 13
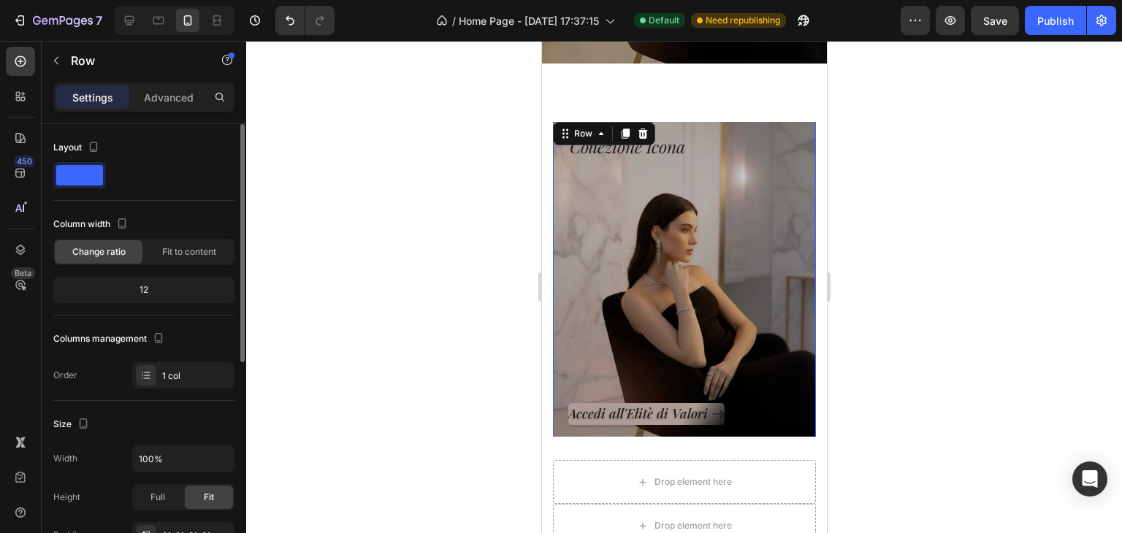
click at [149, 293] on div "12" at bounding box center [143, 290] width 175 height 20
click at [149, 286] on div "12" at bounding box center [143, 290] width 175 height 20
click at [145, 286] on div "12" at bounding box center [143, 290] width 175 height 20
click at [140, 284] on div "12" at bounding box center [143, 290] width 175 height 20
click at [138, 284] on div "12" at bounding box center [143, 290] width 175 height 20
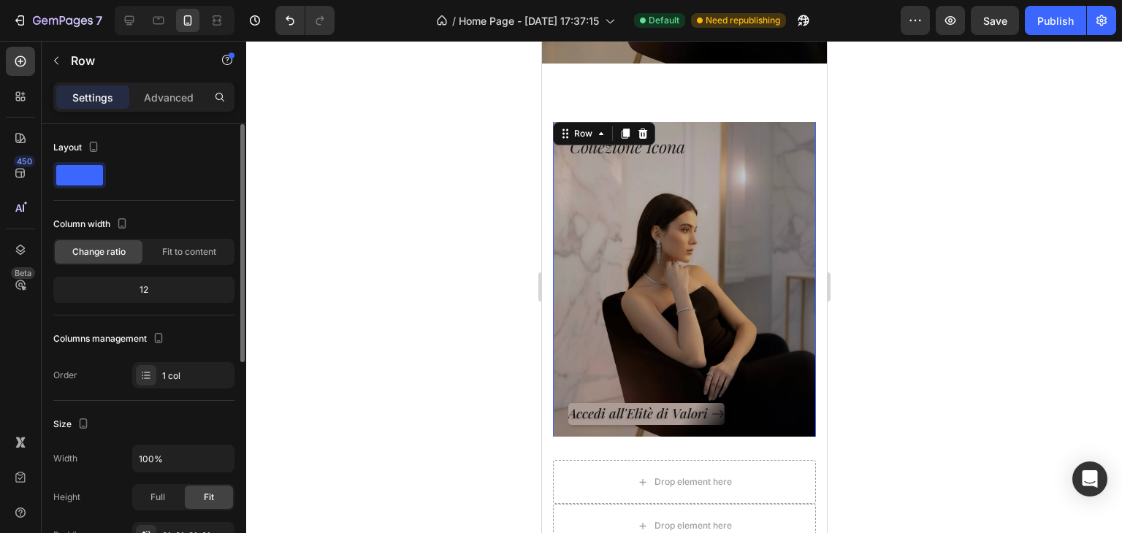
click at [79, 185] on div at bounding box center [79, 175] width 53 height 26
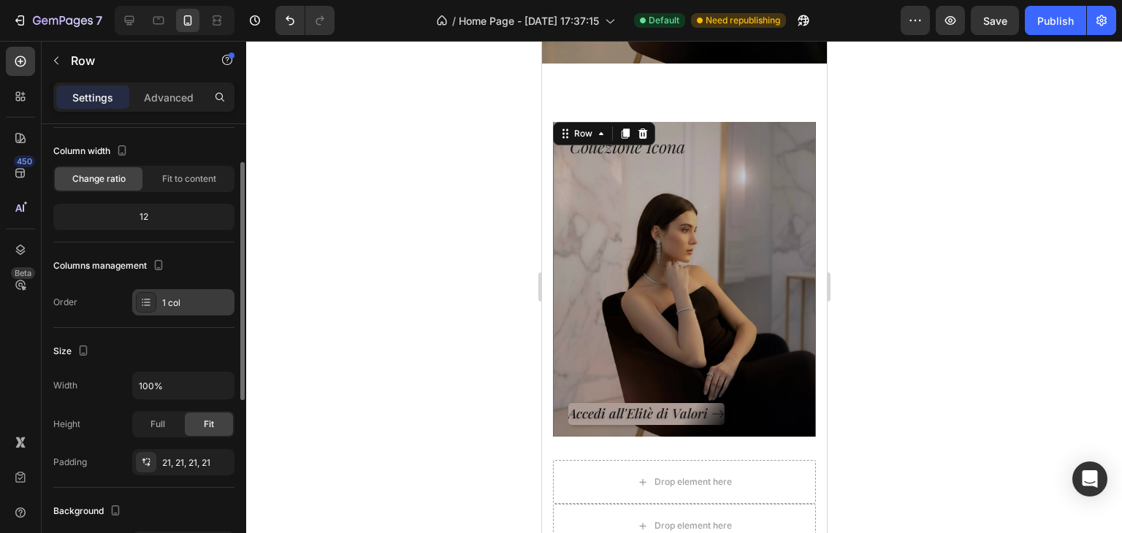
click at [161, 299] on div "1 col" at bounding box center [183, 302] width 102 height 26
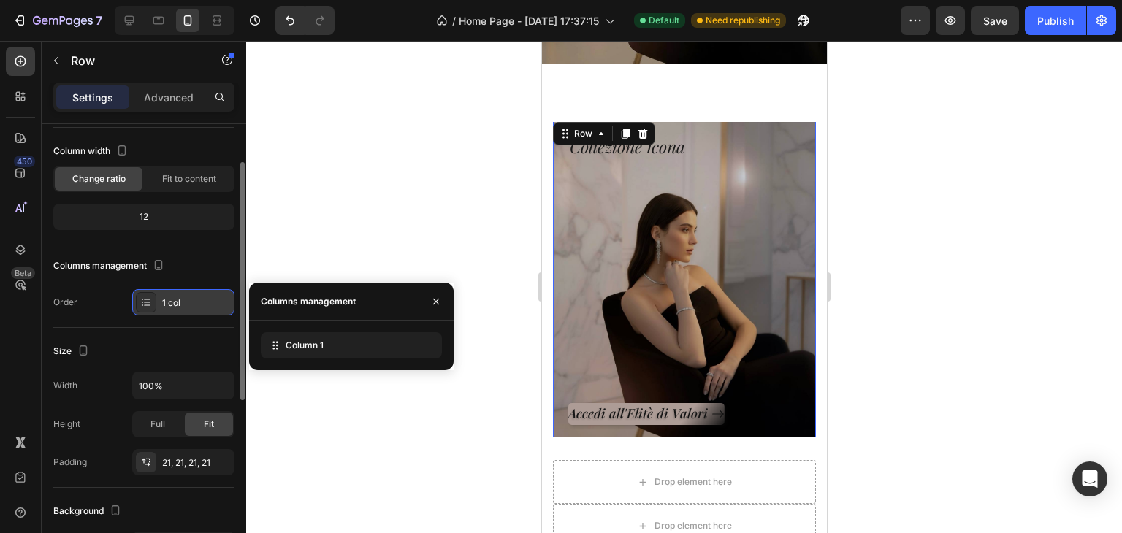
click at [161, 299] on div "1 col" at bounding box center [183, 302] width 102 height 26
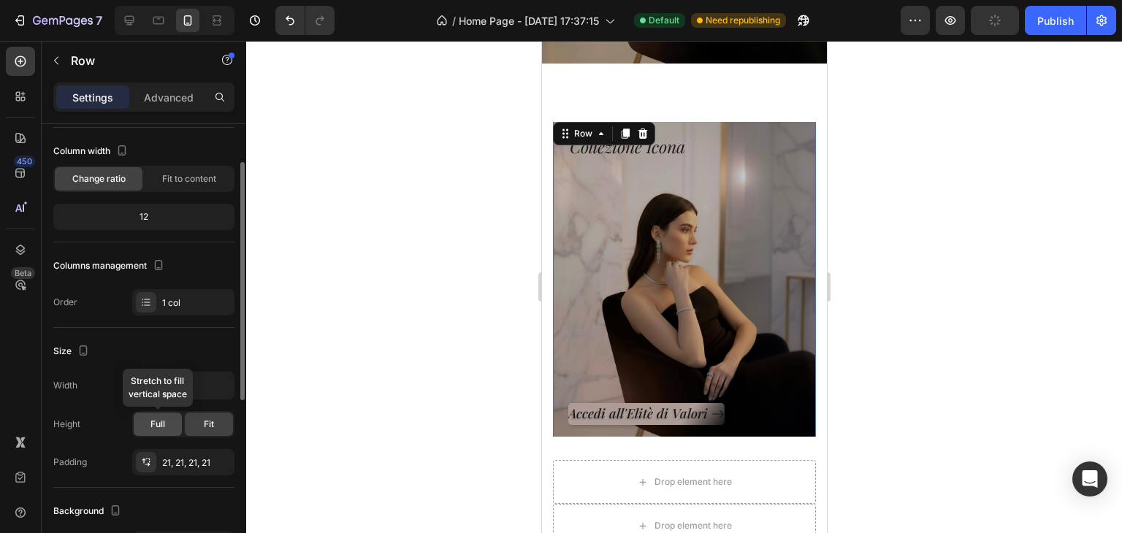
click at [144, 427] on div "Full" at bounding box center [158, 424] width 48 height 23
click at [199, 426] on div "Fit" at bounding box center [209, 424] width 48 height 23
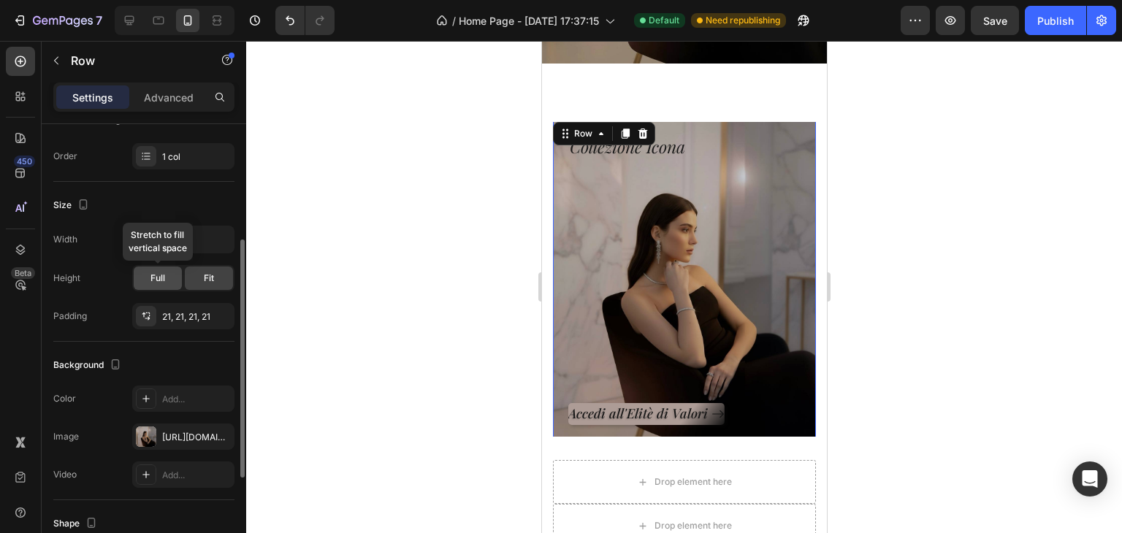
click at [156, 281] on span "Full" at bounding box center [158, 278] width 15 height 13
click at [105, 285] on div "Height Full Fit" at bounding box center [143, 278] width 181 height 26
click at [166, 284] on div "Full" at bounding box center [158, 278] width 48 height 23
click at [191, 278] on div "Fit" at bounding box center [209, 278] width 48 height 23
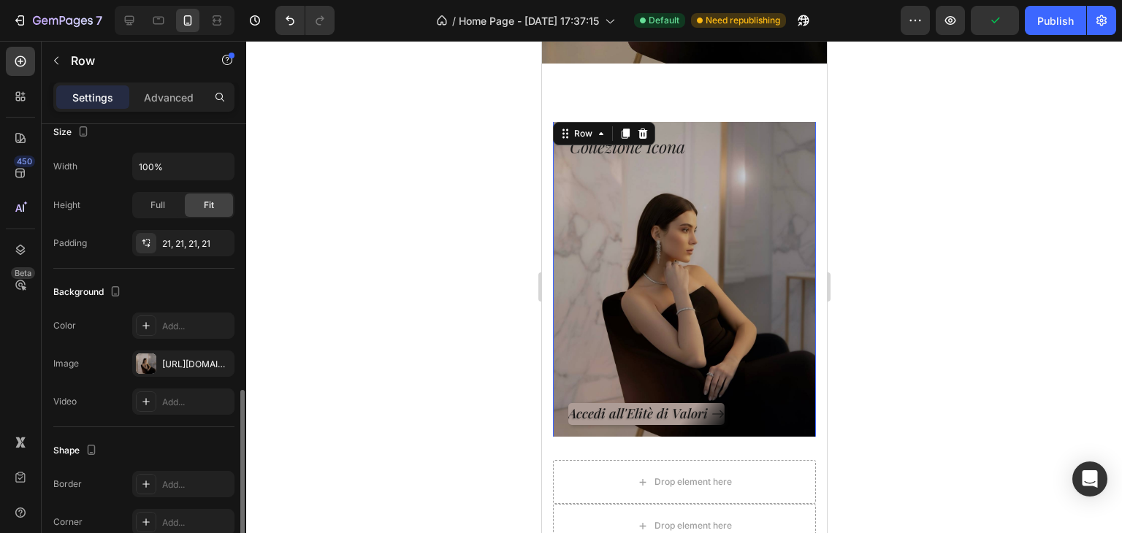
scroll to position [401, 0]
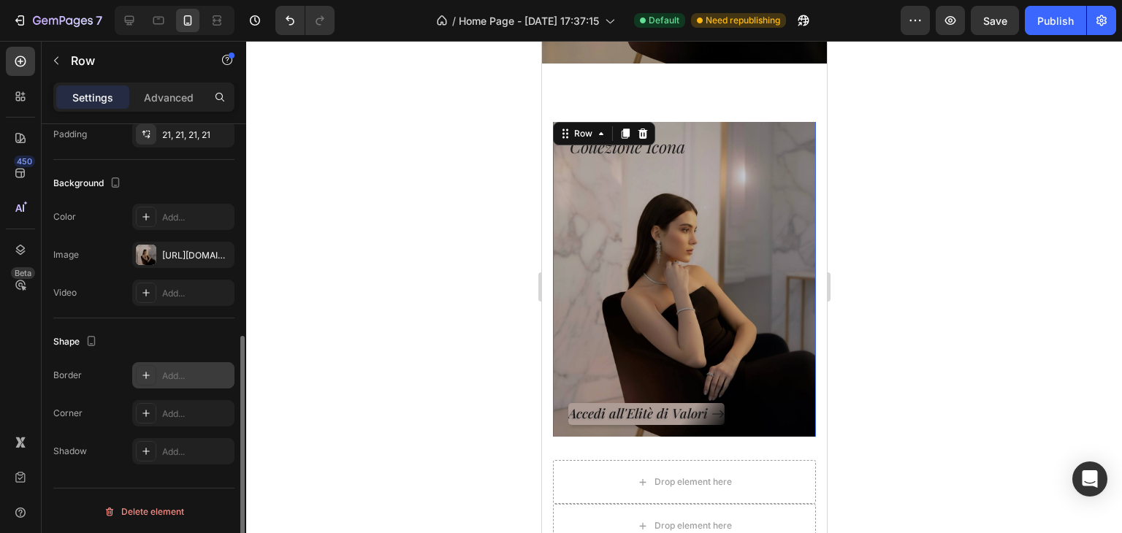
click at [163, 373] on div "Add..." at bounding box center [196, 376] width 69 height 13
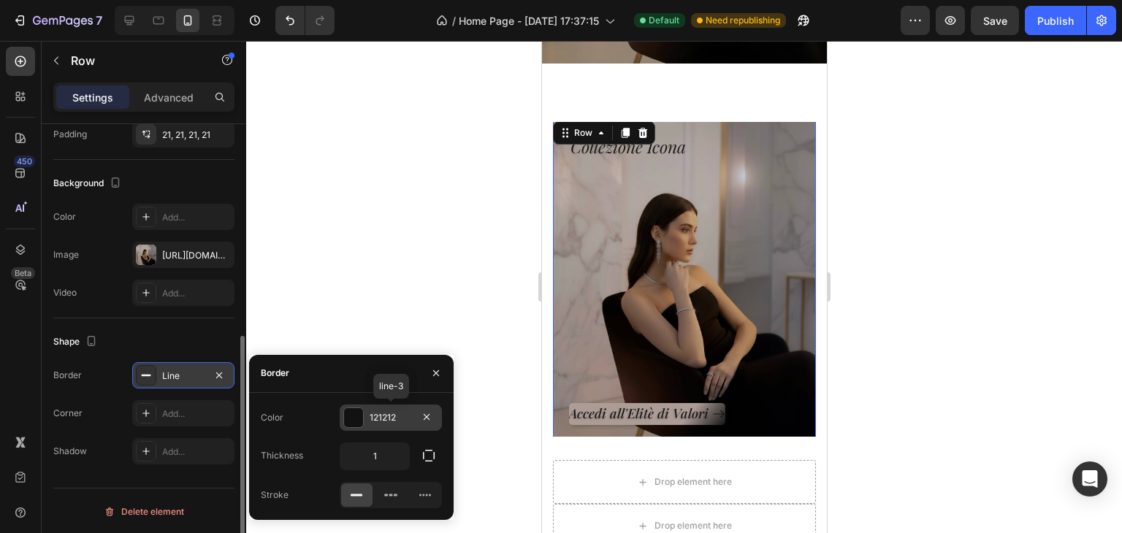
click at [367, 423] on div "121212" at bounding box center [391, 418] width 102 height 26
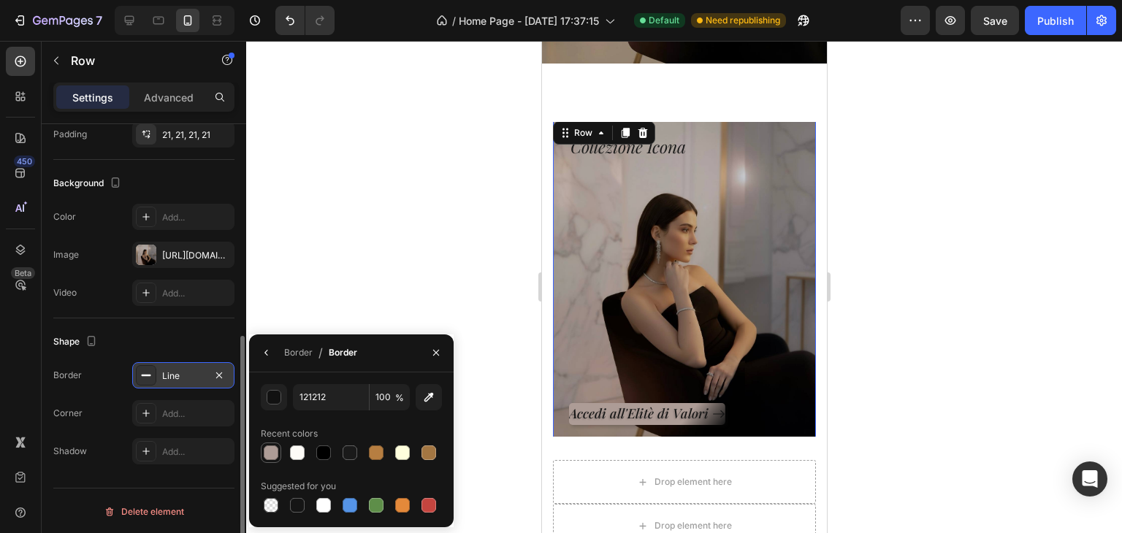
click at [275, 456] on div at bounding box center [271, 453] width 15 height 15
type input "AD9C96"
click at [313, 278] on div at bounding box center [684, 287] width 876 height 492
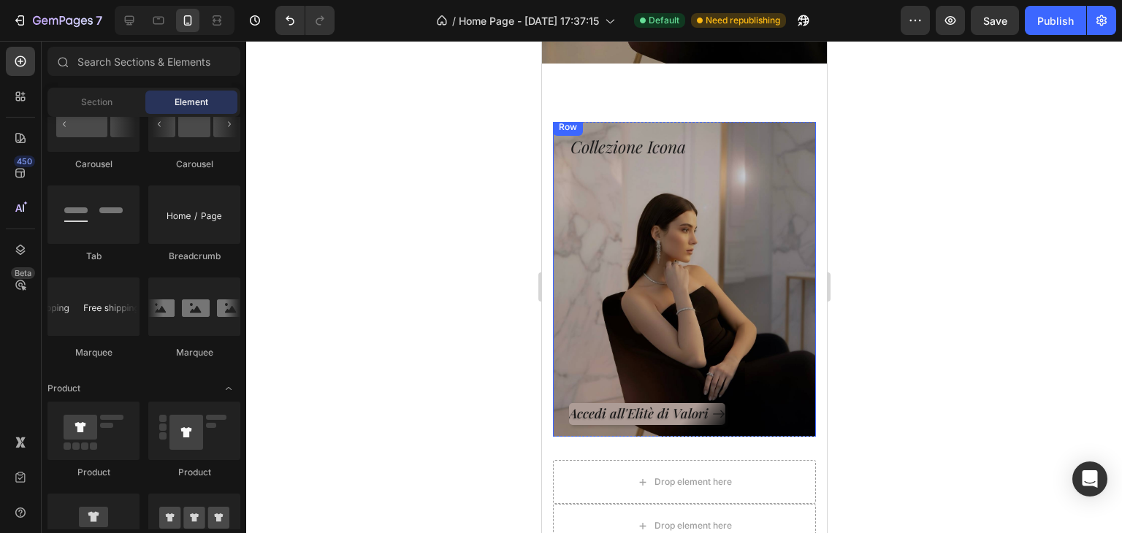
click at [647, 292] on div "Accedi all'Elitè di Valori Button" at bounding box center [683, 292] width 231 height 266
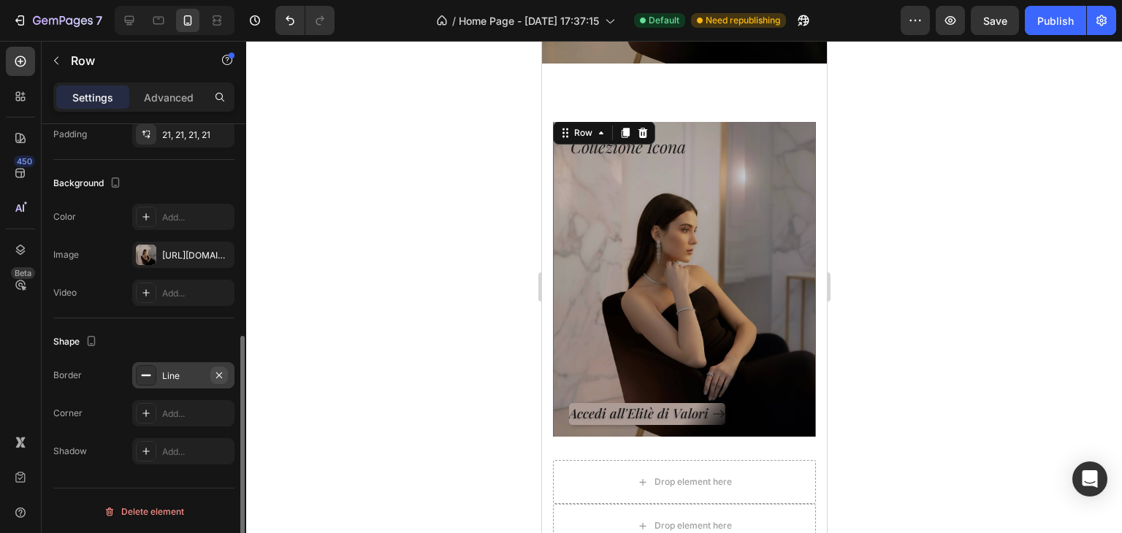
click at [219, 374] on icon "button" at bounding box center [219, 375] width 6 height 6
click at [164, 403] on div "Add..." at bounding box center [183, 413] width 102 height 26
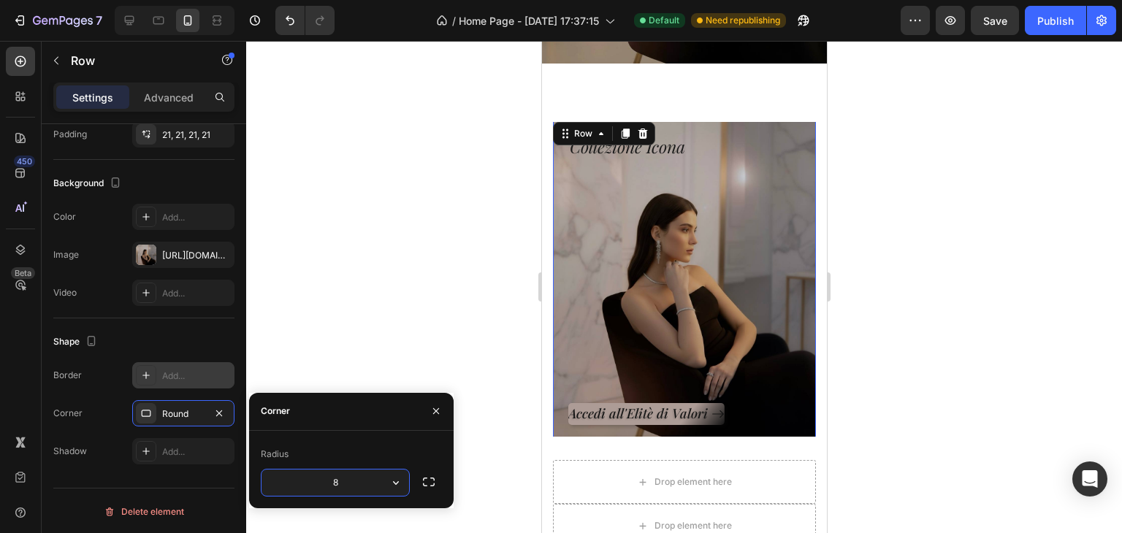
type input "5"
click at [159, 335] on div "Shape" at bounding box center [143, 341] width 181 height 23
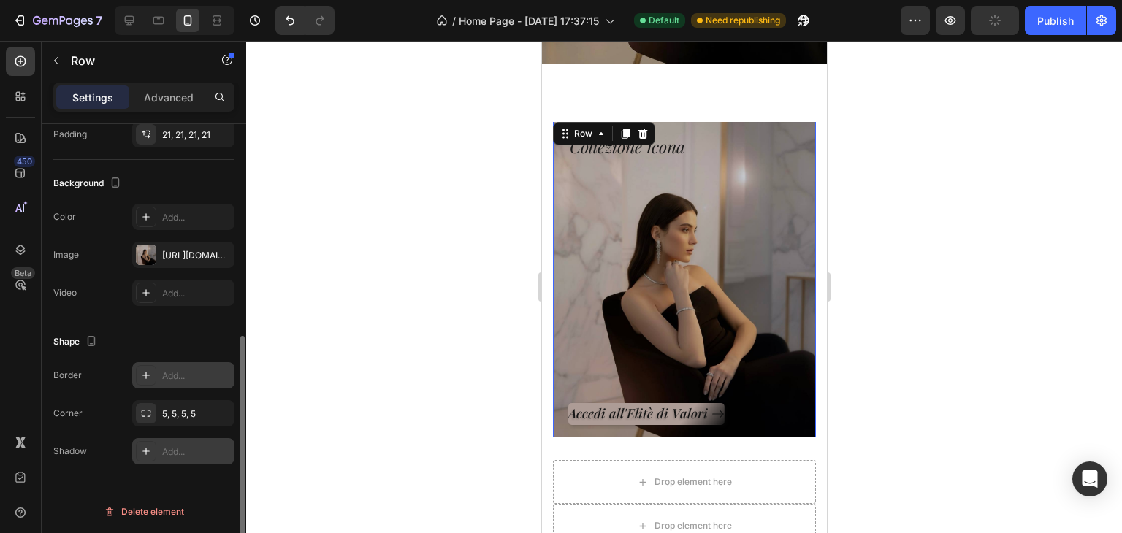
click at [159, 460] on div "Add..." at bounding box center [183, 451] width 102 height 26
click at [164, 325] on div "Shape Border Add... Corner 5, 5, 5, 5 Shadow Light" at bounding box center [143, 398] width 181 height 158
click at [156, 381] on div "Add..." at bounding box center [183, 375] width 102 height 26
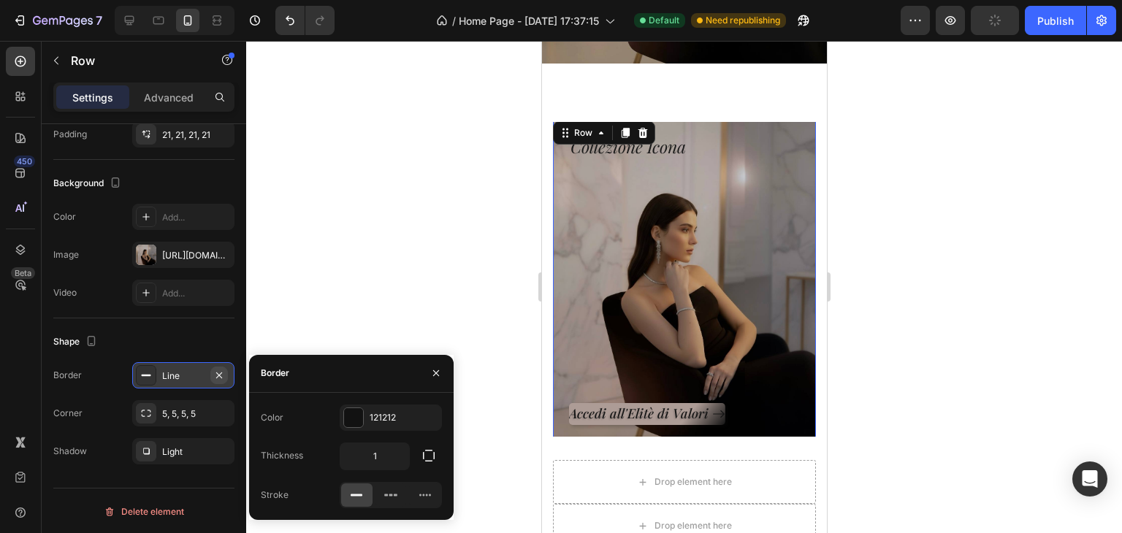
click at [215, 373] on icon "button" at bounding box center [219, 376] width 12 height 12
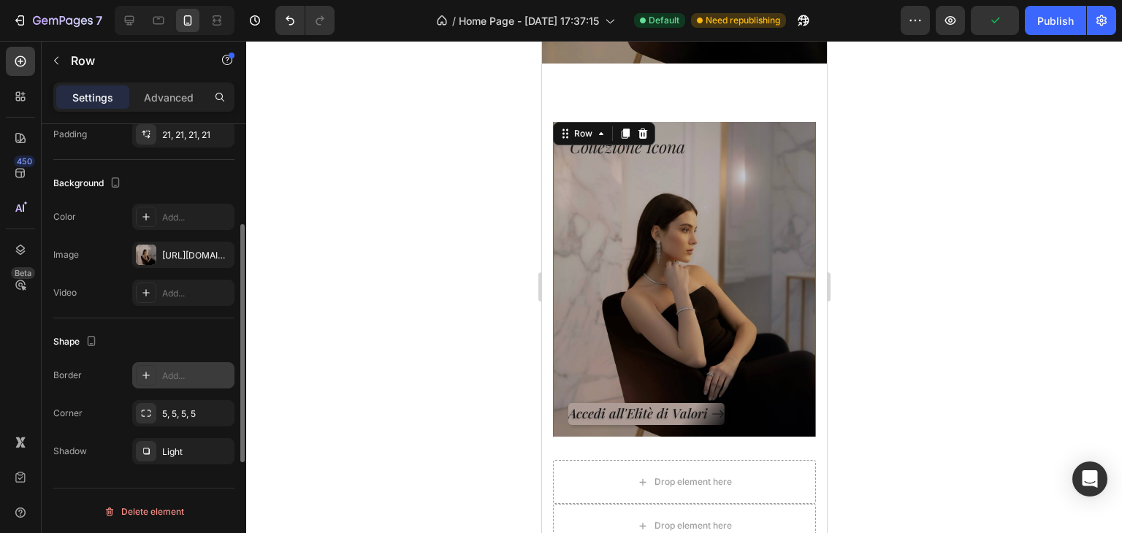
scroll to position [328, 0]
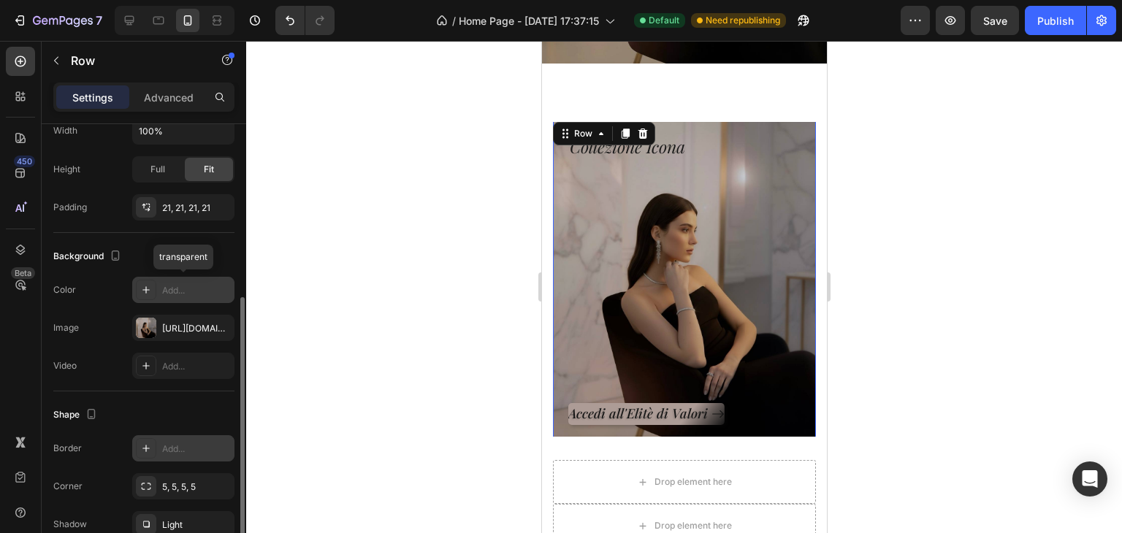
click at [178, 286] on div "Add..." at bounding box center [196, 290] width 69 height 13
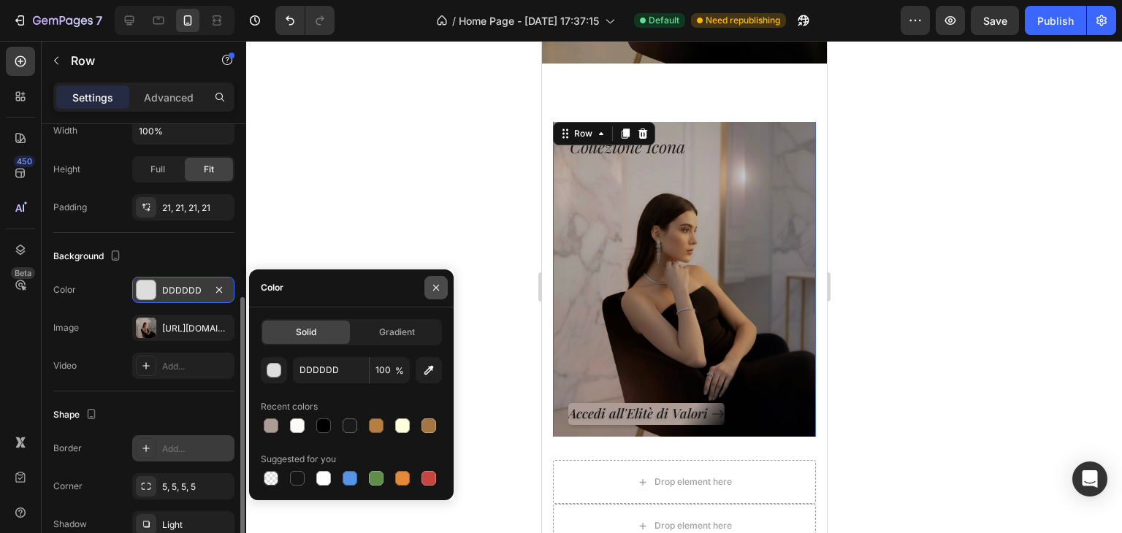
click at [438, 288] on icon "button" at bounding box center [436, 288] width 12 height 12
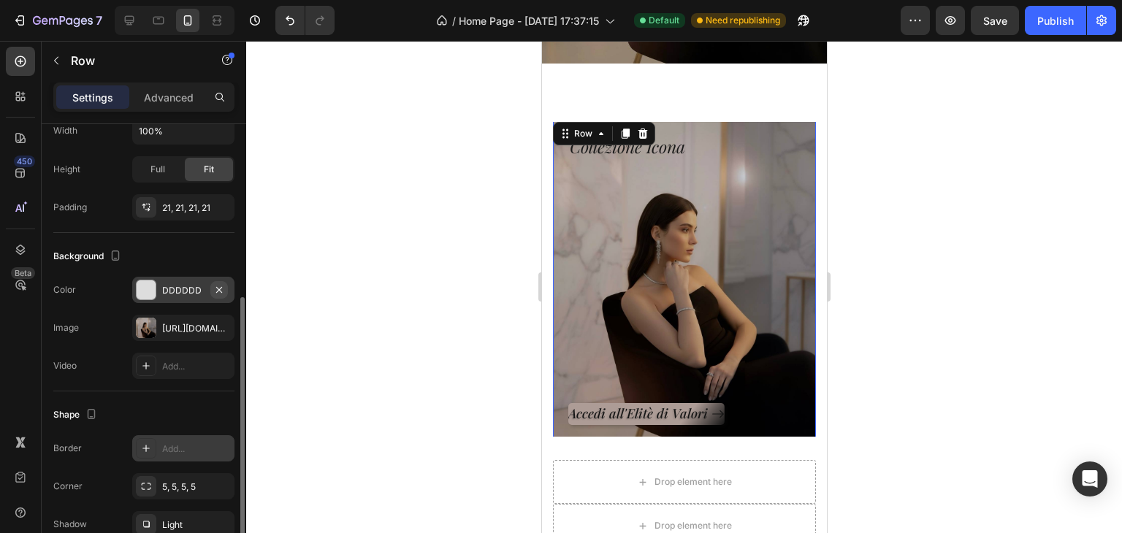
click at [221, 285] on icon "button" at bounding box center [219, 290] width 12 height 12
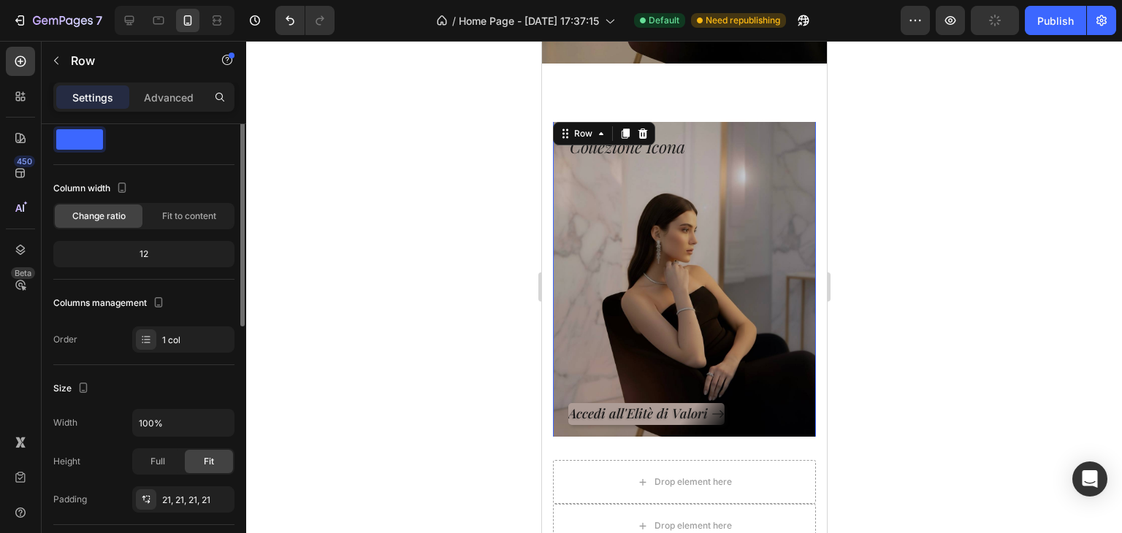
scroll to position [0, 0]
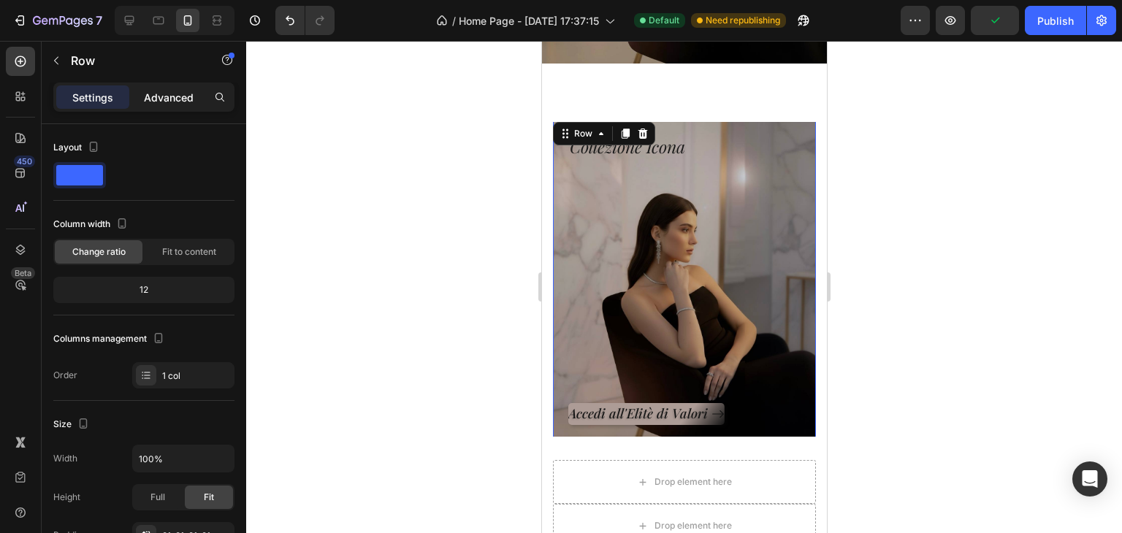
click at [146, 91] on p "Advanced" at bounding box center [169, 97] width 50 height 15
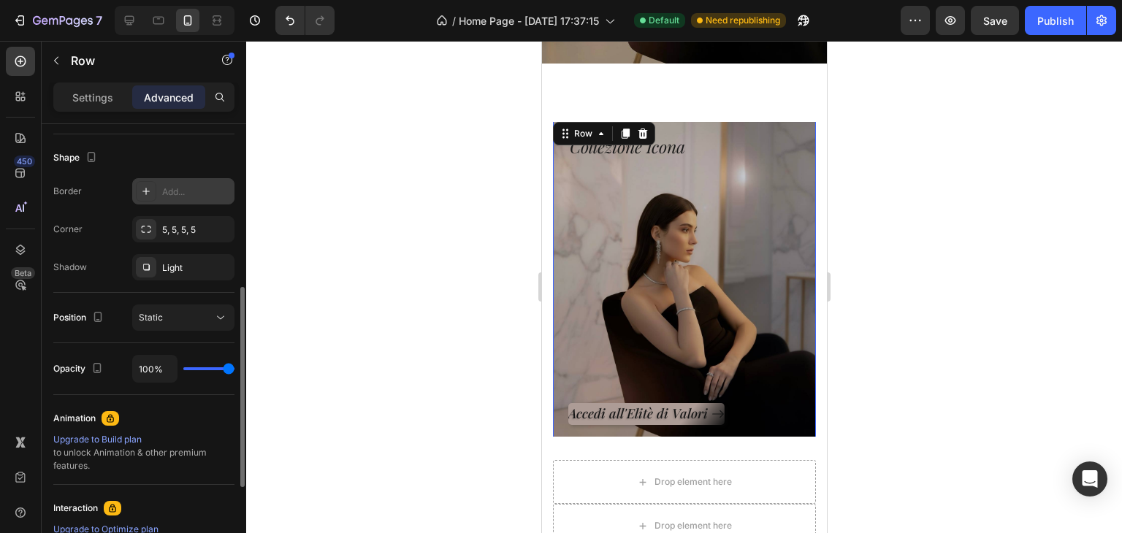
scroll to position [438, 0]
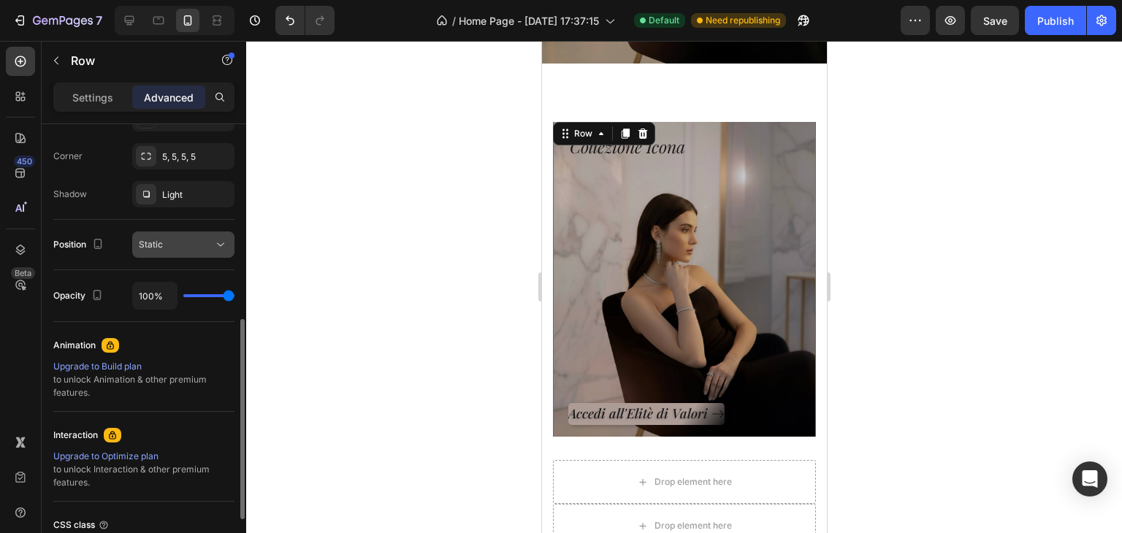
click at [166, 249] on div "Static" at bounding box center [176, 244] width 75 height 13
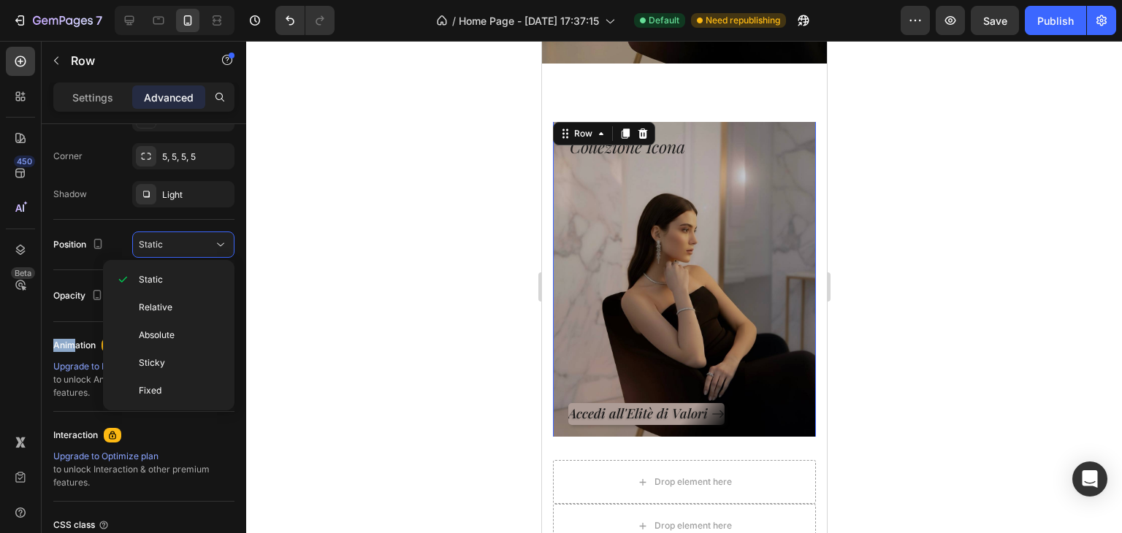
click at [76, 321] on div "Display on Desktop Yes No Tablet Yes No Mobile Yes No Spacing (px) 0 0 0 0 21 2…" at bounding box center [143, 143] width 181 height 914
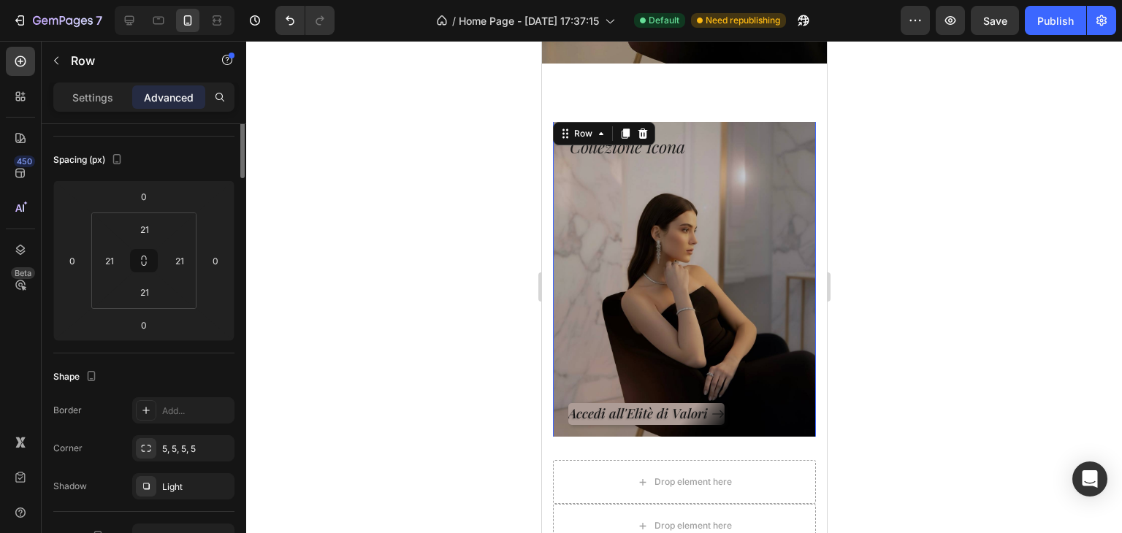
scroll to position [0, 0]
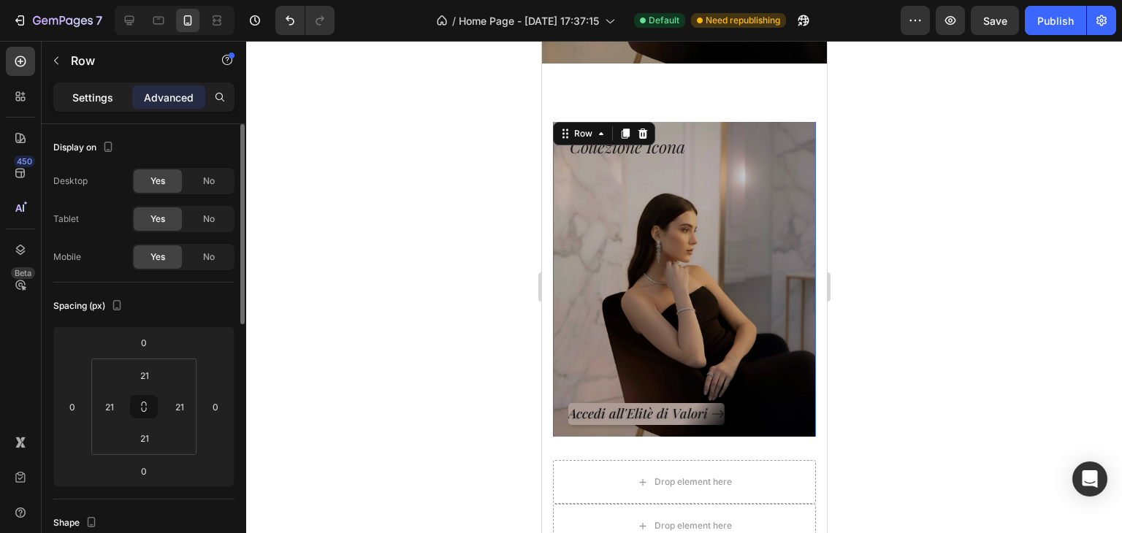
click at [82, 101] on p "Settings" at bounding box center [92, 97] width 41 height 15
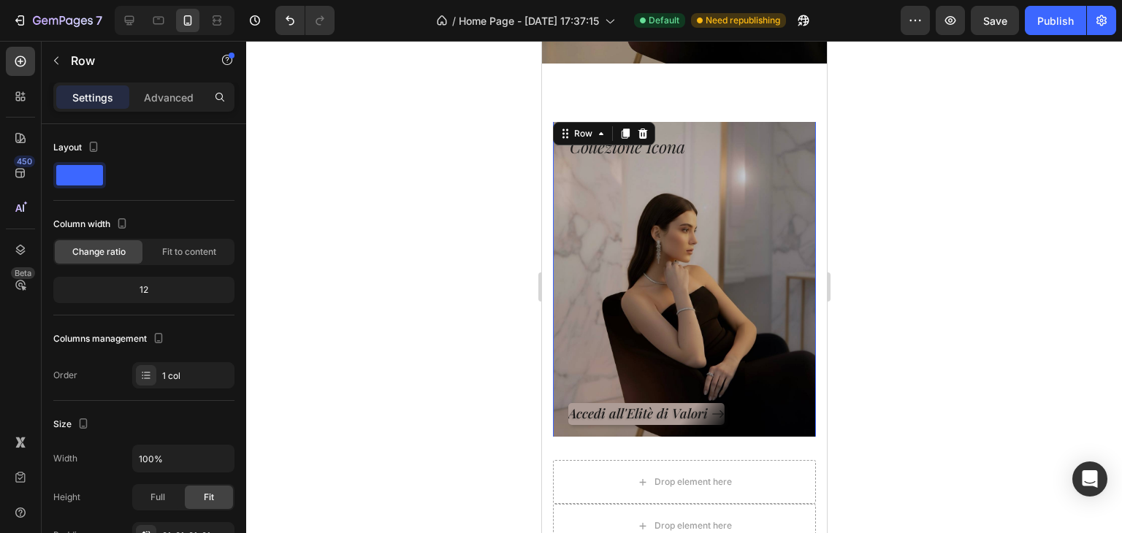
click at [871, 213] on div at bounding box center [684, 287] width 876 height 492
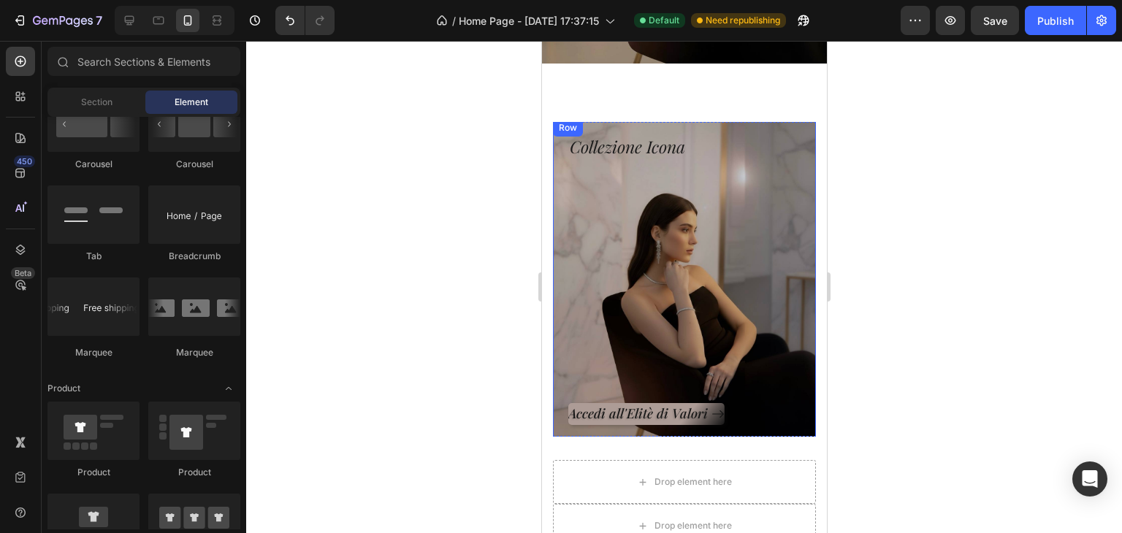
click at [783, 175] on div "Accedi all'Elitè di Valori Button" at bounding box center [684, 292] width 232 height 266
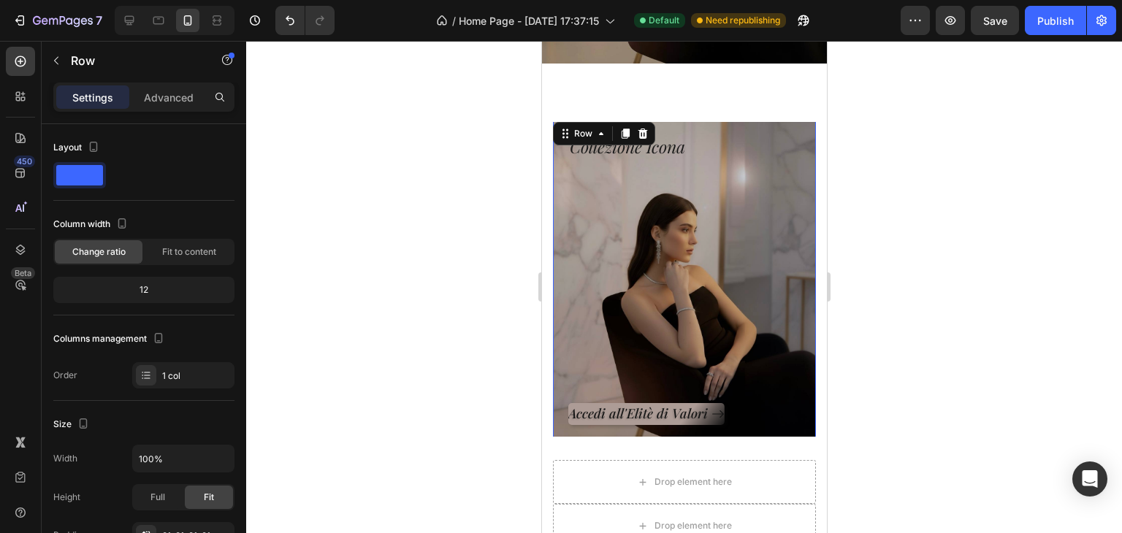
click at [849, 178] on div at bounding box center [684, 287] width 876 height 492
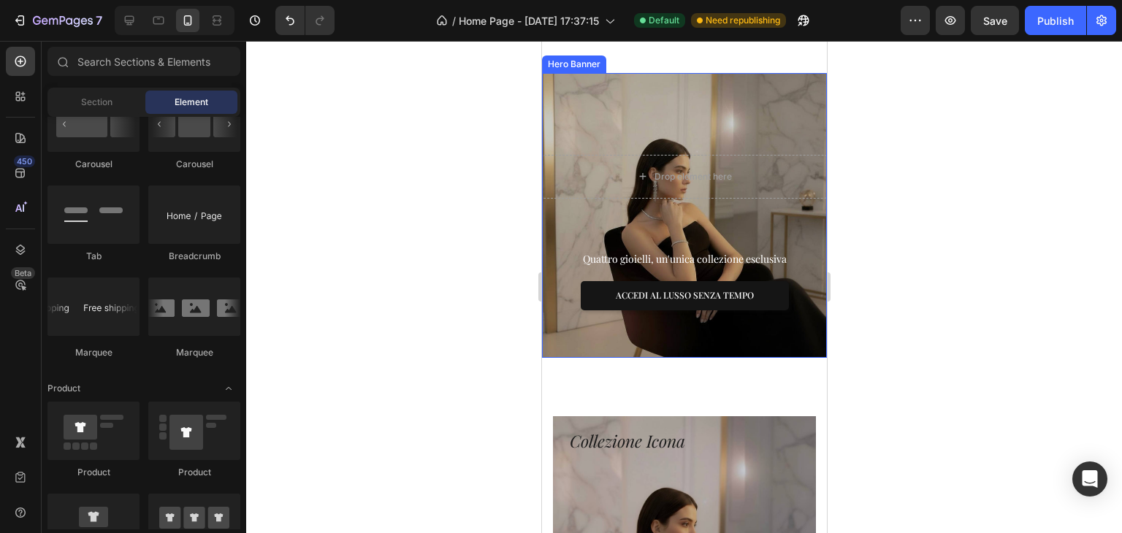
scroll to position [438, 0]
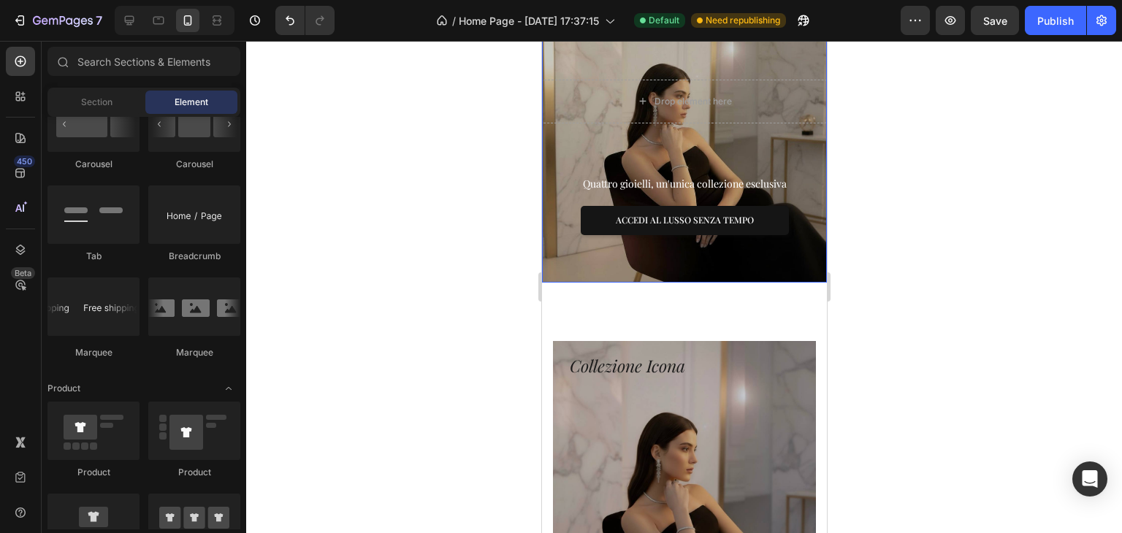
click at [794, 142] on div "Drop element here Row Quattro gioielli, un'unica collezione esclusiva Text bloc…" at bounding box center [683, 140] width 285 height 294
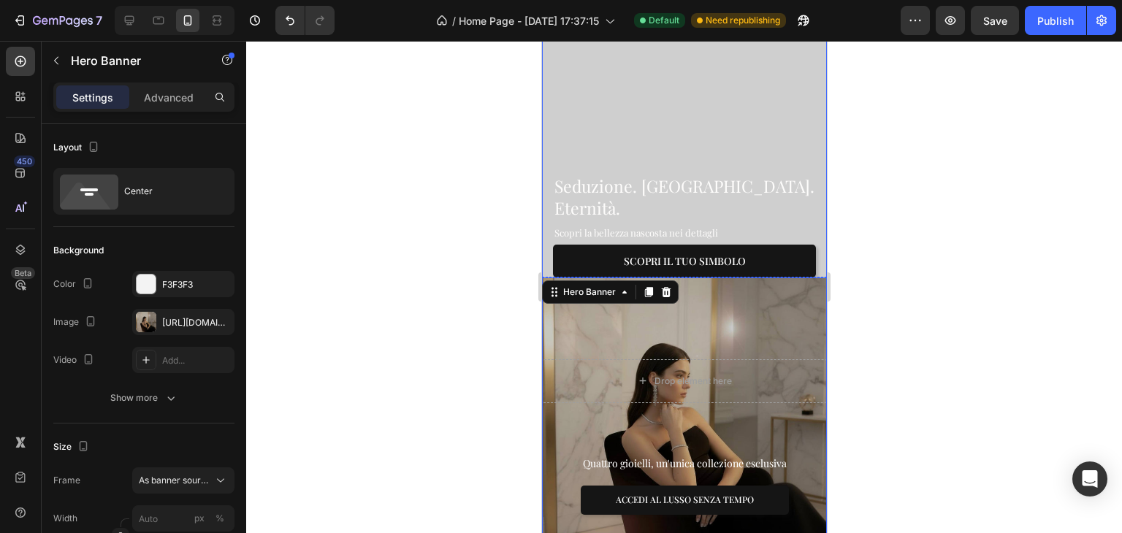
scroll to position [146, 0]
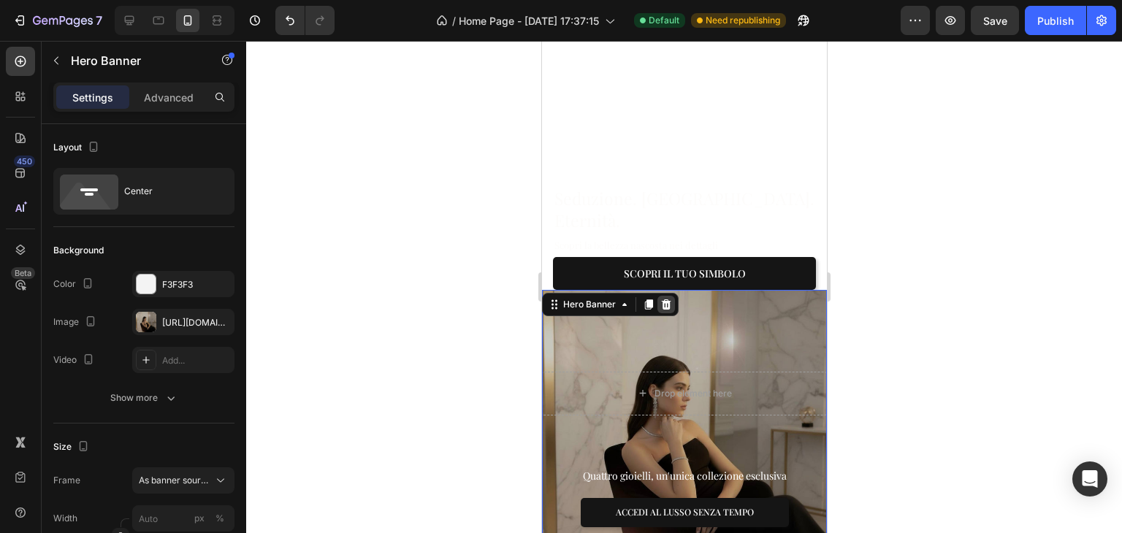
click at [670, 299] on icon at bounding box center [666, 305] width 12 height 12
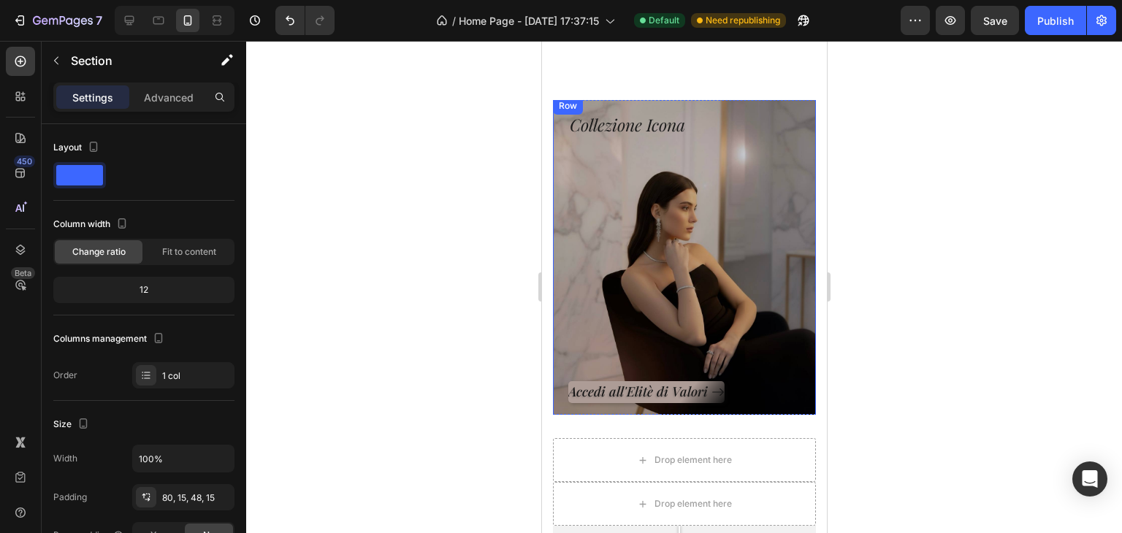
scroll to position [219, 0]
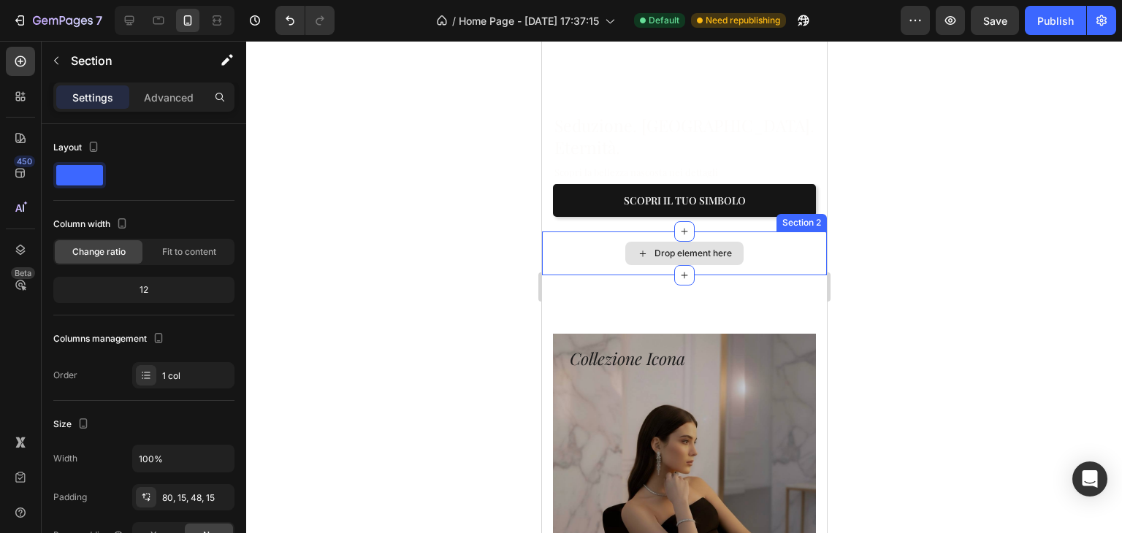
click at [757, 234] on div "Drop element here" at bounding box center [683, 254] width 285 height 44
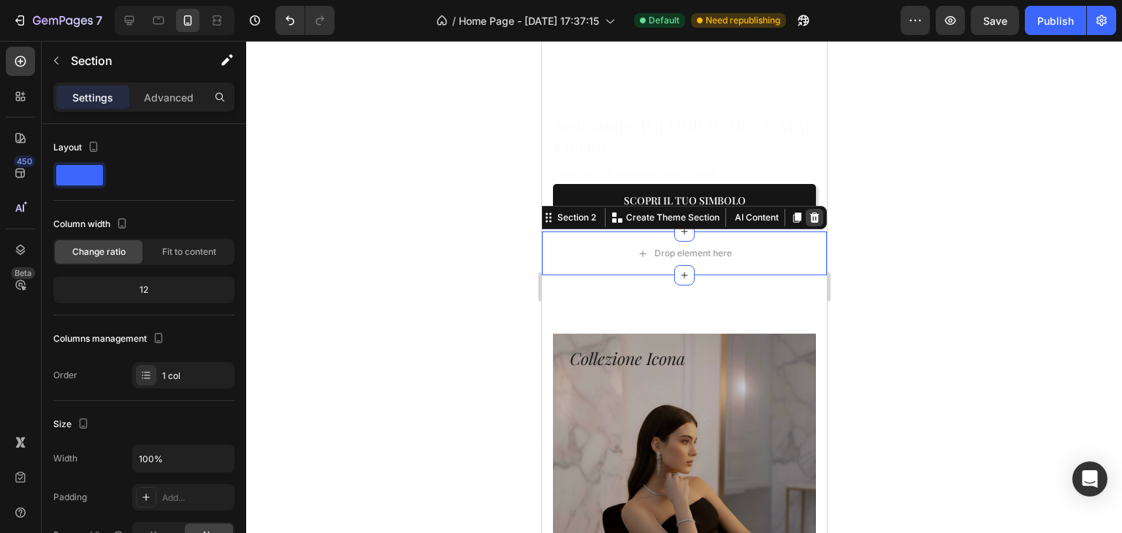
click at [808, 212] on icon at bounding box center [814, 218] width 12 height 12
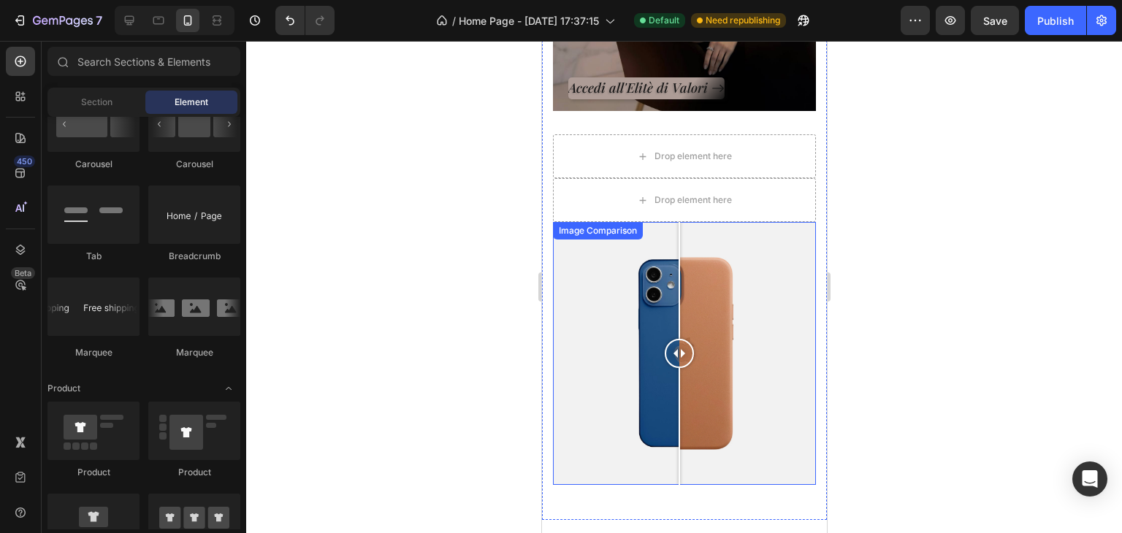
scroll to position [658, 0]
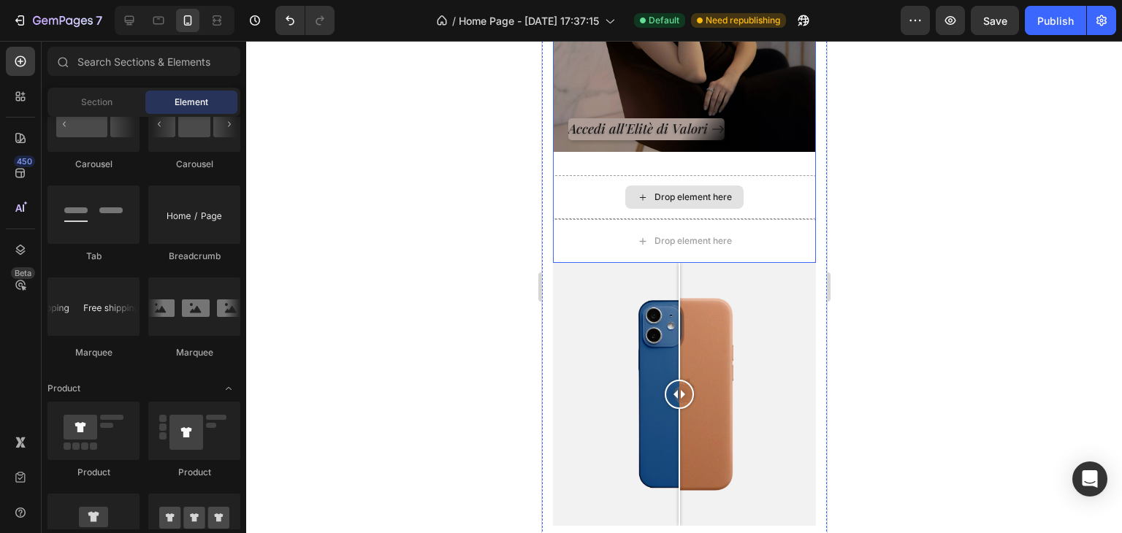
click at [614, 176] on div "Drop element here" at bounding box center [683, 197] width 263 height 44
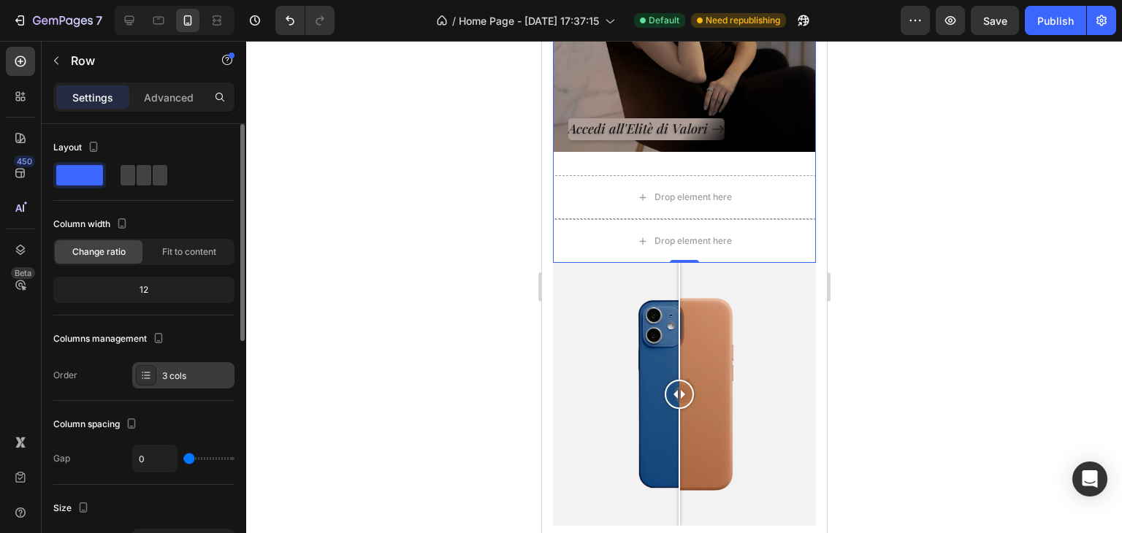
click at [190, 376] on div "3 cols" at bounding box center [196, 376] width 69 height 13
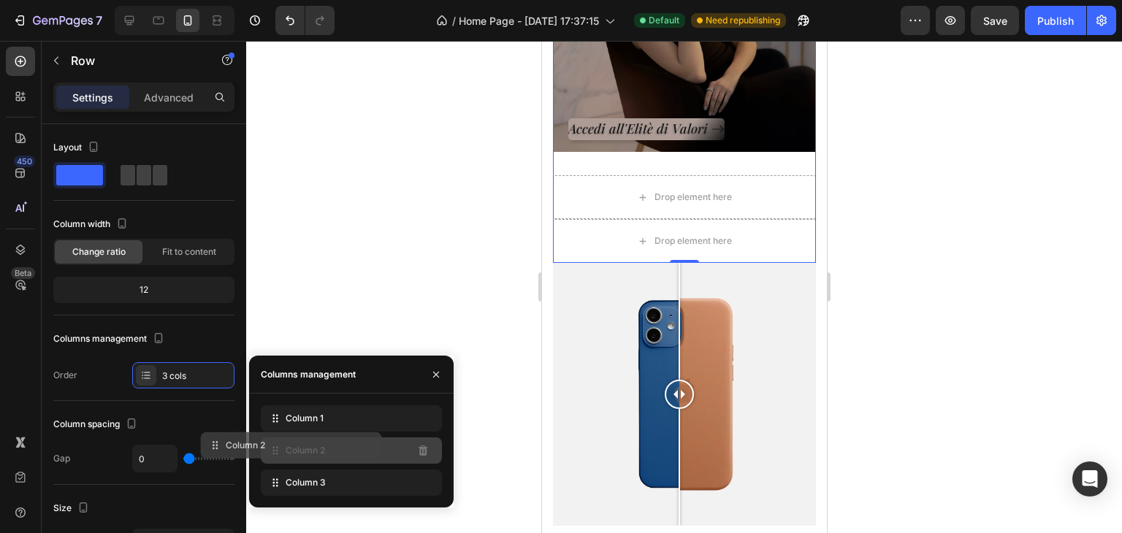
click at [365, 449] on div "Column 2" at bounding box center [351, 451] width 181 height 26
click at [449, 309] on div at bounding box center [684, 287] width 876 height 492
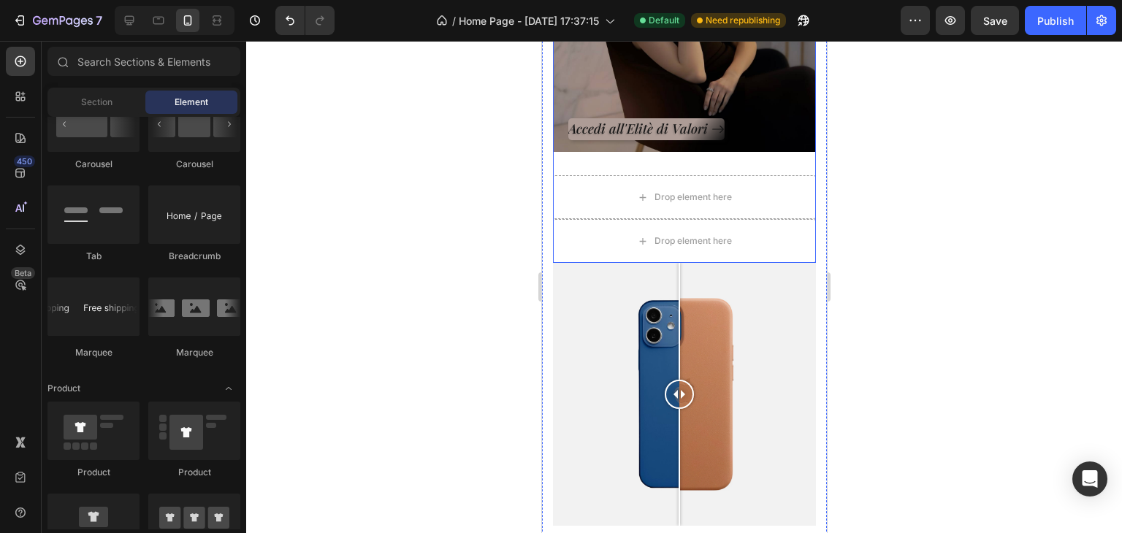
click at [605, 170] on div "Collezione Icona Heading Accedi all'Elitè di Valori Button Row Hero Banner" at bounding box center [683, 6] width 263 height 338
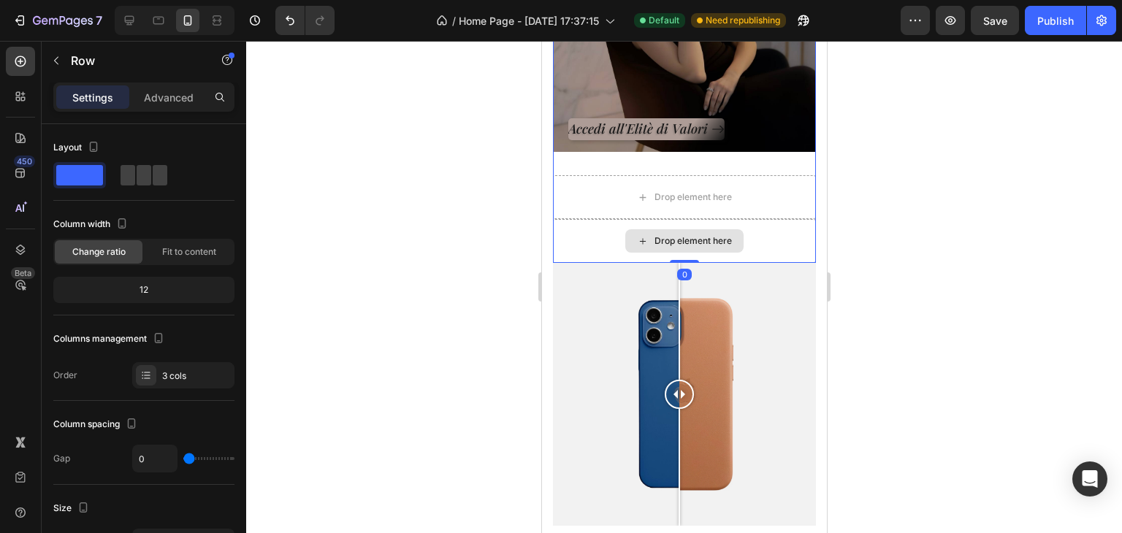
drag, startPoint x: 679, startPoint y: 260, endPoint x: 670, endPoint y: 218, distance: 42.6
click at [670, 218] on div "Collezione Icona Heading Accedi all'Elitè di Valori Button Row Hero Banner Drop…" at bounding box center [683, 50] width 263 height 426
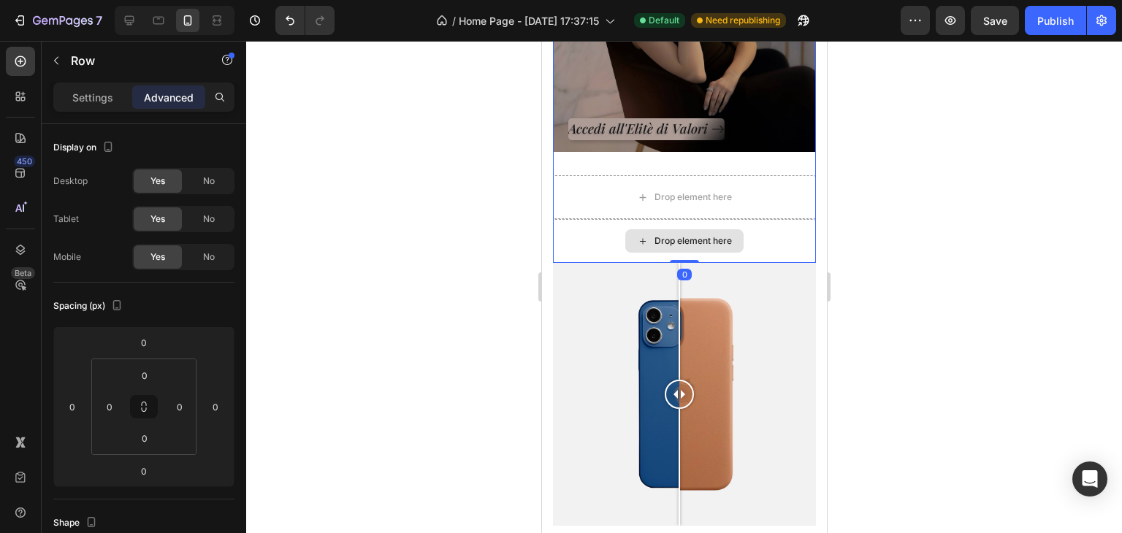
click at [585, 235] on div "Drop element here" at bounding box center [683, 241] width 263 height 44
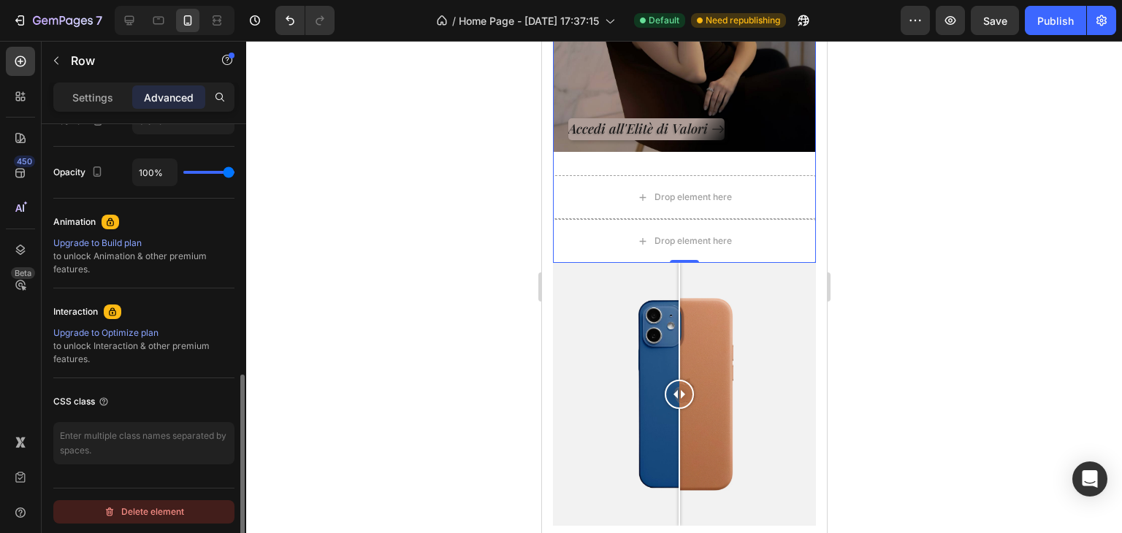
click at [167, 506] on div "Delete element" at bounding box center [144, 512] width 80 height 18
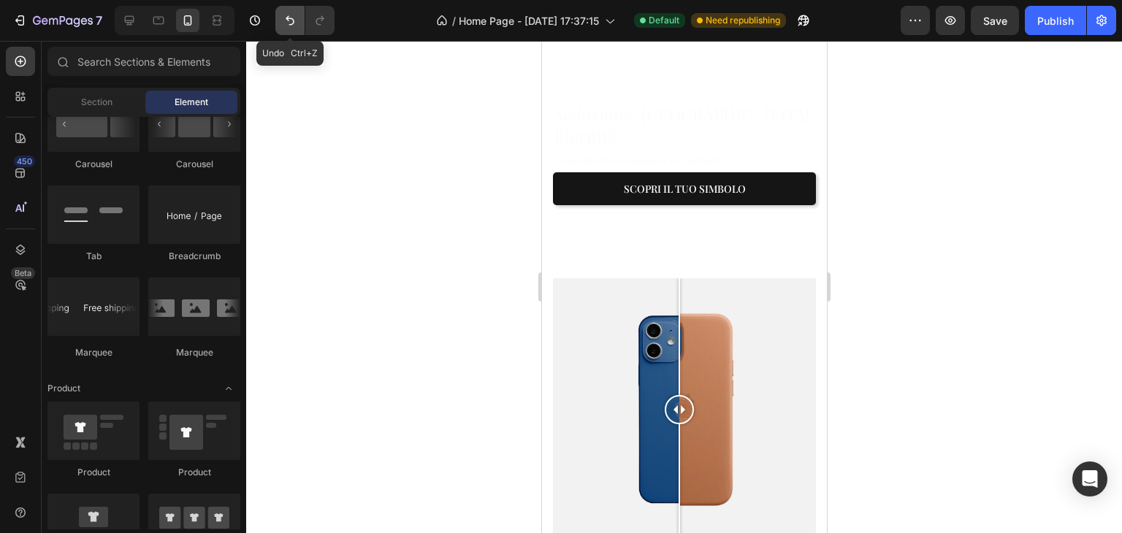
click at [281, 20] on button "Undo/Redo" at bounding box center [289, 20] width 29 height 29
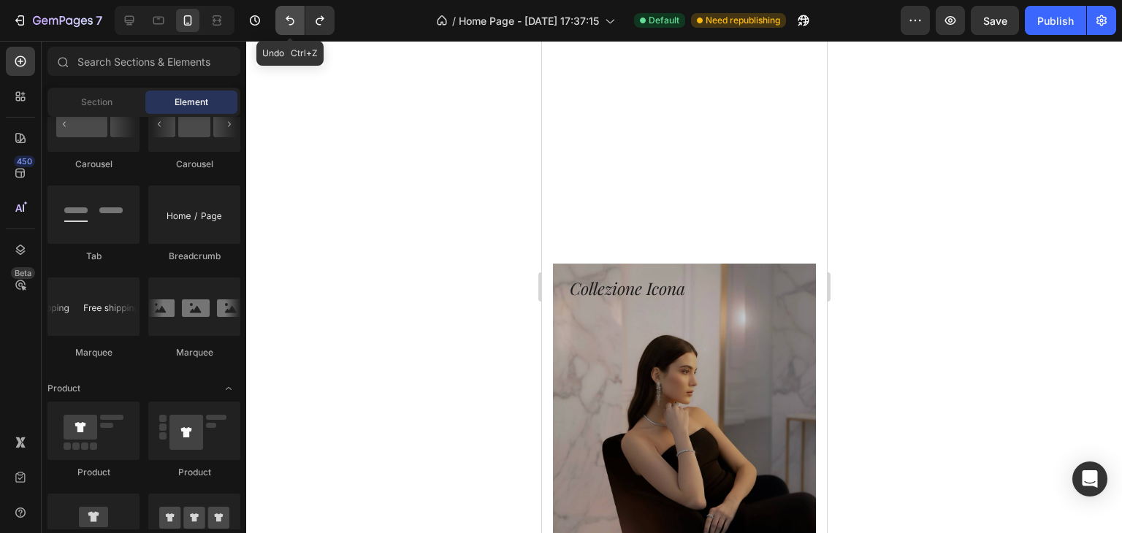
scroll to position [658, 0]
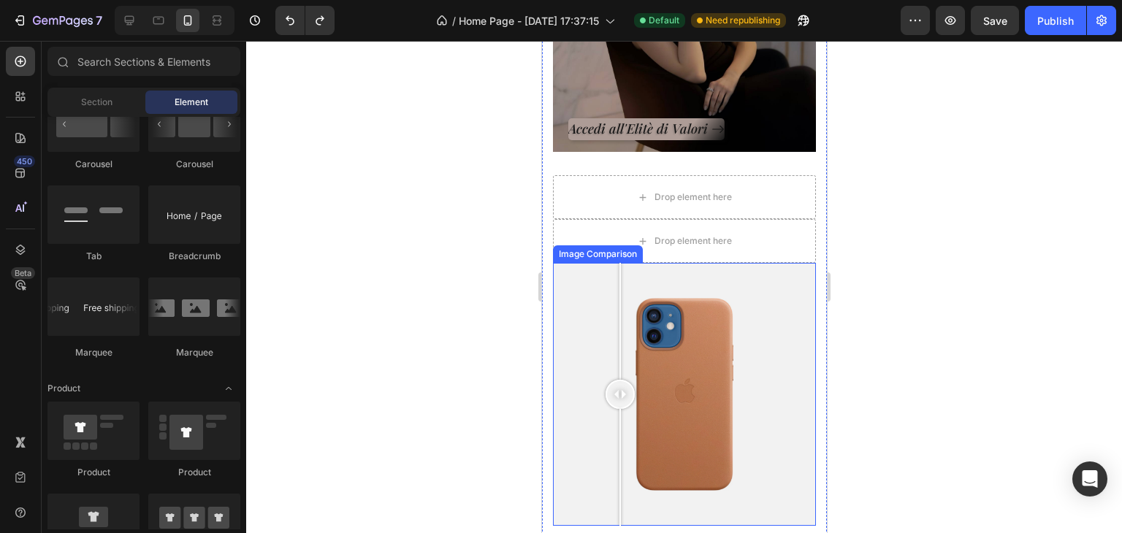
click at [620, 304] on div at bounding box center [683, 394] width 263 height 263
click at [696, 274] on div at bounding box center [683, 394] width 263 height 263
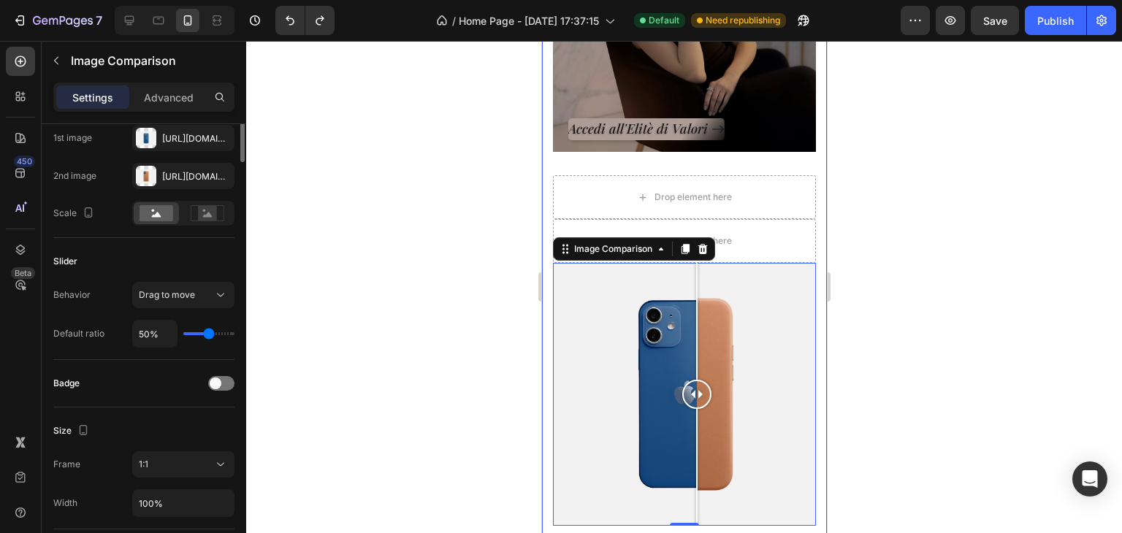
scroll to position [0, 0]
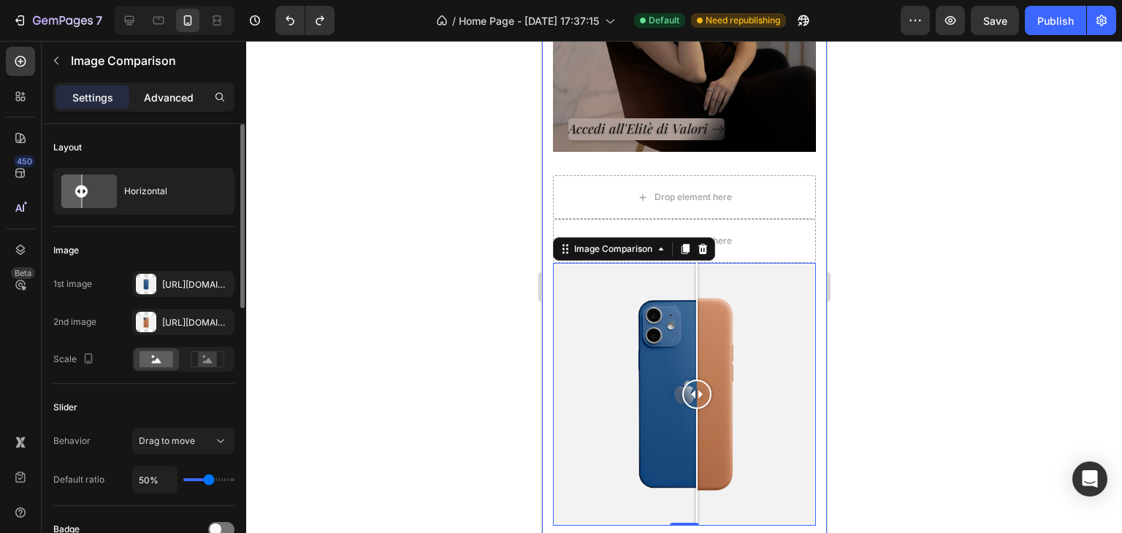
click at [163, 91] on p "Advanced" at bounding box center [169, 97] width 50 height 15
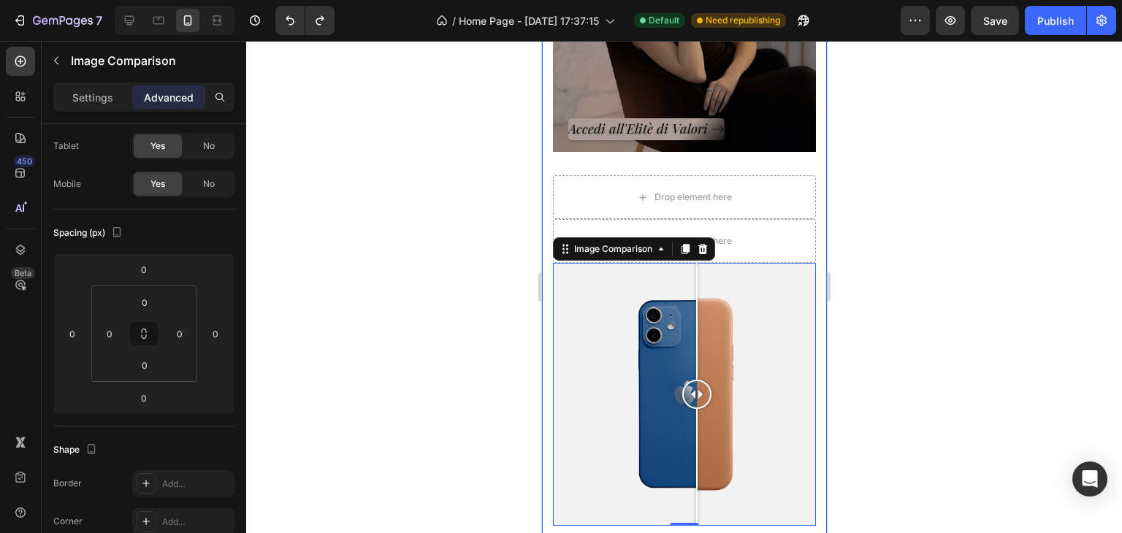
scroll to position [511, 0]
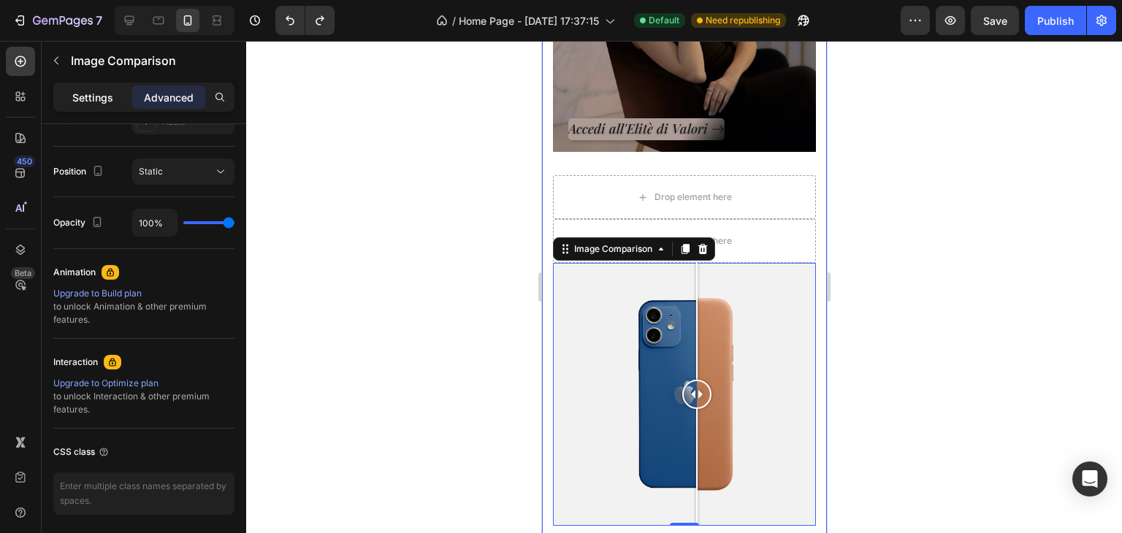
click at [113, 95] on div "Settings" at bounding box center [92, 96] width 73 height 23
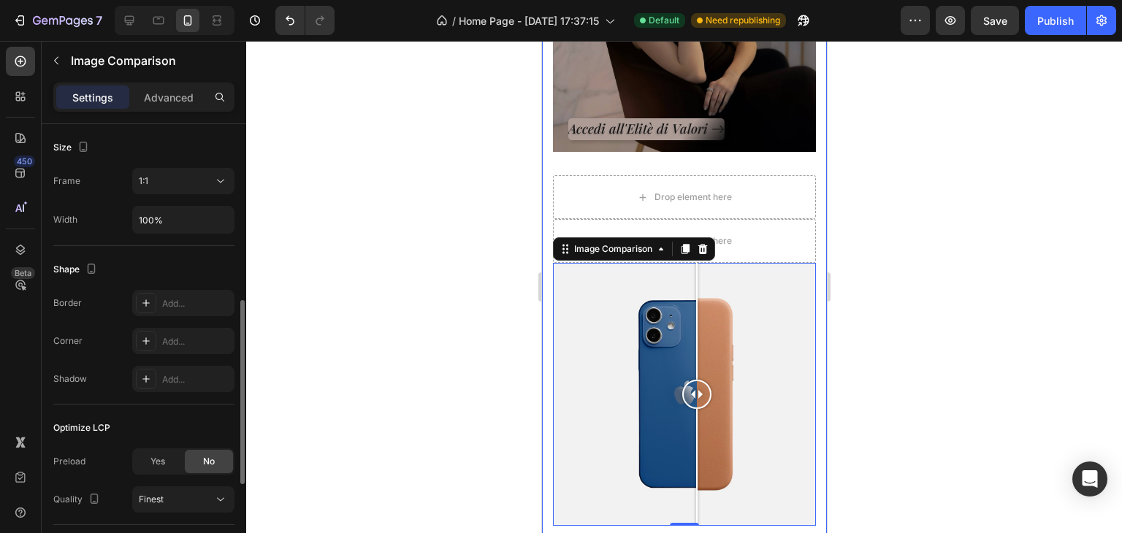
scroll to position [357, 0]
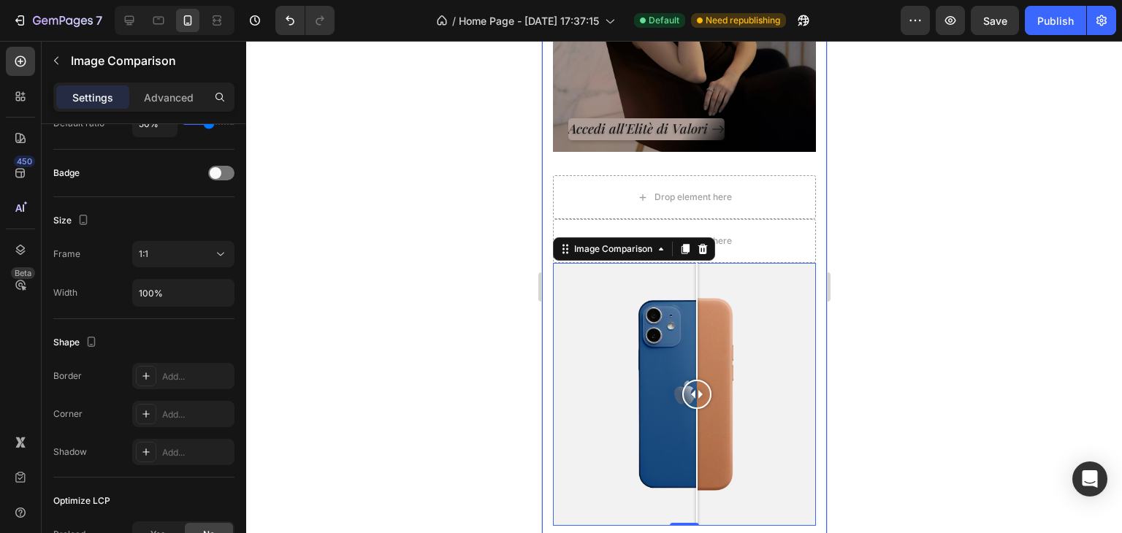
click at [409, 161] on div at bounding box center [684, 287] width 876 height 492
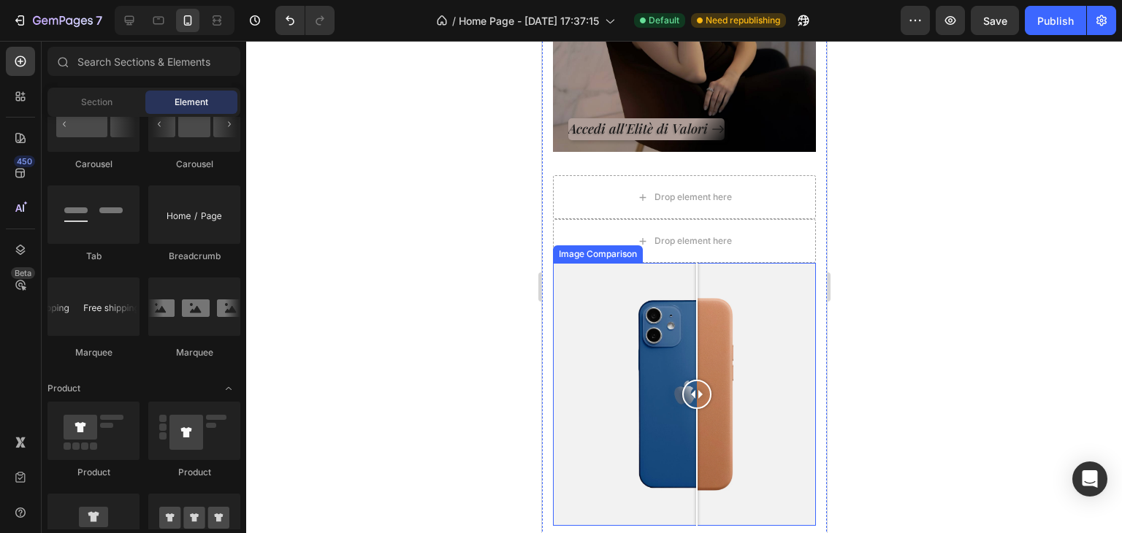
scroll to position [877, 0]
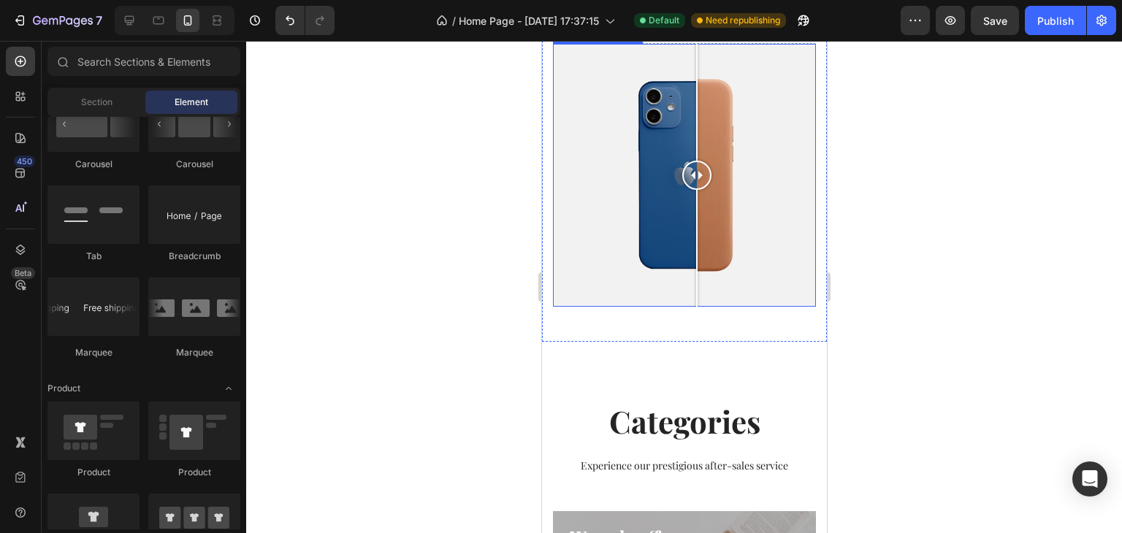
click at [585, 210] on div at bounding box center [683, 175] width 263 height 263
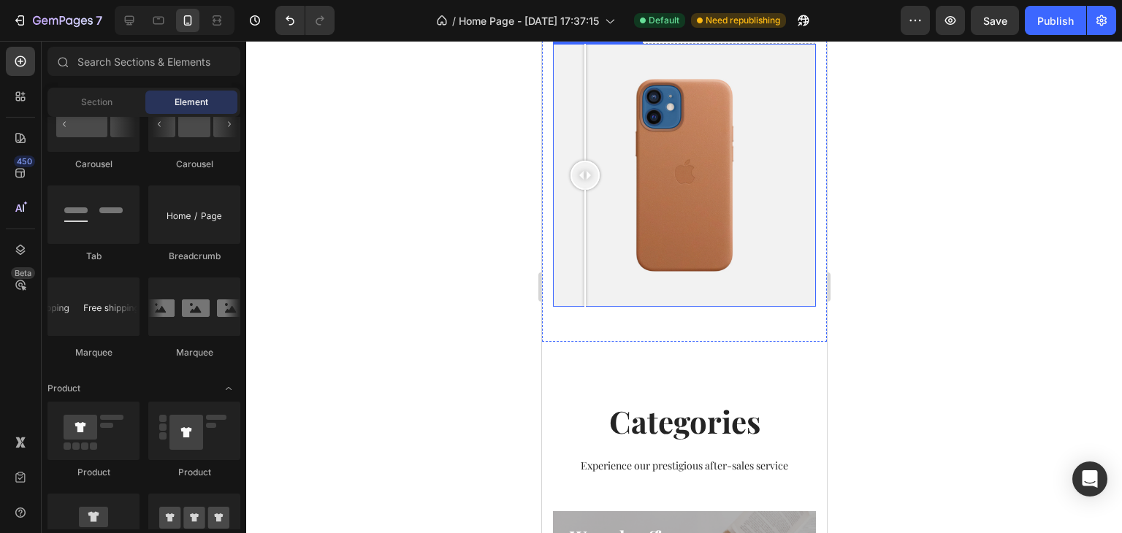
scroll to position [731, 0]
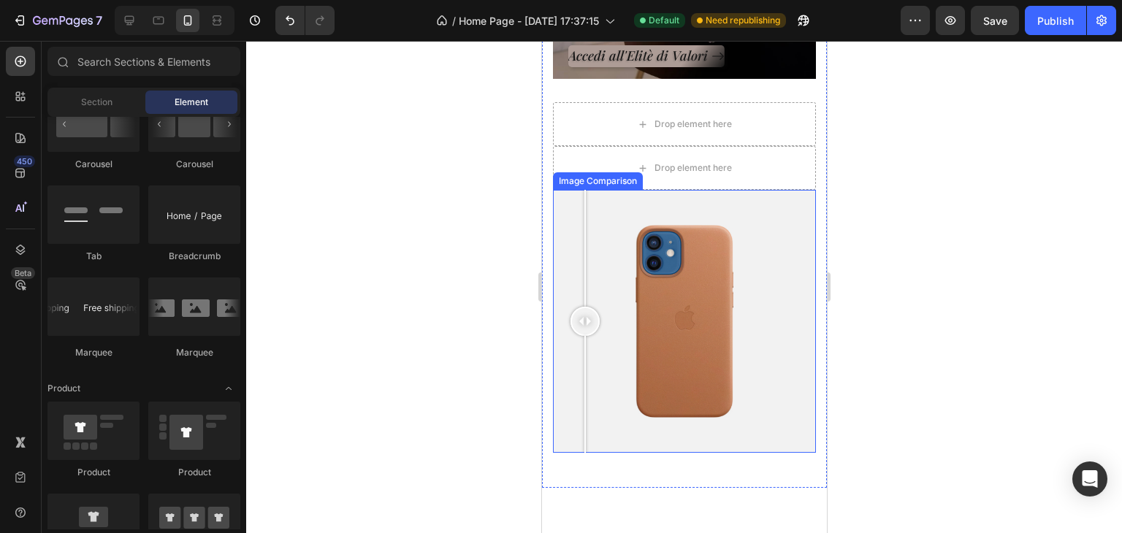
click at [669, 248] on div at bounding box center [683, 321] width 263 height 263
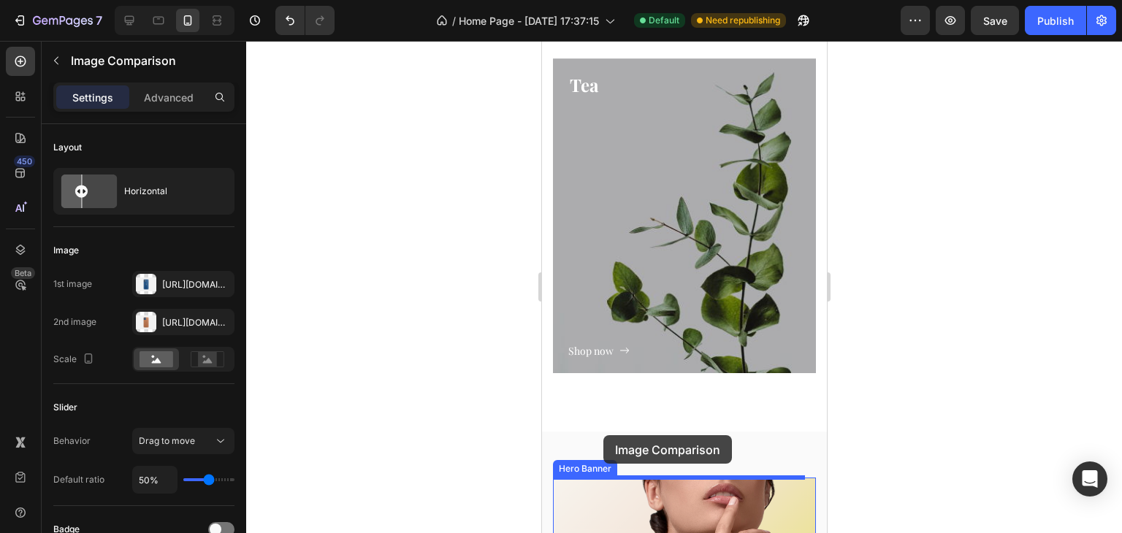
scroll to position [2052, 0]
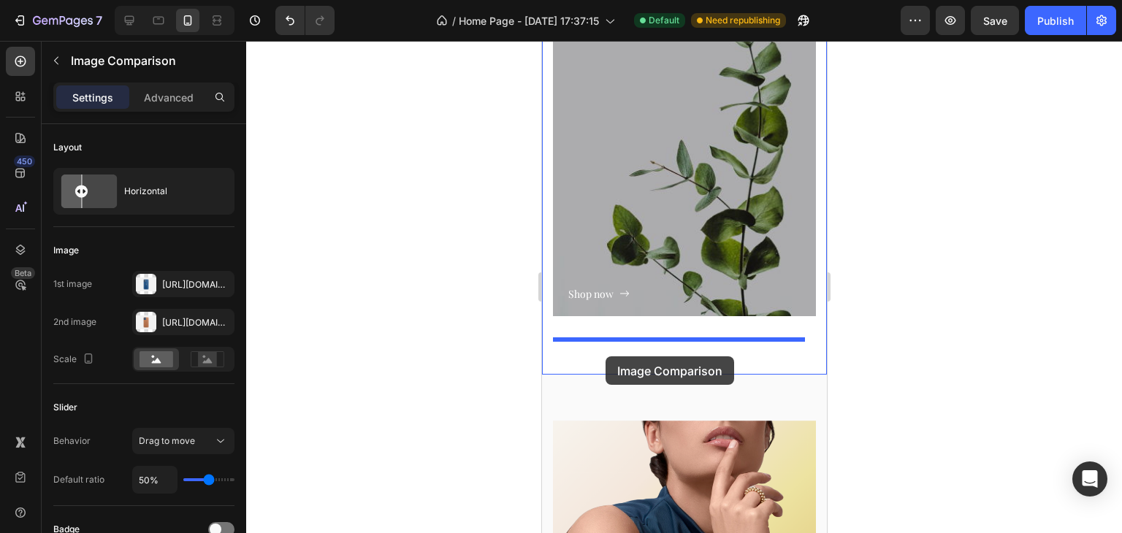
drag, startPoint x: 568, startPoint y: 176, endPoint x: 605, endPoint y: 357, distance: 184.1
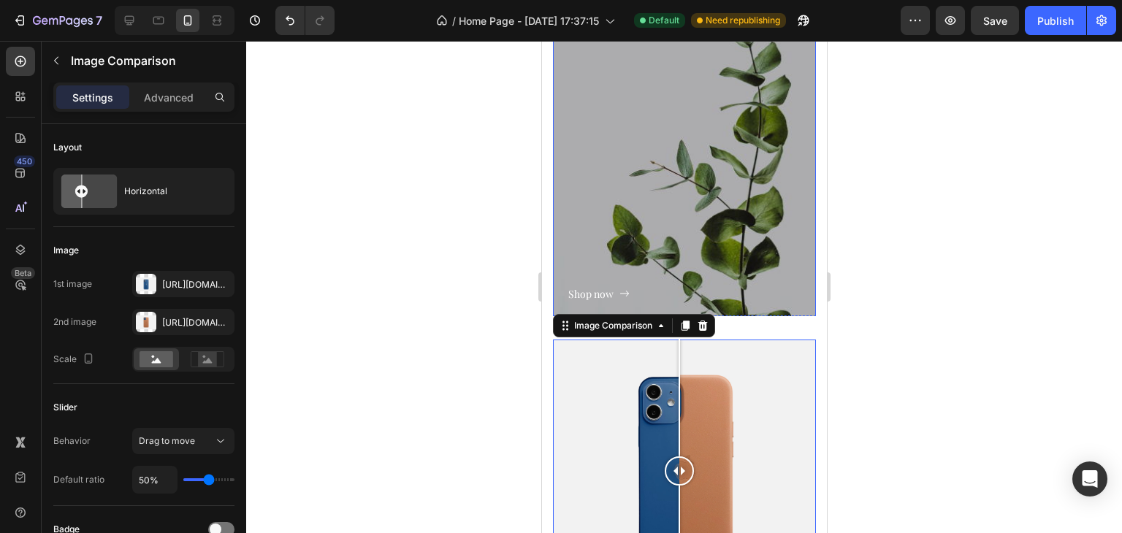
click at [878, 243] on div at bounding box center [684, 287] width 876 height 492
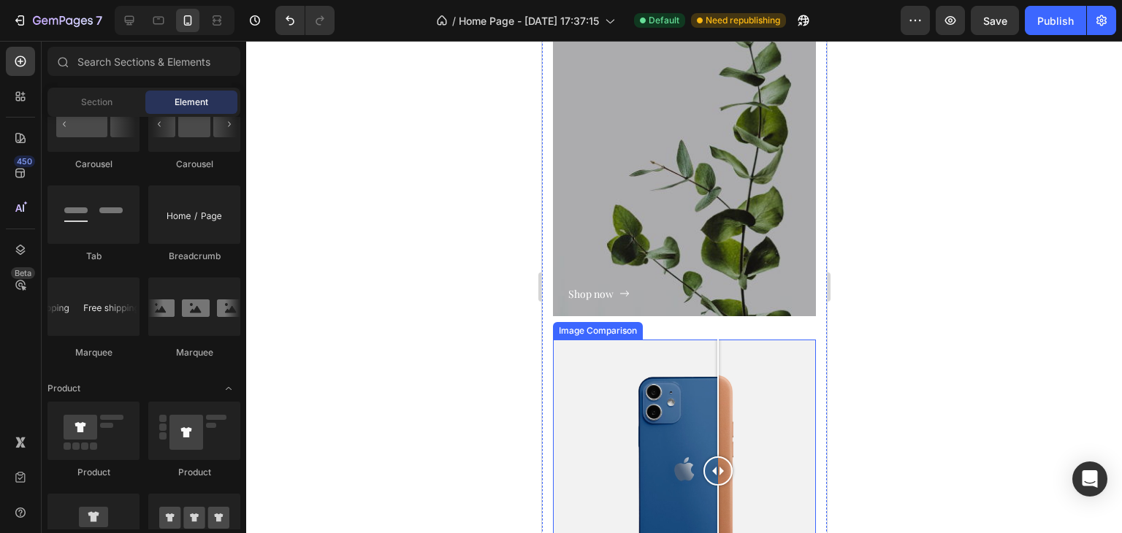
click at [718, 380] on div at bounding box center [683, 471] width 263 height 263
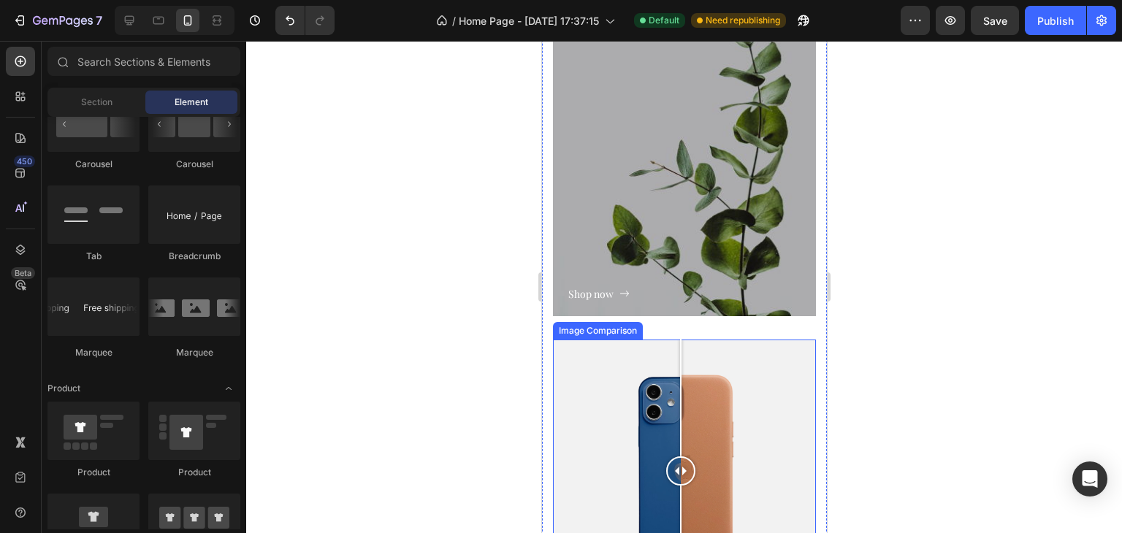
drag, startPoint x: 718, startPoint y: 419, endPoint x: 680, endPoint y: 410, distance: 39.0
click at [680, 410] on div at bounding box center [680, 471] width 29 height 263
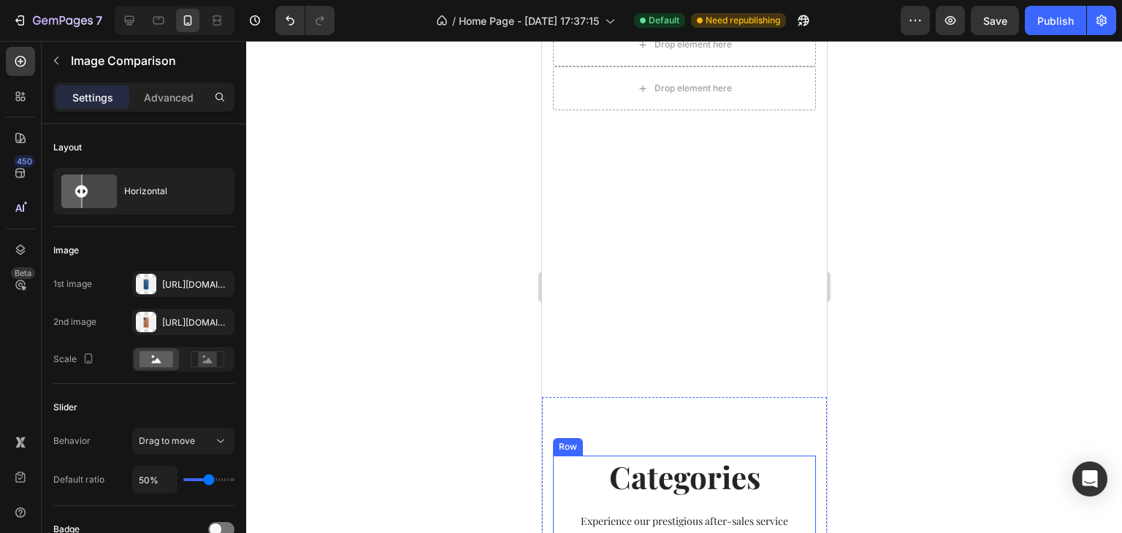
scroll to position [664, 0]
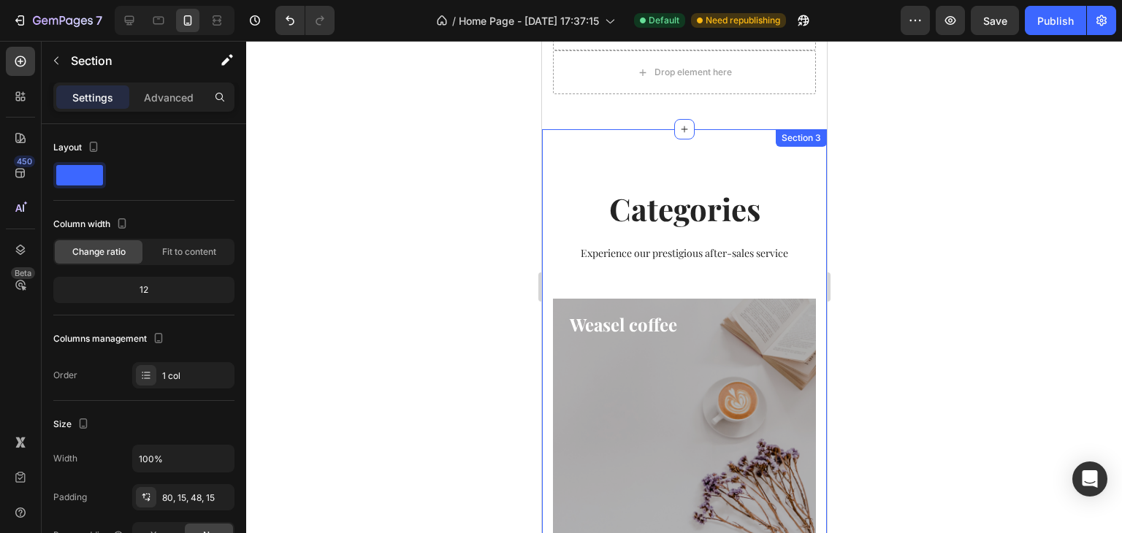
scroll to position [810, 0]
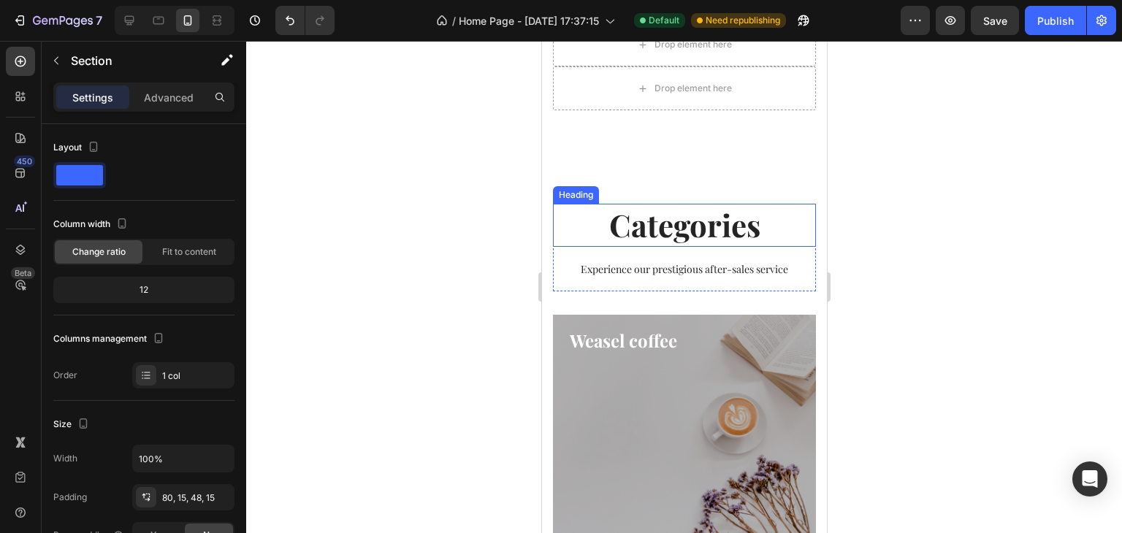
click at [601, 211] on p "Categories" at bounding box center [684, 225] width 260 height 40
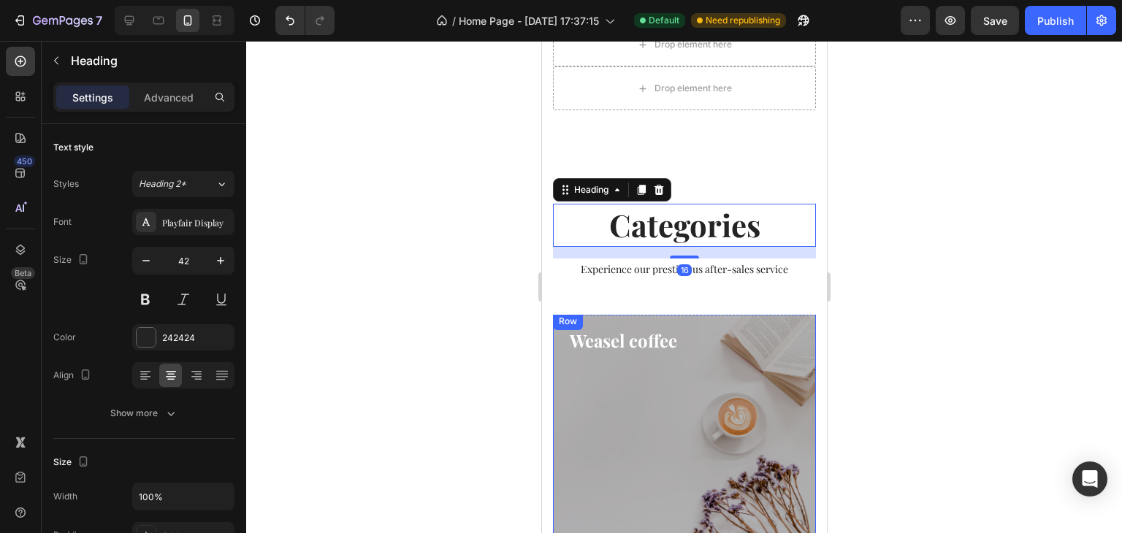
click at [579, 322] on div "Row" at bounding box center [567, 321] width 24 height 13
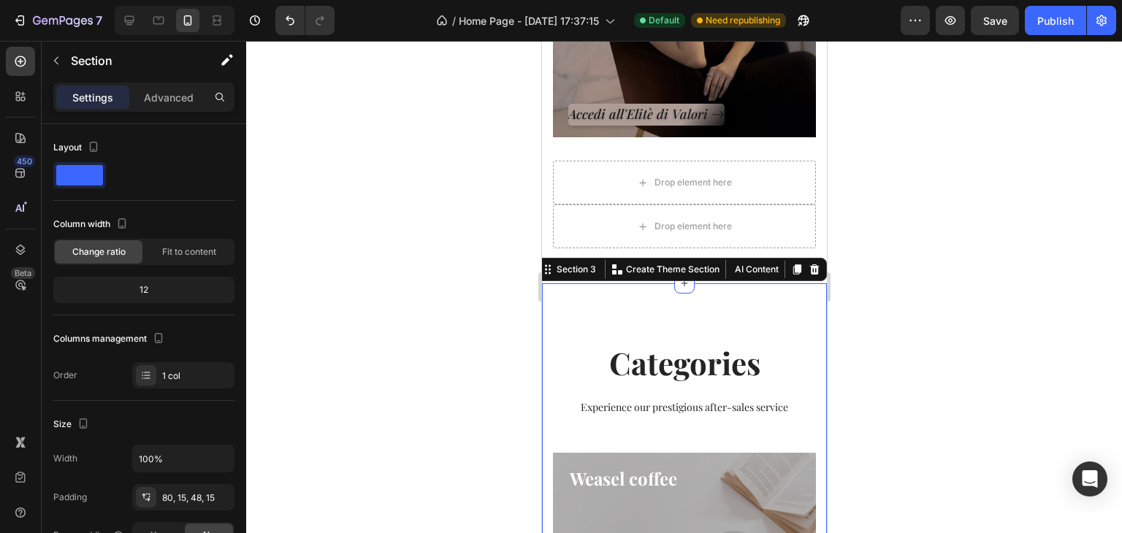
scroll to position [664, 0]
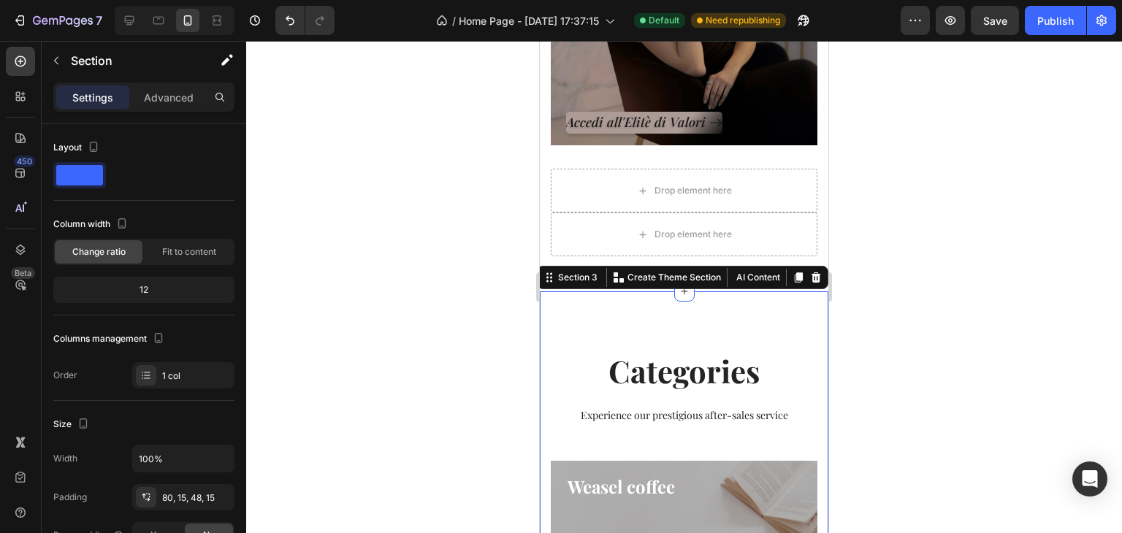
click at [524, 217] on div at bounding box center [684, 287] width 876 height 492
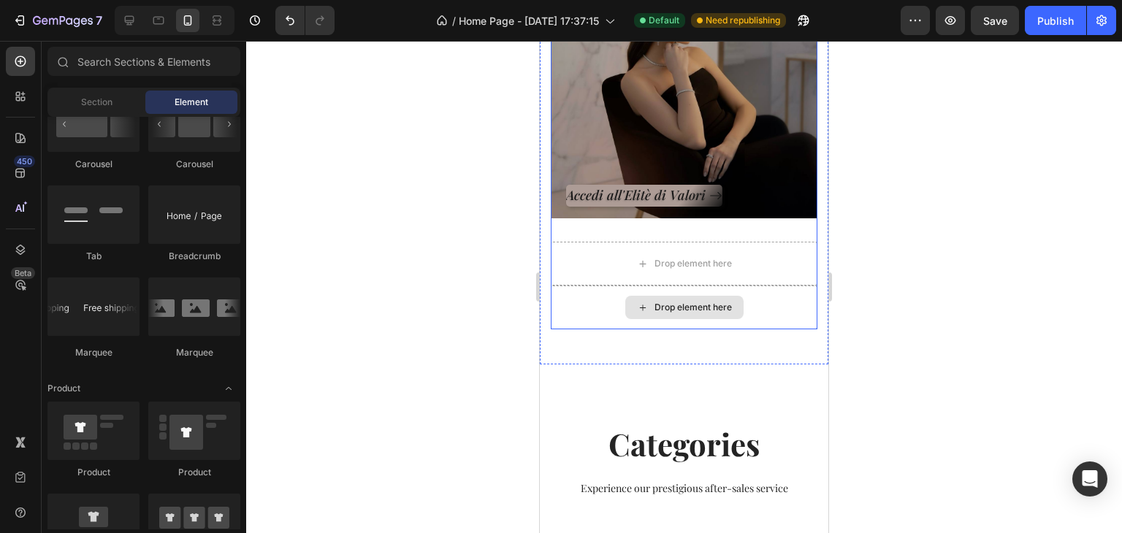
scroll to position [737, 0]
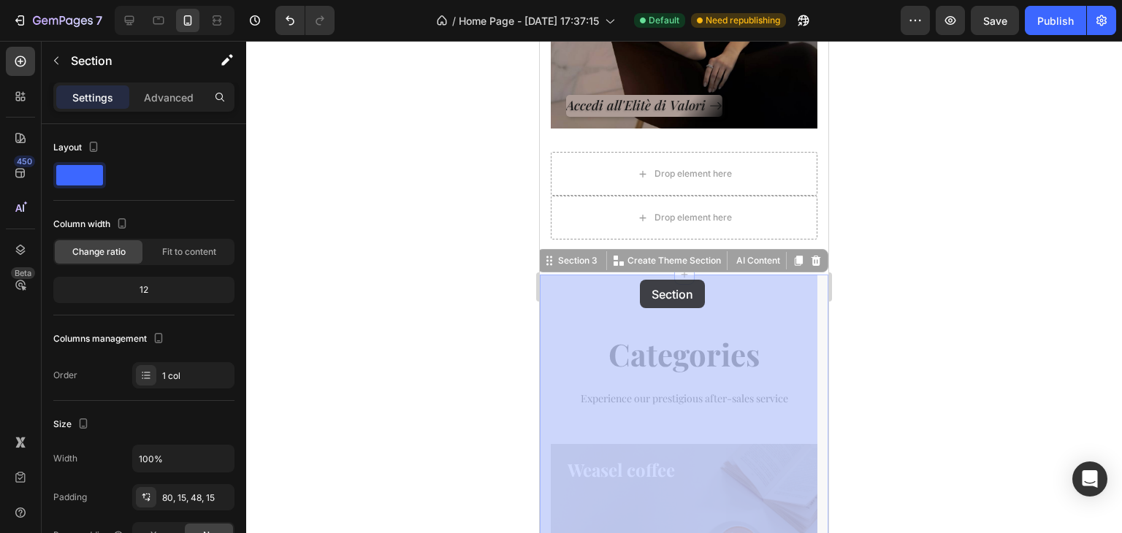
scroll to position [766, 0]
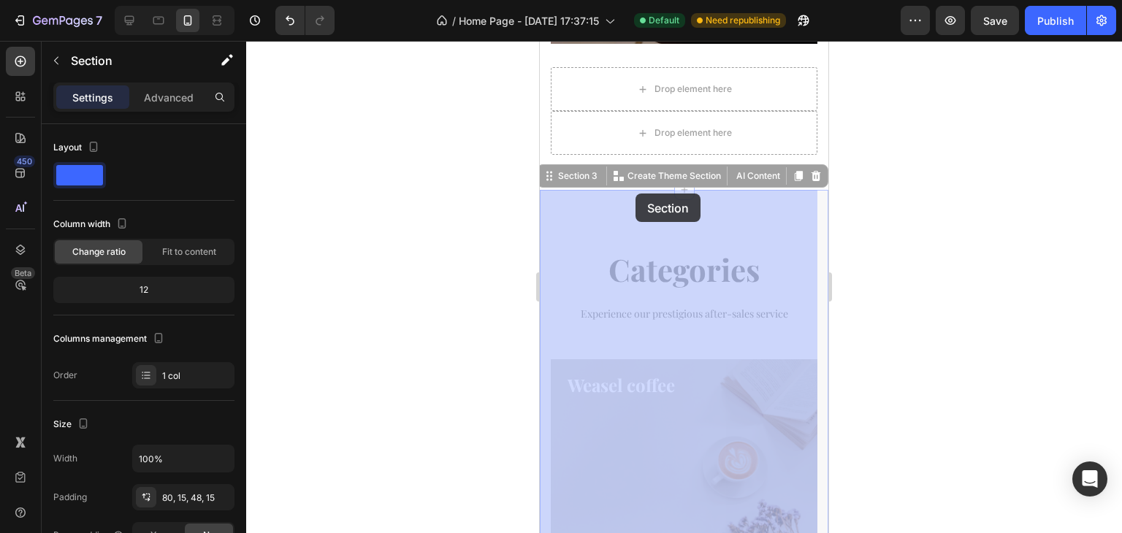
drag, startPoint x: 544, startPoint y: 206, endPoint x: 1584, endPoint y: 218, distance: 1040.5
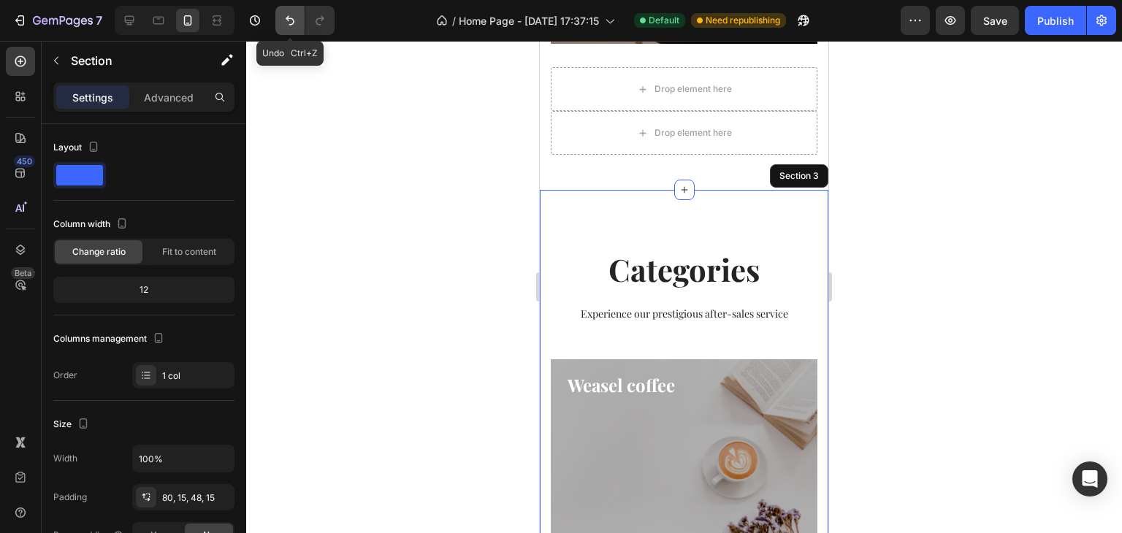
click at [294, 16] on icon "Undo/Redo" at bounding box center [290, 20] width 15 height 15
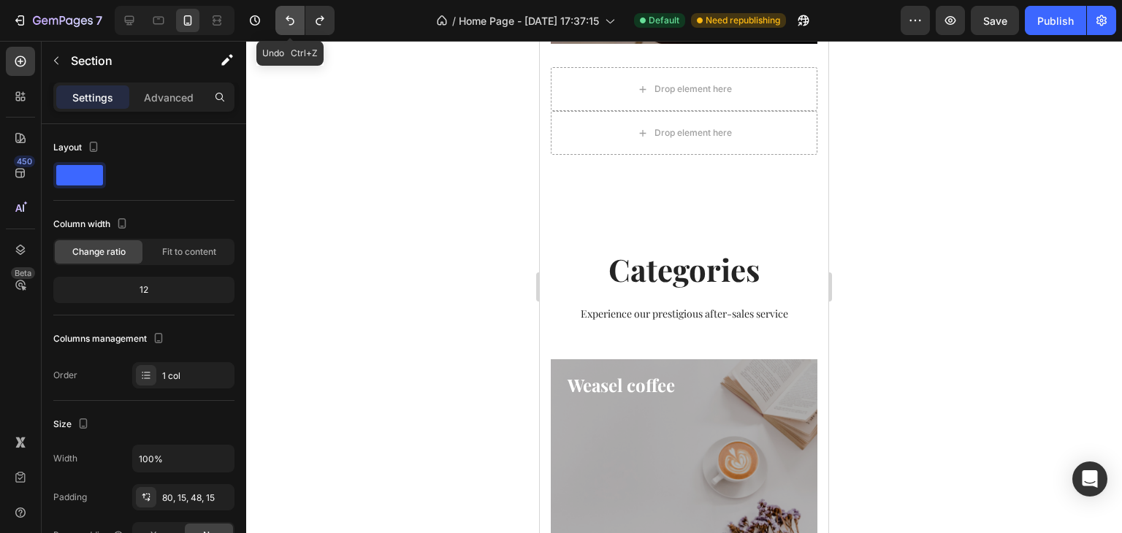
click at [294, 16] on icon "Undo/Redo" at bounding box center [290, 20] width 15 height 15
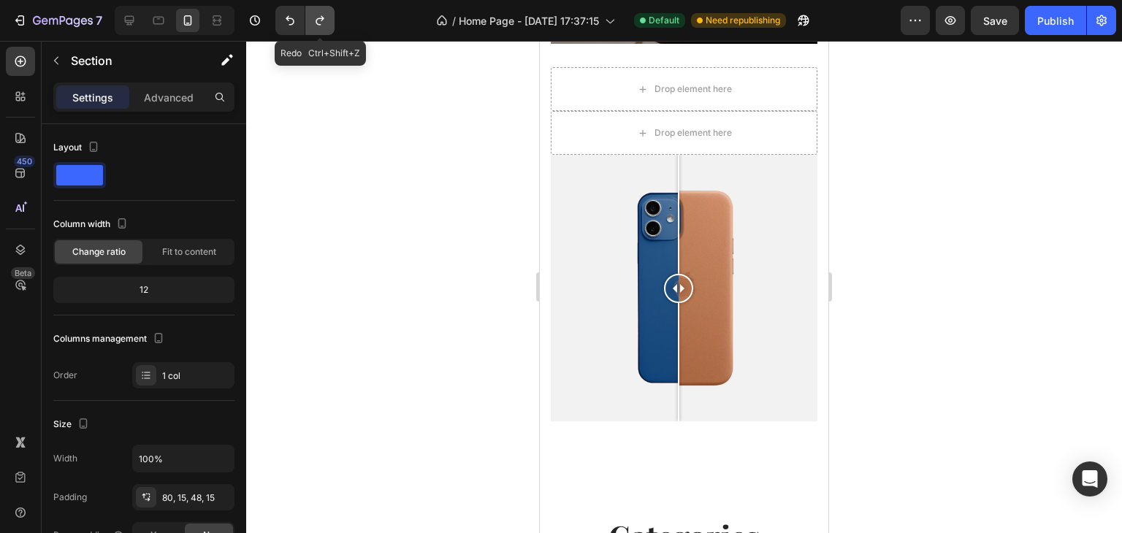
click at [321, 20] on icon "Undo/Redo" at bounding box center [320, 20] width 8 height 9
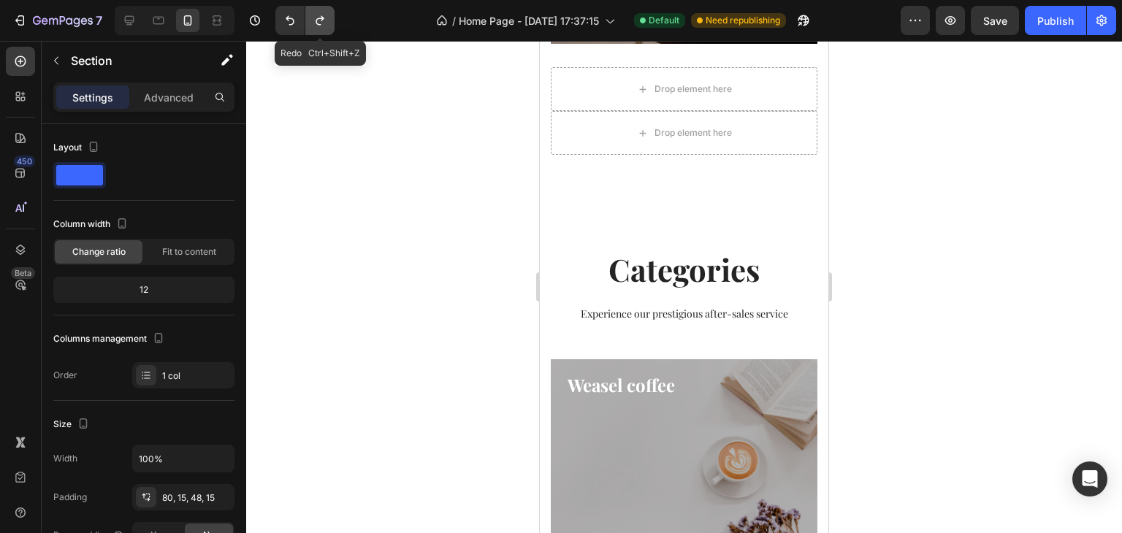
click at [321, 20] on icon "Undo/Redo" at bounding box center [320, 20] width 8 height 9
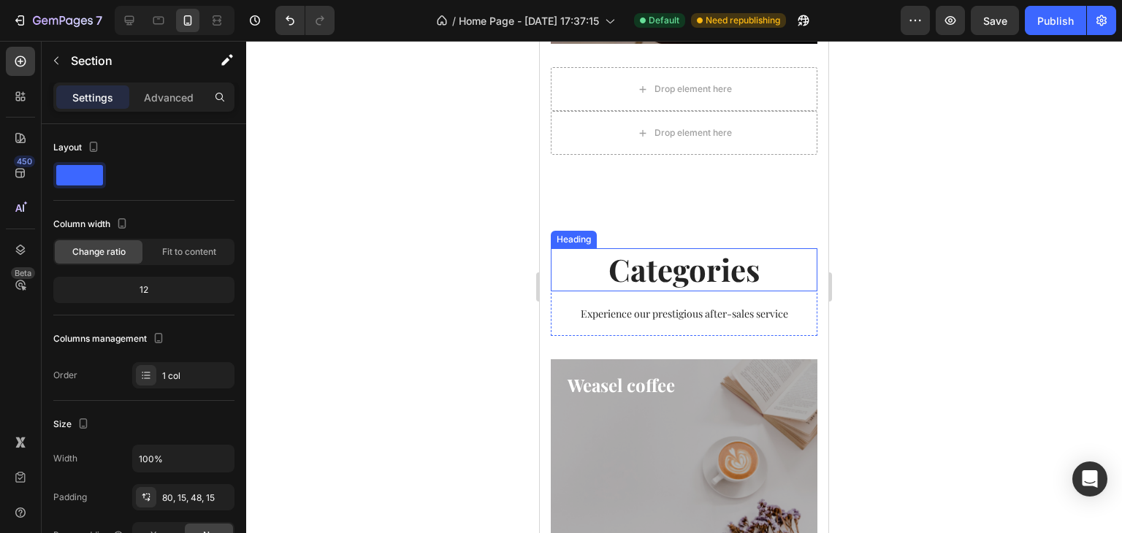
click at [642, 251] on p "Categories" at bounding box center [684, 270] width 264 height 40
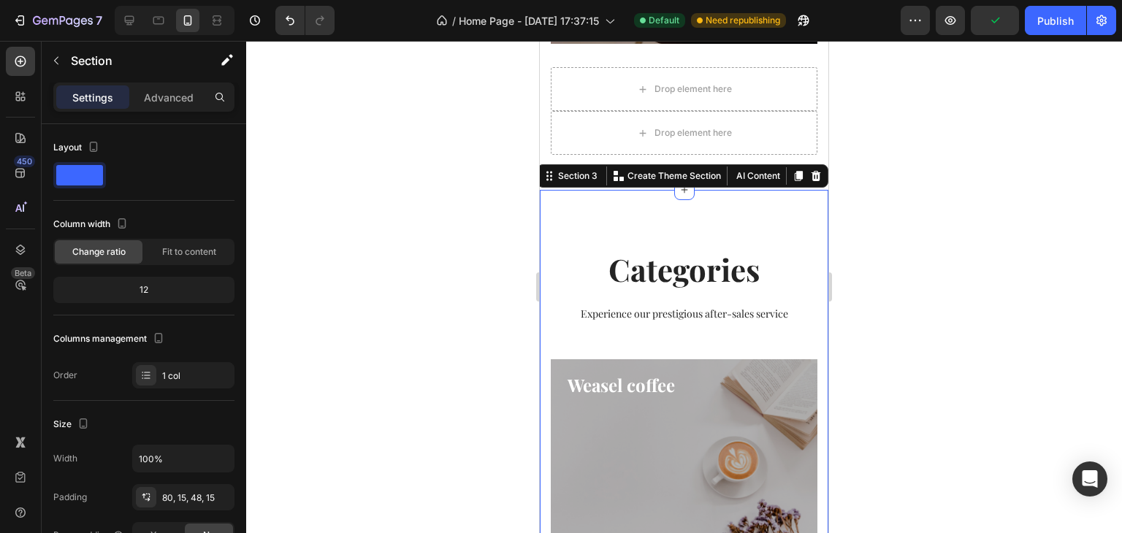
click at [679, 265] on p "Categories" at bounding box center [684, 270] width 264 height 40
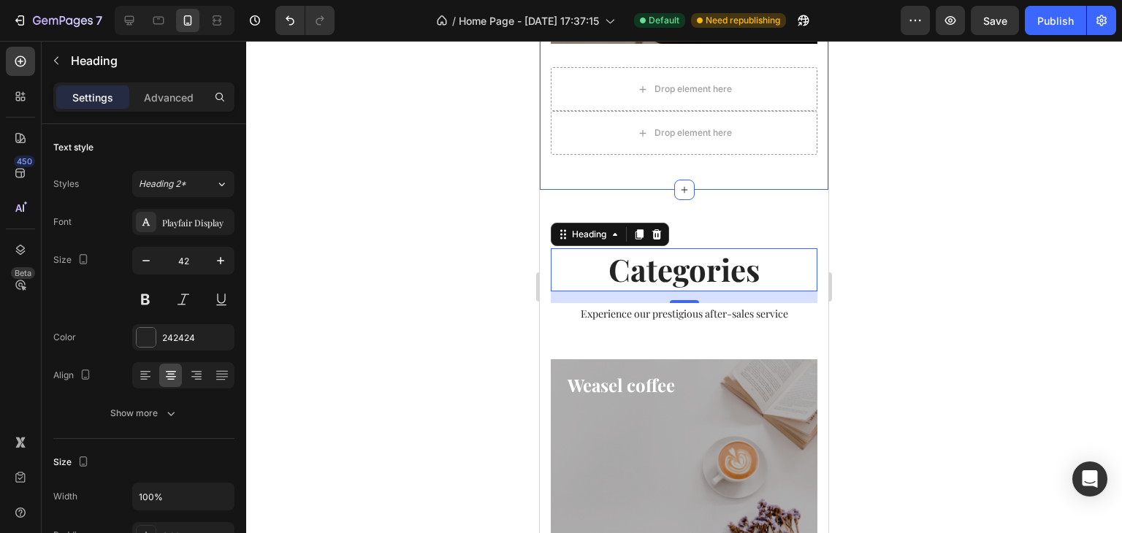
scroll to position [620, 0]
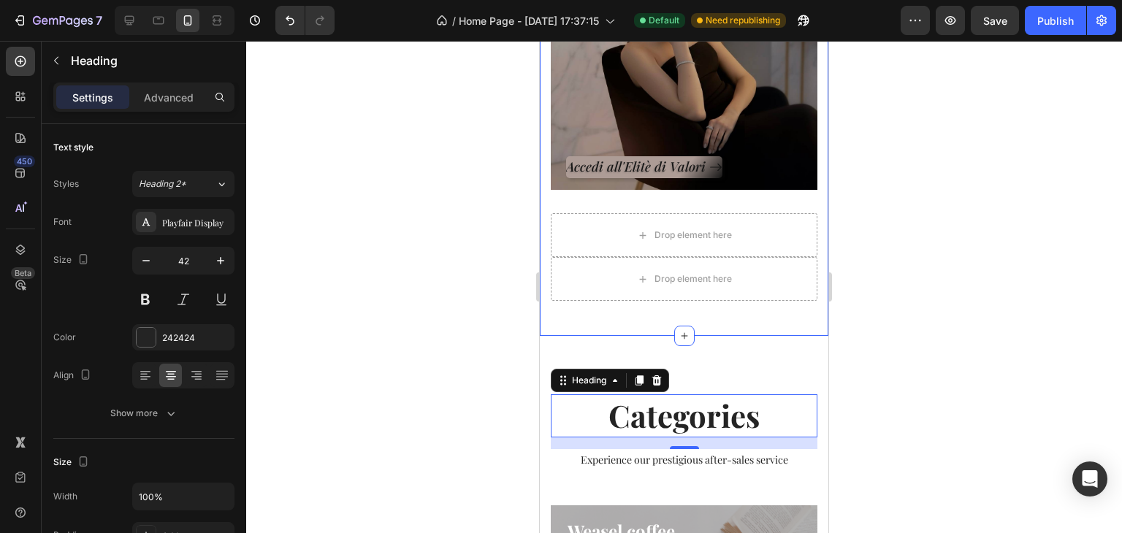
click at [570, 313] on div "Collezione Icona Heading Accedi all'Elitè di Valori Button Row Hero Banner Drop…" at bounding box center [684, 77] width 289 height 520
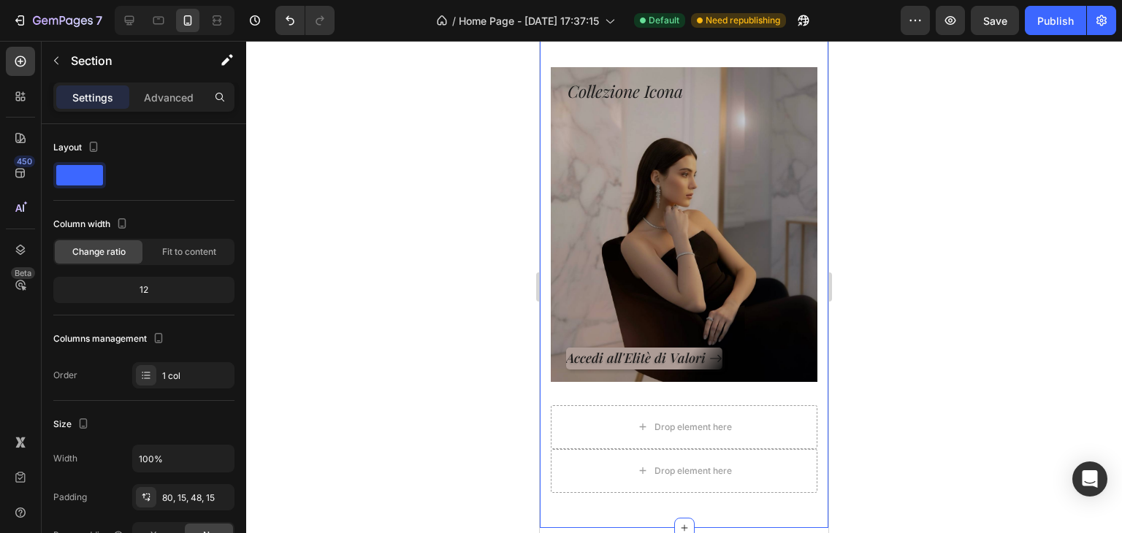
scroll to position [438, 0]
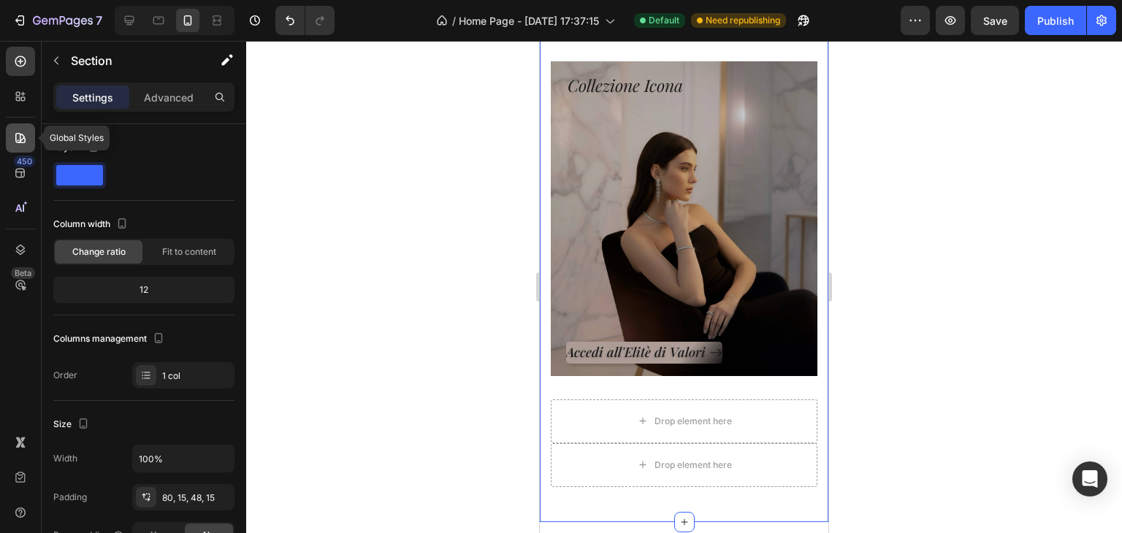
click at [12, 129] on div at bounding box center [20, 137] width 29 height 29
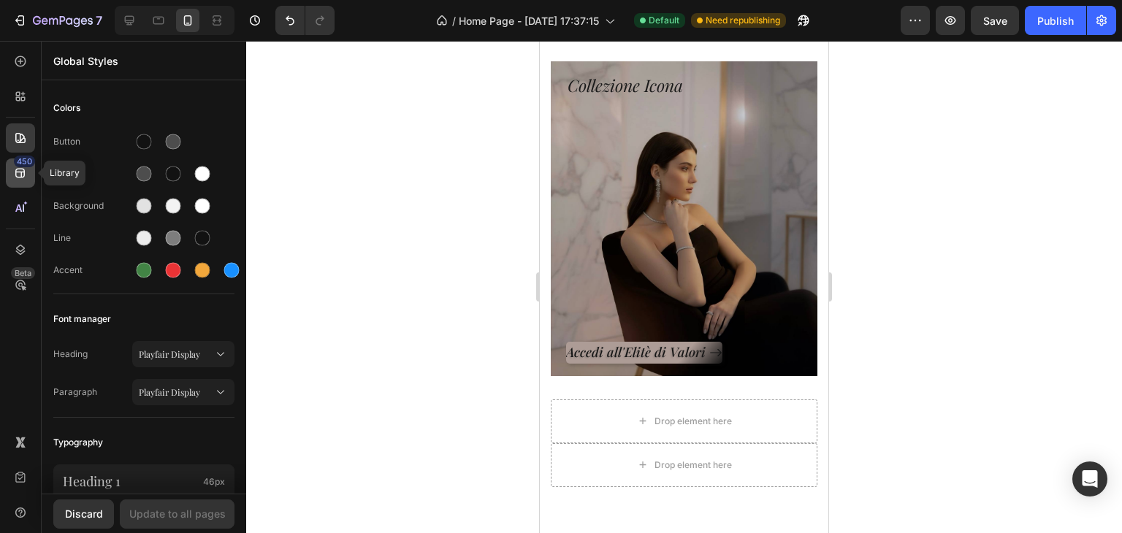
click at [12, 178] on div "450" at bounding box center [20, 173] width 29 height 29
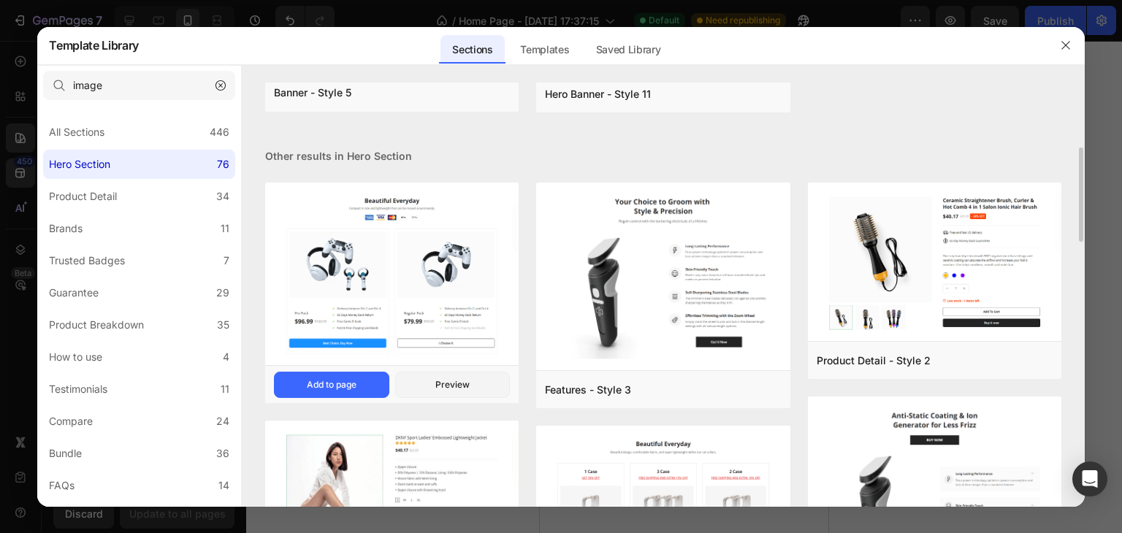
scroll to position [511, 0]
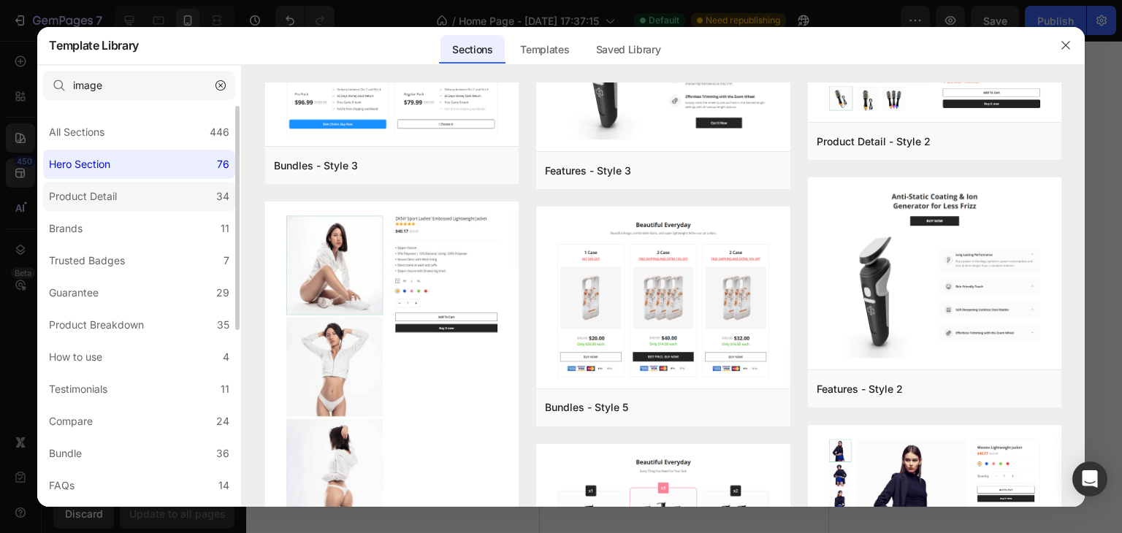
click at [164, 205] on label "Product Detail 34" at bounding box center [139, 196] width 192 height 29
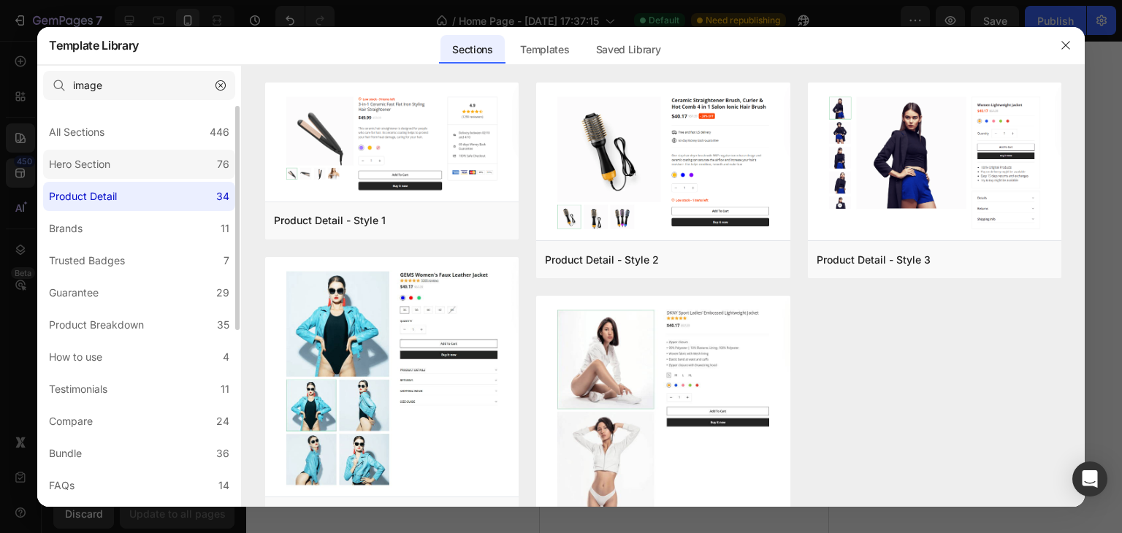
click at [88, 172] on div "Hero Section" at bounding box center [79, 165] width 61 height 18
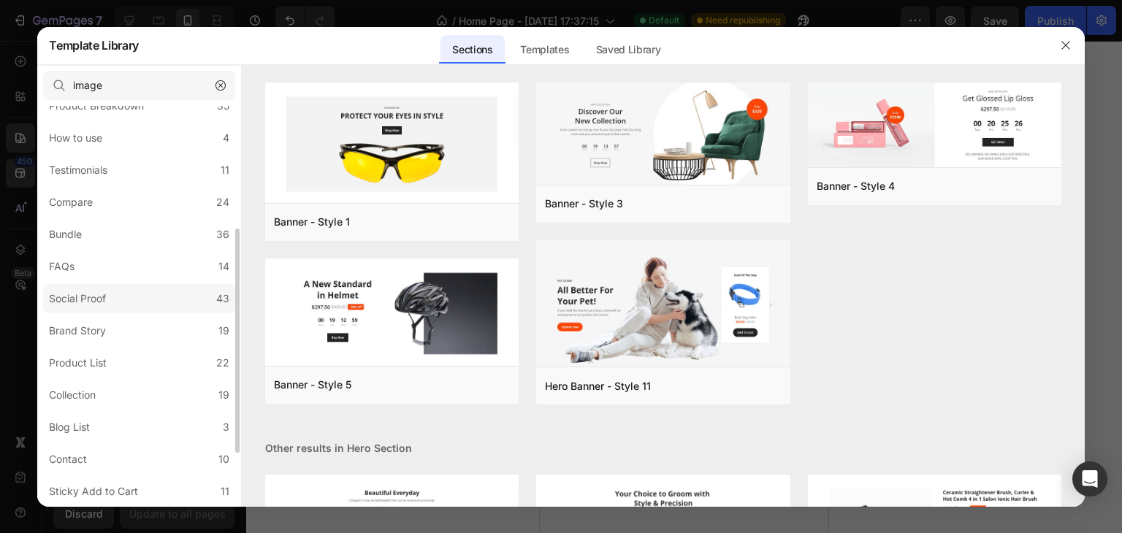
scroll to position [315, 0]
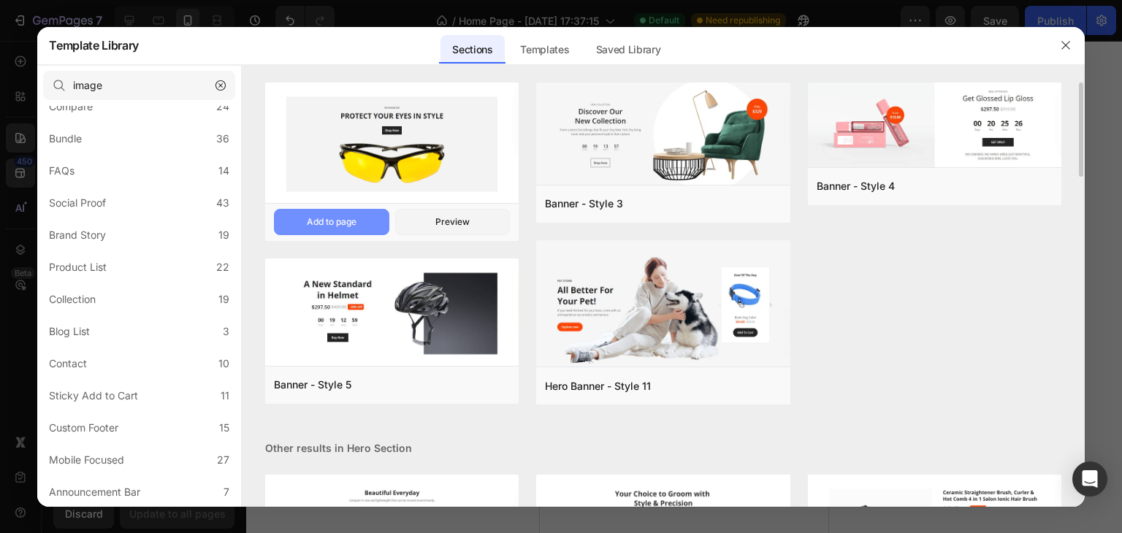
click at [340, 218] on div "Add to page" at bounding box center [332, 222] width 50 height 13
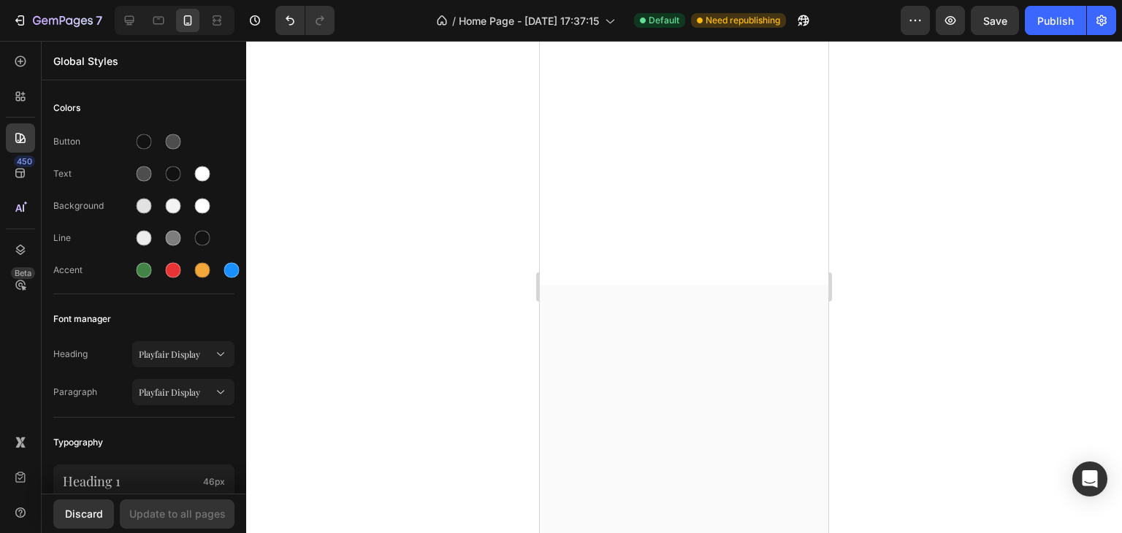
scroll to position [7456, 0]
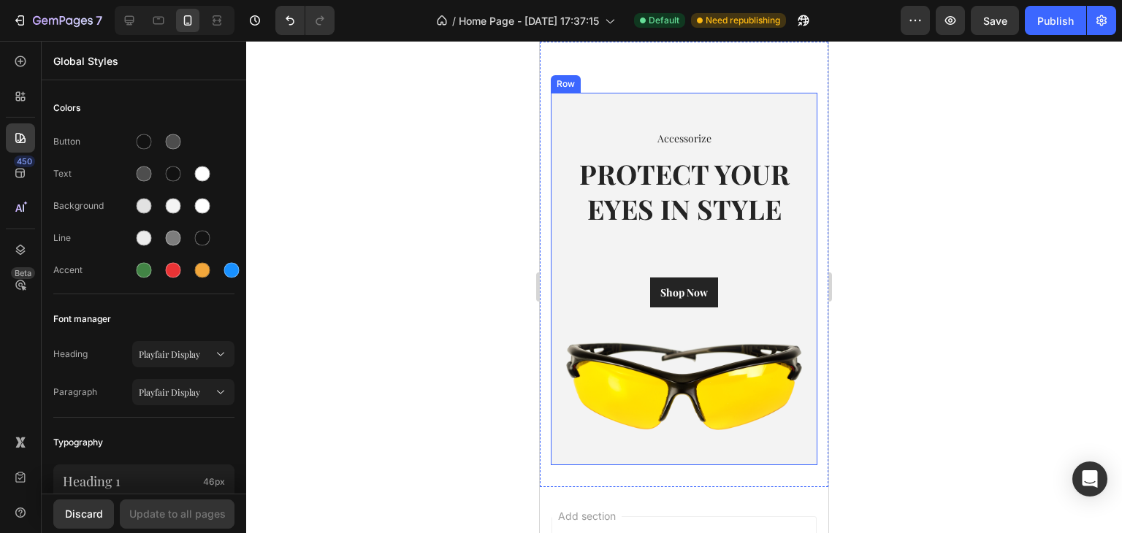
click at [606, 102] on div "Accessorize Text block PROTECT YOUR EYES IN STYLE Heading Shop Now Button Image…" at bounding box center [684, 279] width 267 height 373
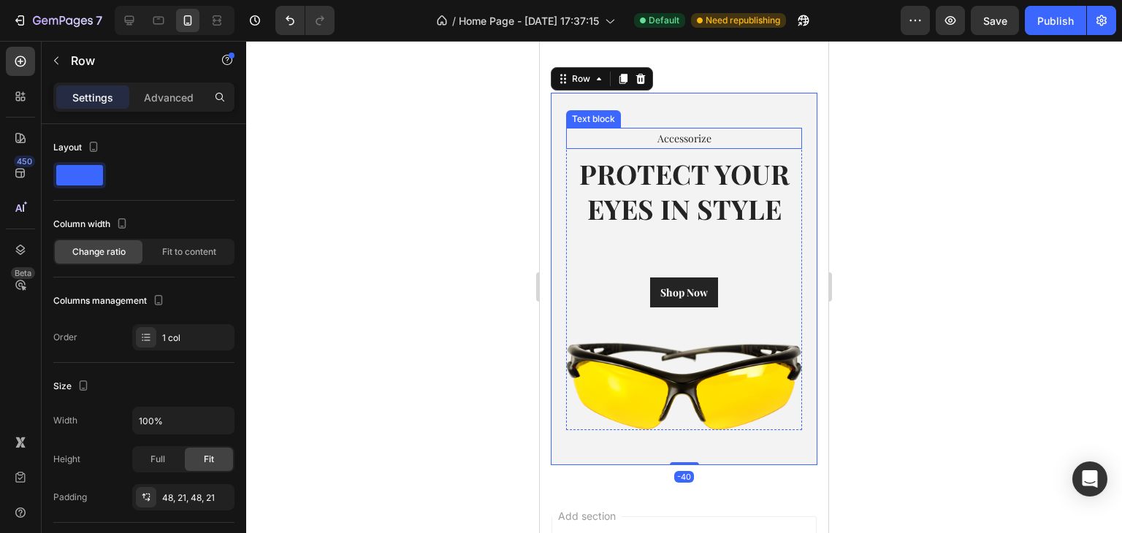
click at [663, 141] on p "Accessorize" at bounding box center [684, 138] width 233 height 18
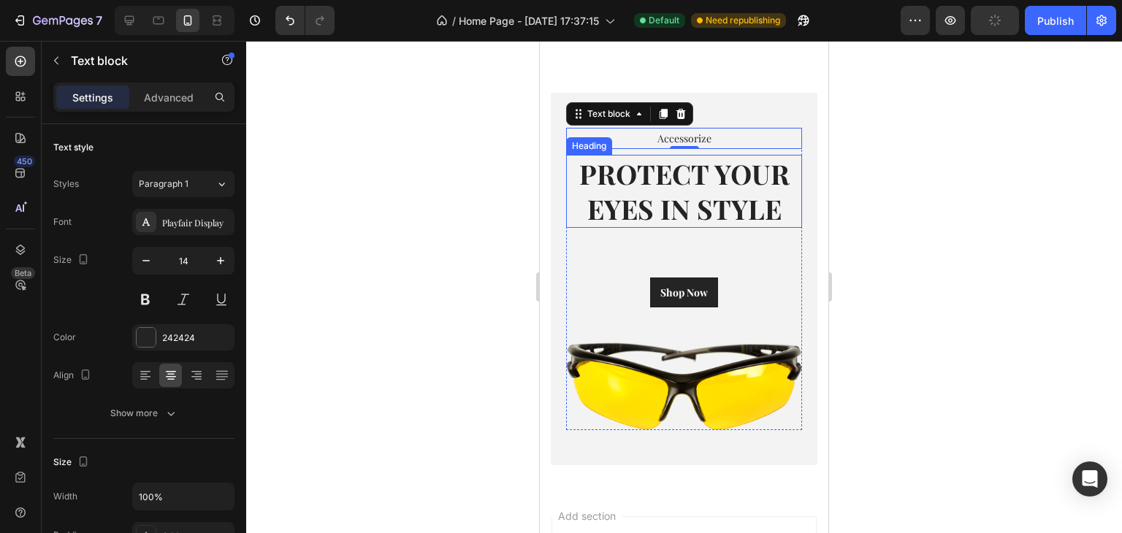
click at [652, 198] on p "PROTECT YOUR EYES IN STYLE" at bounding box center [684, 191] width 233 height 70
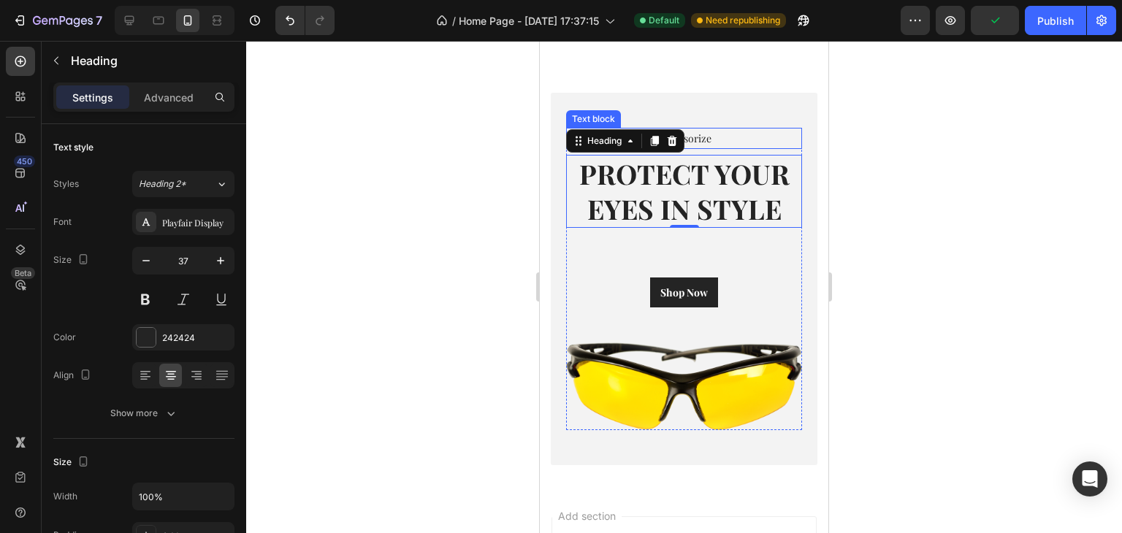
click at [696, 134] on p "Accessorize" at bounding box center [684, 138] width 233 height 18
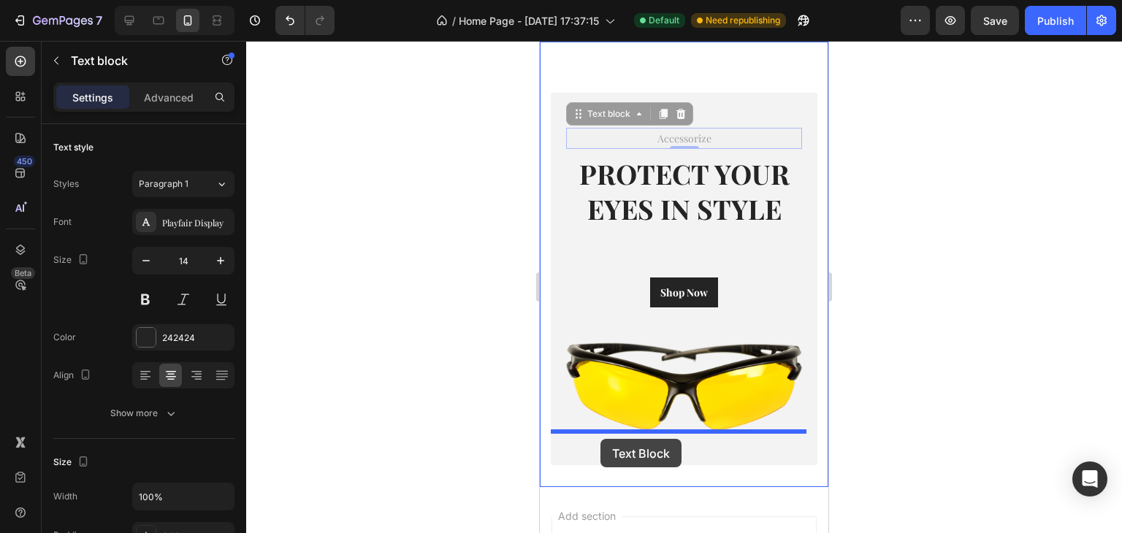
drag, startPoint x: 585, startPoint y: 113, endPoint x: 601, endPoint y: 439, distance: 326.2
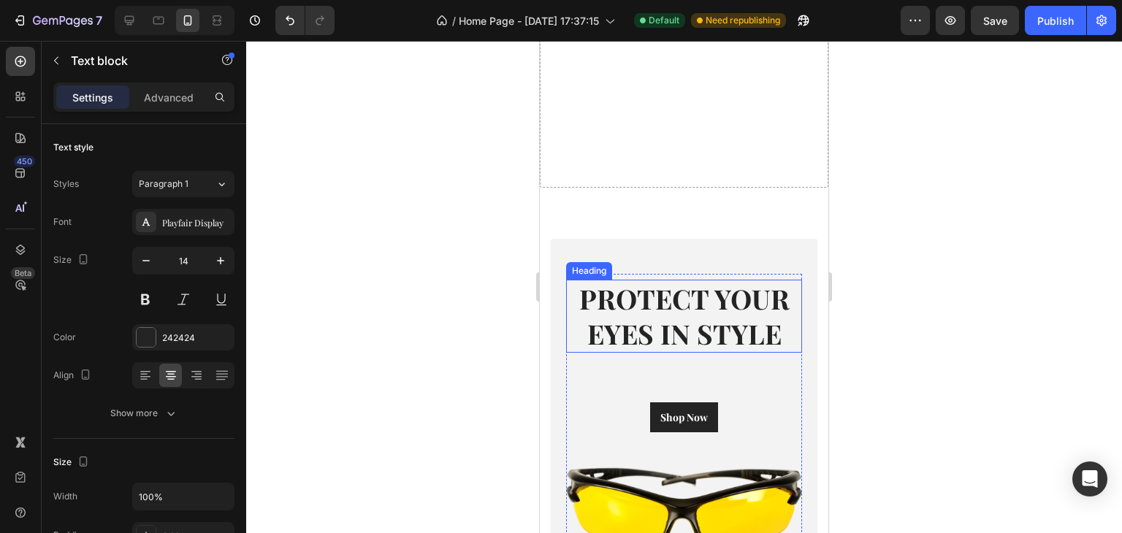
click at [678, 335] on p "PROTECT YOUR EYES IN STYLE" at bounding box center [684, 316] width 233 height 70
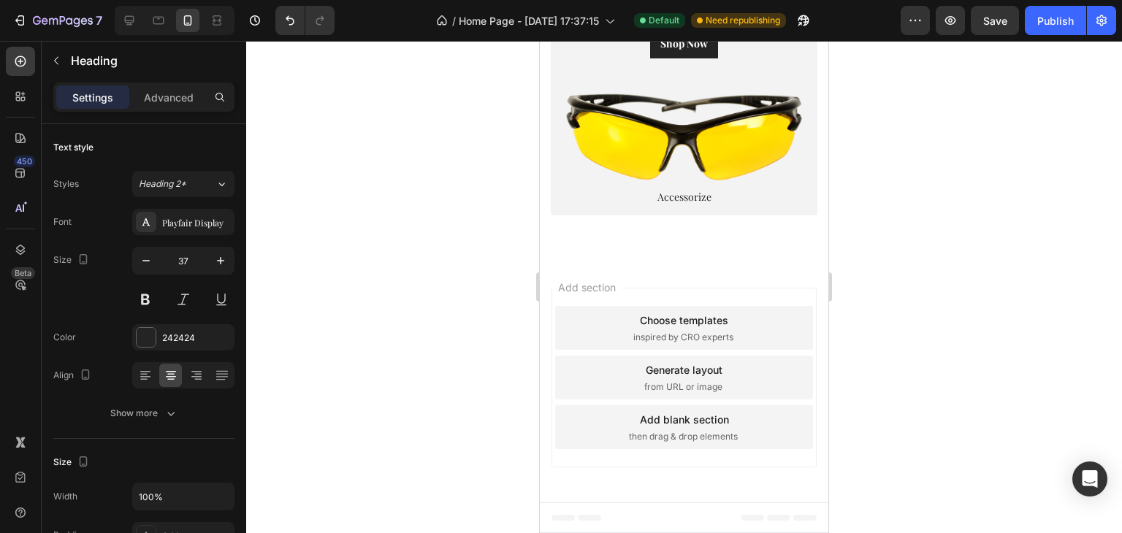
scroll to position [7236, 0]
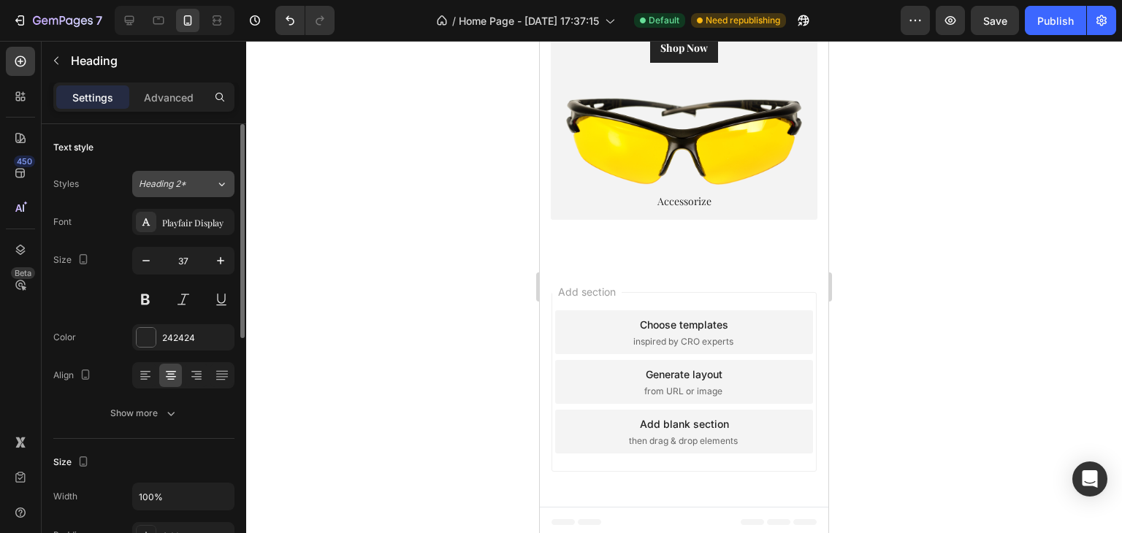
click at [196, 185] on div "Heading 2*" at bounding box center [168, 184] width 59 height 13
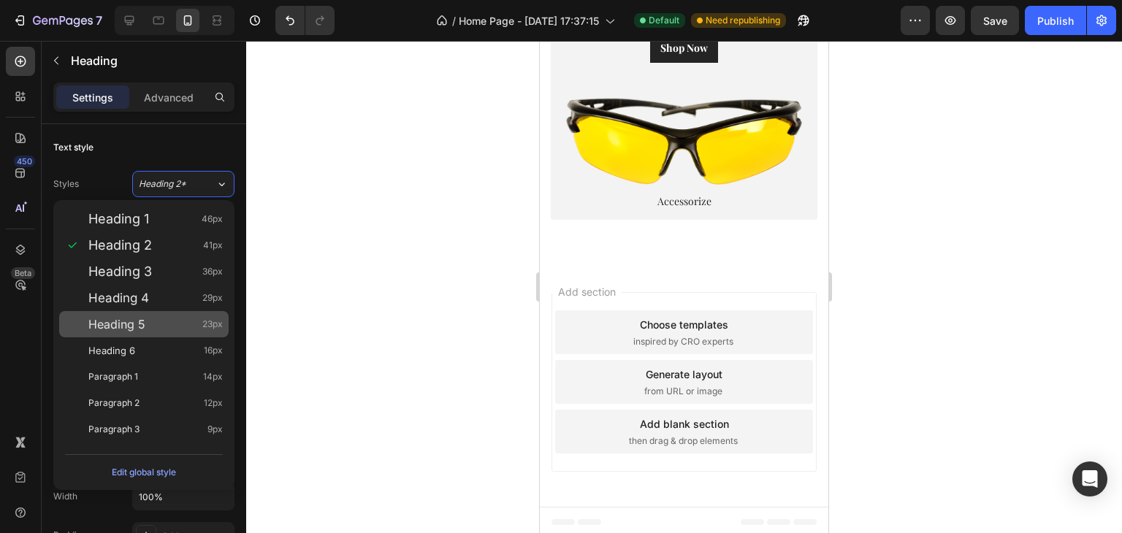
click at [176, 317] on div "Heading 5 23px" at bounding box center [155, 324] width 134 height 15
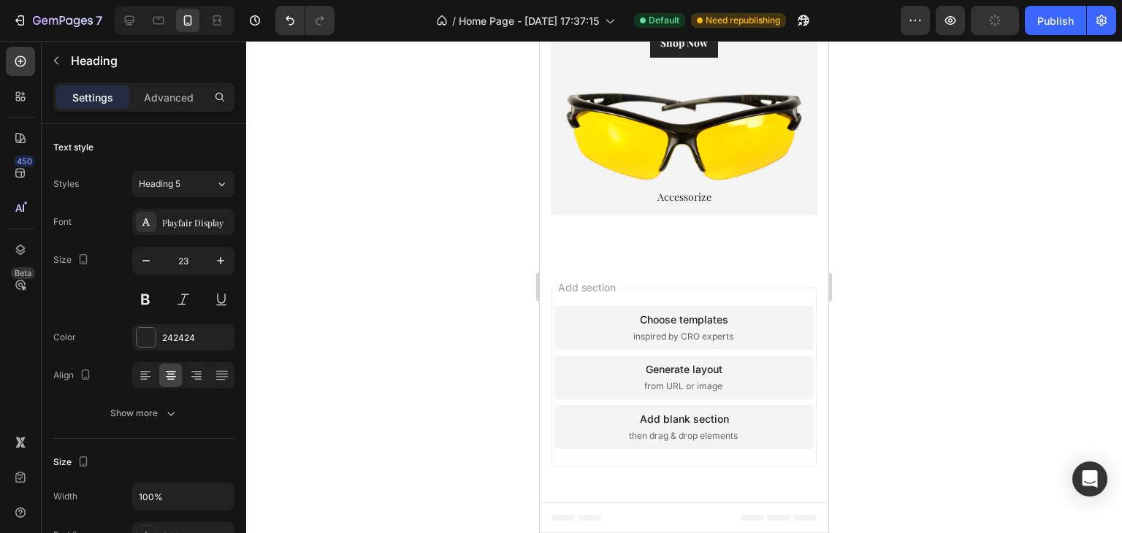
scroll to position [7209, 0]
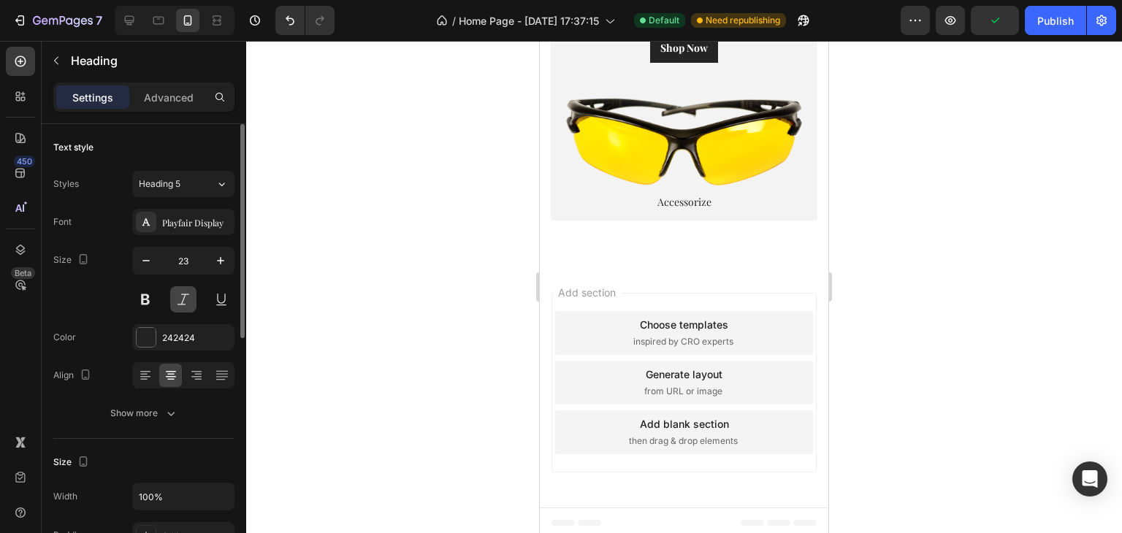
click at [178, 299] on button at bounding box center [183, 299] width 26 height 26
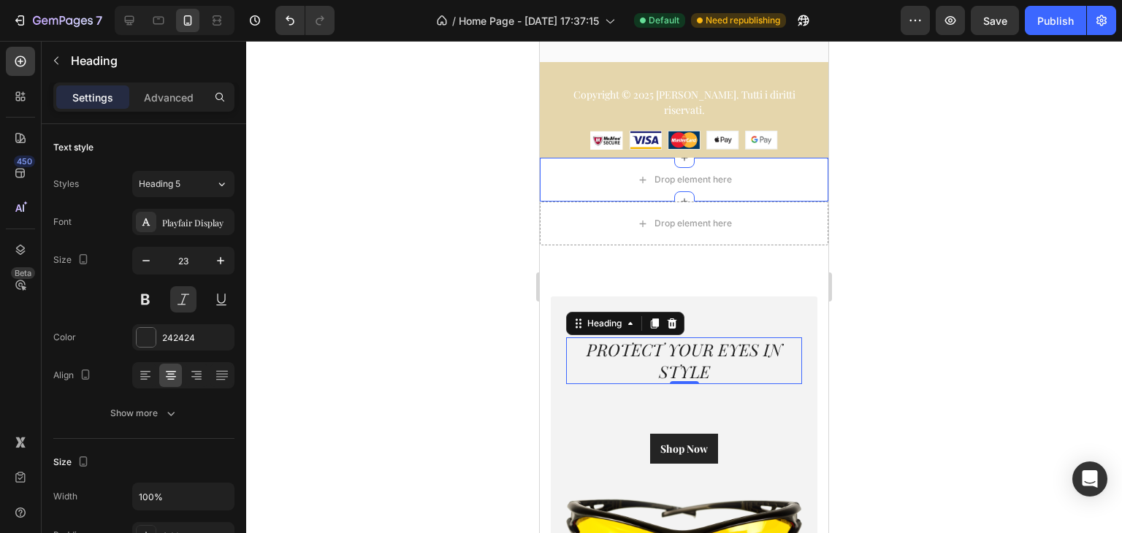
scroll to position [6844, 0]
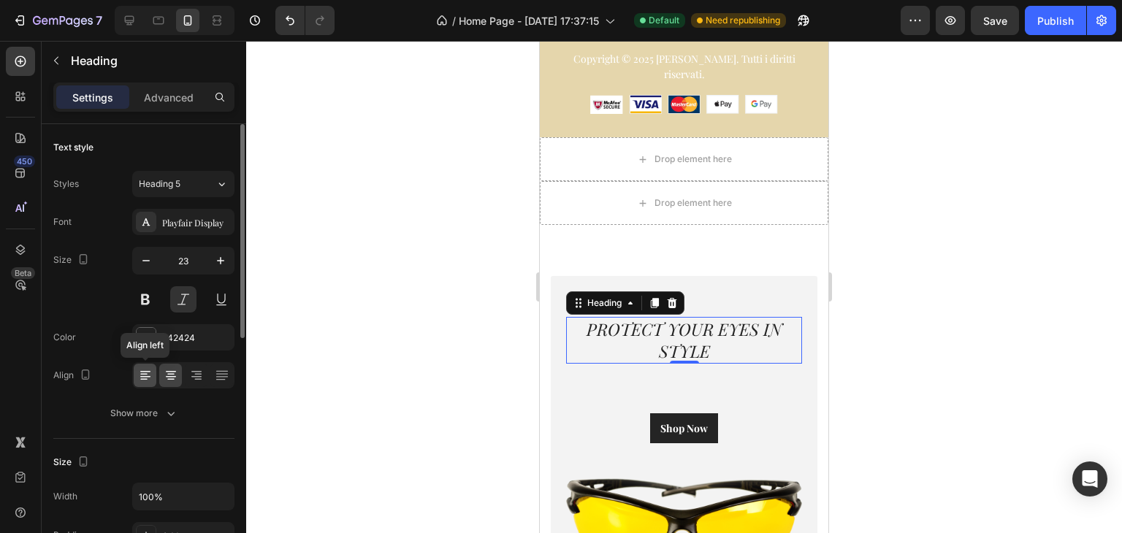
click at [153, 370] on div at bounding box center [145, 375] width 23 height 23
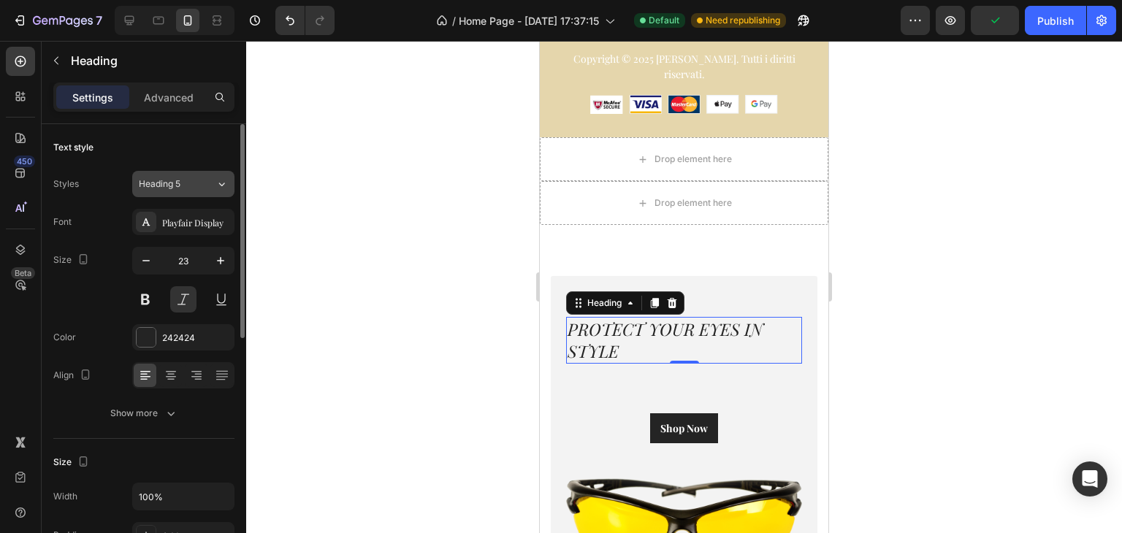
click at [165, 182] on span "Heading 5" at bounding box center [160, 184] width 42 height 13
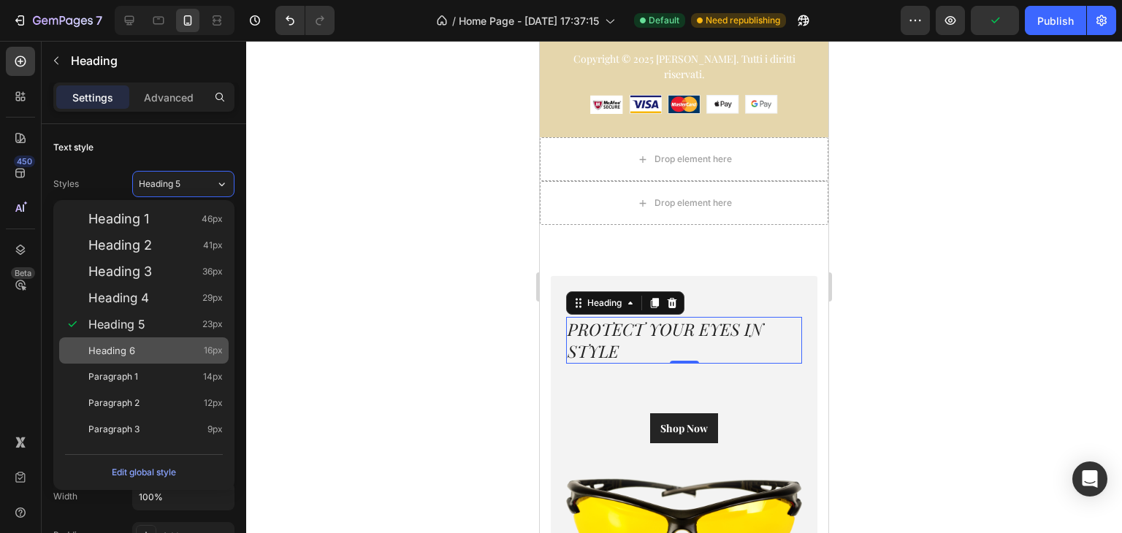
click at [167, 346] on div "Heading 6 16px" at bounding box center [155, 350] width 134 height 15
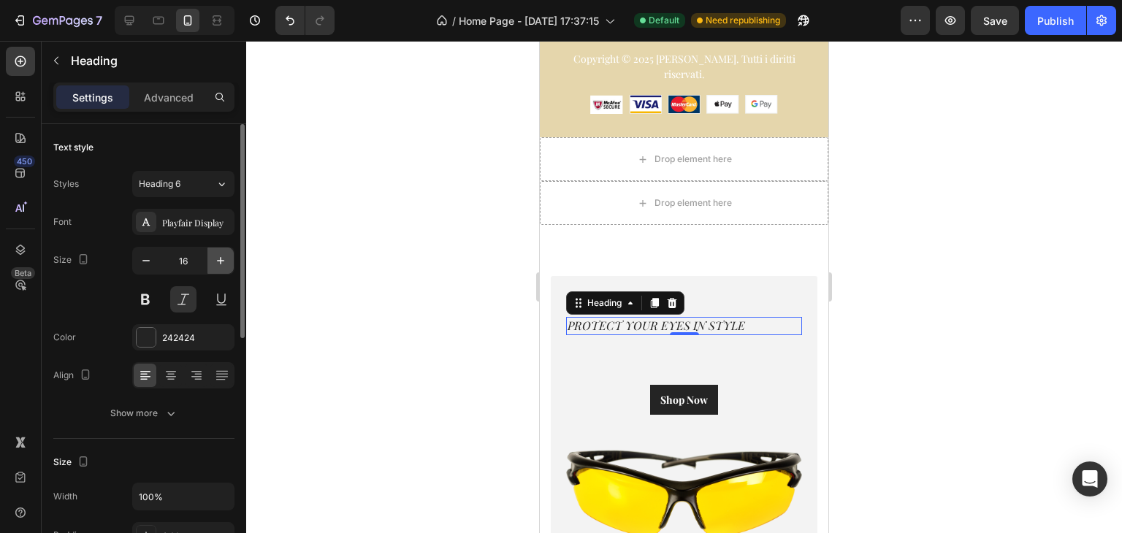
click at [220, 259] on icon "button" at bounding box center [220, 260] width 7 height 7
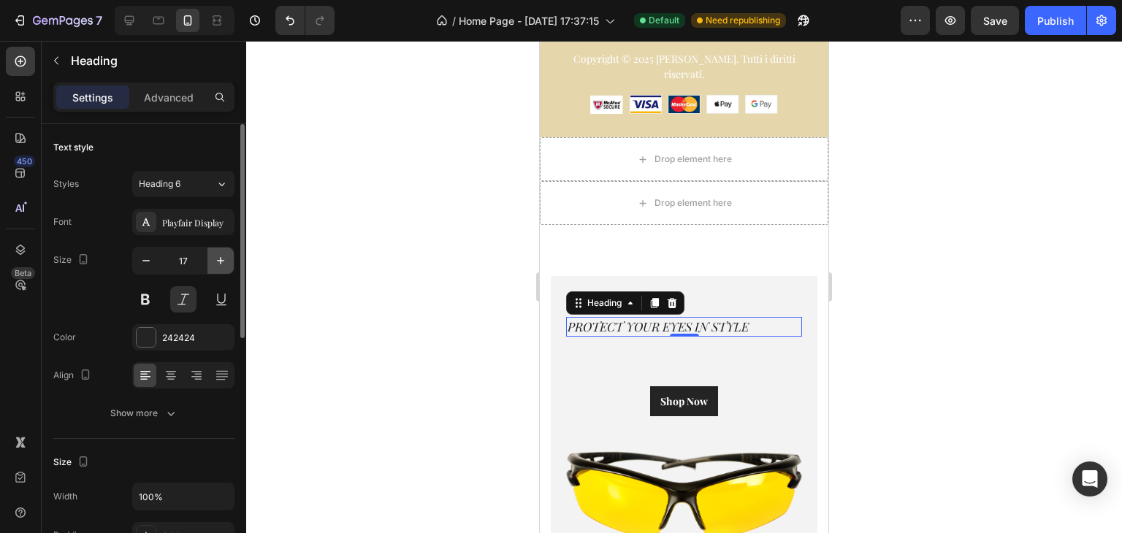
click at [220, 259] on icon "button" at bounding box center [220, 260] width 7 height 7
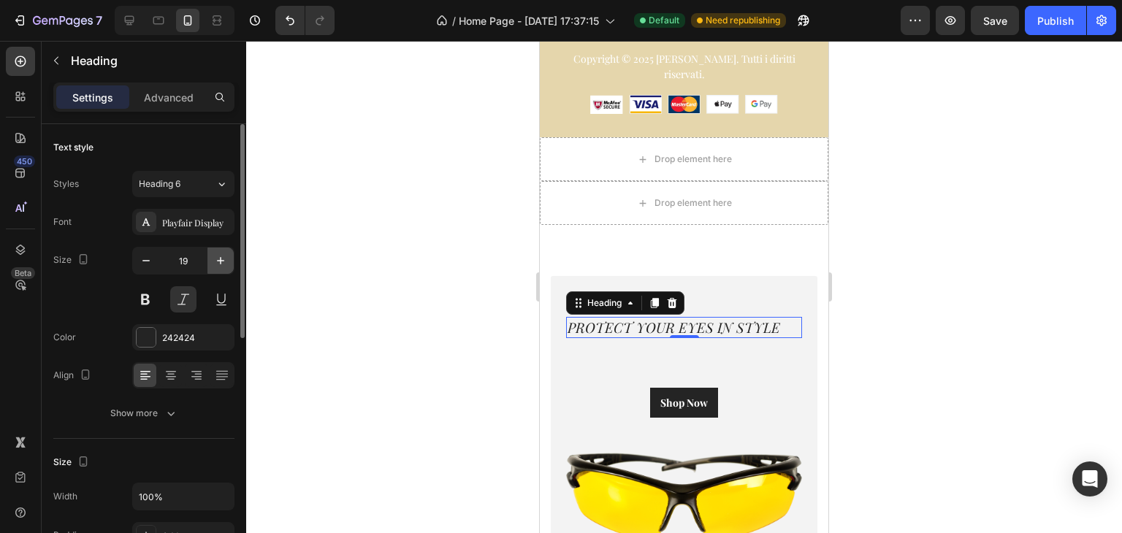
click at [220, 259] on icon "button" at bounding box center [220, 260] width 7 height 7
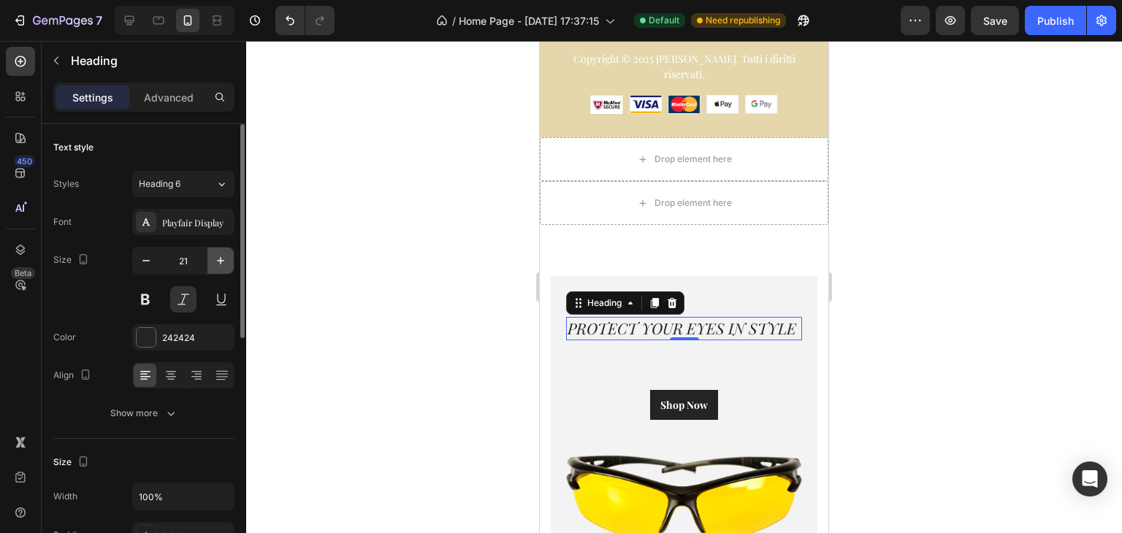
click at [220, 259] on icon "button" at bounding box center [220, 260] width 7 height 7
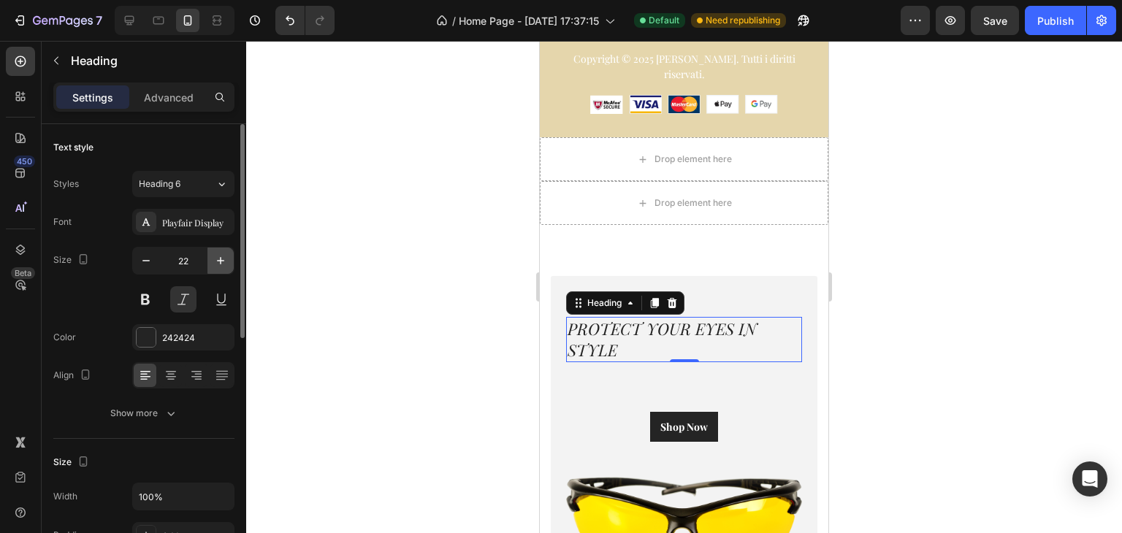
click at [220, 259] on icon "button" at bounding box center [220, 260] width 7 height 7
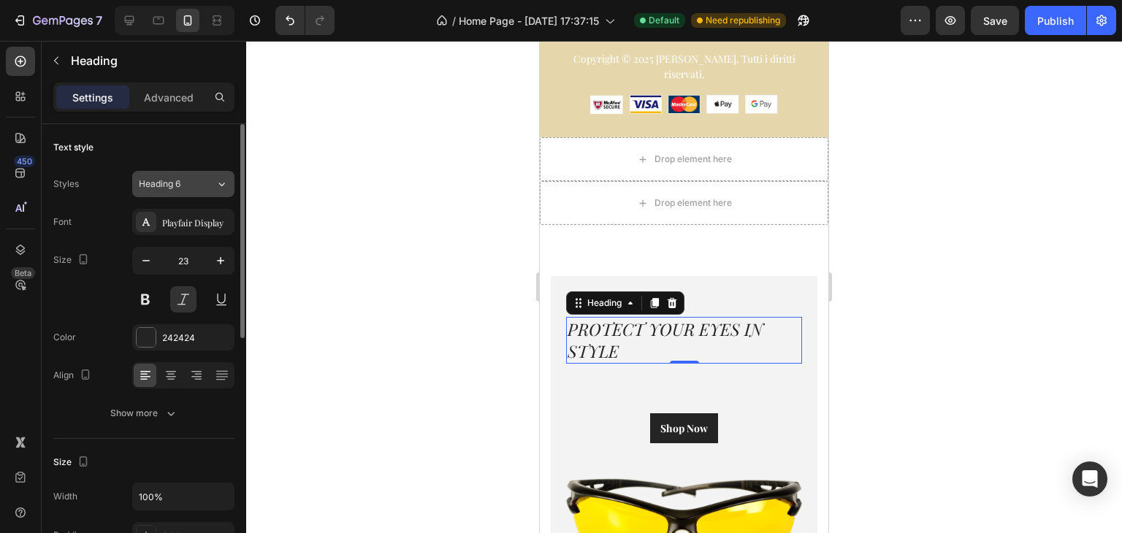
click at [183, 194] on button "Heading 6" at bounding box center [183, 184] width 102 height 26
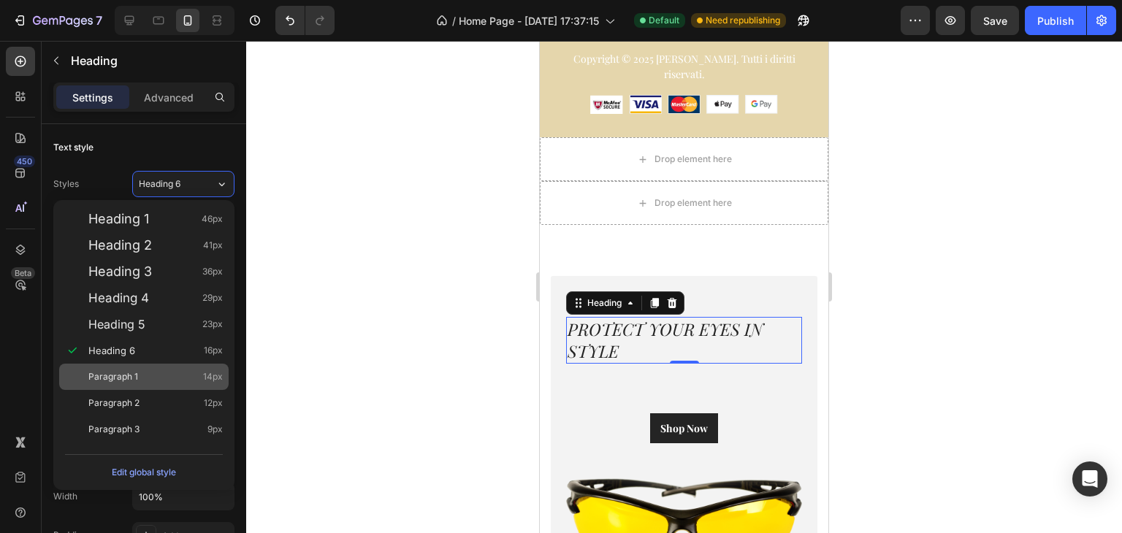
click at [171, 366] on div "Paragraph 1 14px" at bounding box center [144, 377] width 170 height 26
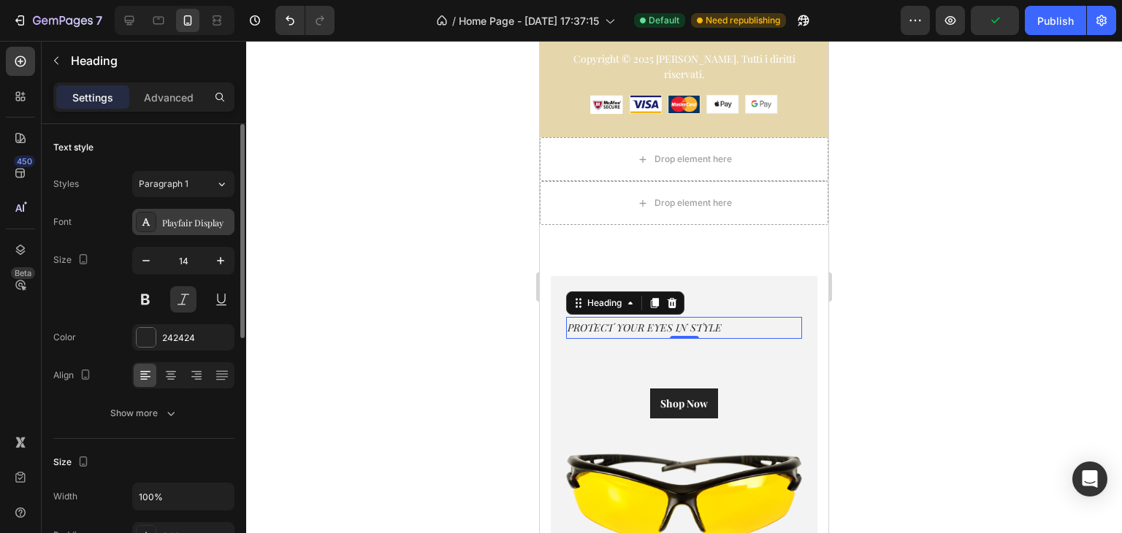
click at [196, 227] on div "Playfair Display" at bounding box center [196, 222] width 69 height 13
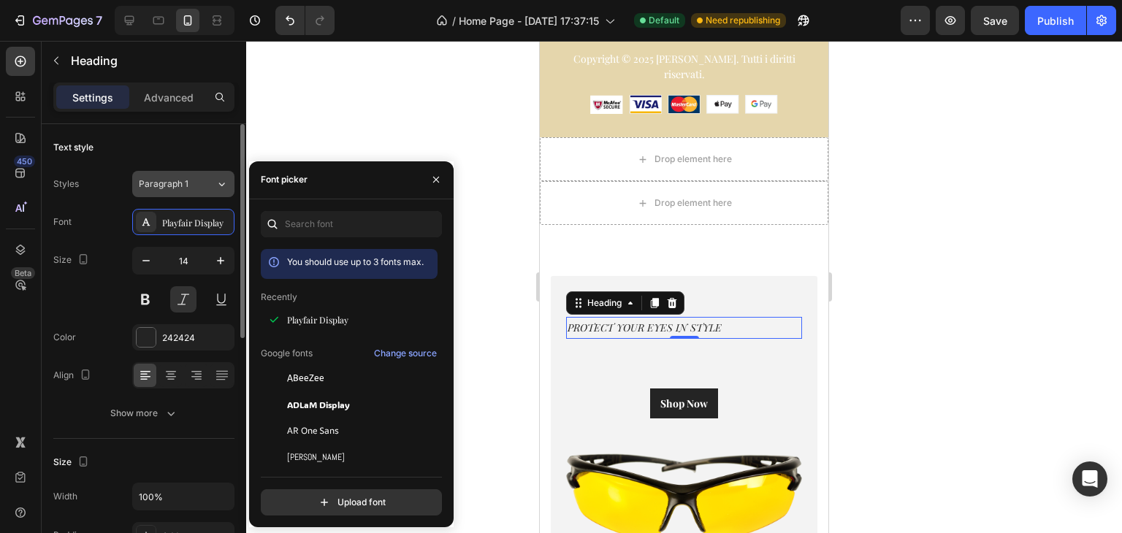
click at [172, 191] on button "Paragraph 1" at bounding box center [183, 184] width 102 height 26
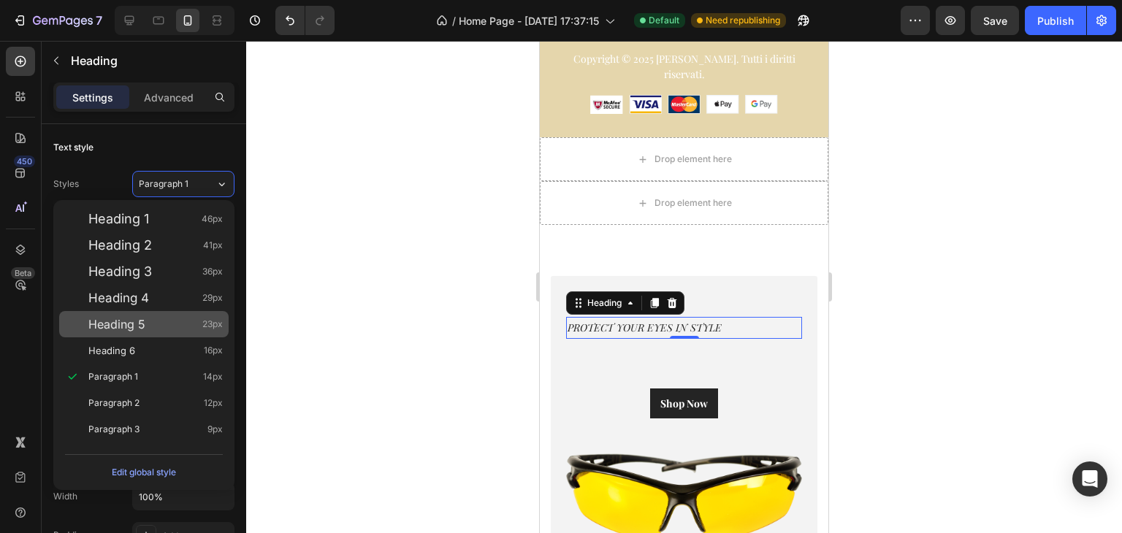
click at [184, 313] on div "Heading 5 23px" at bounding box center [144, 324] width 170 height 26
type input "23"
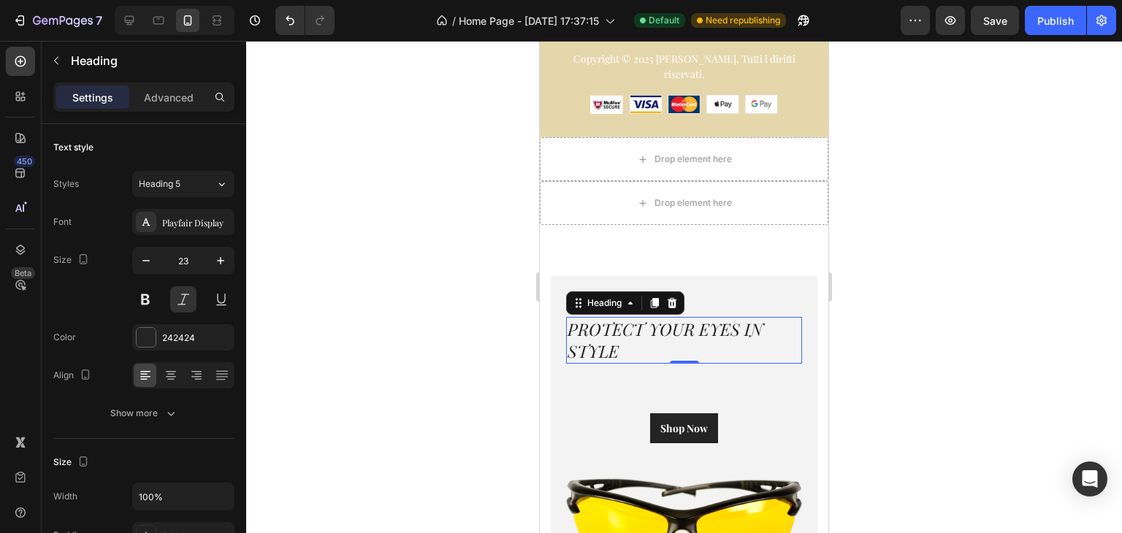
click at [631, 330] on p "PROTECT YOUR EYES IN STYLE" at bounding box center [684, 341] width 233 height 44
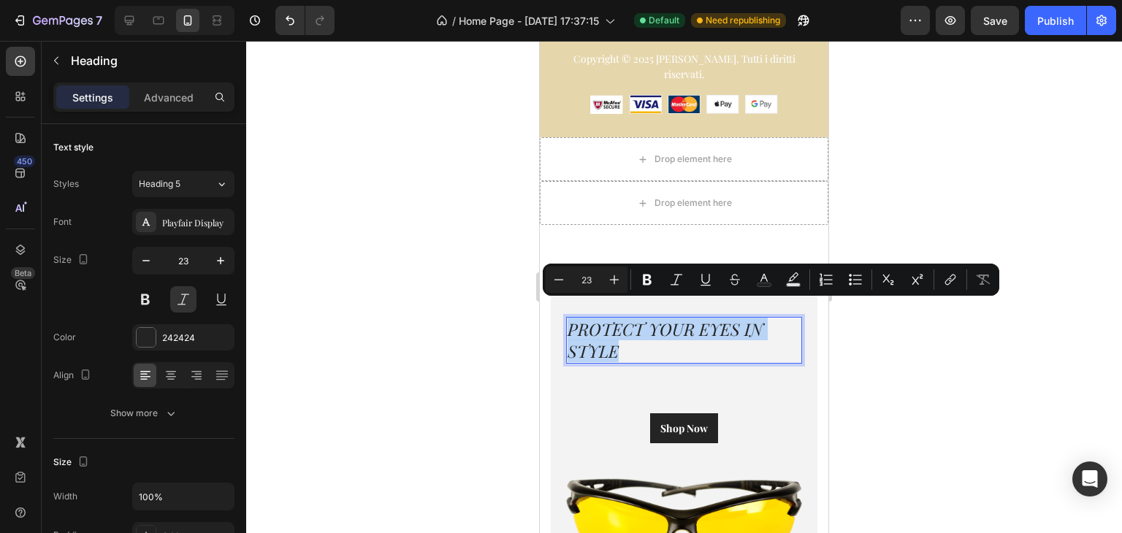
drag, startPoint x: 631, startPoint y: 328, endPoint x: 565, endPoint y: 305, distance: 69.8
click at [565, 305] on div "PROTECT YOUR EYES IN STYLE Heading 0 Shop Now Button Image Row Row" at bounding box center [684, 438] width 267 height 324
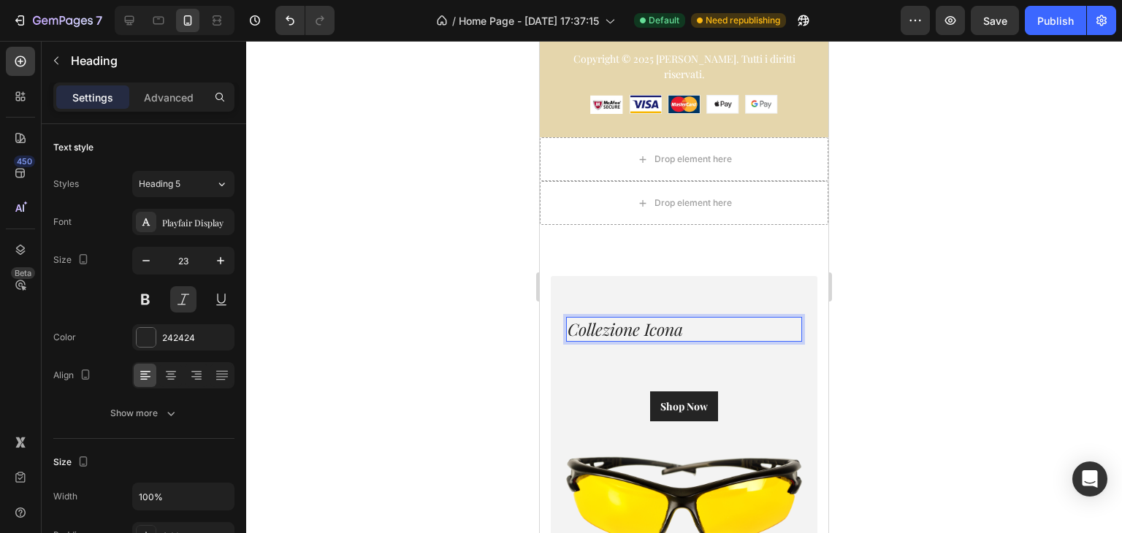
click at [855, 231] on div at bounding box center [684, 287] width 876 height 492
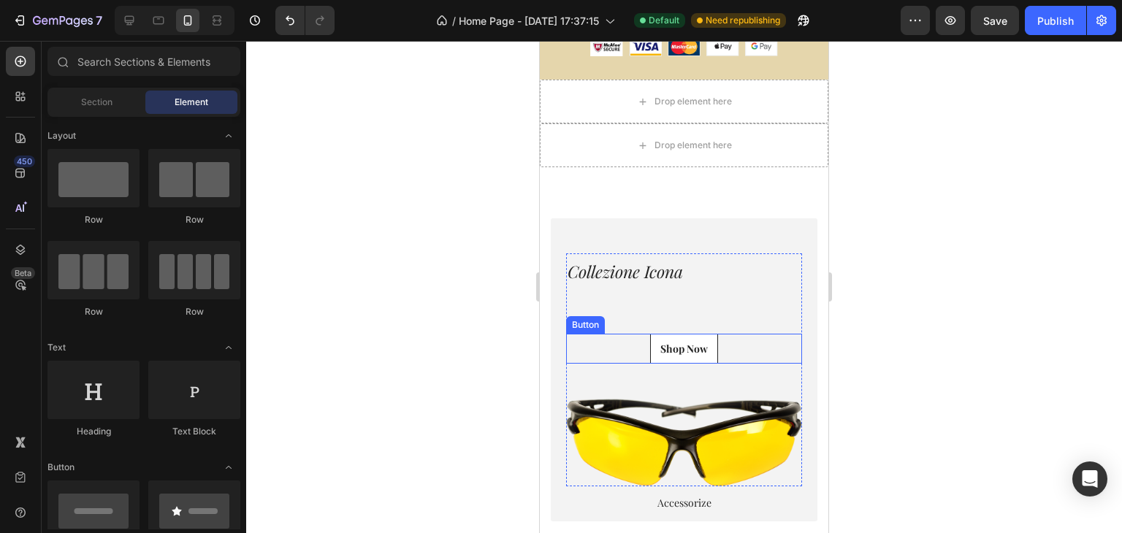
scroll to position [6917, 0]
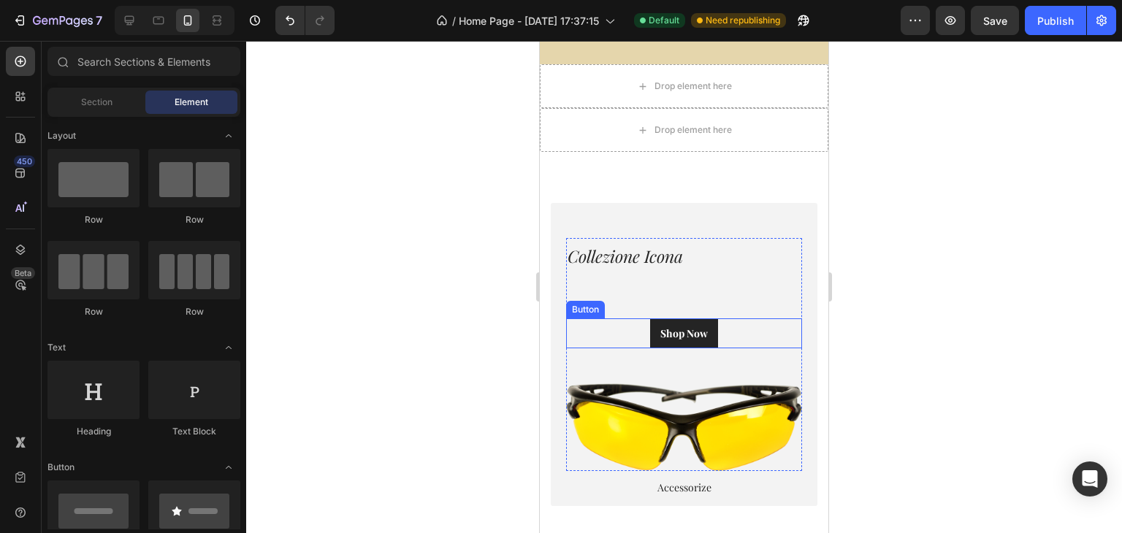
click at [732, 319] on div "Shop Now Button" at bounding box center [684, 334] width 236 height 30
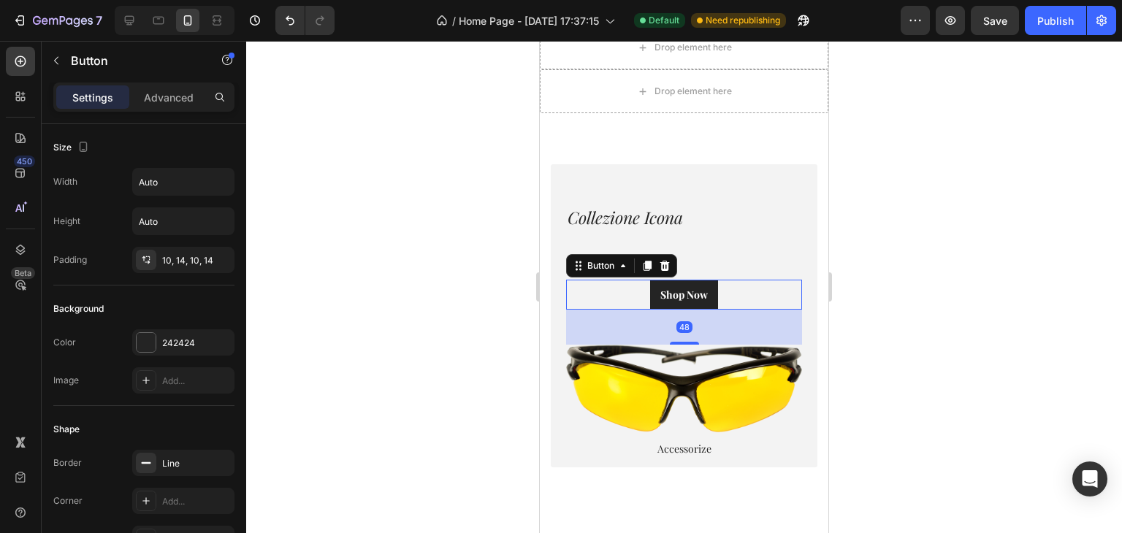
scroll to position [6990, 0]
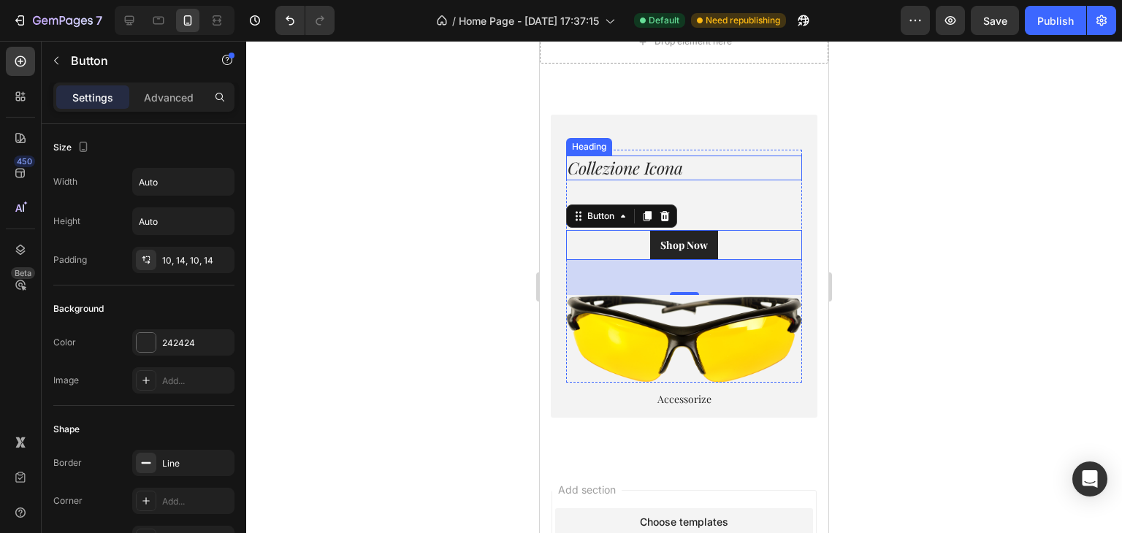
click at [742, 159] on p "Collezione Icona" at bounding box center [684, 168] width 233 height 22
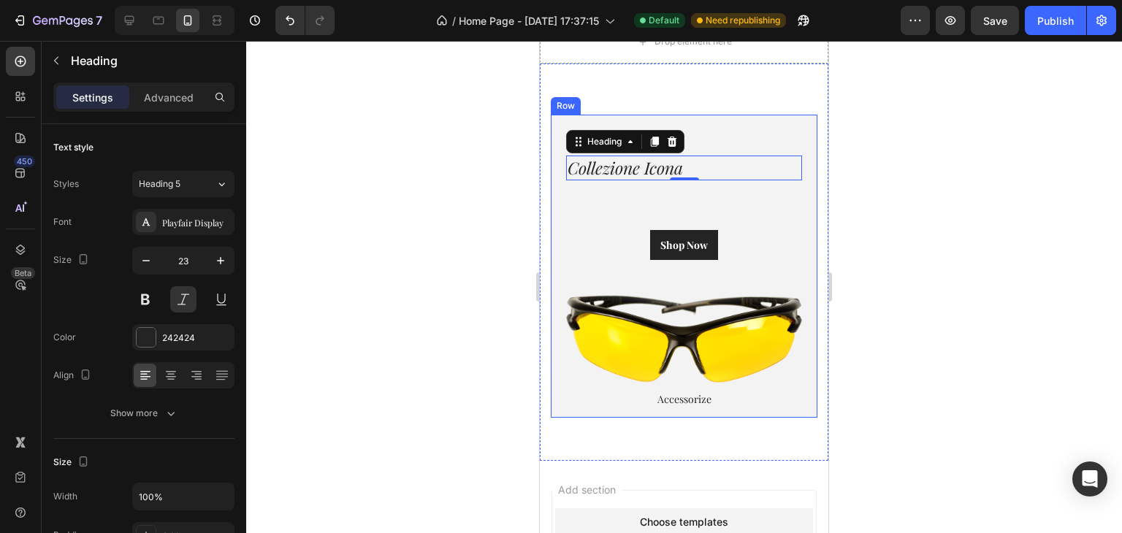
click at [753, 131] on div "Collezione Icona Heading 0 Shop Now Button Image Row Row" at bounding box center [684, 266] width 267 height 302
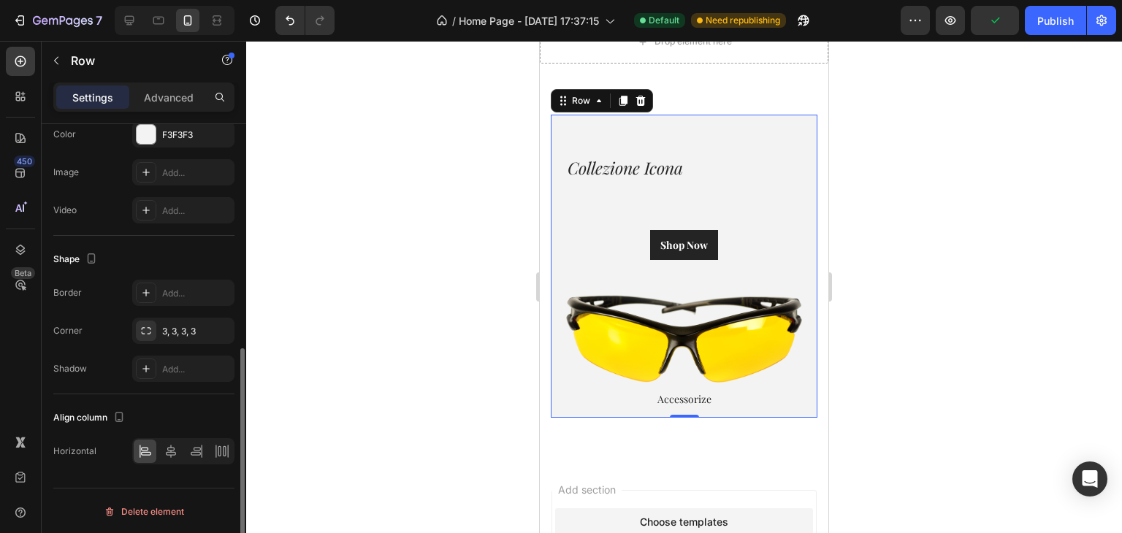
scroll to position [227, 0]
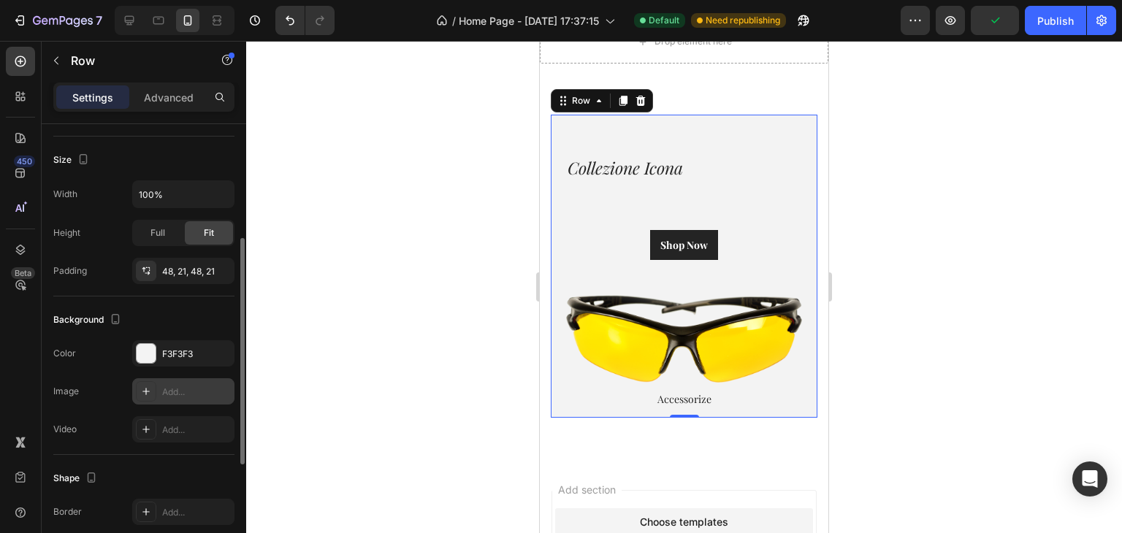
click at [164, 378] on div "Add..." at bounding box center [183, 391] width 102 height 26
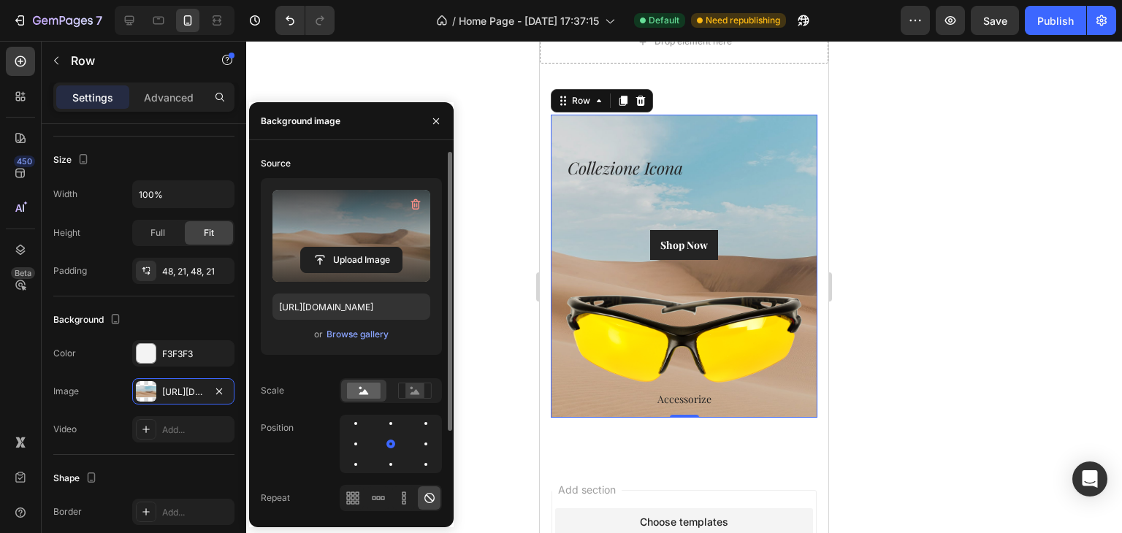
click at [351, 245] on label at bounding box center [352, 236] width 158 height 92
click at [351, 248] on input "file" at bounding box center [351, 260] width 101 height 25
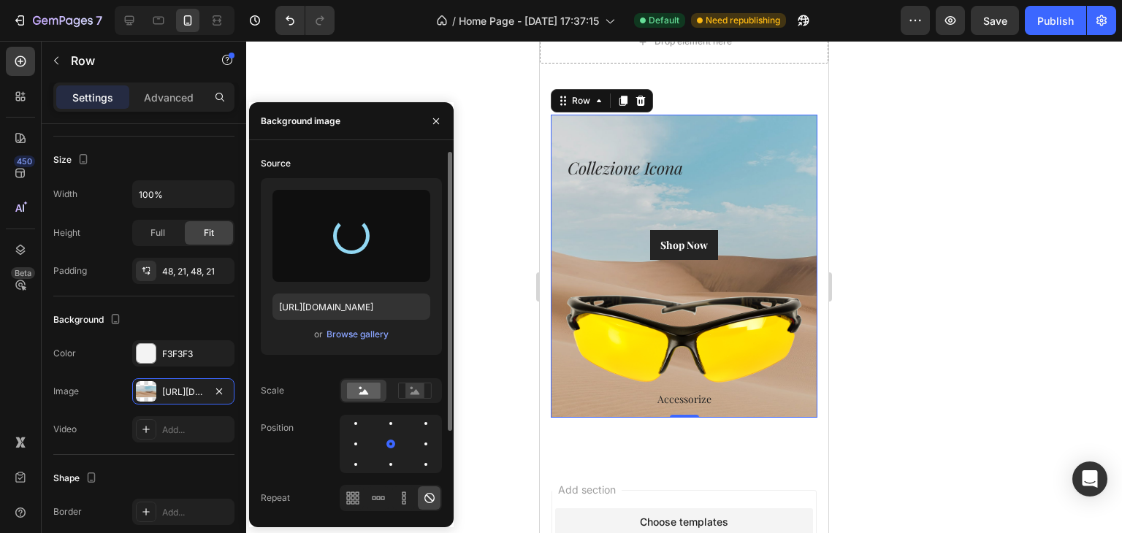
type input "[URL][DOMAIN_NAME]"
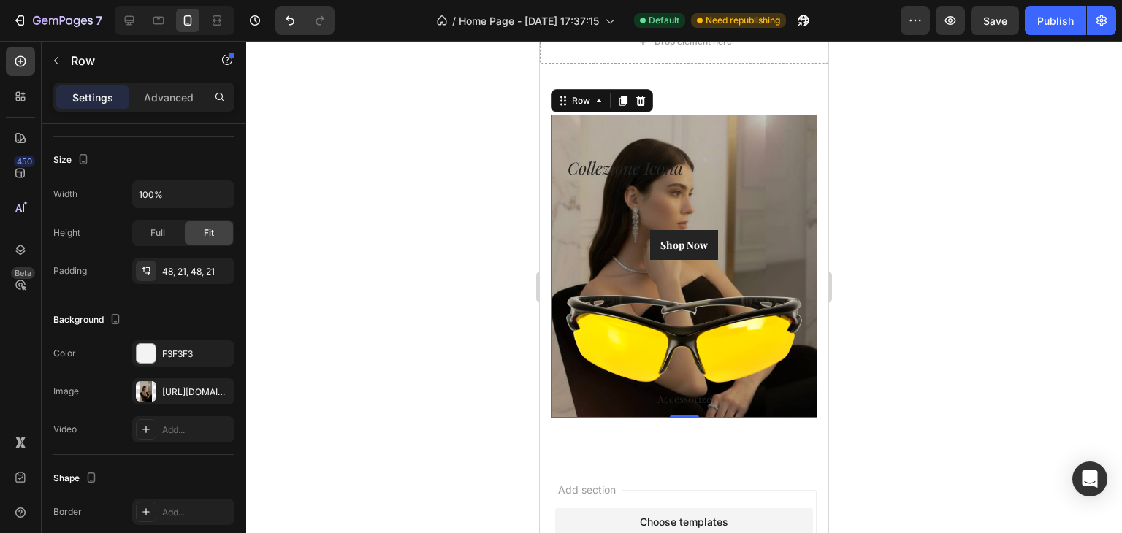
click at [468, 227] on div at bounding box center [684, 287] width 876 height 492
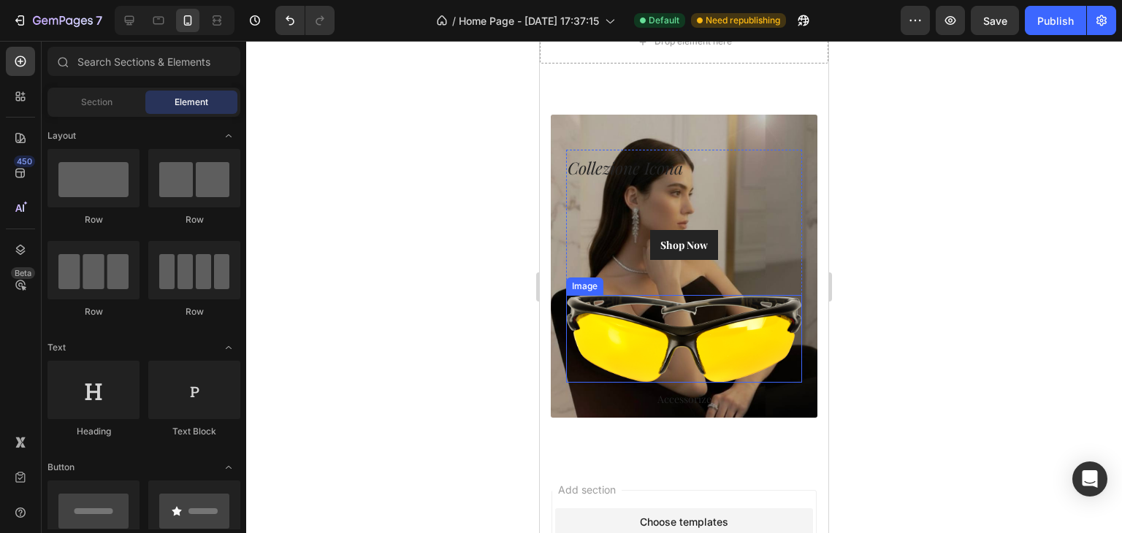
click at [711, 318] on img at bounding box center [684, 338] width 236 height 87
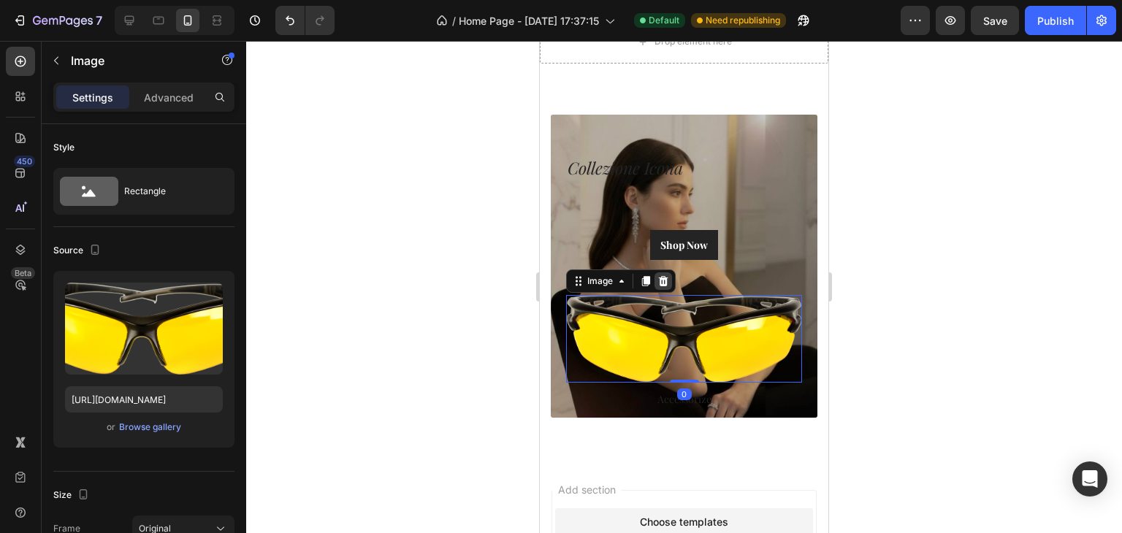
click at [663, 280] on icon at bounding box center [663, 281] width 9 height 10
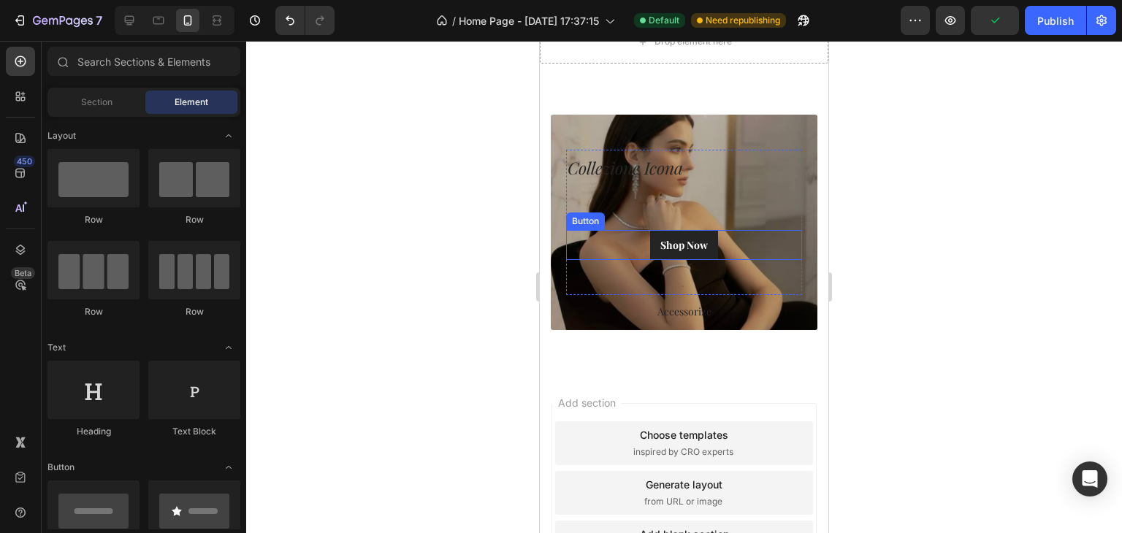
click at [731, 238] on div "Shop Now Button" at bounding box center [684, 245] width 236 height 30
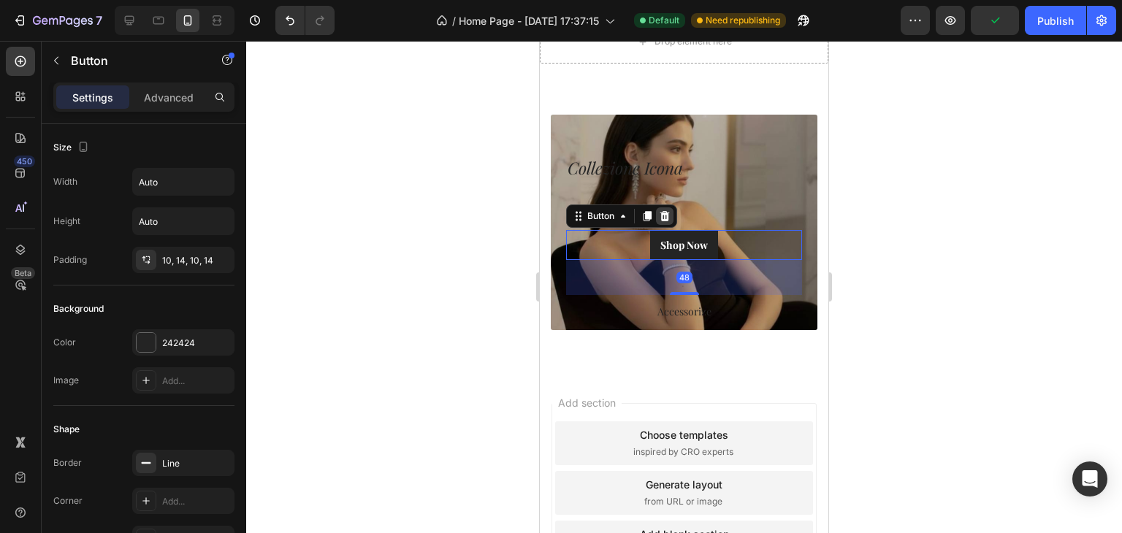
click at [669, 212] on icon at bounding box center [665, 216] width 12 height 12
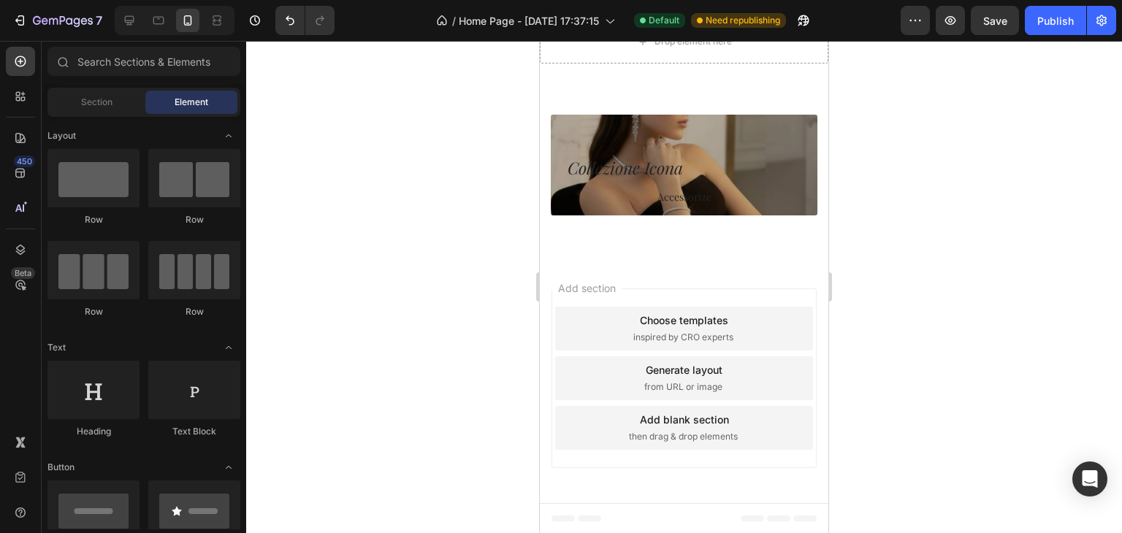
scroll to position [6844, 0]
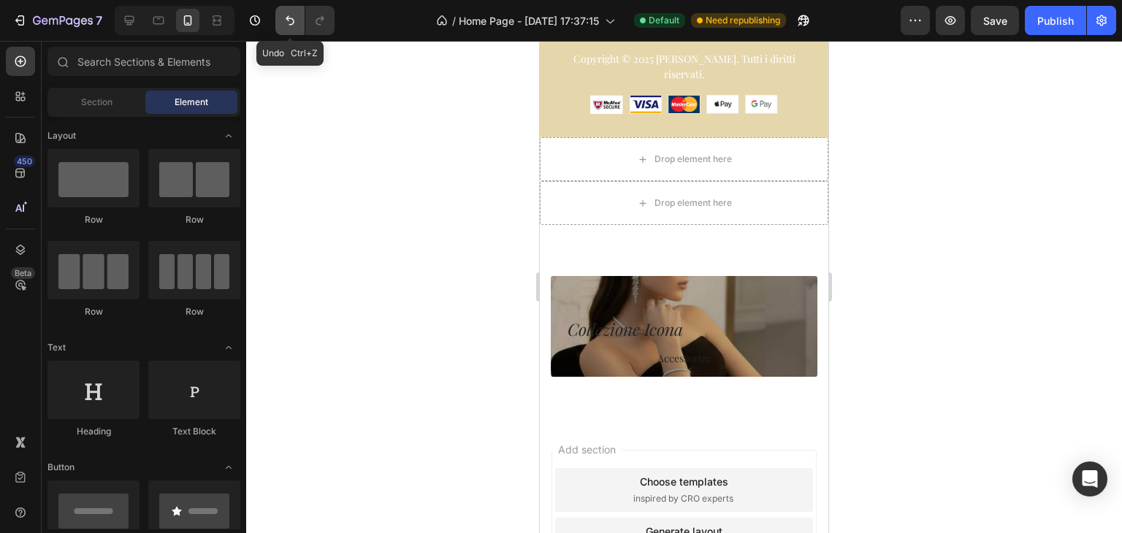
click at [294, 25] on icon "Undo/Redo" at bounding box center [290, 20] width 15 height 15
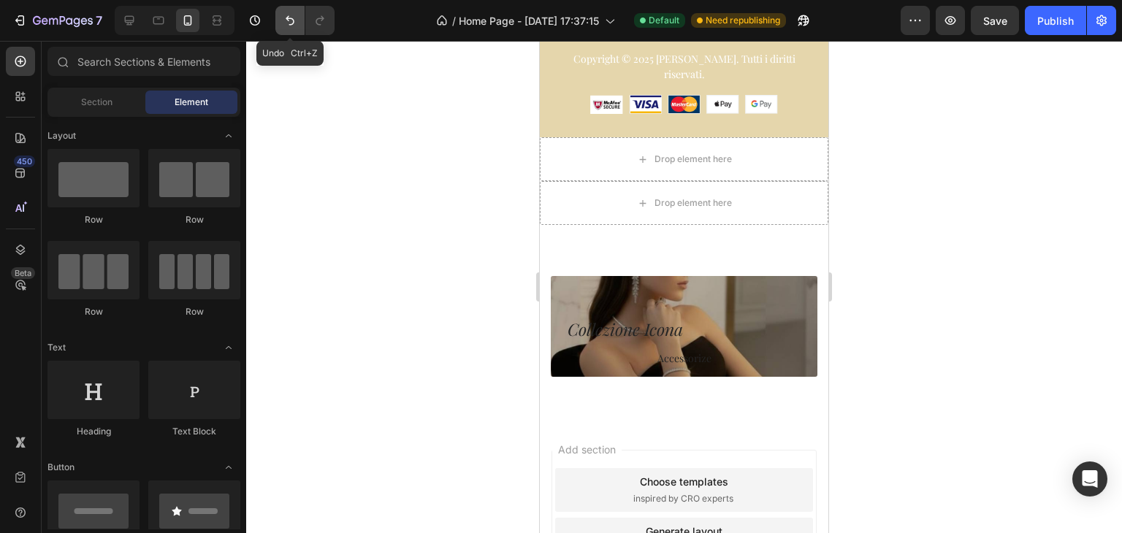
click at [294, 25] on icon "Undo/Redo" at bounding box center [290, 20] width 15 height 15
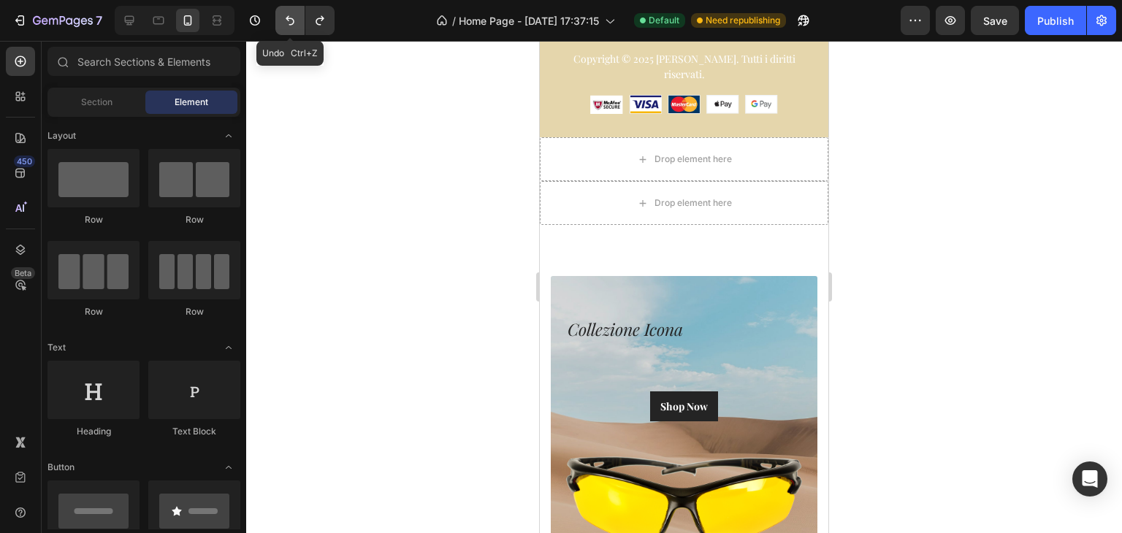
click at [294, 25] on icon "Undo/Redo" at bounding box center [290, 20] width 15 height 15
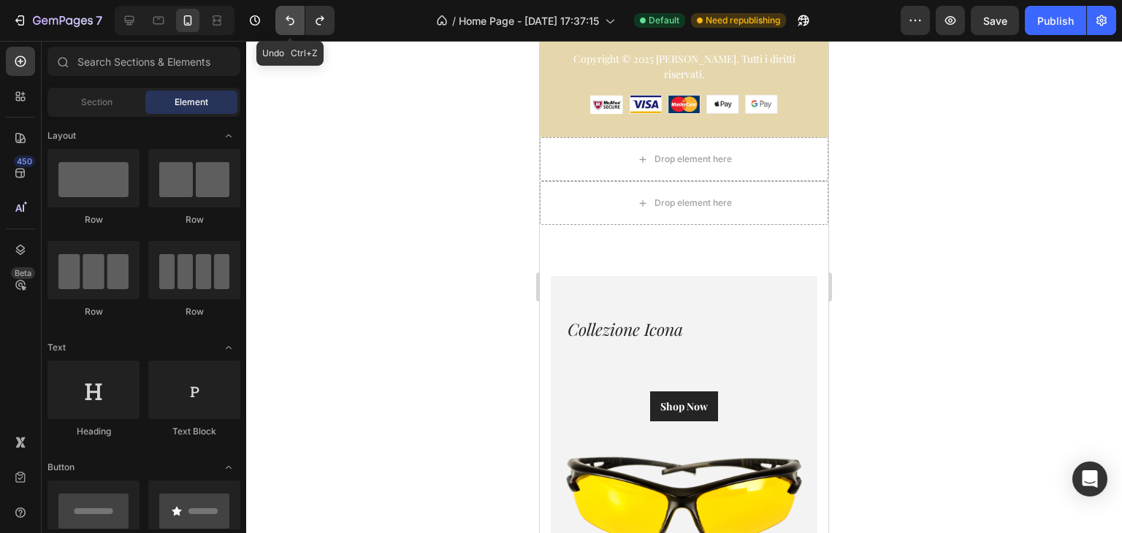
click at [294, 25] on icon "Undo/Redo" at bounding box center [290, 20] width 15 height 15
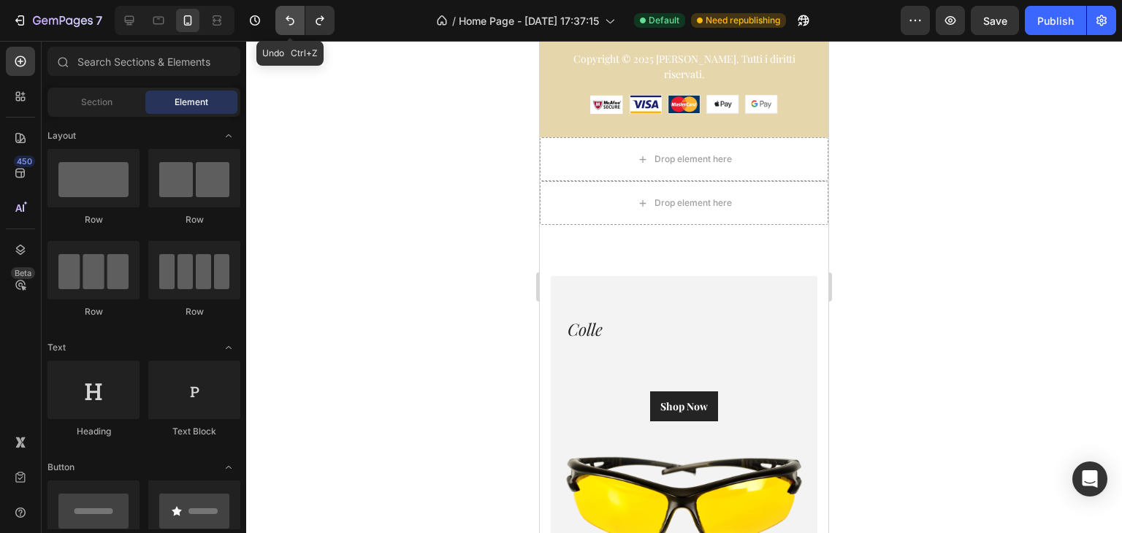
click at [294, 25] on icon "Undo/Redo" at bounding box center [290, 20] width 15 height 15
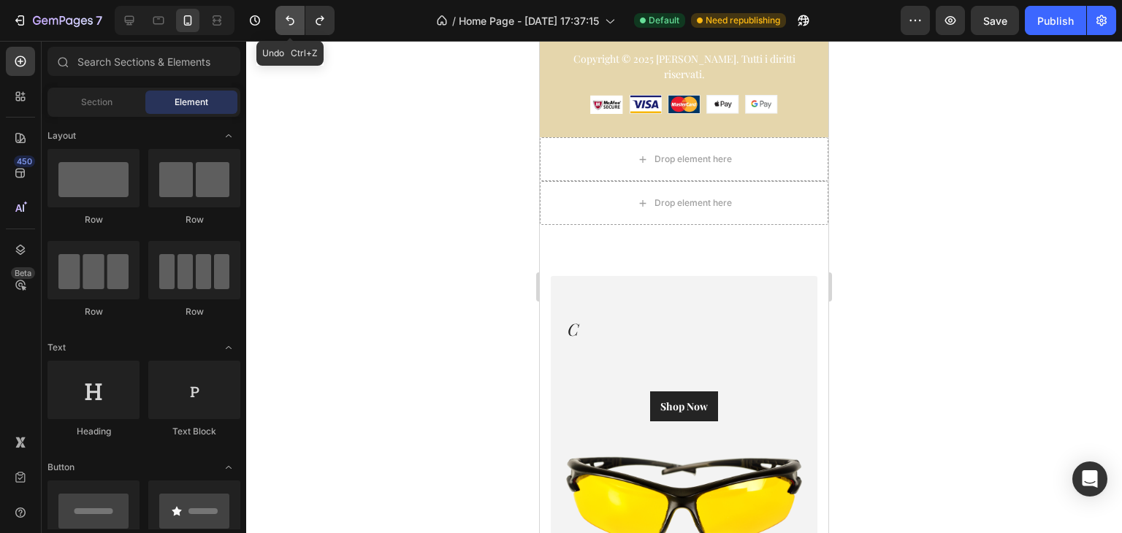
click at [294, 25] on icon "Undo/Redo" at bounding box center [290, 20] width 15 height 15
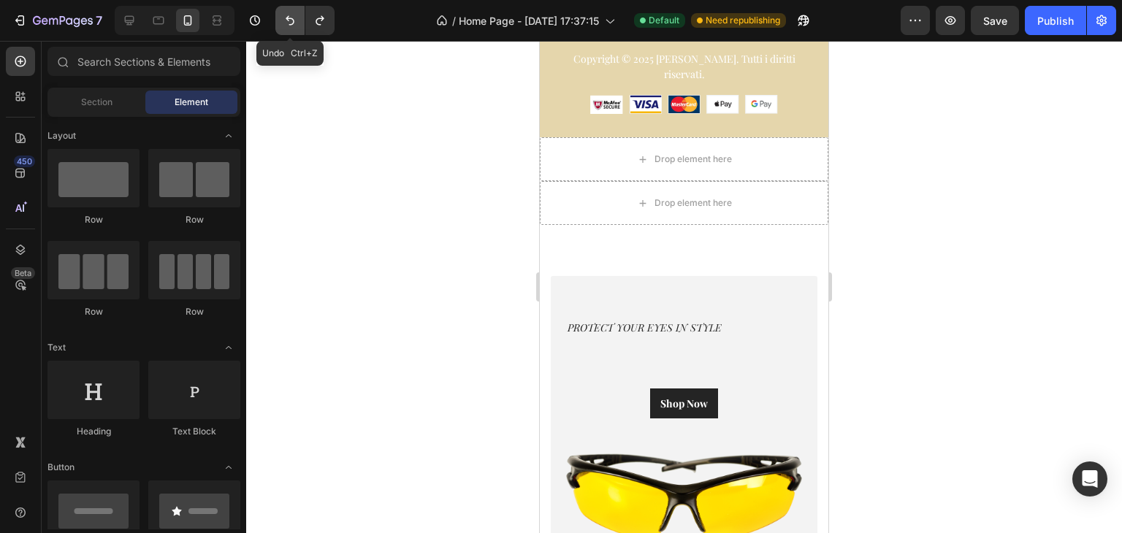
click at [294, 25] on icon "Undo/Redo" at bounding box center [290, 20] width 15 height 15
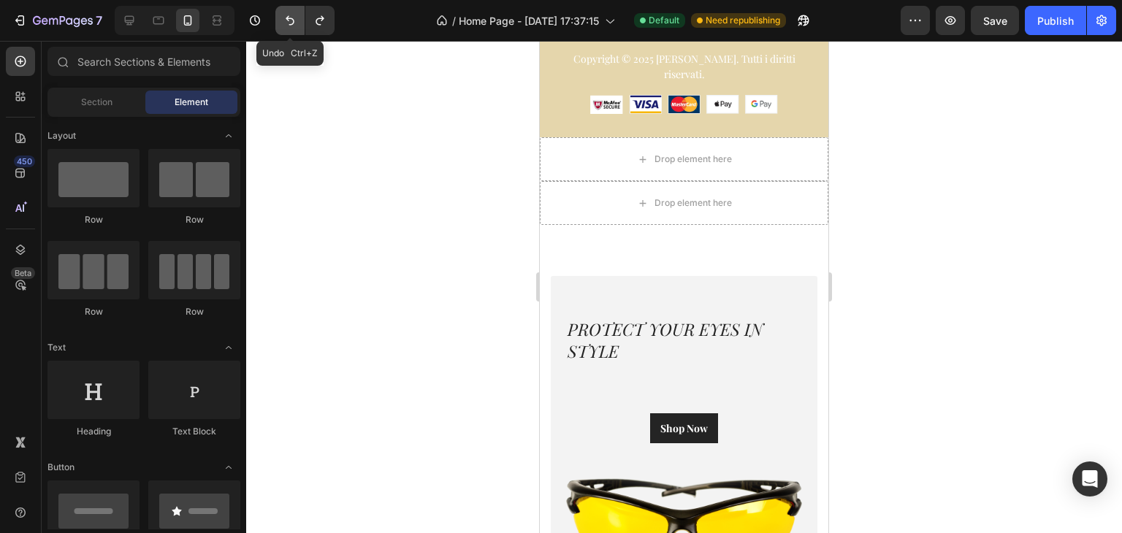
click at [294, 25] on icon "Undo/Redo" at bounding box center [290, 20] width 15 height 15
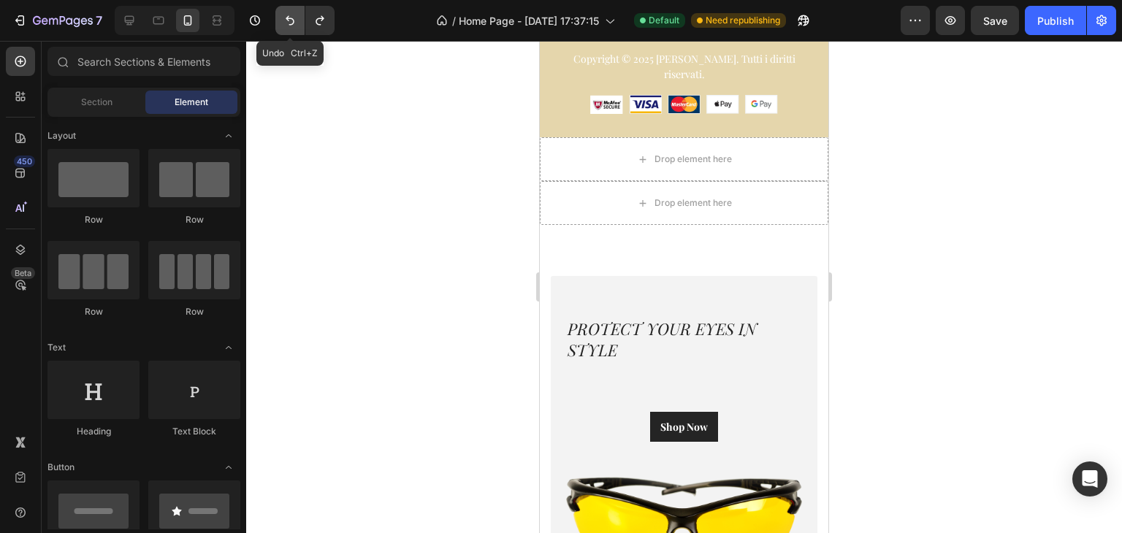
click at [294, 25] on icon "Undo/Redo" at bounding box center [290, 20] width 15 height 15
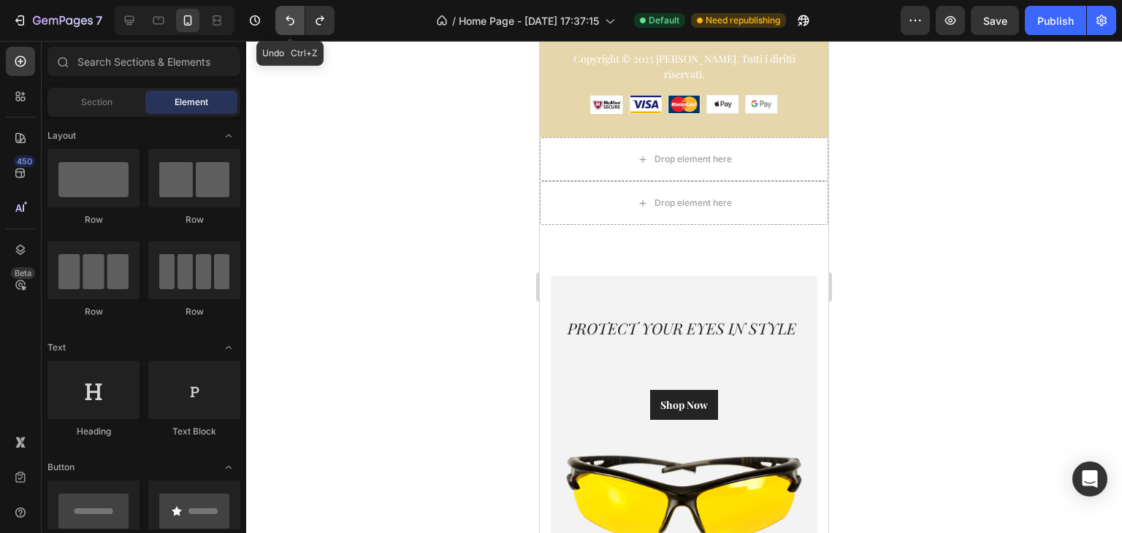
click at [294, 25] on icon "Undo/Redo" at bounding box center [290, 20] width 15 height 15
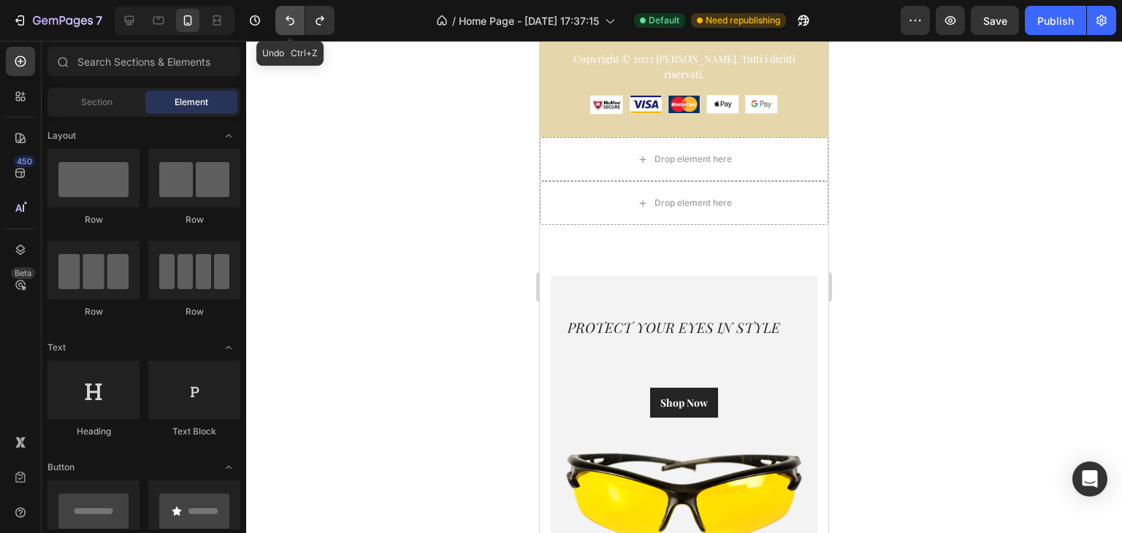
click at [294, 25] on icon "Undo/Redo" at bounding box center [290, 20] width 15 height 15
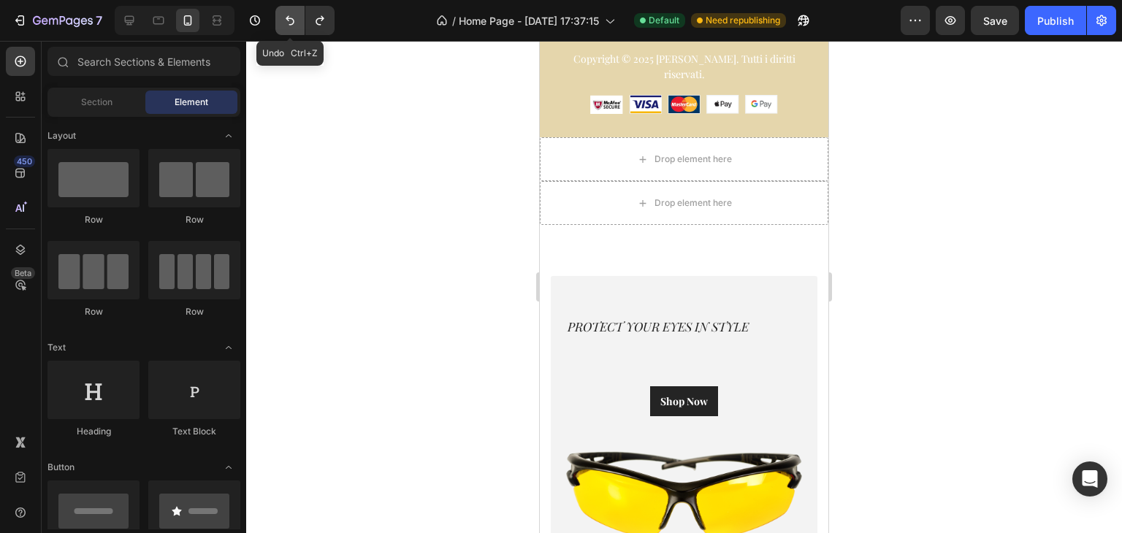
click at [294, 25] on icon "Undo/Redo" at bounding box center [290, 20] width 15 height 15
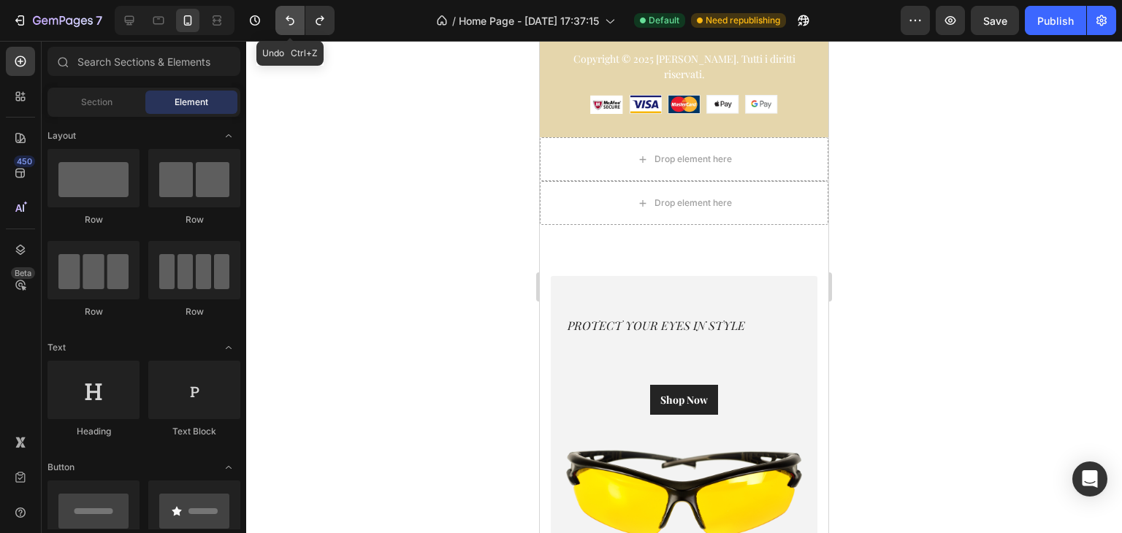
click at [294, 25] on icon "Undo/Redo" at bounding box center [290, 20] width 15 height 15
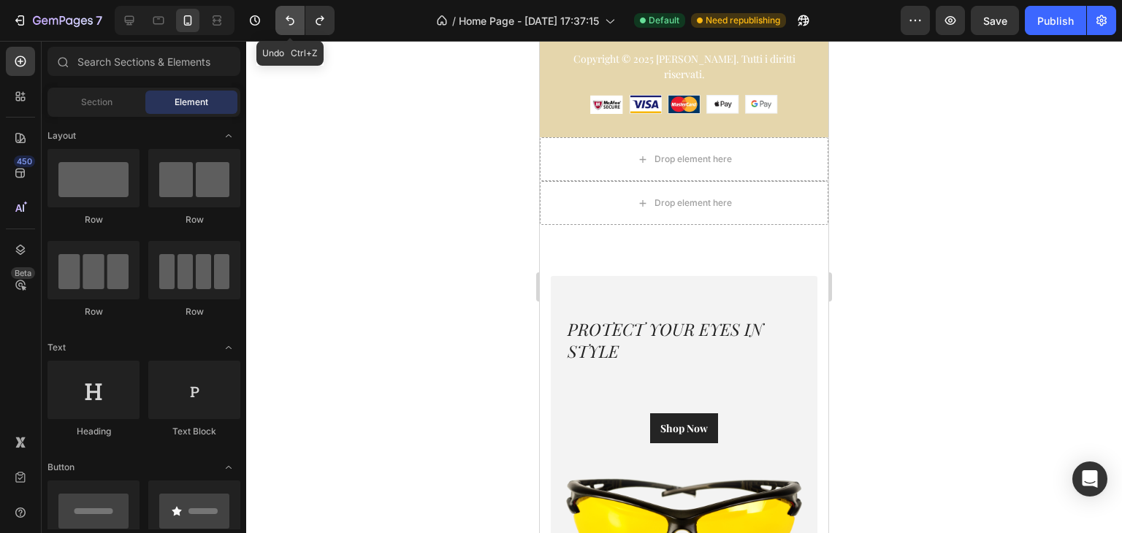
click at [294, 25] on icon "Undo/Redo" at bounding box center [290, 20] width 15 height 15
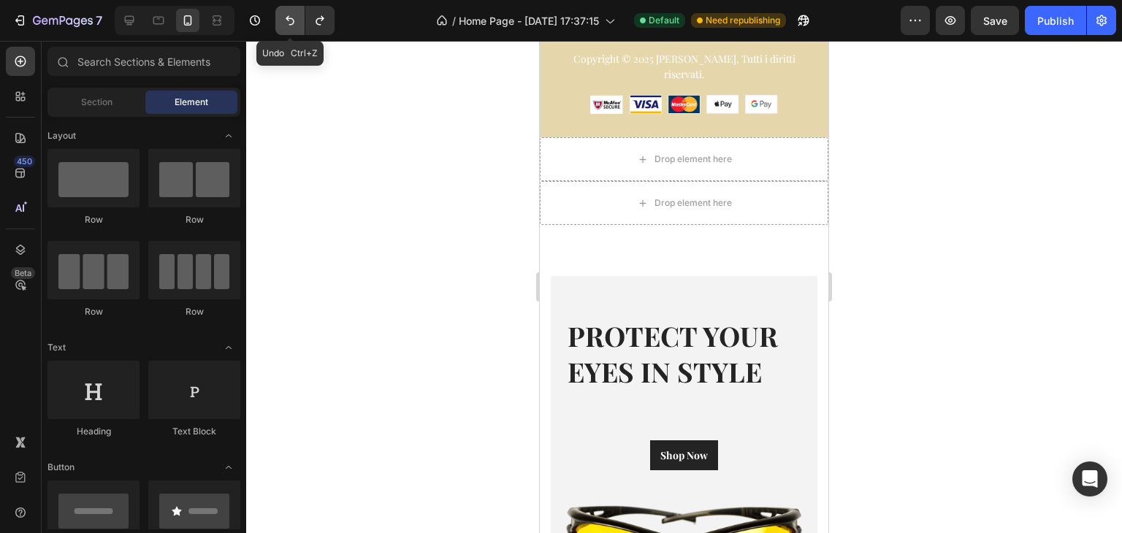
click at [294, 25] on icon "Undo/Redo" at bounding box center [290, 20] width 15 height 15
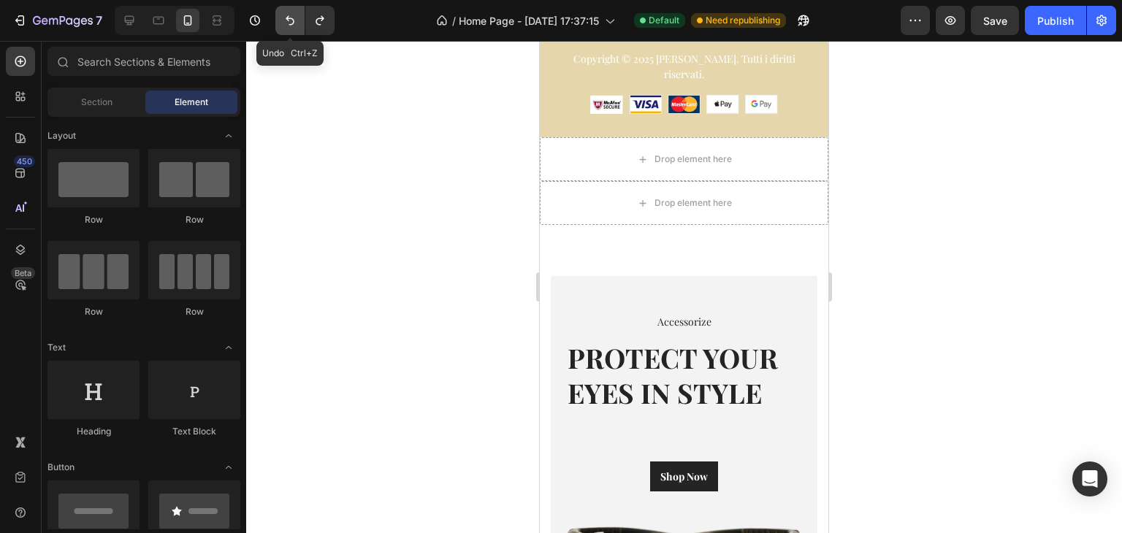
click at [294, 25] on icon "Undo/Redo" at bounding box center [290, 20] width 15 height 15
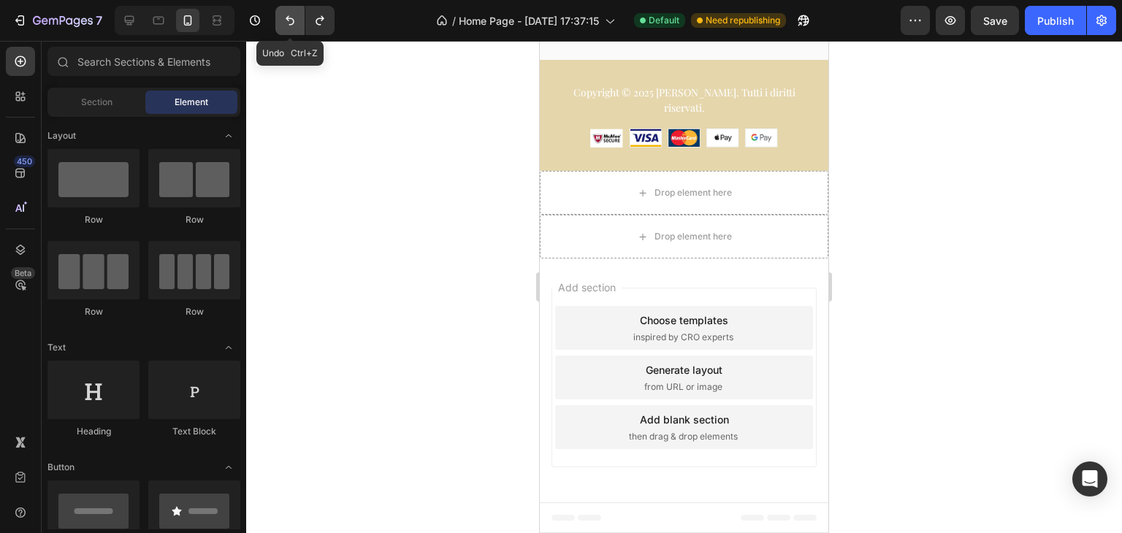
scroll to position [6795, 0]
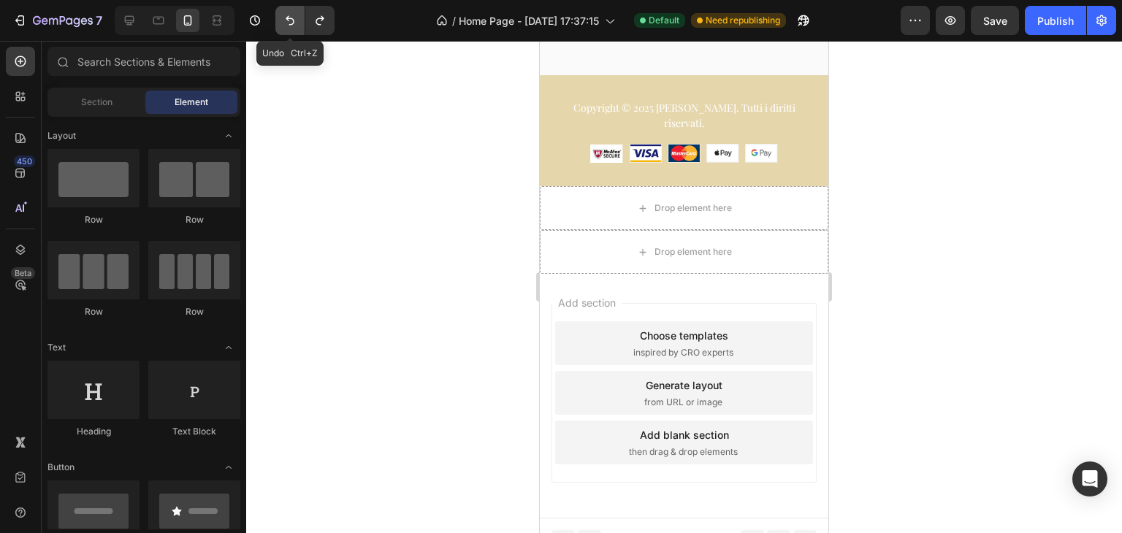
click at [294, 25] on icon "Undo/Redo" at bounding box center [290, 20] width 15 height 15
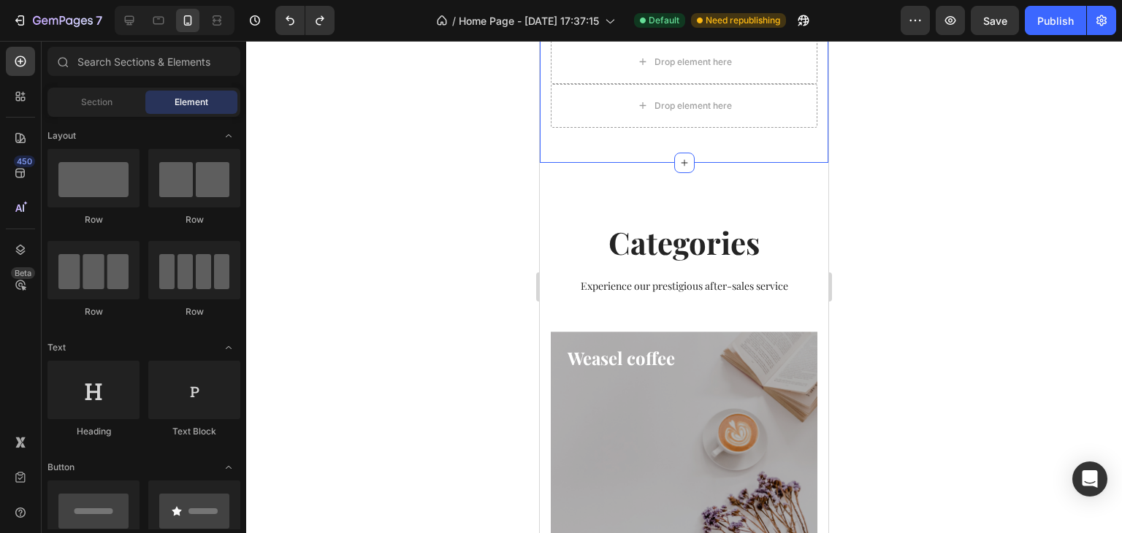
scroll to position [804, 0]
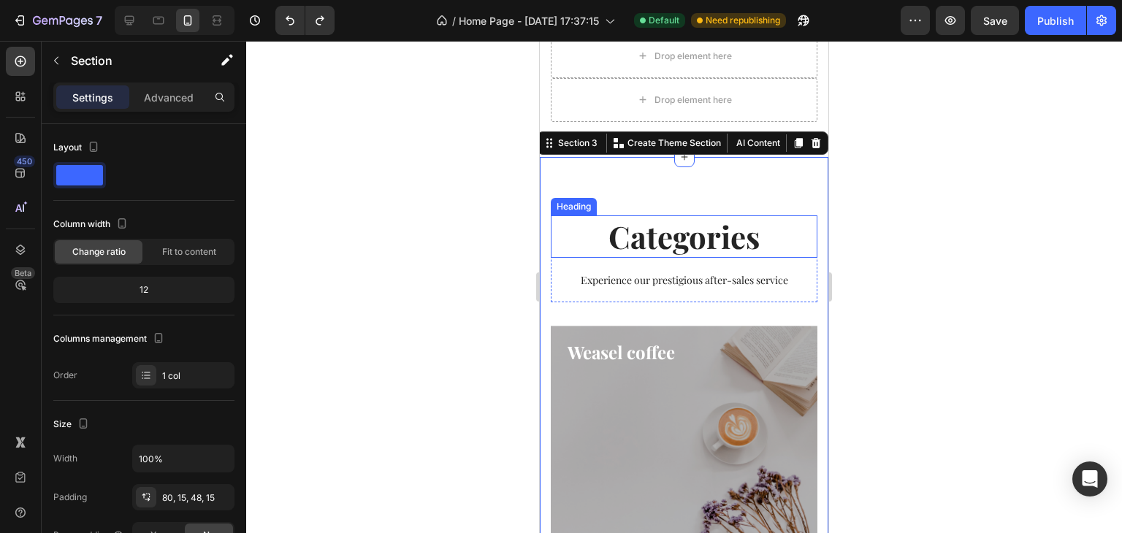
click at [682, 246] on p "Categories" at bounding box center [684, 237] width 264 height 40
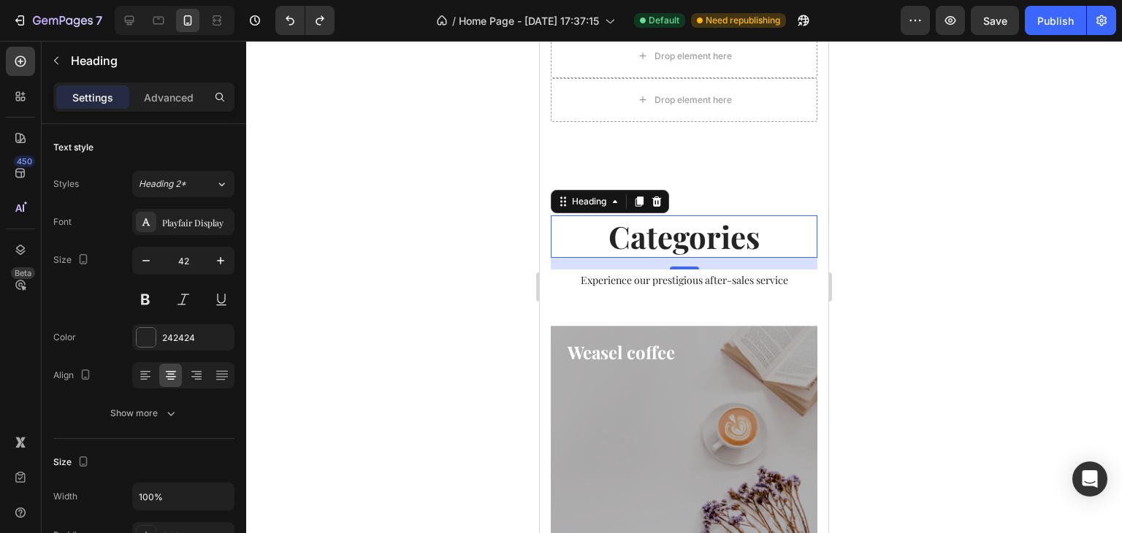
click at [882, 190] on div at bounding box center [684, 287] width 876 height 492
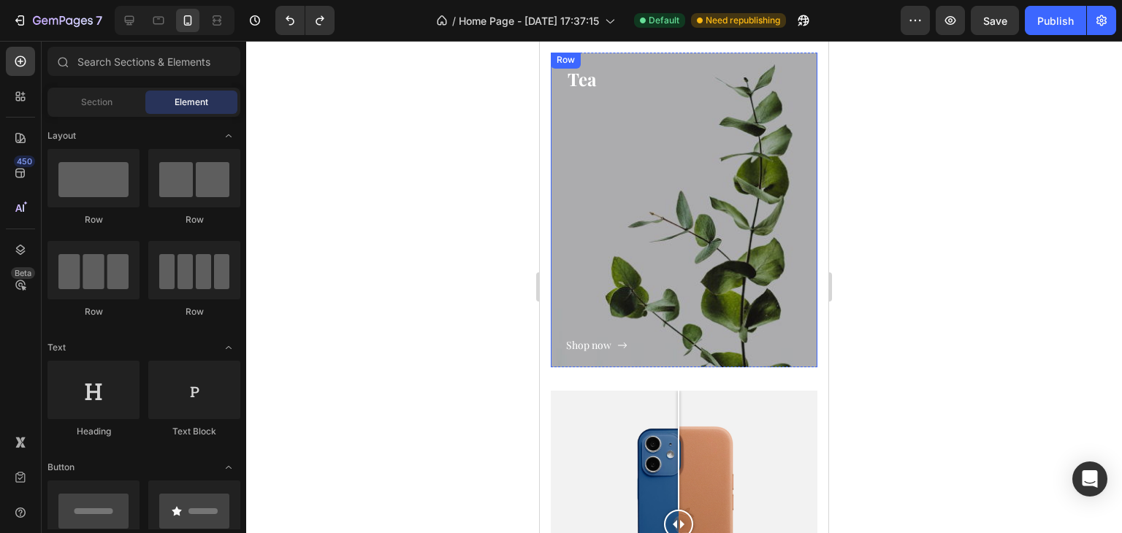
scroll to position [1827, 0]
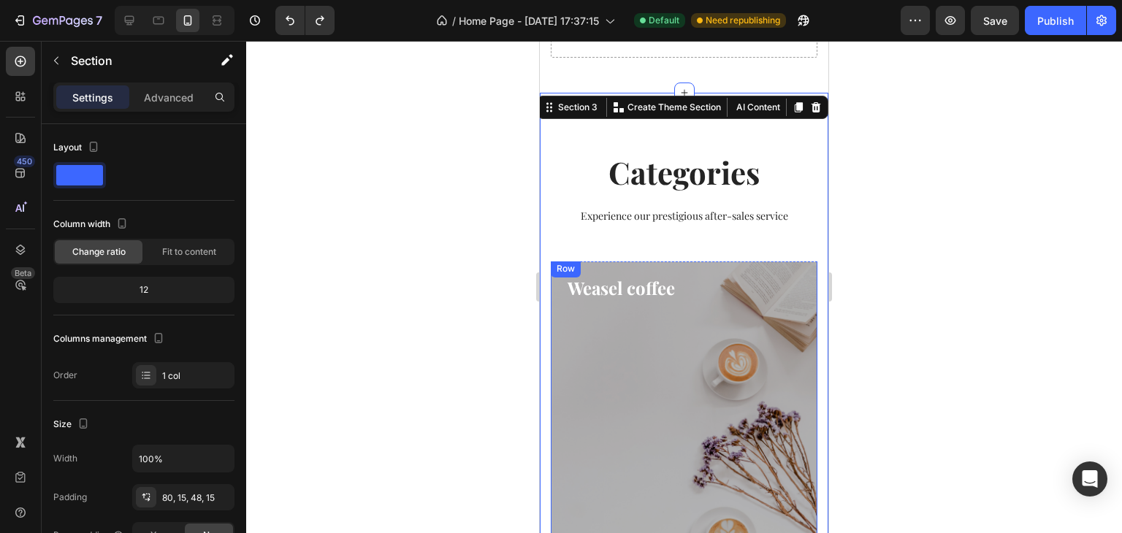
scroll to position [804, 0]
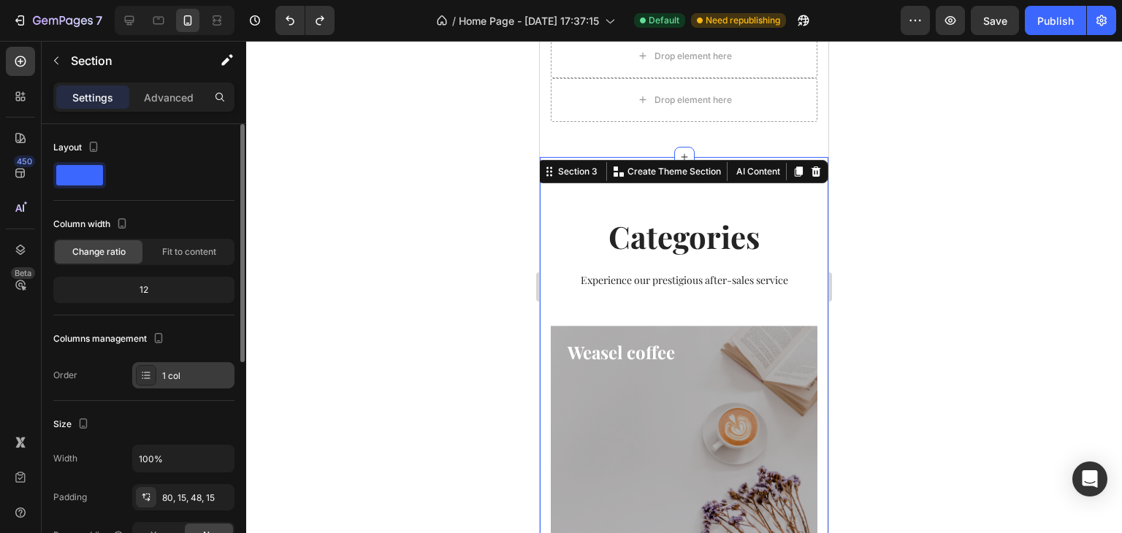
click at [176, 377] on div "1 col" at bounding box center [196, 376] width 69 height 13
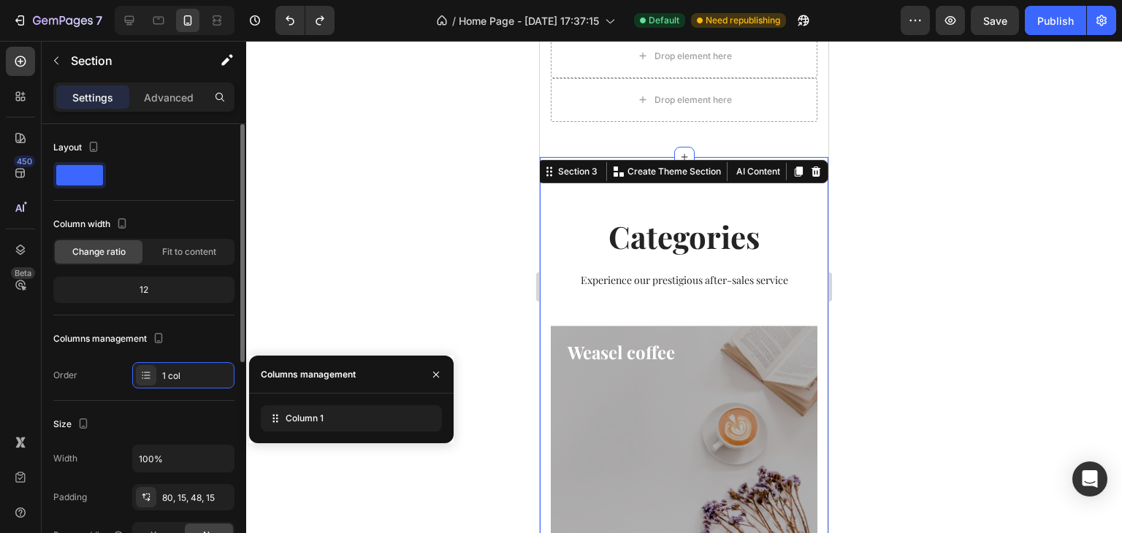
click at [199, 332] on div "Columns management" at bounding box center [143, 338] width 181 height 23
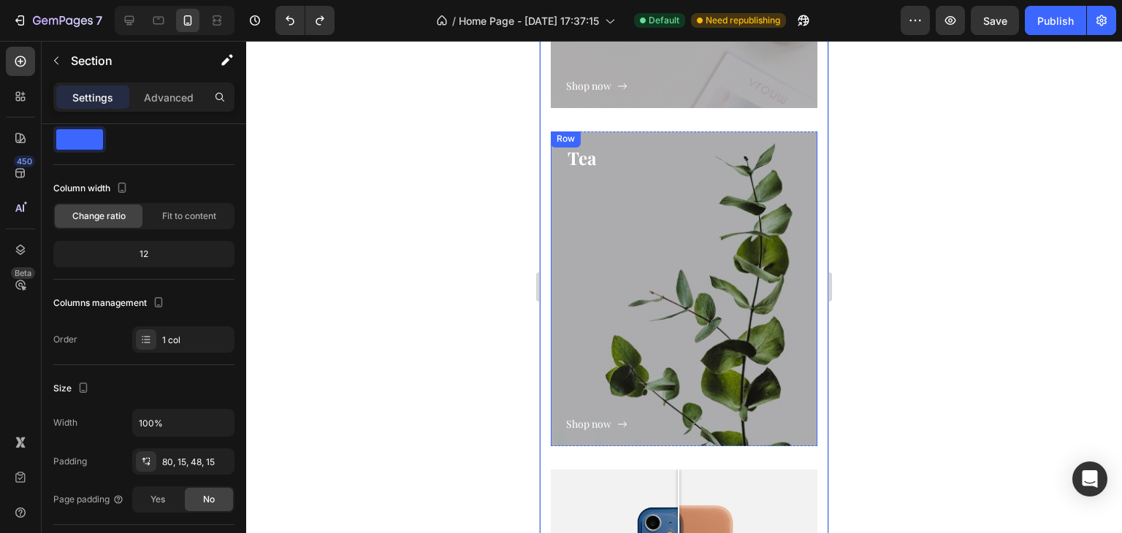
scroll to position [1681, 0]
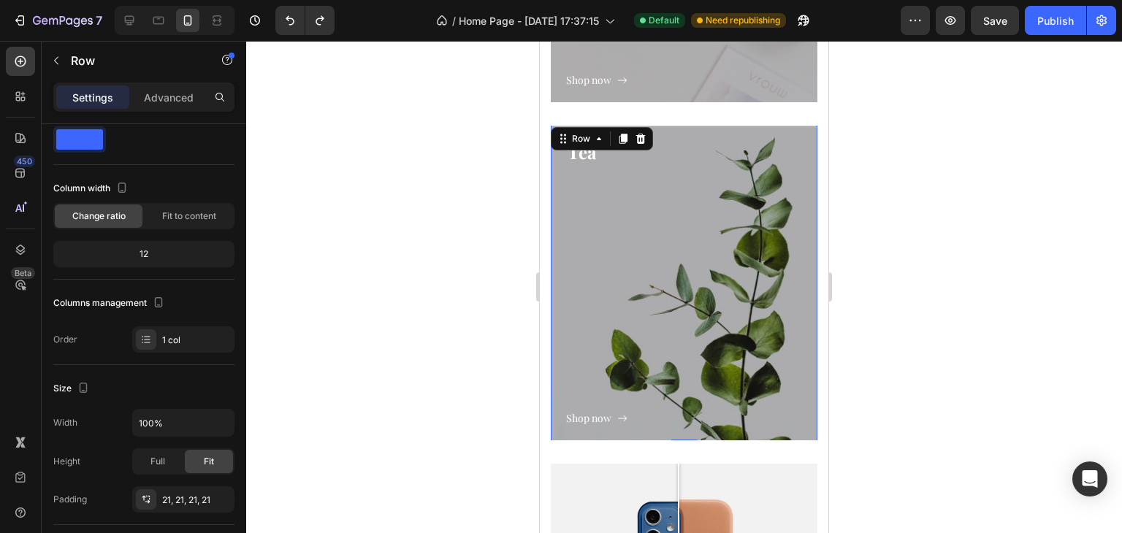
click at [617, 397] on div "Shop now Button" at bounding box center [684, 296] width 236 height 262
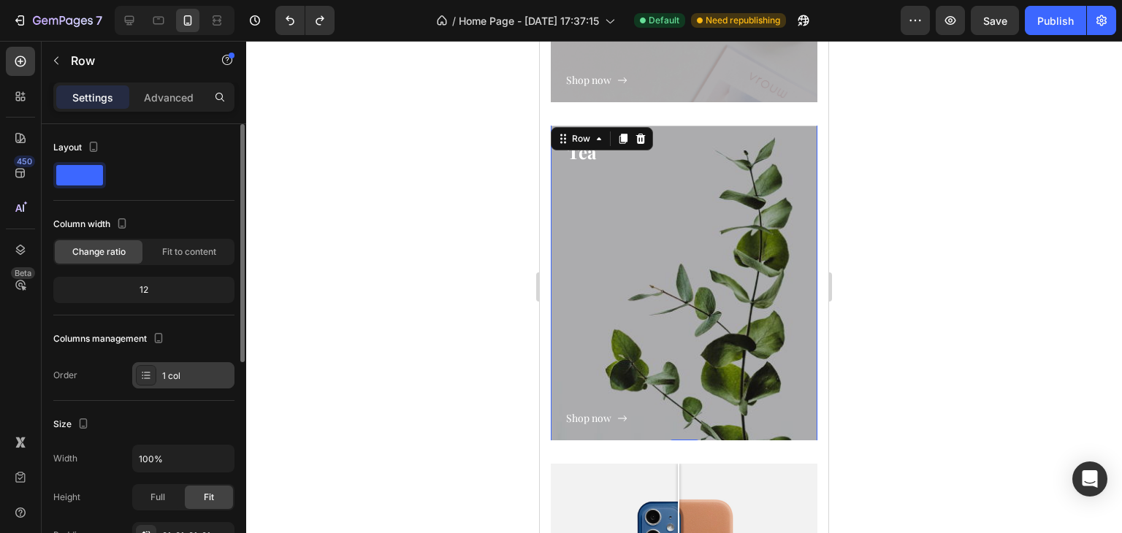
click at [205, 373] on div "1 col" at bounding box center [196, 376] width 69 height 13
click at [295, 275] on div at bounding box center [684, 287] width 876 height 492
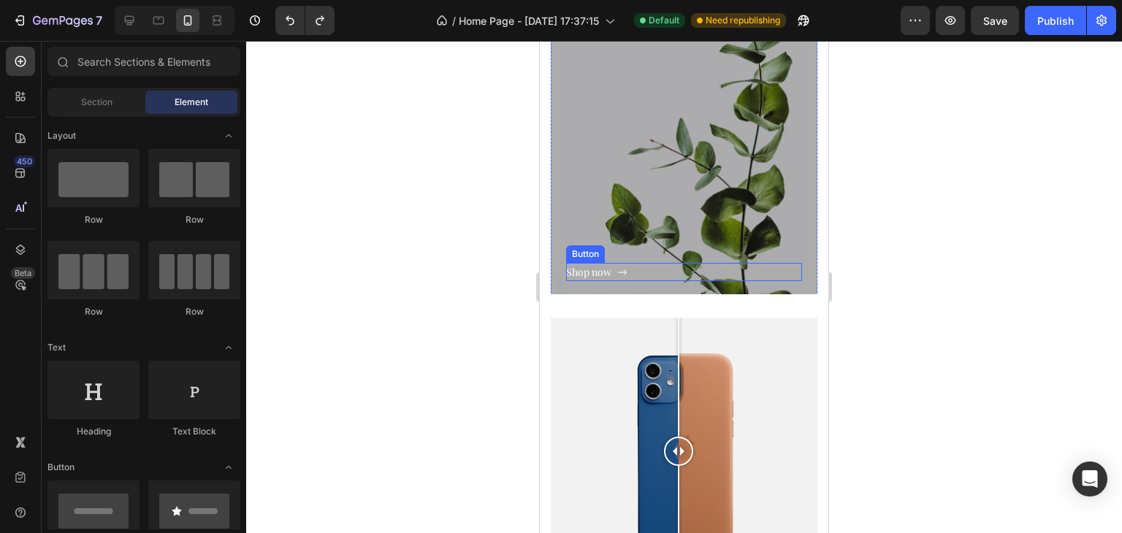
scroll to position [1900, 0]
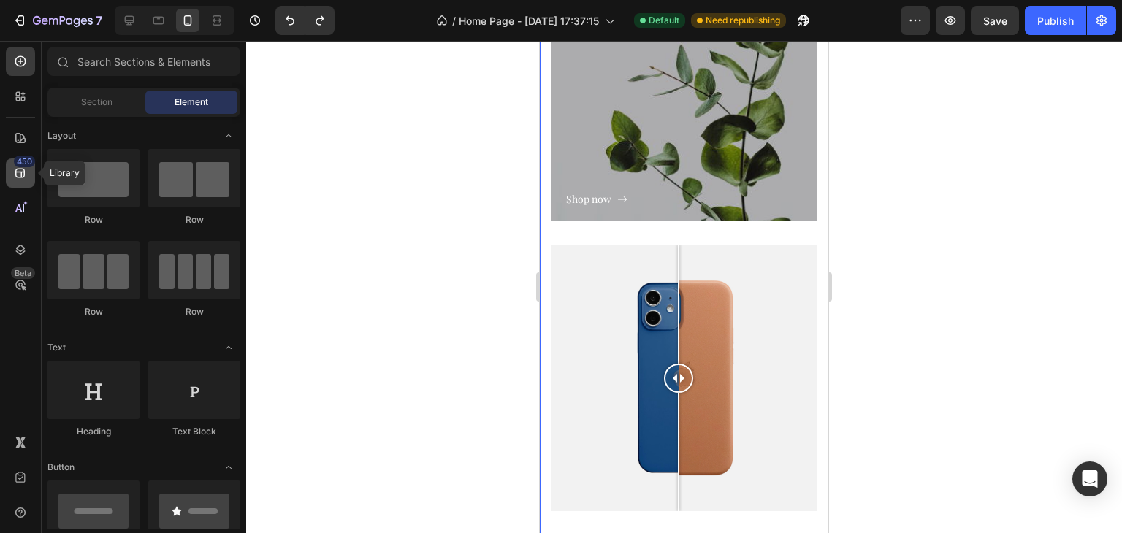
click at [18, 159] on div "450" at bounding box center [24, 162] width 21 height 12
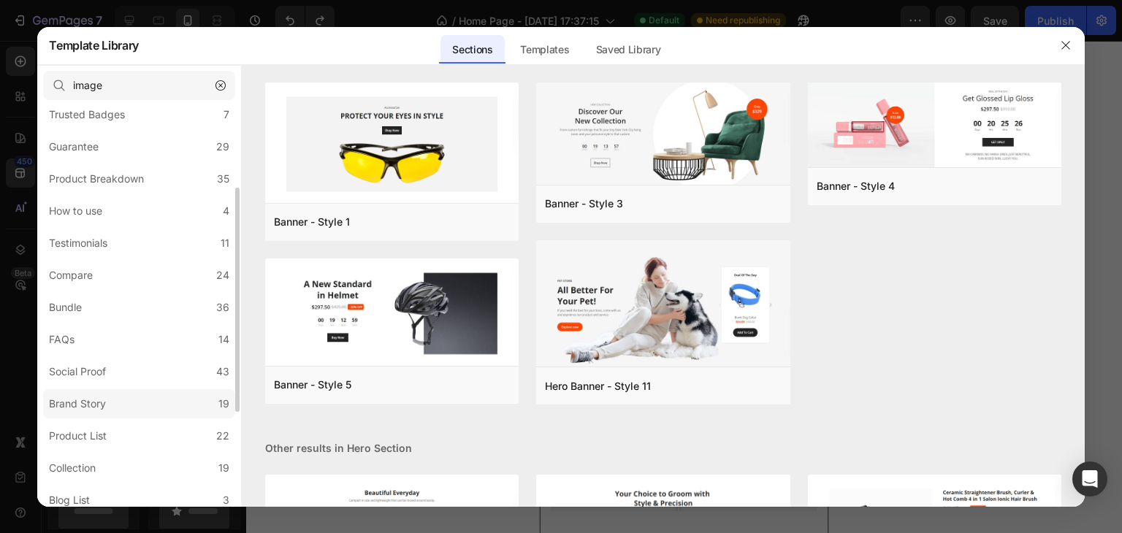
scroll to position [219, 0]
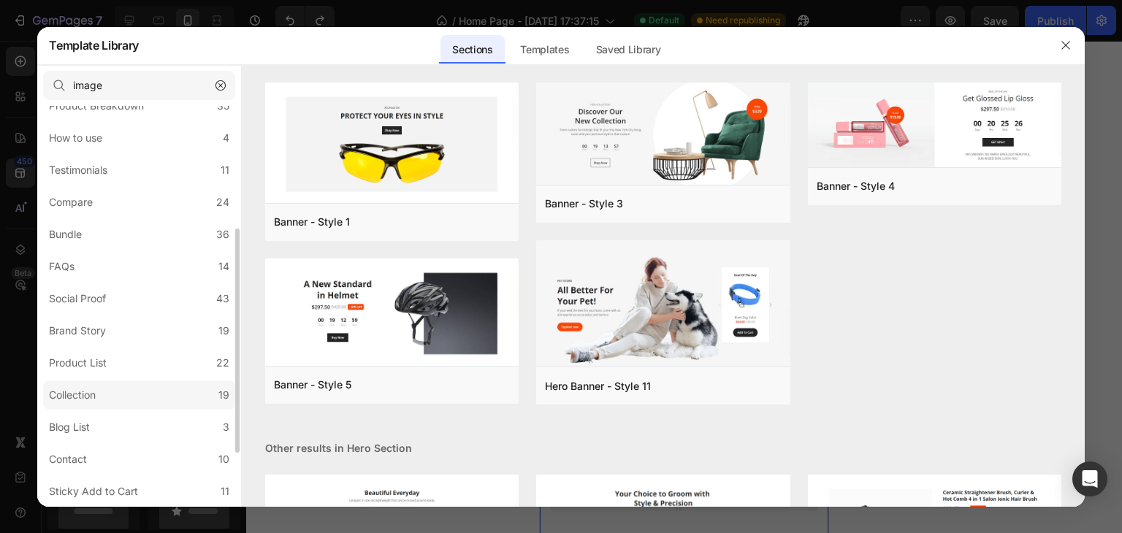
click at [103, 392] on label "Collection 19" at bounding box center [139, 395] width 192 height 29
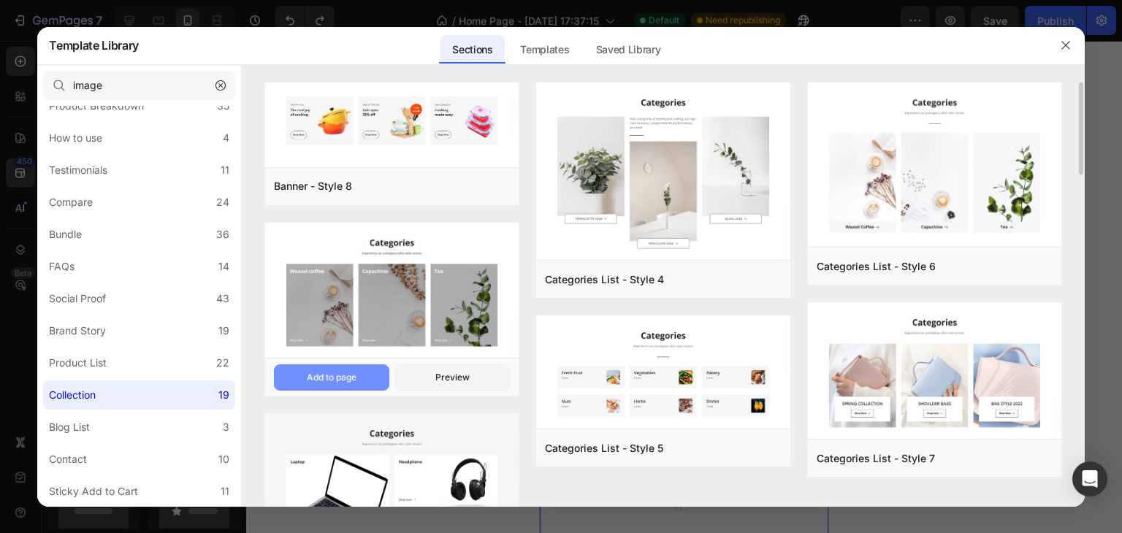
click at [359, 374] on button "Add to page" at bounding box center [331, 378] width 115 height 26
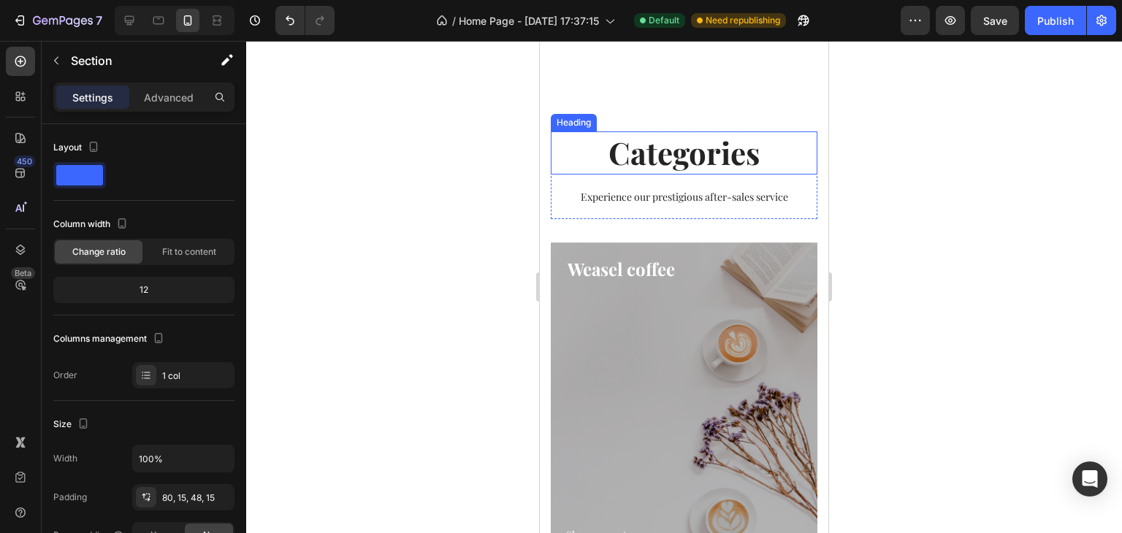
scroll to position [6793, 0]
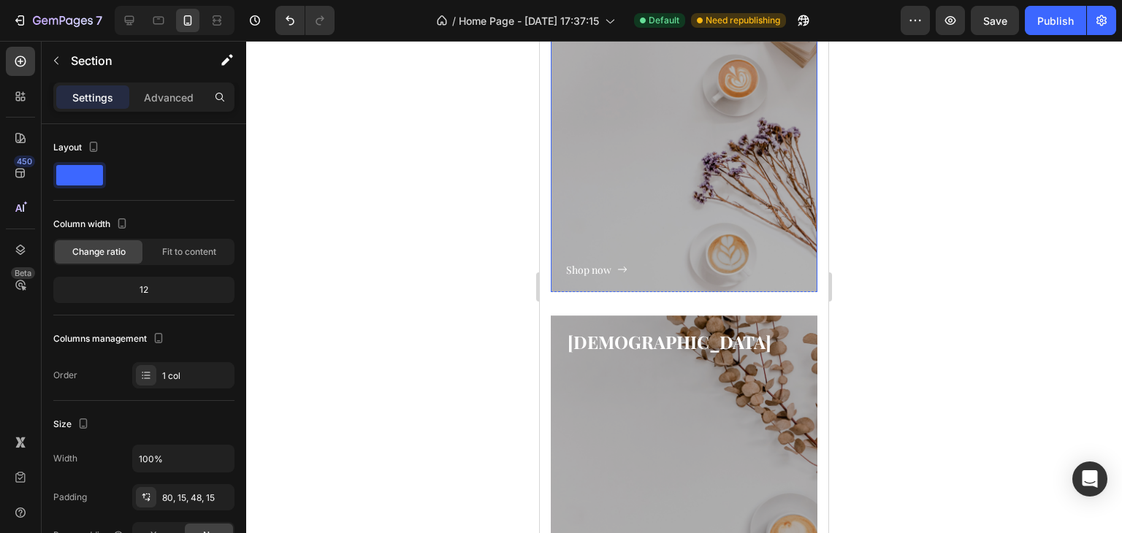
scroll to position [7305, 0]
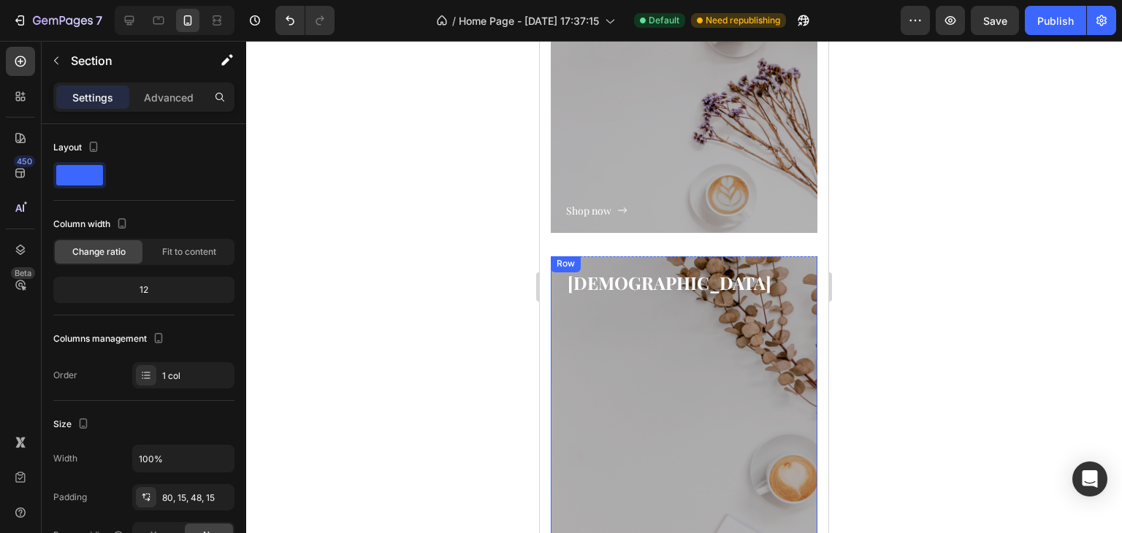
click at [634, 419] on div "Shop now Button" at bounding box center [684, 427] width 236 height 262
click at [645, 267] on icon at bounding box center [641, 270] width 12 height 12
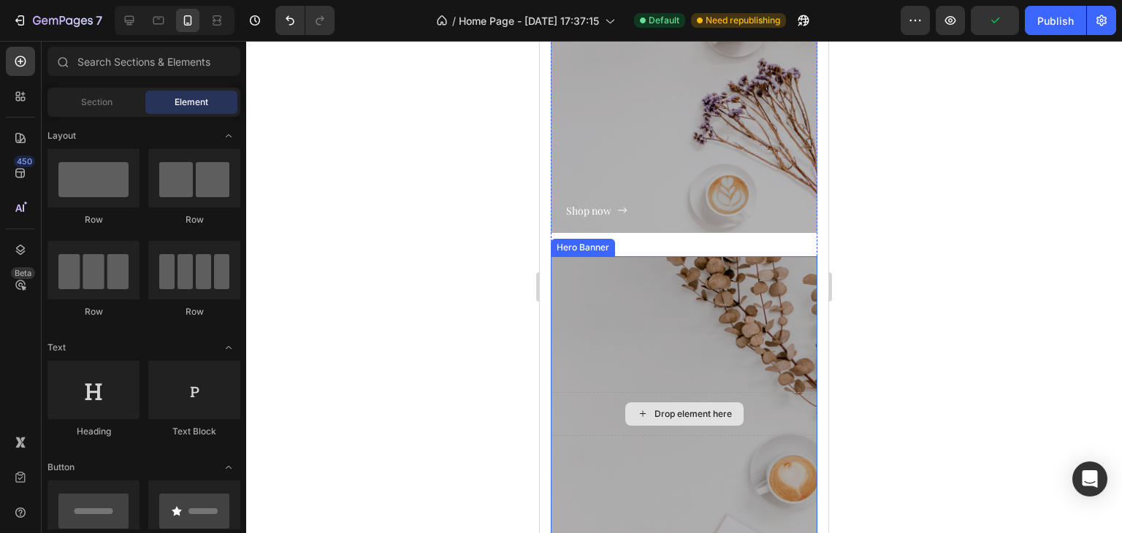
click at [651, 426] on div "Drop element here" at bounding box center [684, 414] width 267 height 44
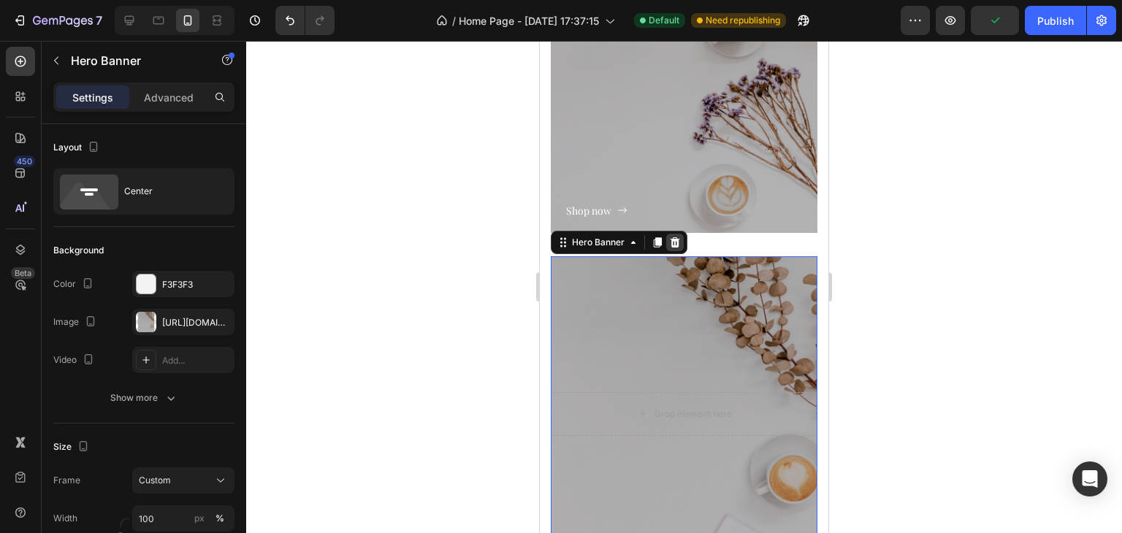
click at [669, 242] on icon at bounding box center [675, 243] width 12 height 12
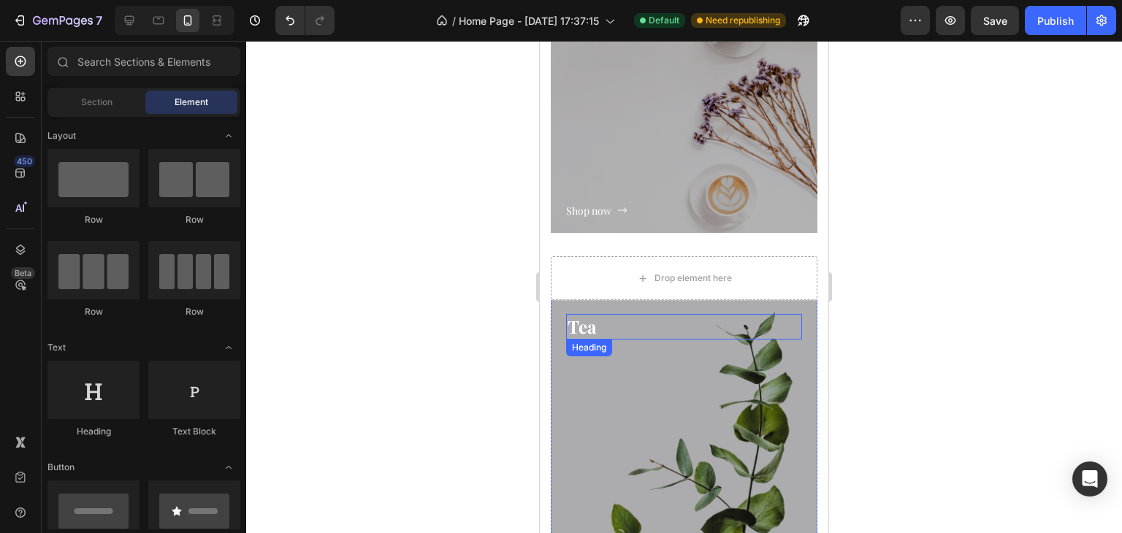
click at [646, 337] on p "Tea" at bounding box center [684, 327] width 233 height 23
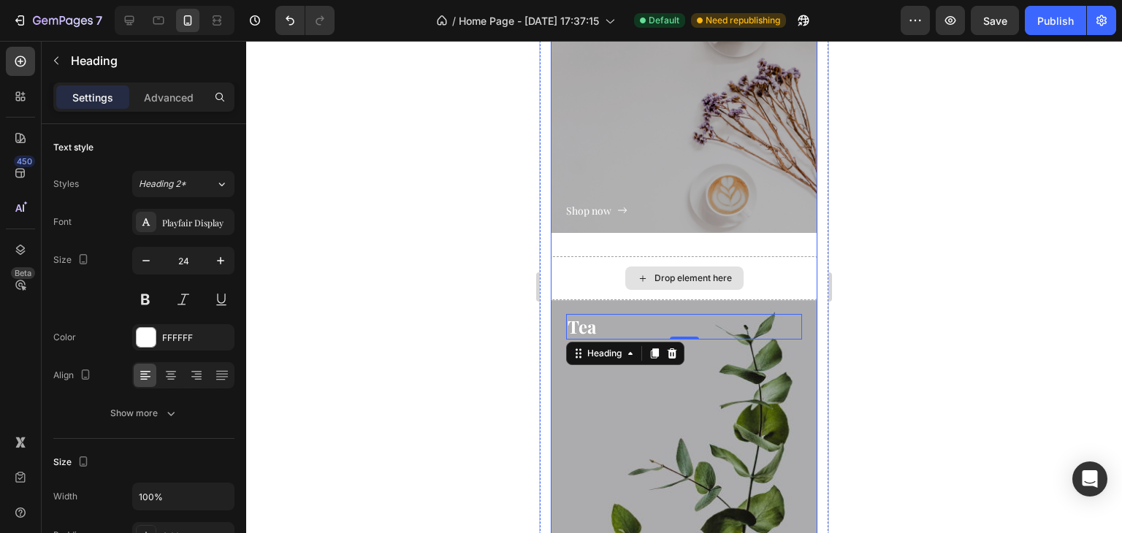
click at [675, 261] on div "Drop element here" at bounding box center [684, 278] width 267 height 44
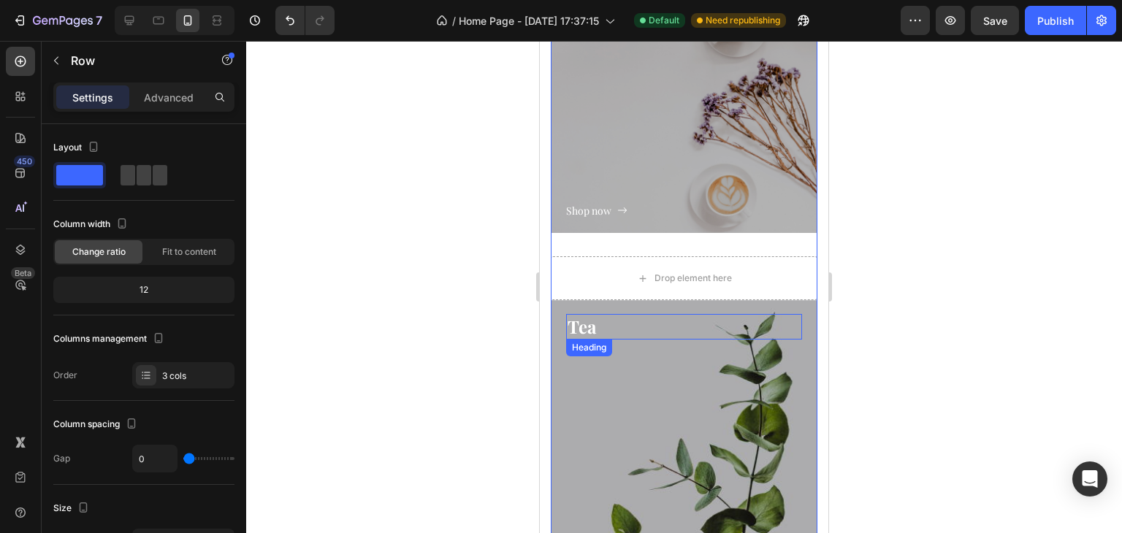
click at [587, 332] on p "Tea" at bounding box center [684, 327] width 233 height 23
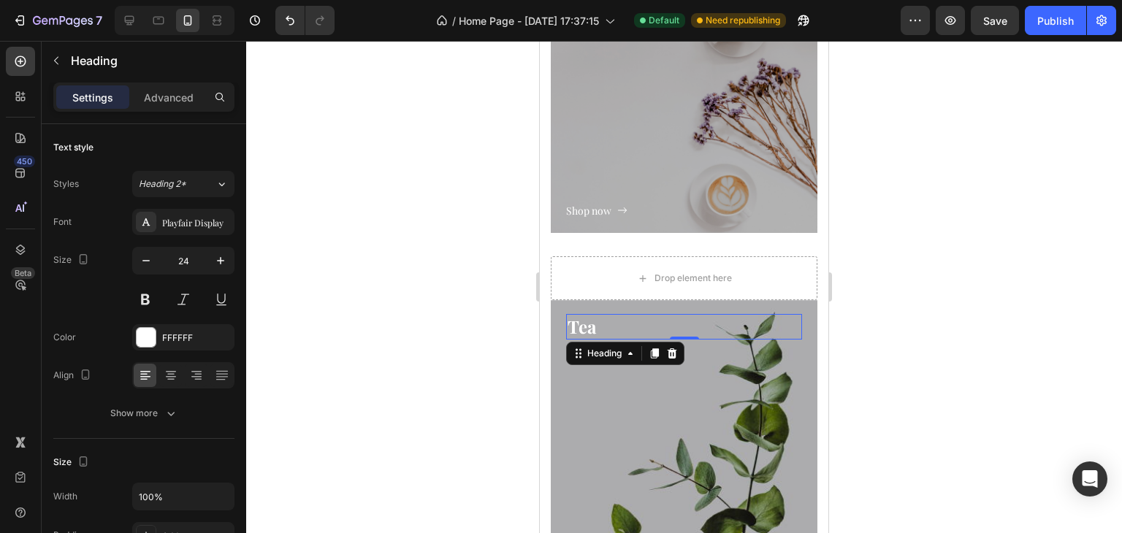
click at [587, 389] on div "Shop now Button" at bounding box center [684, 471] width 236 height 262
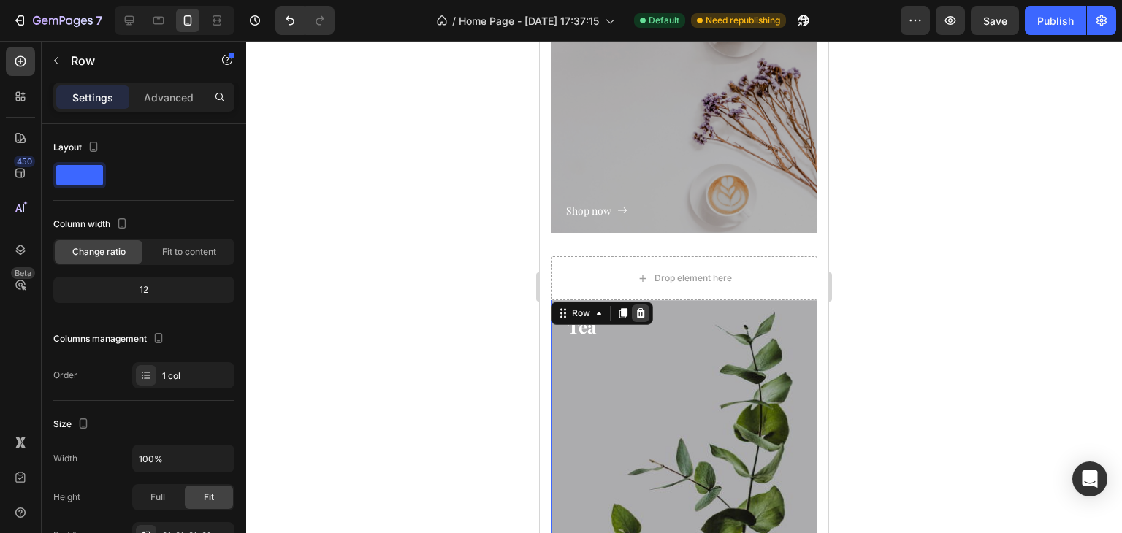
click at [635, 314] on icon at bounding box center [641, 314] width 12 height 12
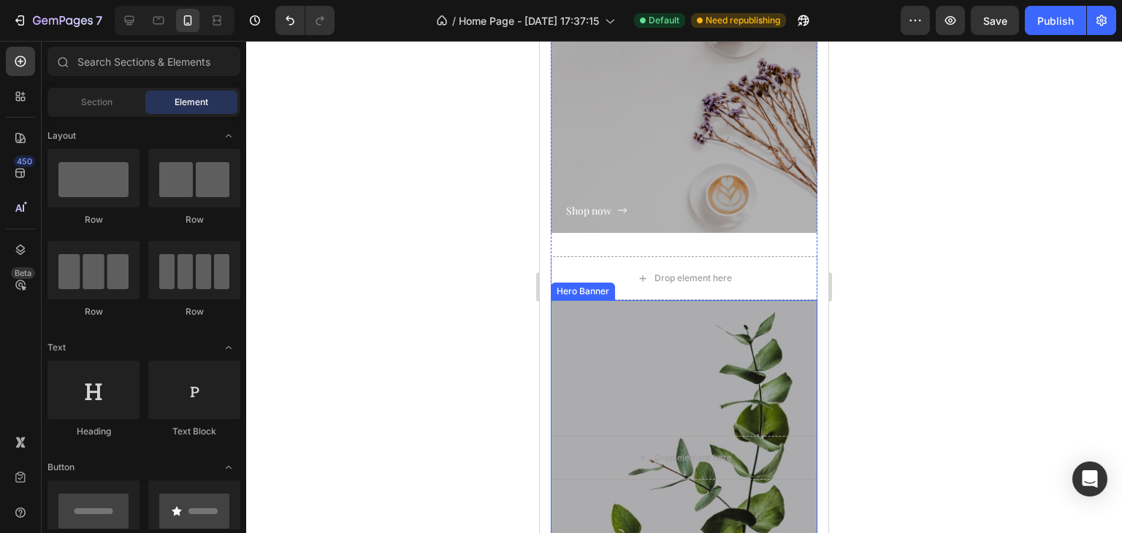
click at [635, 314] on div "Overlay" at bounding box center [684, 457] width 267 height 315
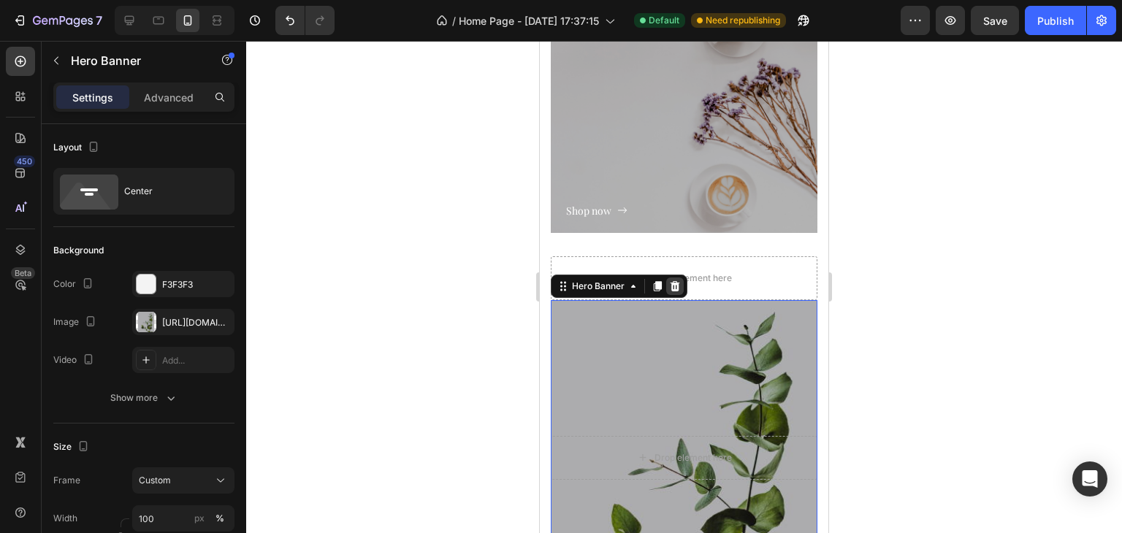
click at [670, 289] on icon at bounding box center [675, 287] width 12 height 12
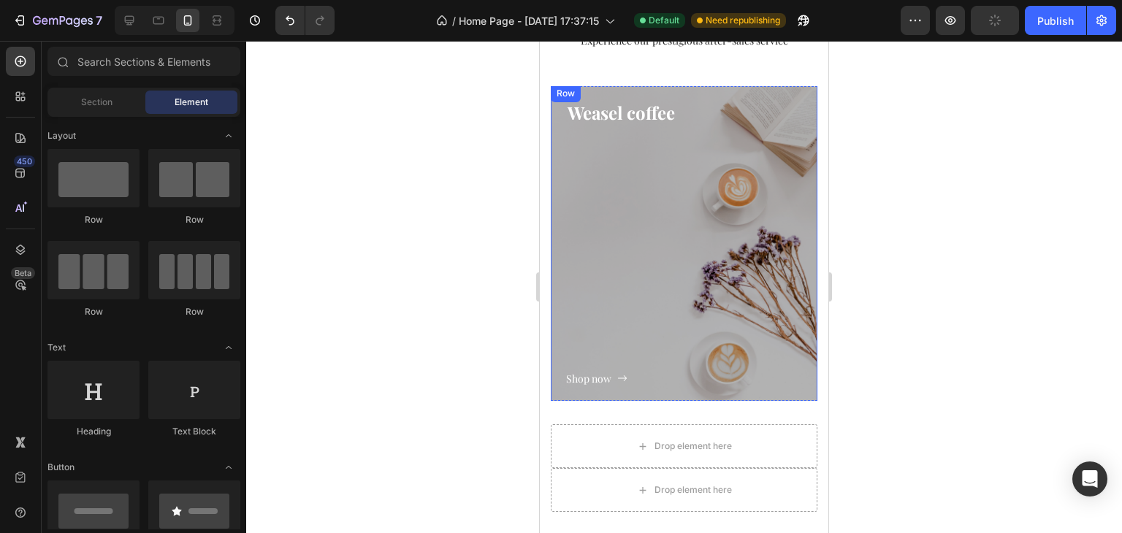
scroll to position [7231, 0]
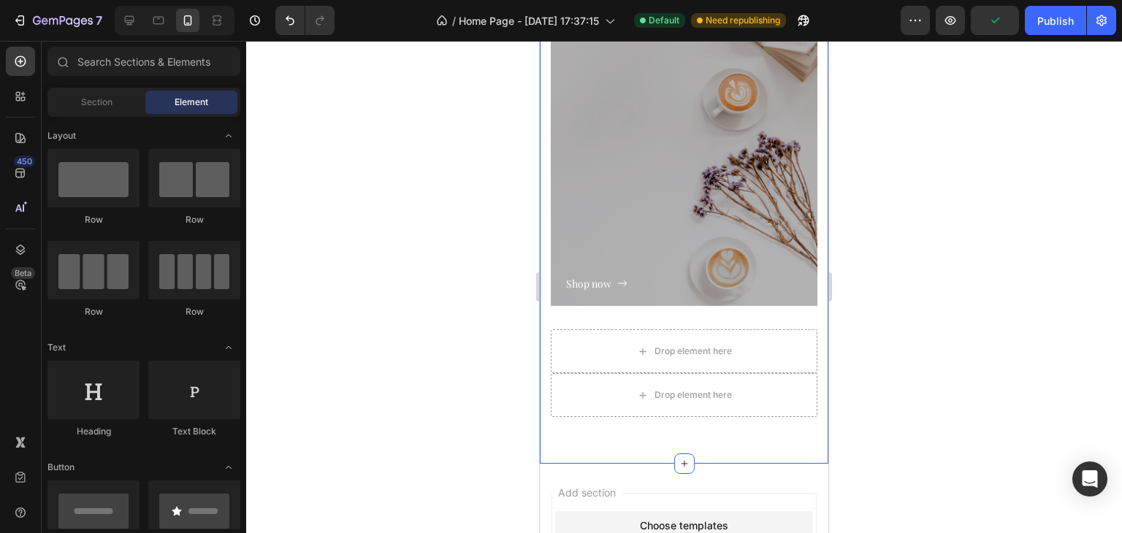
click at [661, 438] on div "Categories Heading Experience our prestigious after-sales service Text block Ro…" at bounding box center [684, 143] width 289 height 642
click at [637, 346] on icon at bounding box center [643, 352] width 12 height 12
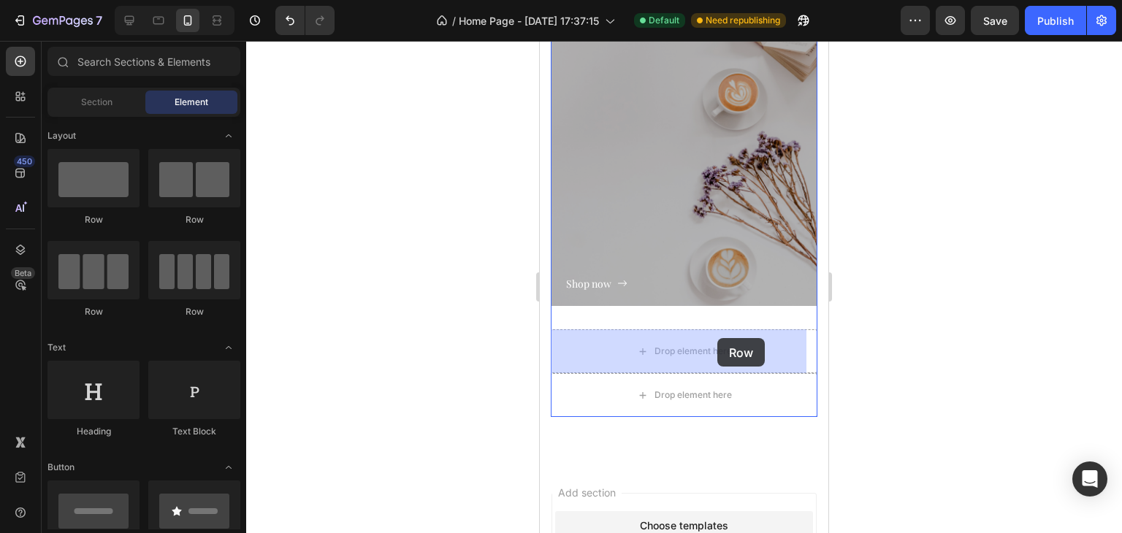
drag, startPoint x: 644, startPoint y: 204, endPoint x: 704, endPoint y: 338, distance: 147.2
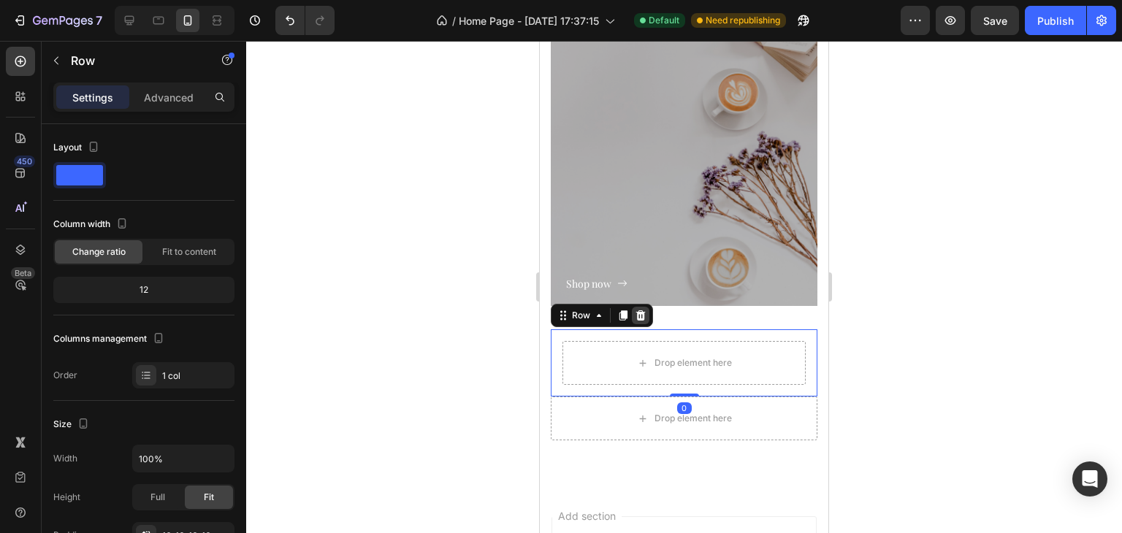
click at [637, 311] on icon at bounding box center [641, 316] width 12 height 12
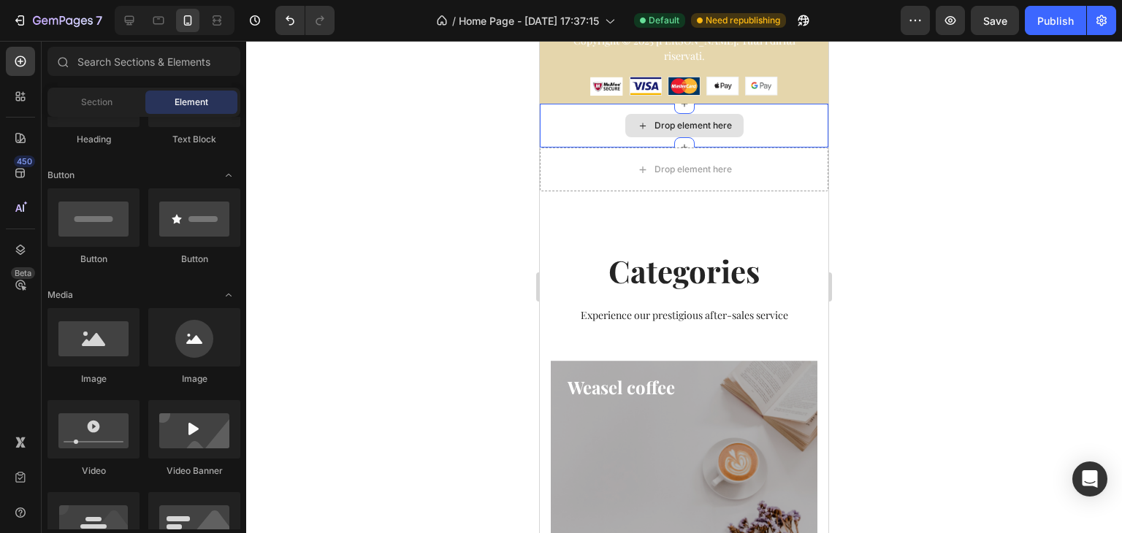
scroll to position [6793, 0]
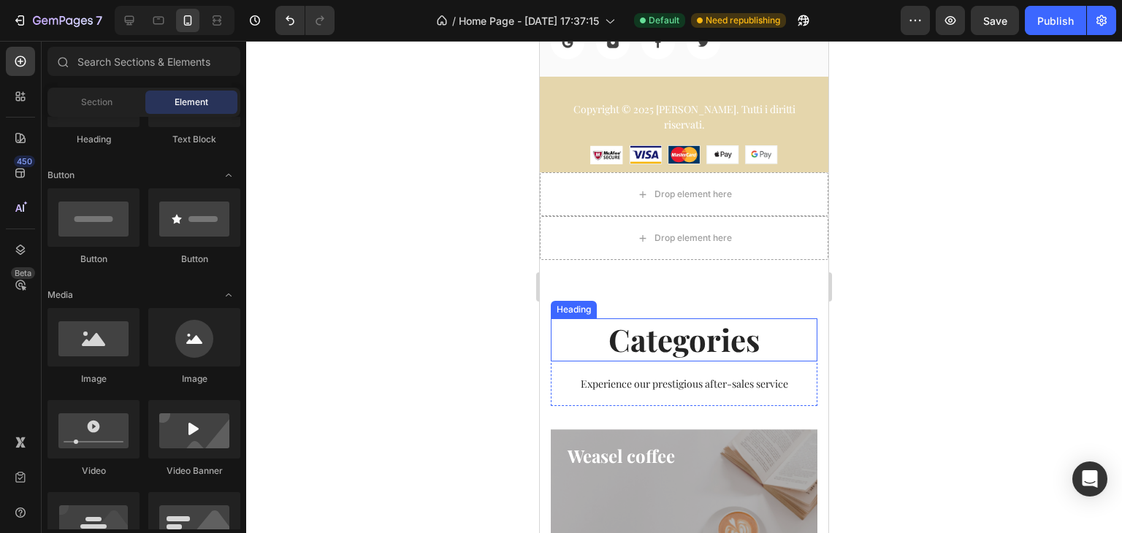
click at [614, 358] on p "Categories" at bounding box center [684, 340] width 264 height 40
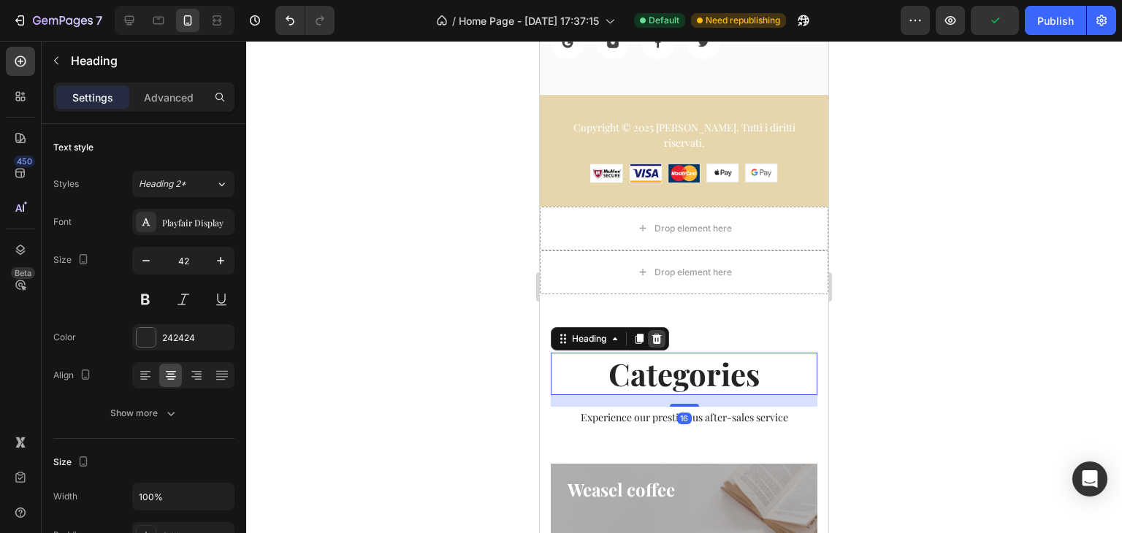
click at [659, 334] on icon at bounding box center [656, 339] width 9 height 10
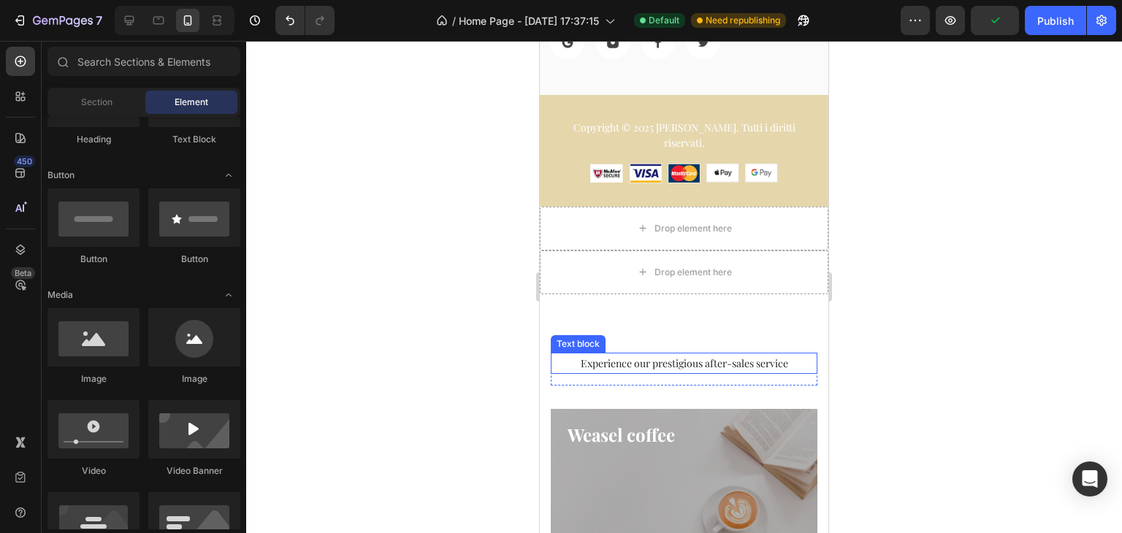
click at [665, 354] on p "Experience our prestigious after-sales service" at bounding box center [684, 363] width 264 height 18
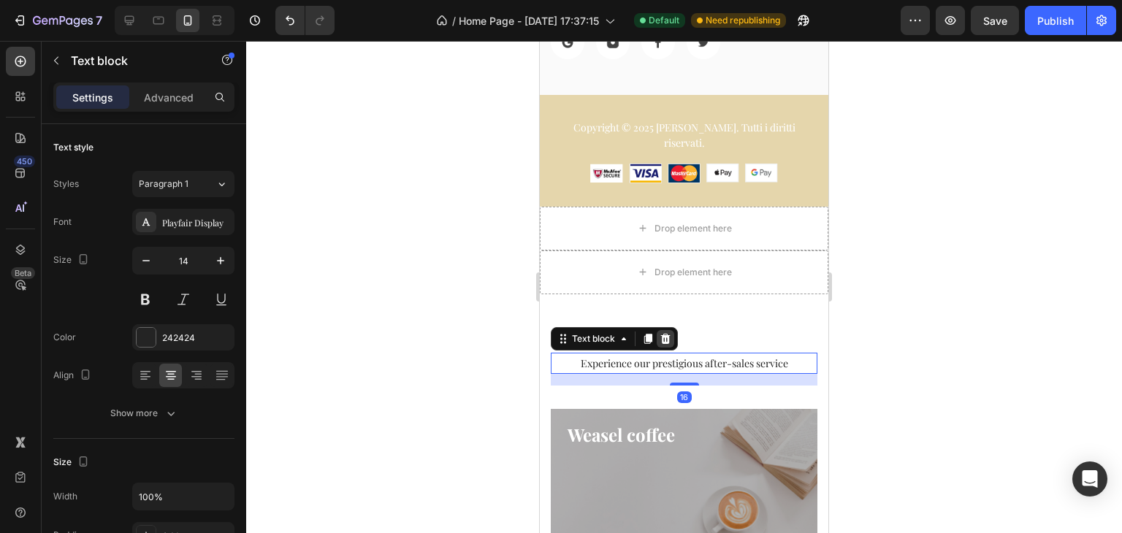
click at [658, 330] on div at bounding box center [666, 339] width 18 height 18
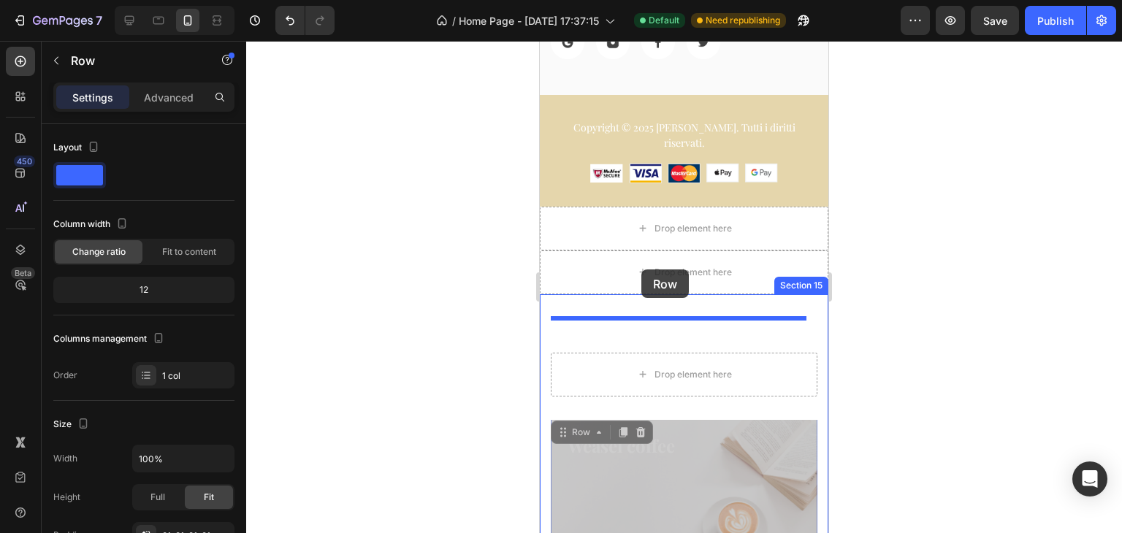
drag, startPoint x: 646, startPoint y: 445, endPoint x: 642, endPoint y: 270, distance: 175.4
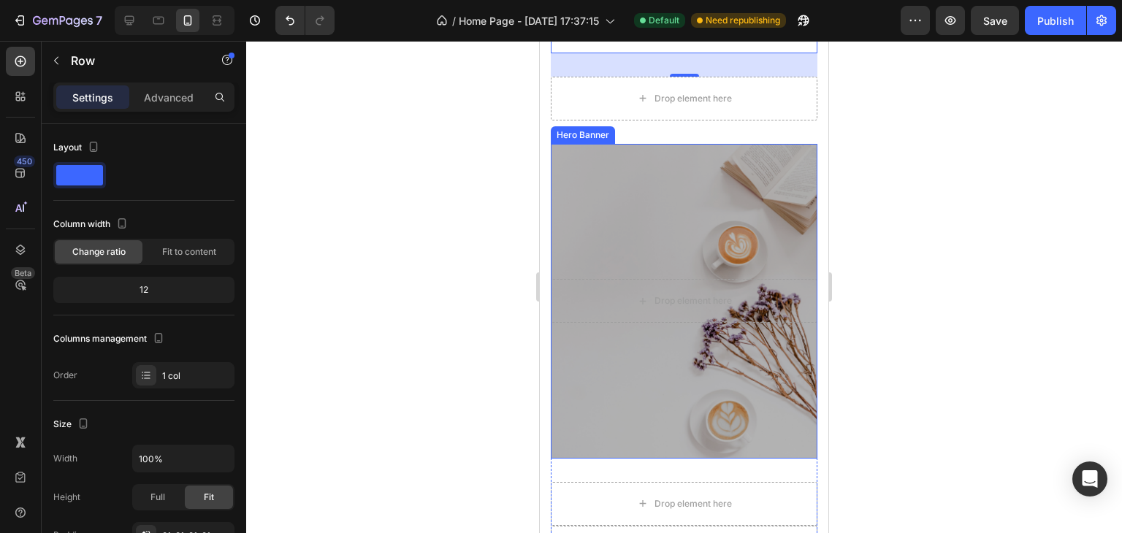
scroll to position [7670, 0]
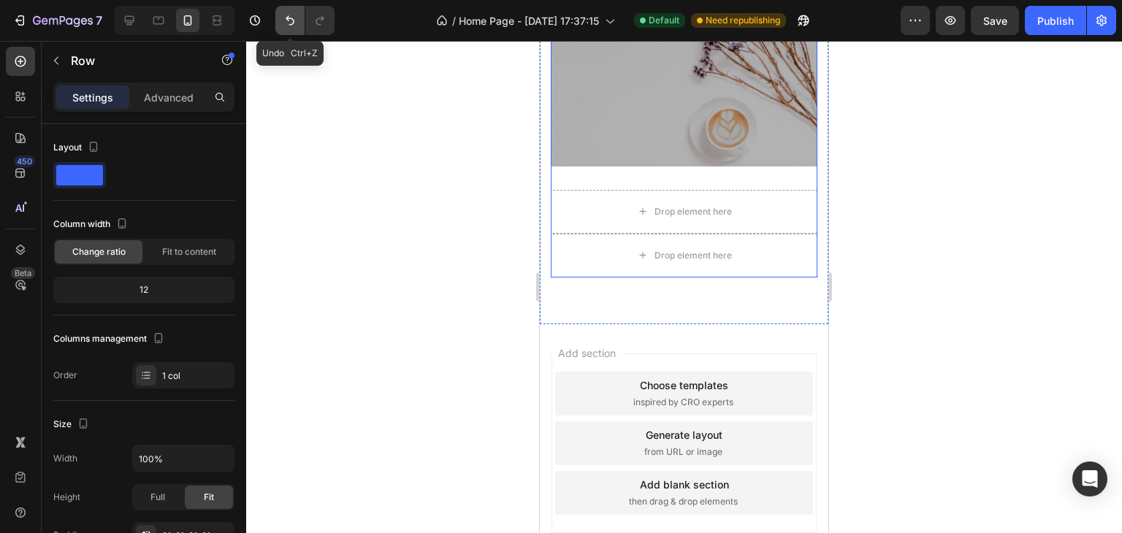
click at [279, 21] on button "Undo/Redo" at bounding box center [289, 20] width 29 height 29
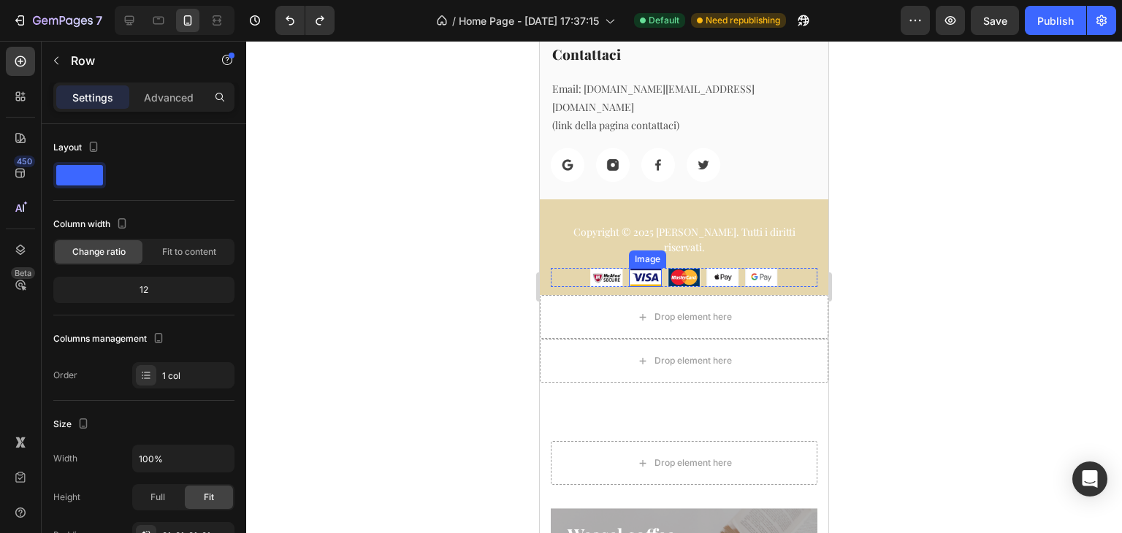
scroll to position [6816, 0]
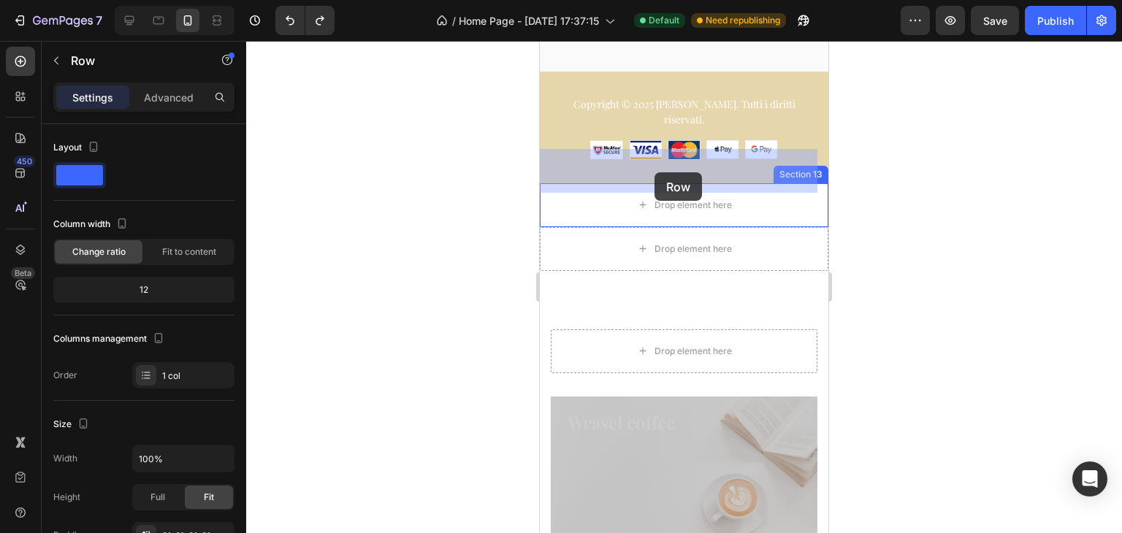
drag, startPoint x: 687, startPoint y: 449, endPoint x: 655, endPoint y: 172, distance: 278.8
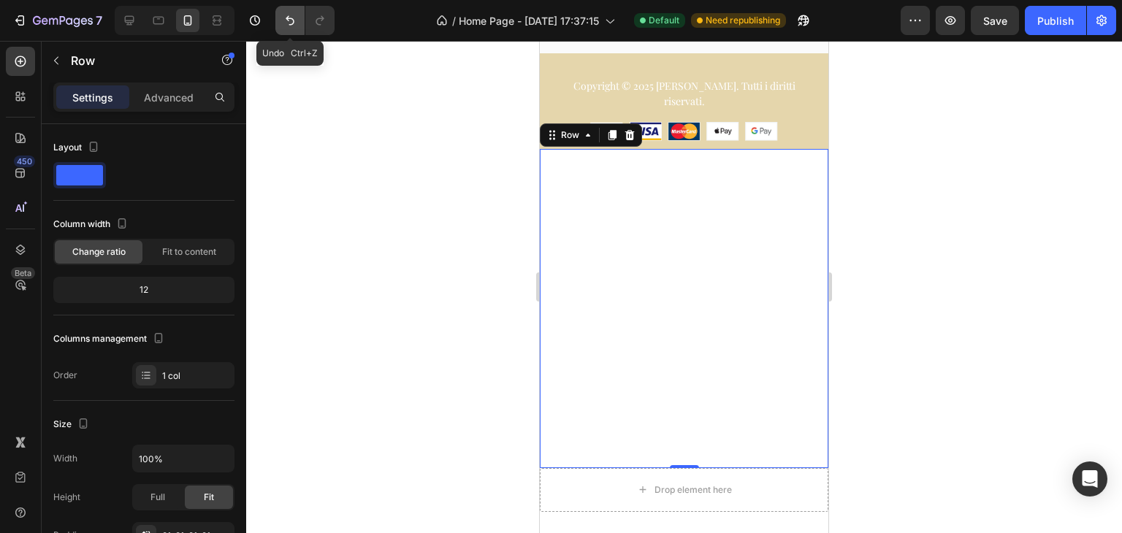
click at [288, 27] on icon "Undo/Redo" at bounding box center [290, 20] width 15 height 15
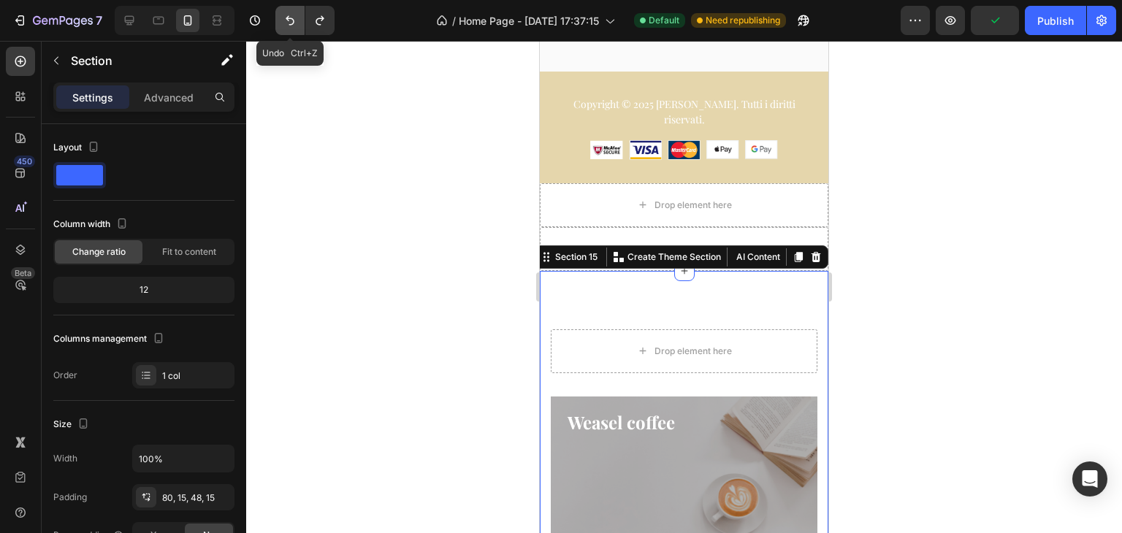
click at [289, 18] on icon "Undo/Redo" at bounding box center [290, 20] width 9 height 9
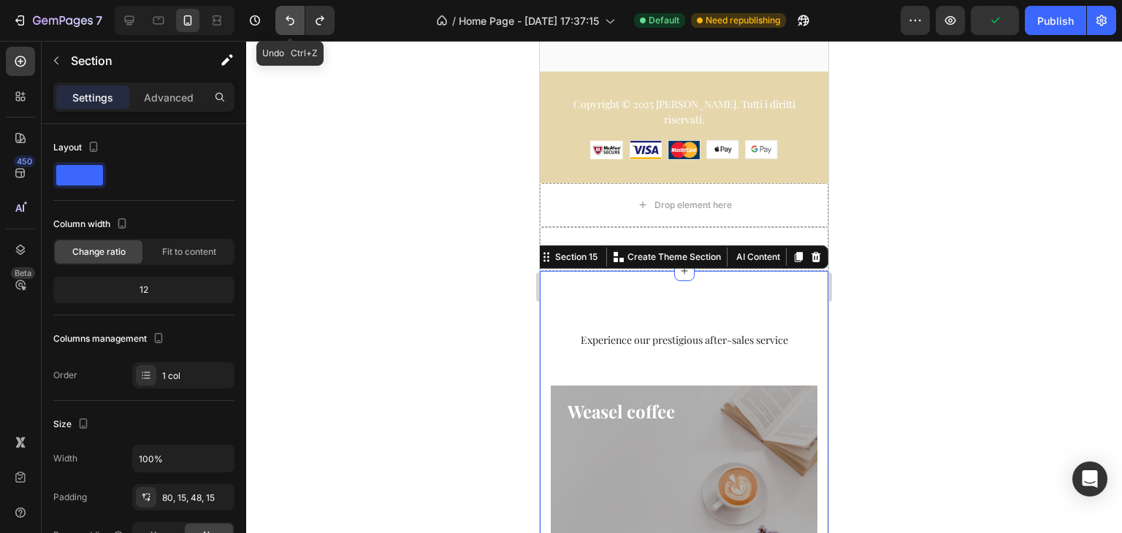
click at [289, 18] on icon "Undo/Redo" at bounding box center [290, 20] width 9 height 9
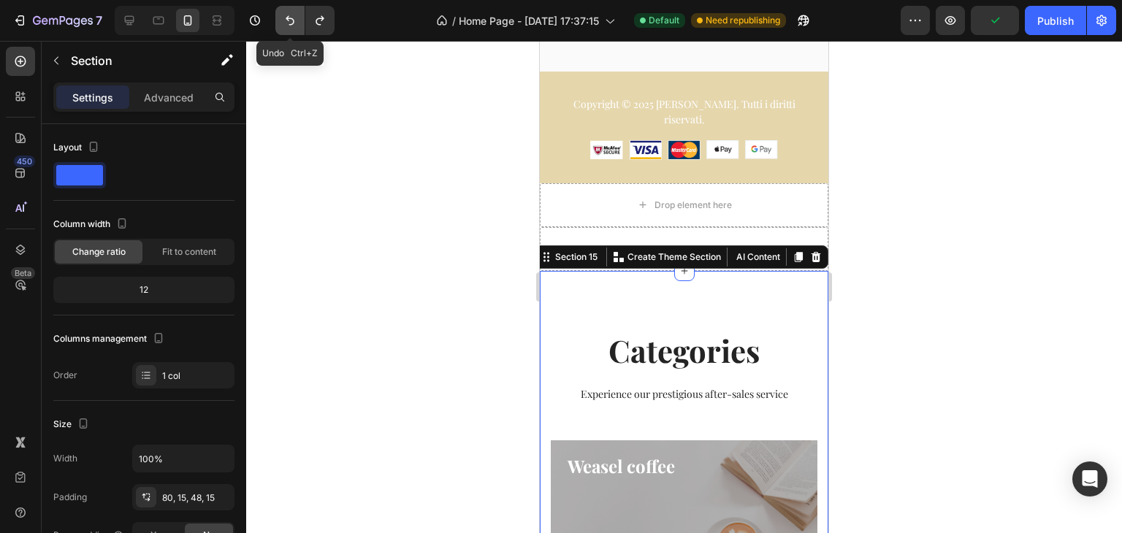
click at [289, 18] on icon "Undo/Redo" at bounding box center [290, 20] width 9 height 9
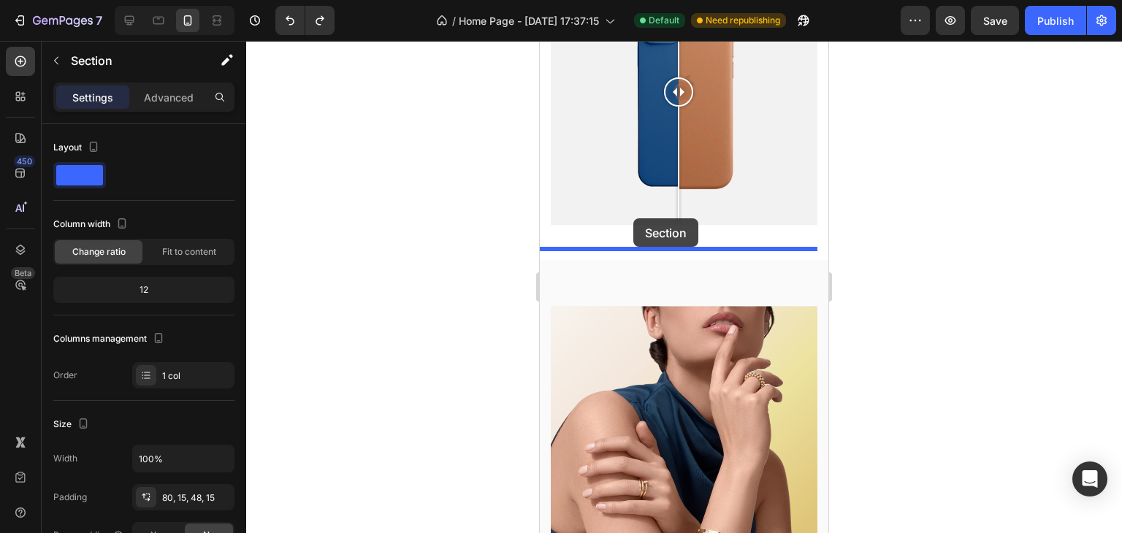
scroll to position [1967, 0]
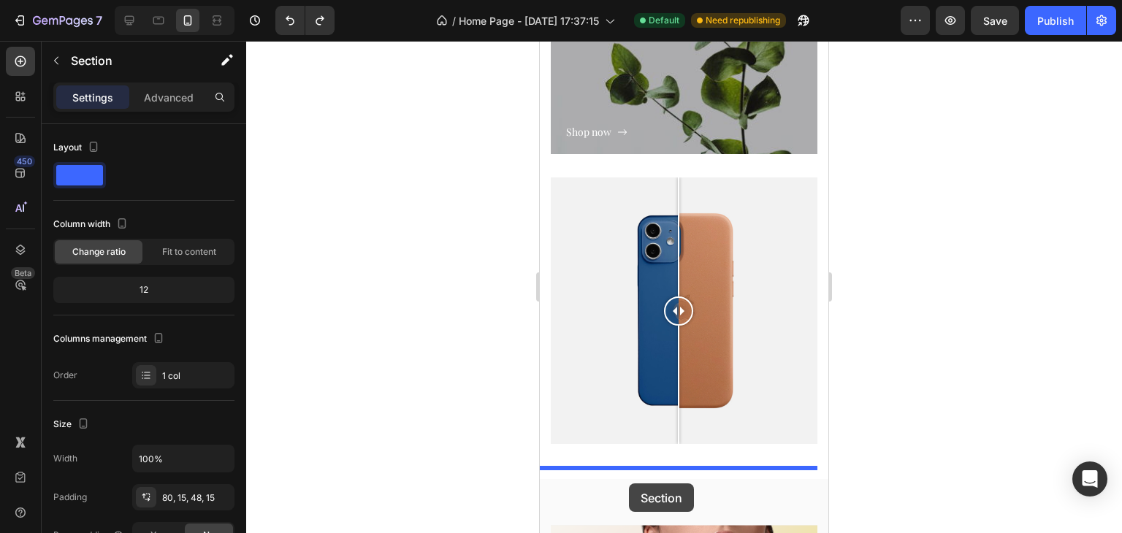
drag, startPoint x: 545, startPoint y: 156, endPoint x: 632, endPoint y: 473, distance: 328.8
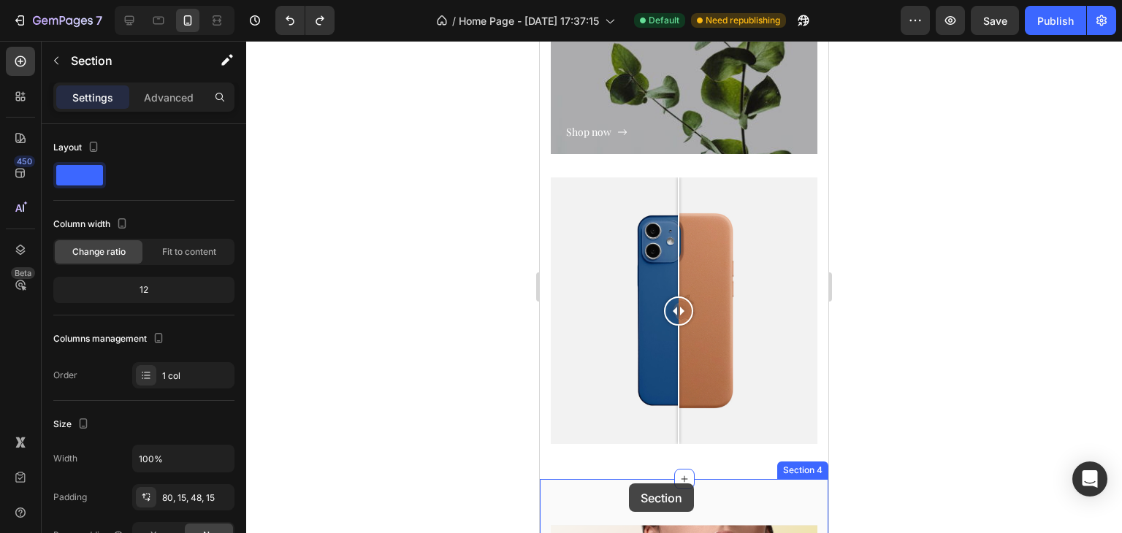
scroll to position [1998, 0]
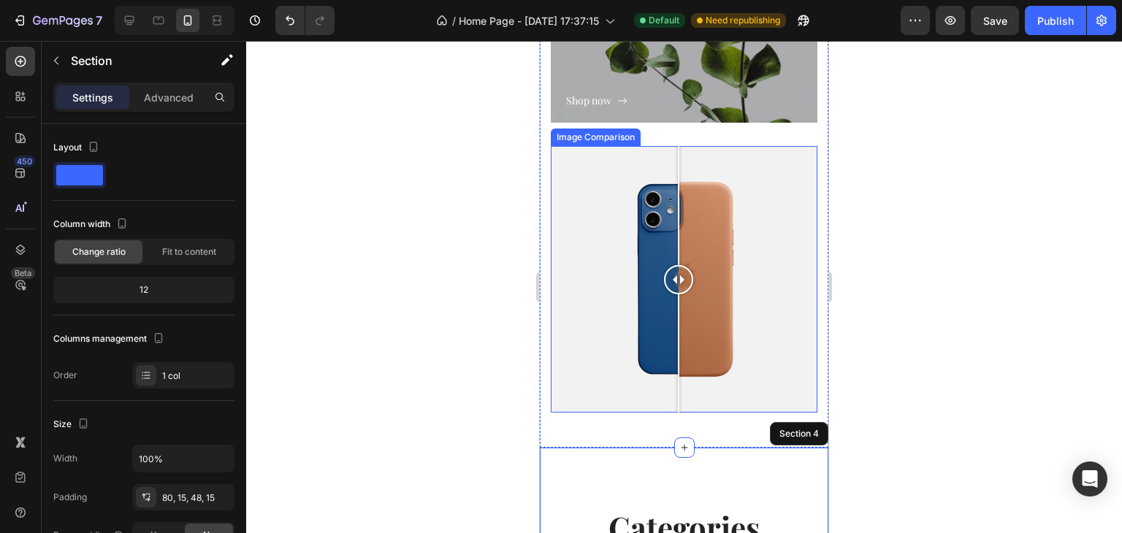
click at [621, 179] on div at bounding box center [684, 279] width 267 height 267
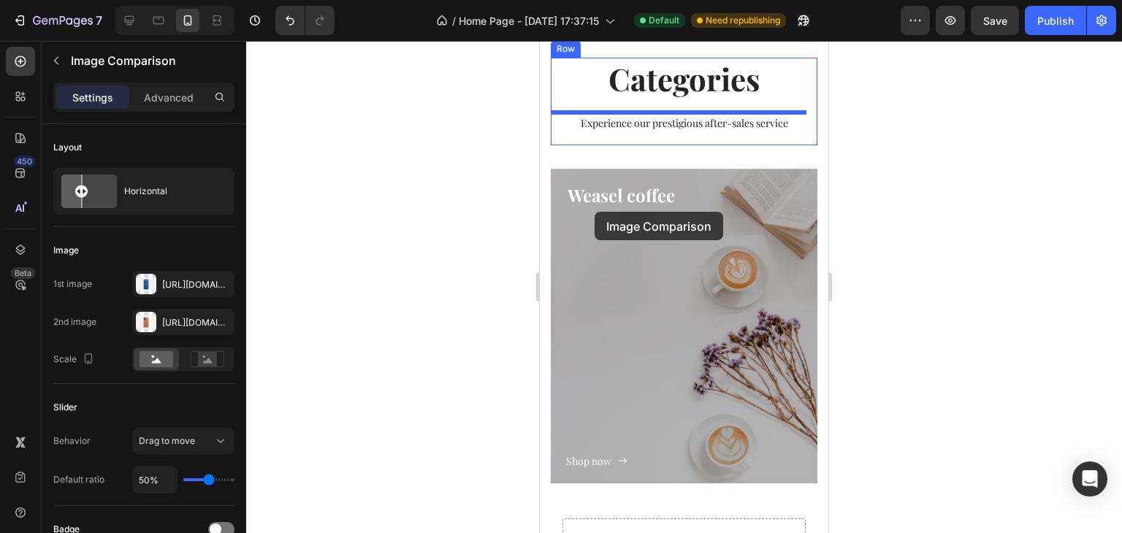
scroll to position [2506, 0]
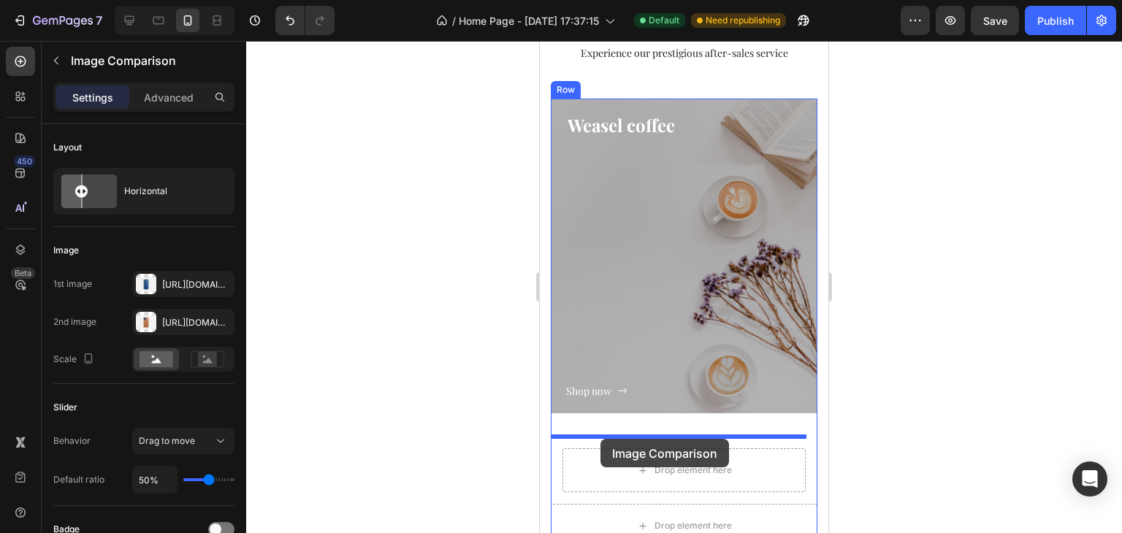
drag, startPoint x: 556, startPoint y: 130, endPoint x: 601, endPoint y: 439, distance: 312.3
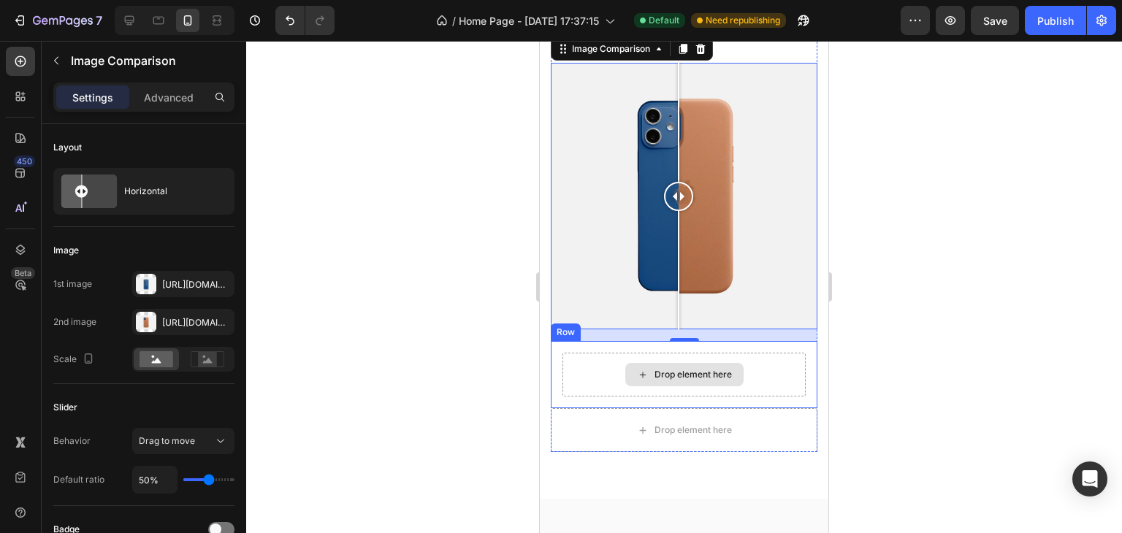
scroll to position [2872, 0]
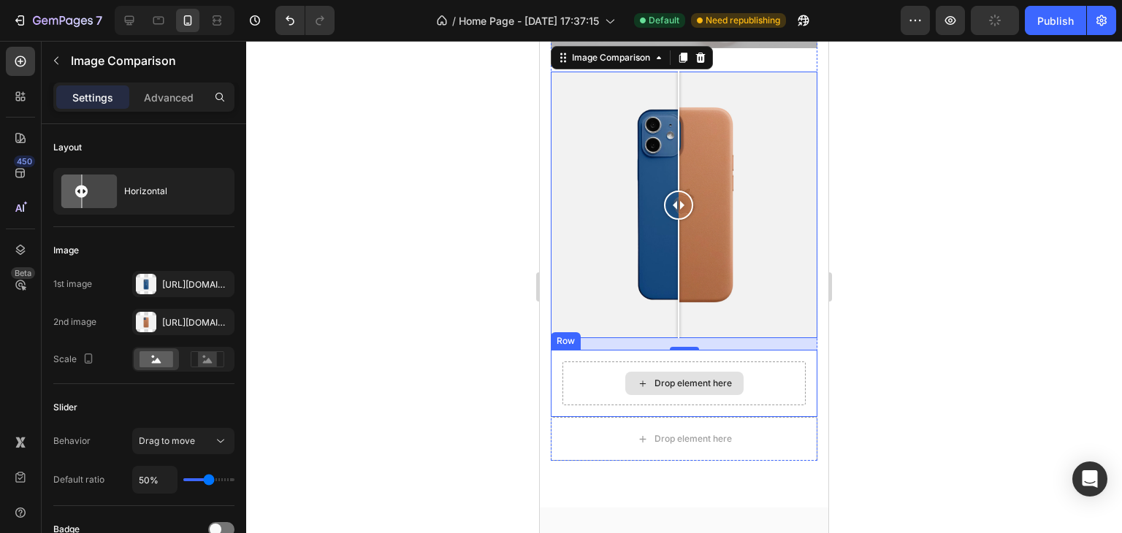
click at [608, 362] on div "Drop element here" at bounding box center [684, 384] width 243 height 44
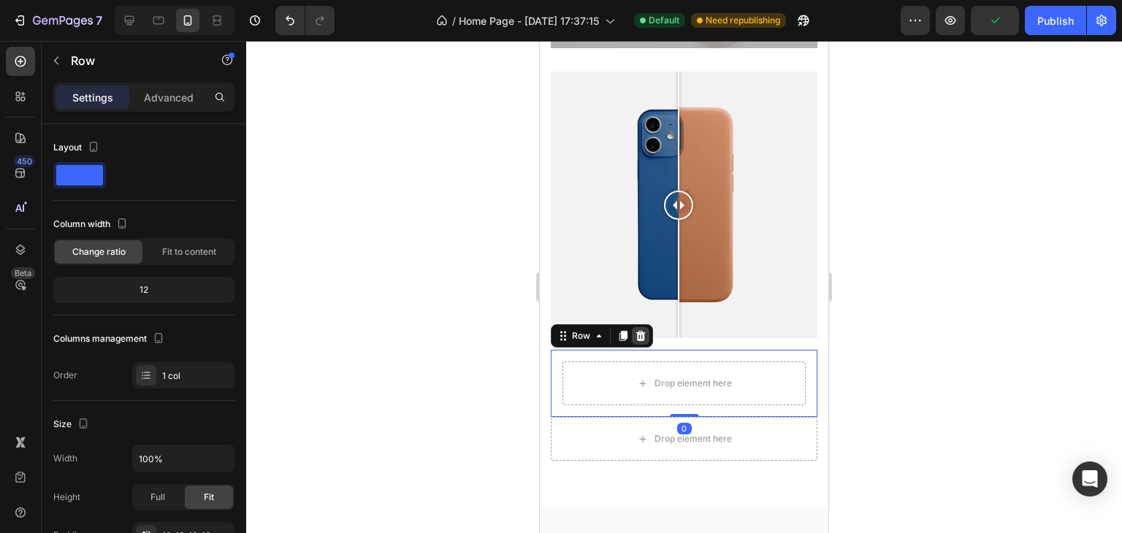
click at [641, 331] on icon at bounding box center [640, 336] width 9 height 10
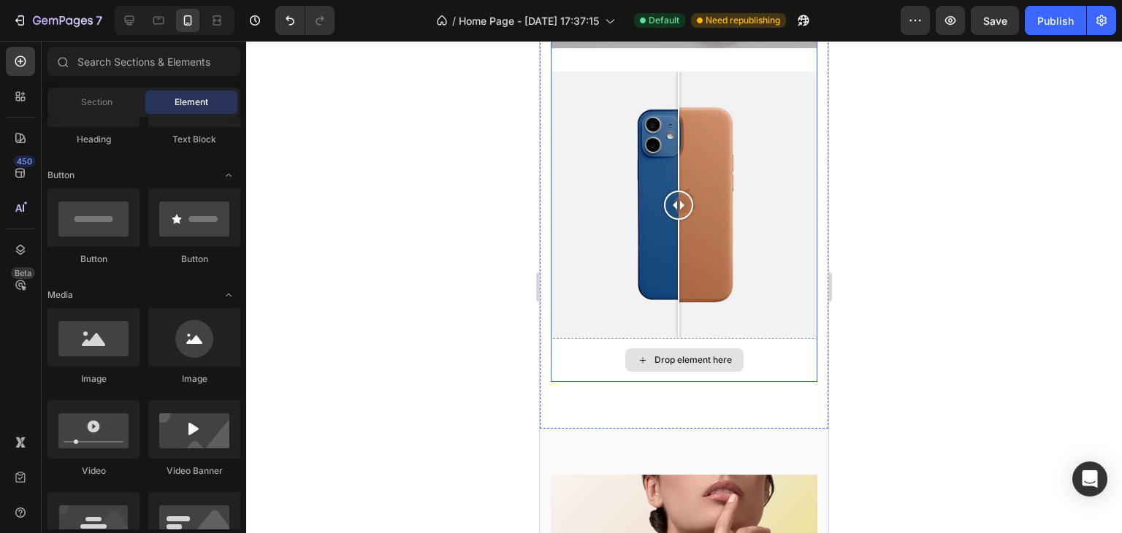
click at [579, 342] on div "Drop element here" at bounding box center [684, 360] width 267 height 44
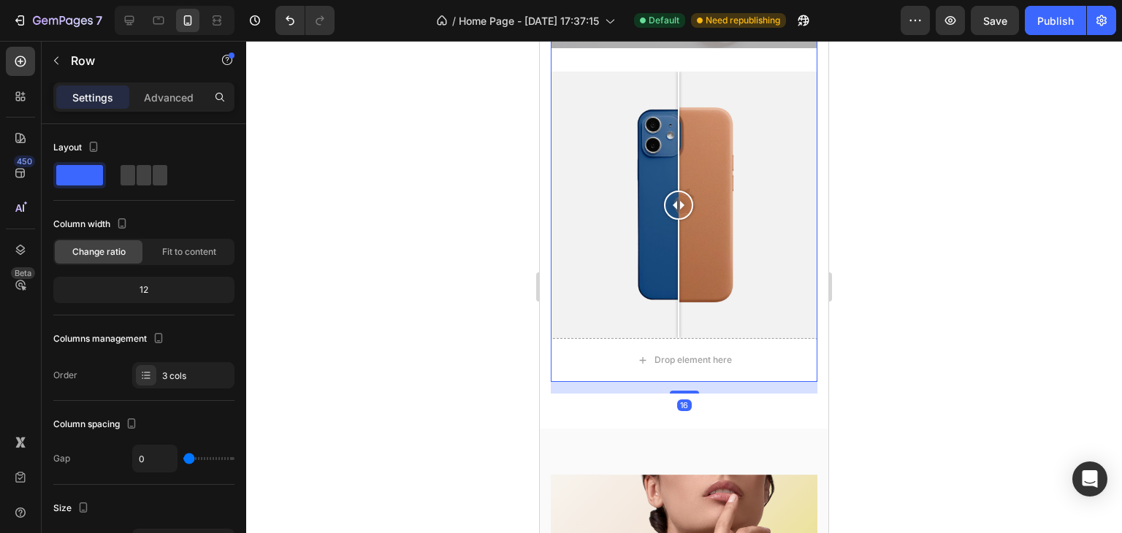
click at [668, 382] on div "16" at bounding box center [684, 388] width 267 height 12
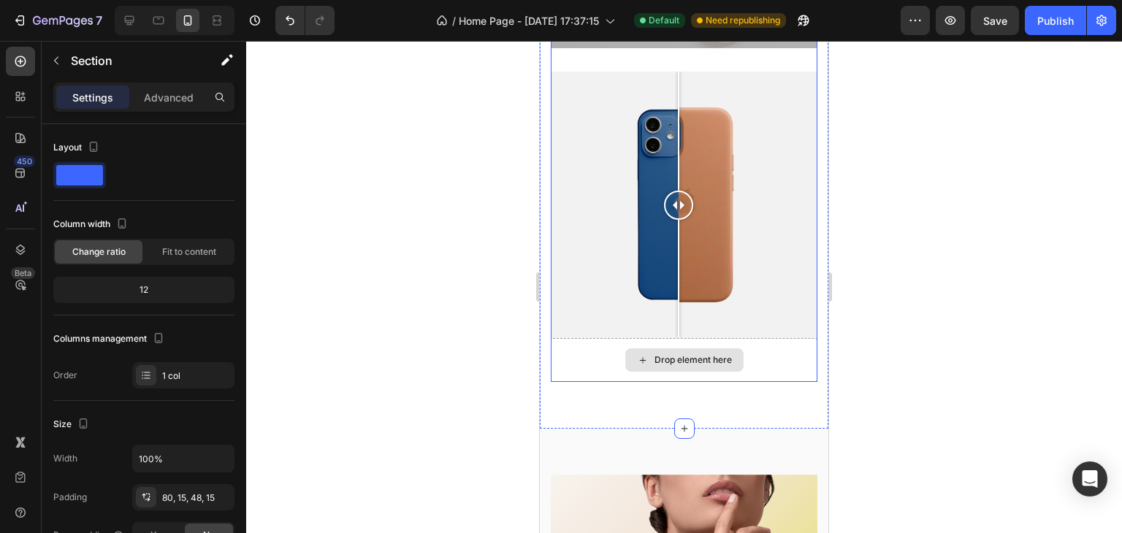
click at [668, 366] on div "Drop element here" at bounding box center [684, 360] width 267 height 44
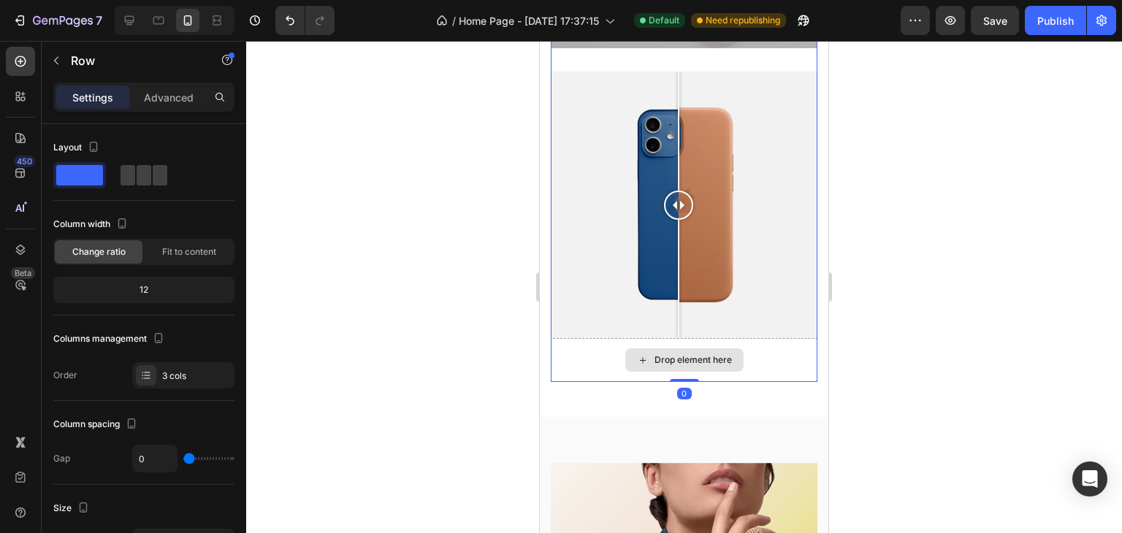
drag, startPoint x: 669, startPoint y: 380, endPoint x: 666, endPoint y: 331, distance: 49.1
click at [666, 331] on div "Weasel coffee Heading Shop now Button Row Hero Banner Image Comparison Drop ele…" at bounding box center [684, 57] width 267 height 649
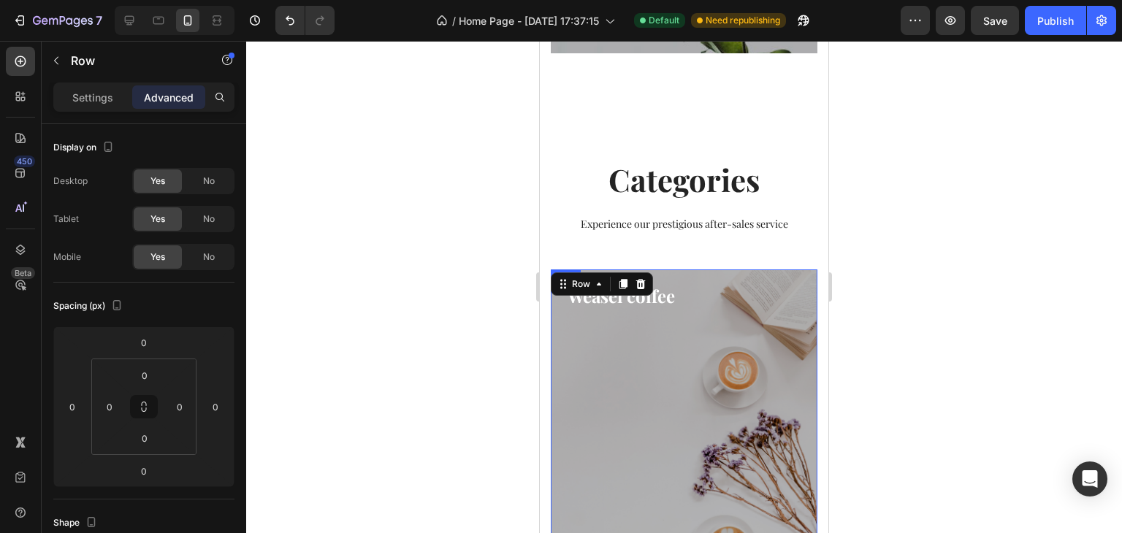
scroll to position [1849, 0]
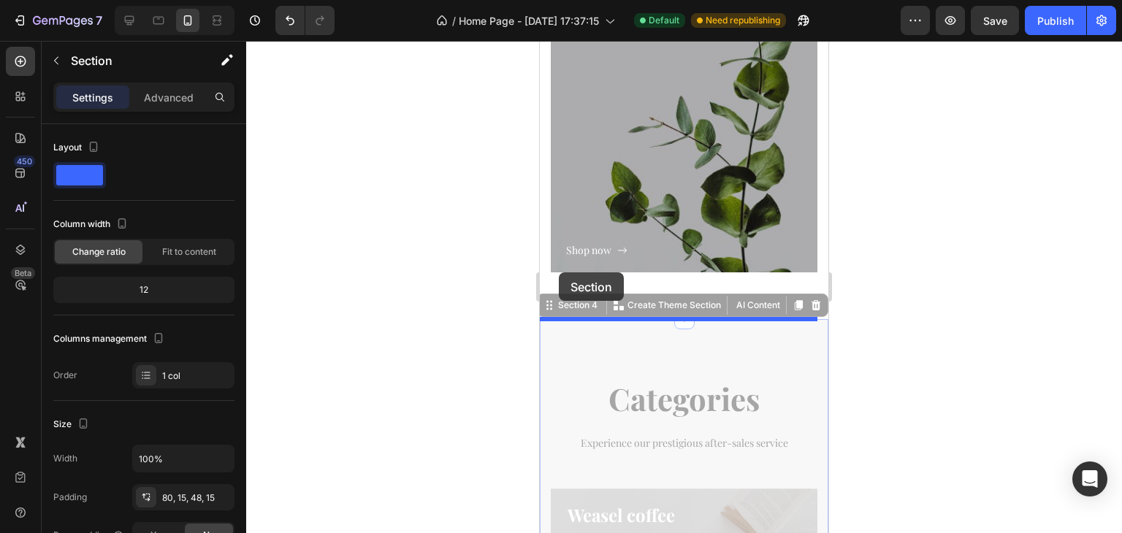
drag, startPoint x: 543, startPoint y: 308, endPoint x: 560, endPoint y: 270, distance: 41.8
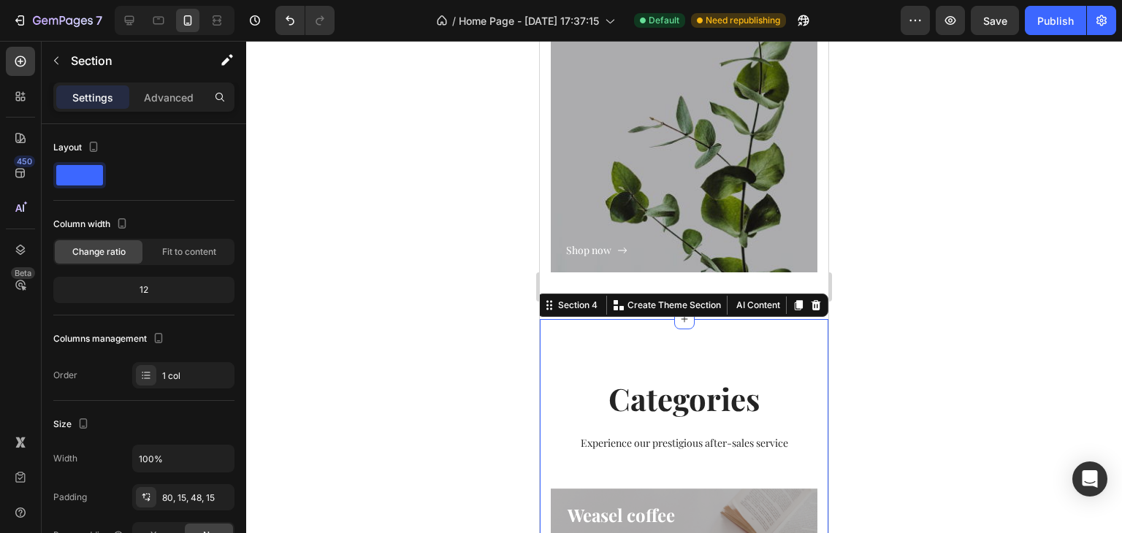
click at [669, 397] on p "Categories" at bounding box center [684, 399] width 264 height 40
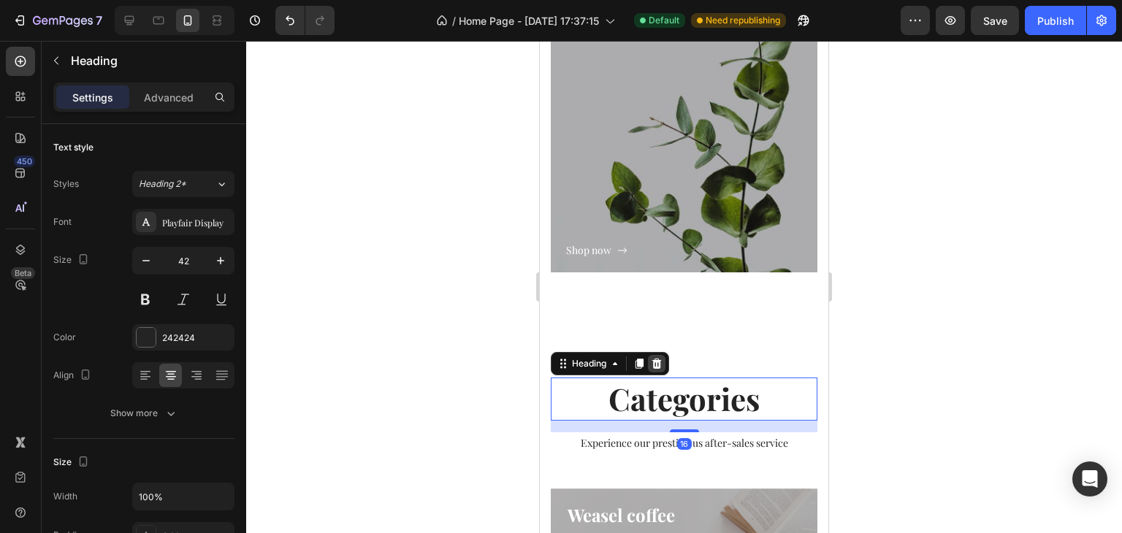
click at [660, 363] on icon at bounding box center [656, 364] width 9 height 10
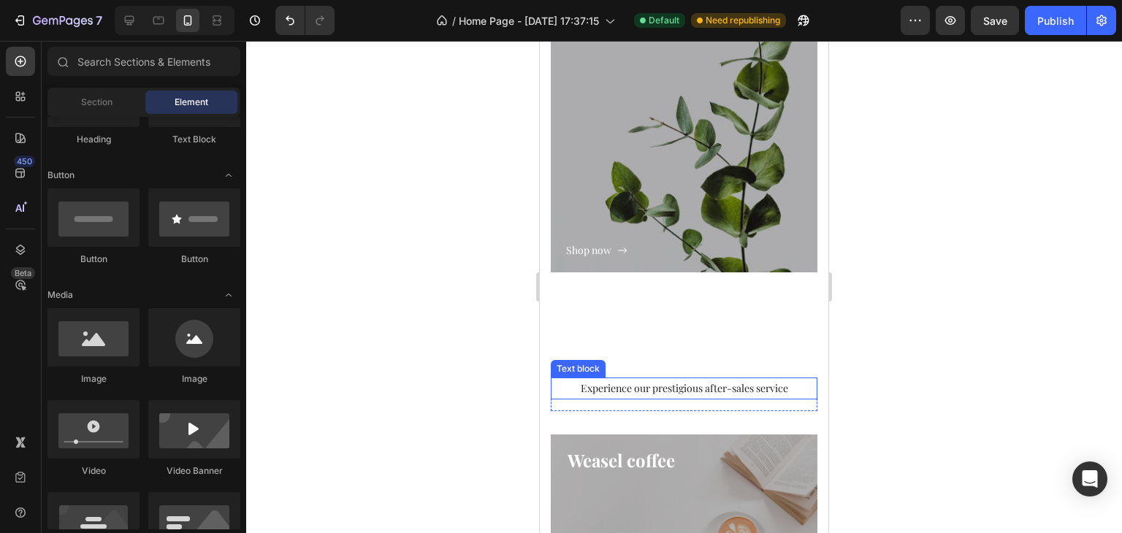
click at [666, 385] on p "Experience our prestigious after-sales service" at bounding box center [684, 388] width 264 height 18
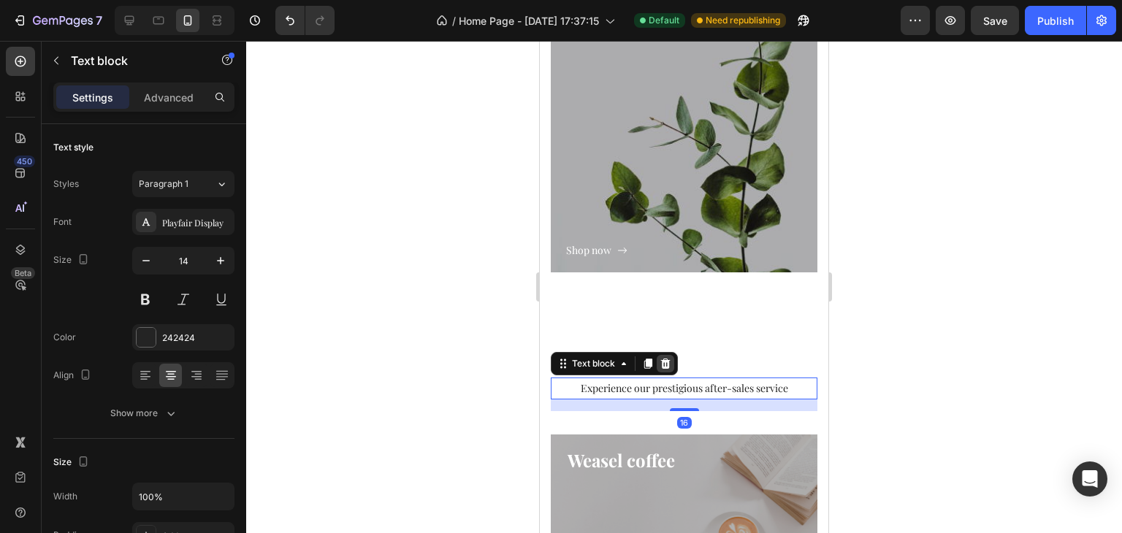
click at [664, 358] on icon at bounding box center [666, 364] width 12 height 12
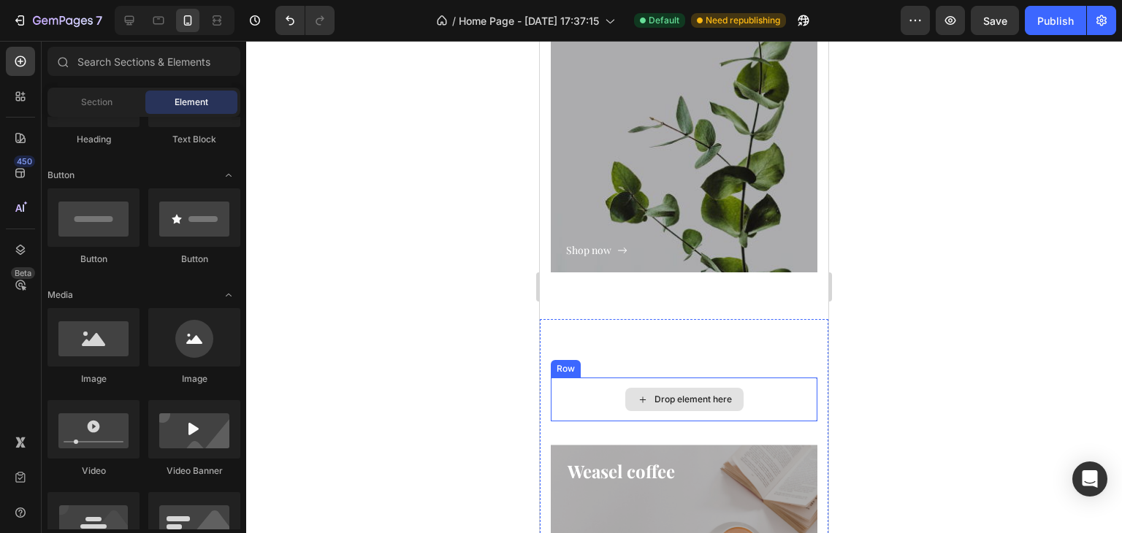
click at [660, 381] on div "Drop element here" at bounding box center [684, 400] width 267 height 44
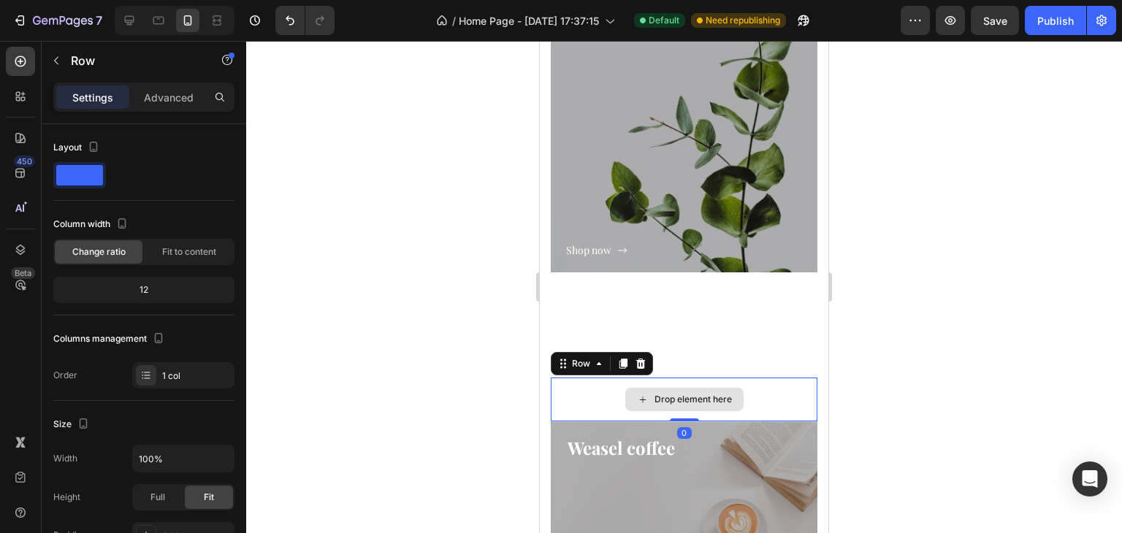
drag, startPoint x: 679, startPoint y: 442, endPoint x: 678, endPoint y: 381, distance: 61.4
click at [678, 381] on div "Drop element here Row 0" at bounding box center [684, 400] width 267 height 44
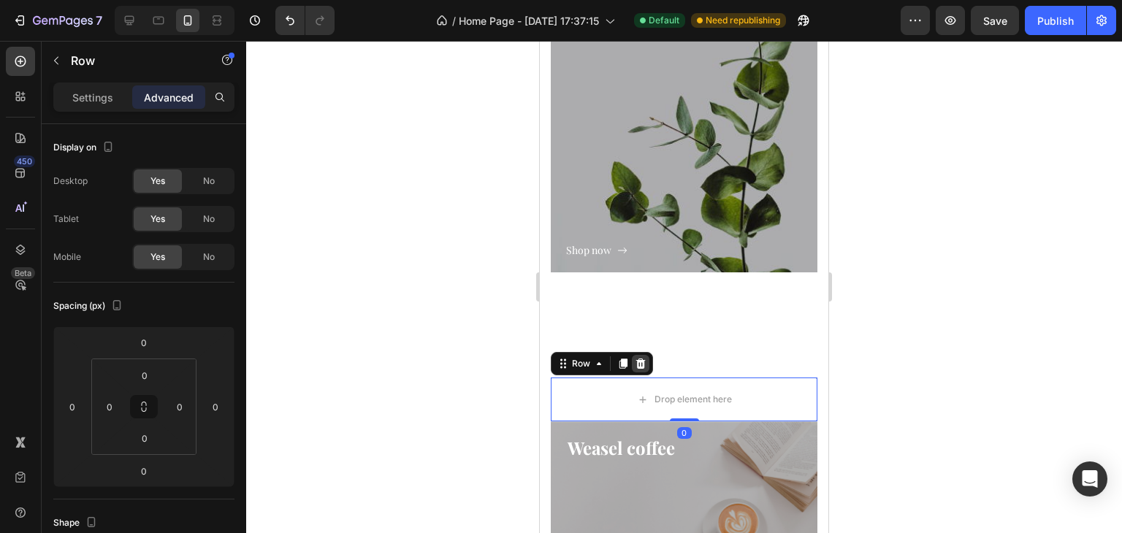
click at [641, 361] on icon at bounding box center [640, 364] width 9 height 10
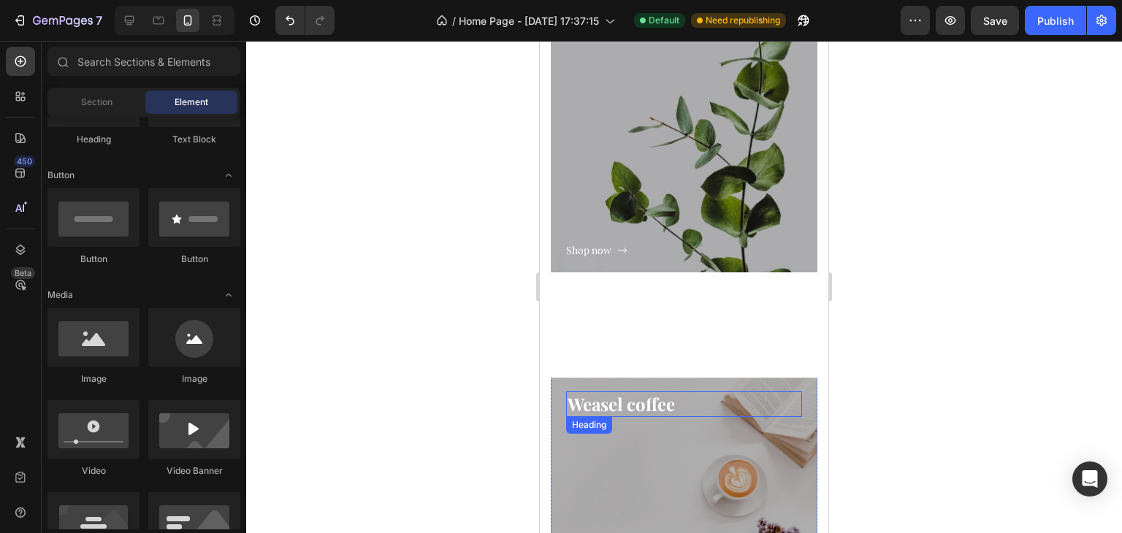
click at [666, 396] on p "Weasel coffee" at bounding box center [684, 404] width 233 height 23
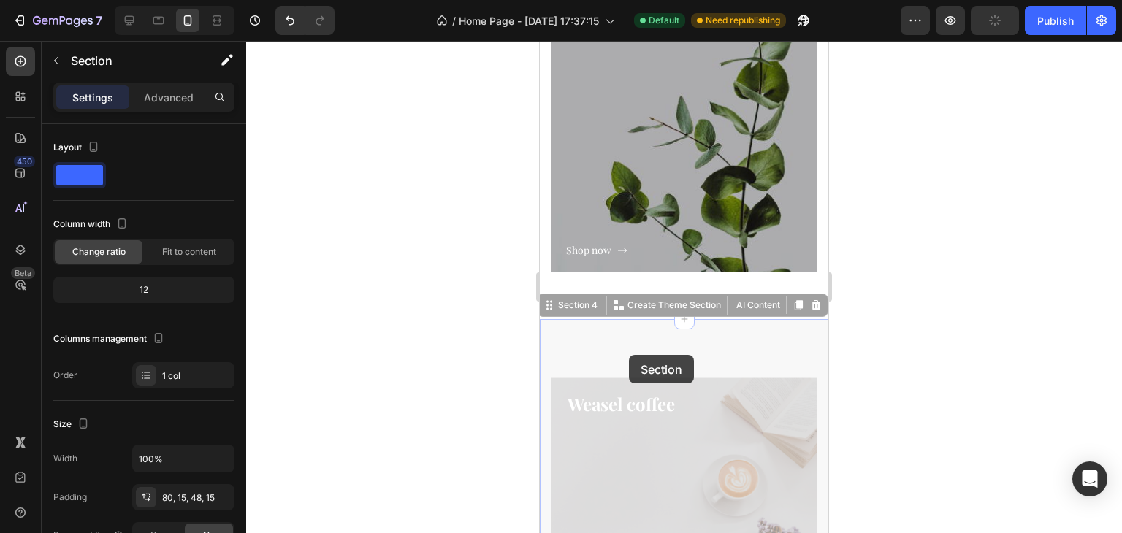
drag, startPoint x: 629, startPoint y: 355, endPoint x: 629, endPoint y: 331, distance: 24.1
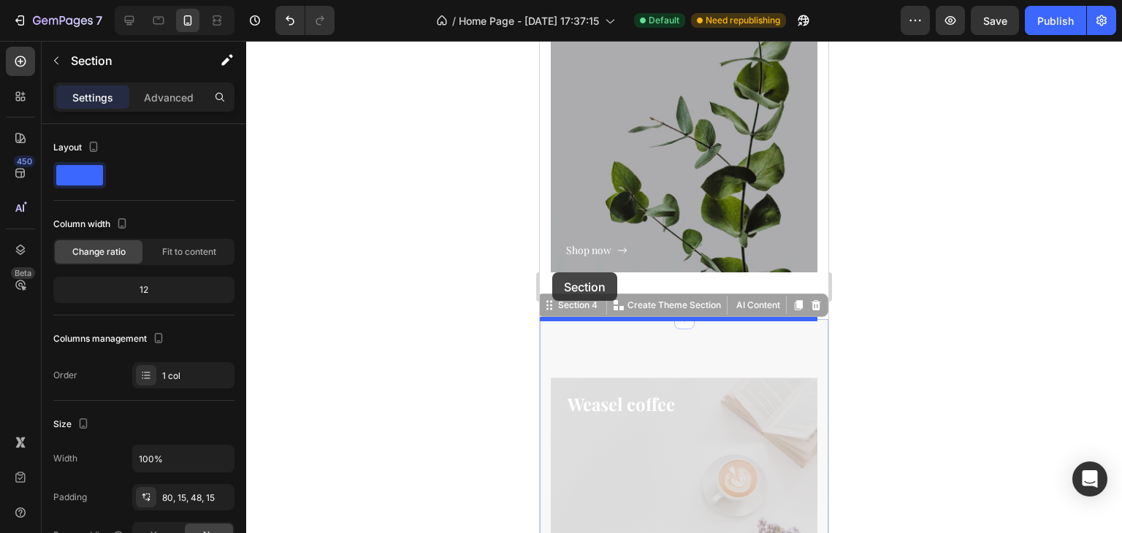
drag, startPoint x: 541, startPoint y: 306, endPoint x: 552, endPoint y: 273, distance: 35.6
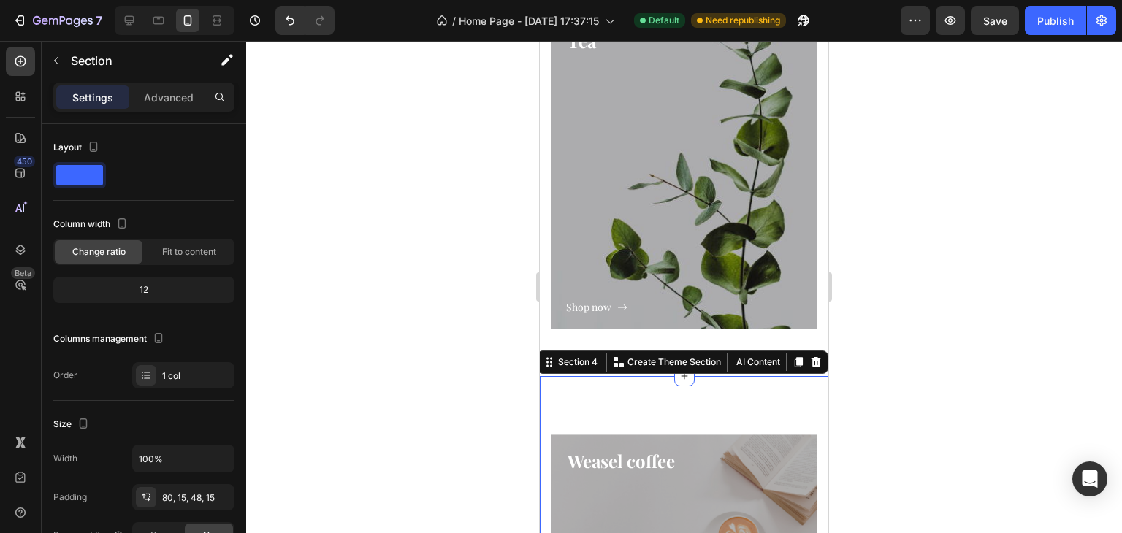
scroll to position [1776, 0]
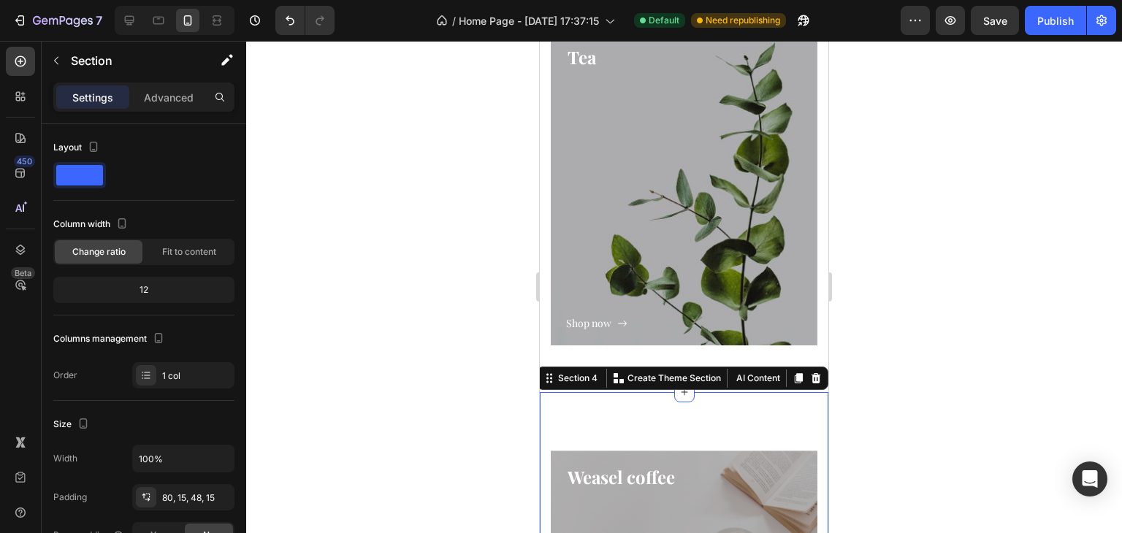
click at [1036, 314] on div at bounding box center [684, 287] width 876 height 492
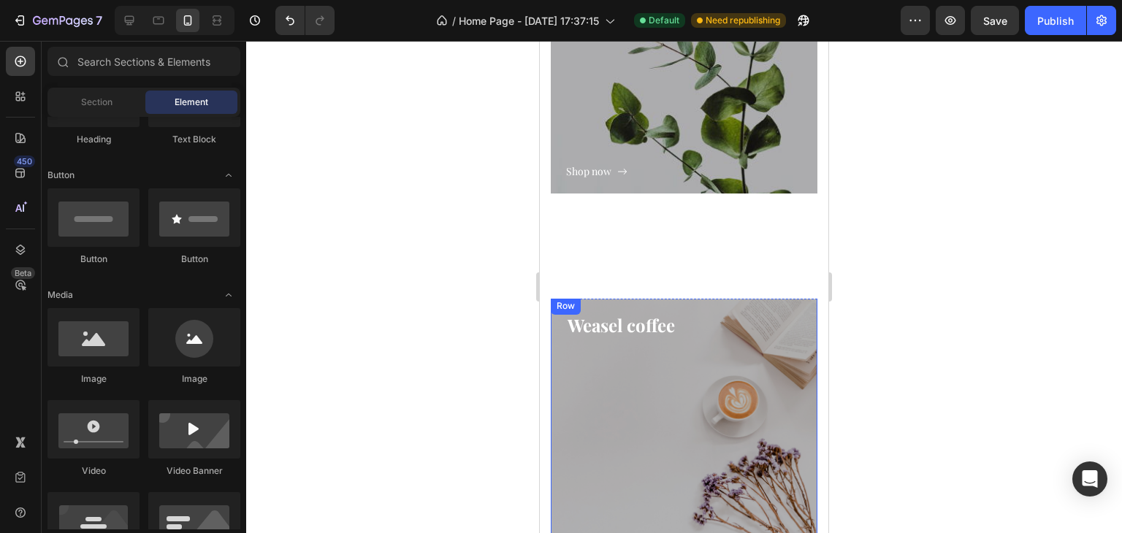
scroll to position [1922, 0]
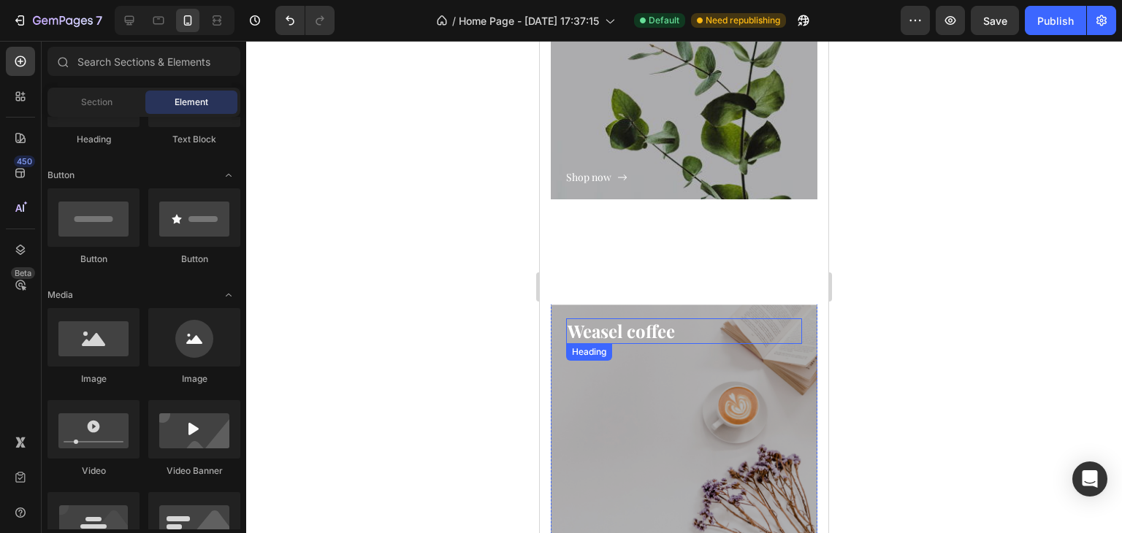
click at [689, 372] on div "Shop now Button" at bounding box center [684, 475] width 236 height 262
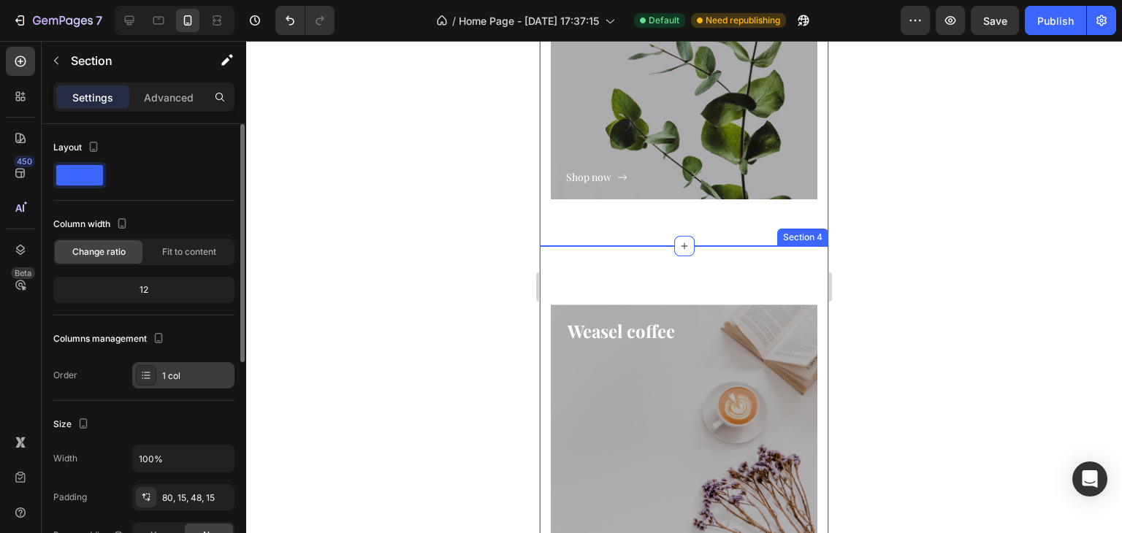
click at [178, 371] on div "1 col" at bounding box center [196, 376] width 69 height 13
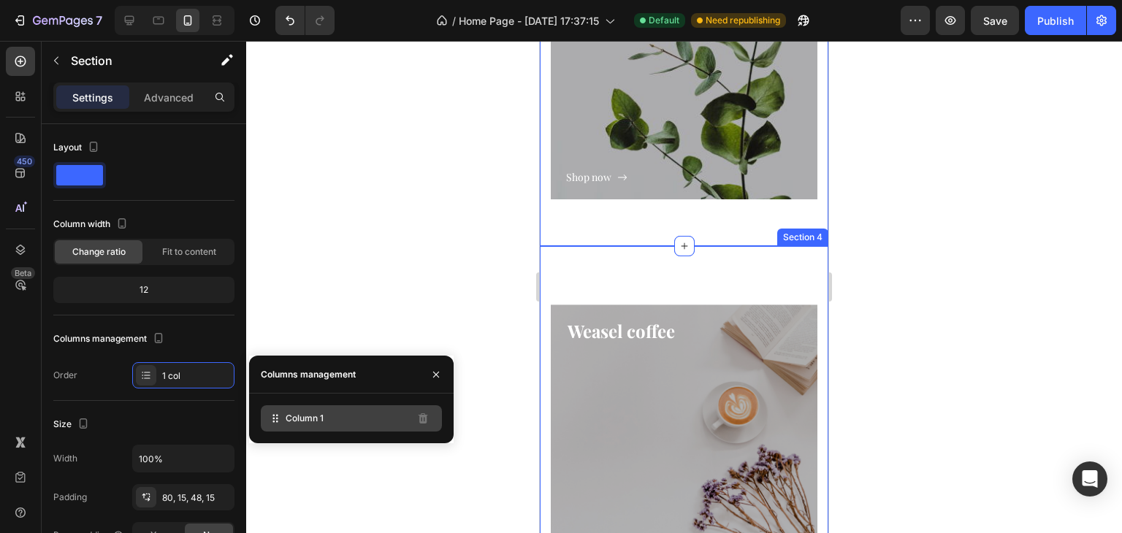
click at [286, 414] on span "Column 1" at bounding box center [305, 418] width 38 height 13
click at [269, 422] on icon at bounding box center [275, 418] width 15 height 15
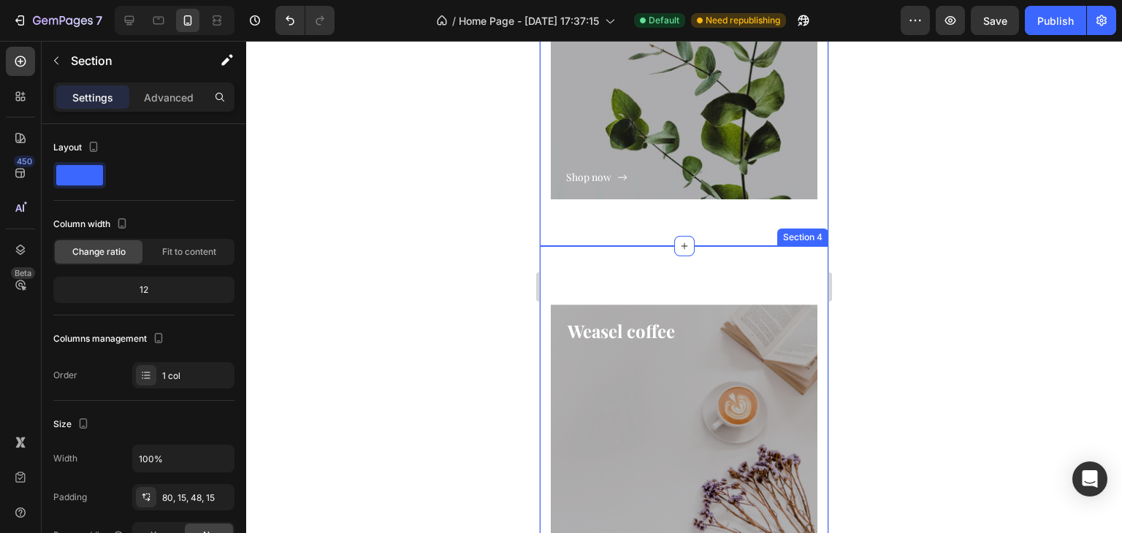
click at [392, 311] on div at bounding box center [684, 287] width 876 height 492
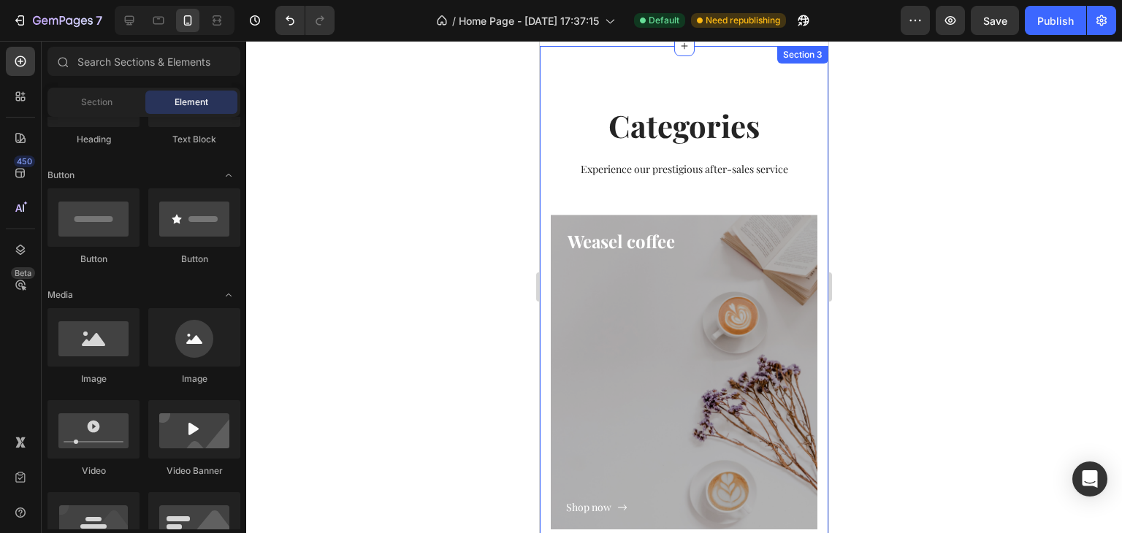
scroll to position [899, 0]
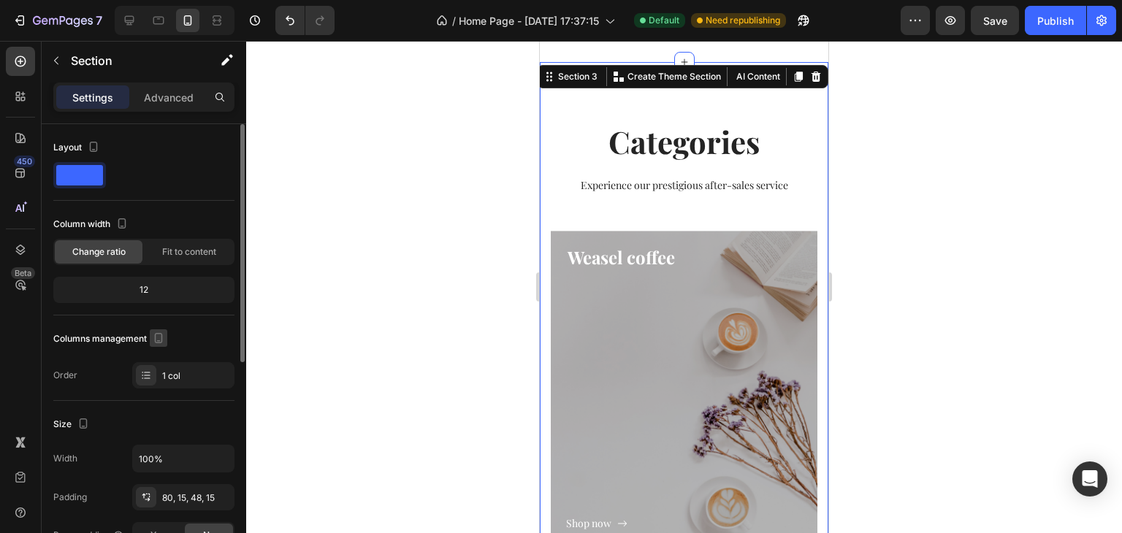
click at [161, 334] on icon "button" at bounding box center [158, 338] width 15 height 15
click at [178, 327] on div "Columns management" at bounding box center [143, 338] width 181 height 23
click at [155, 378] on div at bounding box center [146, 375] width 20 height 20
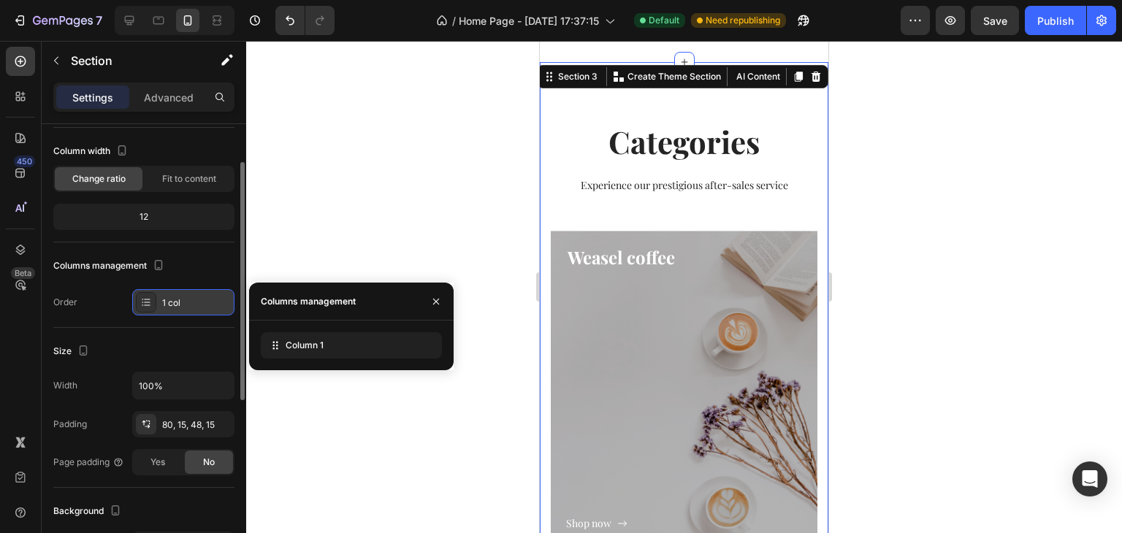
scroll to position [146, 0]
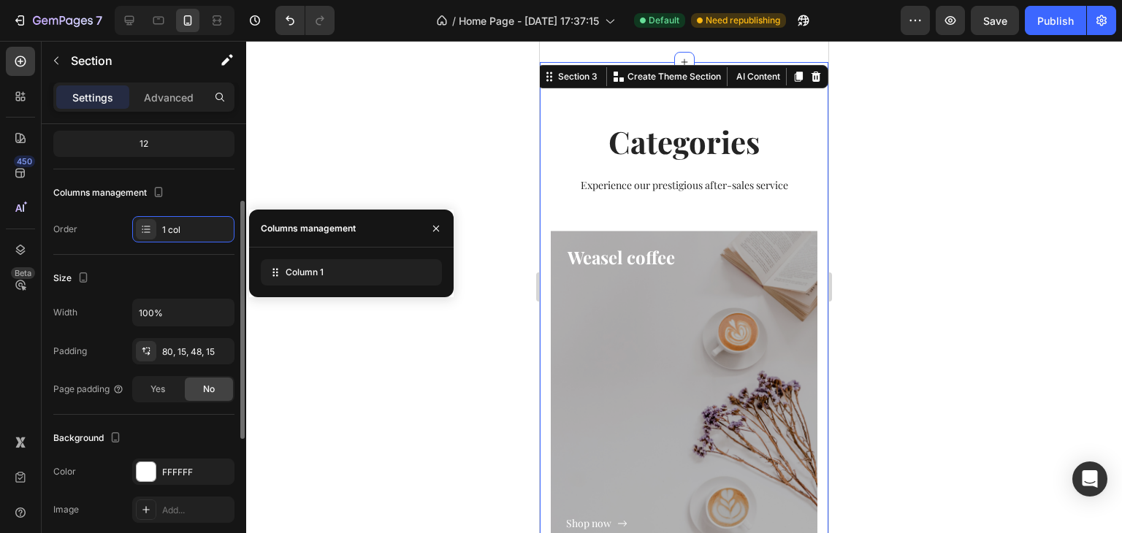
click at [159, 270] on div "Size" at bounding box center [143, 278] width 181 height 23
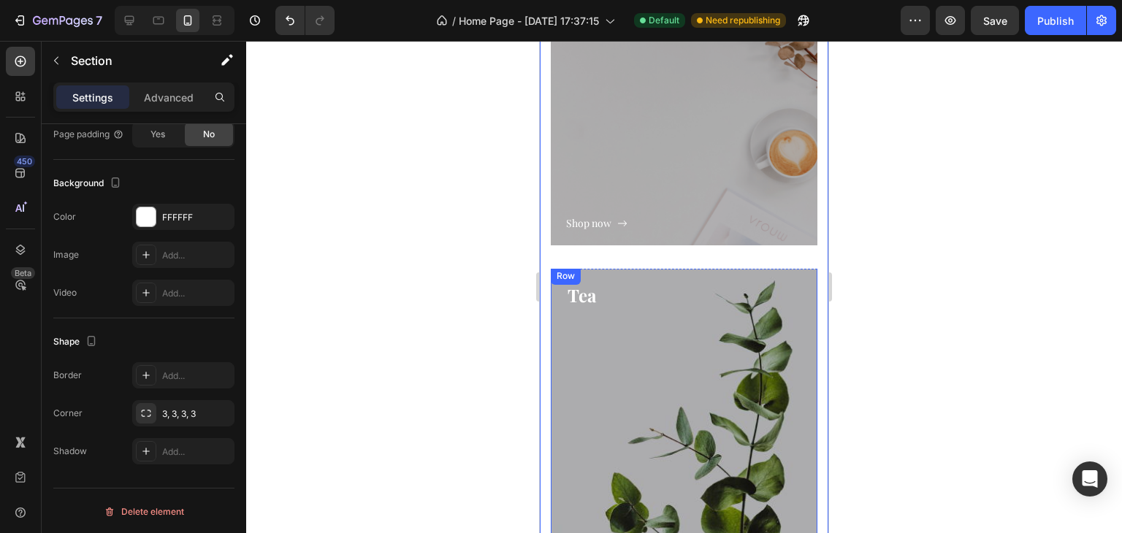
scroll to position [1849, 0]
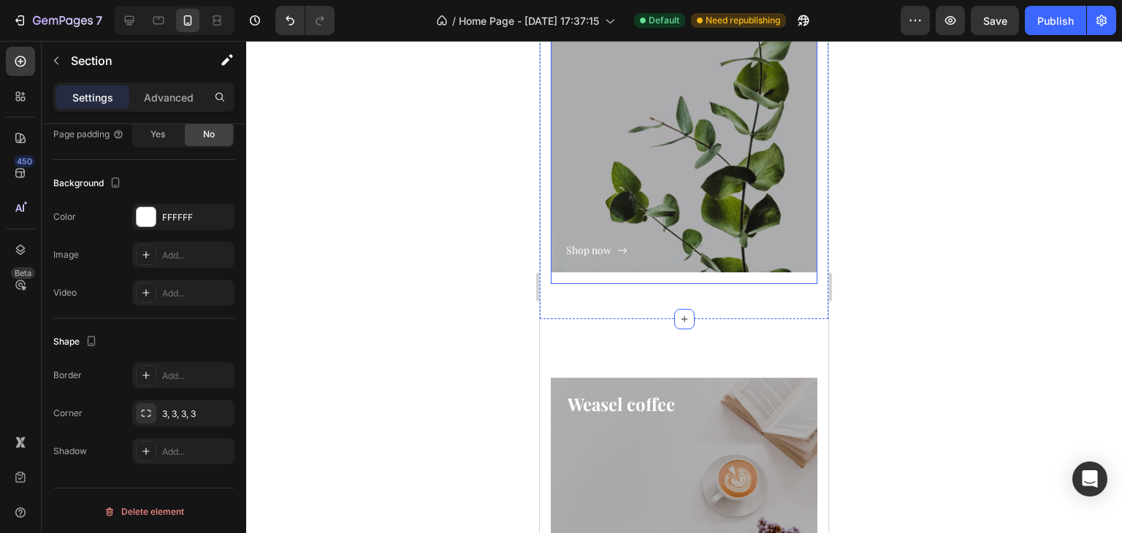
click at [635, 275] on div "Tea Heading Shop now Button Row Hero Banner" at bounding box center [684, 121] width 267 height 327
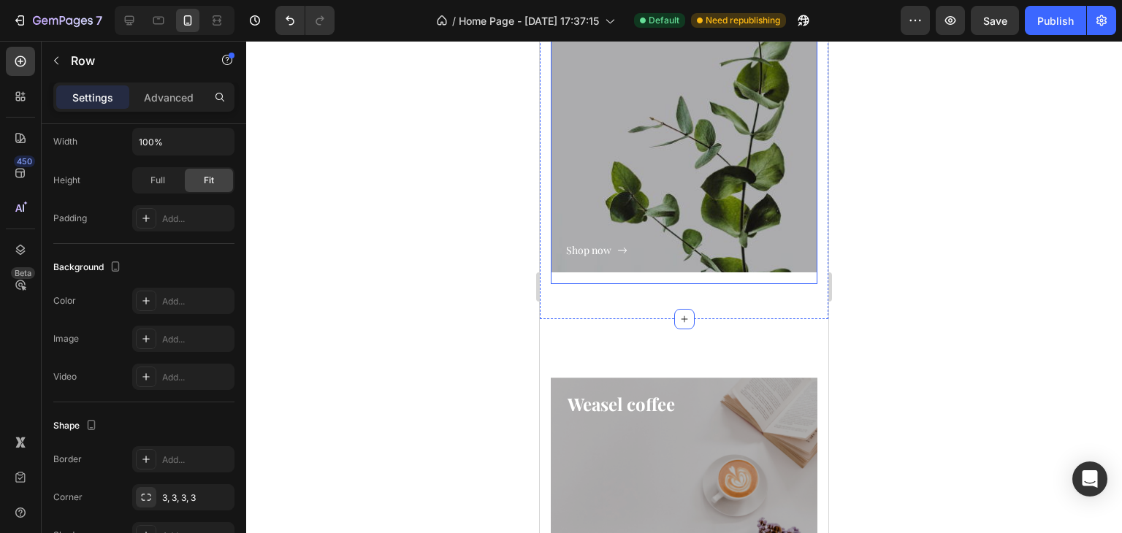
scroll to position [0, 0]
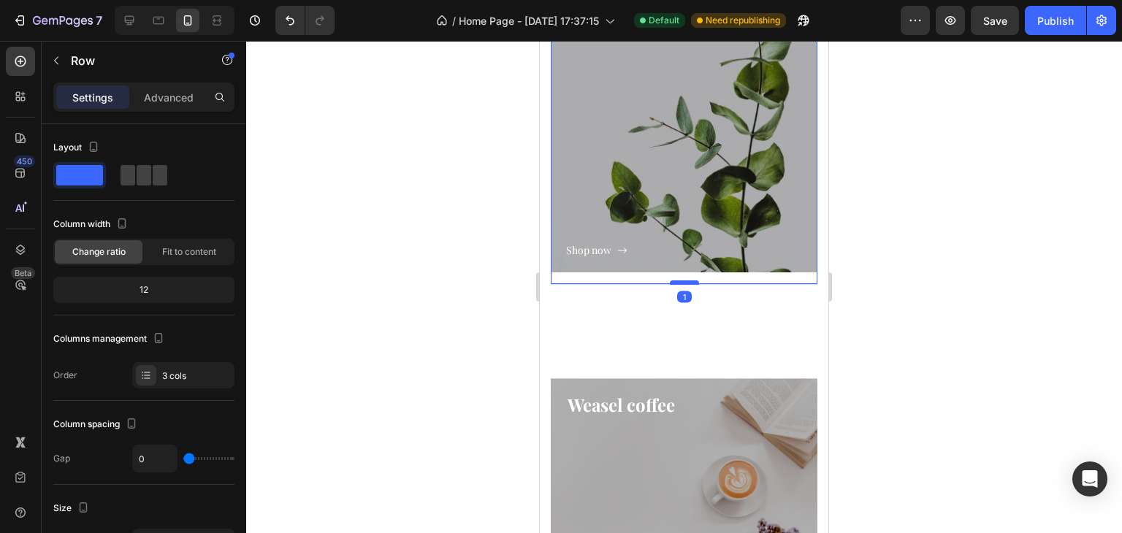
click at [682, 284] on div at bounding box center [684, 283] width 29 height 4
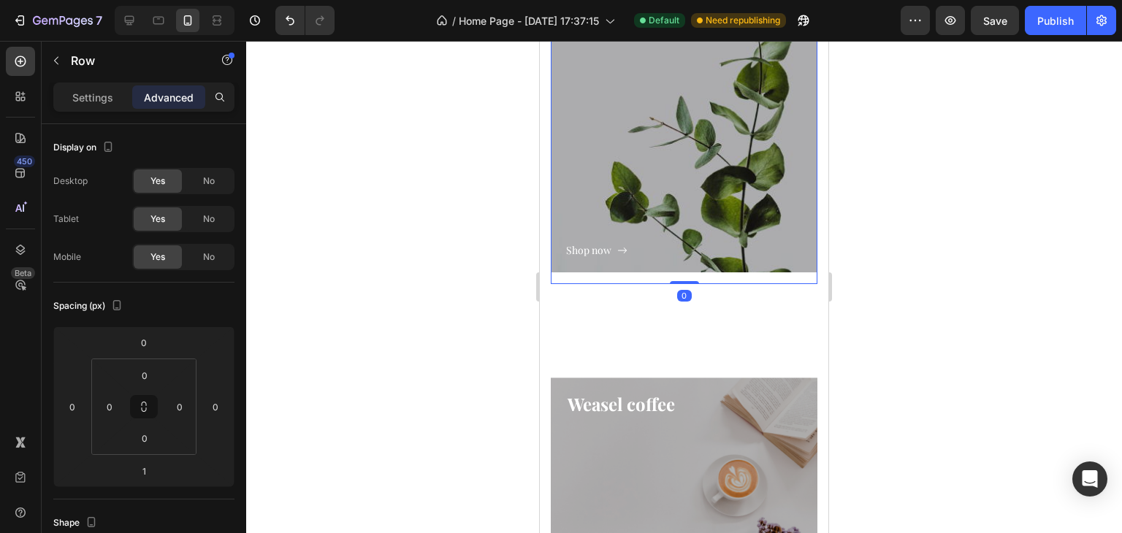
type input "0"
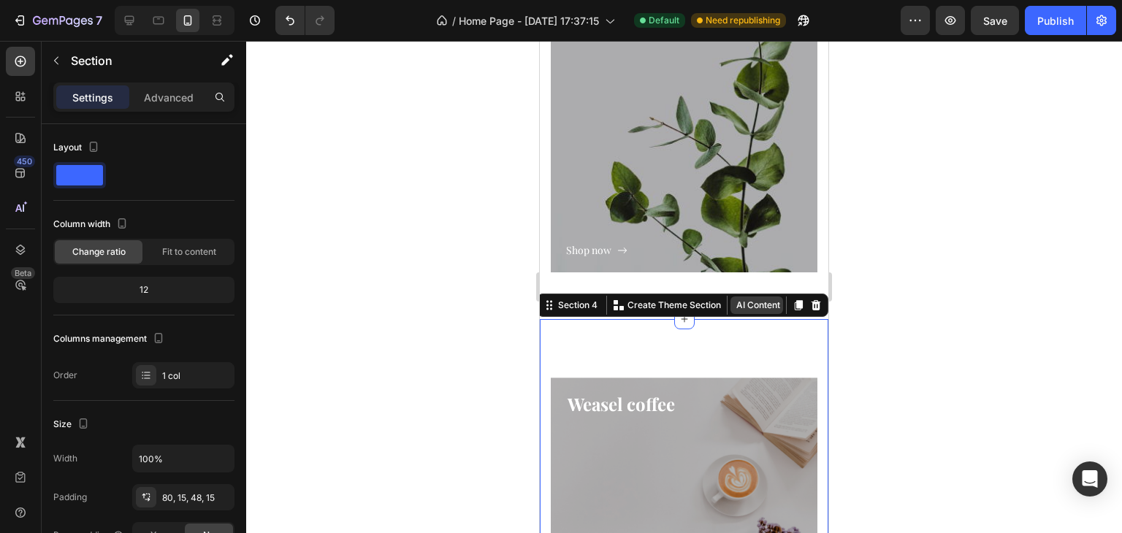
click at [769, 312] on button "AI Content" at bounding box center [757, 306] width 53 height 18
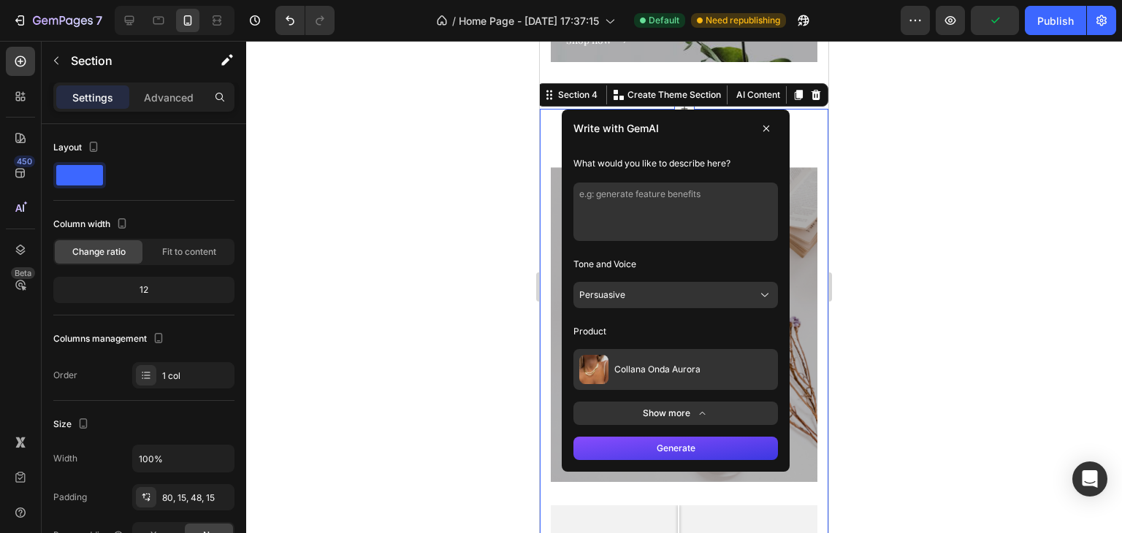
scroll to position [2068, 0]
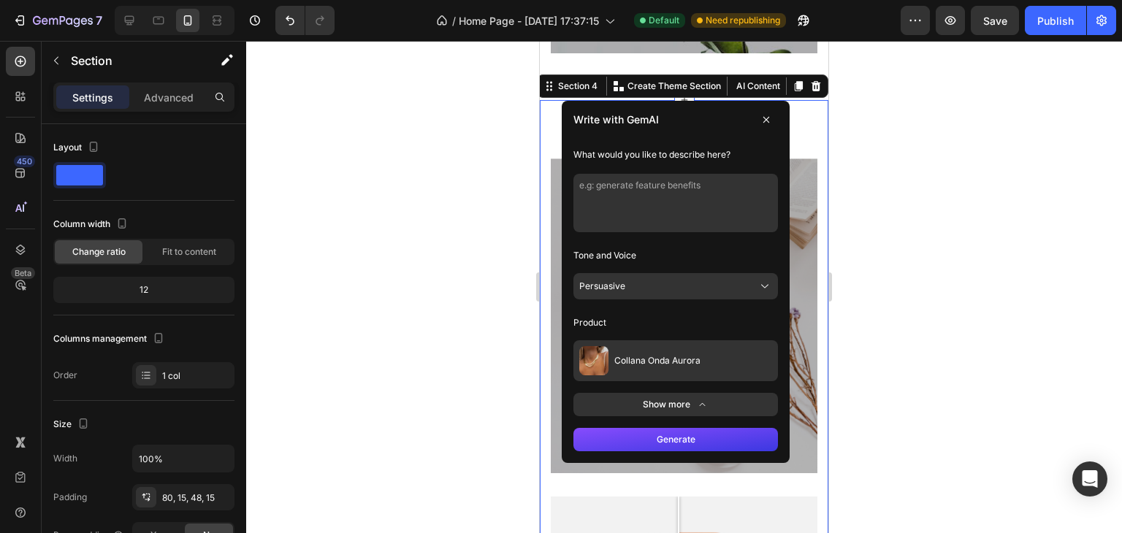
click at [617, 409] on button "Show more" at bounding box center [676, 404] width 205 height 23
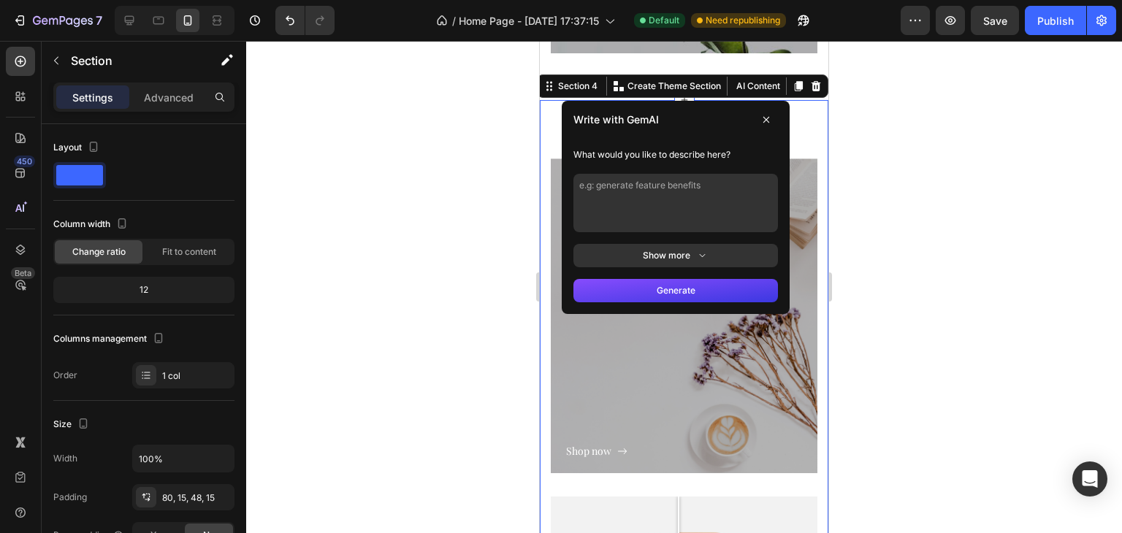
click at [661, 256] on button "Show more" at bounding box center [676, 255] width 205 height 23
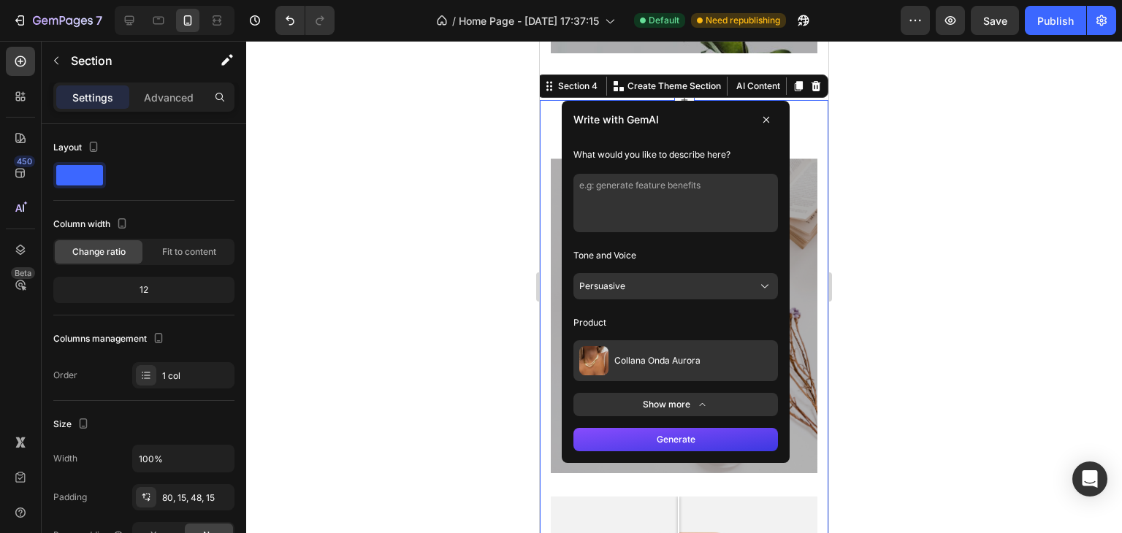
click at [865, 294] on div at bounding box center [684, 287] width 876 height 492
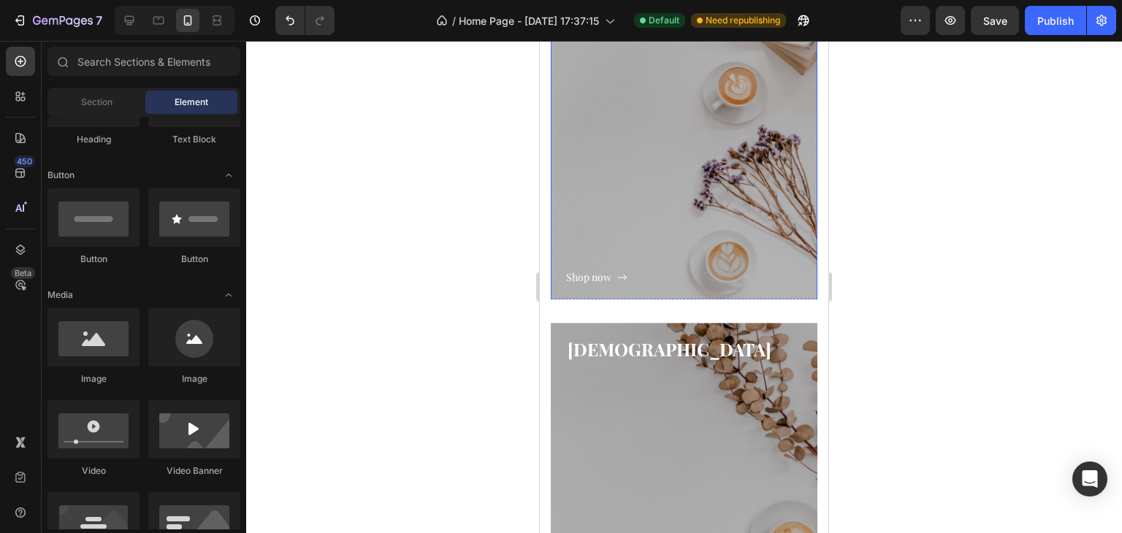
scroll to position [972, 0]
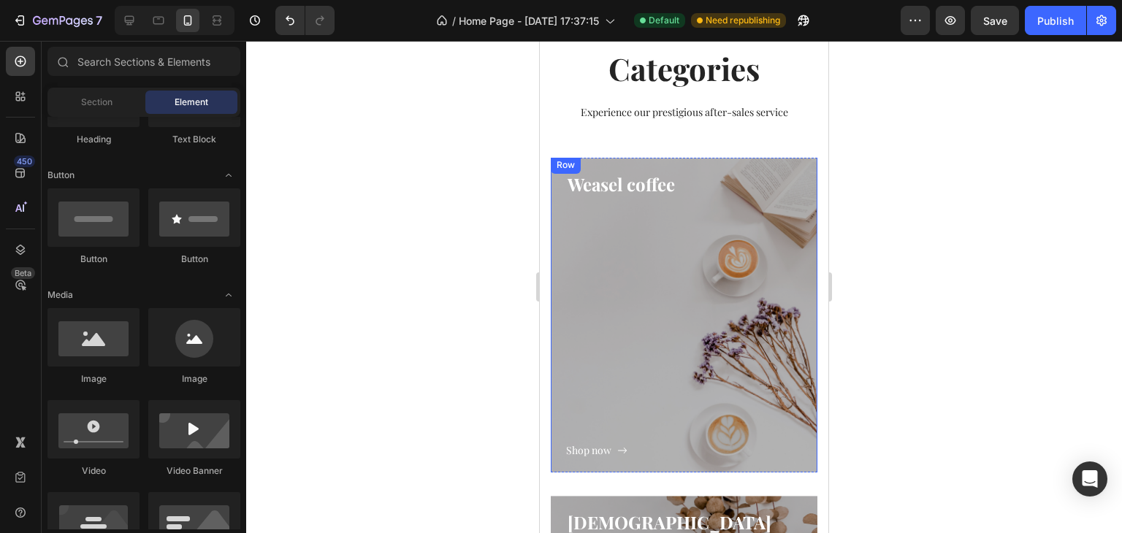
click at [661, 319] on div "Shop now Button" at bounding box center [684, 328] width 236 height 262
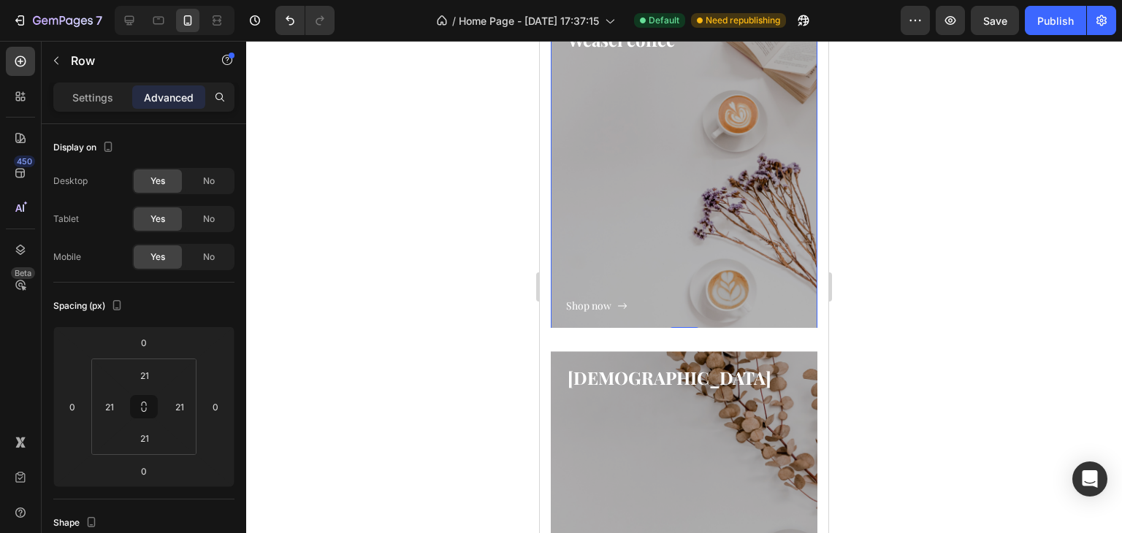
scroll to position [1118, 0]
click at [666, 414] on div "Shop now Button" at bounding box center [684, 520] width 236 height 262
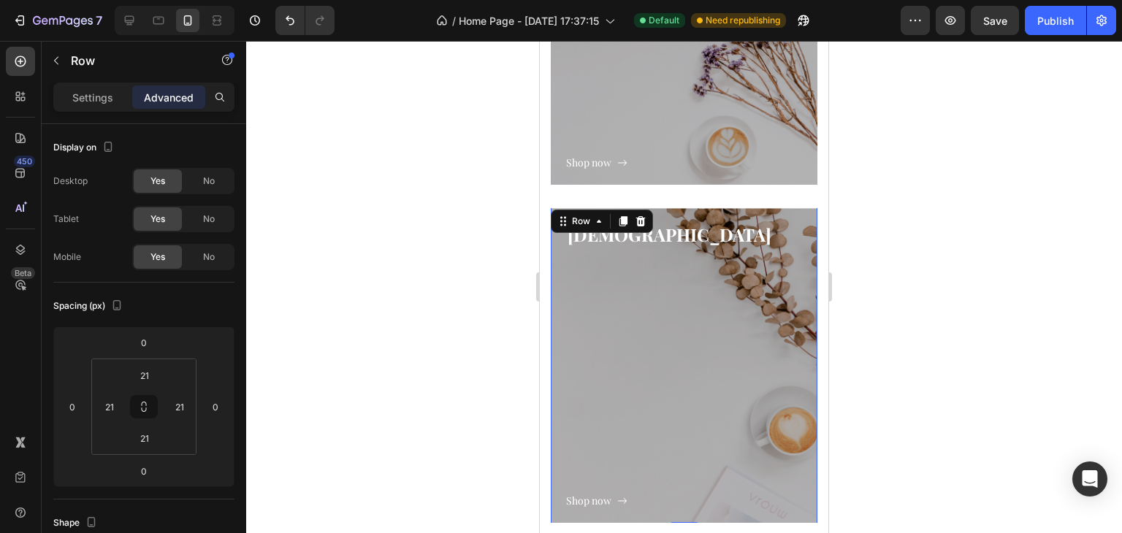
scroll to position [1410, 0]
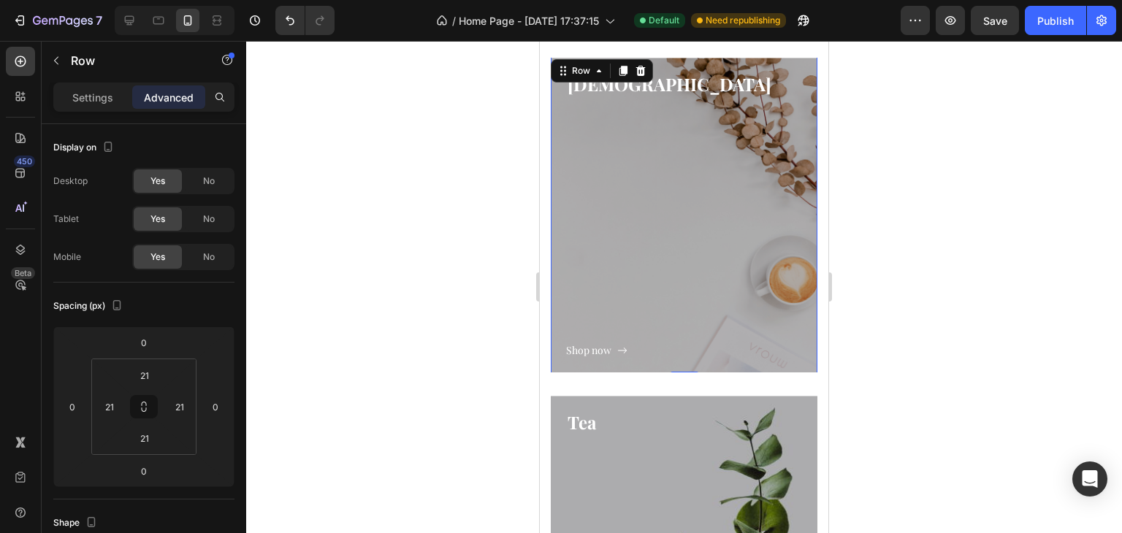
click at [617, 307] on div "Shop now Button" at bounding box center [684, 228] width 236 height 262
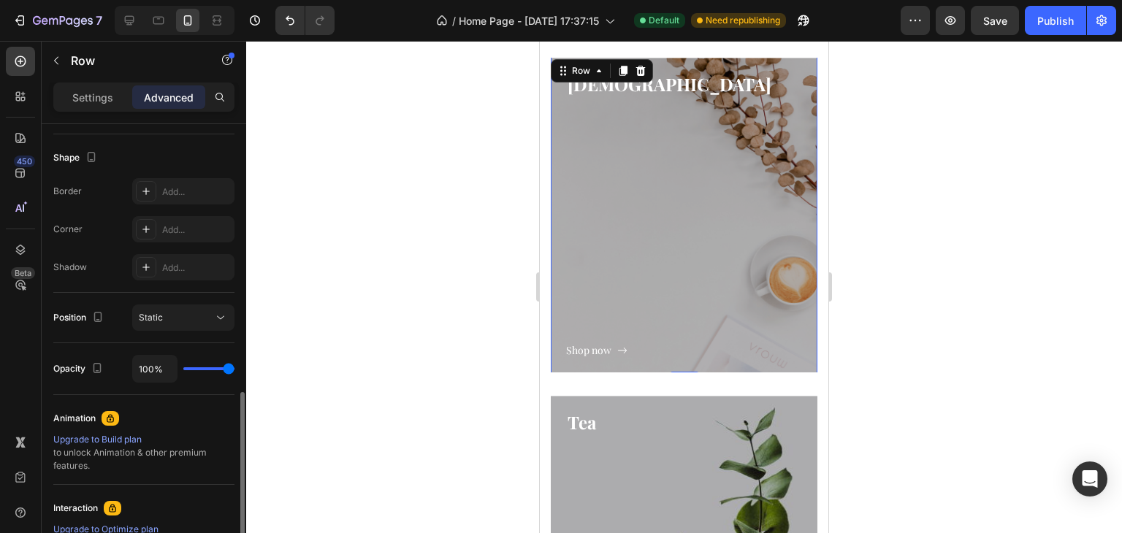
scroll to position [511, 0]
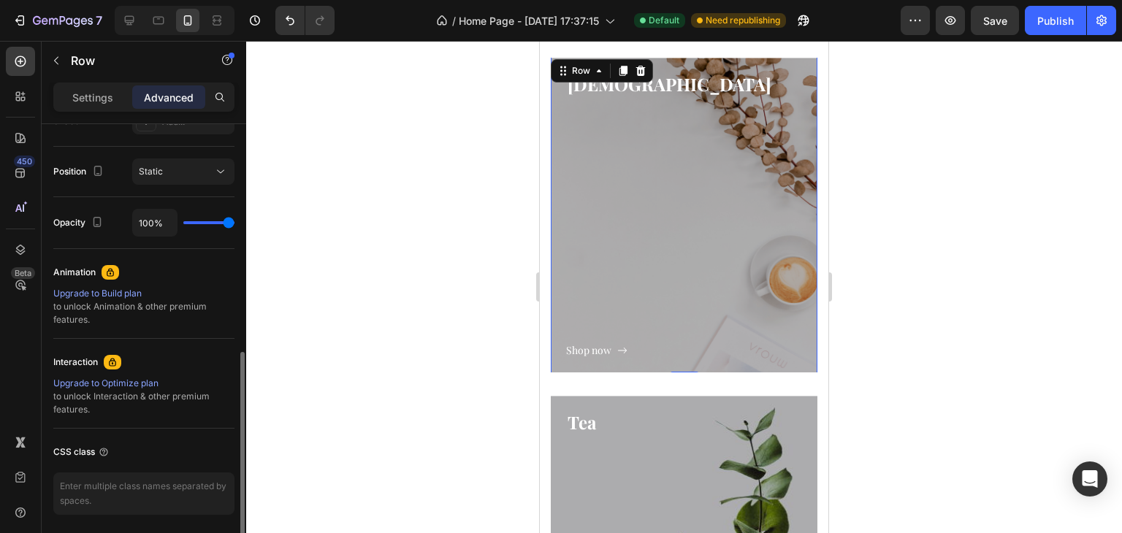
click at [108, 109] on div "Settings Advanced" at bounding box center [143, 97] width 181 height 29
click at [108, 106] on div "Settings" at bounding box center [92, 96] width 73 height 23
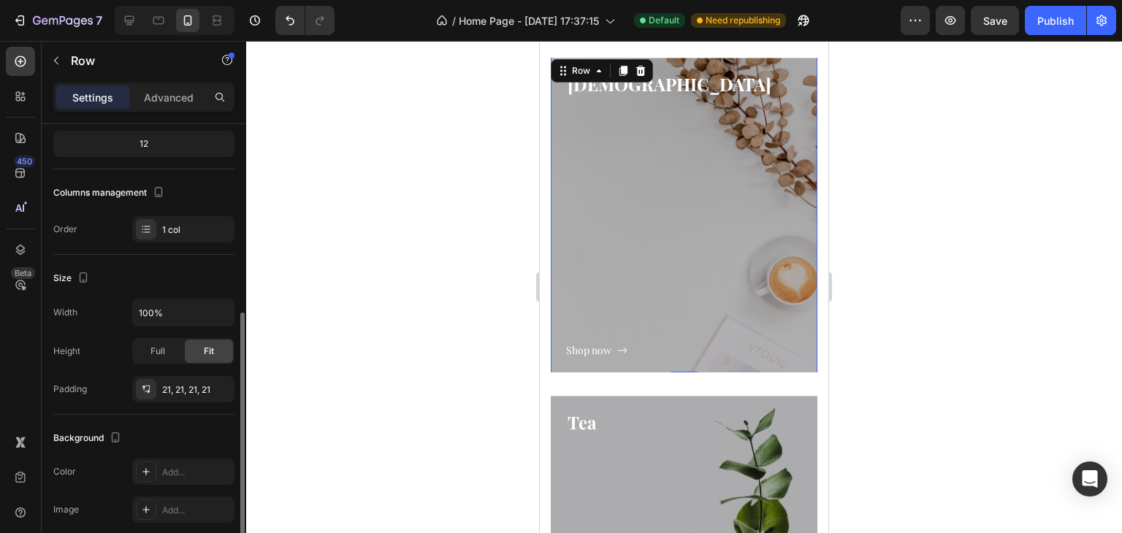
scroll to position [292, 0]
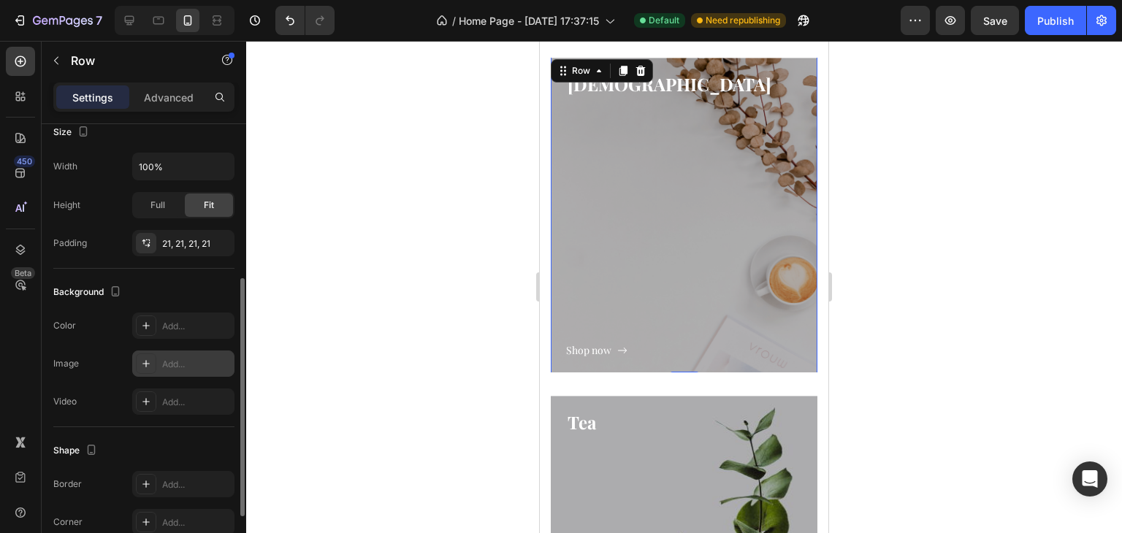
click at [170, 365] on div "Add..." at bounding box center [196, 364] width 69 height 13
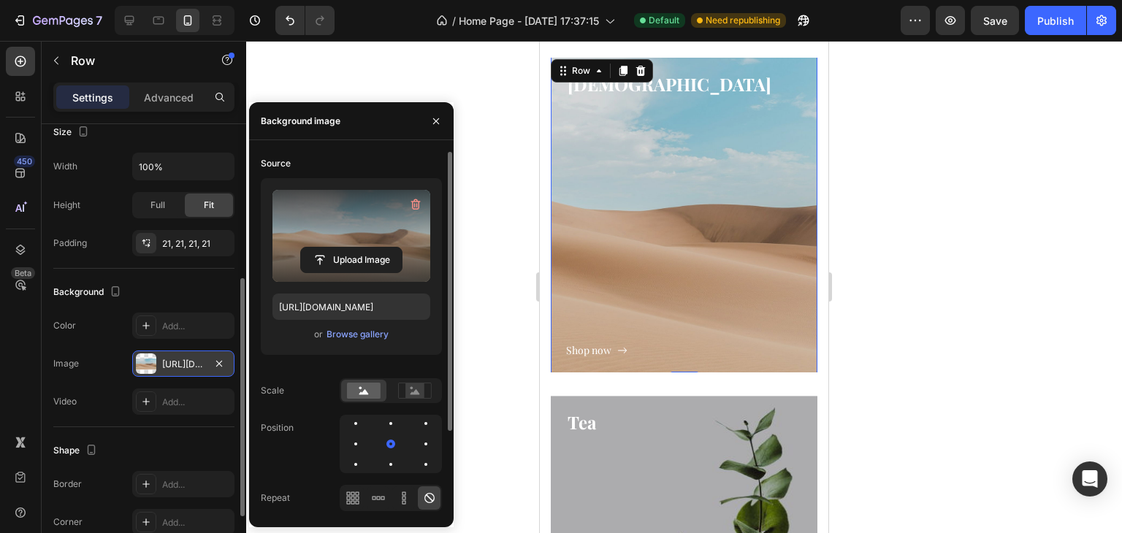
click at [346, 237] on label at bounding box center [352, 236] width 158 height 92
click at [346, 248] on input "file" at bounding box center [351, 260] width 101 height 25
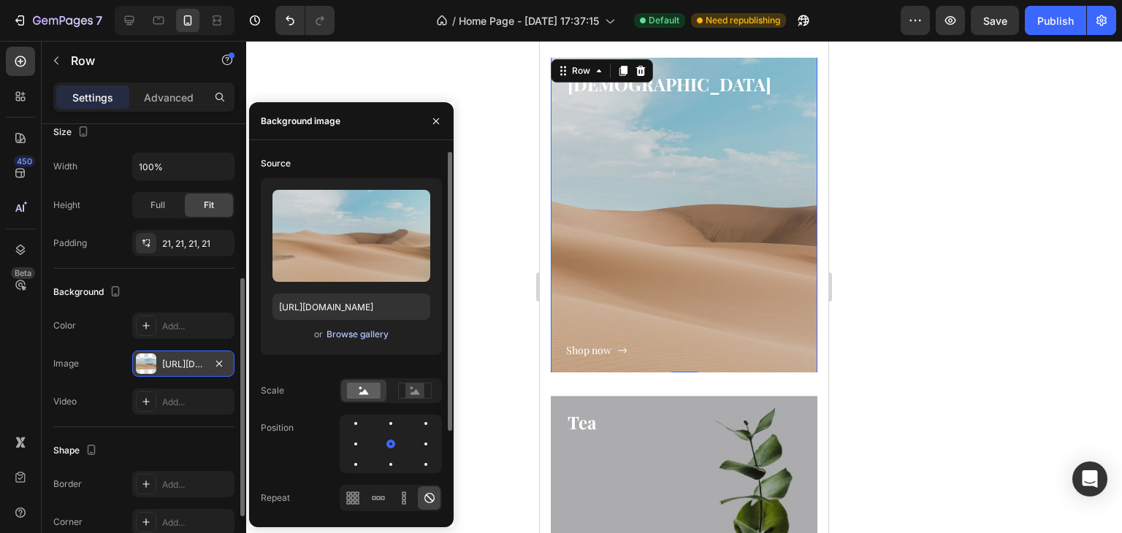
click at [371, 332] on div "Browse gallery" at bounding box center [358, 334] width 62 height 13
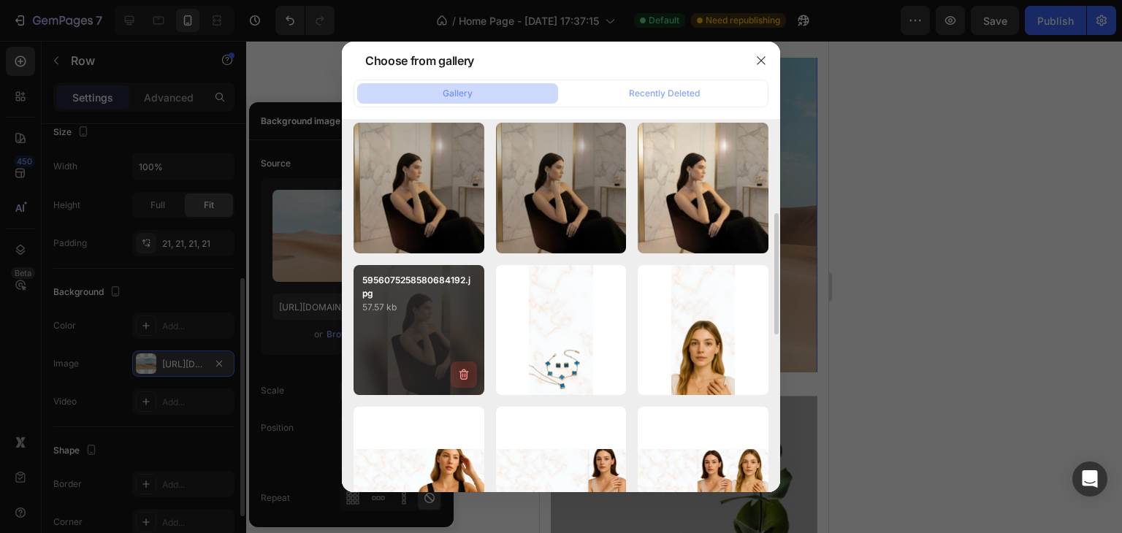
click at [457, 368] on icon "button" at bounding box center [464, 375] width 15 height 15
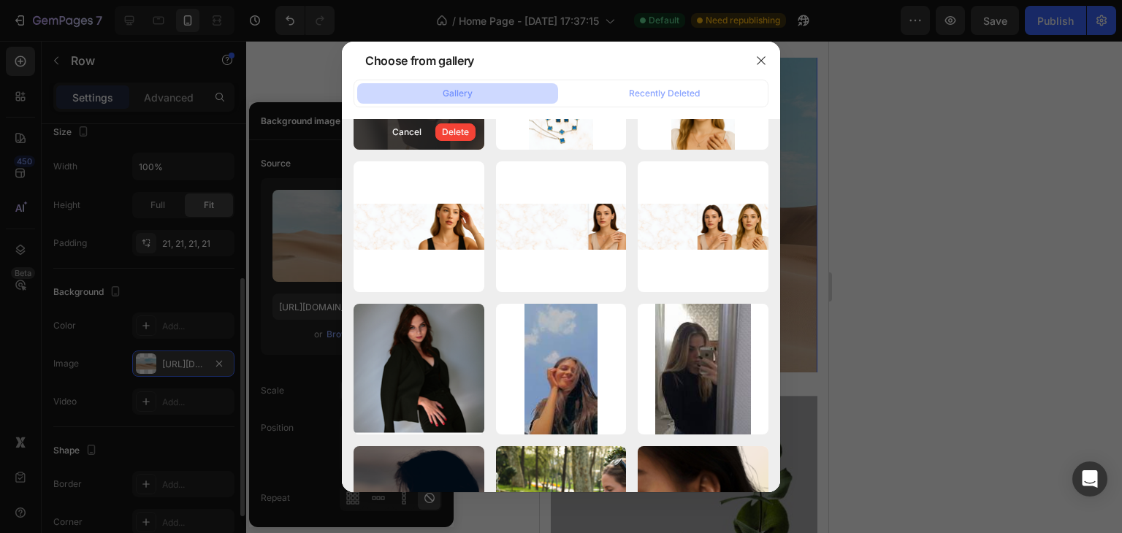
scroll to position [0, 0]
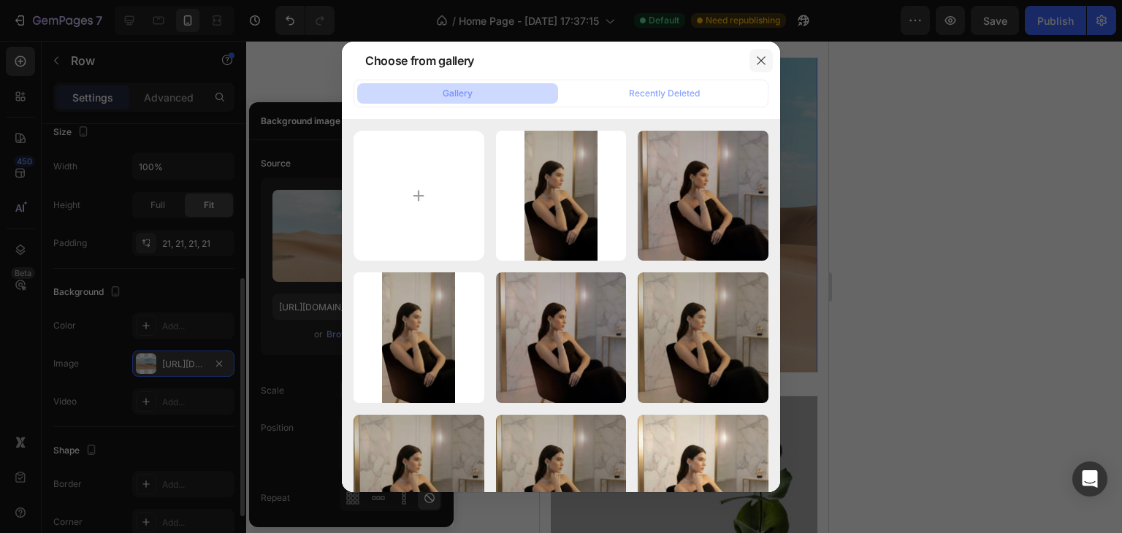
click at [751, 57] on button "button" at bounding box center [761, 60] width 23 height 23
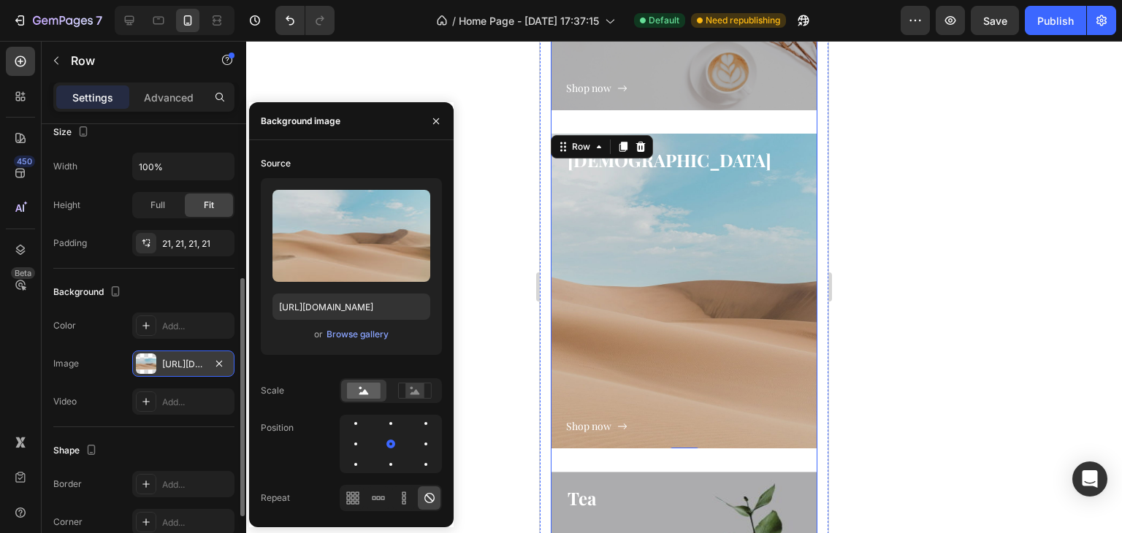
scroll to position [1264, 0]
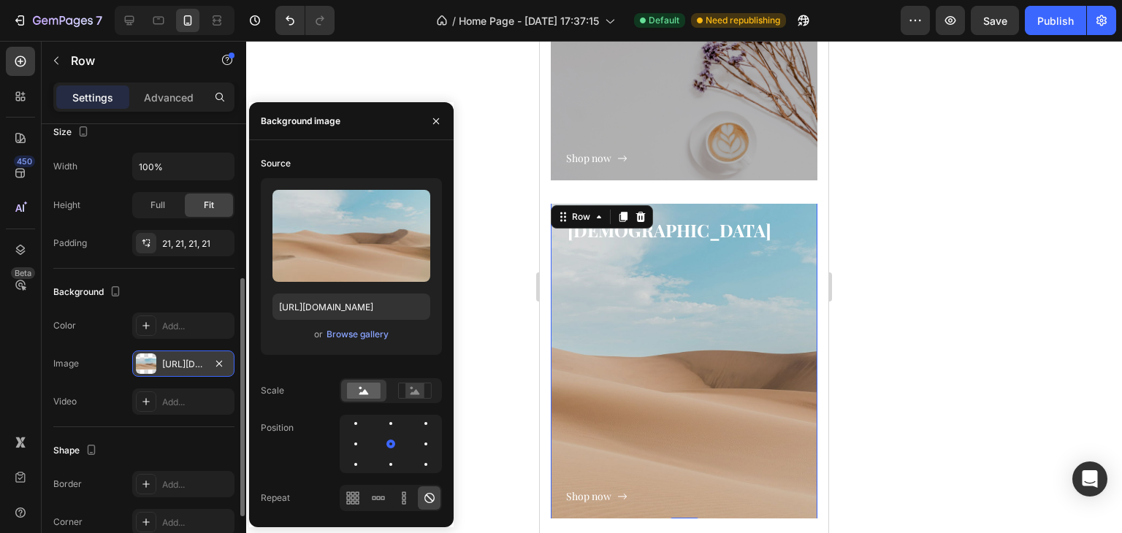
click at [497, 252] on div at bounding box center [684, 287] width 876 height 492
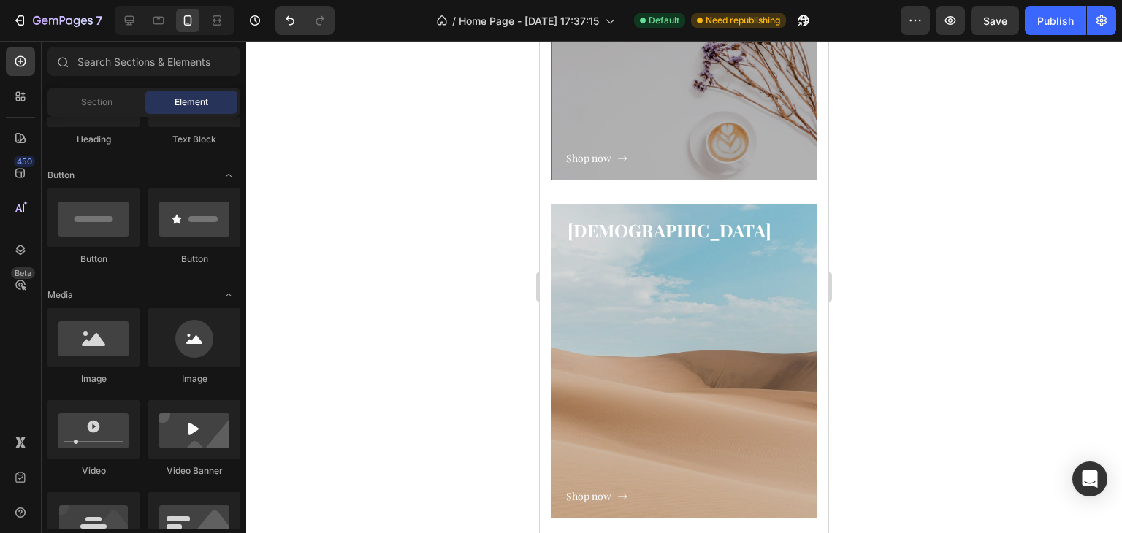
click at [742, 94] on div "Shop now Button" at bounding box center [684, 36] width 236 height 262
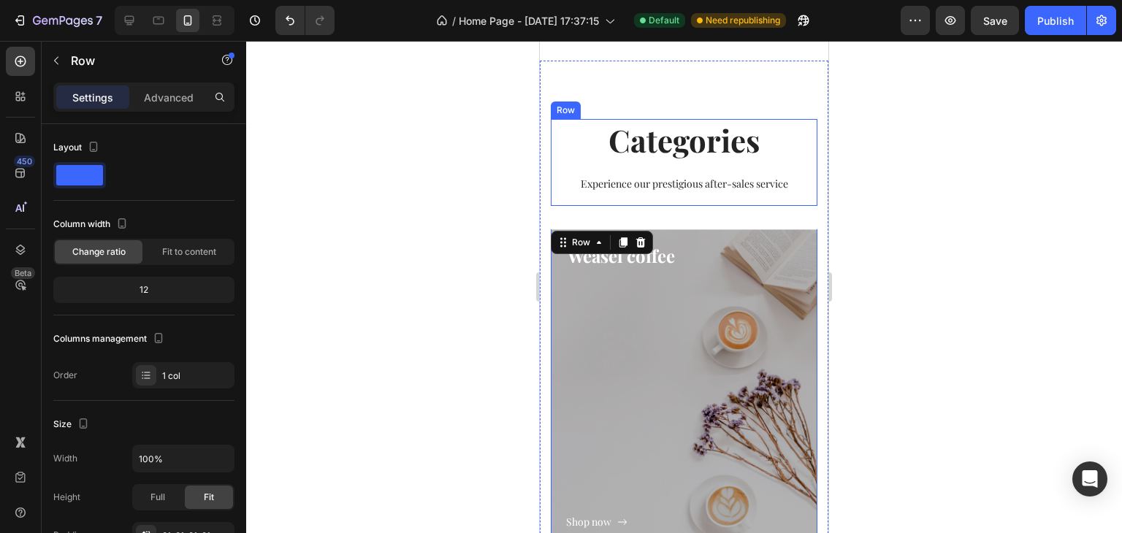
scroll to position [899, 0]
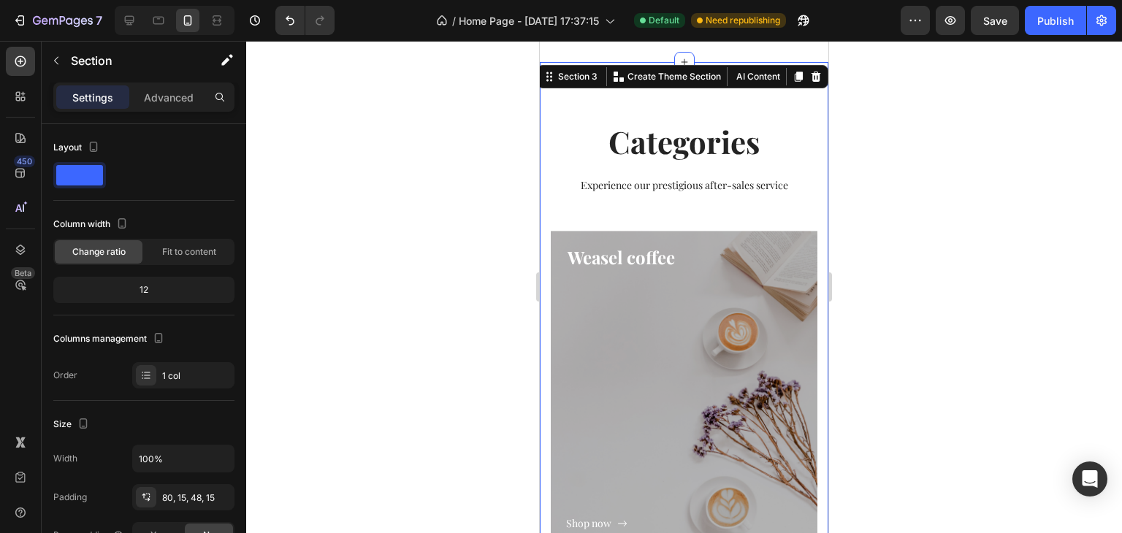
click at [704, 296] on div "Shop now Button" at bounding box center [684, 401] width 236 height 262
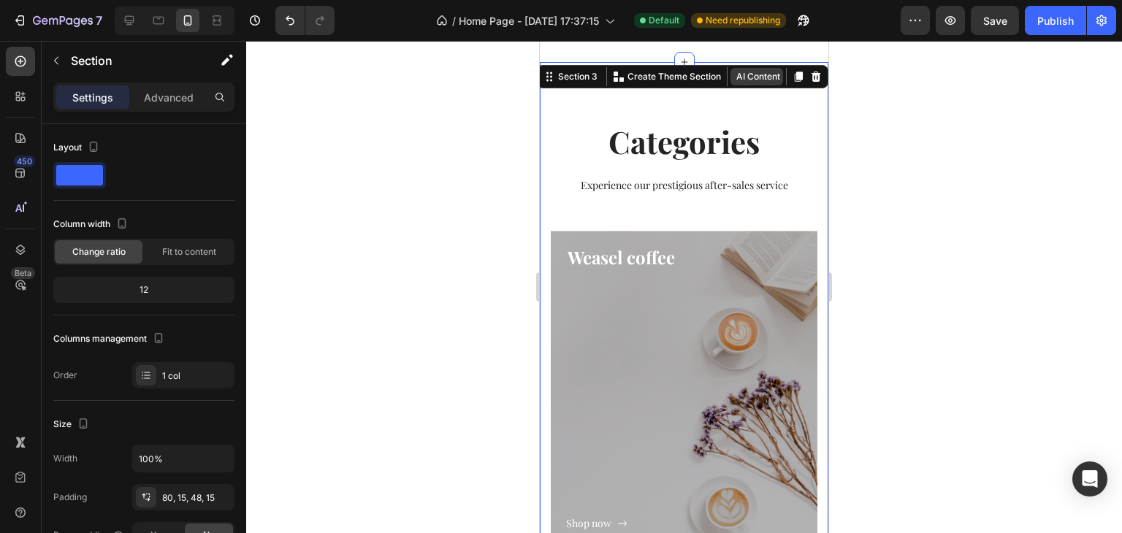
click at [762, 76] on button "AI Content" at bounding box center [757, 77] width 53 height 18
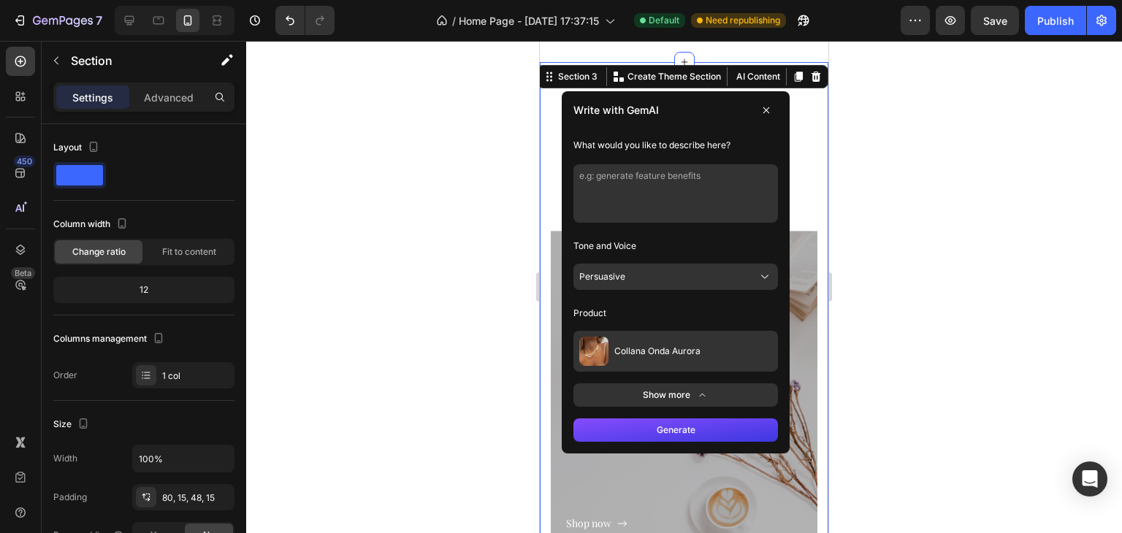
click at [638, 347] on span "Collana Onda Aurora" at bounding box center [657, 352] width 86 height 12
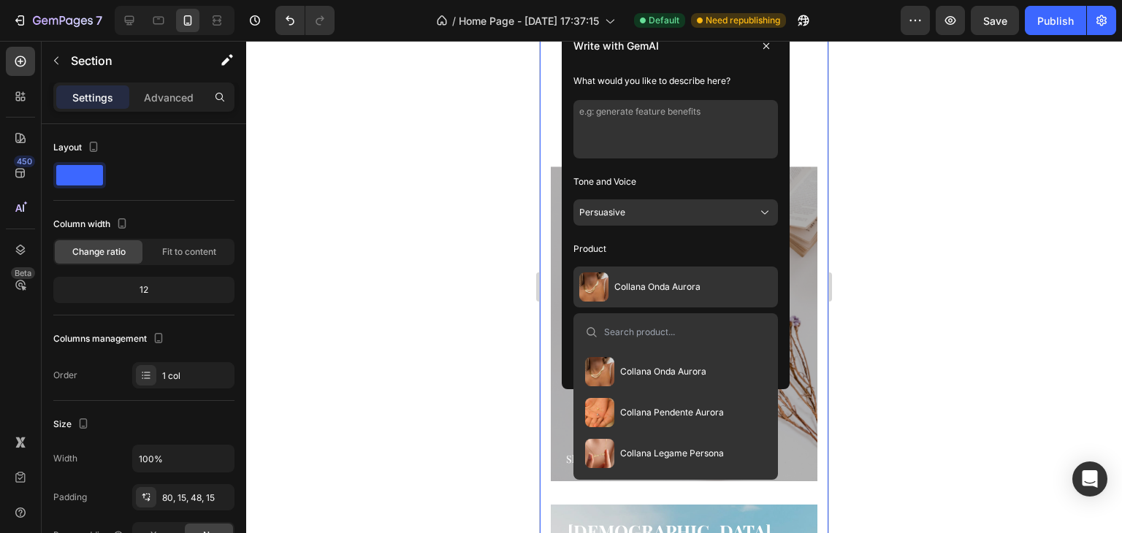
scroll to position [972, 0]
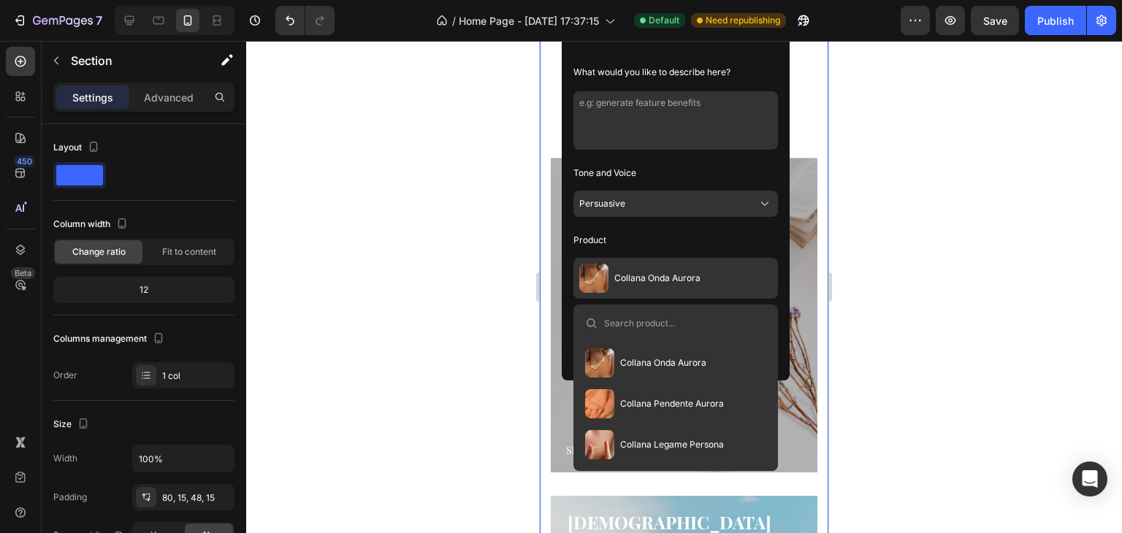
click at [629, 354] on button "Collana Onda Aurora" at bounding box center [645, 363] width 133 height 41
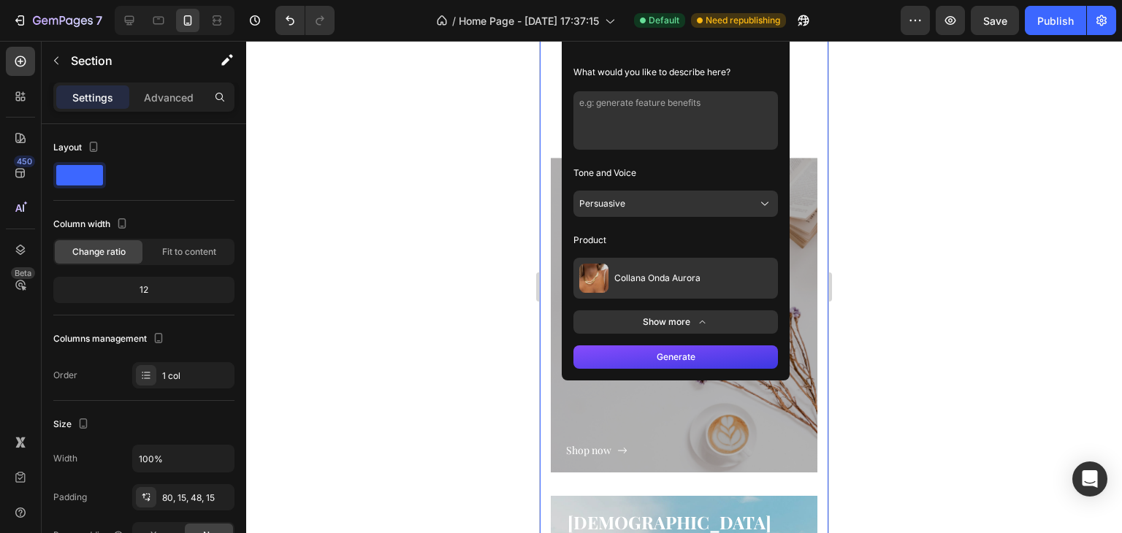
click at [725, 206] on button "Persuasive" at bounding box center [676, 204] width 205 height 26
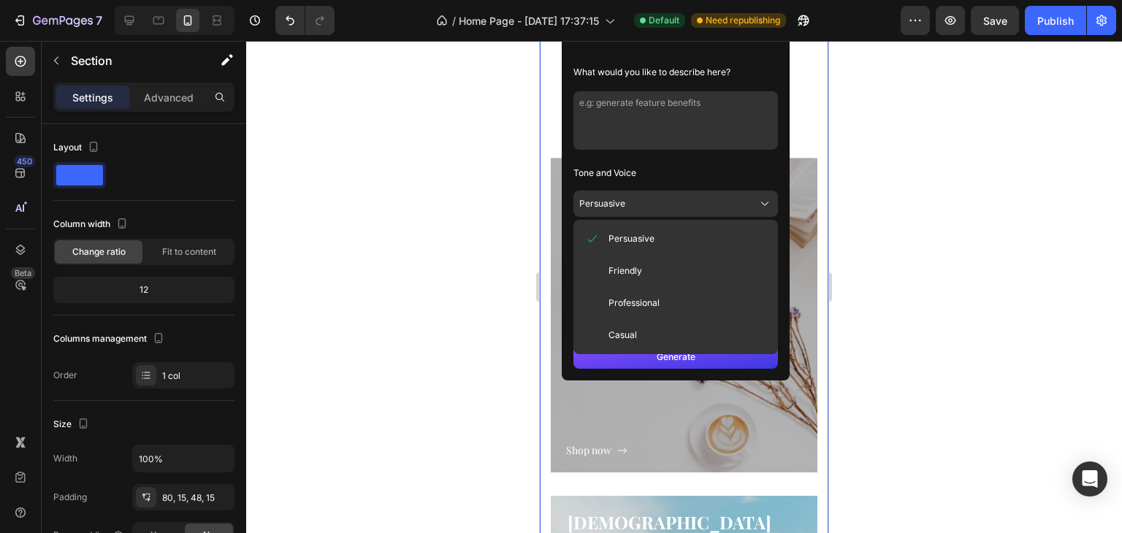
click at [725, 206] on button "Persuasive" at bounding box center [676, 204] width 205 height 26
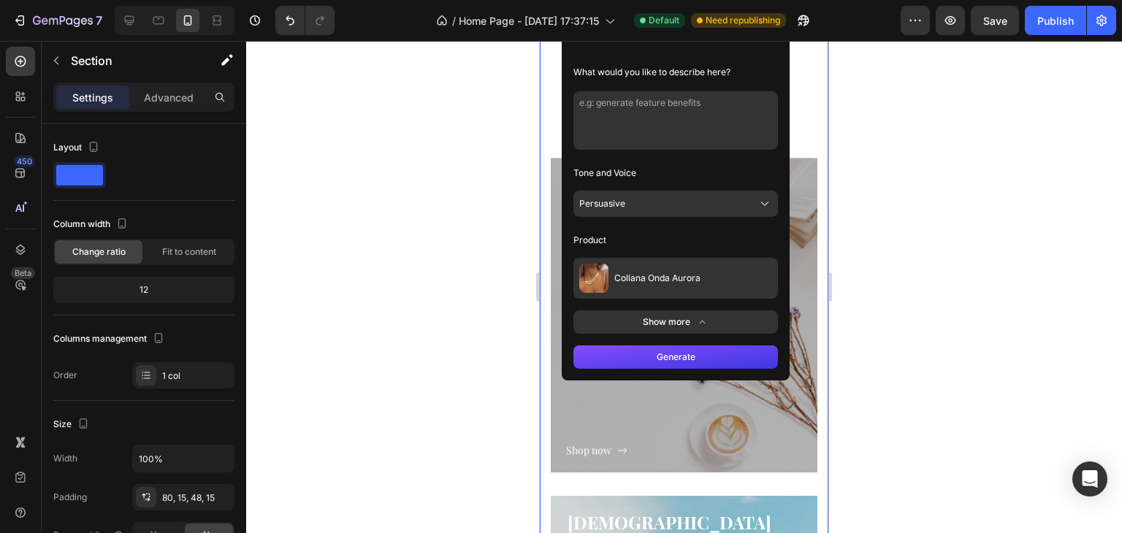
scroll to position [899, 0]
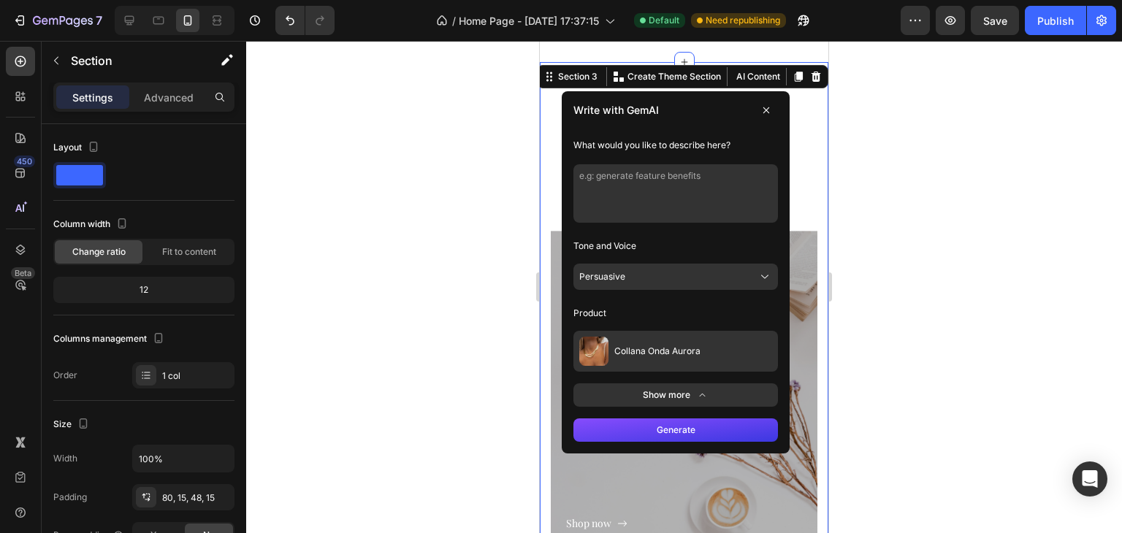
click at [755, 110] on button at bounding box center [766, 110] width 23 height 23
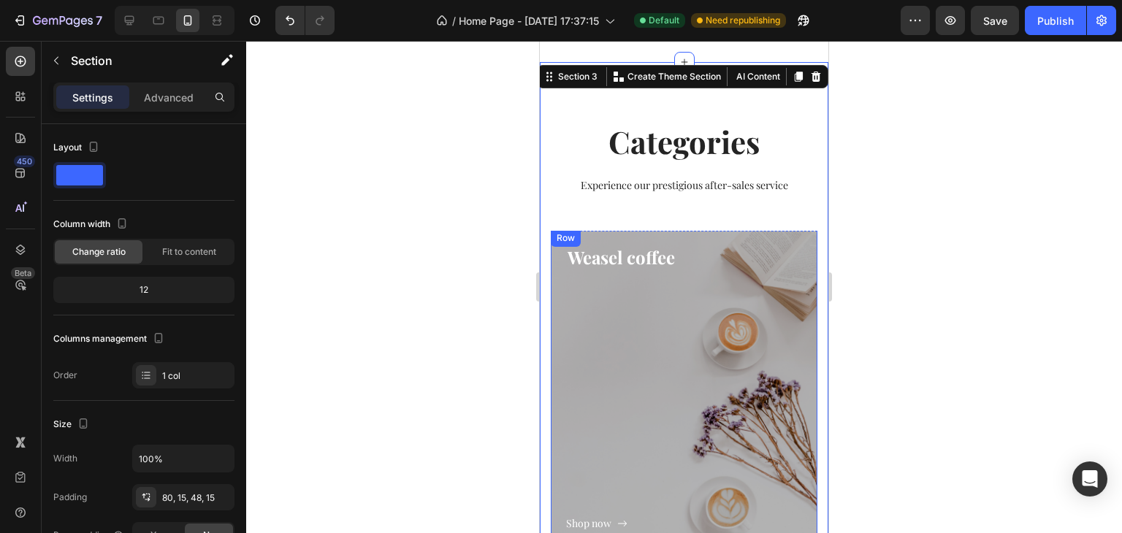
click at [669, 285] on div "Shop now Button" at bounding box center [684, 401] width 236 height 262
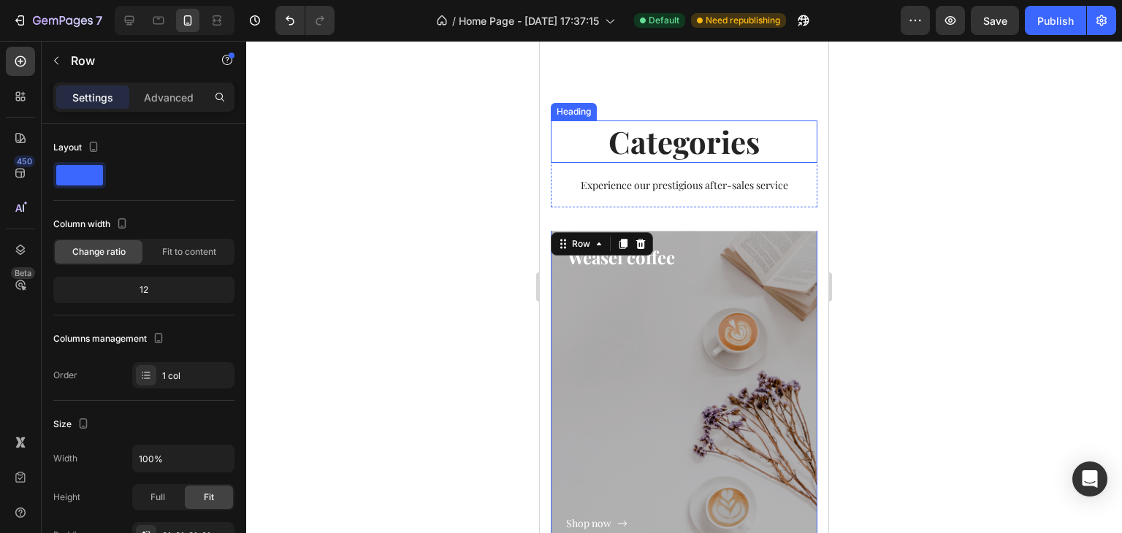
click at [617, 148] on p "Categories" at bounding box center [684, 142] width 264 height 40
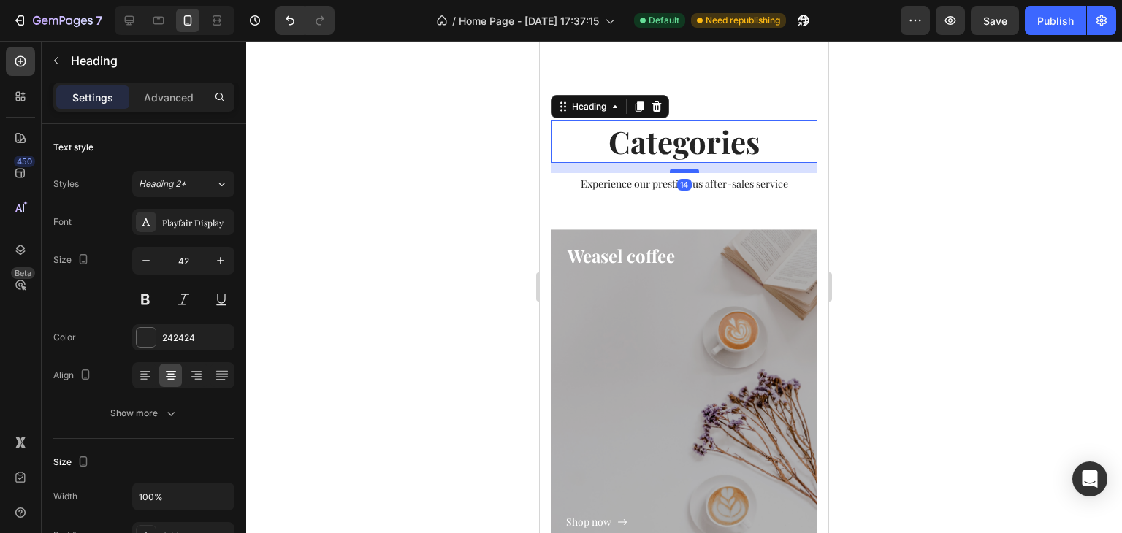
click at [680, 171] on div at bounding box center [684, 171] width 29 height 4
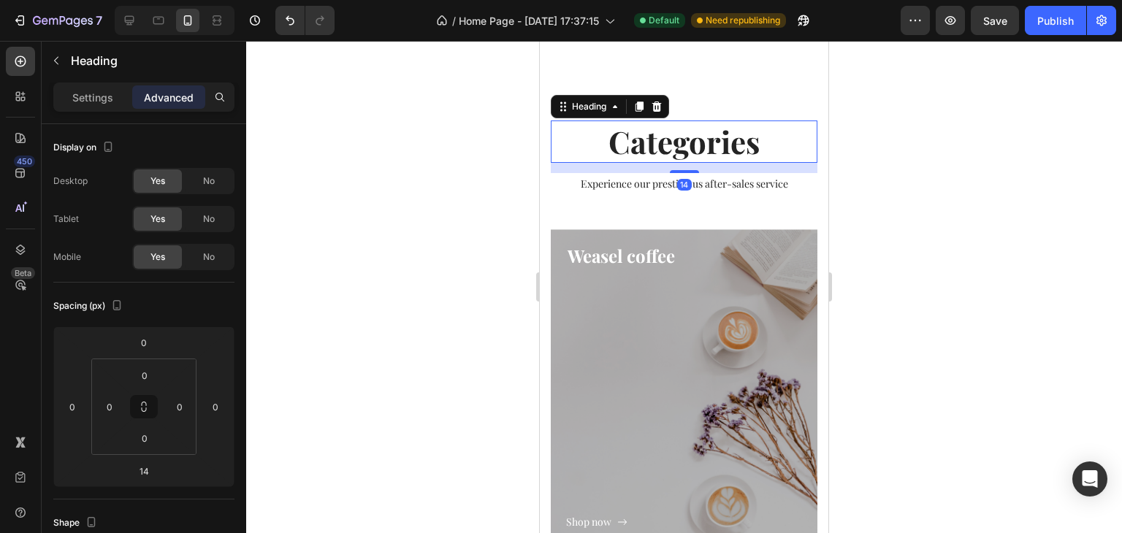
click at [987, 200] on div at bounding box center [684, 287] width 876 height 492
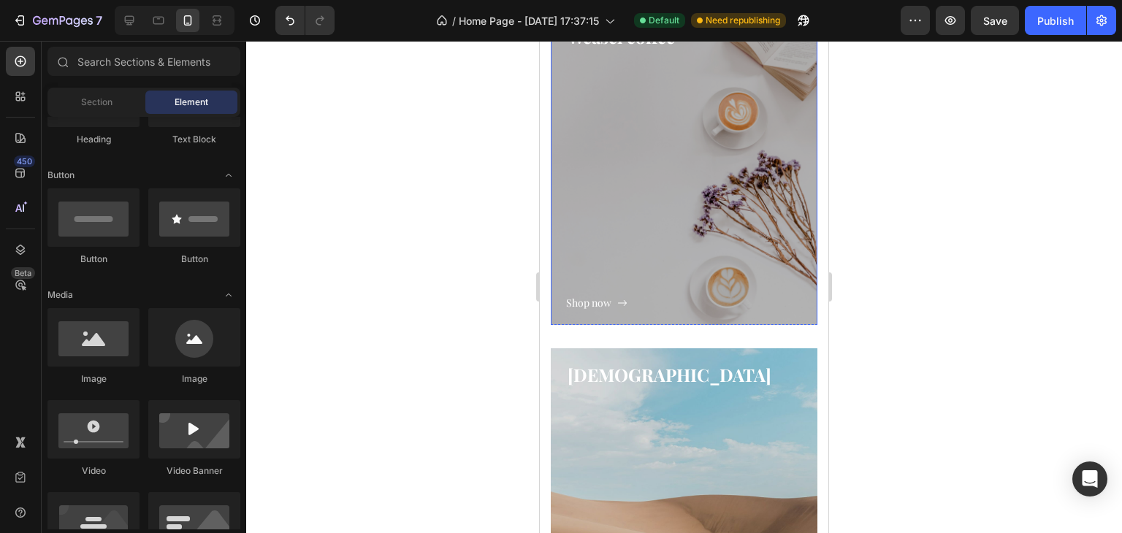
scroll to position [1191, 0]
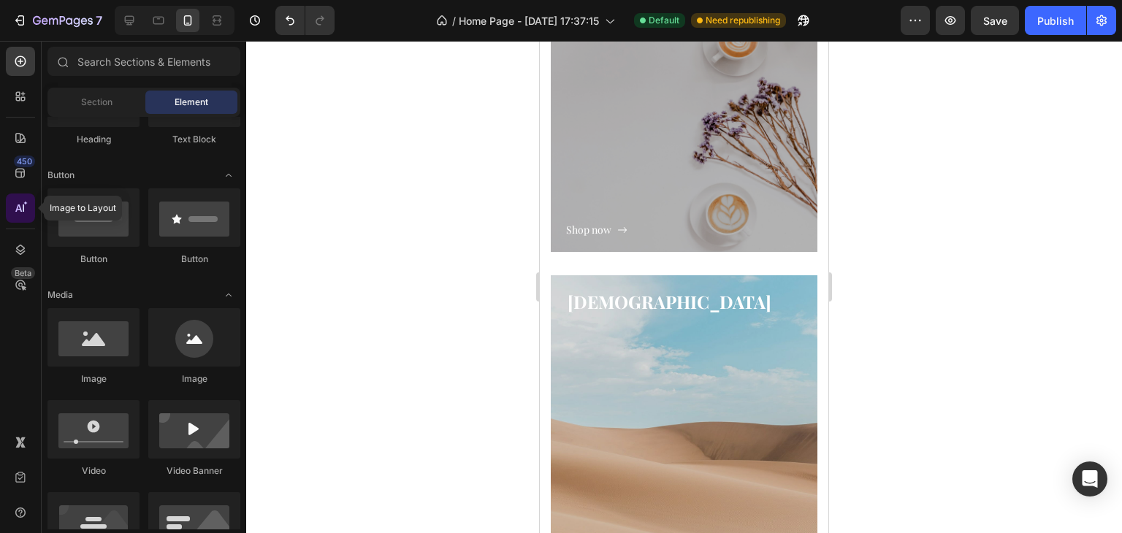
click at [10, 205] on div at bounding box center [20, 208] width 29 height 29
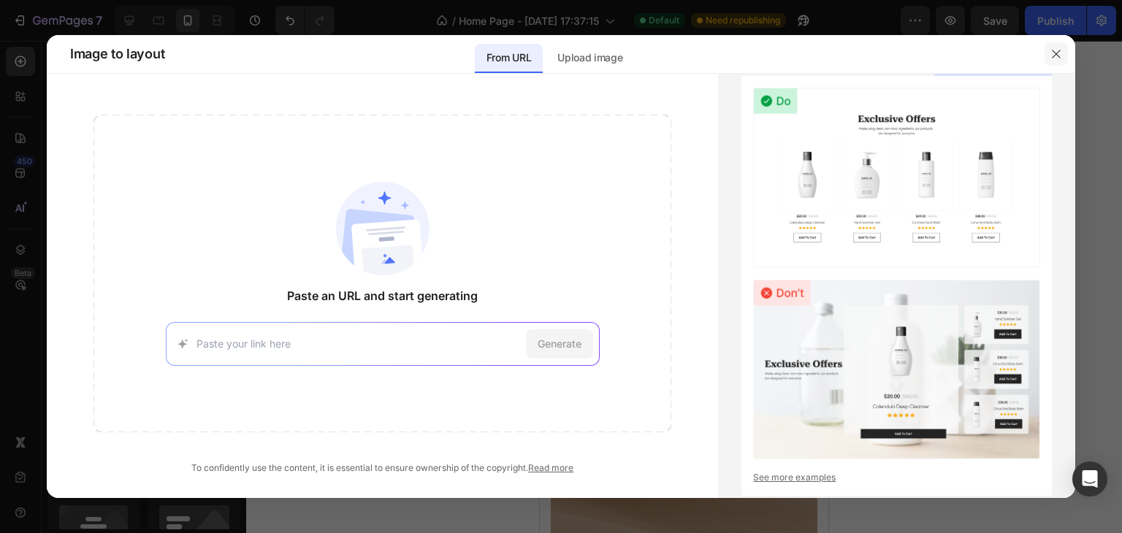
click at [1053, 53] on icon "button" at bounding box center [1057, 54] width 12 height 12
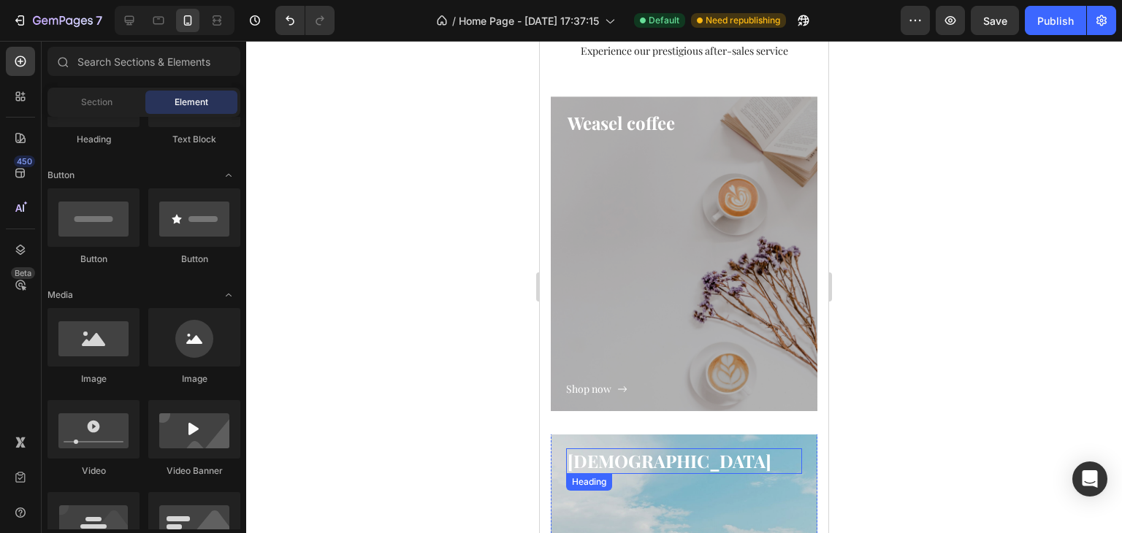
scroll to position [972, 0]
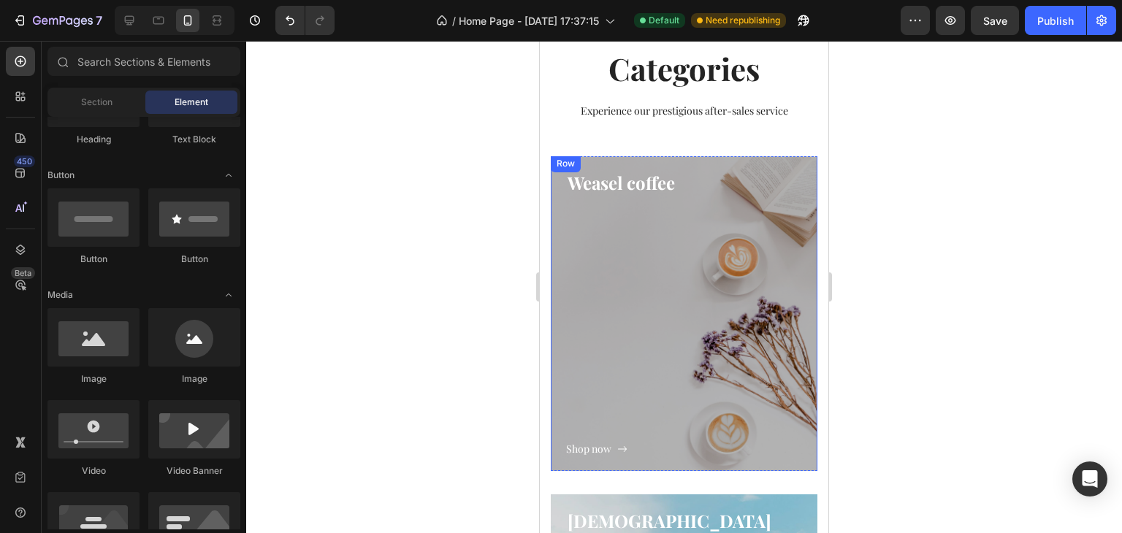
click at [644, 261] on div "Shop now Button" at bounding box center [684, 327] width 236 height 262
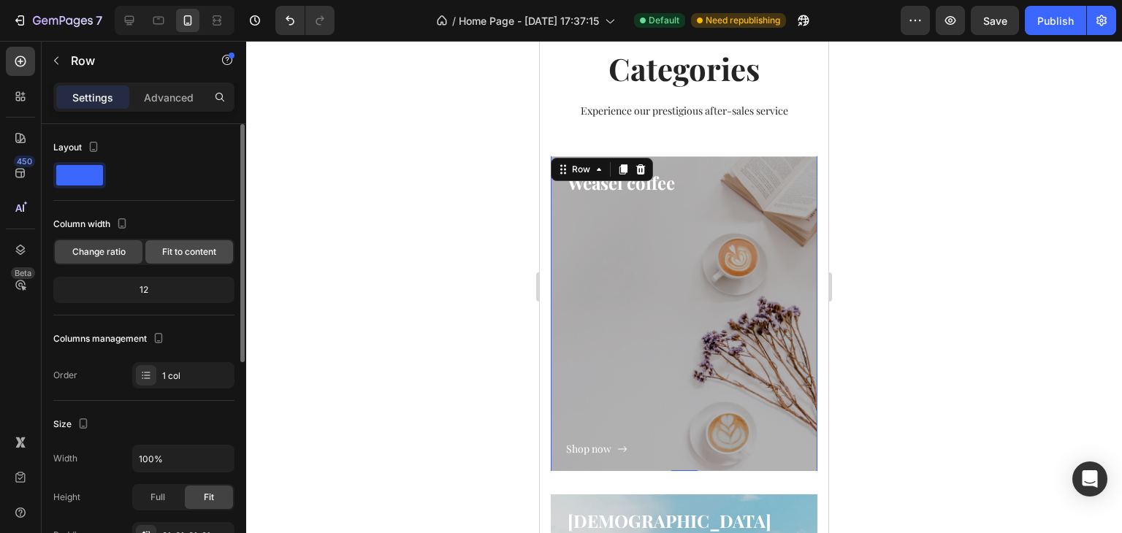
click at [193, 259] on div "Fit to content" at bounding box center [189, 251] width 88 height 23
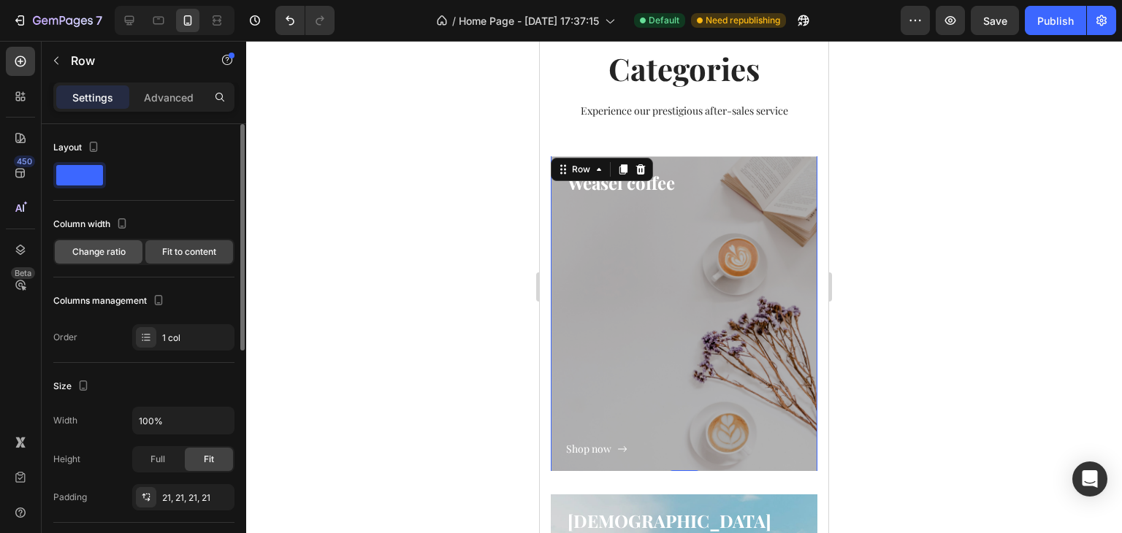
click at [106, 248] on span "Change ratio" at bounding box center [98, 252] width 53 height 13
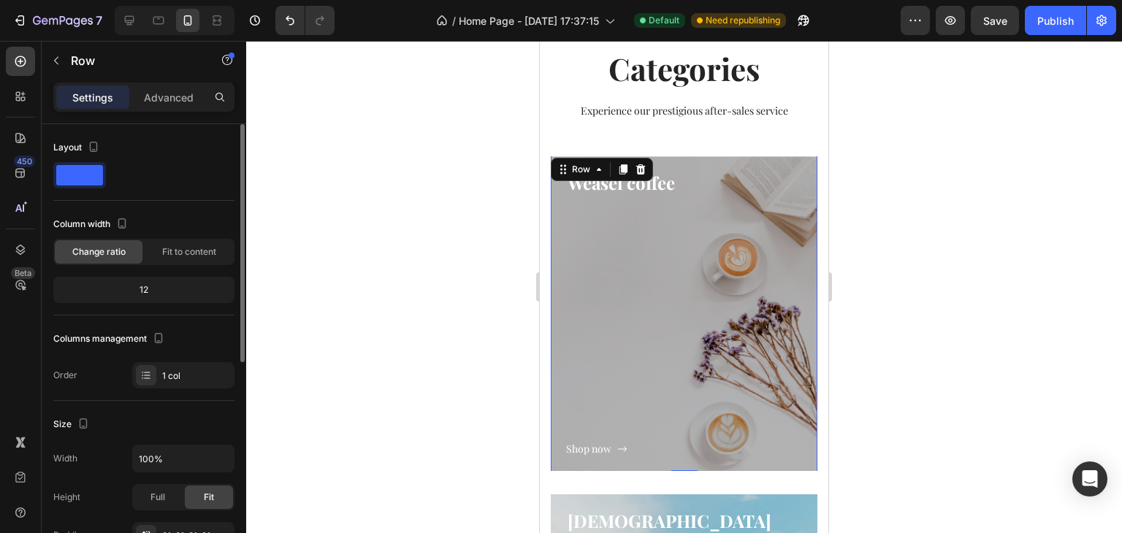
click at [132, 287] on div "12" at bounding box center [143, 290] width 175 height 20
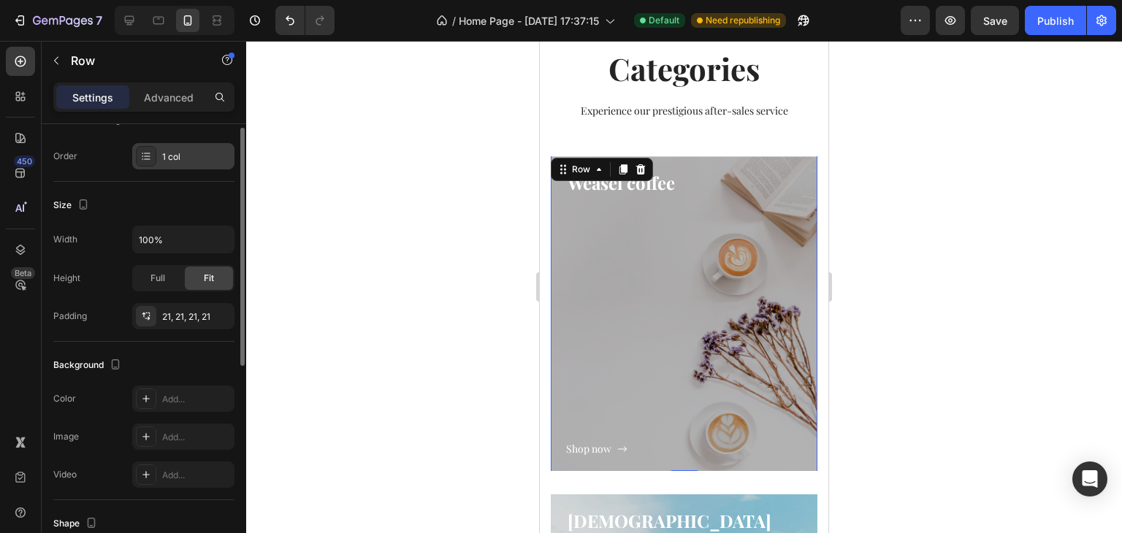
scroll to position [146, 0]
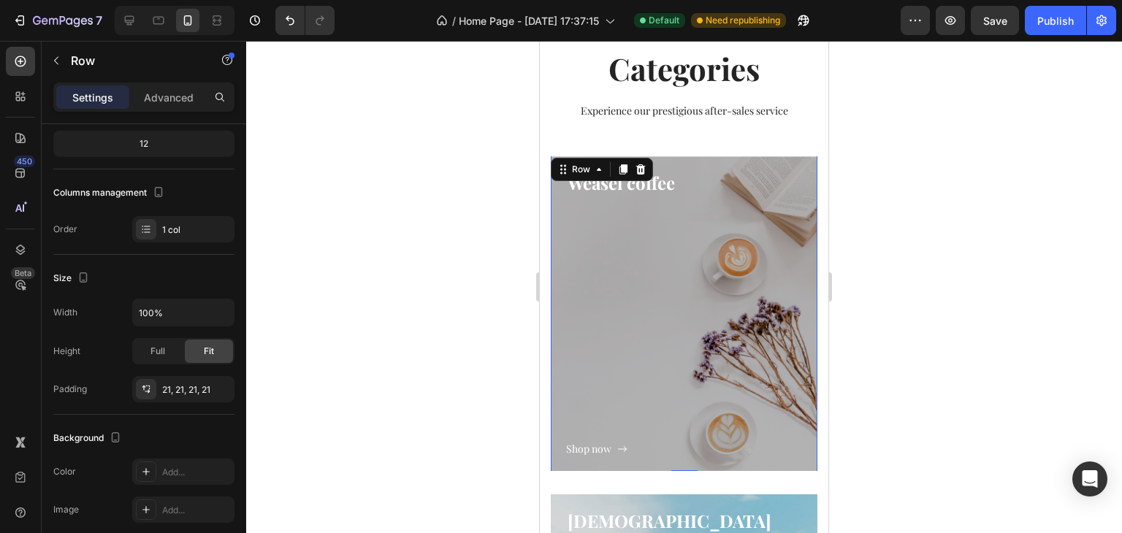
click at [371, 210] on div at bounding box center [684, 287] width 876 height 492
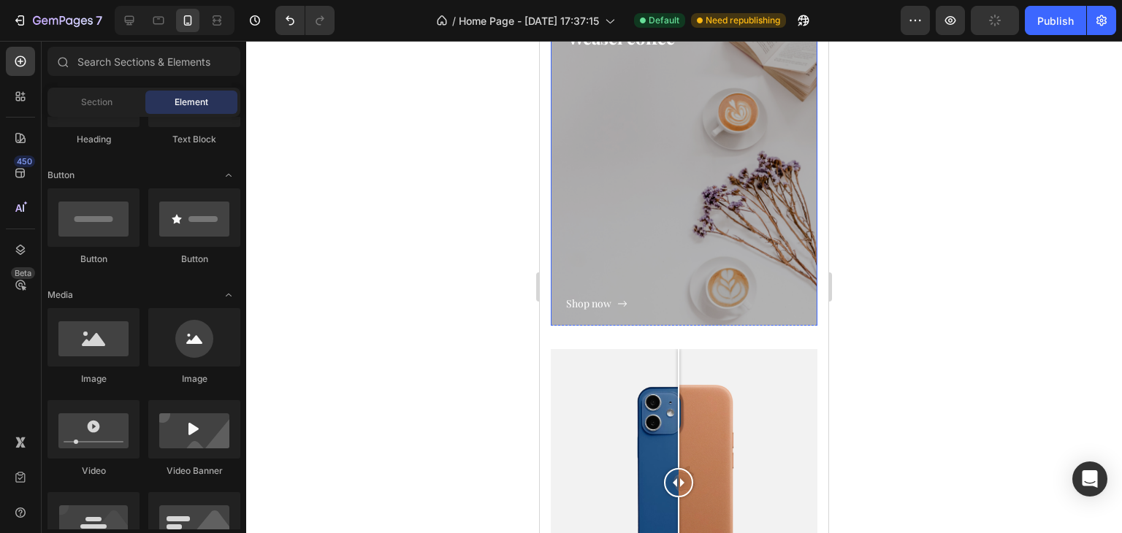
scroll to position [1995, 0]
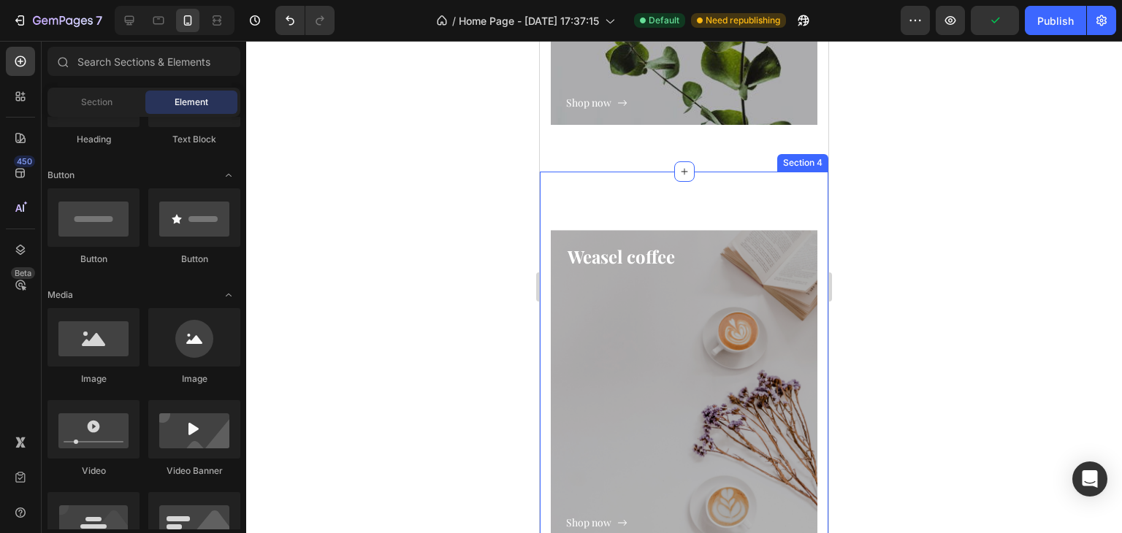
click at [658, 220] on div "Weasel coffee Heading Shop now Button Row Hero Banner Image Comparison Drop ele…" at bounding box center [684, 543] width 289 height 742
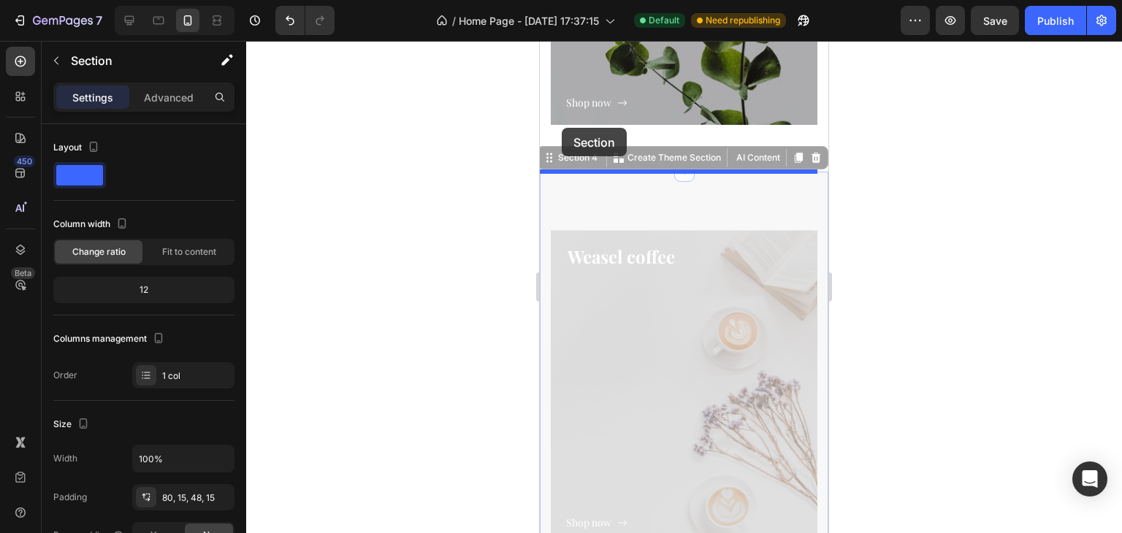
drag, startPoint x: 541, startPoint y: 161, endPoint x: 562, endPoint y: 128, distance: 39.7
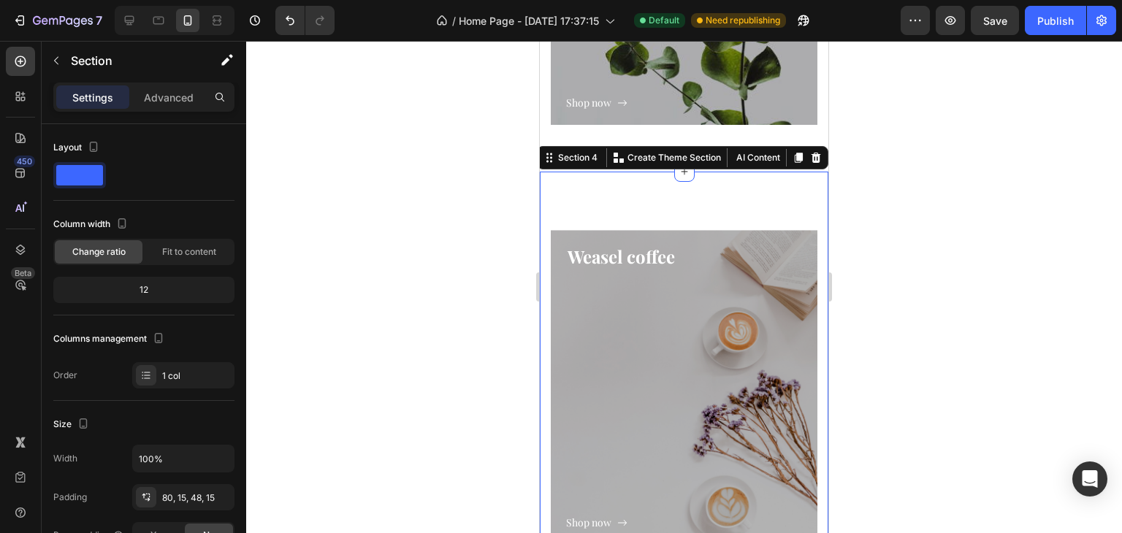
click at [786, 194] on div "Weasel coffee Heading Shop now Button Row Hero Banner Image Comparison Drop ele…" at bounding box center [684, 543] width 289 height 742
click at [907, 188] on div at bounding box center [684, 287] width 876 height 492
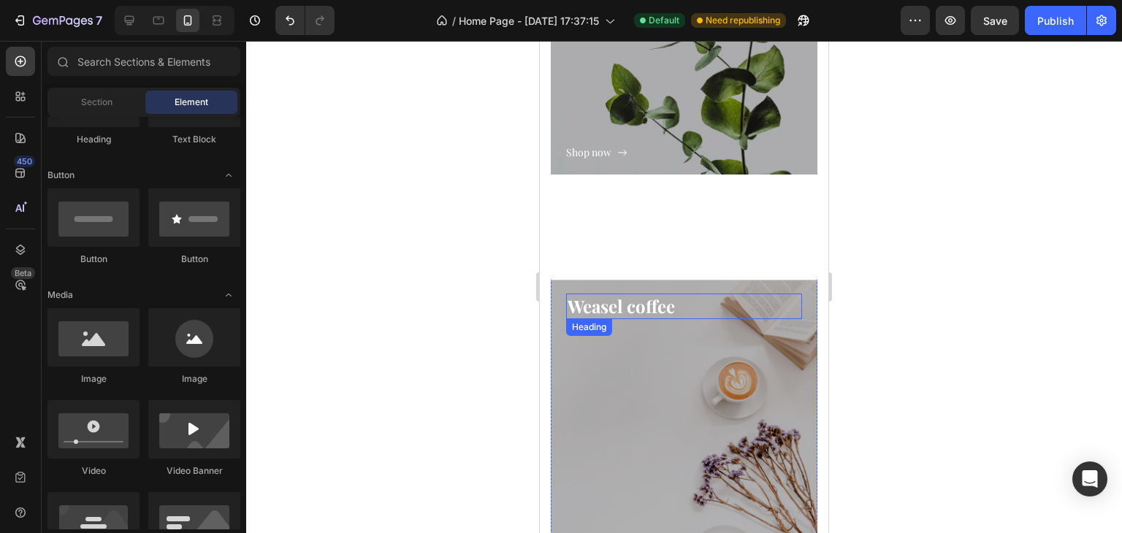
scroll to position [1922, 0]
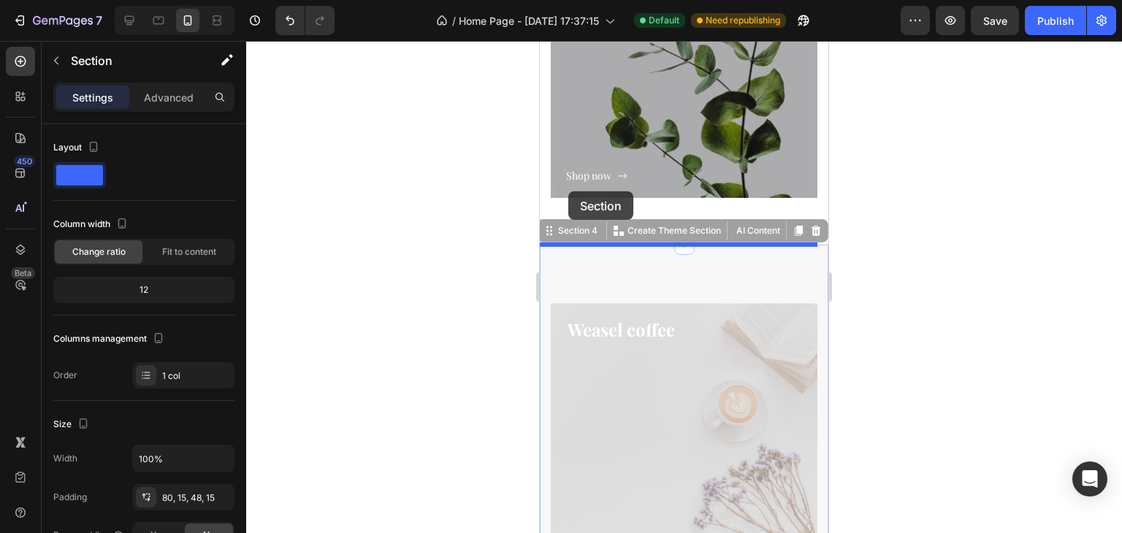
drag, startPoint x: 555, startPoint y: 231, endPoint x: 568, endPoint y: 191, distance: 41.8
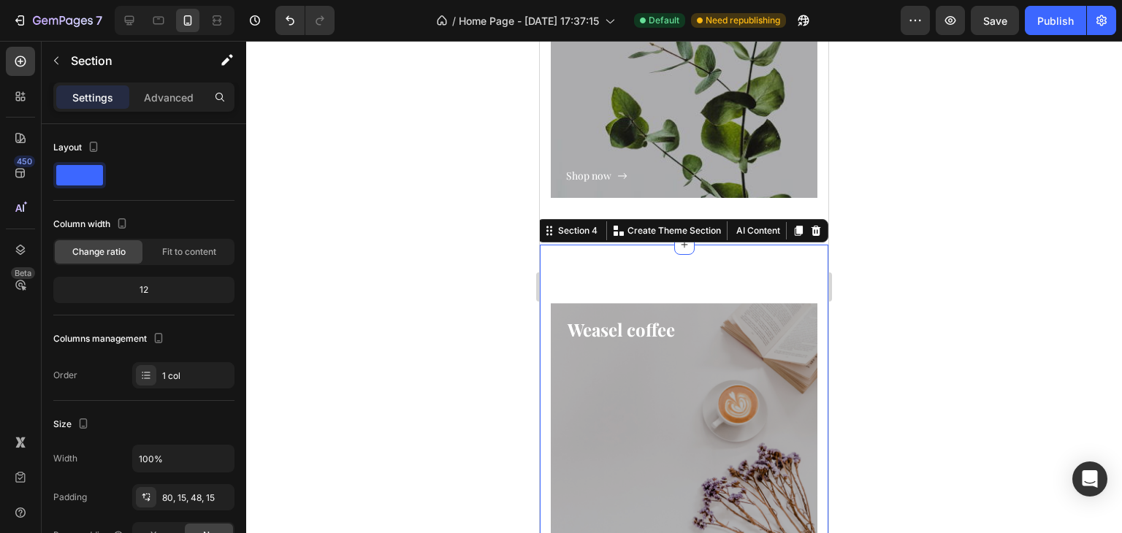
click at [903, 141] on div at bounding box center [684, 287] width 876 height 492
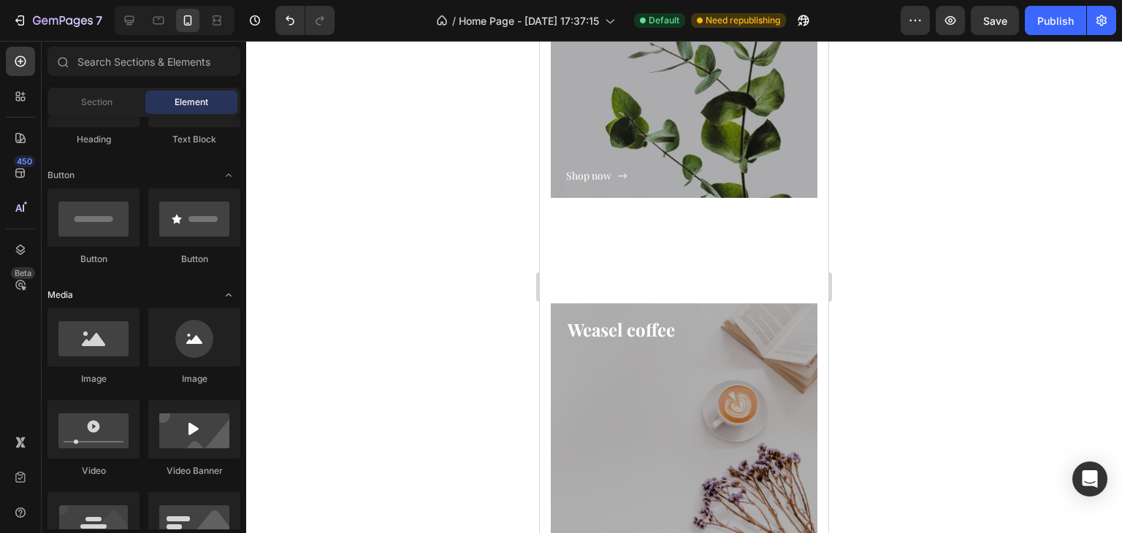
click at [205, 300] on div "Media" at bounding box center [143, 295] width 193 height 15
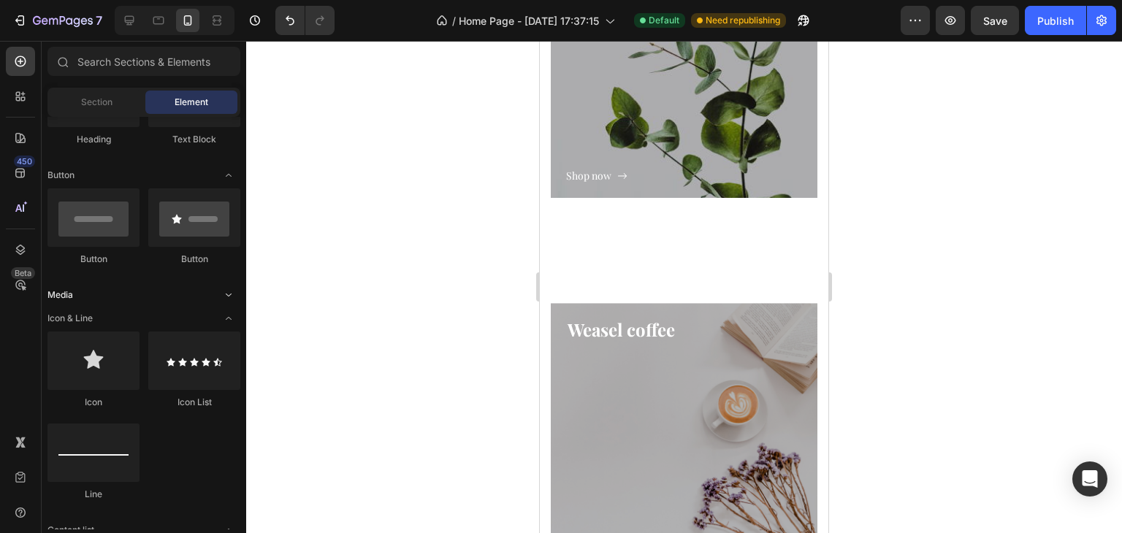
click at [205, 296] on div "Media" at bounding box center [143, 295] width 193 height 15
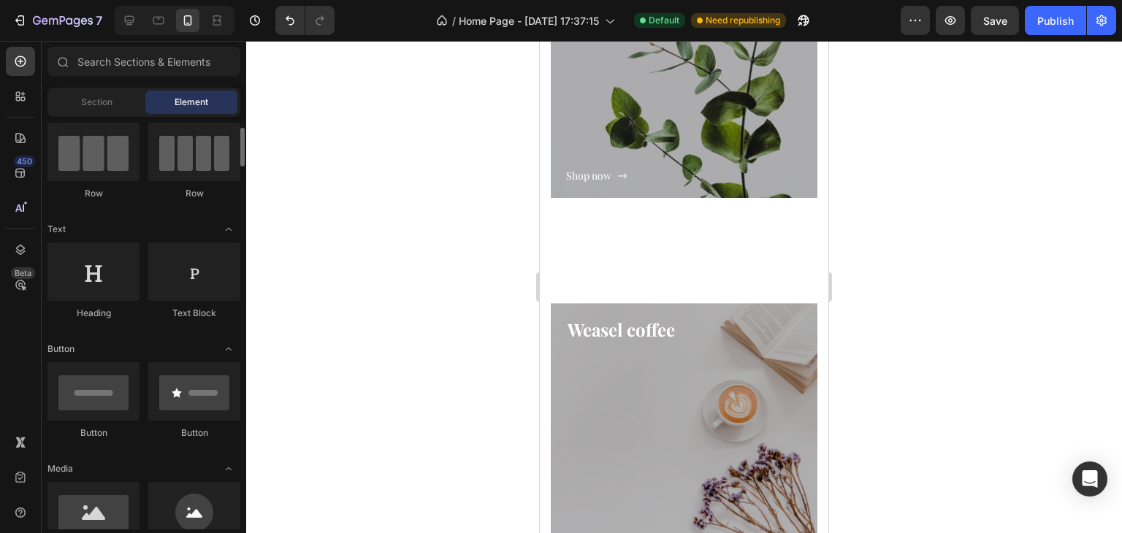
scroll to position [0, 0]
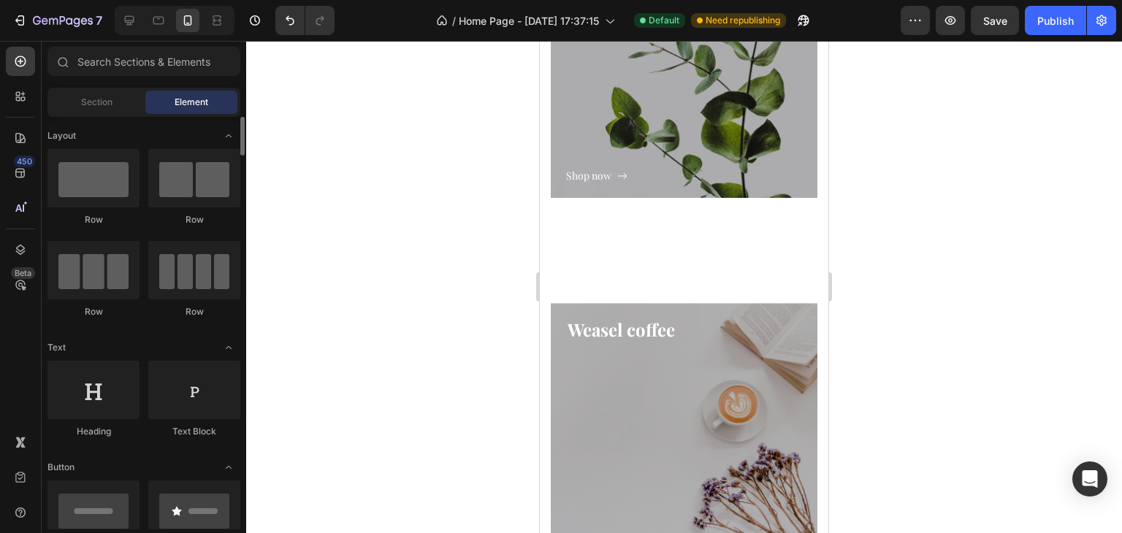
click at [488, 237] on div at bounding box center [684, 287] width 876 height 492
click at [425, 217] on div at bounding box center [684, 287] width 876 height 492
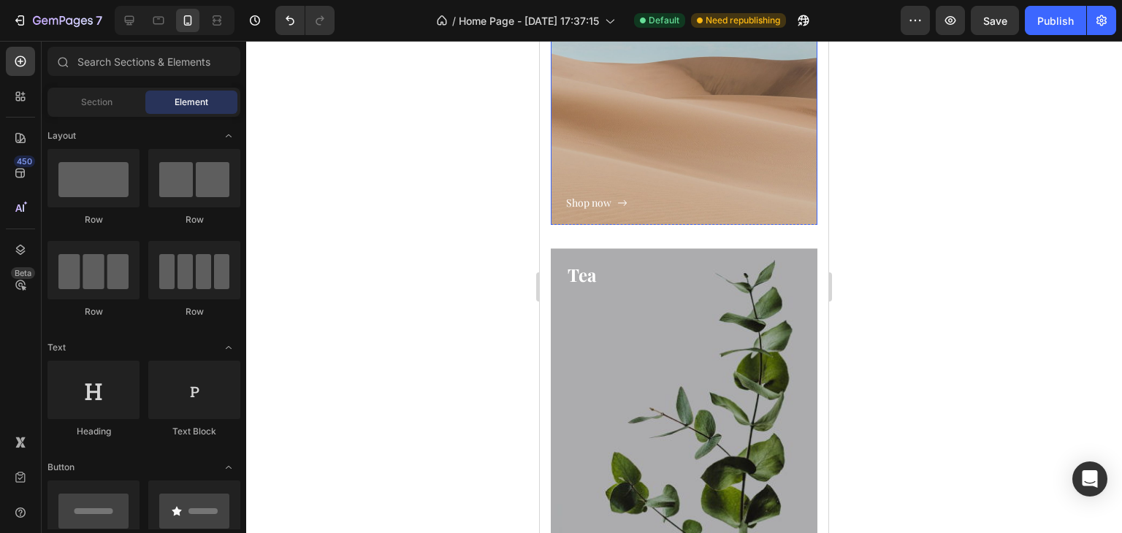
scroll to position [1264, 0]
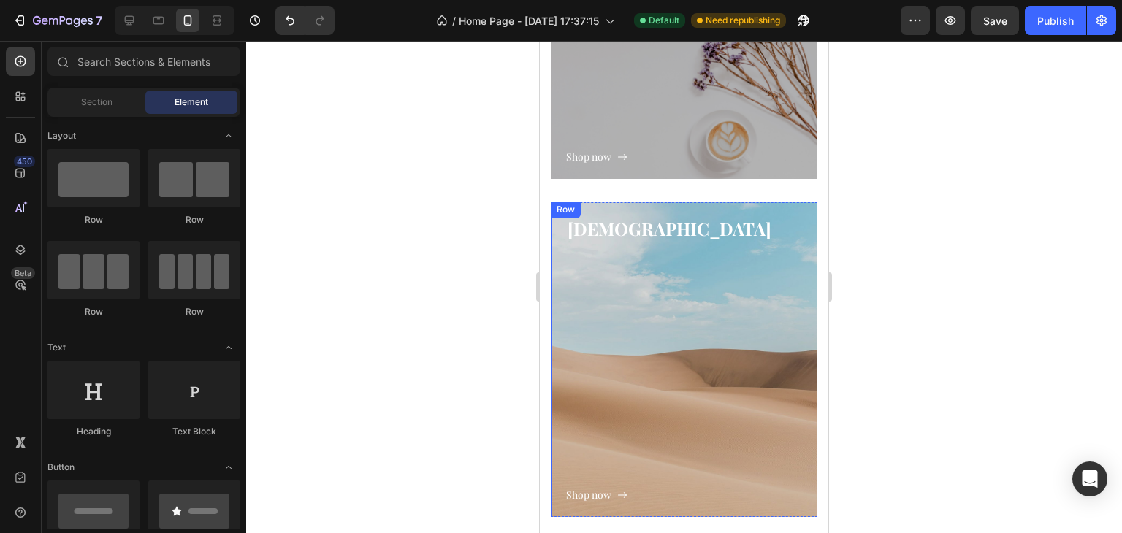
click at [679, 287] on div "Shop now Button" at bounding box center [684, 373] width 236 height 262
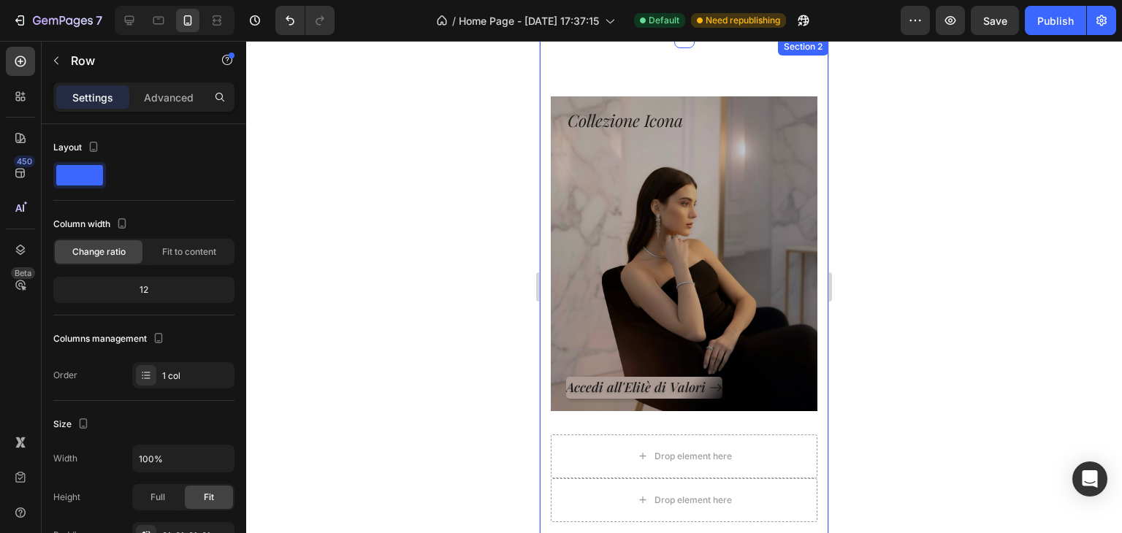
scroll to position [387, 0]
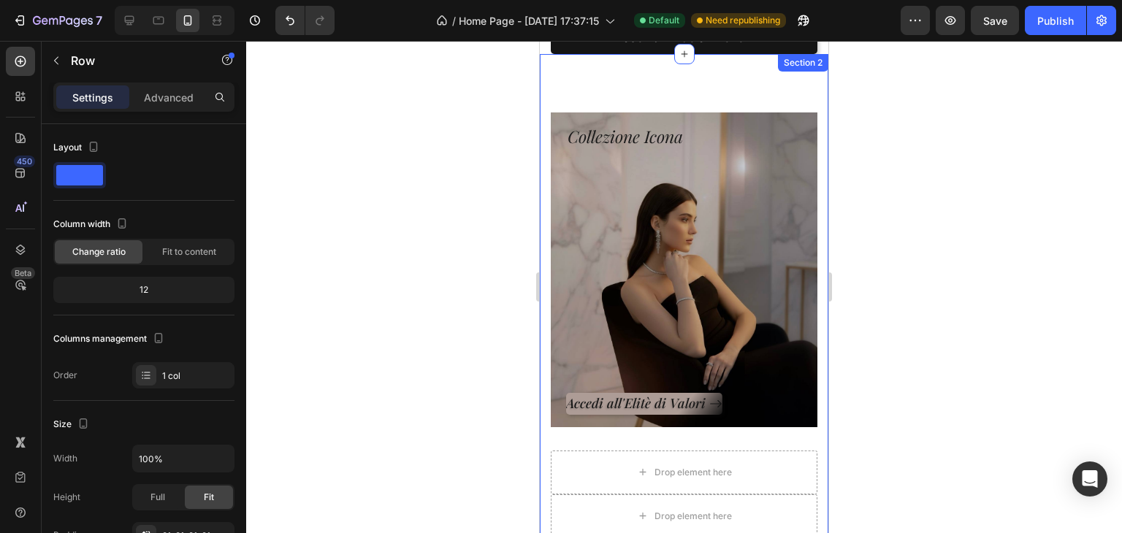
click at [324, 218] on div at bounding box center [684, 287] width 876 height 492
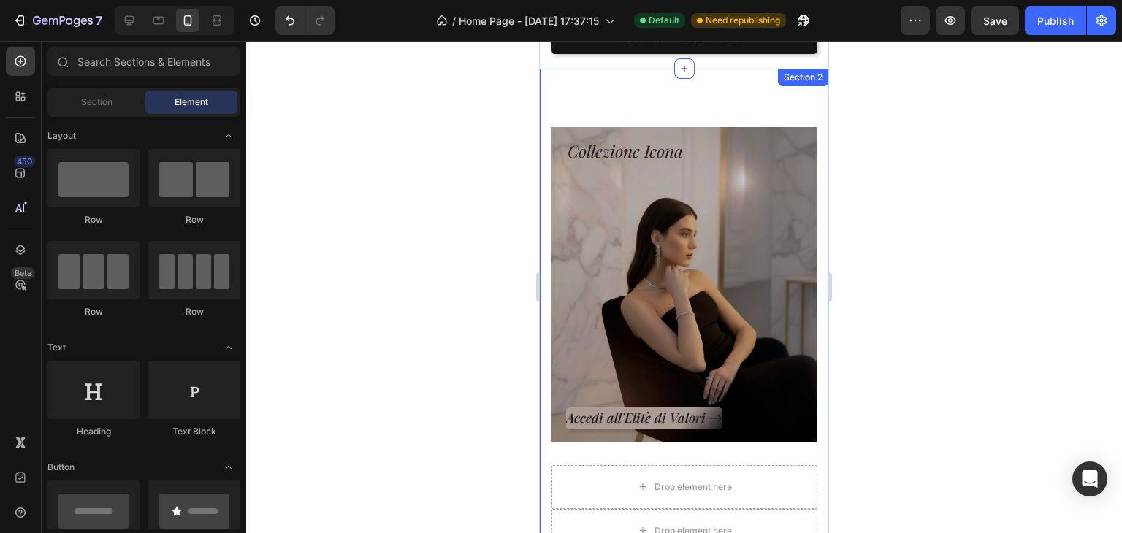
click at [325, 218] on div at bounding box center [684, 287] width 876 height 492
click at [480, 202] on div at bounding box center [684, 287] width 876 height 492
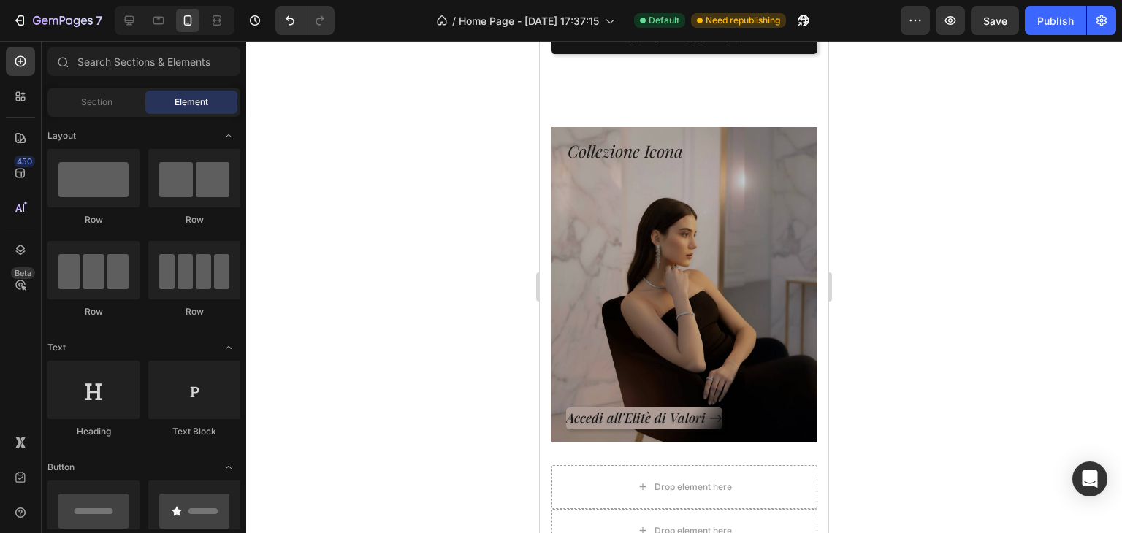
click at [857, 176] on div at bounding box center [684, 287] width 876 height 492
click at [631, 410] on p "Accedi all'Elitè di Valori" at bounding box center [637, 418] width 142 height 17
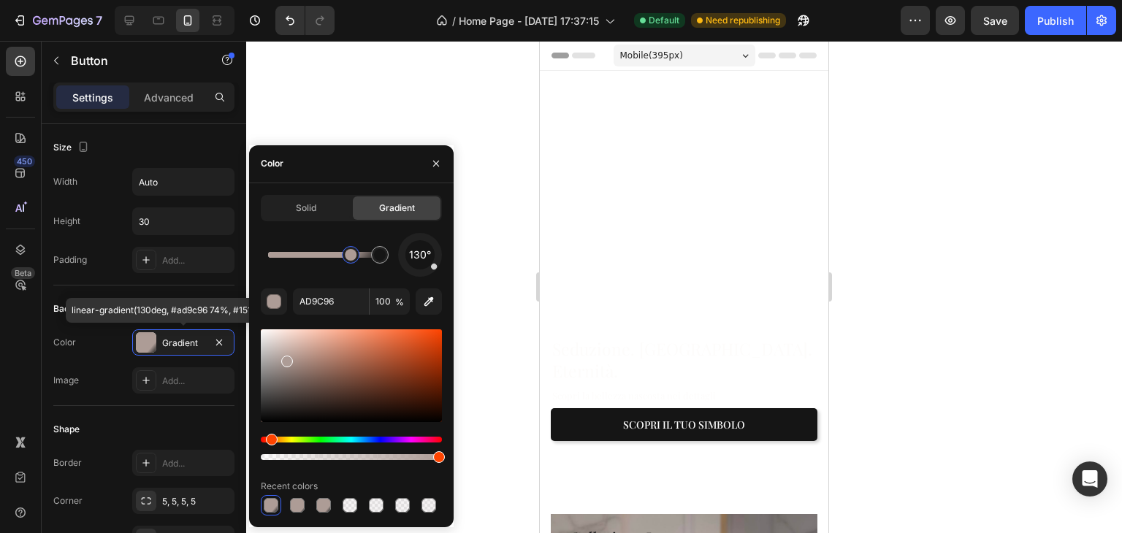
scroll to position [387, 0]
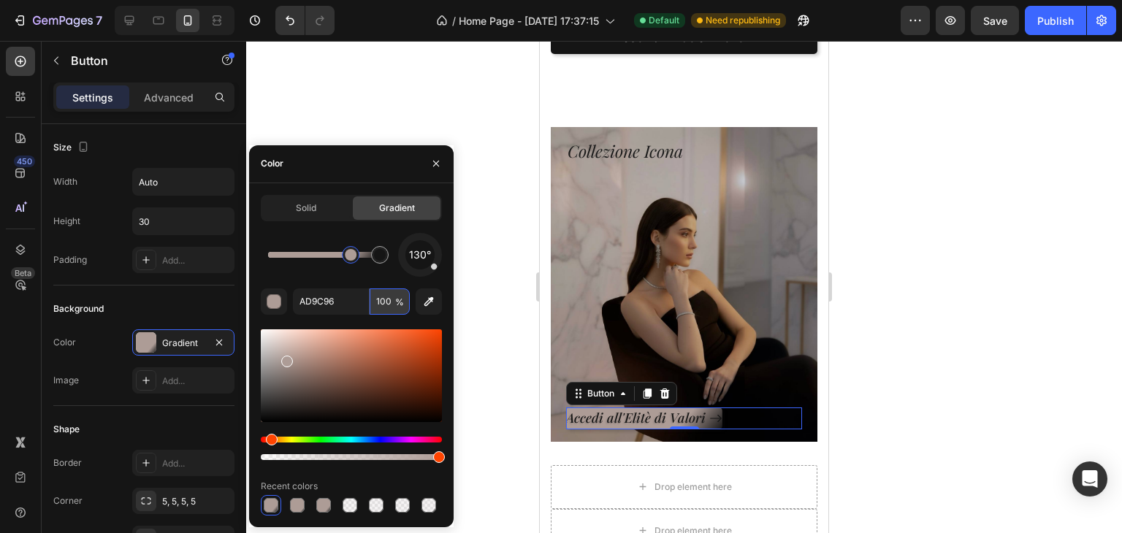
click at [382, 301] on input "100" at bounding box center [390, 302] width 40 height 26
type input "6"
type input "70"
click at [495, 260] on div at bounding box center [684, 287] width 876 height 492
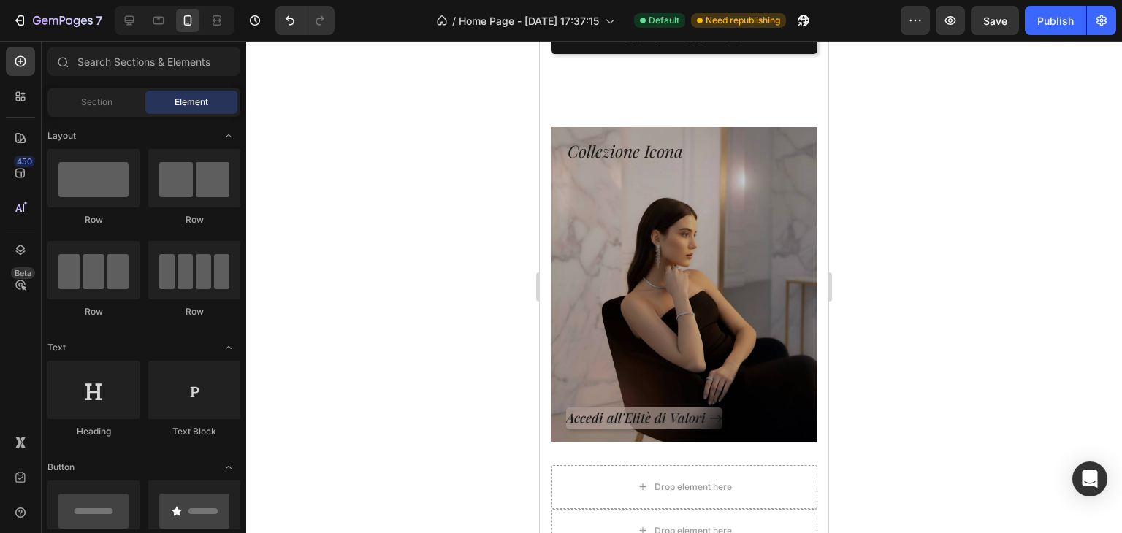
click at [495, 260] on div at bounding box center [684, 287] width 876 height 492
click at [686, 410] on p "Accedi all'Elitè di Valori" at bounding box center [637, 418] width 142 height 17
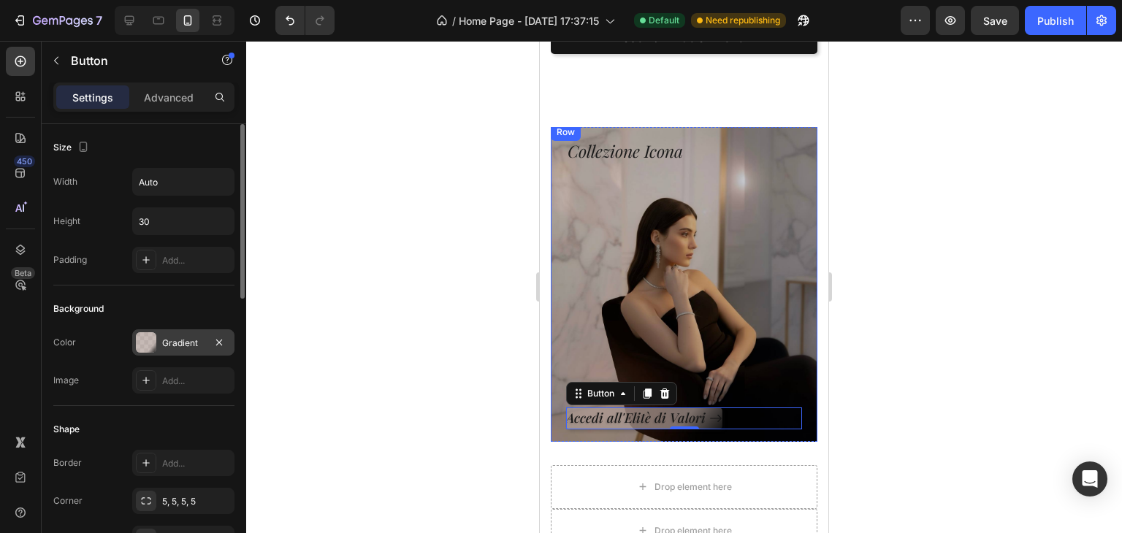
click at [175, 346] on div "Gradient" at bounding box center [183, 343] width 42 height 13
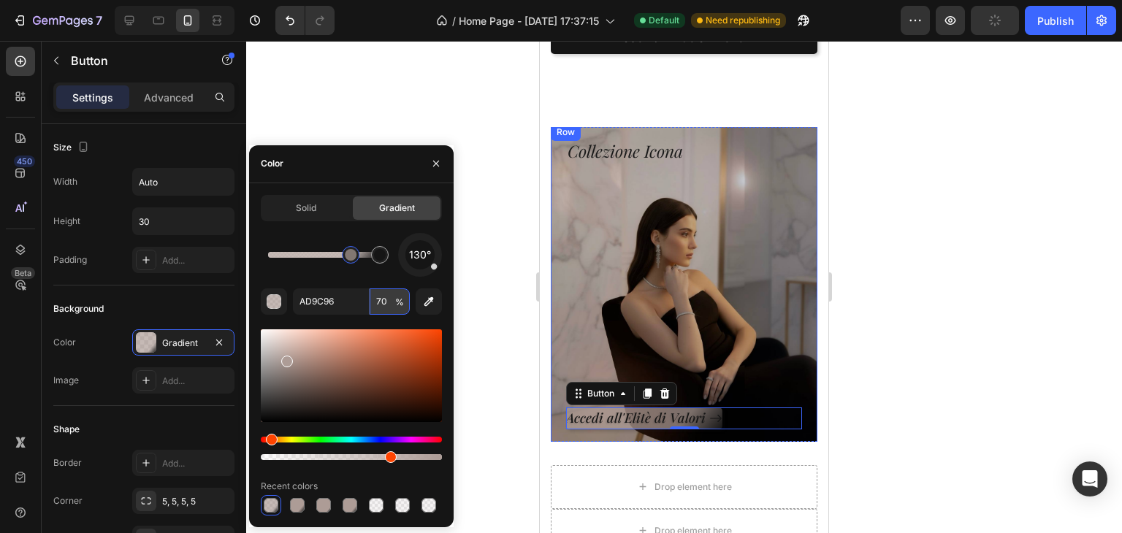
click at [378, 302] on input "70" at bounding box center [390, 302] width 40 height 26
click at [384, 302] on input "70" at bounding box center [390, 302] width 40 height 26
click at [390, 300] on input "70" at bounding box center [390, 302] width 40 height 26
type input "75"
click at [377, 125] on div at bounding box center [684, 287] width 876 height 492
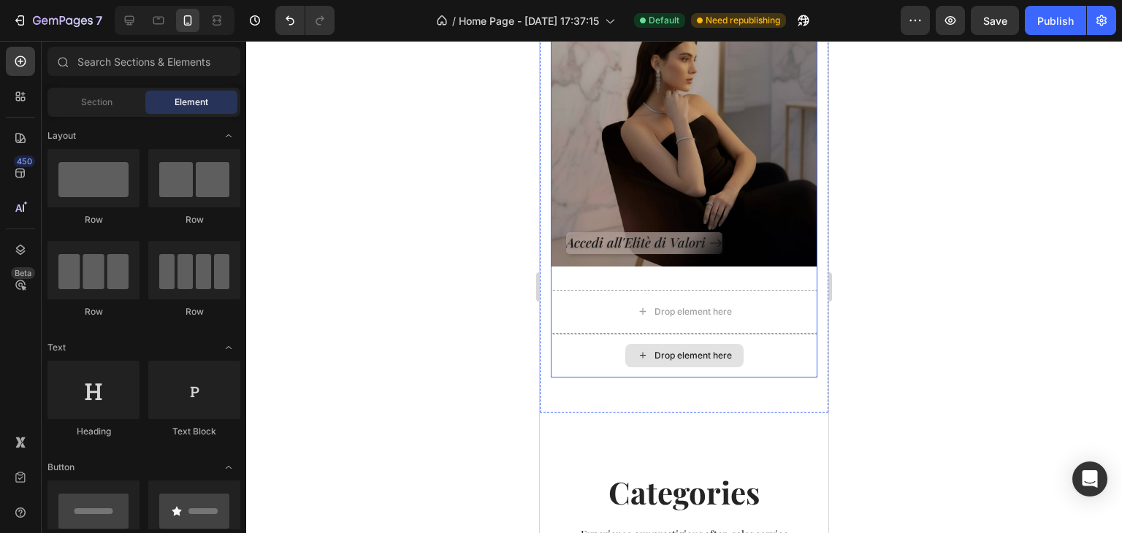
scroll to position [606, 0]
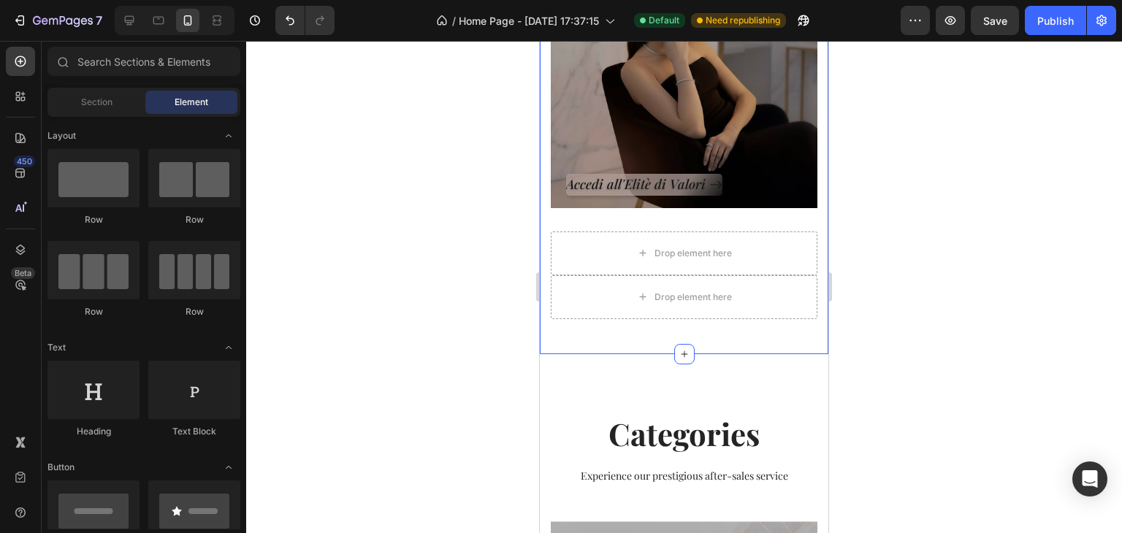
click at [656, 330] on div "Collezione Icona Heading Accedi all'Elitè di Valori Button Row Hero Banner Drop…" at bounding box center [684, 95] width 289 height 520
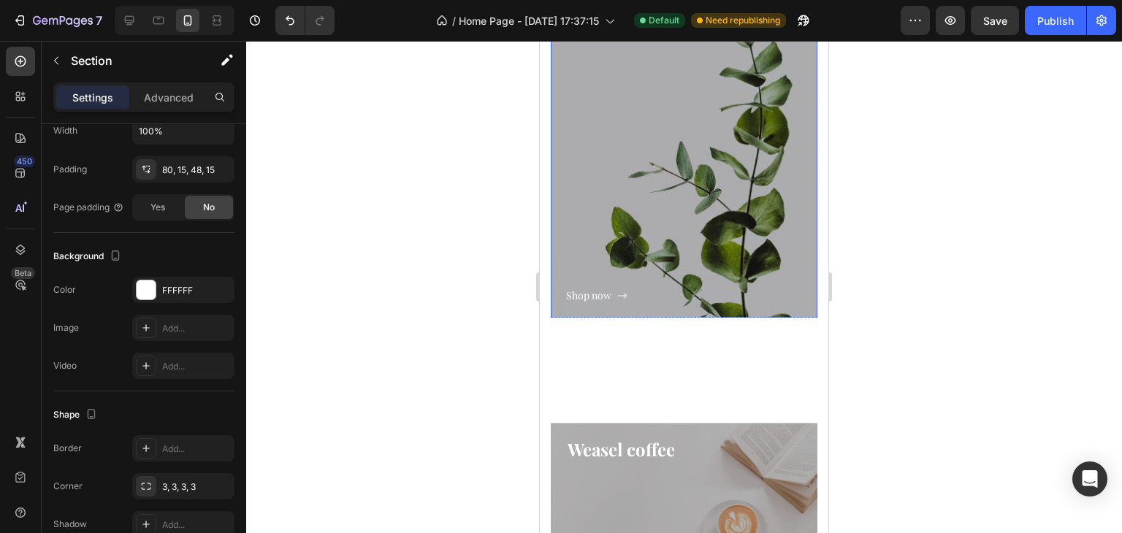
scroll to position [1849, 0]
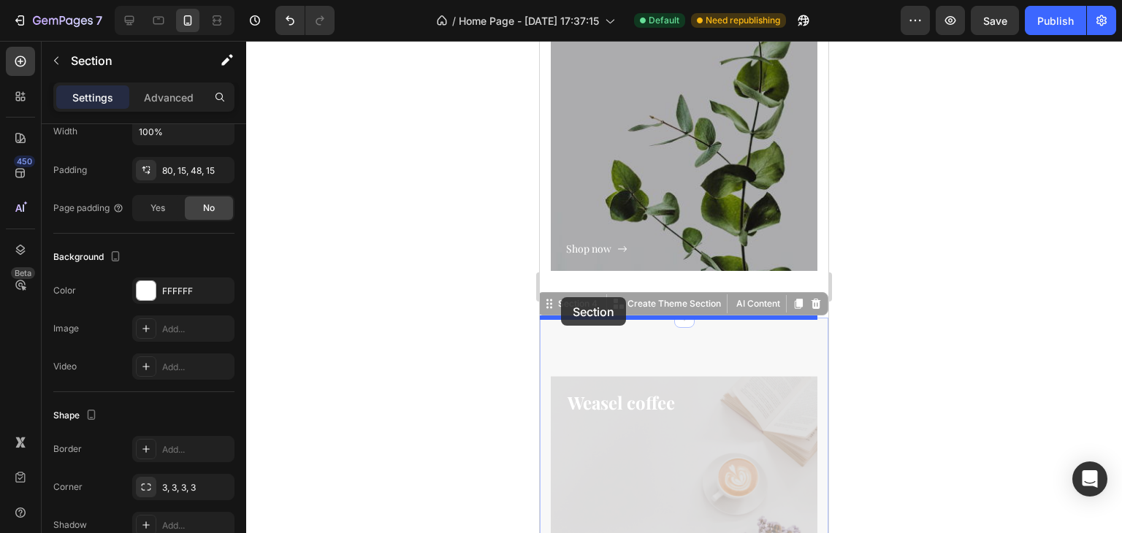
drag, startPoint x: 561, startPoint y: 313, endPoint x: 561, endPoint y: 301, distance: 12.4
drag, startPoint x: 558, startPoint y: 311, endPoint x: 570, endPoint y: 262, distance: 49.8
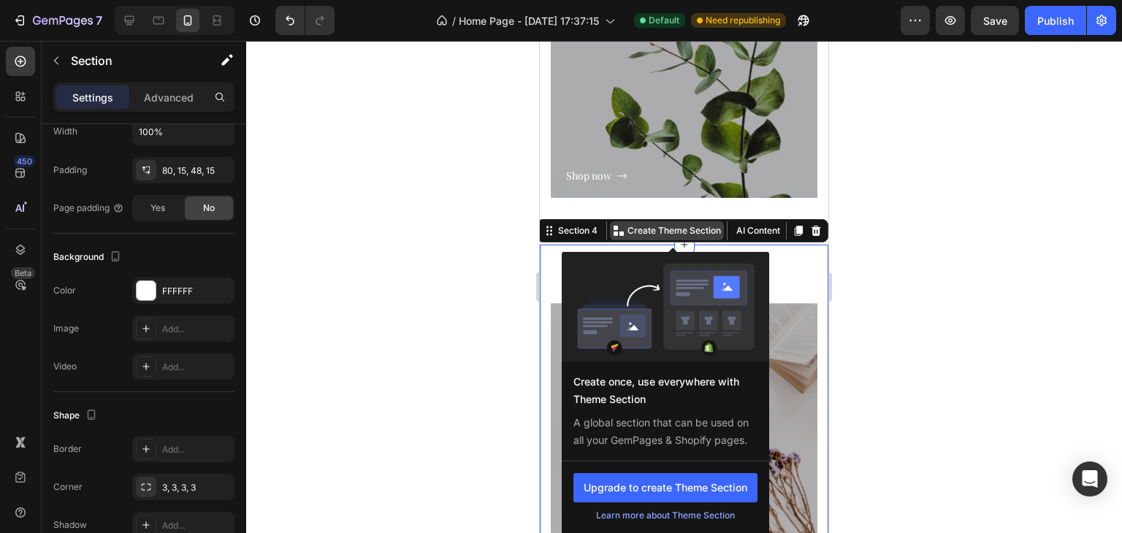
scroll to position [1995, 0]
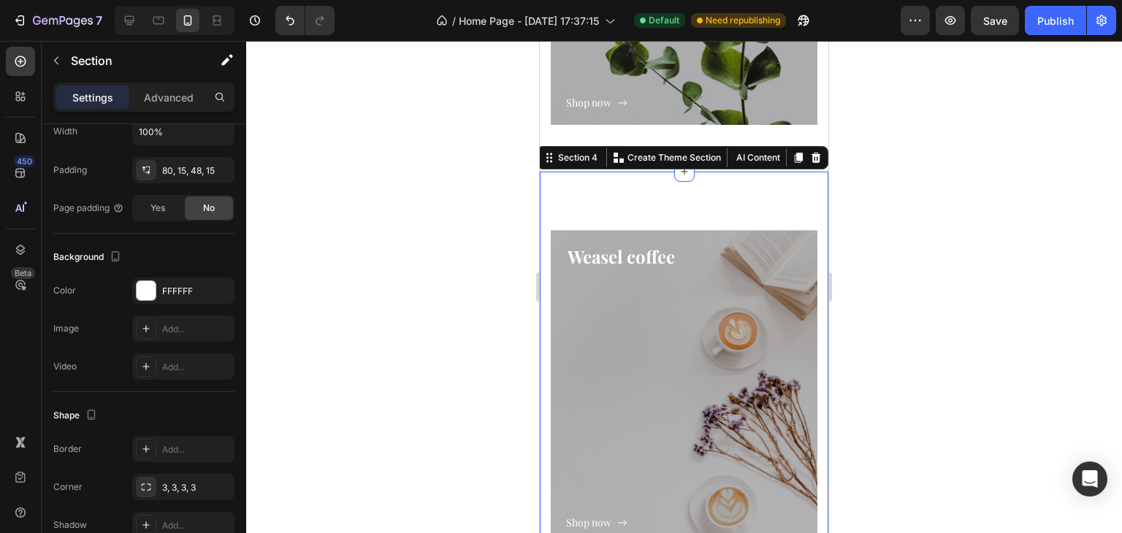
click at [896, 94] on div at bounding box center [684, 287] width 876 height 492
